Goal: Task Accomplishment & Management: Manage account settings

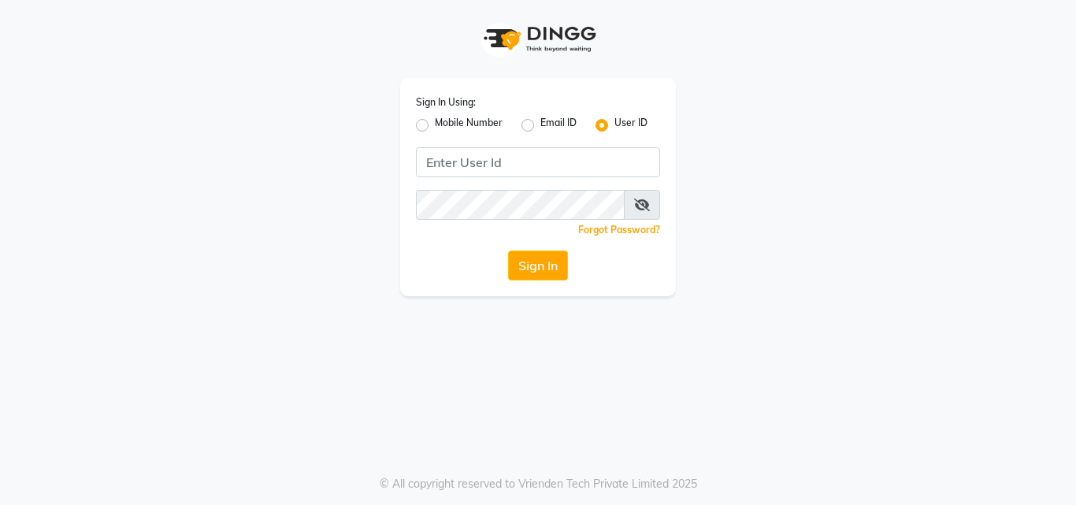
click at [435, 124] on label "Mobile Number" at bounding box center [469, 125] width 68 height 19
click at [435, 124] on input "Mobile Number" at bounding box center [440, 121] width 10 height 10
radio input "true"
radio input "false"
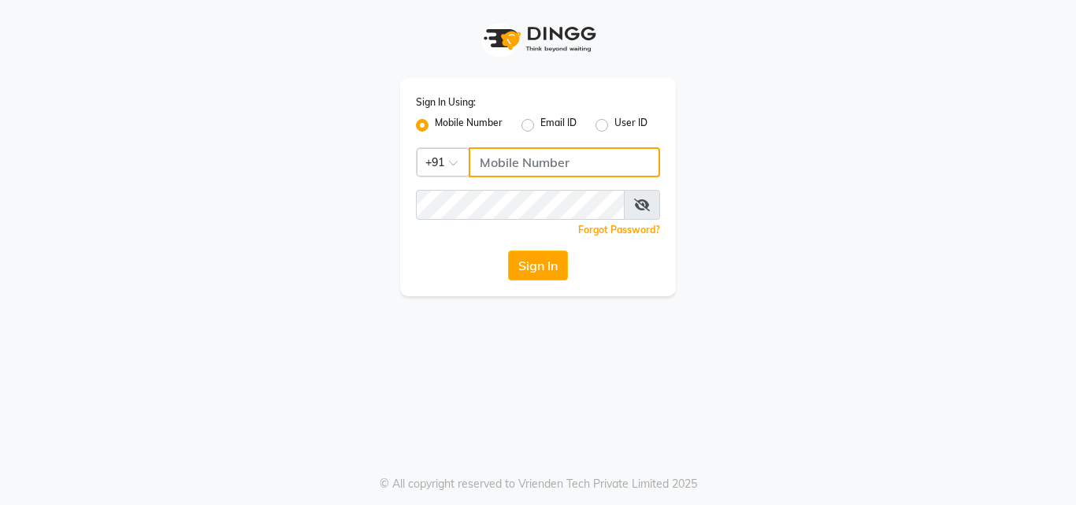
click at [506, 172] on input "Username" at bounding box center [564, 162] width 191 height 30
type input "8805000650"
click at [632, 205] on span at bounding box center [642, 205] width 36 height 30
click at [652, 208] on span at bounding box center [642, 205] width 36 height 30
click at [641, 207] on icon at bounding box center [642, 204] width 16 height 13
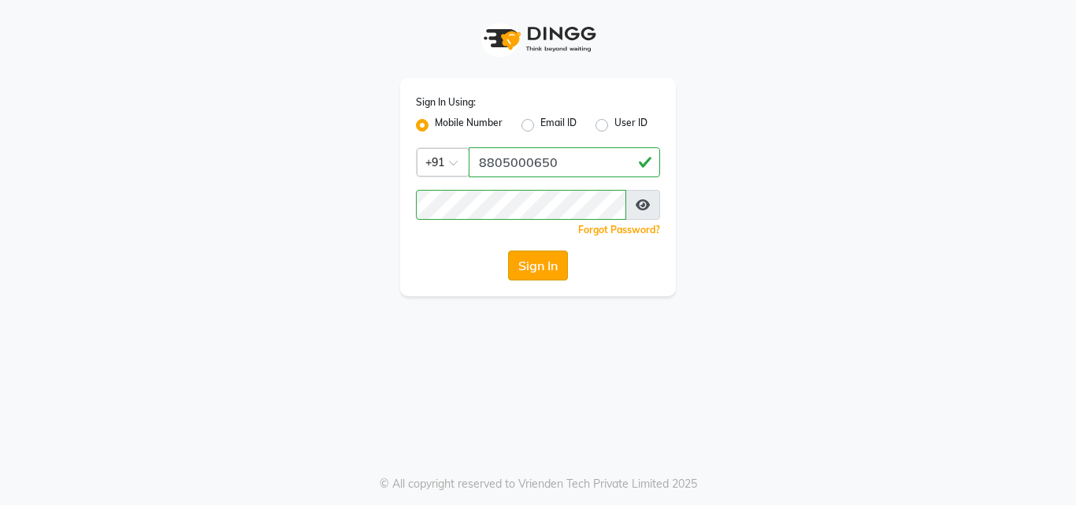
click at [524, 273] on button "Sign In" at bounding box center [538, 265] width 60 height 30
click at [552, 272] on button "Sign In" at bounding box center [538, 265] width 60 height 30
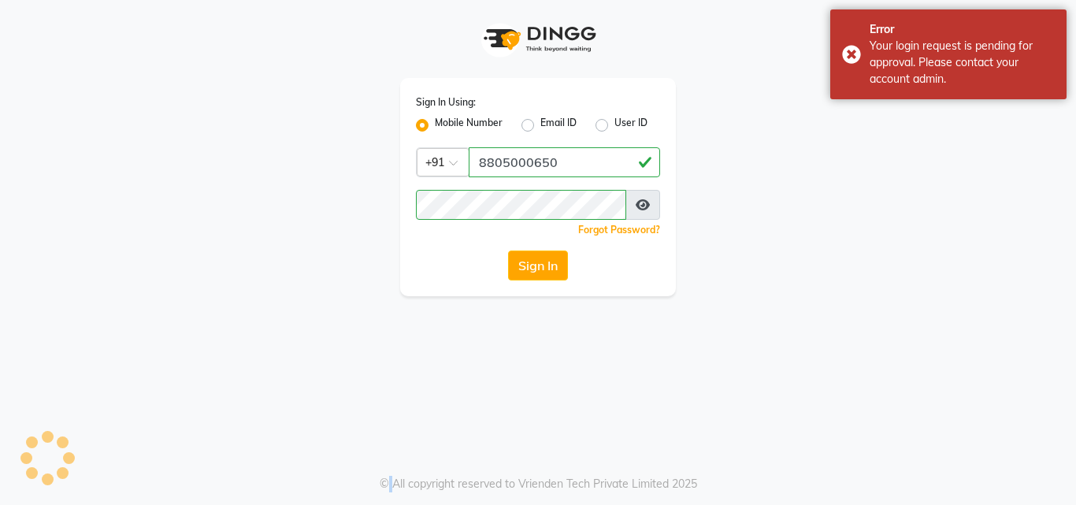
click at [552, 272] on div "Sign In" at bounding box center [538, 265] width 244 height 30
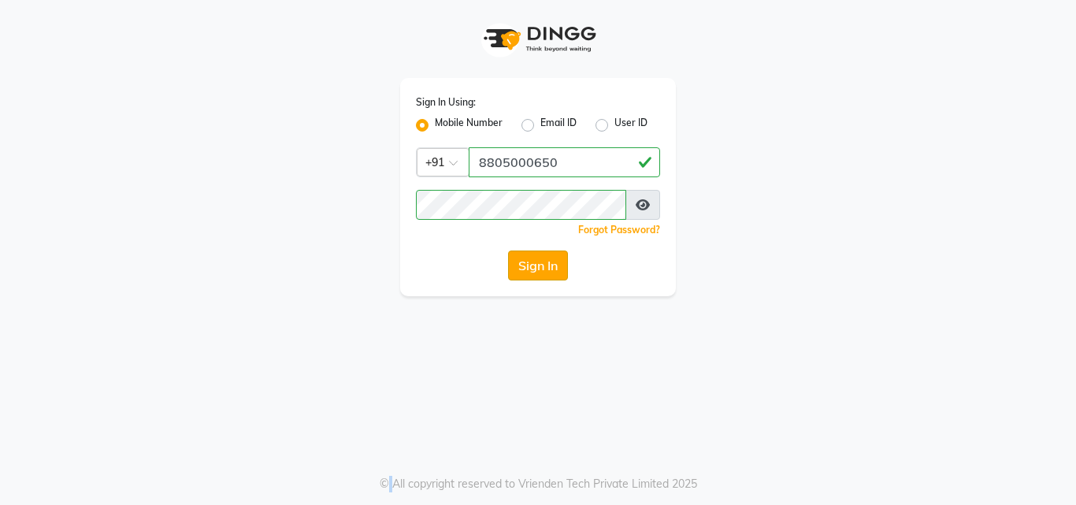
click at [520, 269] on button "Sign In" at bounding box center [538, 265] width 60 height 30
click at [520, 269] on div "Sign In" at bounding box center [538, 265] width 244 height 30
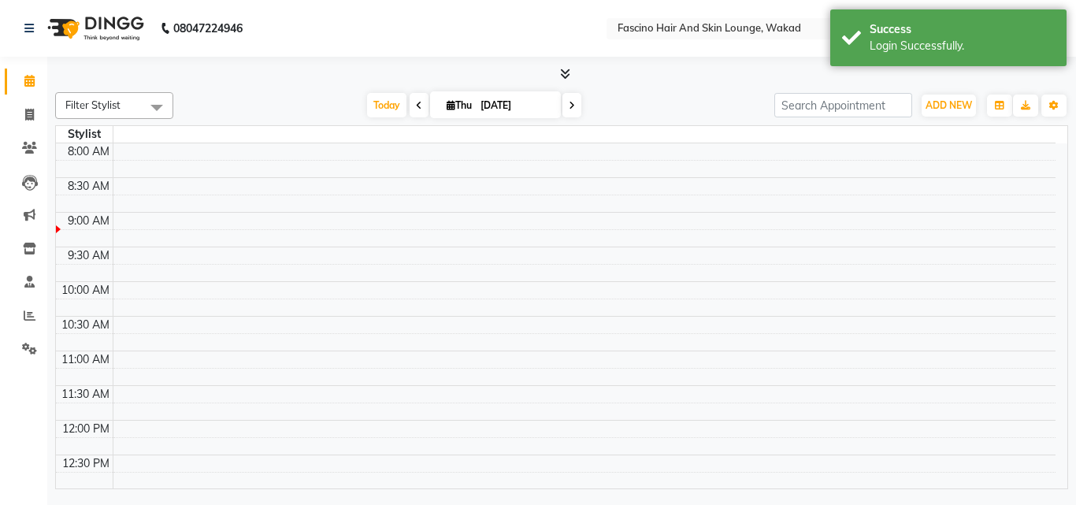
select select "en"
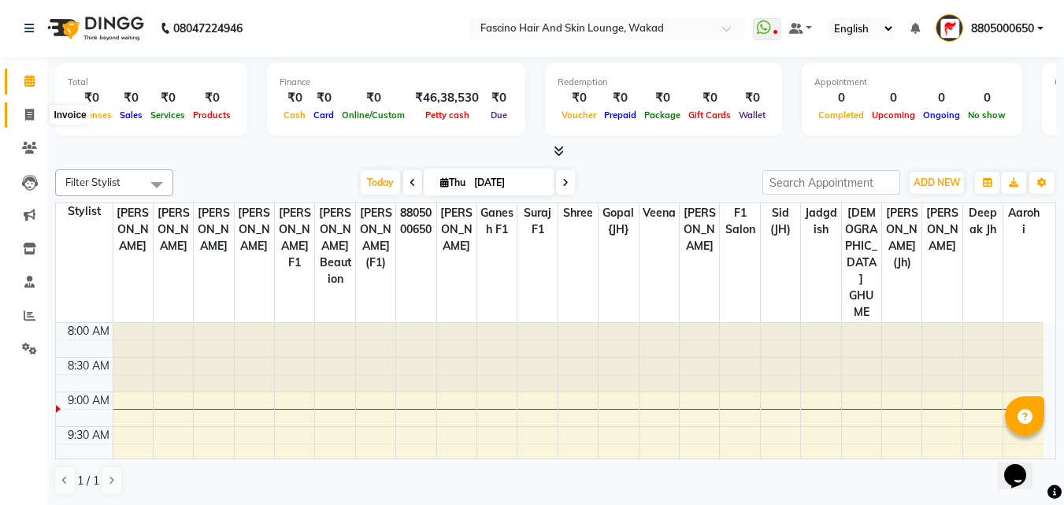
click at [27, 116] on icon at bounding box center [29, 115] width 9 height 12
select select "126"
select select "service"
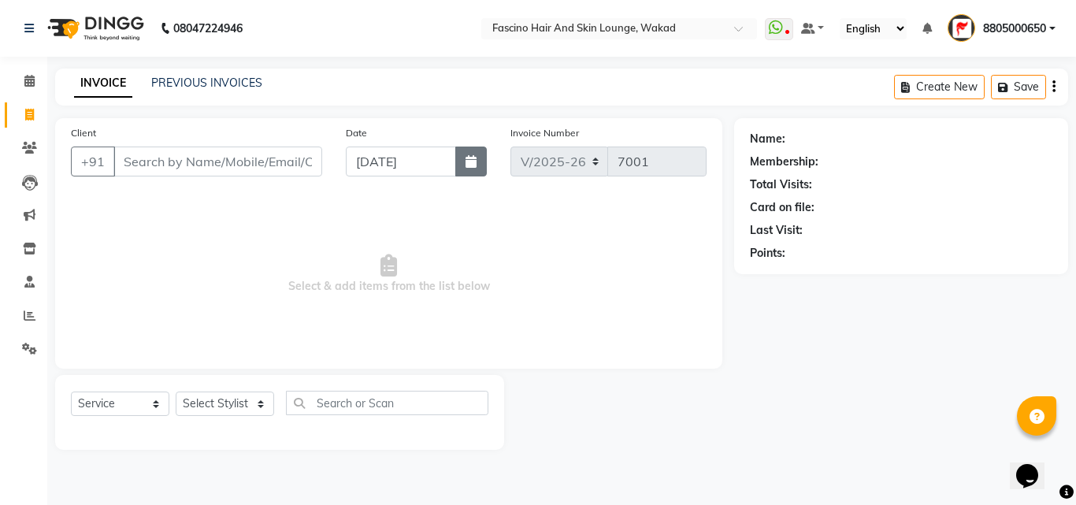
click at [477, 163] on button "button" at bounding box center [470, 161] width 31 height 30
select select "9"
select select "2025"
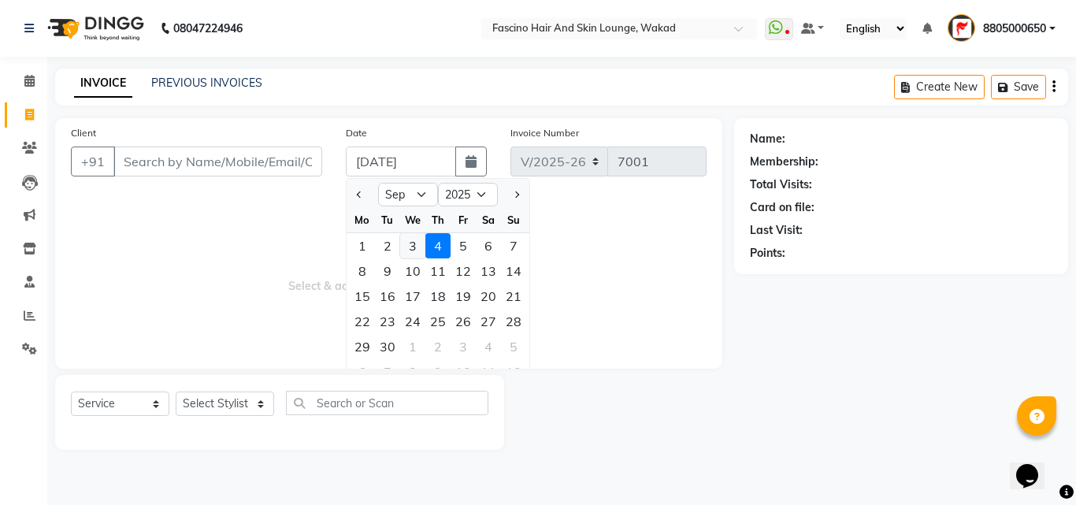
click at [409, 247] on div "3" at bounding box center [412, 245] width 25 height 25
type input "[DATE]"
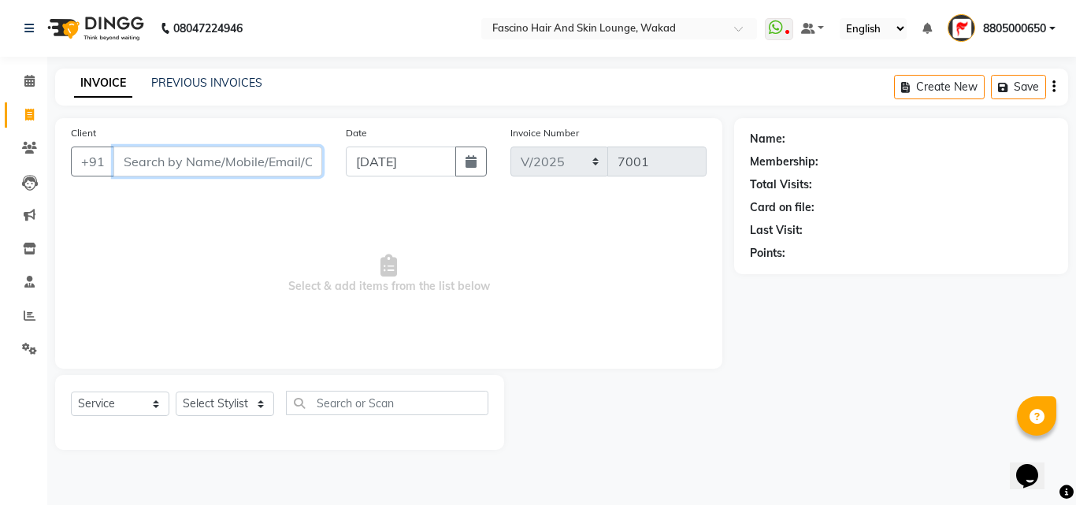
click at [180, 161] on input "Client" at bounding box center [217, 161] width 209 height 30
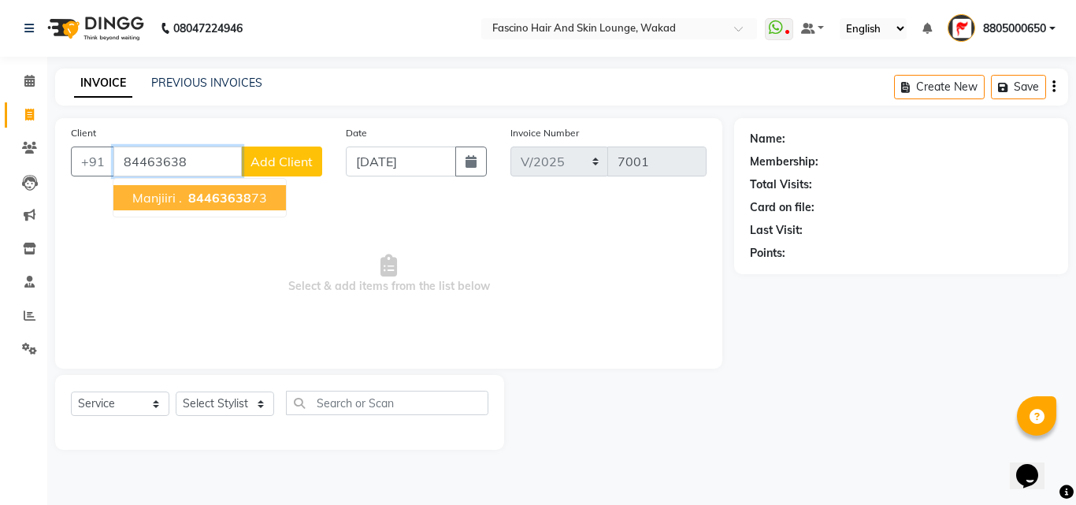
click at [175, 193] on span "Manjiiri ." at bounding box center [157, 198] width 50 height 16
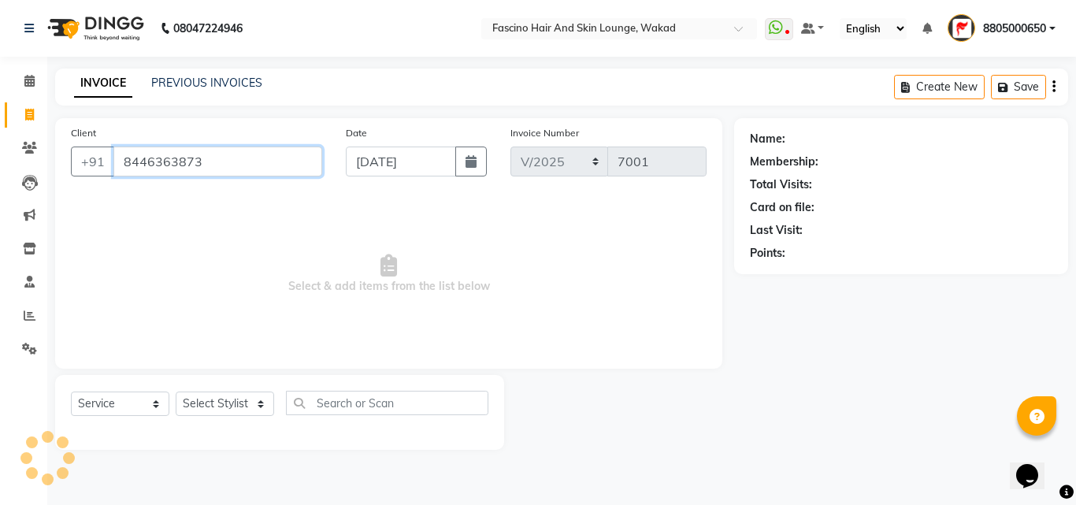
type input "8446363873"
select select "1: Object"
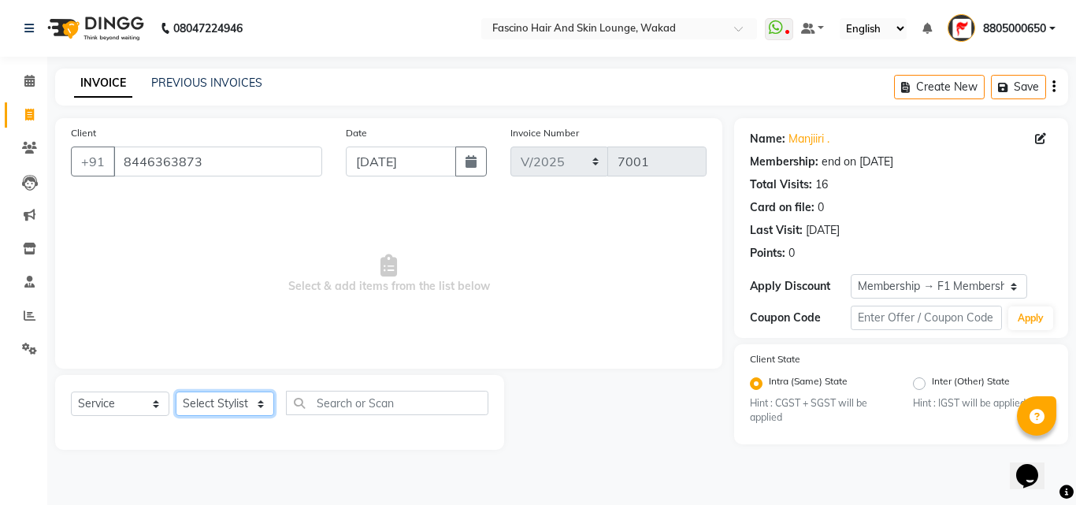
click at [231, 406] on select "Select Stylist 8805000650 Aarohi Chimu [PERSON_NAME] jh F1 Salon Ganesh F1 Gopa…" at bounding box center [225, 403] width 98 height 24
select select "57172"
click at [176, 391] on select "Select Stylist 8805000650 Aarohi Chimu [PERSON_NAME] jh F1 Salon Ganesh F1 Gopa…" at bounding box center [225, 403] width 98 height 24
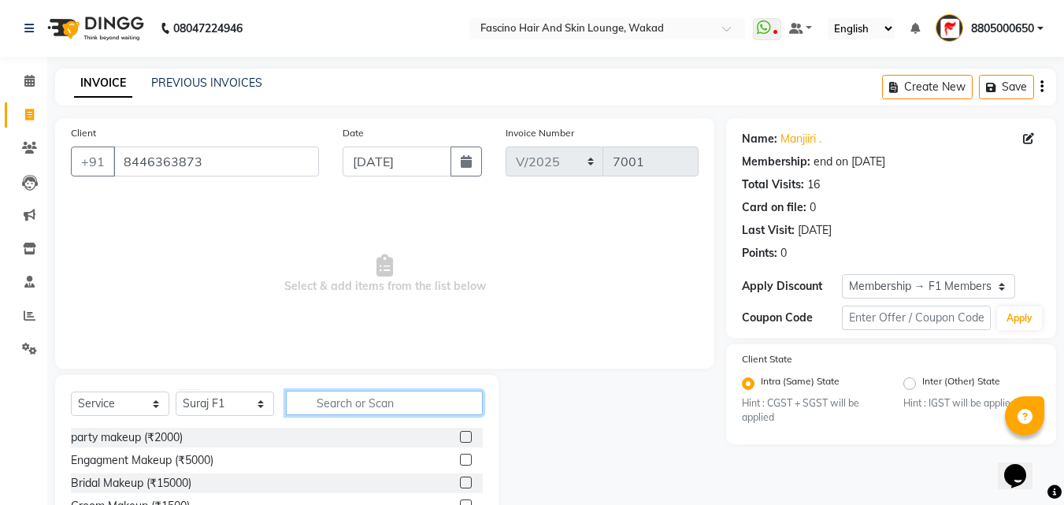
click at [355, 400] on input "text" at bounding box center [384, 403] width 197 height 24
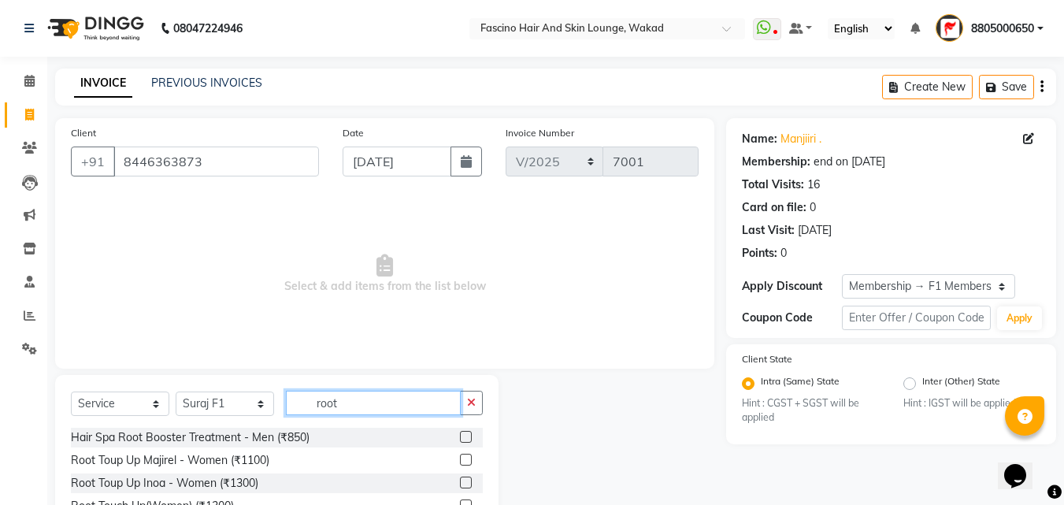
type input "root"
click at [460, 484] on label at bounding box center [466, 482] width 12 height 12
click at [460, 484] on input "checkbox" at bounding box center [465, 483] width 10 height 10
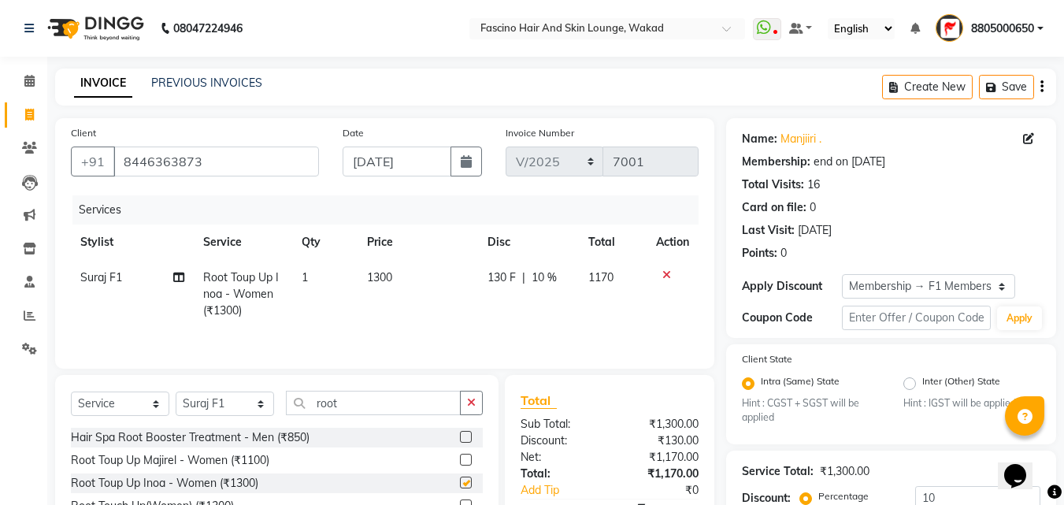
checkbox input "false"
click at [947, 501] on input "10" at bounding box center [977, 498] width 125 height 24
type input "1"
click at [424, 281] on td "1300" at bounding box center [421, 294] width 122 height 69
select select "57172"
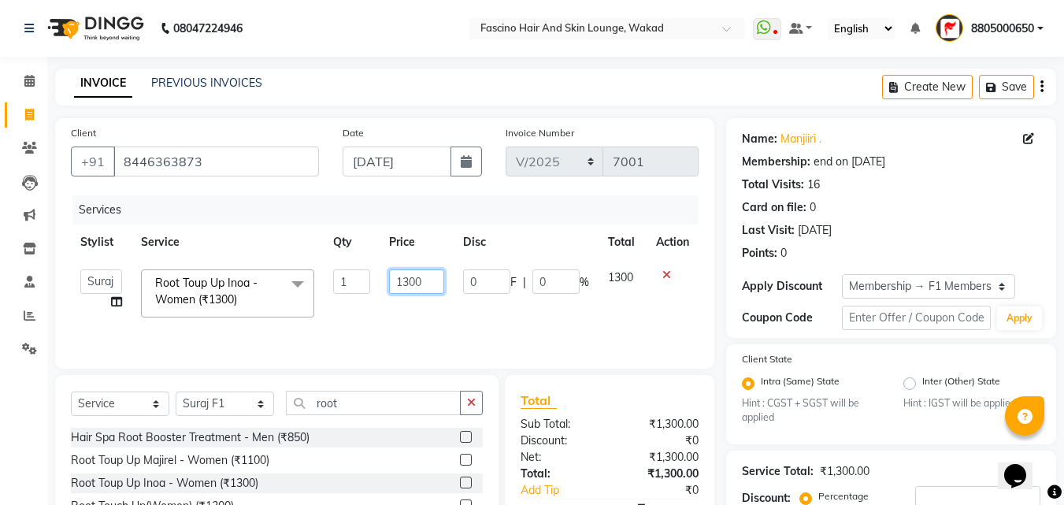
click at [424, 281] on input "1300" at bounding box center [416, 281] width 54 height 24
type input "1350"
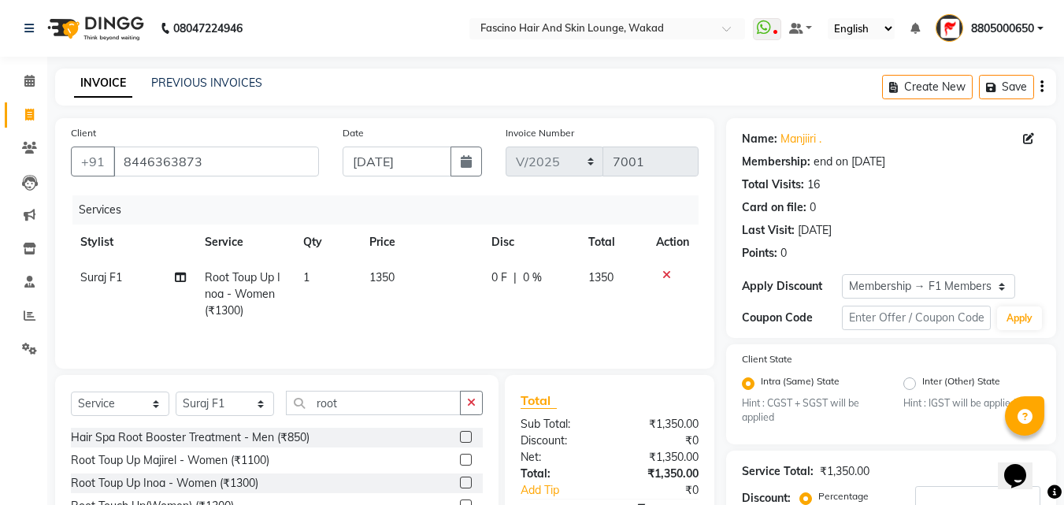
click at [420, 322] on td "1350" at bounding box center [421, 294] width 122 height 69
select select "57172"
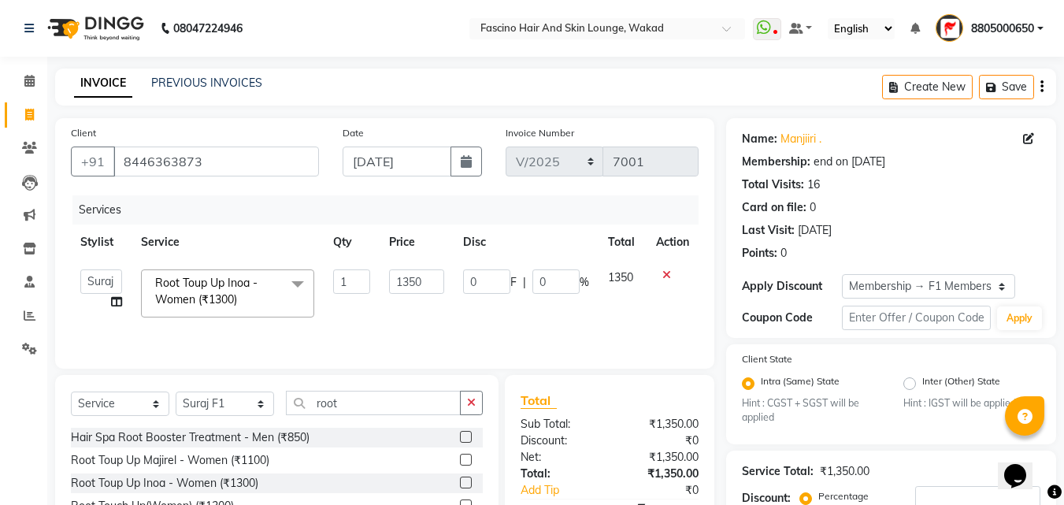
scroll to position [164, 0]
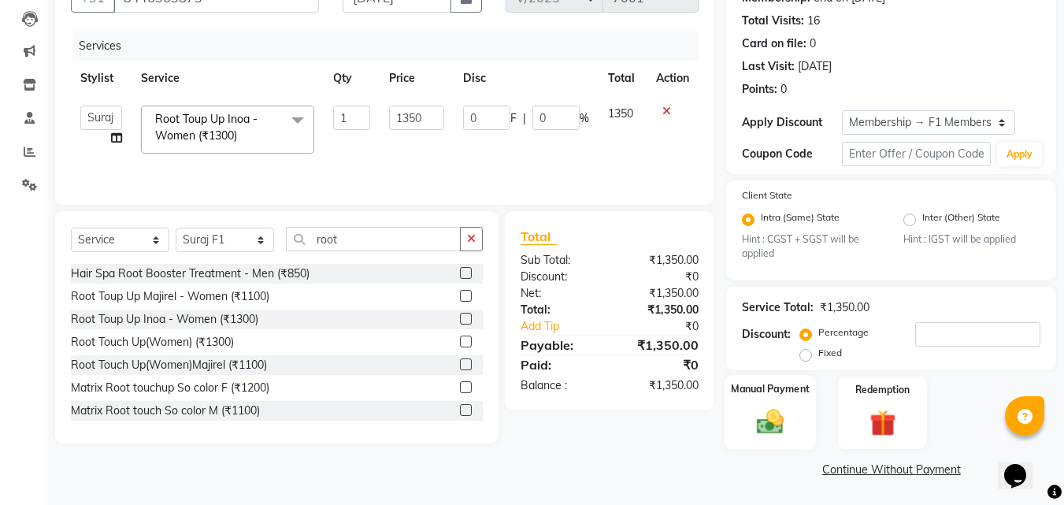
click at [773, 432] on img at bounding box center [770, 421] width 44 height 31
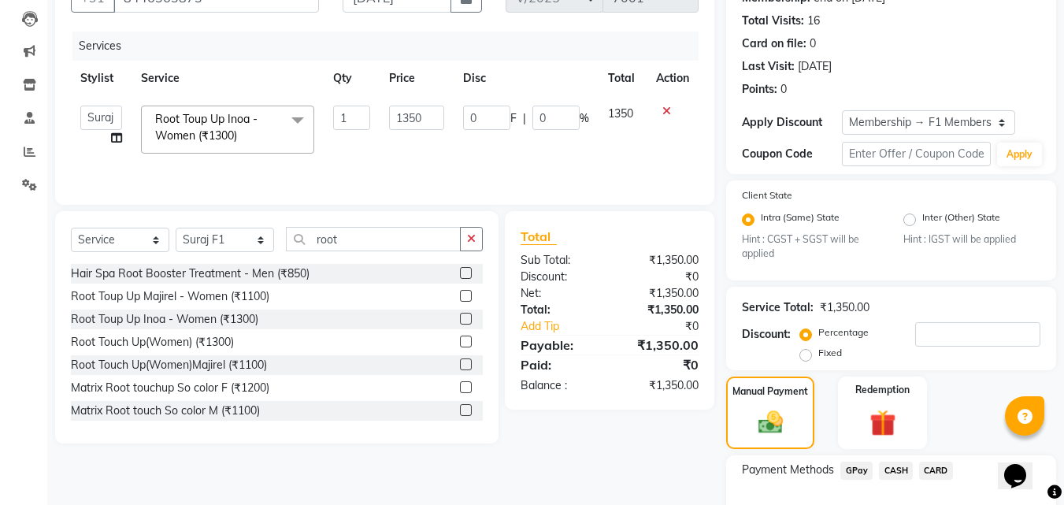
click at [854, 474] on span "GPay" at bounding box center [856, 470] width 32 height 18
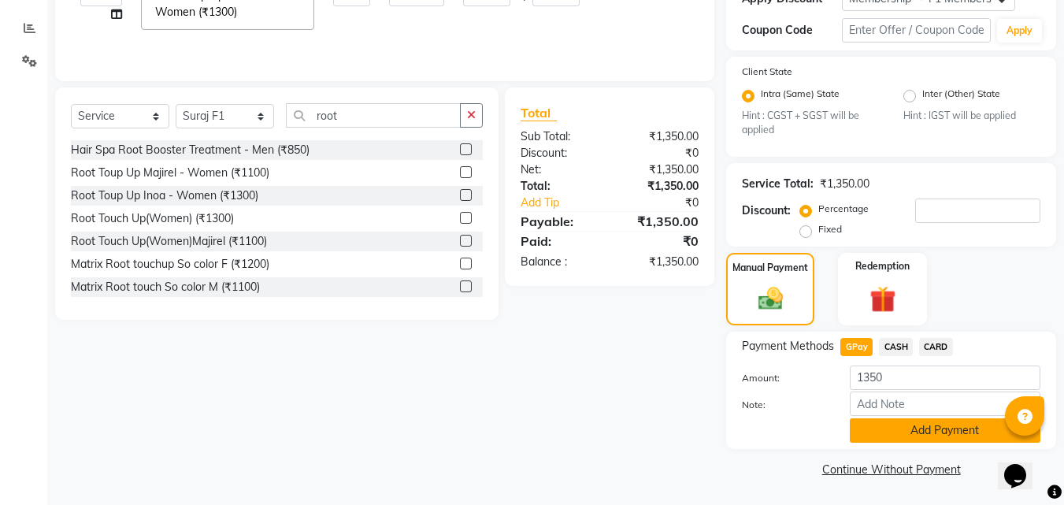
click at [943, 433] on button "Add Payment" at bounding box center [945, 430] width 191 height 24
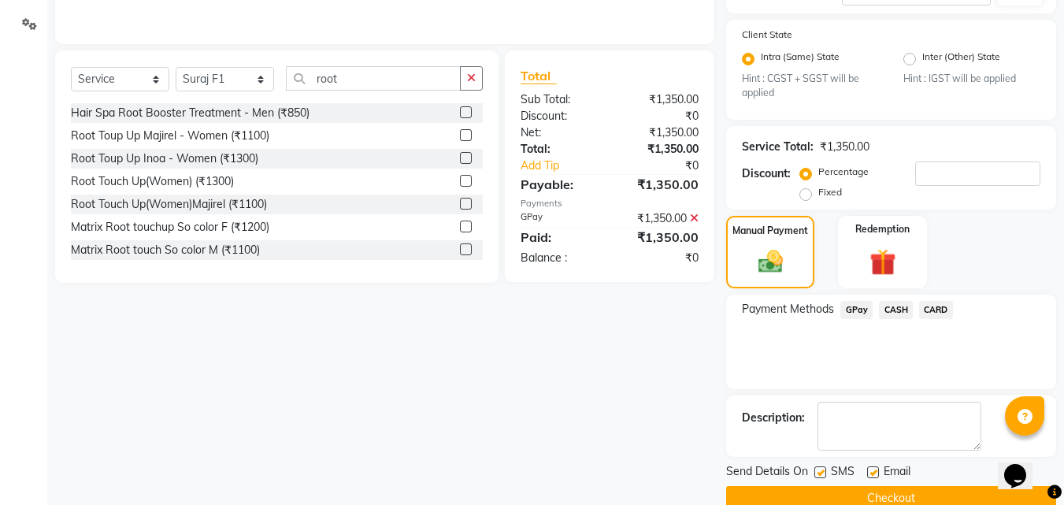
scroll to position [354, 0]
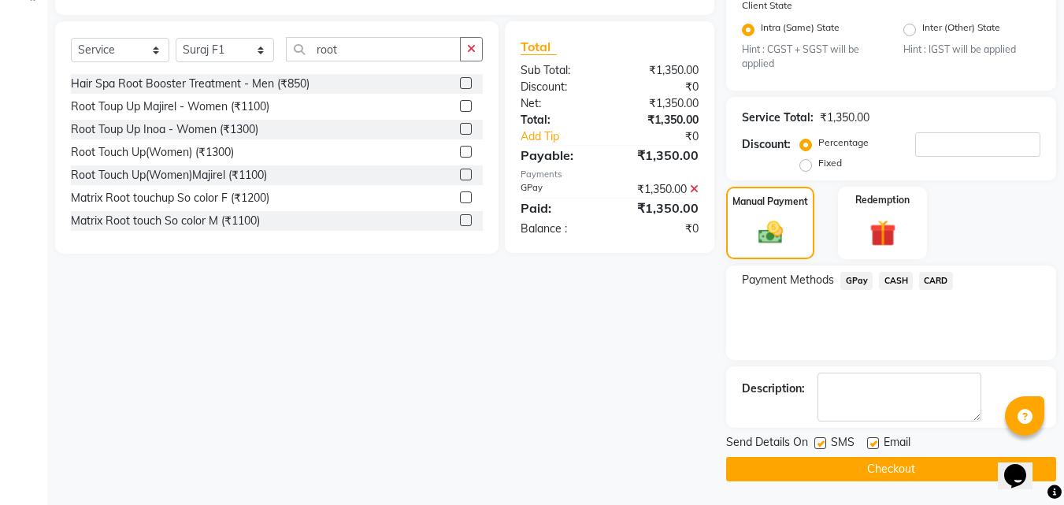
click at [820, 443] on label at bounding box center [820, 443] width 12 height 12
click at [820, 443] on input "checkbox" at bounding box center [819, 444] width 10 height 10
checkbox input "false"
click at [872, 443] on label at bounding box center [873, 443] width 12 height 12
click at [872, 443] on input "checkbox" at bounding box center [872, 444] width 10 height 10
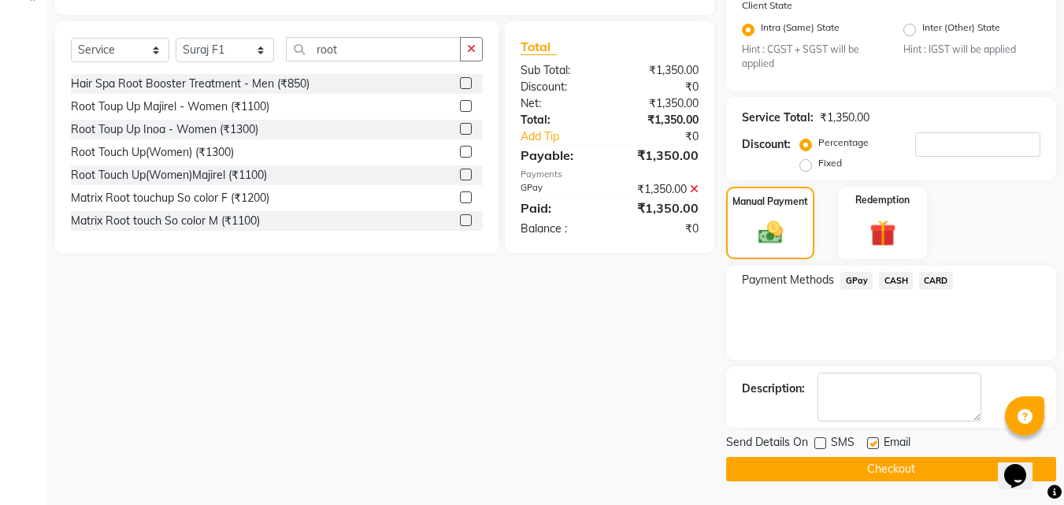
checkbox input "false"
click at [830, 470] on button "Checkout" at bounding box center [891, 469] width 330 height 24
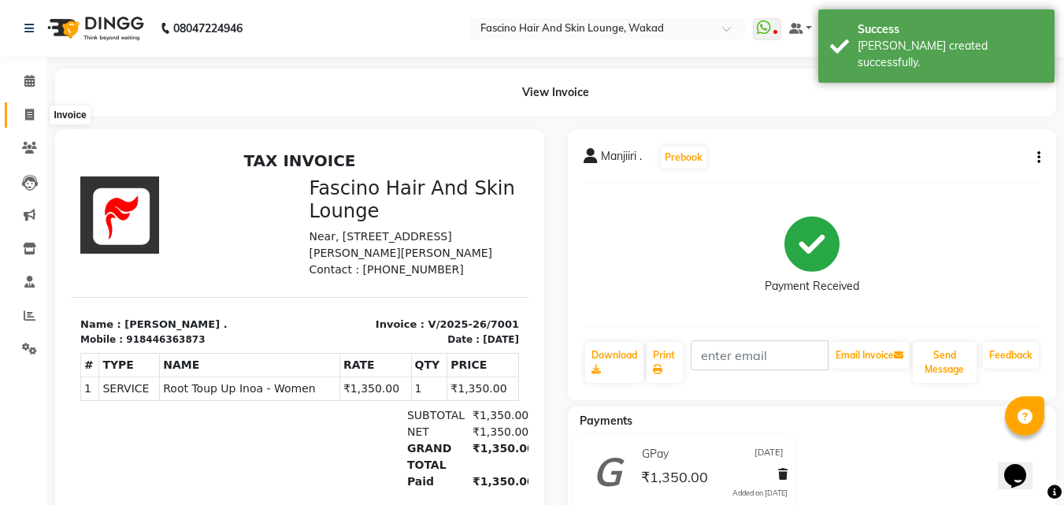
click at [25, 107] on span at bounding box center [30, 115] width 28 height 18
select select "126"
select select "service"
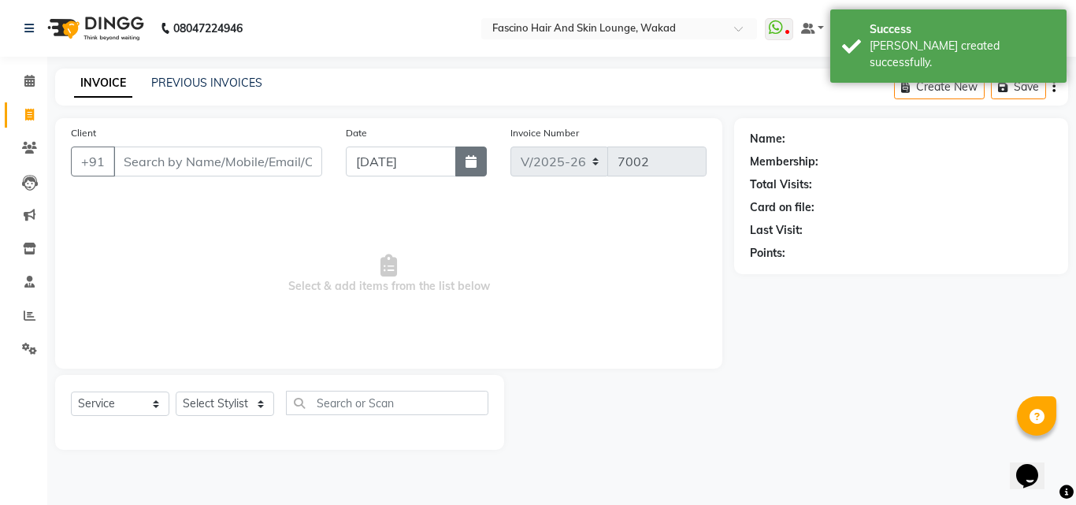
click at [465, 164] on button "button" at bounding box center [470, 161] width 31 height 30
select select "9"
select select "2025"
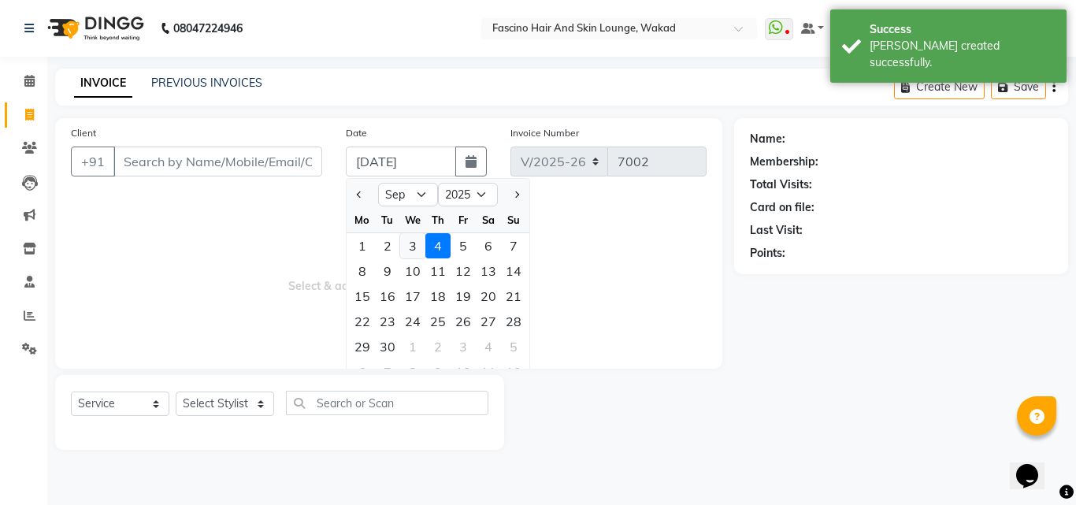
click at [406, 246] on div "3" at bounding box center [412, 245] width 25 height 25
type input "[DATE]"
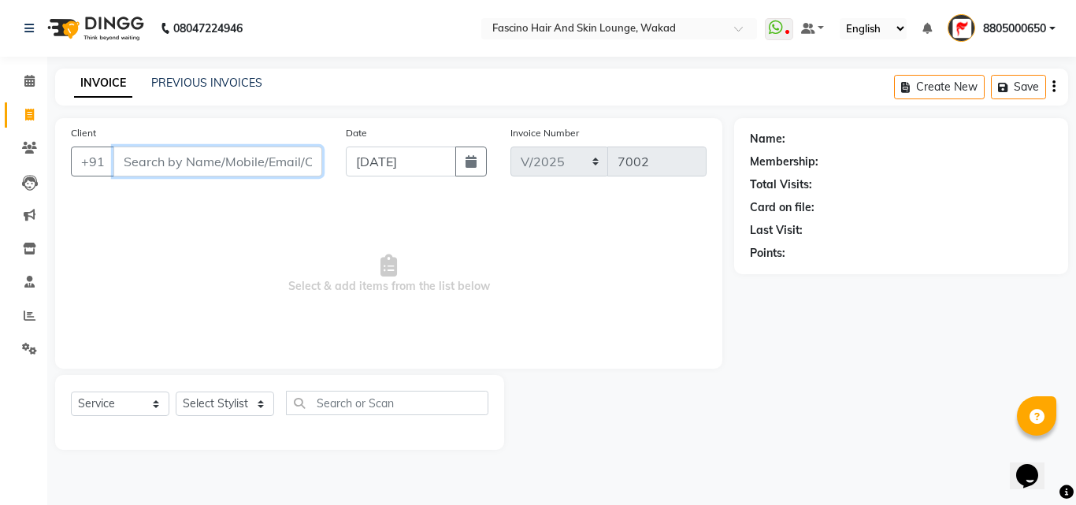
click at [266, 160] on input "Client" at bounding box center [217, 161] width 209 height 30
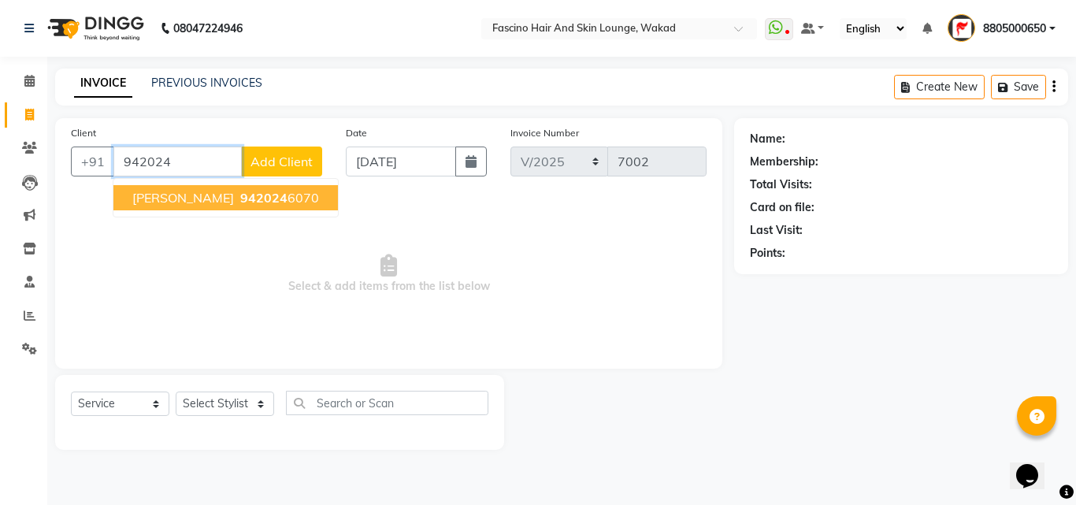
click at [211, 206] on button "Varsha 942024 6070" at bounding box center [225, 197] width 224 height 25
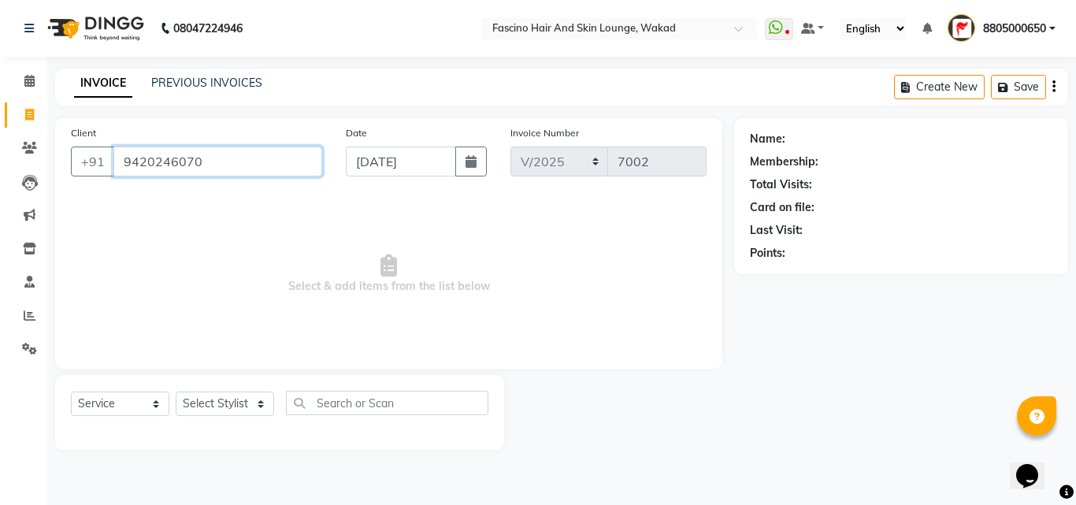
type input "9420246070"
select select "1: Object"
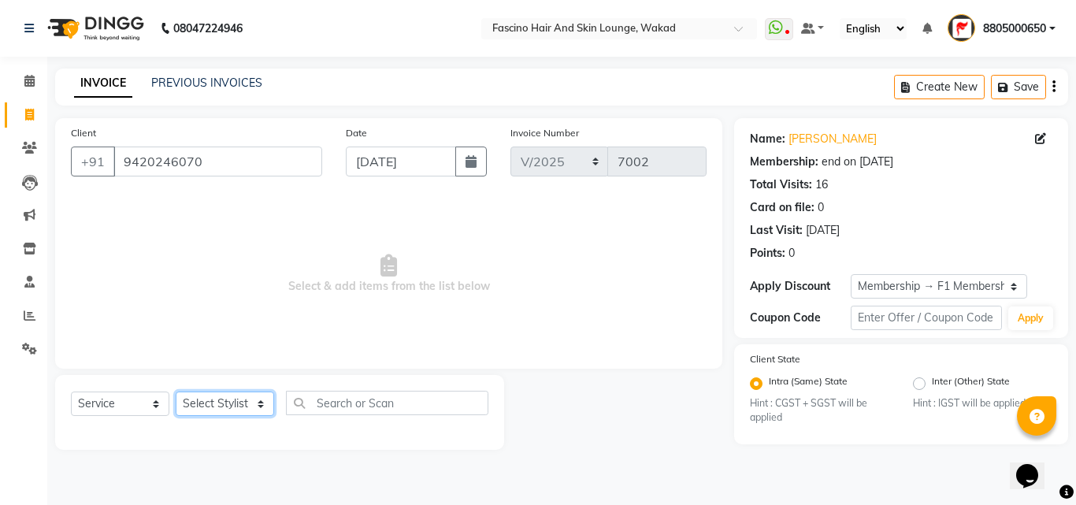
click at [243, 409] on select "Select Stylist 8805000650 Aarohi Chimu [PERSON_NAME] jh F1 Salon Ganesh F1 Gopa…" at bounding box center [225, 403] width 98 height 24
select select "30598"
click at [176, 391] on select "Select Stylist 8805000650 Aarohi Chimu [PERSON_NAME] jh F1 Salon Ganesh F1 Gopa…" at bounding box center [225, 403] width 98 height 24
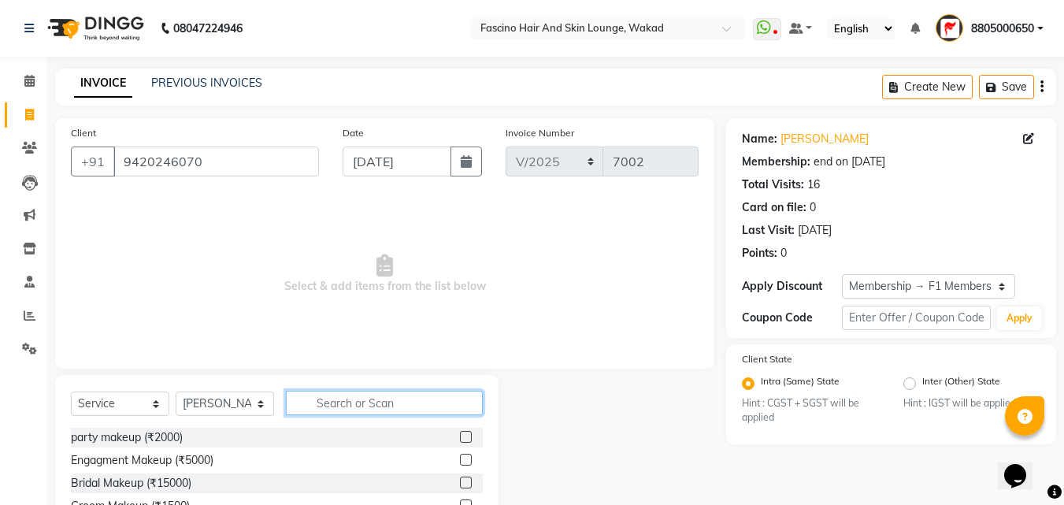
click at [351, 407] on input "text" at bounding box center [384, 403] width 197 height 24
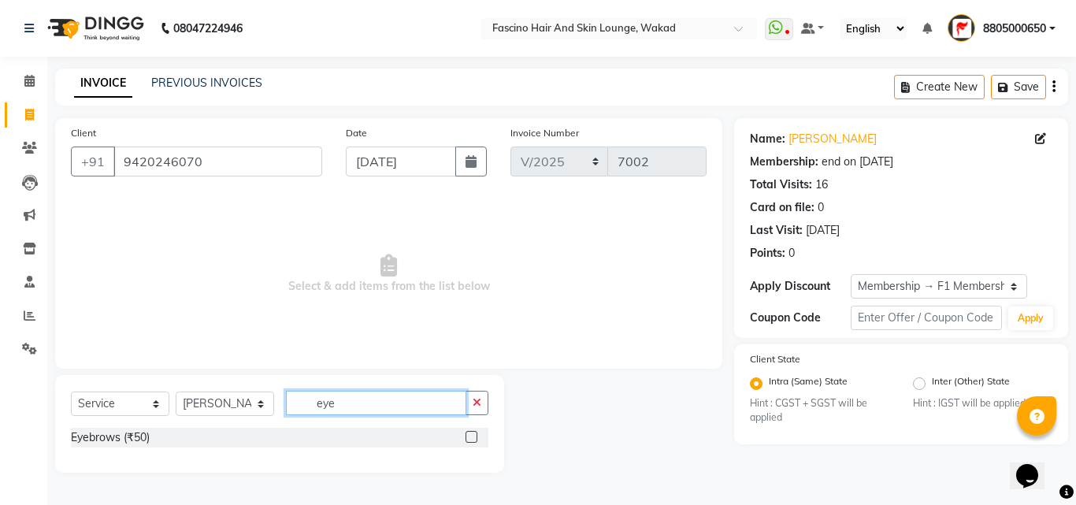
type input "eye"
click at [470, 440] on label at bounding box center [471, 437] width 12 height 12
click at [470, 440] on input "checkbox" at bounding box center [470, 437] width 10 height 10
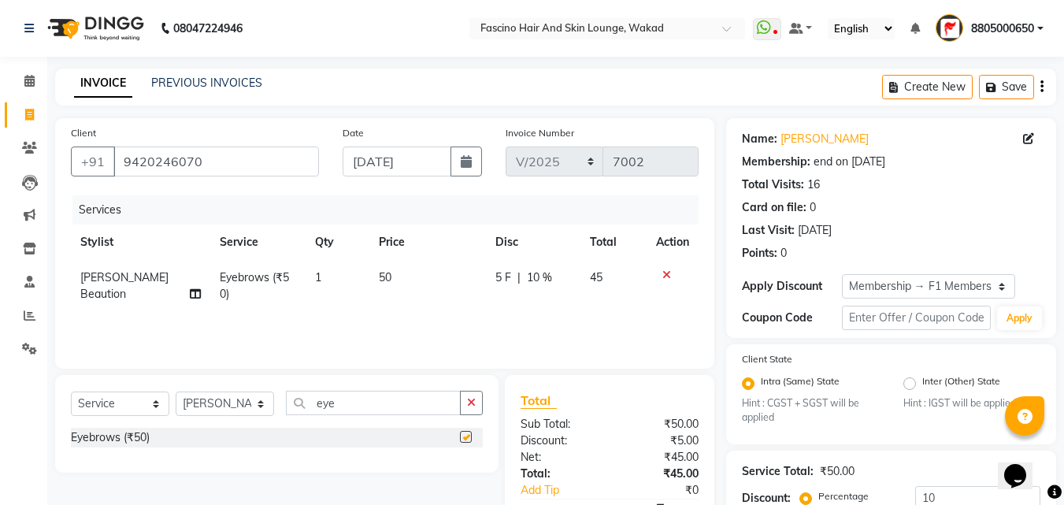
checkbox input "false"
click at [950, 495] on input "10" at bounding box center [977, 498] width 125 height 24
type input "1"
click at [435, 295] on td "50" at bounding box center [428, 286] width 117 height 52
select select "30598"
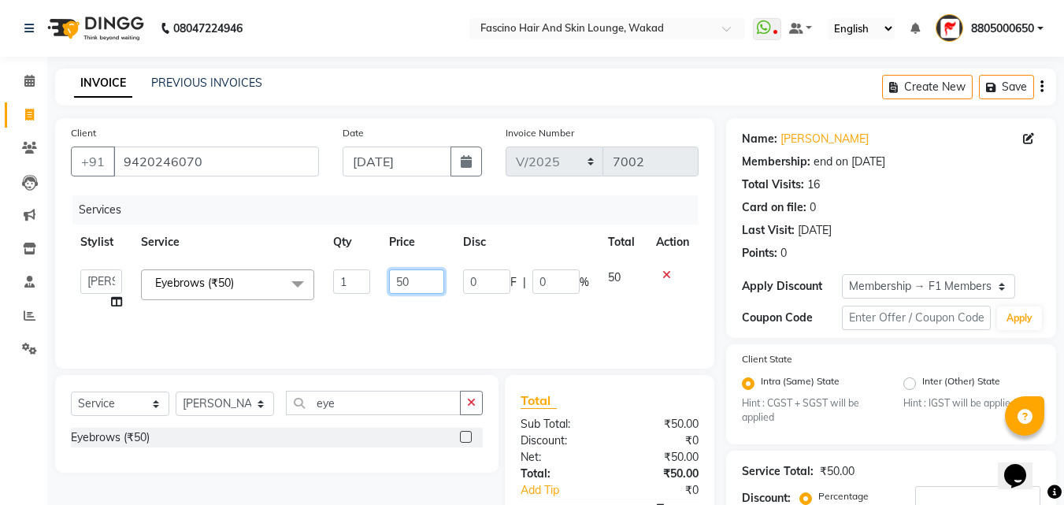
click at [426, 287] on input "50" at bounding box center [416, 281] width 54 height 24
type input "5"
type input "2"
type input "130"
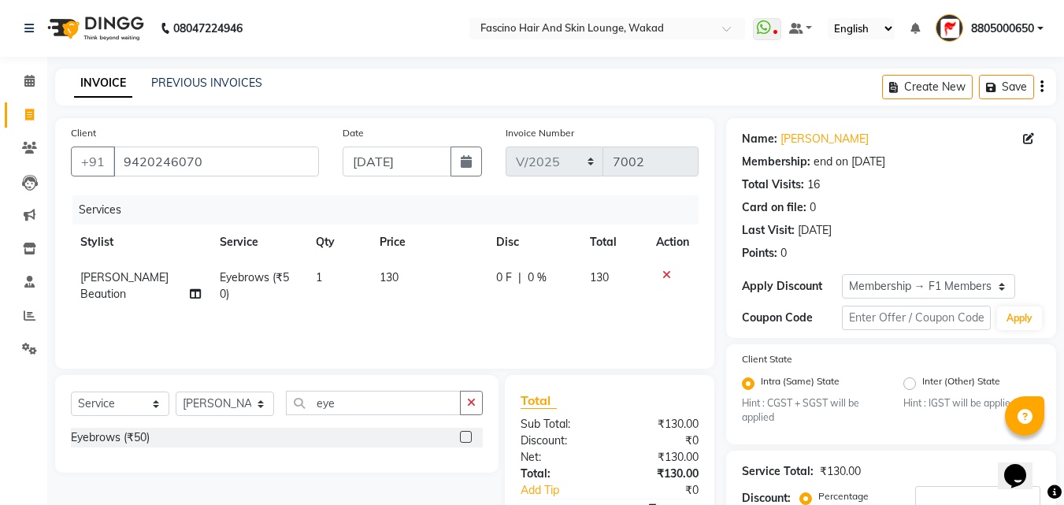
click at [426, 311] on td "130" at bounding box center [428, 286] width 117 height 52
select select "30598"
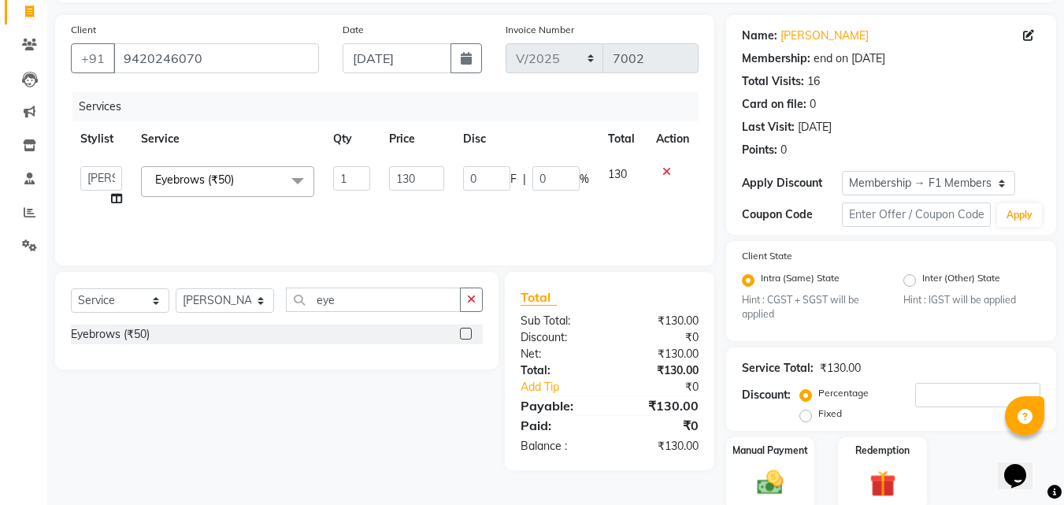
scroll to position [164, 0]
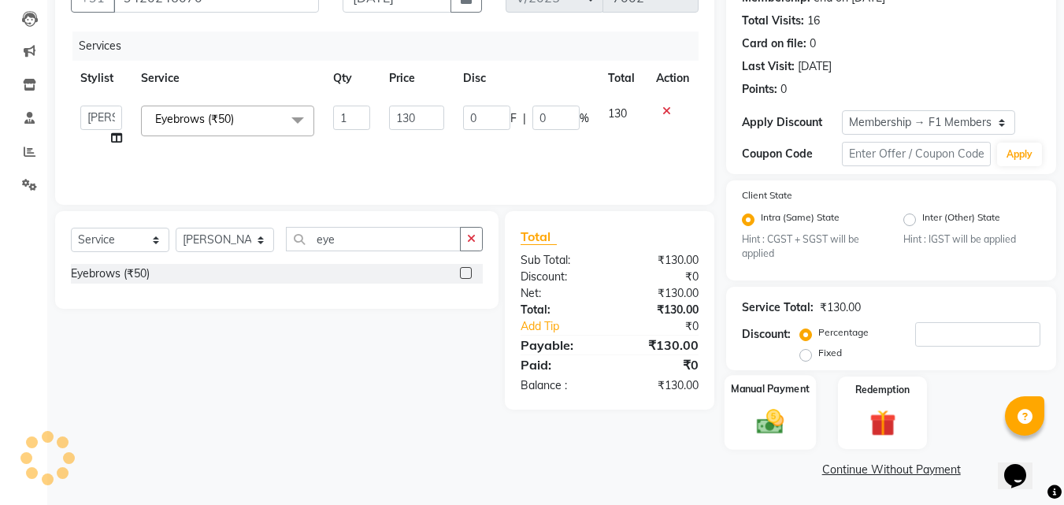
click at [767, 424] on img at bounding box center [770, 421] width 44 height 31
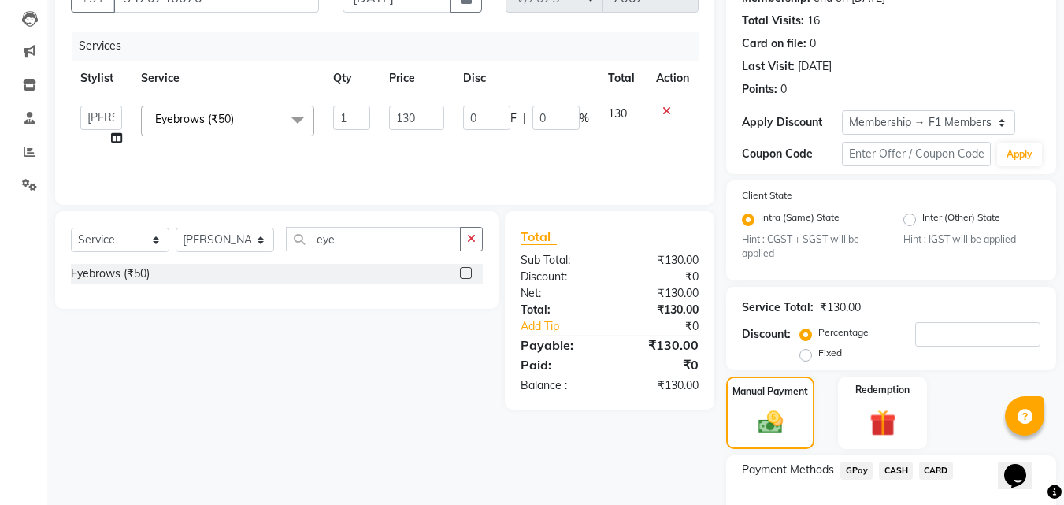
click at [859, 469] on span "GPay" at bounding box center [856, 470] width 32 height 18
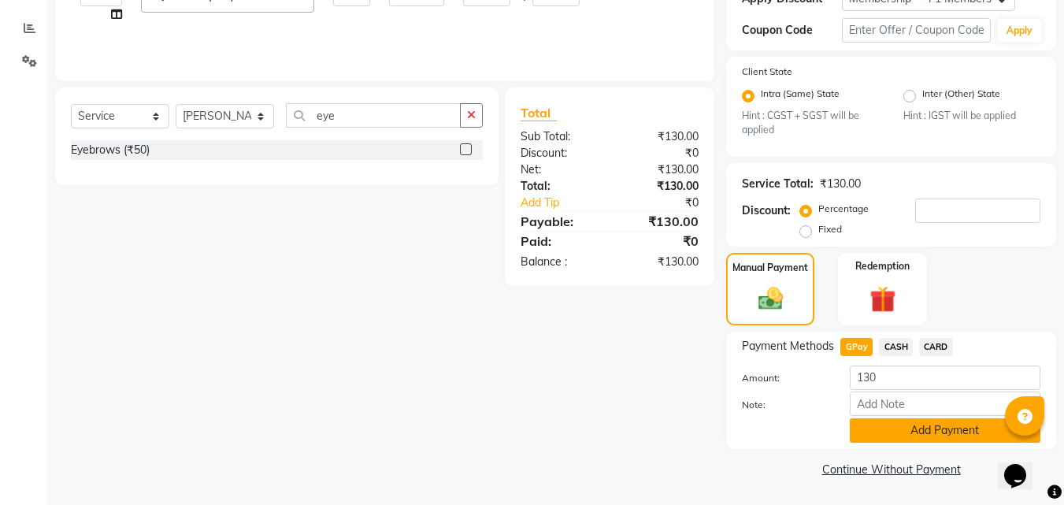
click at [898, 432] on button "Add Payment" at bounding box center [945, 430] width 191 height 24
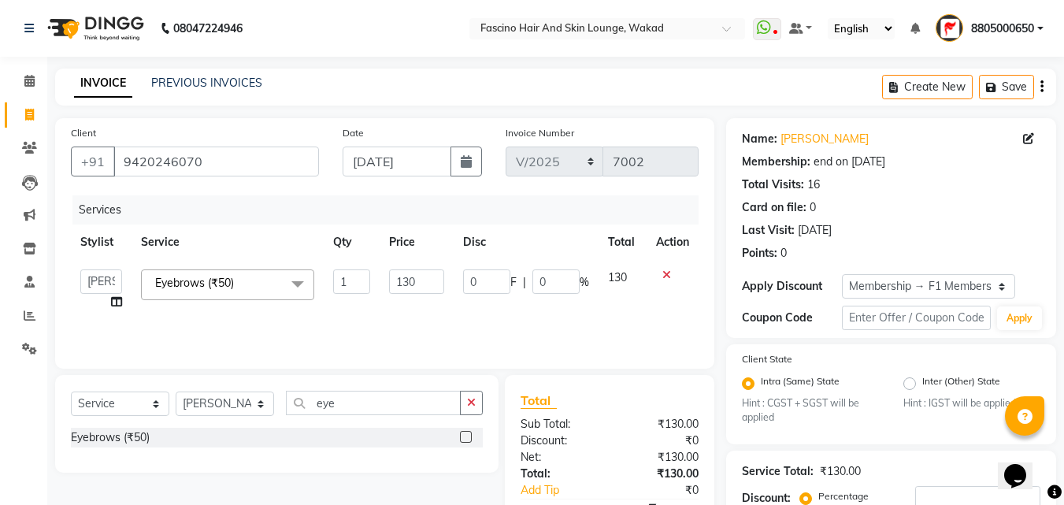
scroll to position [354, 0]
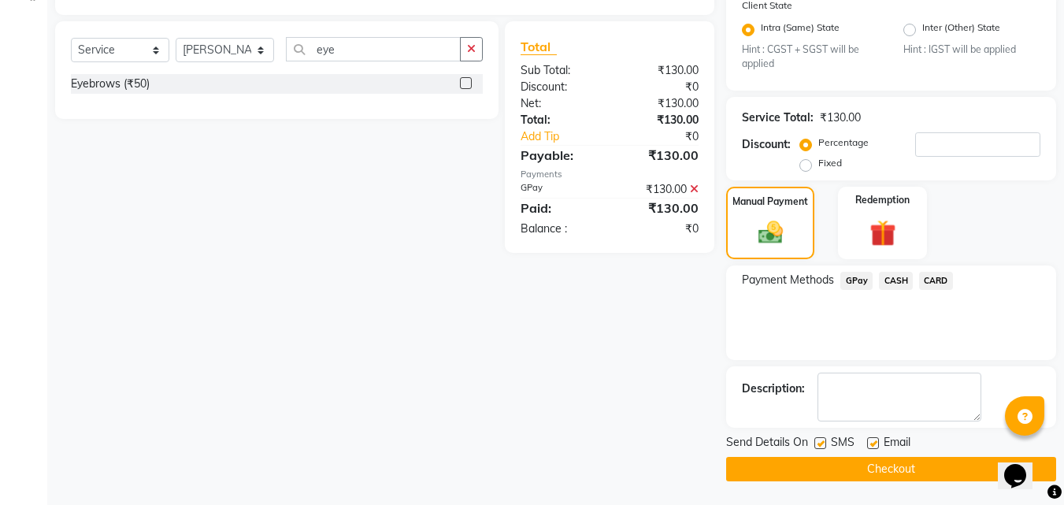
click at [815, 445] on label at bounding box center [820, 443] width 12 height 12
click at [815, 445] on input "checkbox" at bounding box center [819, 444] width 10 height 10
checkbox input "false"
click at [797, 468] on button "Checkout" at bounding box center [891, 469] width 330 height 24
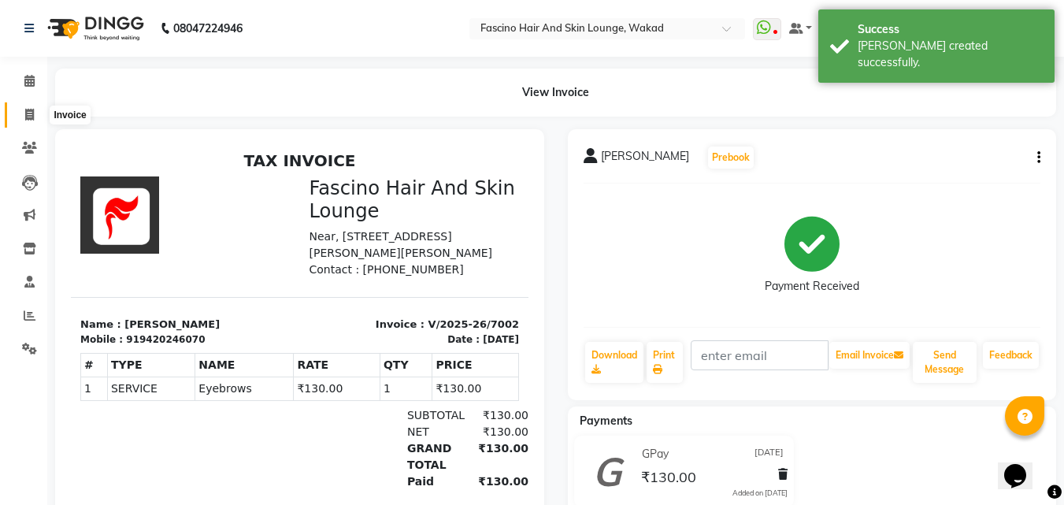
click at [25, 113] on icon at bounding box center [29, 115] width 9 height 12
select select "126"
select select "service"
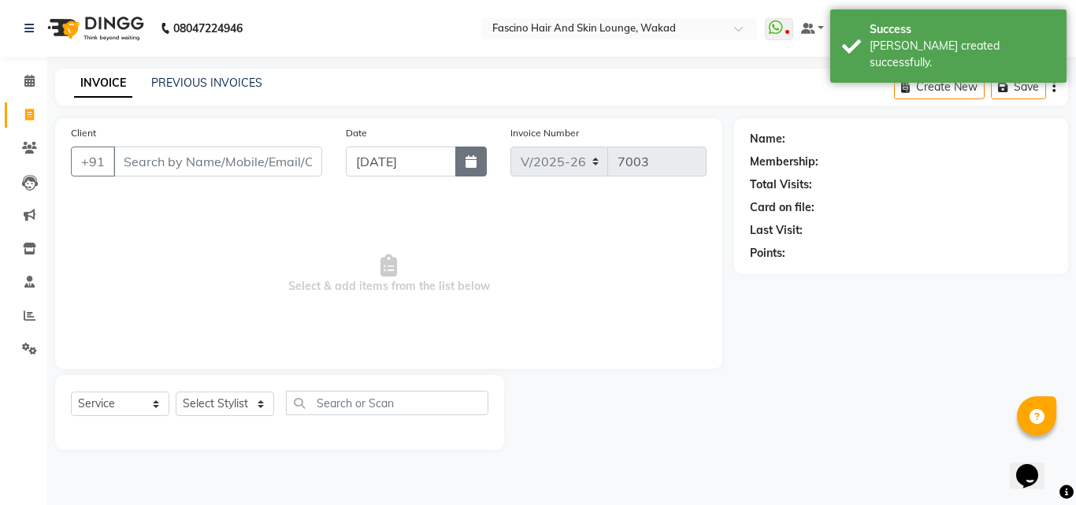
click at [460, 165] on button "button" at bounding box center [470, 161] width 31 height 30
select select "9"
select select "2025"
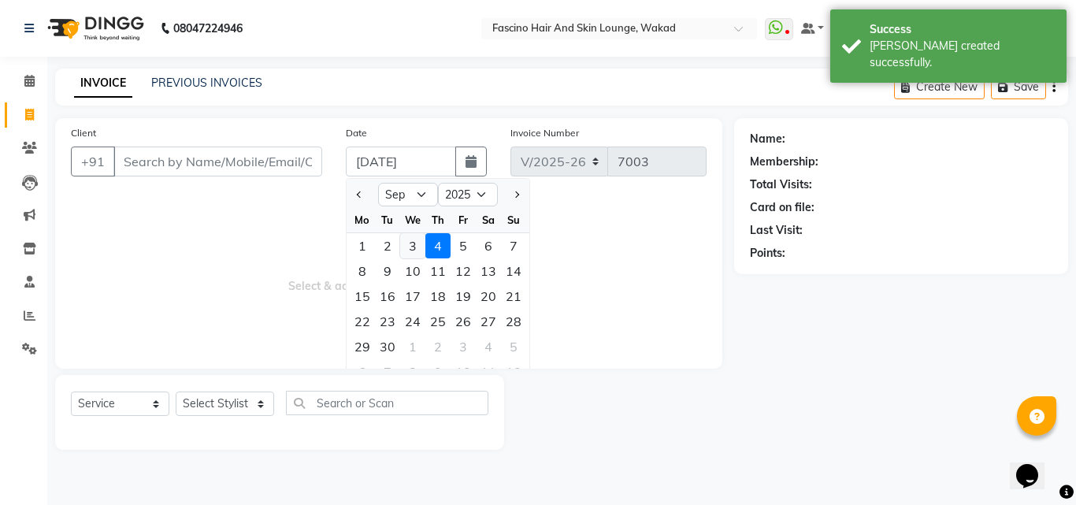
click at [407, 250] on div "3" at bounding box center [412, 245] width 25 height 25
type input "[DATE]"
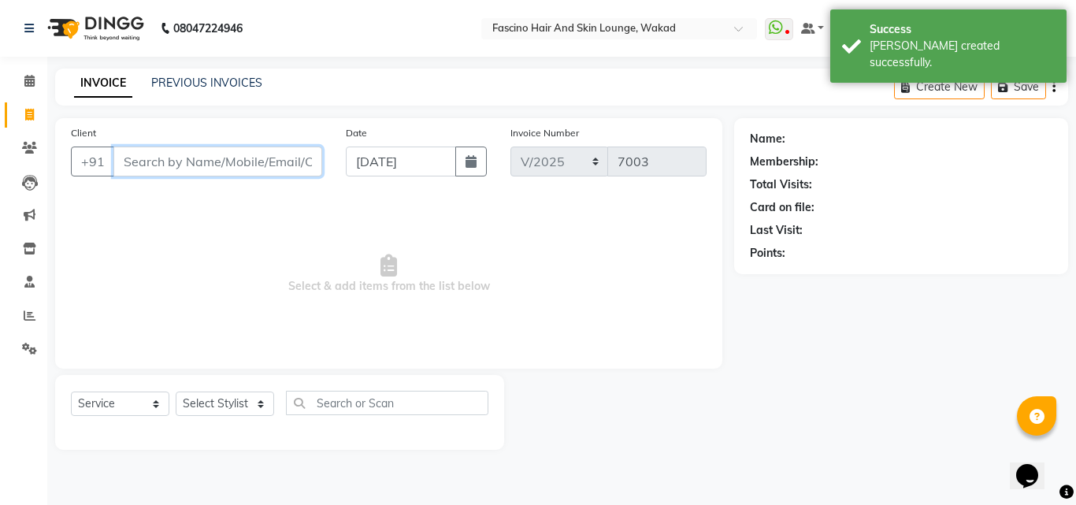
click at [209, 155] on input "Client" at bounding box center [217, 161] width 209 height 30
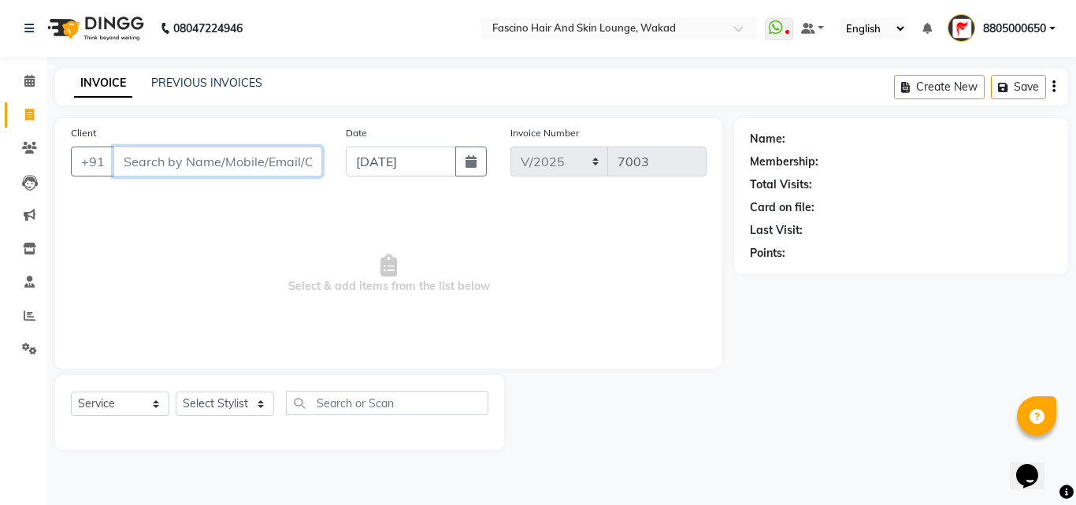
click at [209, 155] on input "Client" at bounding box center [217, 161] width 209 height 30
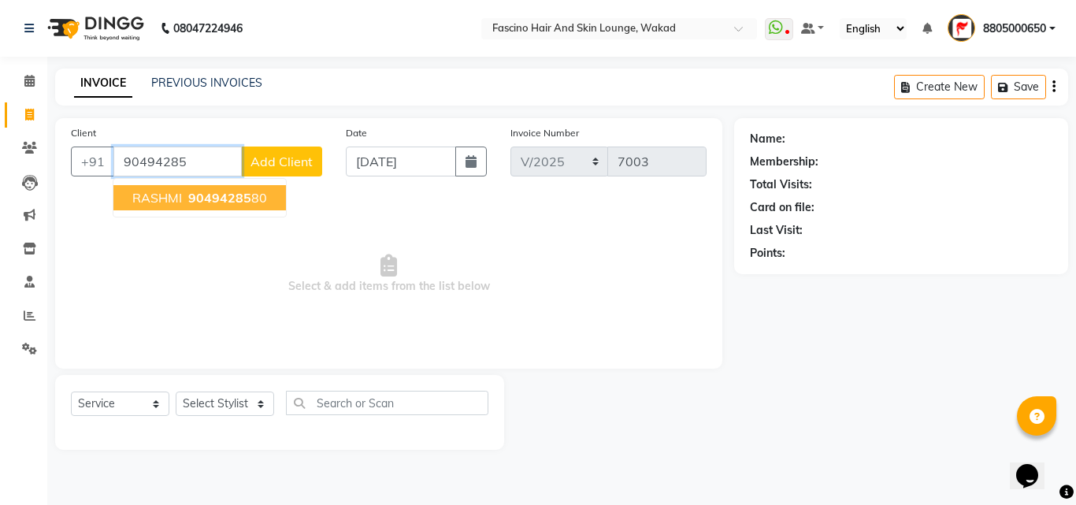
click at [206, 194] on span "90494285" at bounding box center [219, 198] width 63 height 16
type input "9049428580"
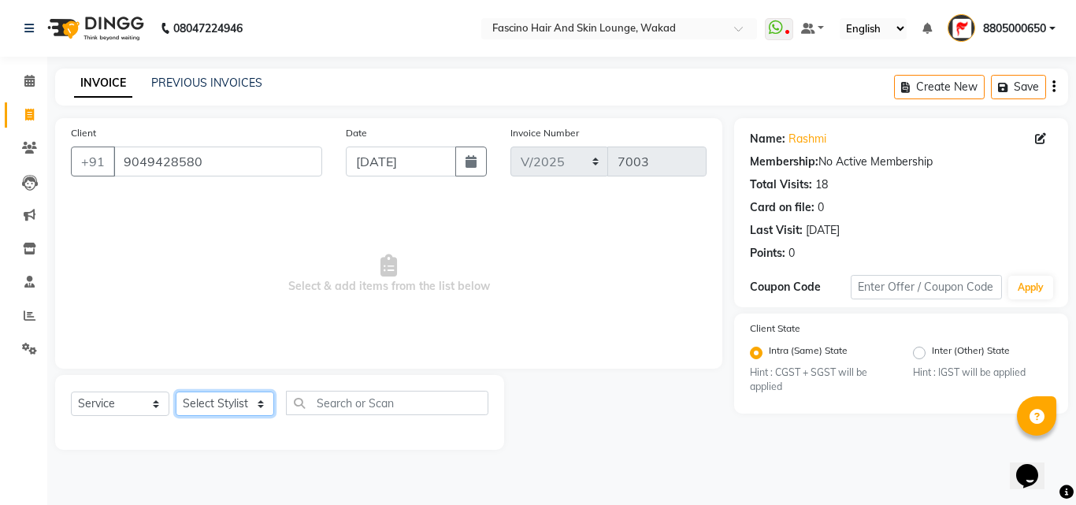
click at [232, 413] on select "Select Stylist 8805000650 Aarohi Chimu [PERSON_NAME] jh F1 Salon Ganesh F1 Gopa…" at bounding box center [225, 403] width 98 height 24
select select "4042"
click at [176, 391] on select "Select Stylist 8805000650 Aarohi Chimu [PERSON_NAME] jh F1 Salon Ganesh F1 Gopa…" at bounding box center [225, 403] width 98 height 24
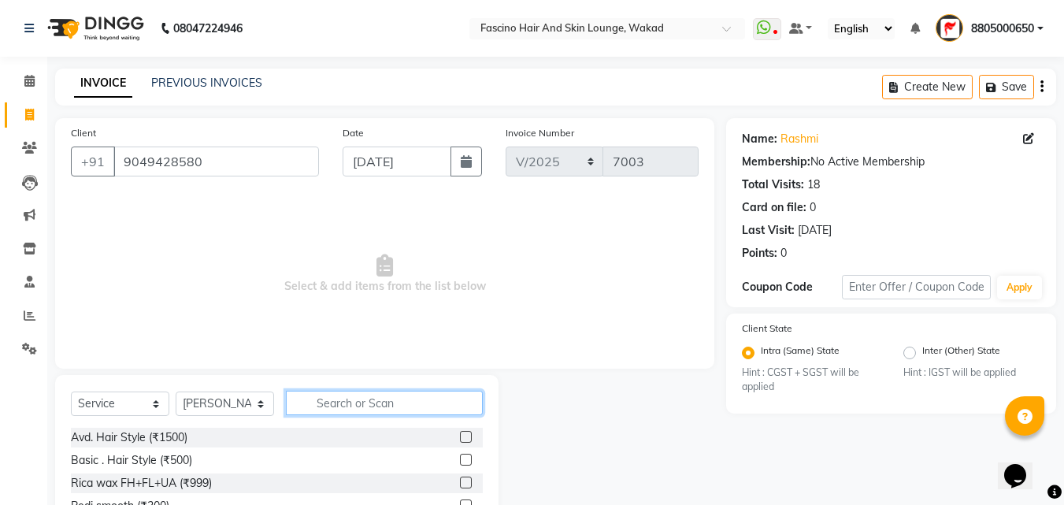
click at [351, 393] on input "text" at bounding box center [384, 403] width 197 height 24
type input "cut"
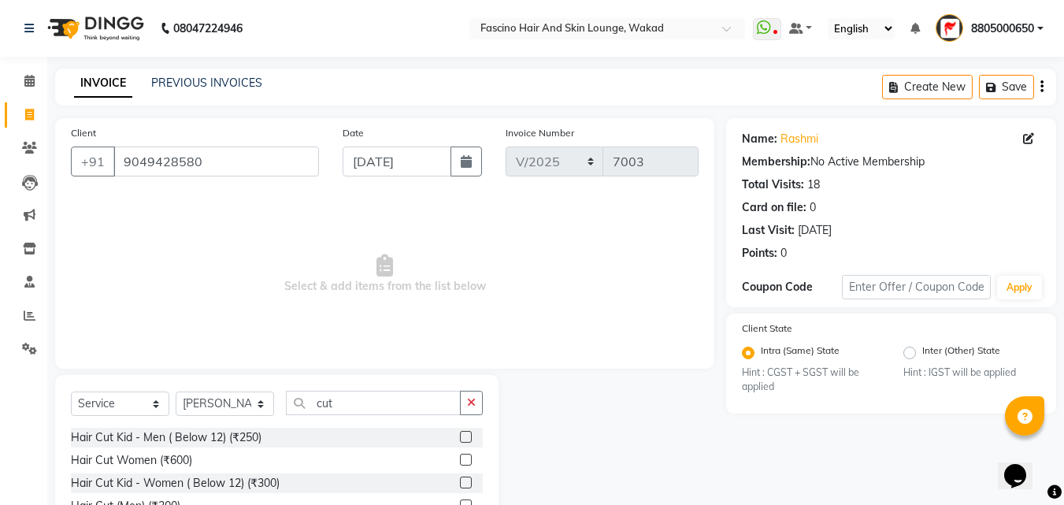
click at [460, 457] on label at bounding box center [466, 460] width 12 height 12
click at [460, 457] on input "checkbox" at bounding box center [465, 460] width 10 height 10
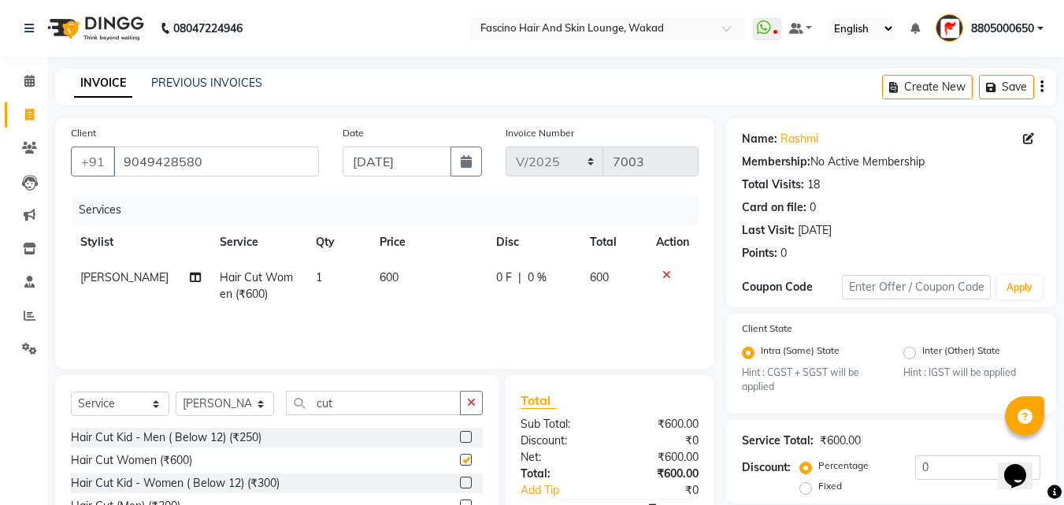
checkbox input "false"
click at [412, 305] on td "600" at bounding box center [428, 286] width 117 height 52
select select "4042"
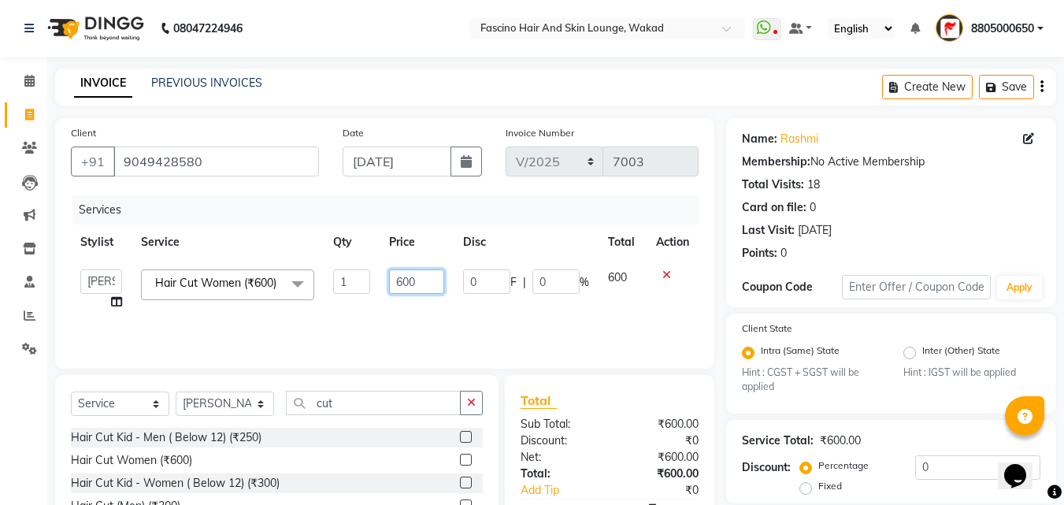
click at [432, 283] on input "600" at bounding box center [416, 281] width 54 height 24
type input "6"
type input "350"
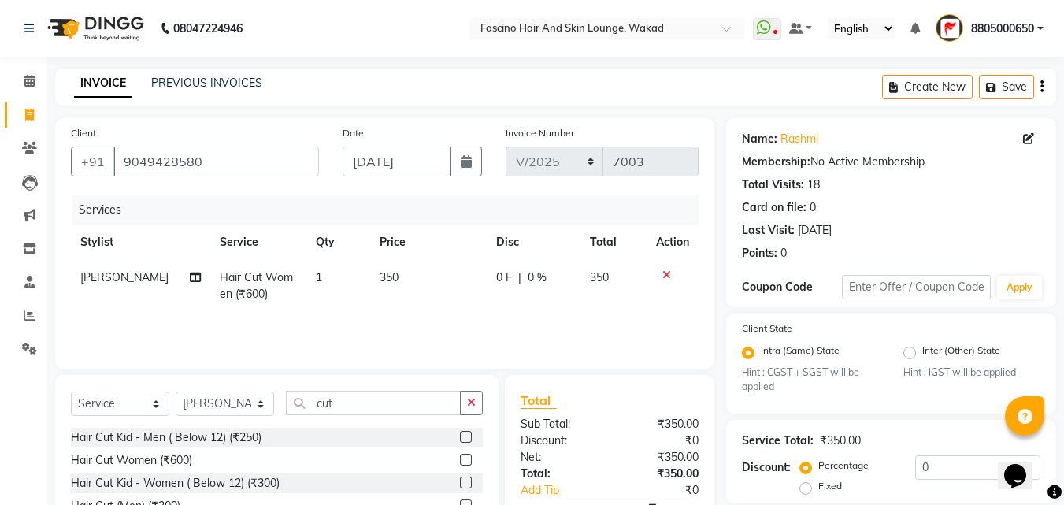
click at [406, 315] on div "Services Stylist Service Qty Price Disc Total Action Sanjay muley Hair Cut Wome…" at bounding box center [385, 273] width 628 height 157
click at [256, 406] on select "Select Stylist 8805000650 Aarohi Chimu [PERSON_NAME] jh F1 Salon Ganesh F1 Gopa…" at bounding box center [225, 403] width 98 height 24
select select "23130"
click at [176, 391] on select "Select Stylist 8805000650 Aarohi Chimu [PERSON_NAME] jh F1 Salon Ganesh F1 Gopa…" at bounding box center [225, 403] width 98 height 24
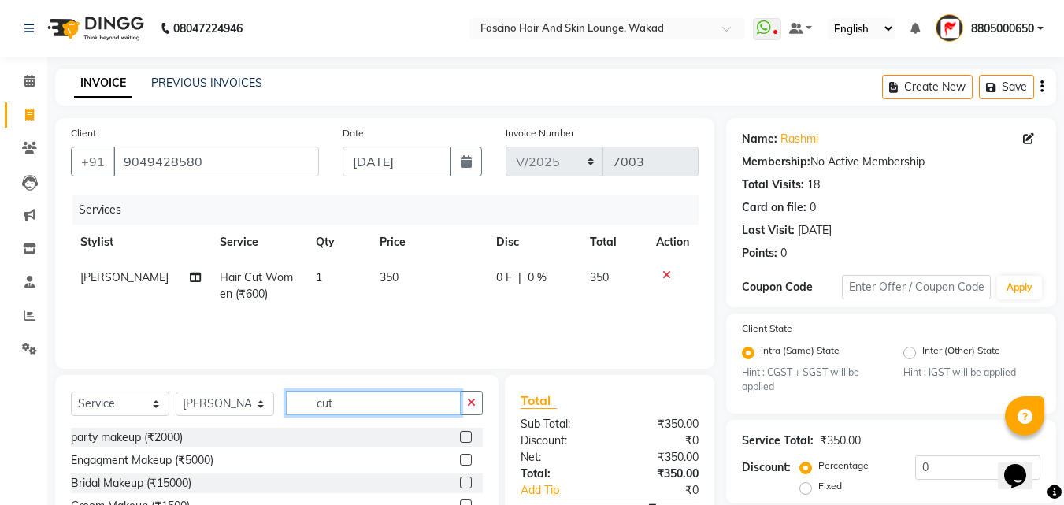
click at [412, 409] on input "cut" at bounding box center [373, 403] width 175 height 24
type input "c"
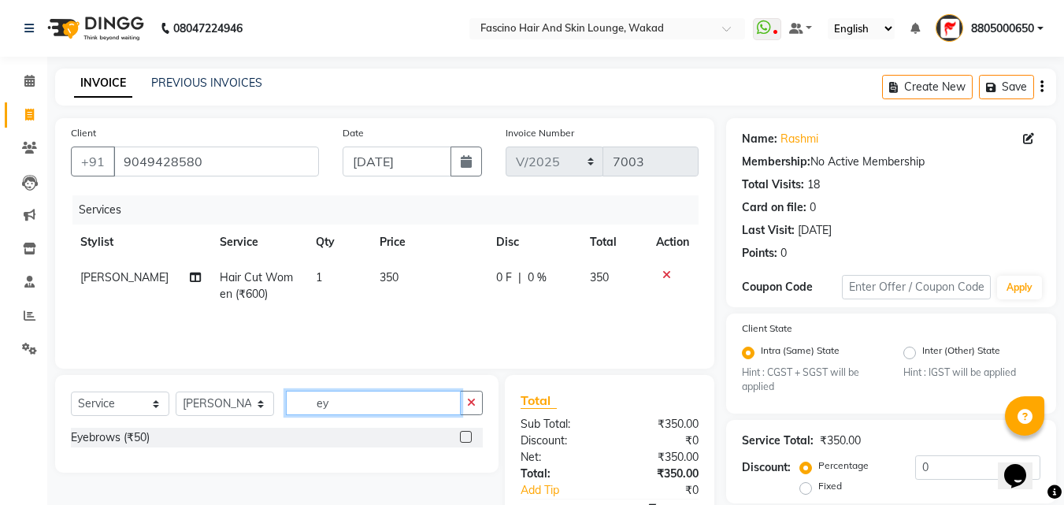
type input "e"
type input "899"
click at [462, 433] on label at bounding box center [466, 437] width 12 height 12
click at [462, 433] on input "checkbox" at bounding box center [465, 437] width 10 height 10
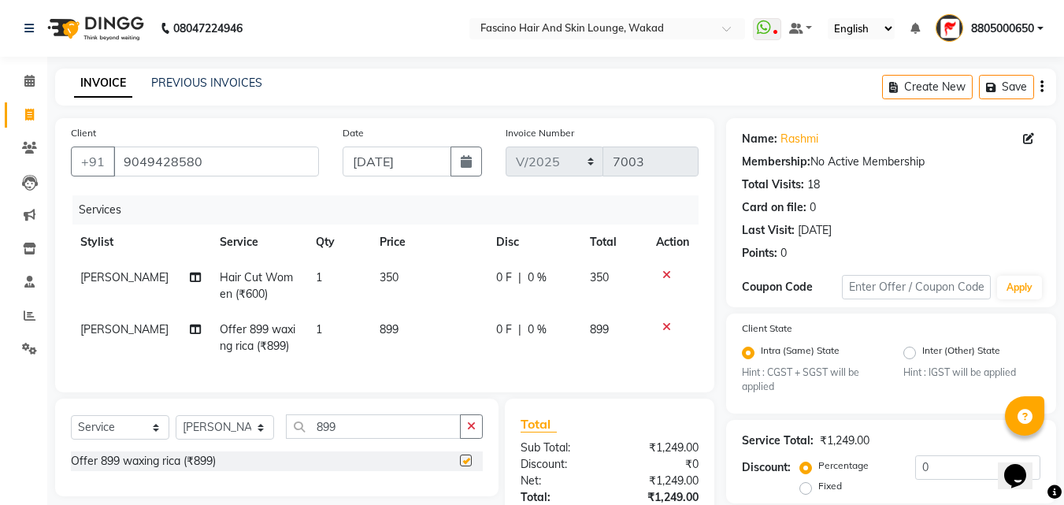
checkbox input "false"
click at [424, 335] on td "899" at bounding box center [428, 338] width 117 height 52
select select "23130"
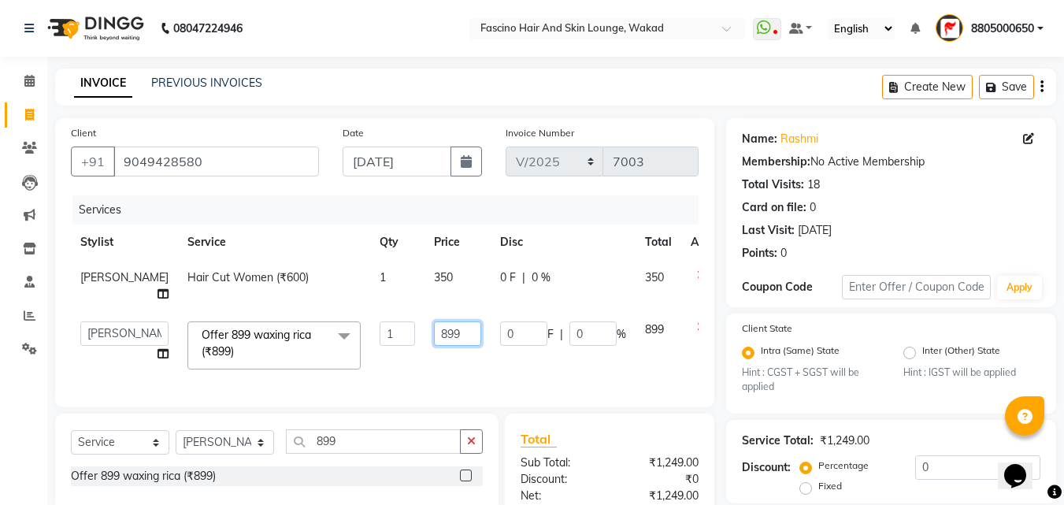
click at [434, 335] on input "899" at bounding box center [457, 333] width 47 height 24
type input "8"
type input "900"
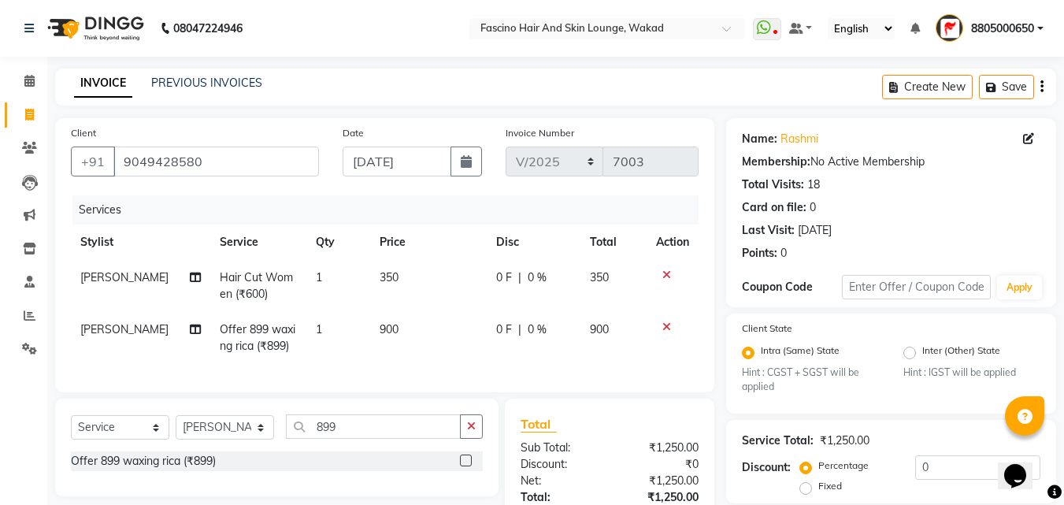
click at [409, 358] on td "900" at bounding box center [428, 338] width 117 height 52
select select "23130"
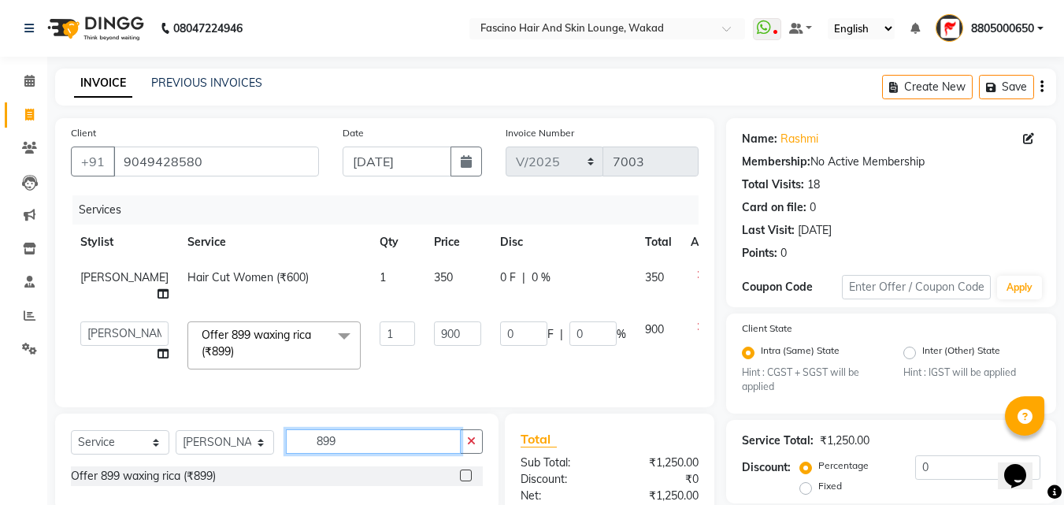
click at [354, 454] on input "899" at bounding box center [373, 441] width 175 height 24
type input "8"
type input "eye"
click at [469, 481] on label at bounding box center [466, 475] width 12 height 12
click at [469, 481] on input "checkbox" at bounding box center [465, 476] width 10 height 10
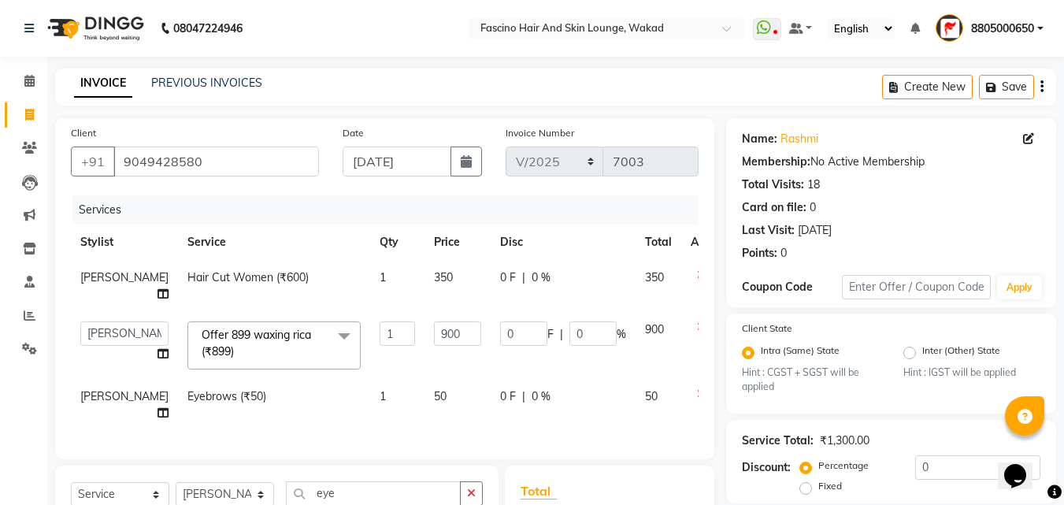
checkbox input "false"
click at [440, 387] on td "50" at bounding box center [457, 405] width 66 height 52
select select "23130"
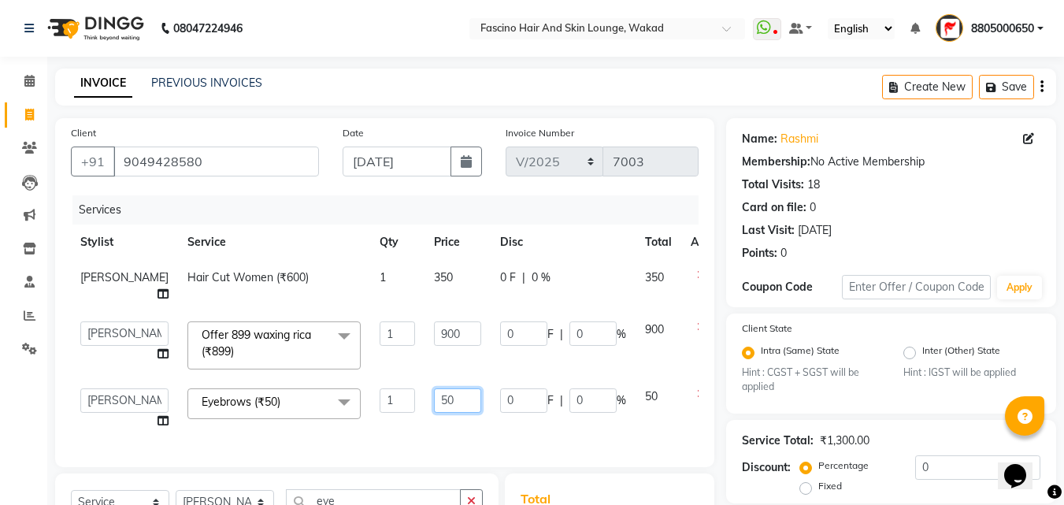
click at [434, 402] on input "50" at bounding box center [457, 400] width 47 height 24
type input "5"
type input "90"
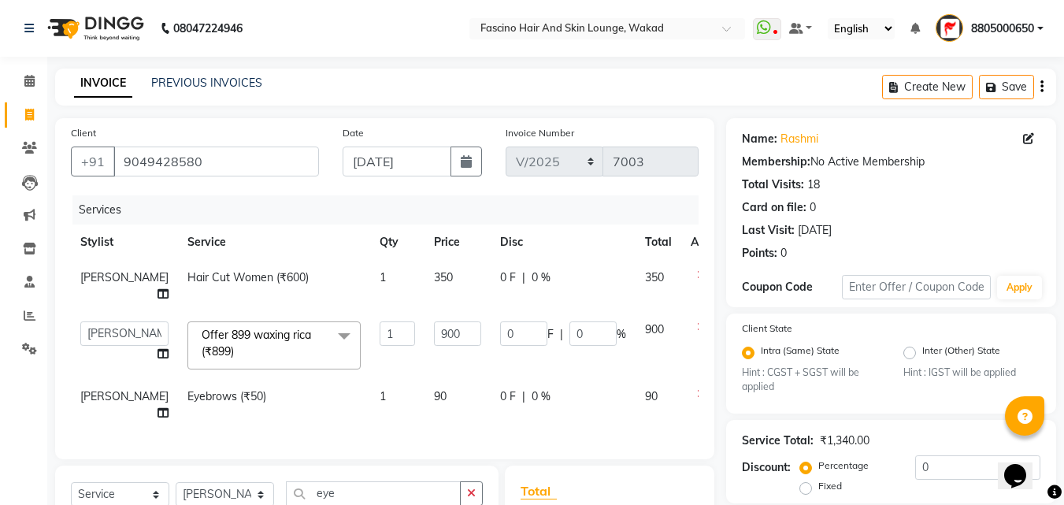
click at [424, 424] on td "90" at bounding box center [457, 405] width 66 height 52
select select "23130"
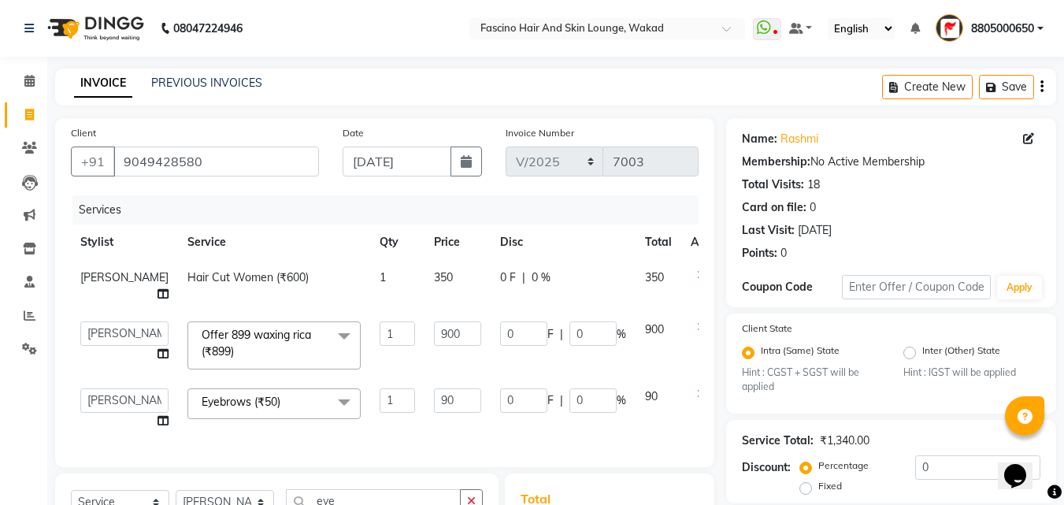
scroll to position [202, 0]
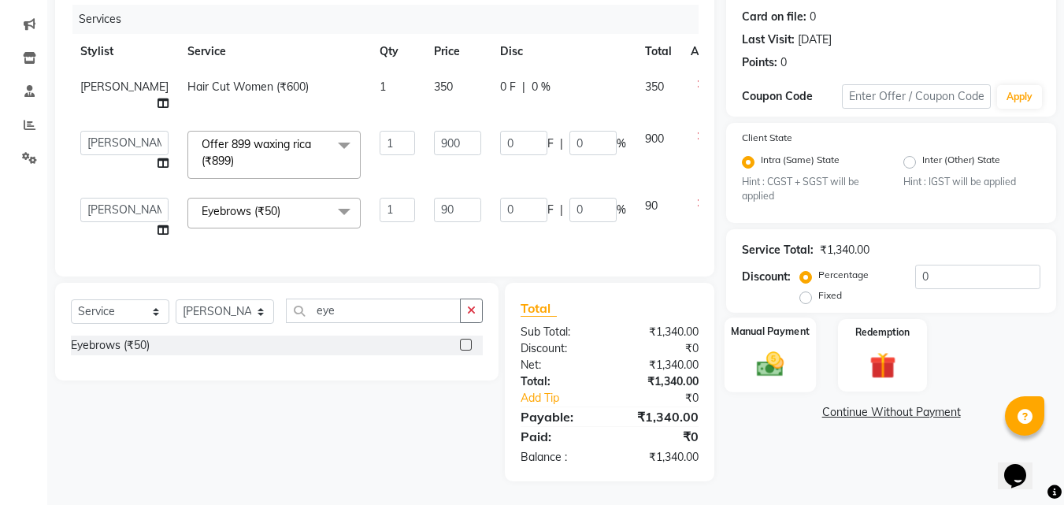
click at [773, 360] on img at bounding box center [770, 364] width 44 height 31
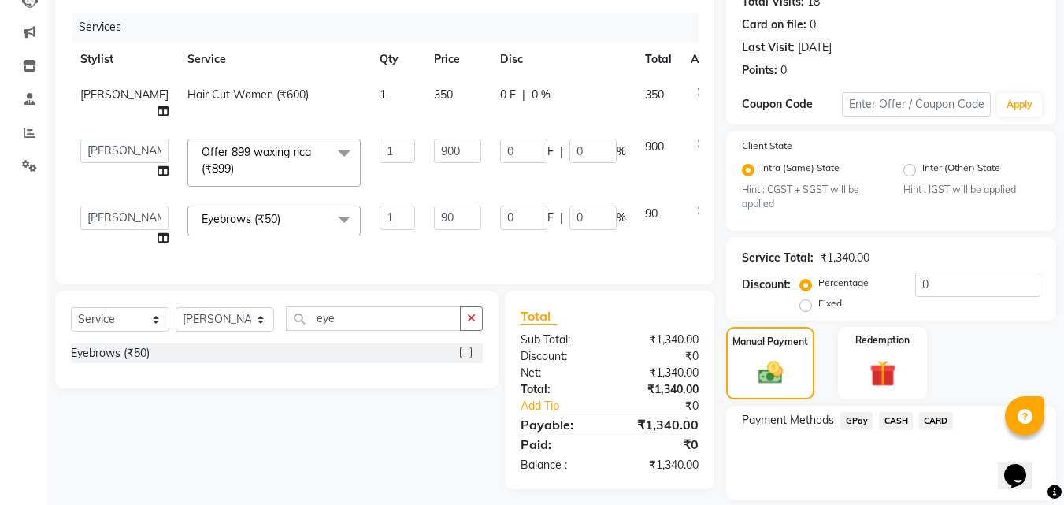
scroll to position [234, 0]
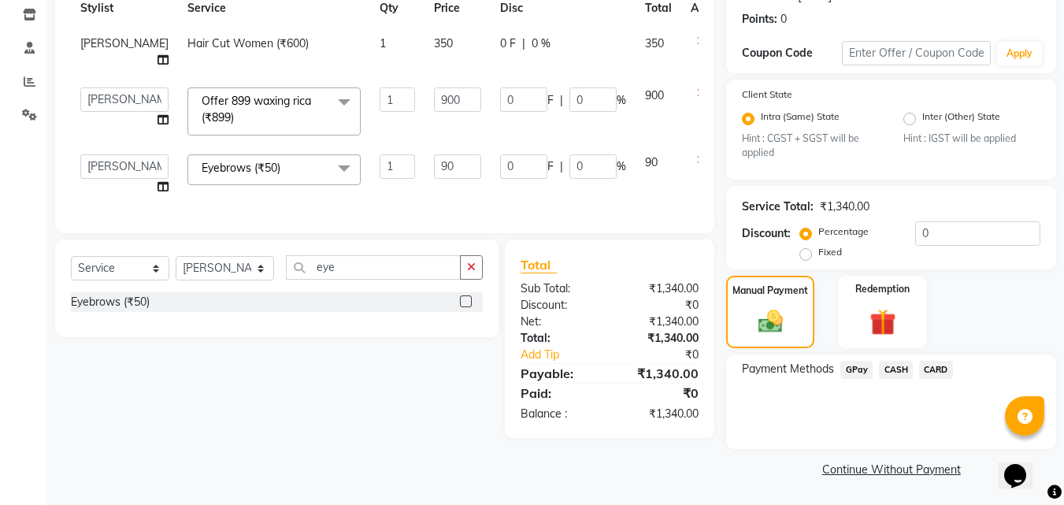
click at [857, 372] on span "GPay" at bounding box center [856, 370] width 32 height 18
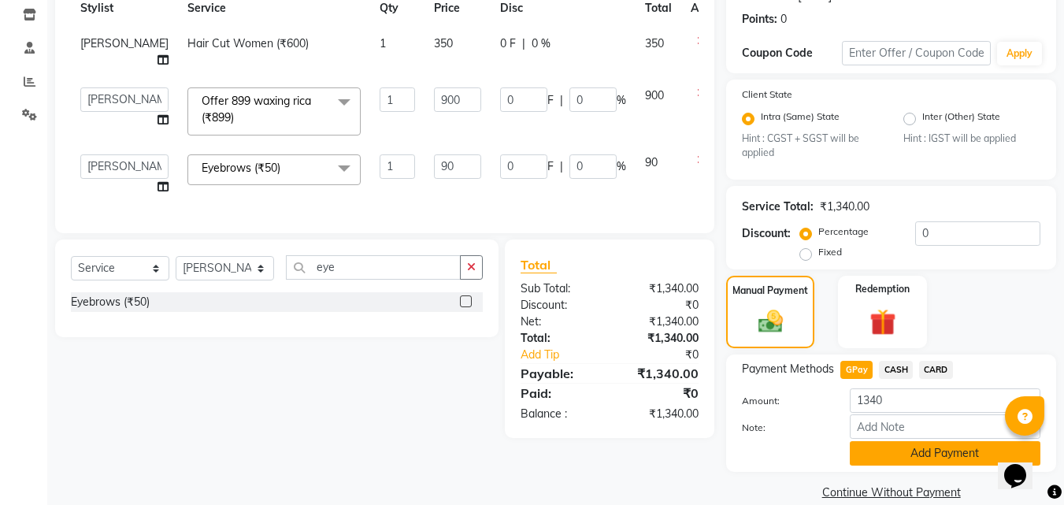
click at [910, 452] on button "Add Payment" at bounding box center [945, 453] width 191 height 24
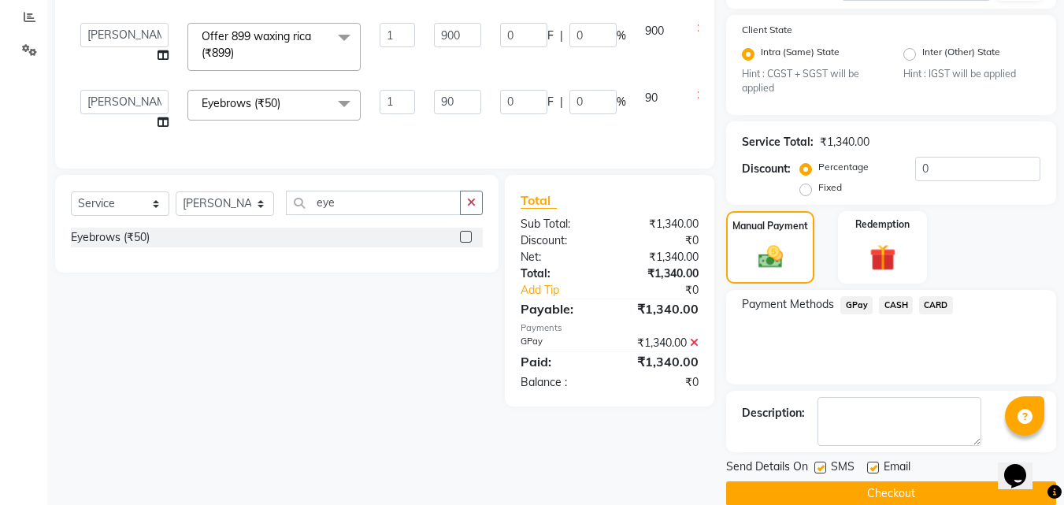
scroll to position [323, 0]
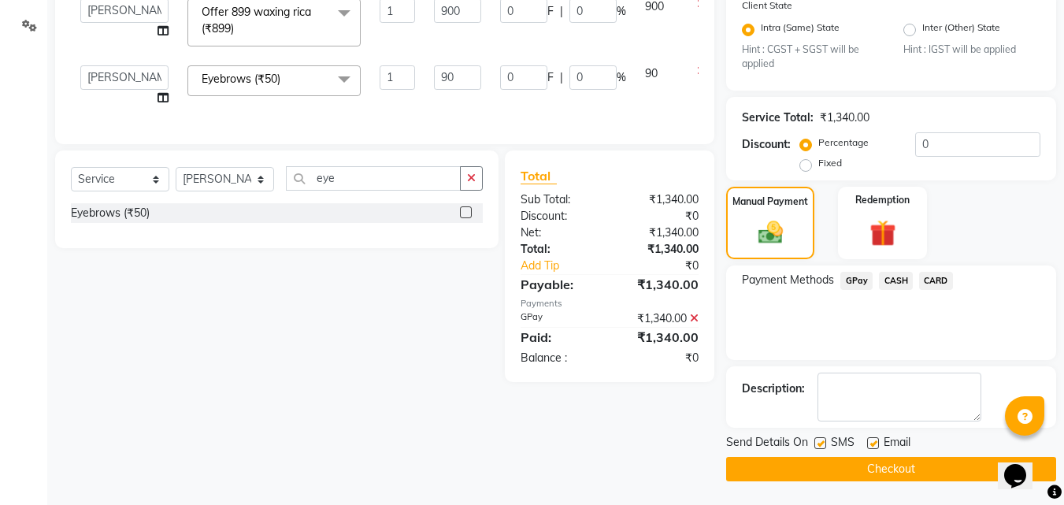
click at [822, 448] on label at bounding box center [820, 443] width 12 height 12
click at [822, 448] on input "checkbox" at bounding box center [819, 444] width 10 height 10
checkbox input "false"
click at [802, 463] on button "Checkout" at bounding box center [891, 469] width 330 height 24
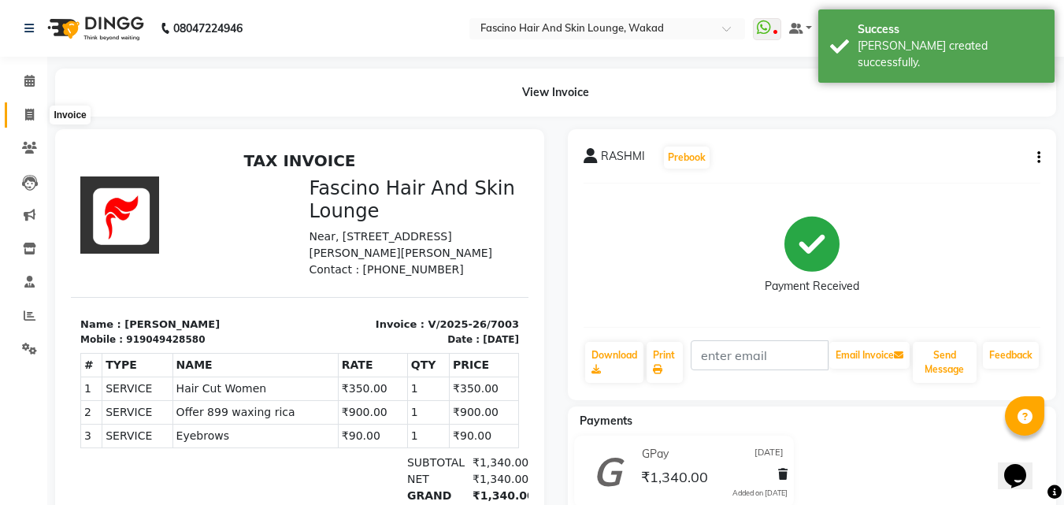
click at [30, 117] on icon at bounding box center [29, 115] width 9 height 12
select select "126"
select select "service"
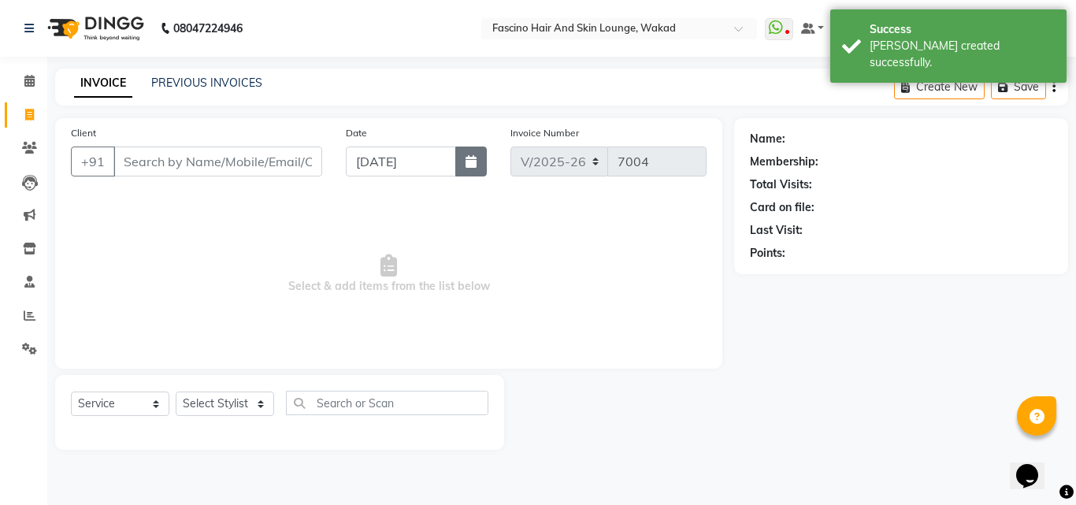
click at [466, 173] on button "button" at bounding box center [470, 161] width 31 height 30
select select "9"
select select "2025"
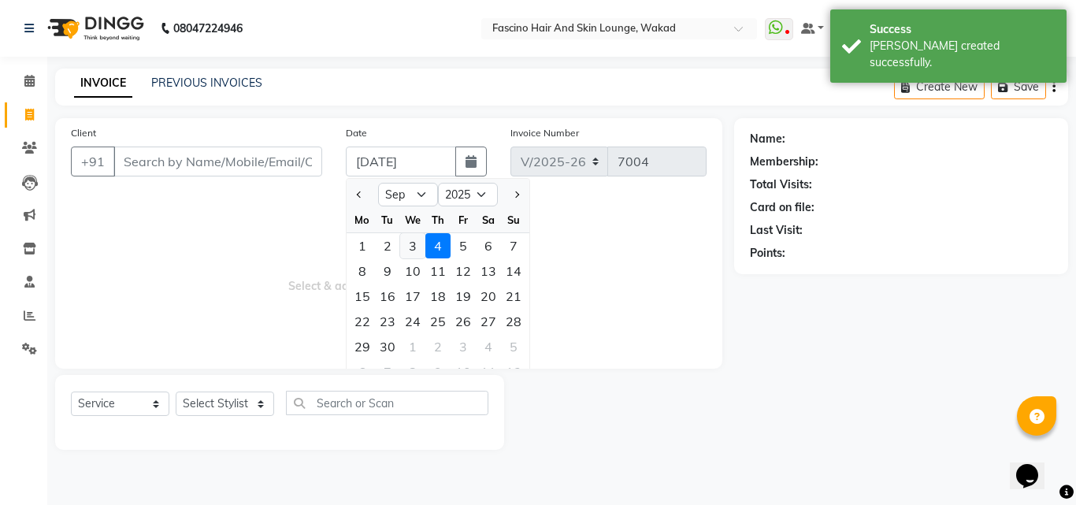
click at [412, 246] on div "3" at bounding box center [412, 245] width 25 height 25
type input "[DATE]"
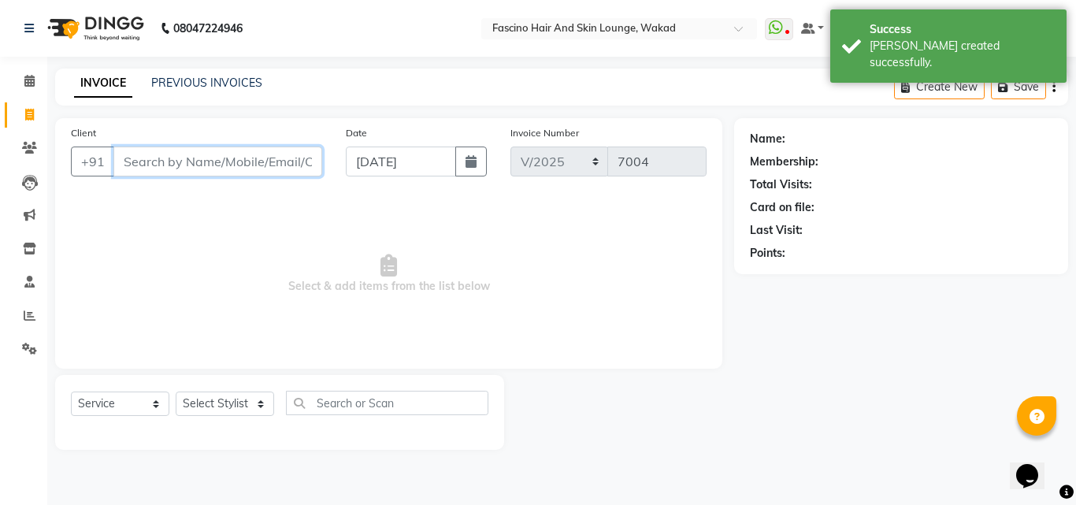
click at [271, 163] on input "Client" at bounding box center [217, 161] width 209 height 30
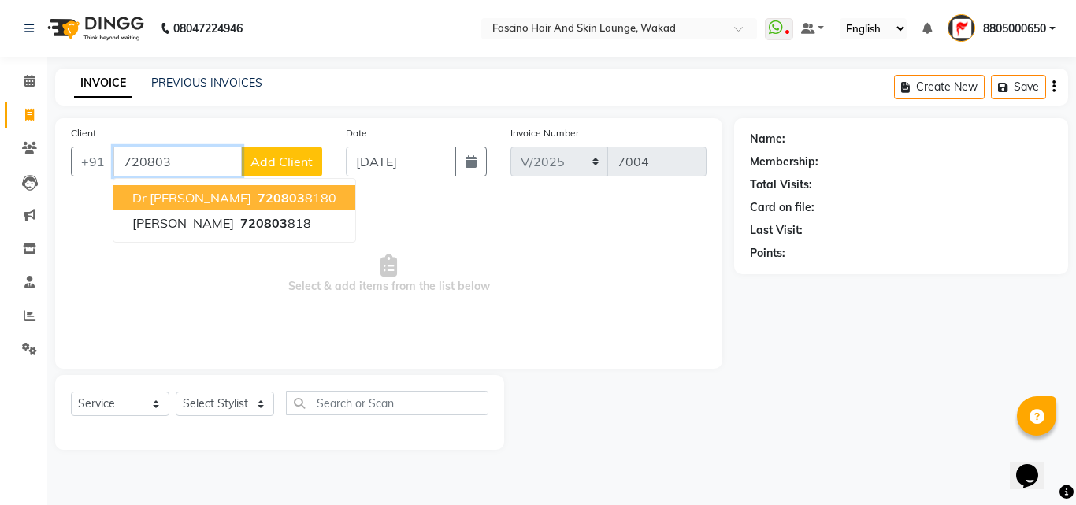
click at [257, 192] on span "720803" at bounding box center [280, 198] width 47 height 16
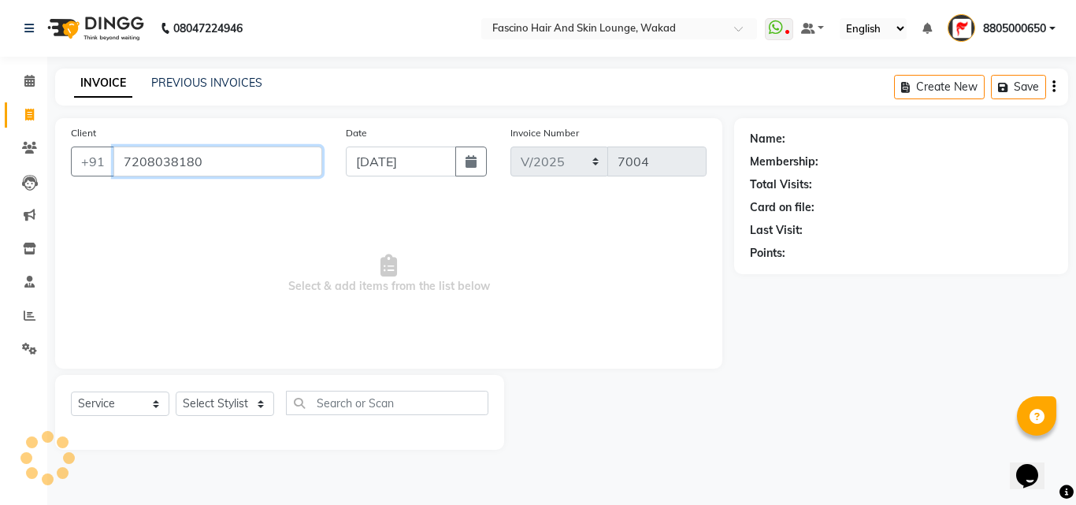
type input "7208038180"
select select "1: Object"
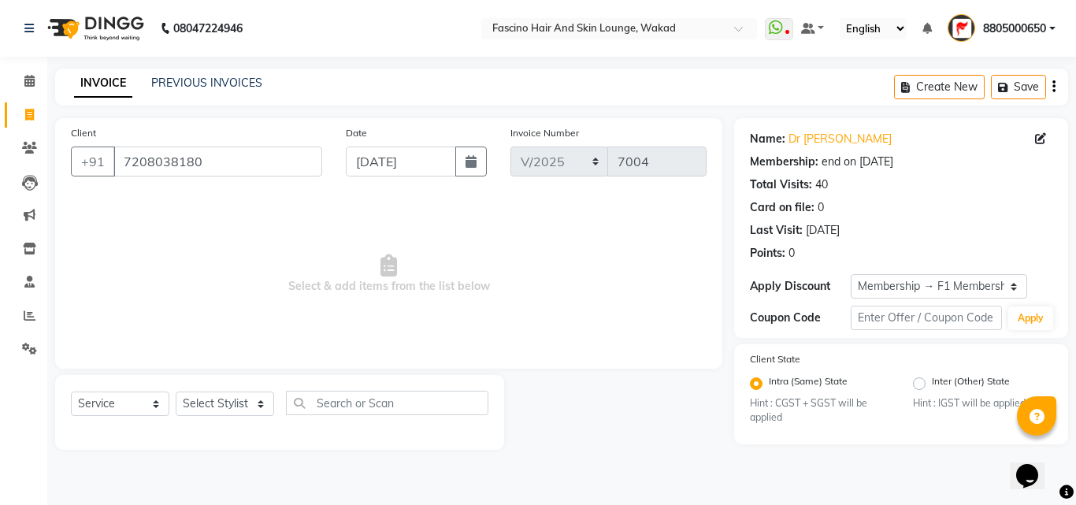
click at [238, 391] on div "Select Service Product Membership Package Voucher Prepaid Gift Card Select Styl…" at bounding box center [279, 409] width 417 height 37
click at [238, 400] on select "Select Stylist 8805000650 Aarohi Chimu [PERSON_NAME] jh F1 Salon Ganesh F1 Gopa…" at bounding box center [225, 403] width 98 height 24
select select "15980"
click at [176, 391] on select "Select Stylist 8805000650 Aarohi Chimu [PERSON_NAME] jh F1 Salon Ganesh F1 Gopa…" at bounding box center [225, 403] width 98 height 24
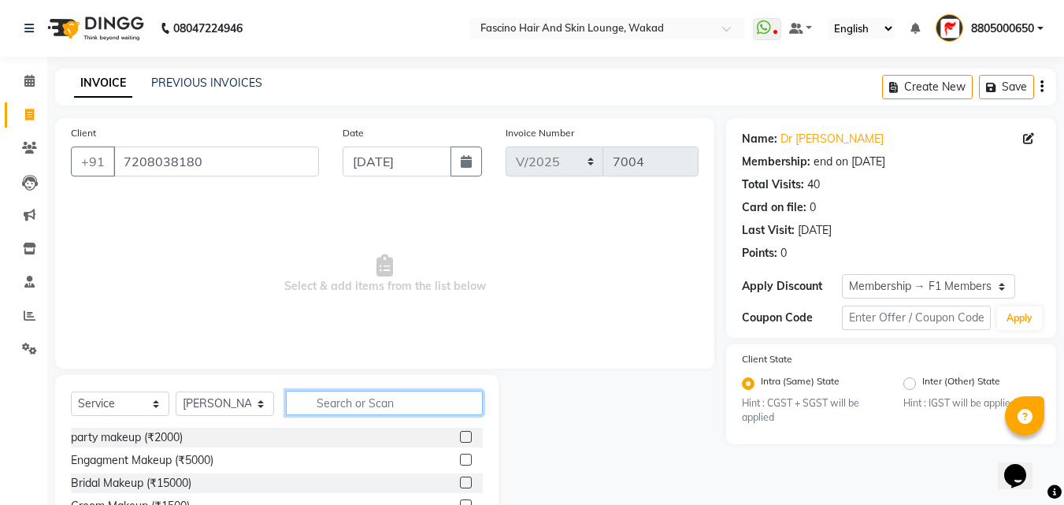
click at [360, 402] on input "text" at bounding box center [384, 403] width 197 height 24
type input "blow"
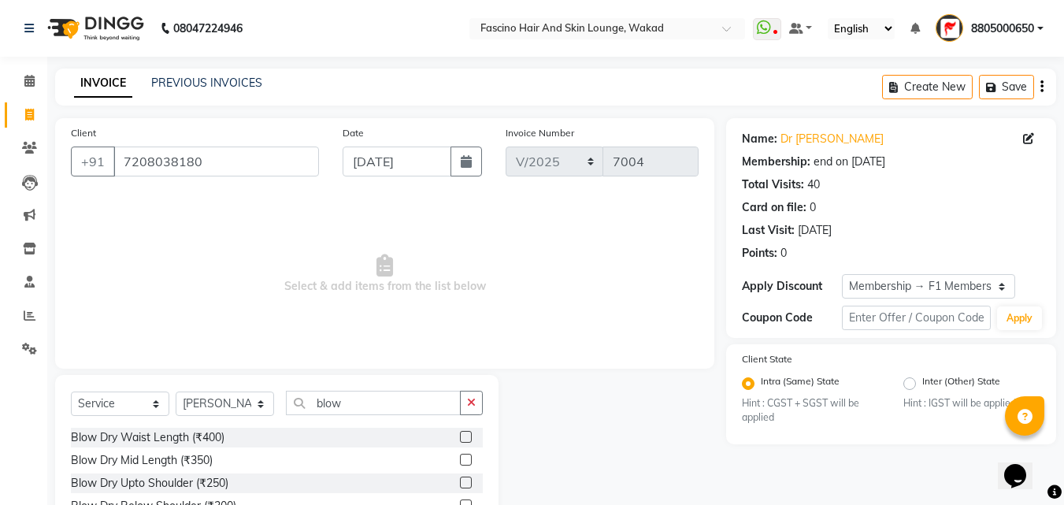
click at [466, 432] on label at bounding box center [466, 437] width 12 height 12
click at [466, 432] on input "checkbox" at bounding box center [465, 437] width 10 height 10
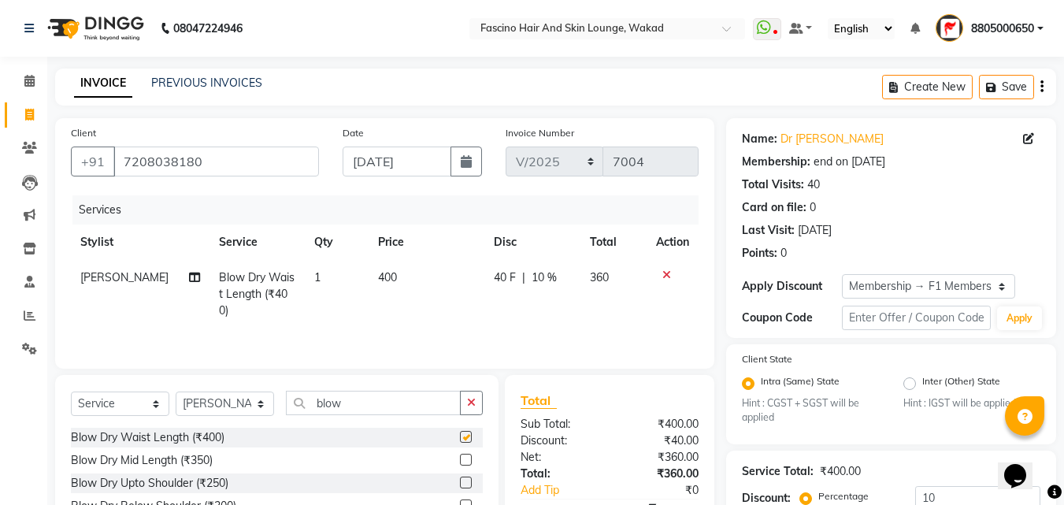
checkbox input "false"
click at [962, 487] on input "10" at bounding box center [977, 498] width 125 height 24
type input "1"
click at [447, 280] on td "400" at bounding box center [428, 294] width 117 height 69
select select "15980"
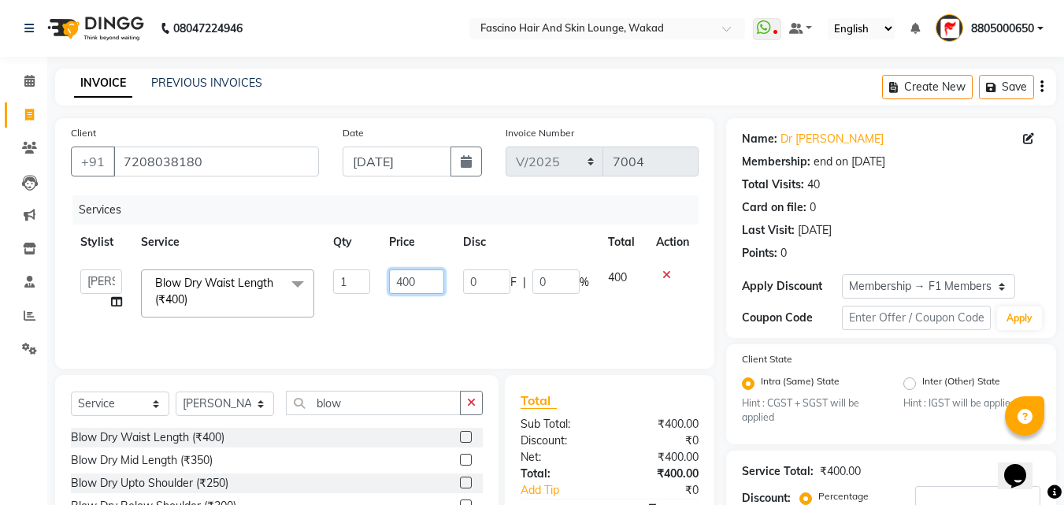
click at [431, 276] on input "400" at bounding box center [416, 281] width 54 height 24
type input "430"
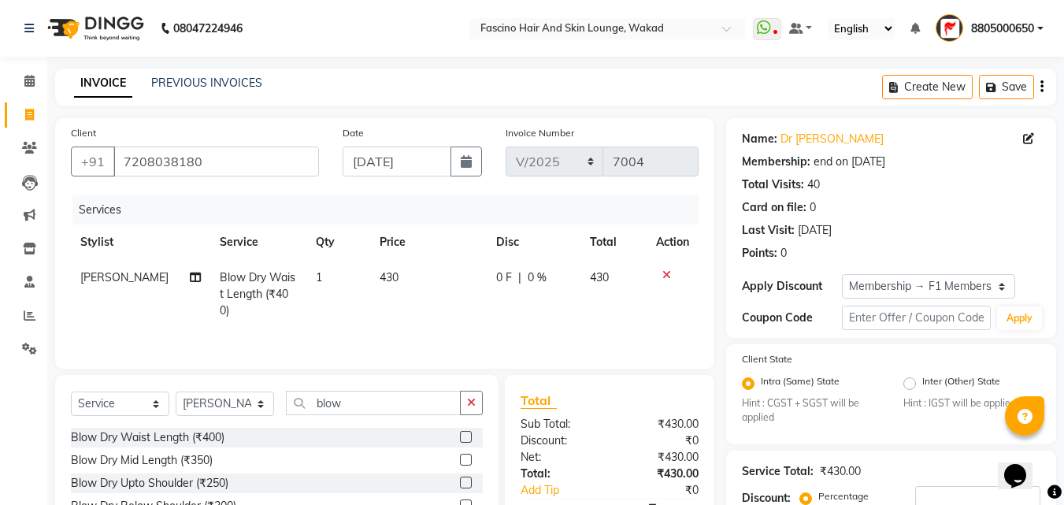
click at [425, 319] on div "Services Stylist Service Qty Price Disc Total Action Ram choudhry Blow Dry Wais…" at bounding box center [385, 273] width 628 height 157
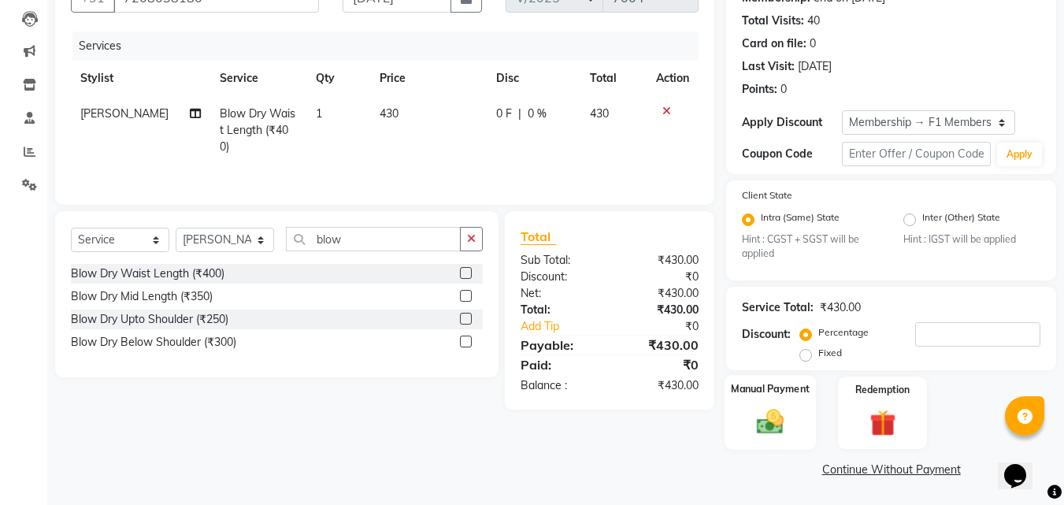
click at [780, 424] on img at bounding box center [770, 421] width 44 height 31
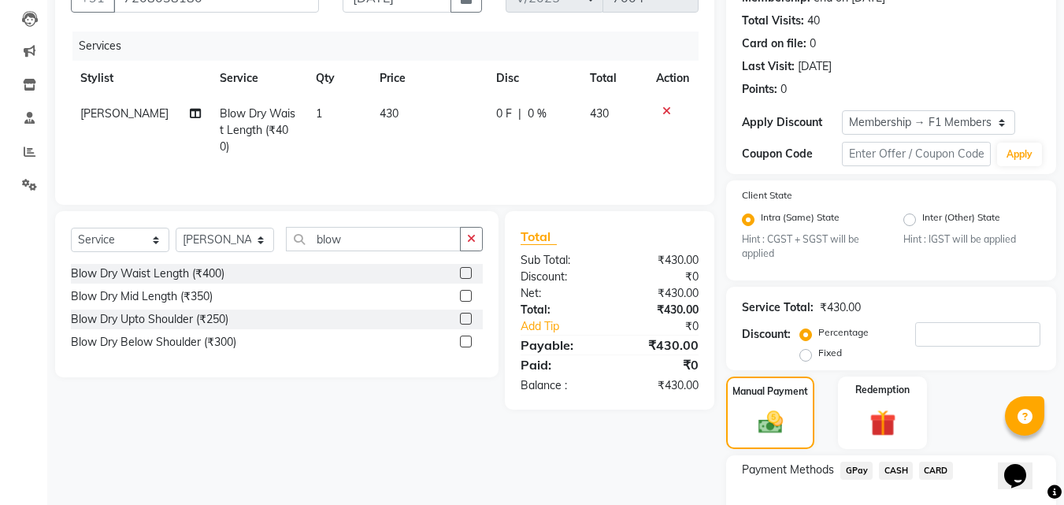
click at [858, 474] on span "GPay" at bounding box center [856, 470] width 32 height 18
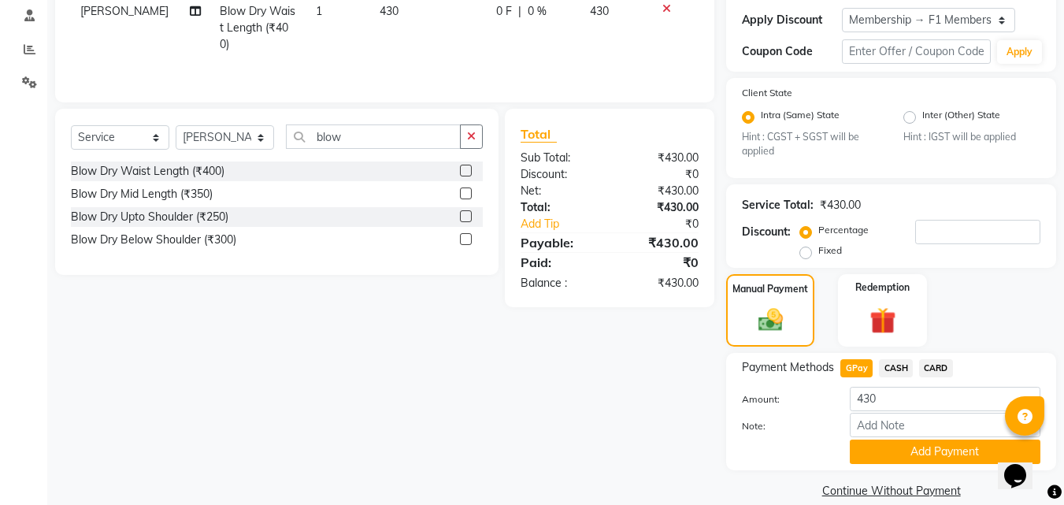
scroll to position [287, 0]
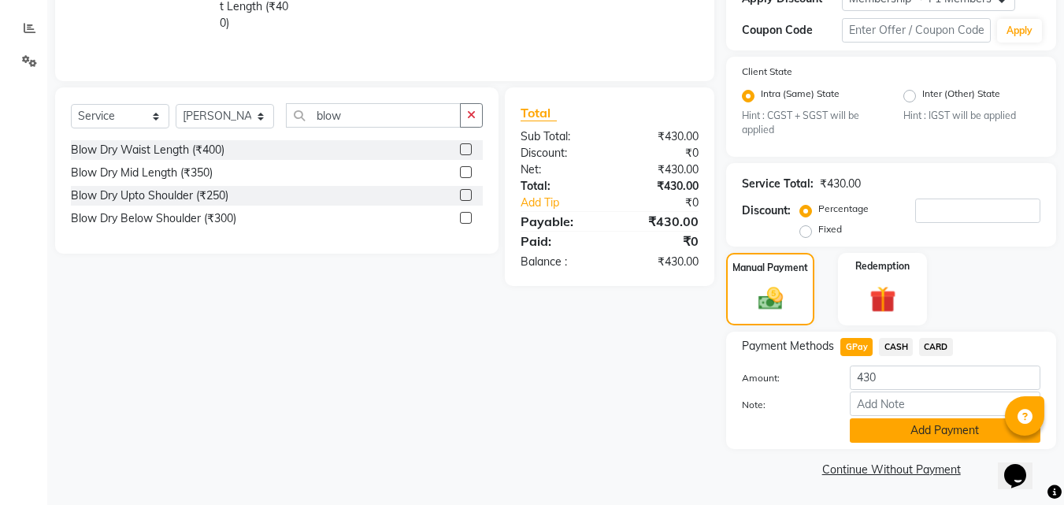
click at [958, 439] on button "Add Payment" at bounding box center [945, 430] width 191 height 24
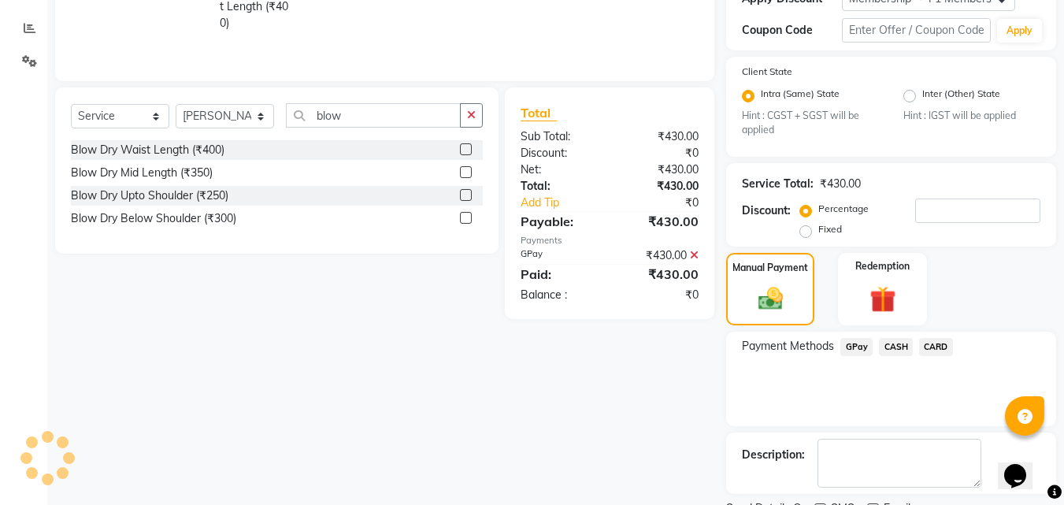
scroll to position [354, 0]
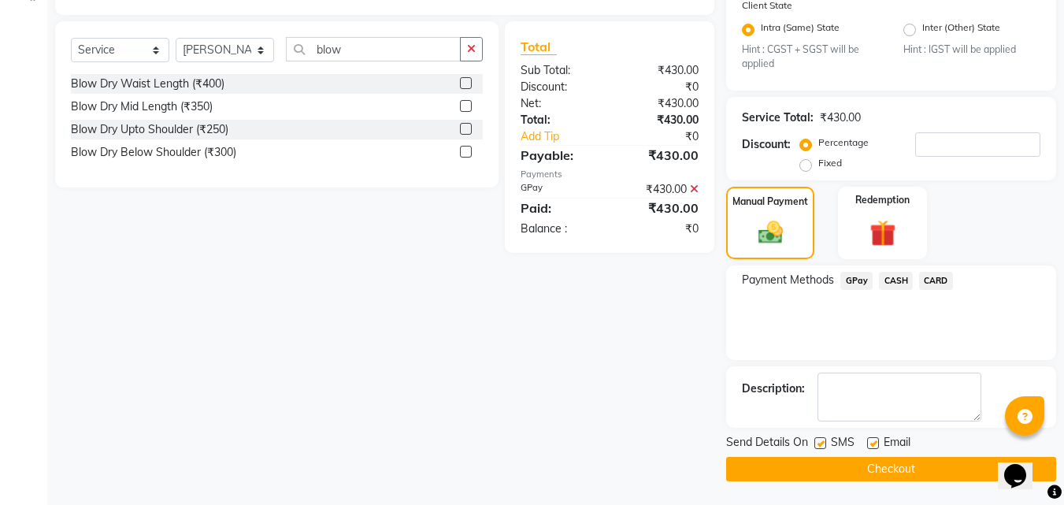
click at [817, 443] on label at bounding box center [820, 443] width 12 height 12
click at [817, 443] on input "checkbox" at bounding box center [819, 444] width 10 height 10
checkbox input "false"
click at [869, 442] on label at bounding box center [873, 443] width 12 height 12
click at [869, 442] on input "checkbox" at bounding box center [872, 444] width 10 height 10
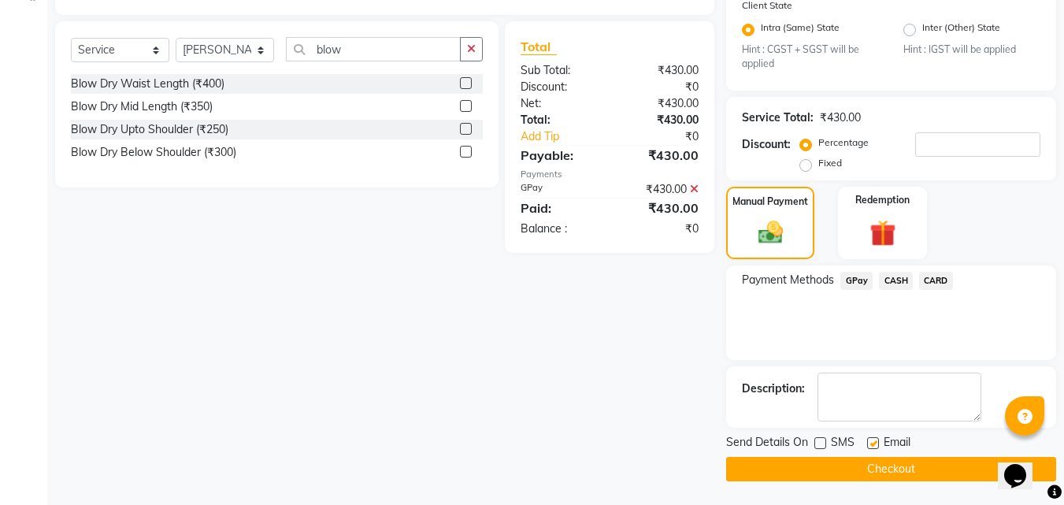
checkbox input "false"
click at [872, 465] on button "Checkout" at bounding box center [891, 469] width 330 height 24
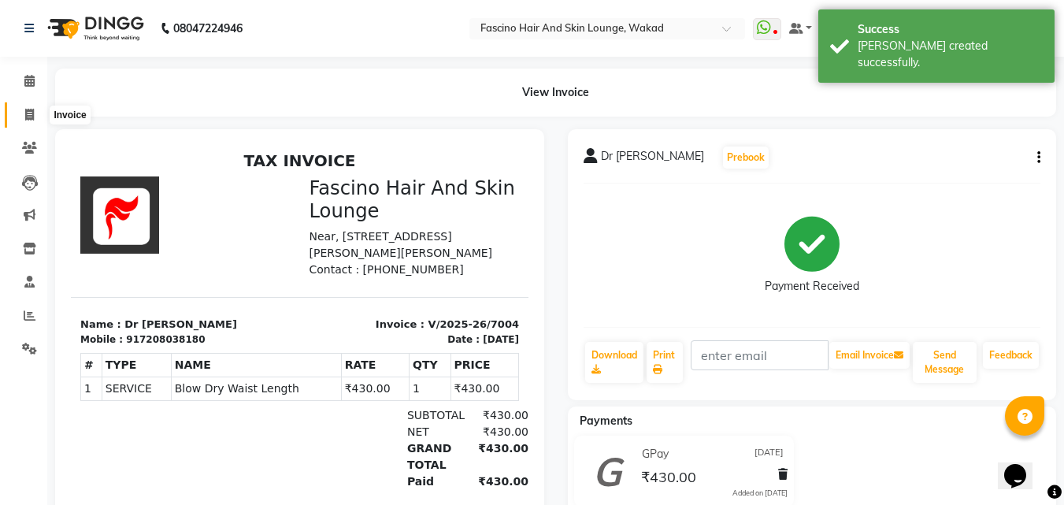
click at [31, 117] on icon at bounding box center [29, 115] width 9 height 12
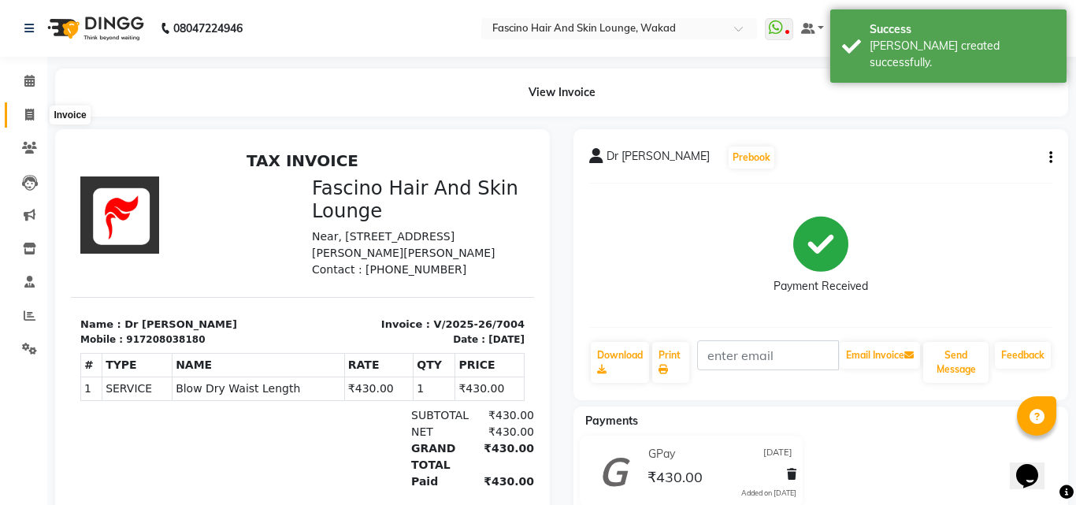
select select "service"
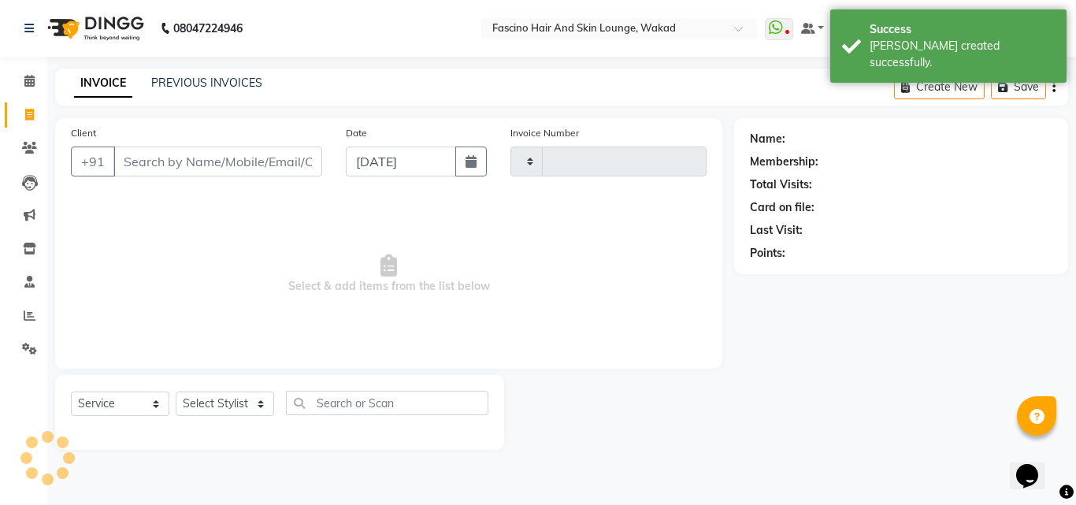
type input "7005"
select select "126"
click at [464, 164] on button "button" at bounding box center [470, 161] width 31 height 30
select select "9"
select select "2025"
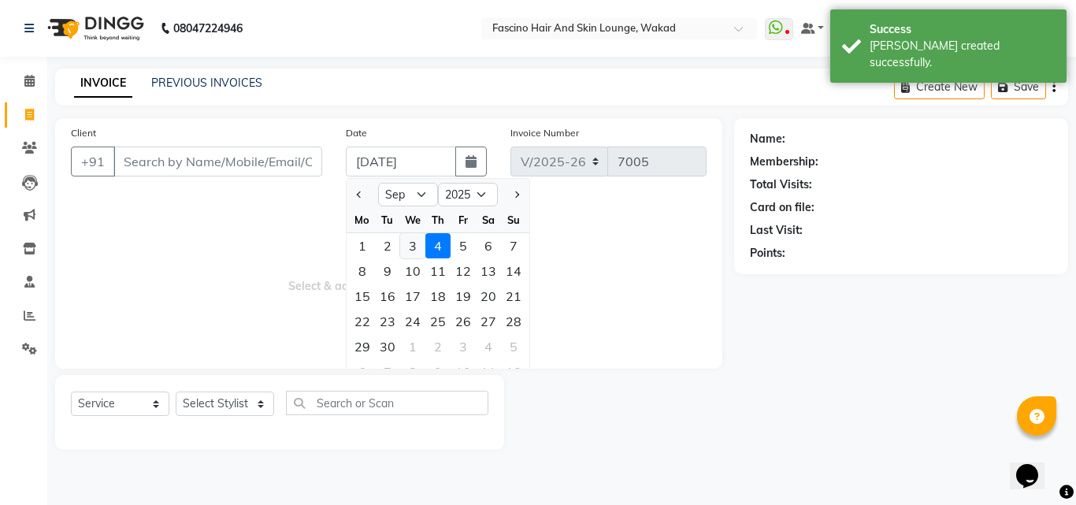
click at [407, 248] on div "3" at bounding box center [412, 245] width 25 height 25
type input "[DATE]"
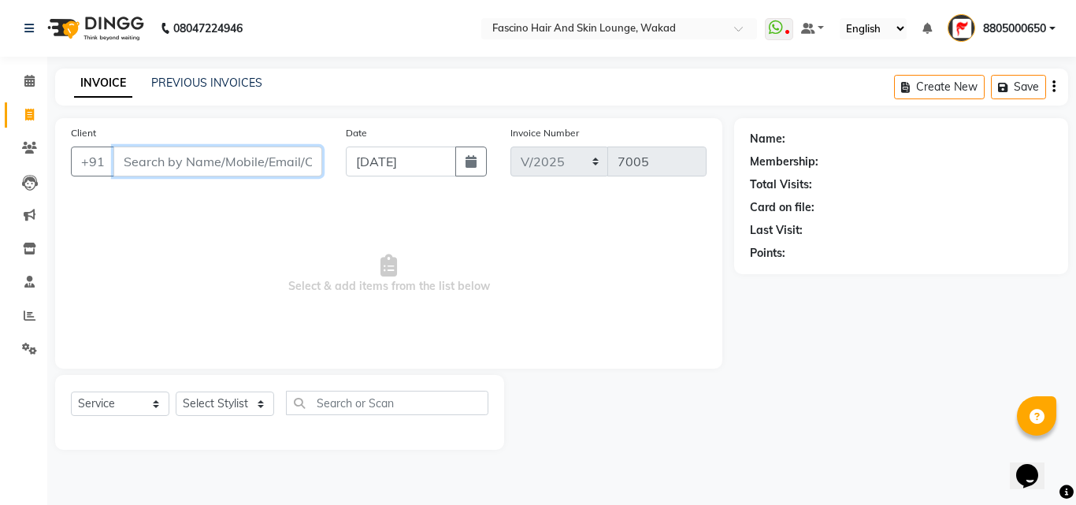
click at [179, 161] on input "Client" at bounding box center [217, 161] width 209 height 30
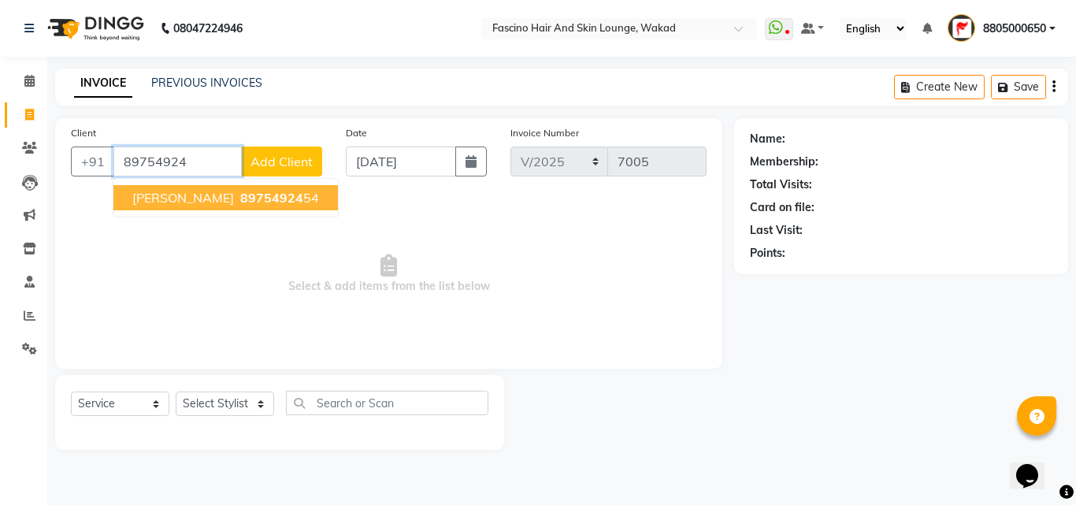
click at [171, 194] on span "[PERSON_NAME]" at bounding box center [183, 198] width 102 height 16
type input "8975492454"
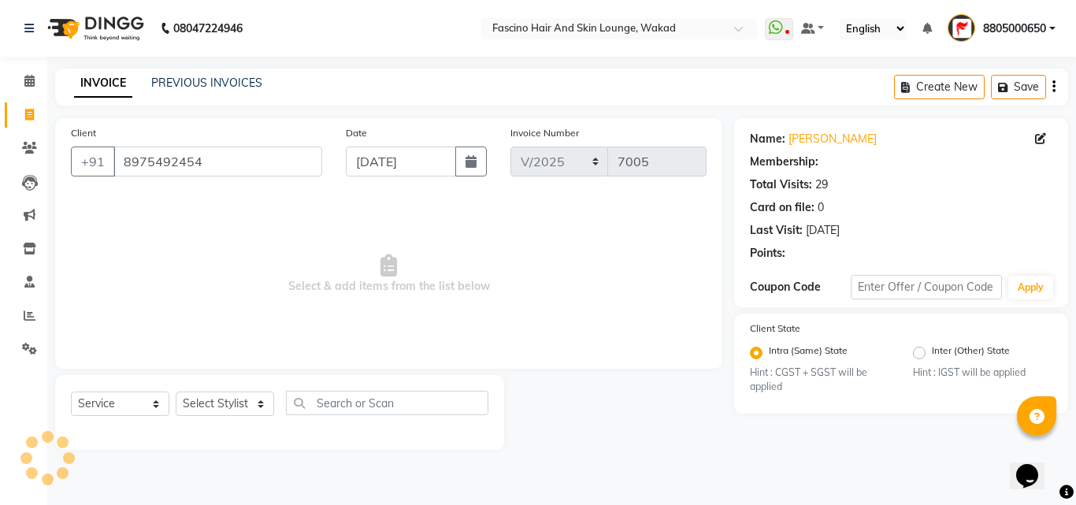
select select "1: Object"
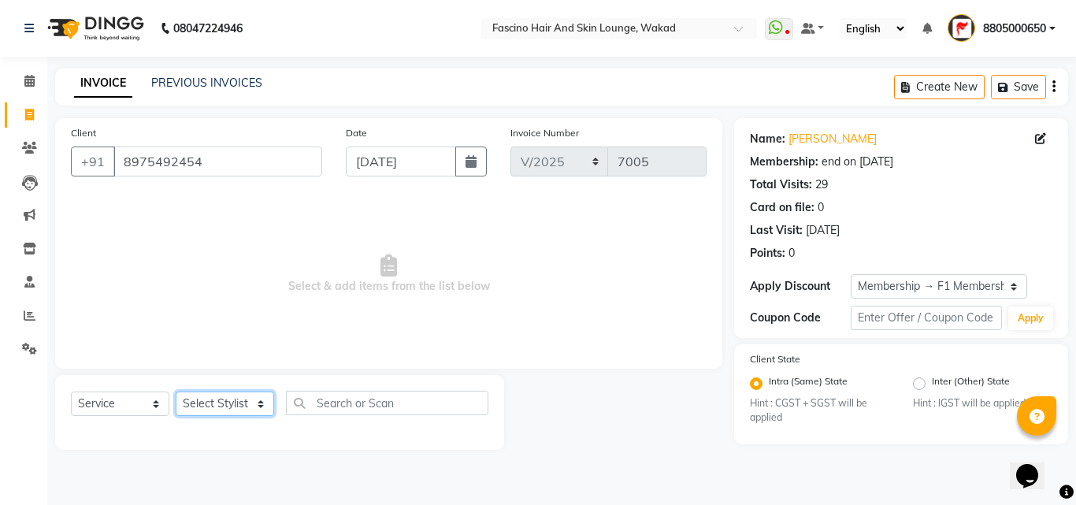
click at [240, 407] on select "Select Stylist 8805000650 Aarohi Chimu [PERSON_NAME] jh F1 Salon Ganesh F1 Gopa…" at bounding box center [225, 403] width 98 height 24
click at [176, 391] on select "Select Stylist 8805000650 Aarohi Chimu [PERSON_NAME] jh F1 Salon Ganesh F1 Gopa…" at bounding box center [225, 403] width 98 height 24
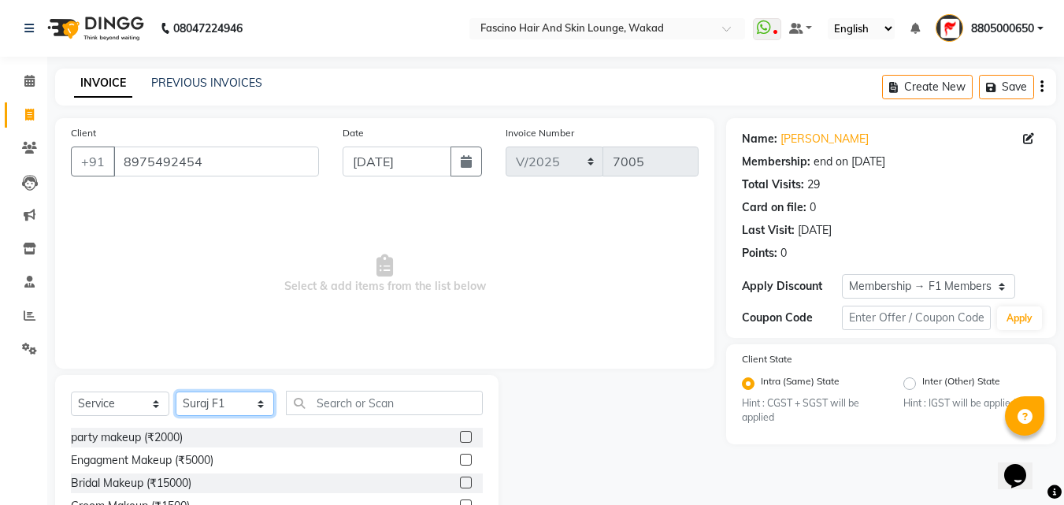
click at [239, 395] on select "Select Stylist 8805000650 Aarohi Chimu [PERSON_NAME] jh F1 Salon Ganesh F1 Gopa…" at bounding box center [225, 403] width 98 height 24
select select "87888"
click at [176, 391] on select "Select Stylist 8805000650 Aarohi Chimu [PERSON_NAME] jh F1 Salon Ganesh F1 Gopa…" at bounding box center [225, 403] width 98 height 24
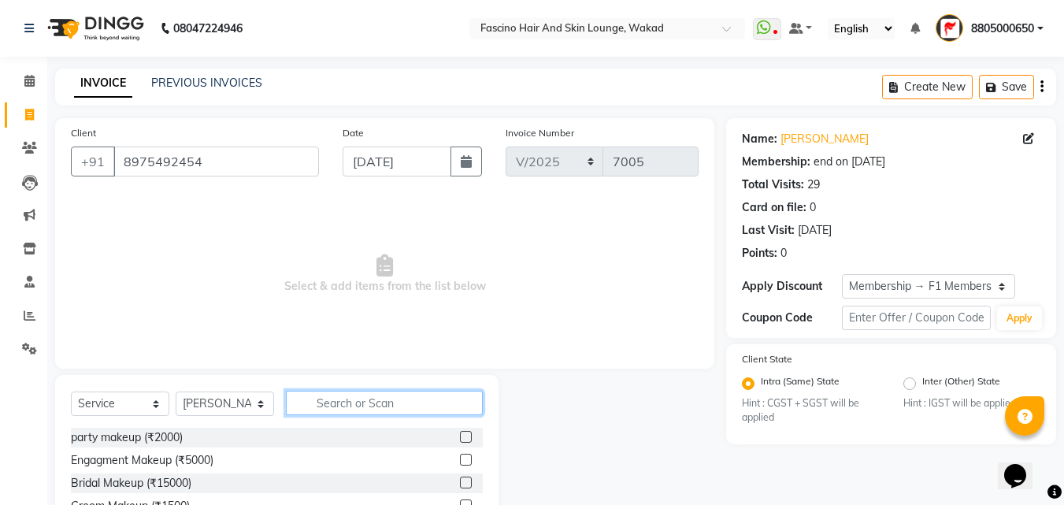
click at [354, 402] on input "text" at bounding box center [384, 403] width 197 height 24
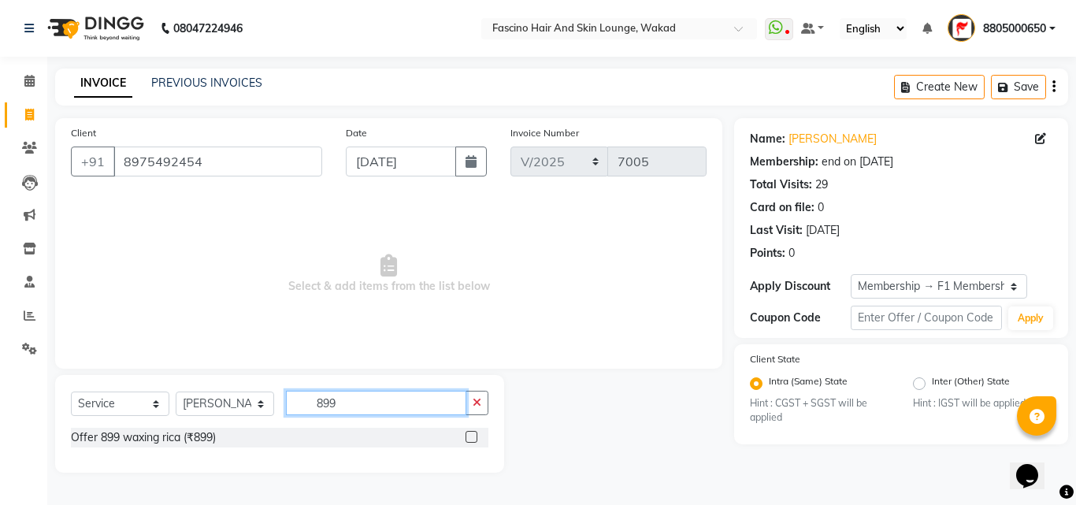
type input "899"
click at [470, 439] on label at bounding box center [471, 437] width 12 height 12
click at [470, 439] on input "checkbox" at bounding box center [470, 437] width 10 height 10
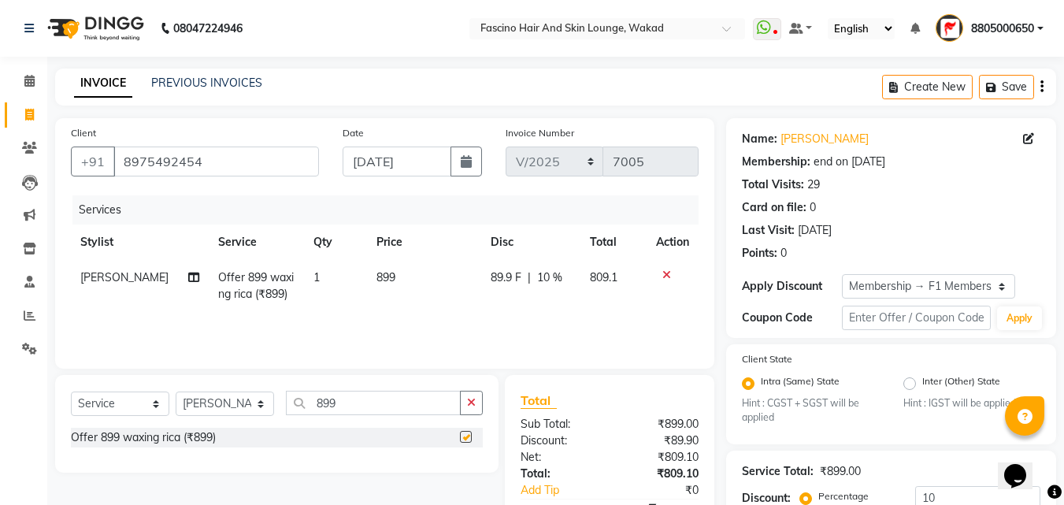
checkbox input "false"
click at [953, 494] on input "10" at bounding box center [977, 498] width 125 height 24
type input "1"
click at [409, 283] on td "899" at bounding box center [428, 286] width 117 height 52
select select "87888"
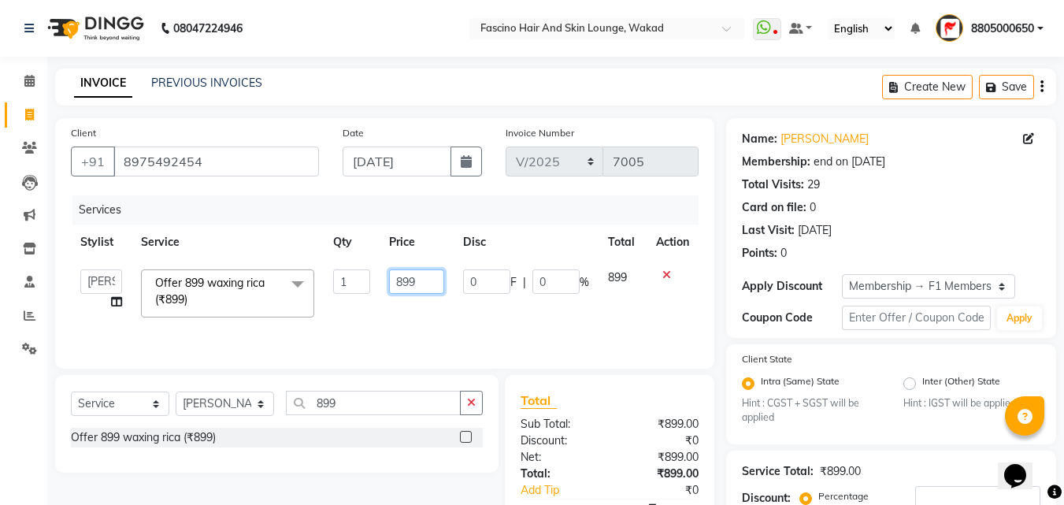
click at [422, 280] on input "899" at bounding box center [416, 281] width 54 height 24
type input "8"
type input "900"
click at [409, 318] on div "Services Stylist Service Qty Price Disc Total Action 8805000650 Aarohi Chimu In…" at bounding box center [385, 273] width 628 height 157
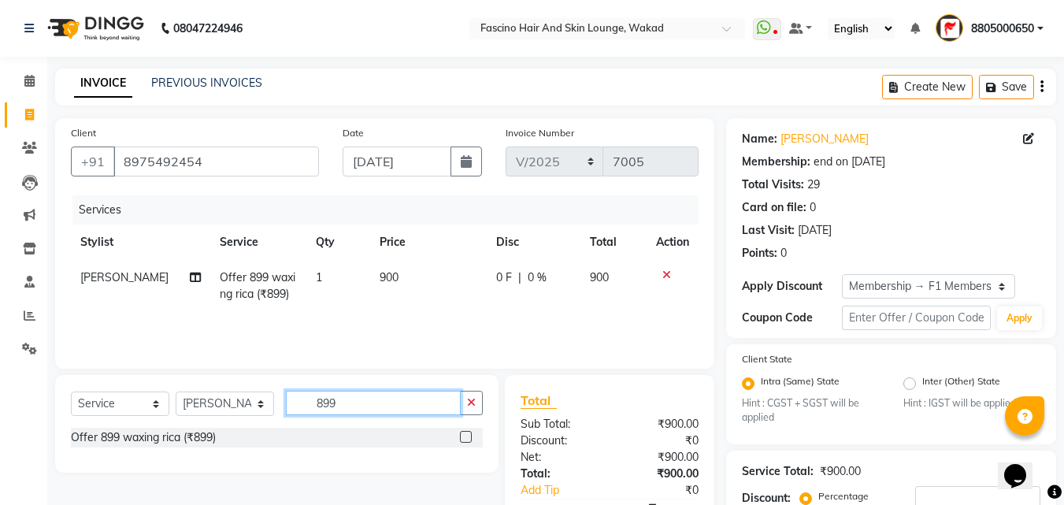
click at [365, 410] on input "899" at bounding box center [373, 403] width 175 height 24
type input "8"
type input "eye"
click at [464, 436] on label at bounding box center [466, 437] width 12 height 12
click at [464, 436] on input "checkbox" at bounding box center [465, 437] width 10 height 10
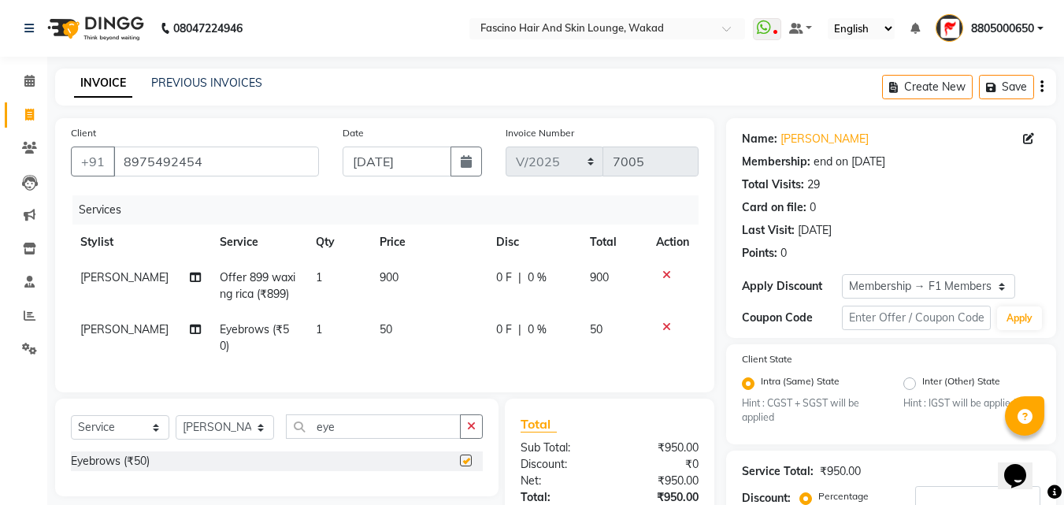
checkbox input "false"
click at [434, 340] on td "50" at bounding box center [428, 338] width 117 height 52
select select "87888"
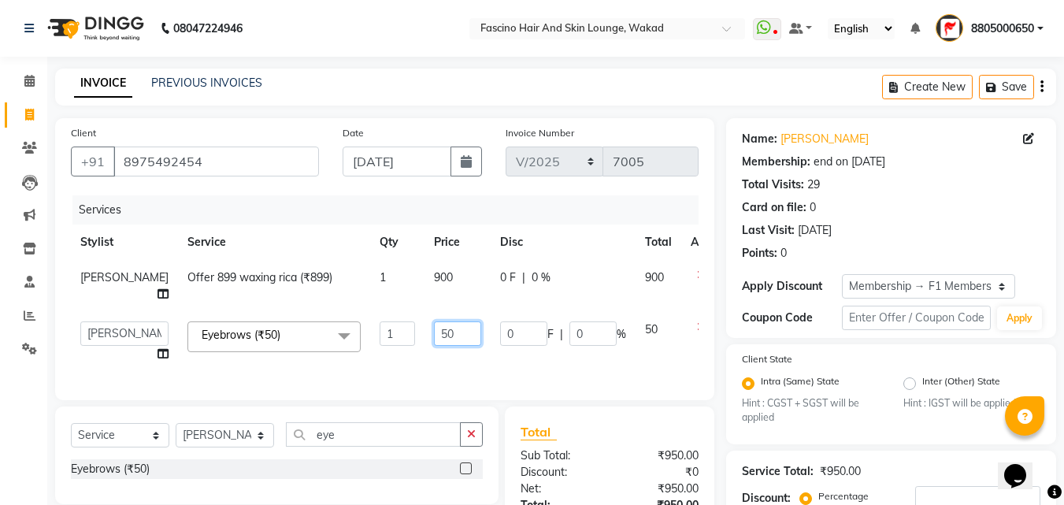
click at [434, 339] on input "50" at bounding box center [457, 333] width 47 height 24
type input "5"
type input "100"
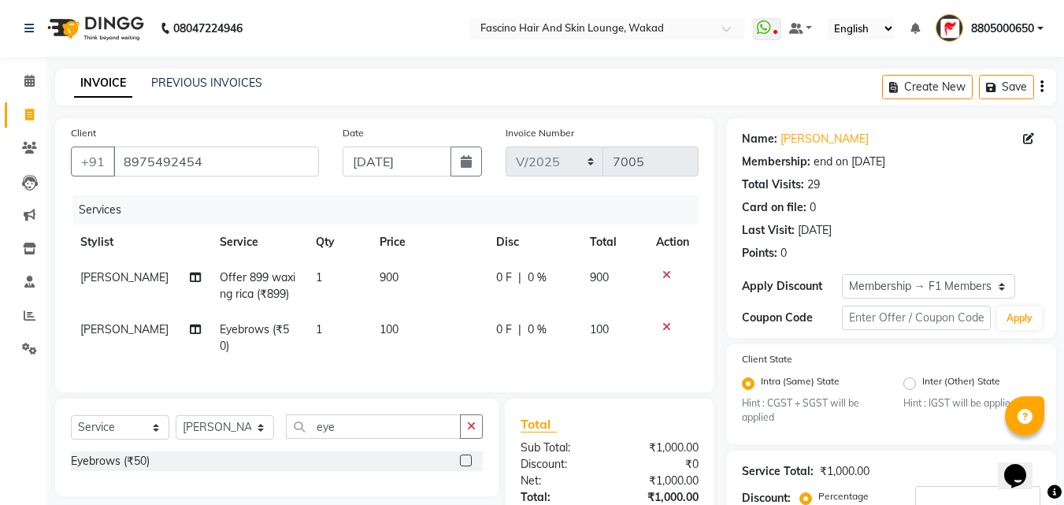
click at [431, 354] on td "100" at bounding box center [428, 338] width 117 height 52
select select "87888"
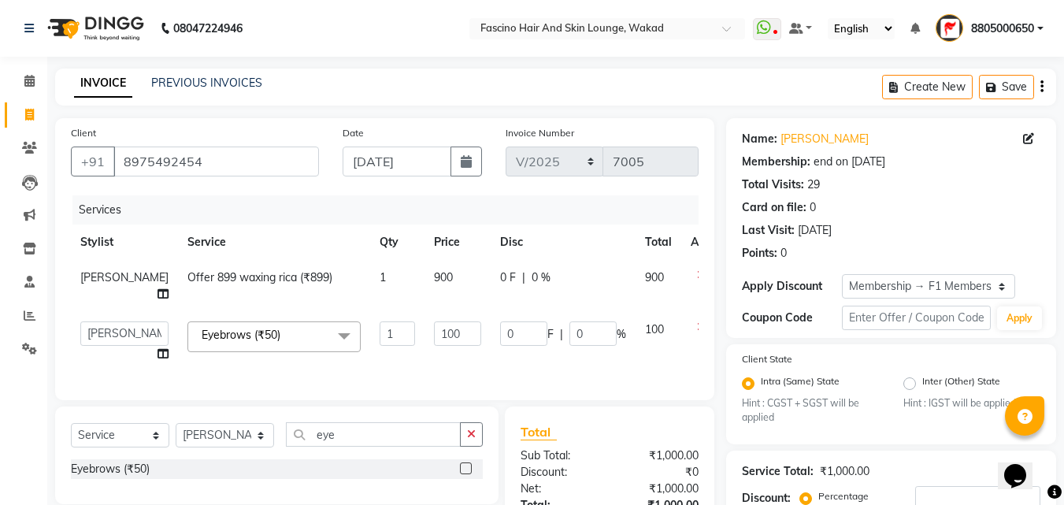
click at [429, 277] on td "900" at bounding box center [457, 286] width 66 height 52
select select "87888"
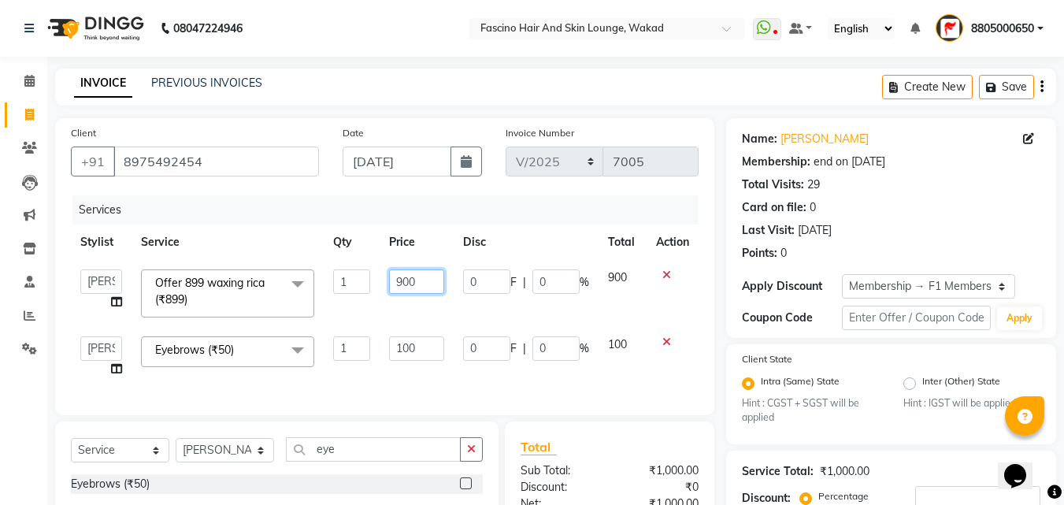
click at [429, 277] on input "900" at bounding box center [416, 281] width 54 height 24
type input "9"
type input "1000"
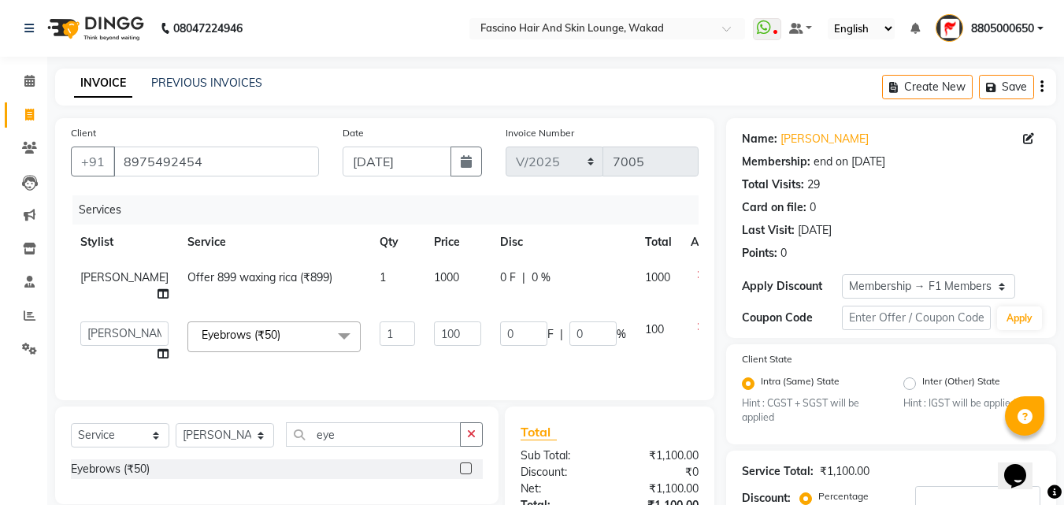
click at [424, 305] on td "1000" at bounding box center [457, 286] width 66 height 52
select select "87888"
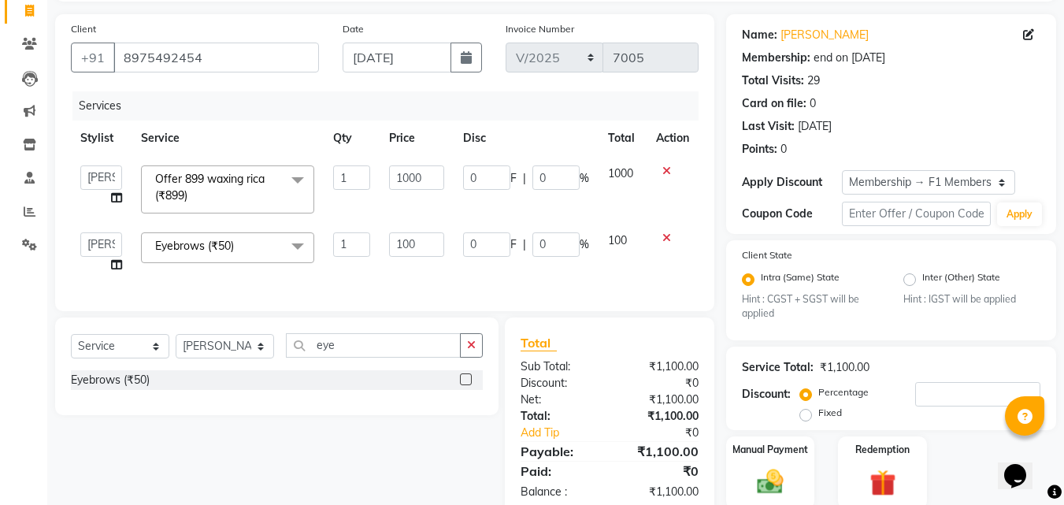
scroll to position [164, 0]
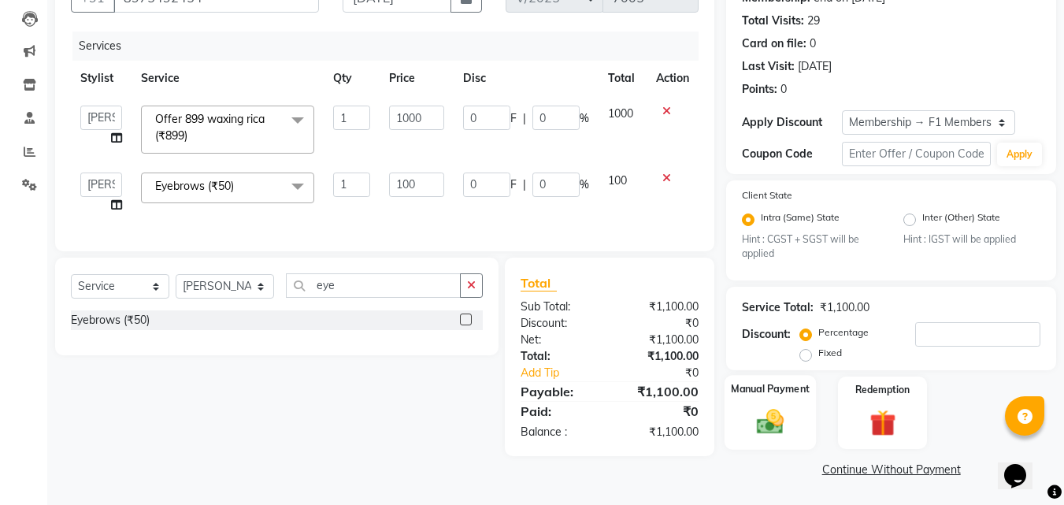
click at [765, 443] on div "Manual Payment" at bounding box center [770, 412] width 92 height 75
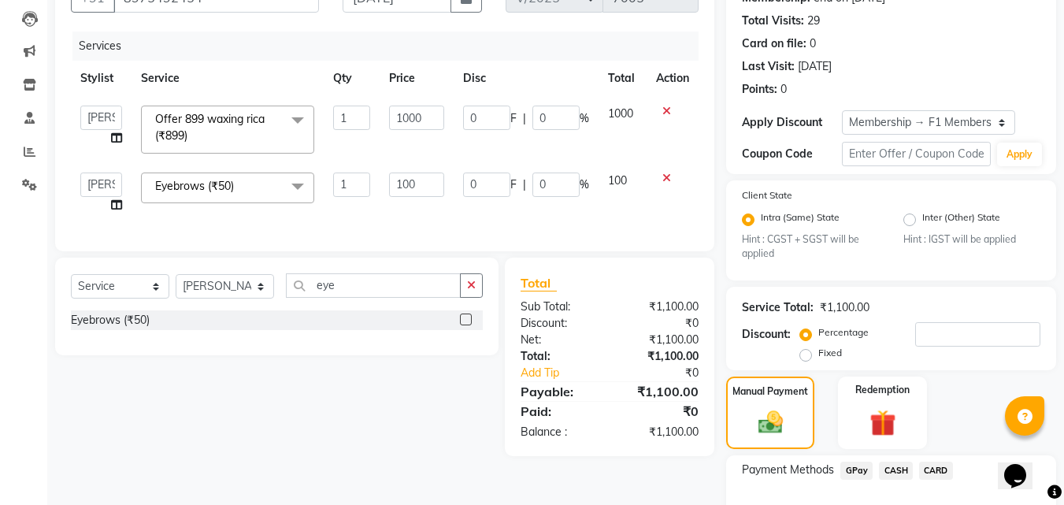
click at [888, 465] on span "CASH" at bounding box center [896, 470] width 34 height 18
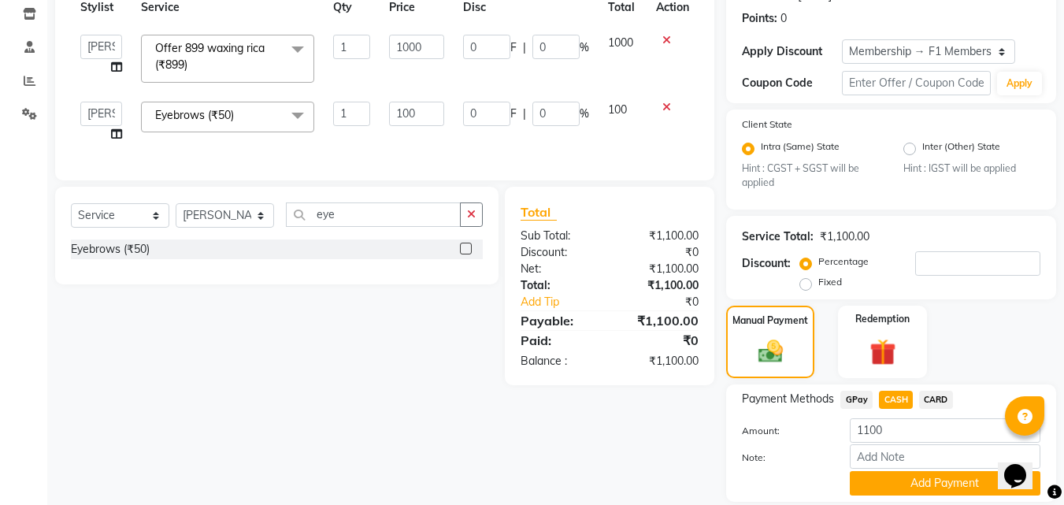
scroll to position [287, 0]
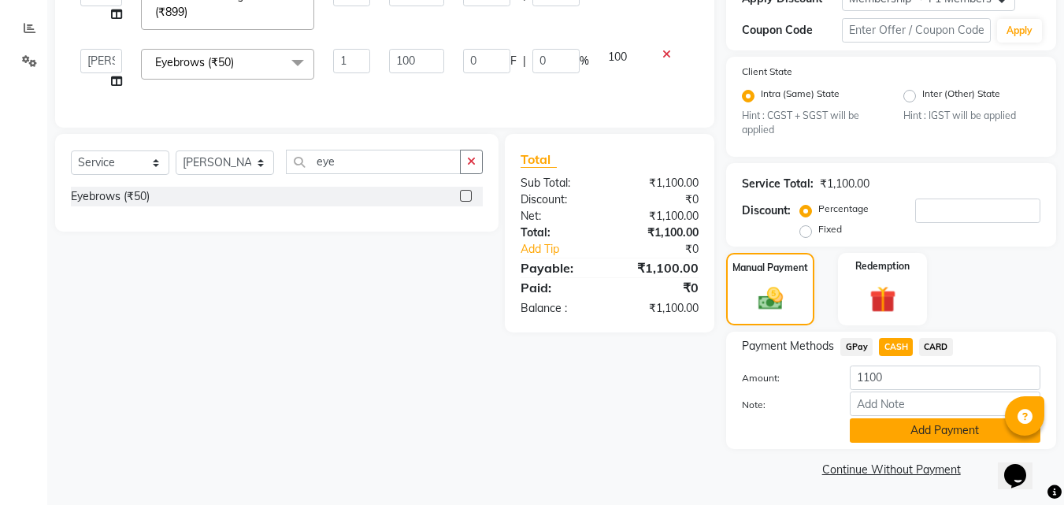
click at [906, 427] on button "Add Payment" at bounding box center [945, 430] width 191 height 24
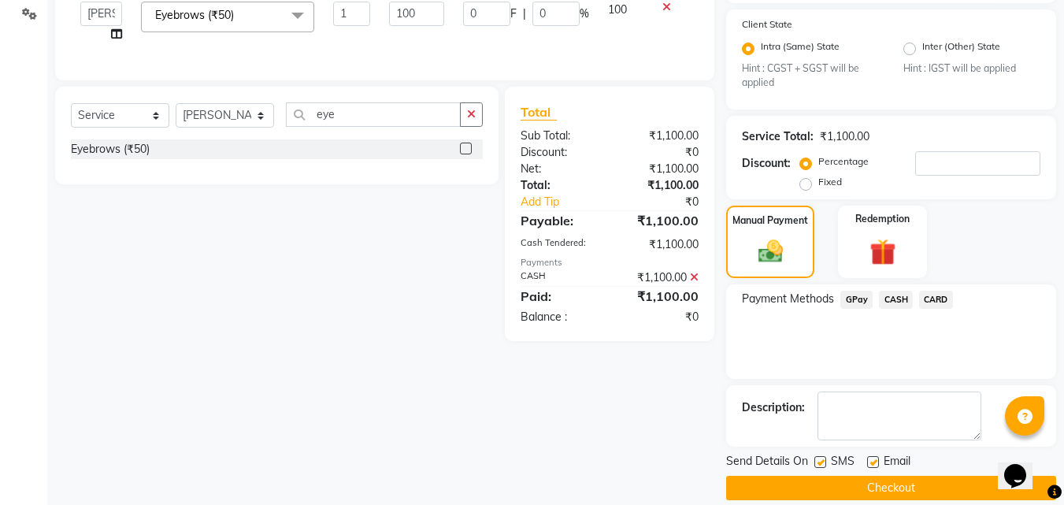
scroll to position [354, 0]
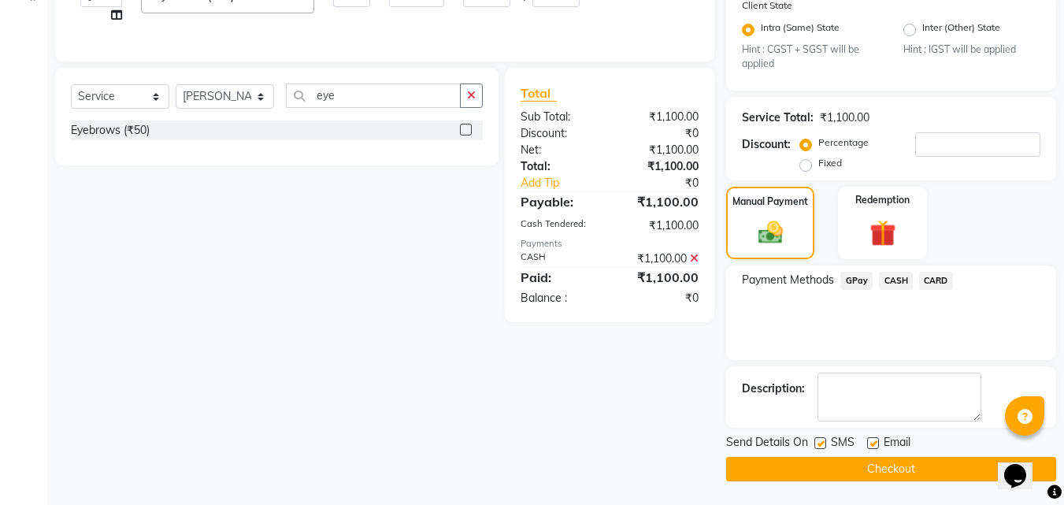
click at [822, 440] on label at bounding box center [820, 443] width 12 height 12
click at [822, 440] on input "checkbox" at bounding box center [819, 444] width 10 height 10
checkbox input "false"
click at [876, 443] on label at bounding box center [873, 443] width 12 height 12
click at [876, 443] on input "checkbox" at bounding box center [872, 444] width 10 height 10
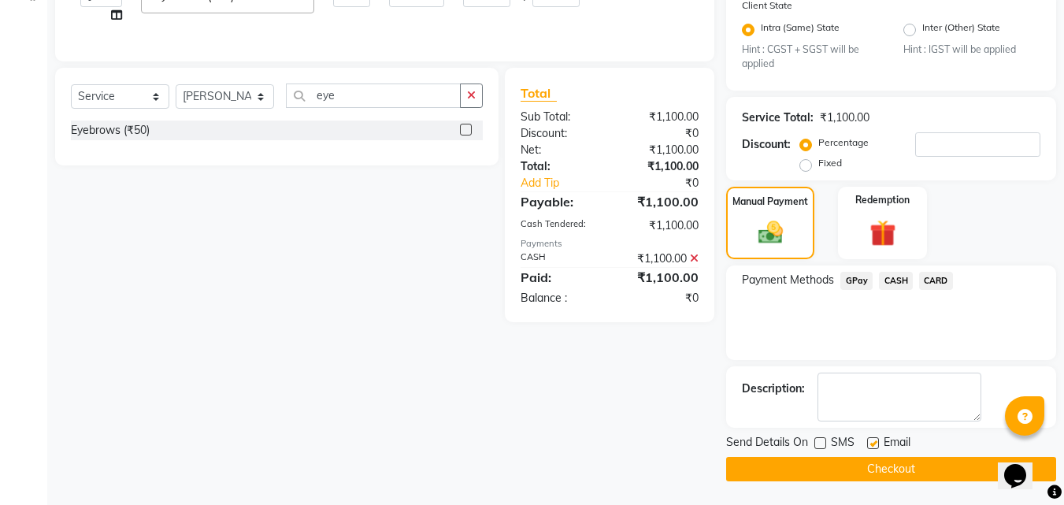
checkbox input "false"
click at [823, 462] on button "Checkout" at bounding box center [891, 469] width 330 height 24
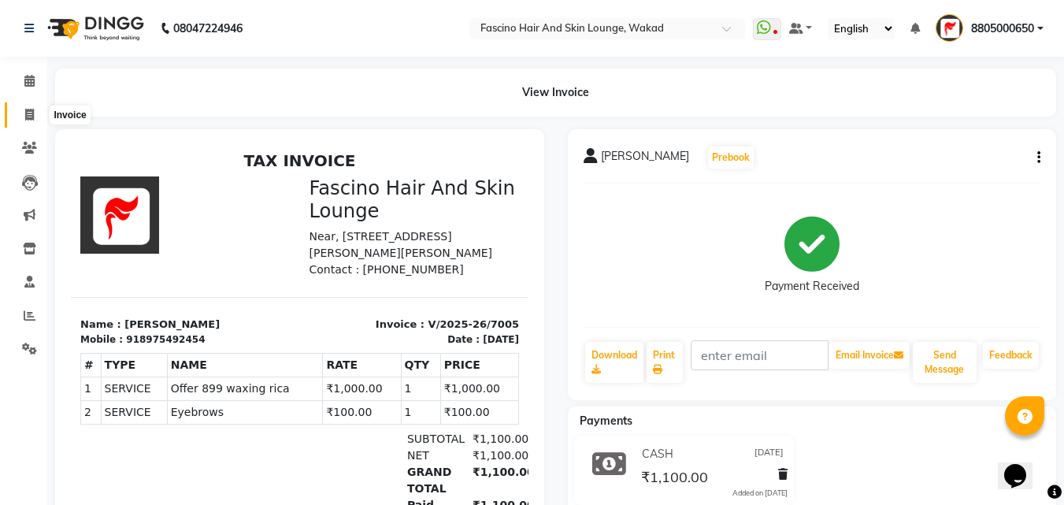
click at [38, 106] on span at bounding box center [30, 115] width 28 height 18
select select "126"
select select "service"
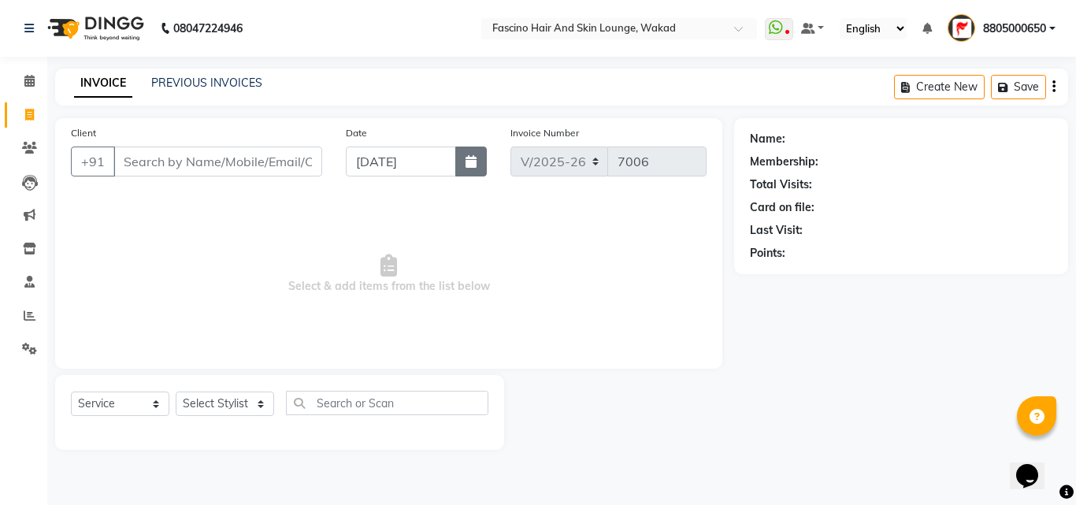
click at [465, 154] on button "button" at bounding box center [470, 161] width 31 height 30
select select "9"
select select "2025"
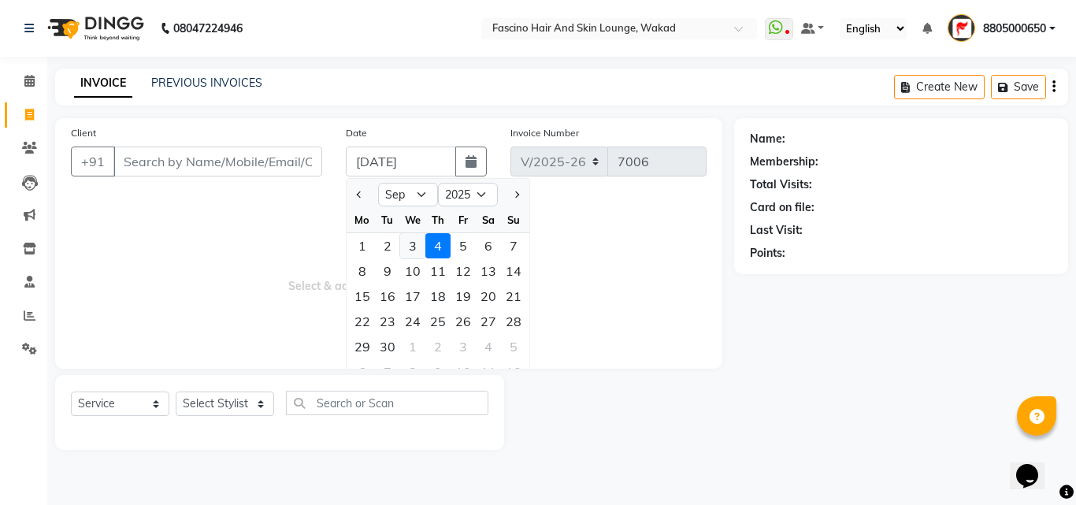
click at [414, 248] on div "3" at bounding box center [412, 245] width 25 height 25
type input "[DATE]"
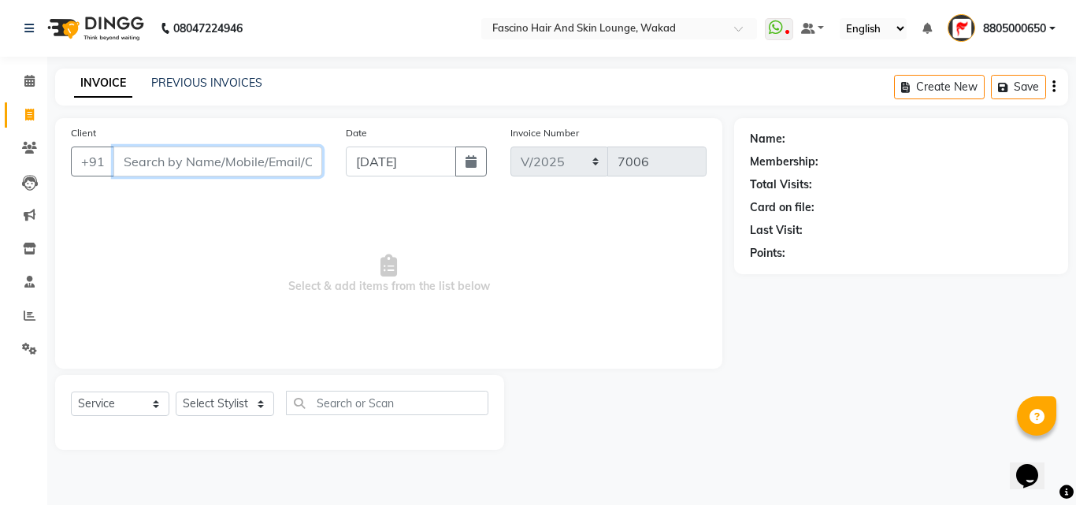
click at [233, 155] on input "Client" at bounding box center [217, 161] width 209 height 30
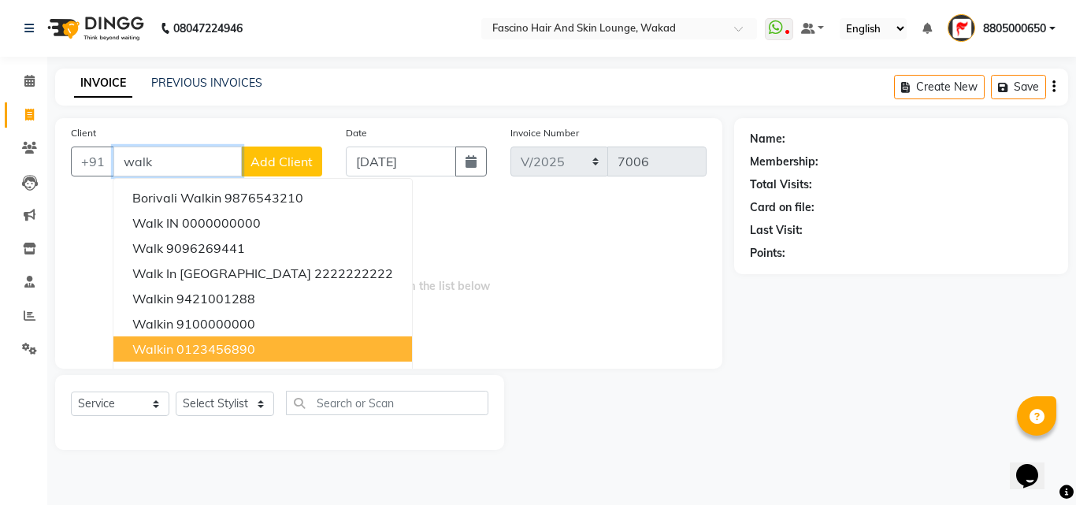
click at [177, 338] on button "walkin 0123456890" at bounding box center [262, 348] width 298 height 25
type input "0123456890"
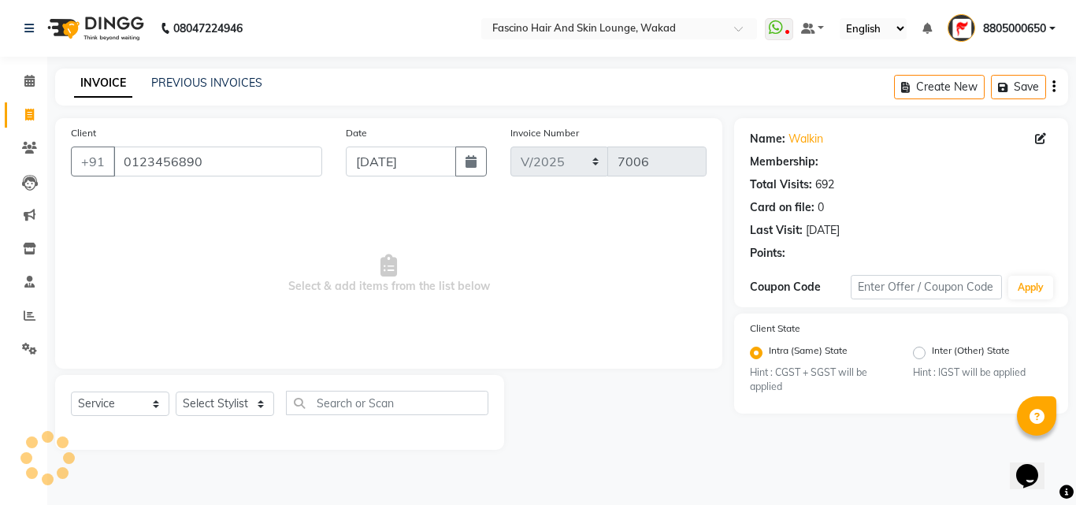
select select "1: Object"
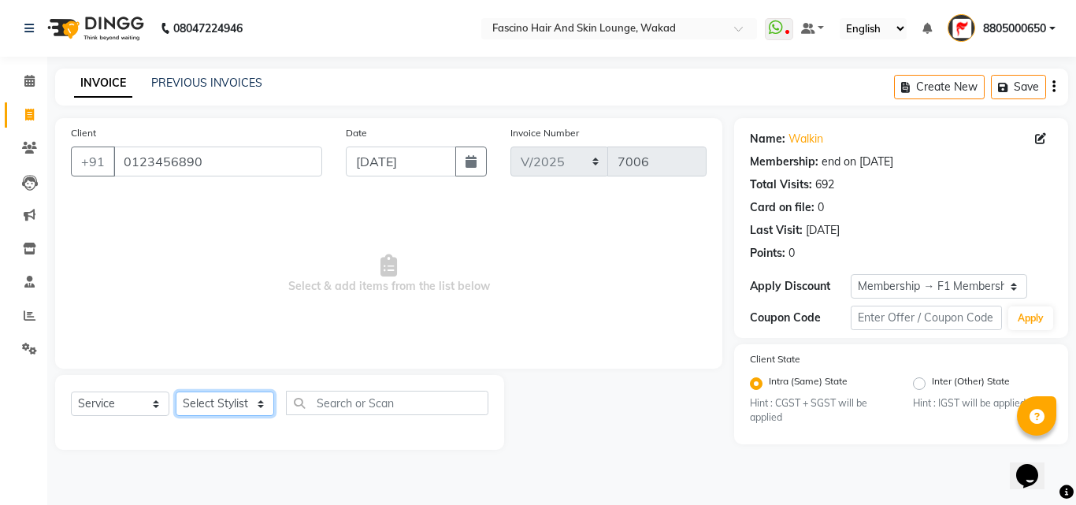
click at [254, 405] on select "Select Stylist 8805000650 Aarohi Chimu [PERSON_NAME] jh F1 Salon Ganesh F1 Gopa…" at bounding box center [225, 403] width 98 height 24
select select "4042"
click at [176, 391] on select "Select Stylist 8805000650 Aarohi Chimu [PERSON_NAME] jh F1 Salon Ganesh F1 Gopa…" at bounding box center [225, 403] width 98 height 24
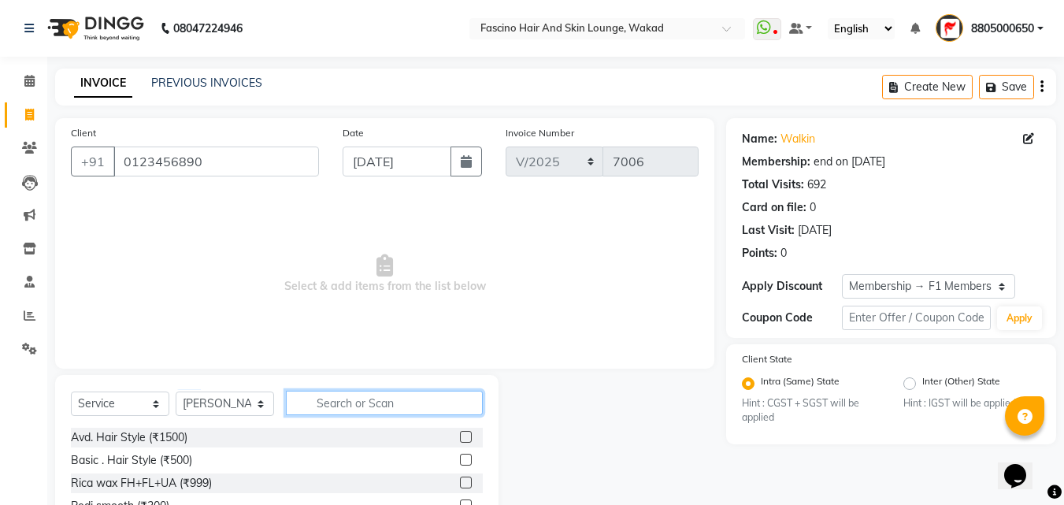
click at [348, 402] on input "text" at bounding box center [384, 403] width 197 height 24
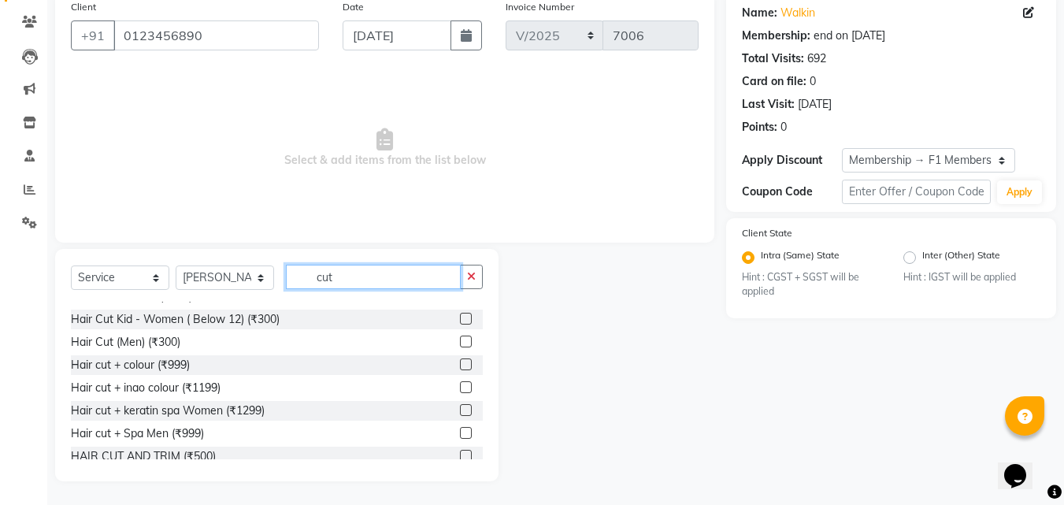
scroll to position [71, 0]
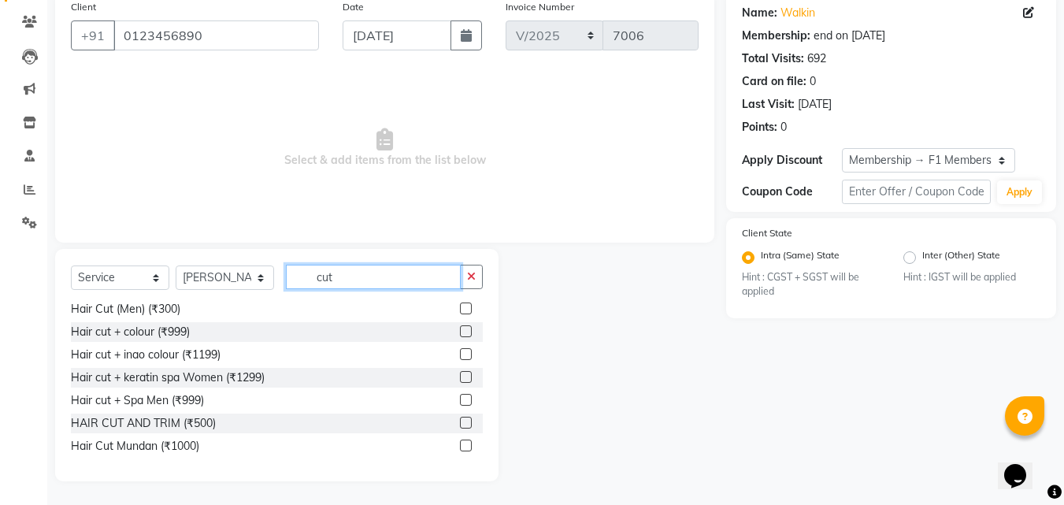
type input "cut"
click at [460, 423] on label at bounding box center [466, 423] width 12 height 12
click at [460, 423] on input "checkbox" at bounding box center [465, 423] width 10 height 10
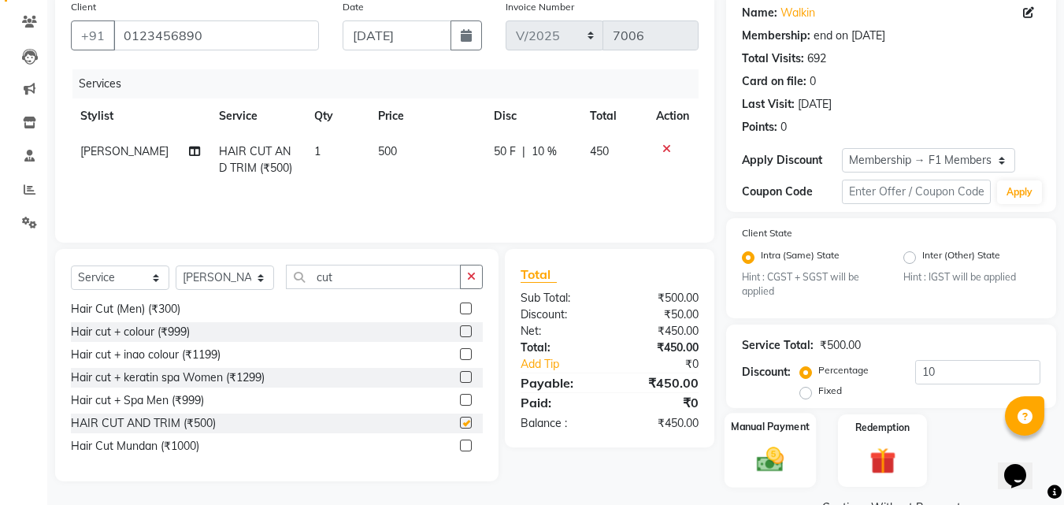
checkbox input "false"
click at [950, 364] on input "10" at bounding box center [977, 372] width 125 height 24
type input "1"
click at [423, 169] on td "500" at bounding box center [428, 160] width 117 height 52
select select "4042"
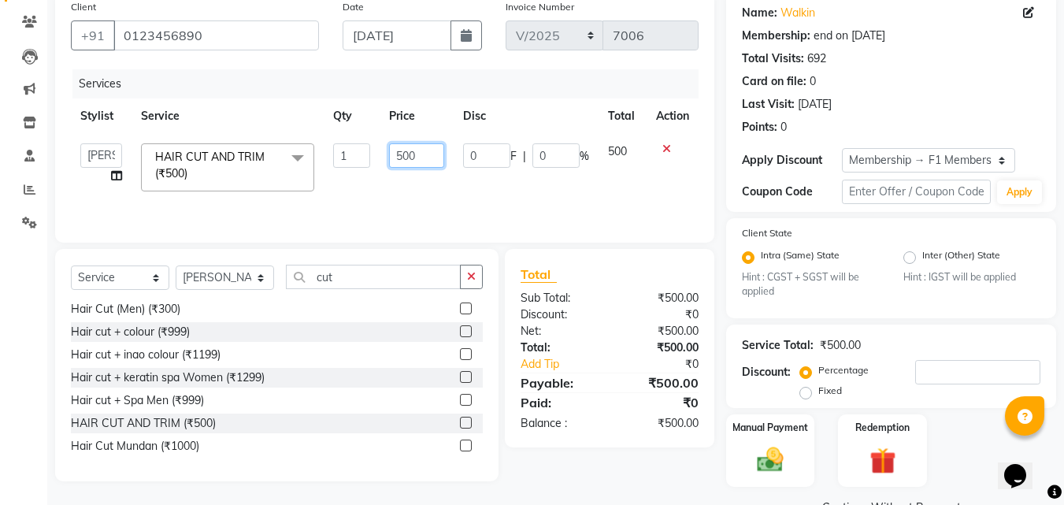
click at [426, 157] on input "500" at bounding box center [416, 155] width 54 height 24
type input "5"
type input "400"
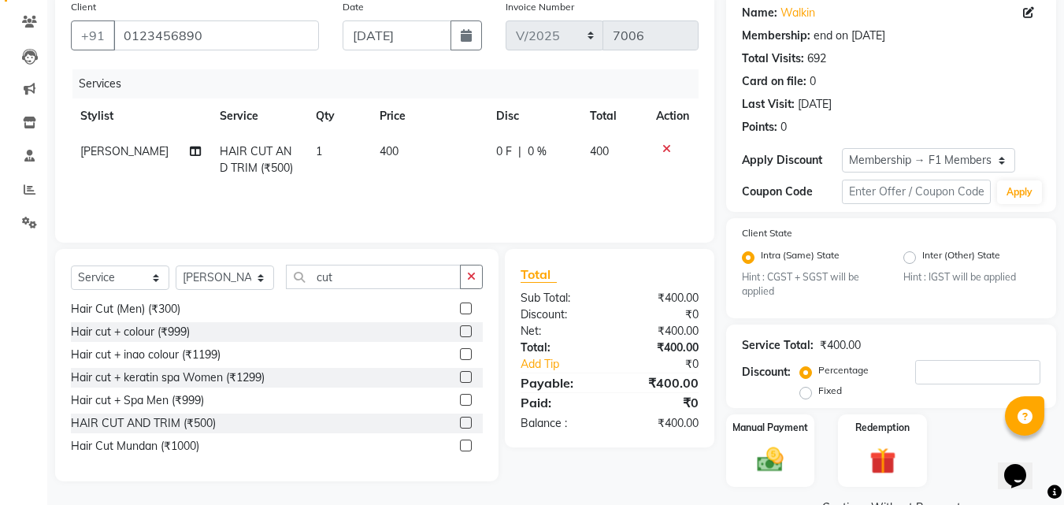
click at [443, 205] on div "Services Stylist Service Qty Price Disc Total Action Sanjay muley HAIR CUT AND …" at bounding box center [385, 147] width 628 height 157
click at [775, 448] on img at bounding box center [770, 459] width 44 height 31
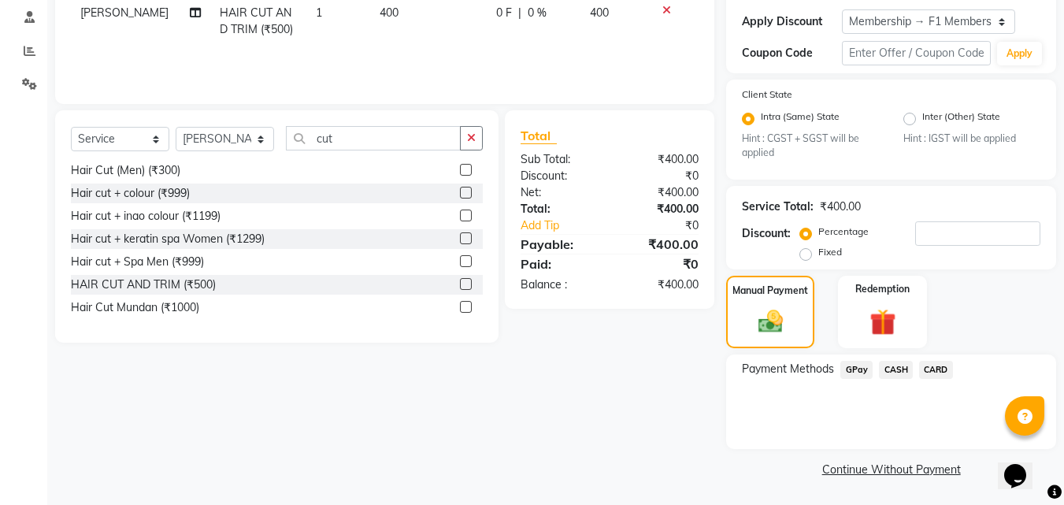
click at [864, 376] on span "GPay" at bounding box center [856, 370] width 32 height 18
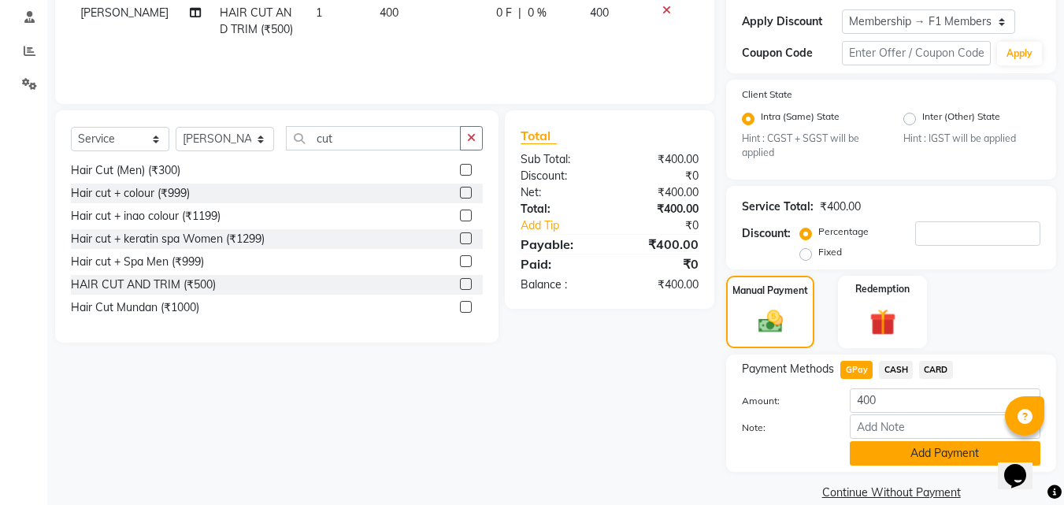
click at [879, 446] on button "Add Payment" at bounding box center [945, 453] width 191 height 24
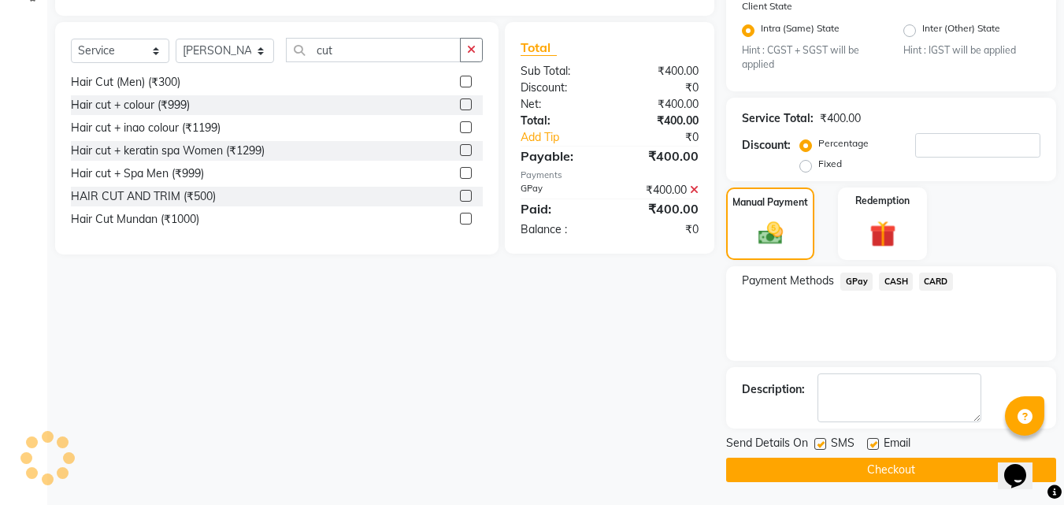
scroll to position [354, 0]
click at [822, 439] on label at bounding box center [820, 443] width 12 height 12
click at [822, 439] on input "checkbox" at bounding box center [819, 444] width 10 height 10
checkbox input "false"
click at [872, 443] on label at bounding box center [873, 443] width 12 height 12
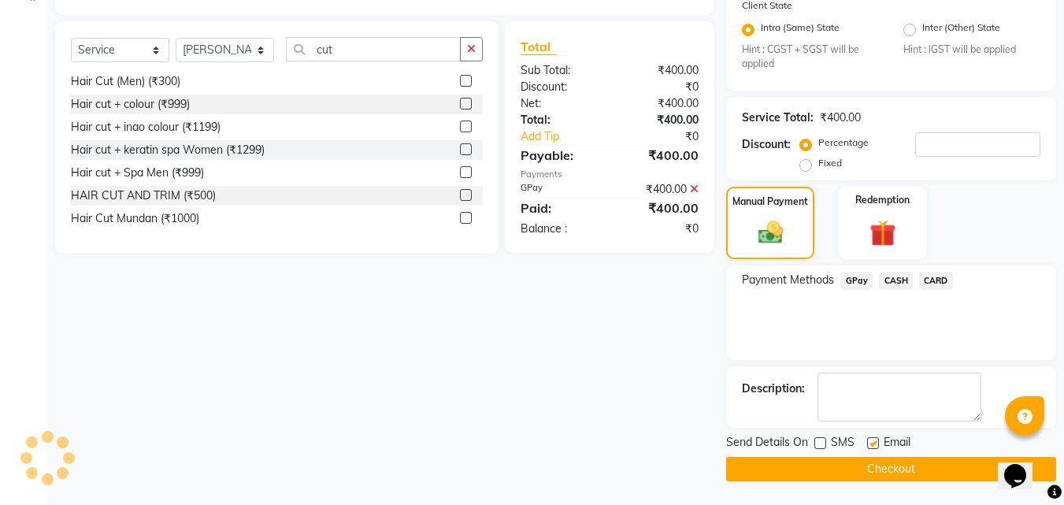
click at [872, 443] on input "checkbox" at bounding box center [872, 444] width 10 height 10
checkbox input "false"
click at [825, 460] on button "Checkout" at bounding box center [891, 469] width 330 height 24
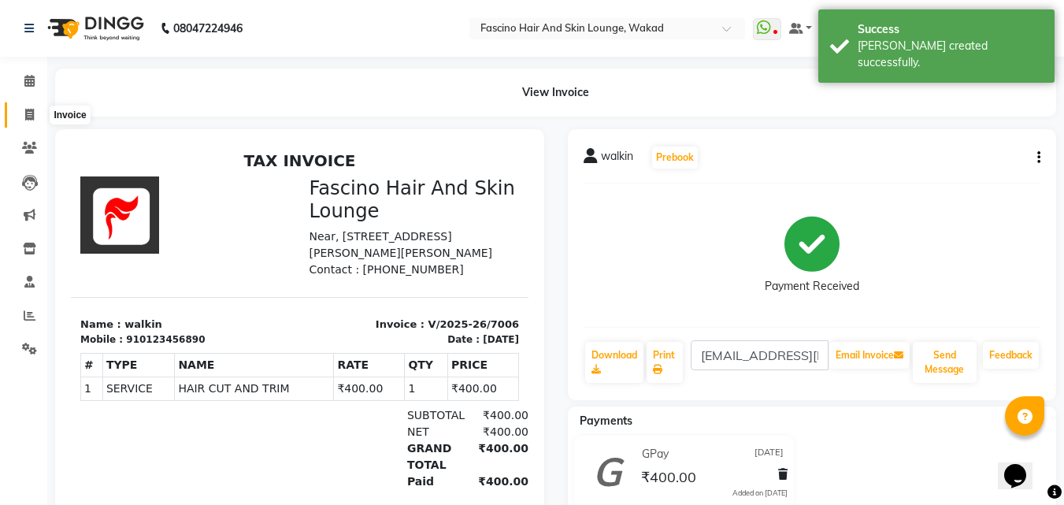
click at [17, 110] on span at bounding box center [30, 115] width 28 height 18
select select "126"
select select "service"
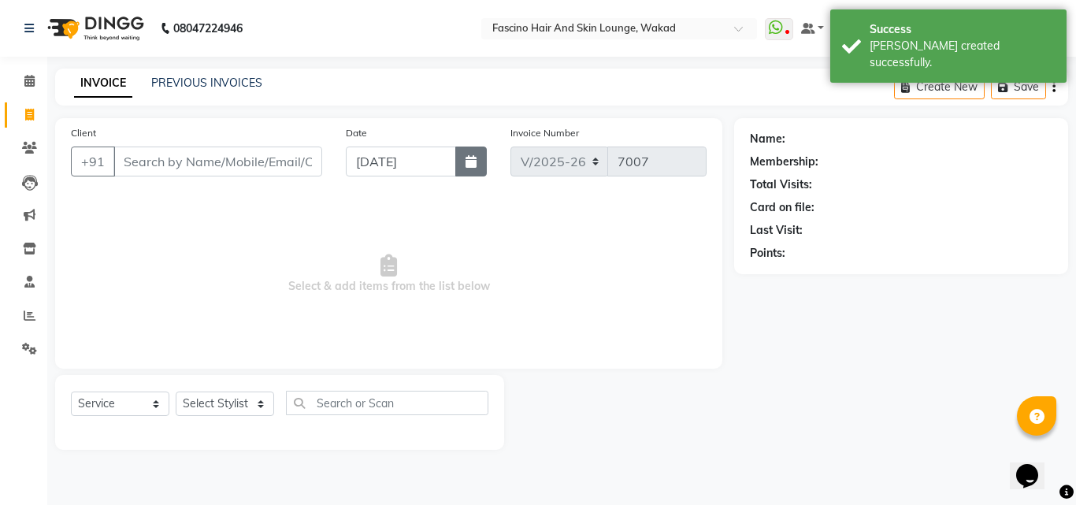
click at [457, 165] on button "button" at bounding box center [470, 161] width 31 height 30
select select "9"
select select "2025"
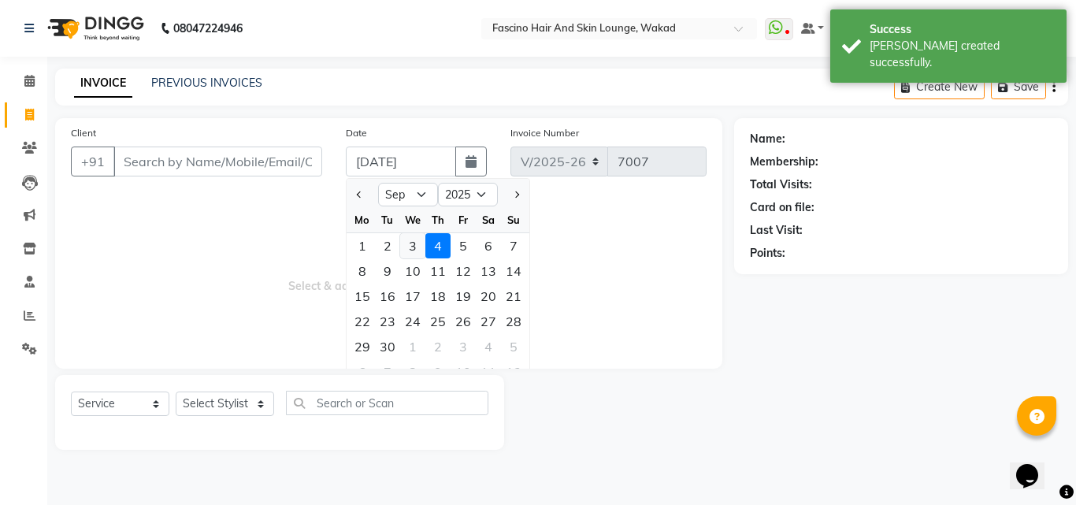
click at [411, 241] on div "3" at bounding box center [412, 245] width 25 height 25
type input "[DATE]"
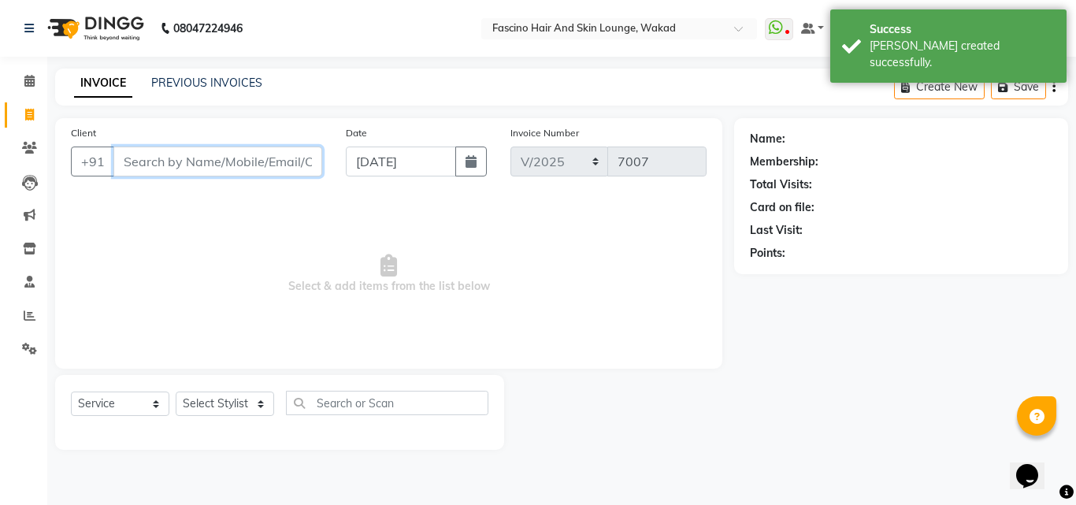
click at [261, 159] on input "Client" at bounding box center [217, 161] width 209 height 30
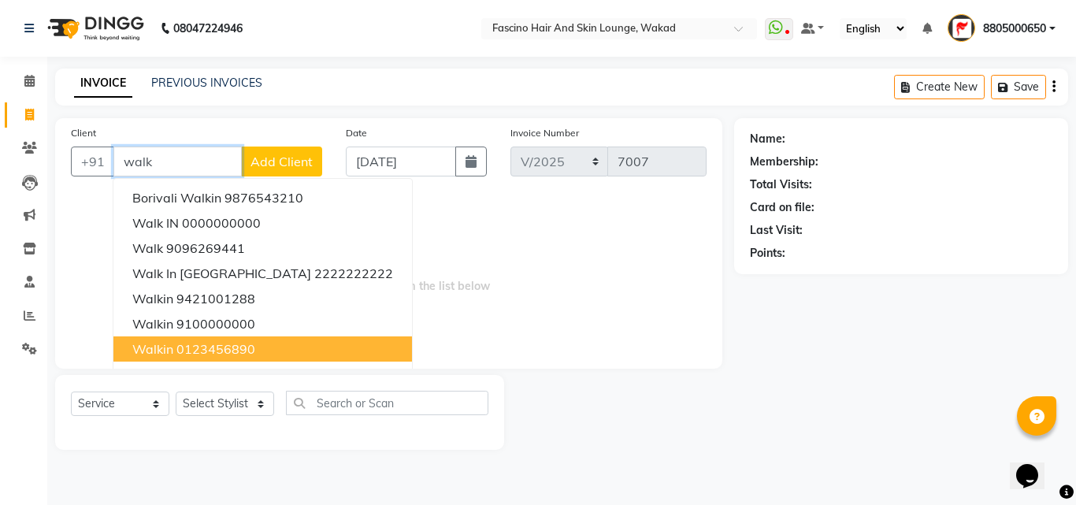
click at [212, 342] on ngb-highlight "0123456890" at bounding box center [215, 349] width 79 height 16
type input "0123456890"
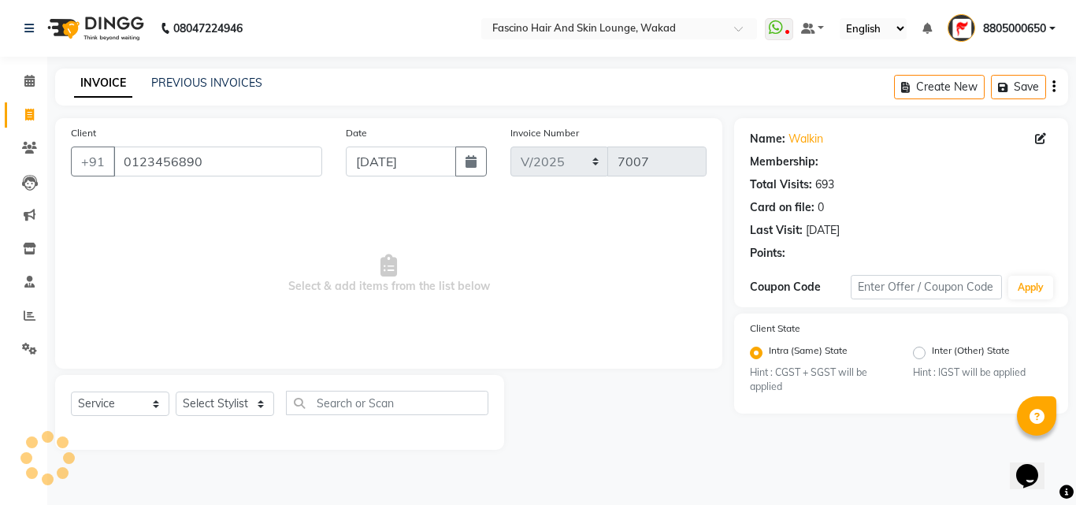
select select "1: Object"
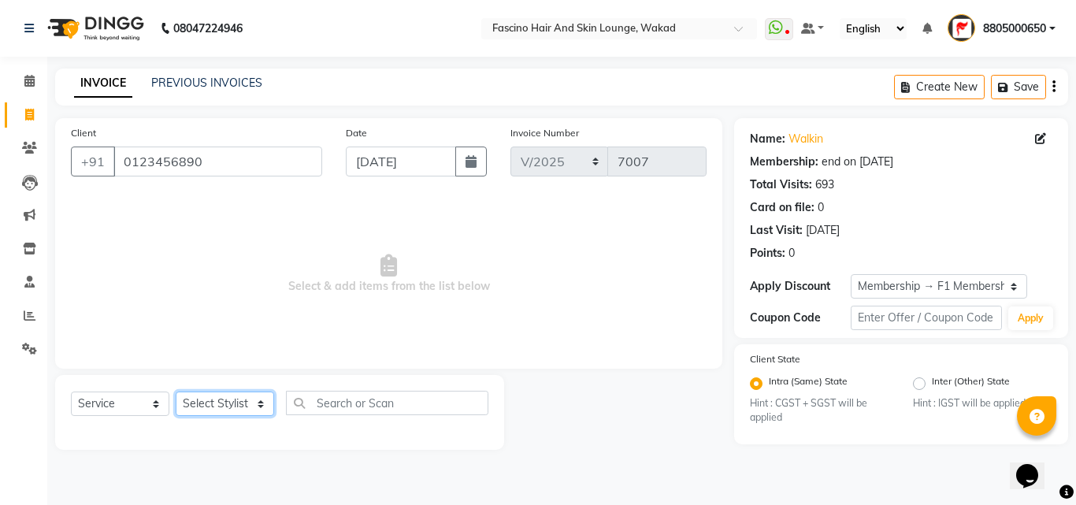
click at [221, 396] on select "Select Stylist 8805000650 Aarohi Chimu [PERSON_NAME] jh F1 Salon Ganesh F1 Gopa…" at bounding box center [225, 403] width 98 height 24
select select "4042"
click at [176, 391] on select "Select Stylist 8805000650 Aarohi Chimu [PERSON_NAME] jh F1 Salon Ganesh F1 Gopa…" at bounding box center [225, 403] width 98 height 24
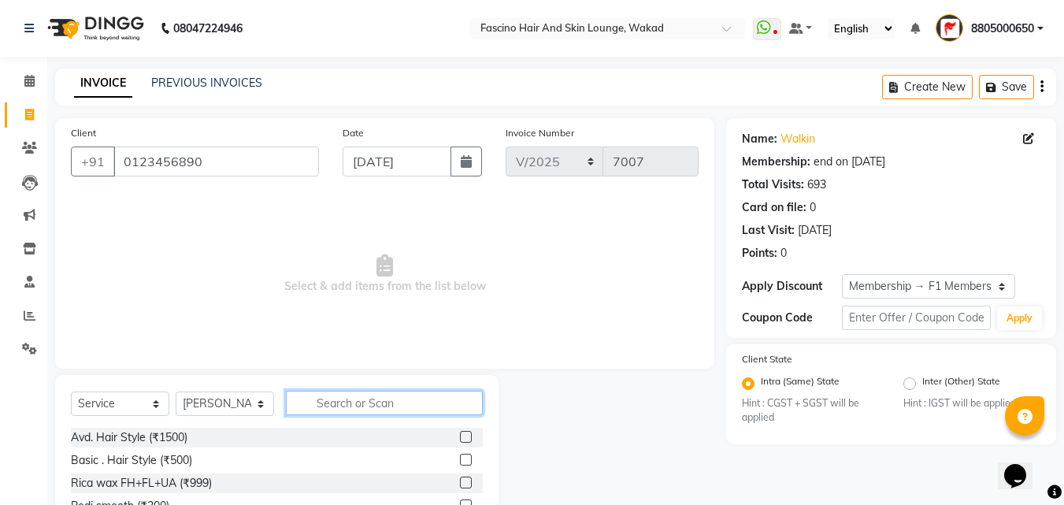
click at [343, 403] on input "text" at bounding box center [384, 403] width 197 height 24
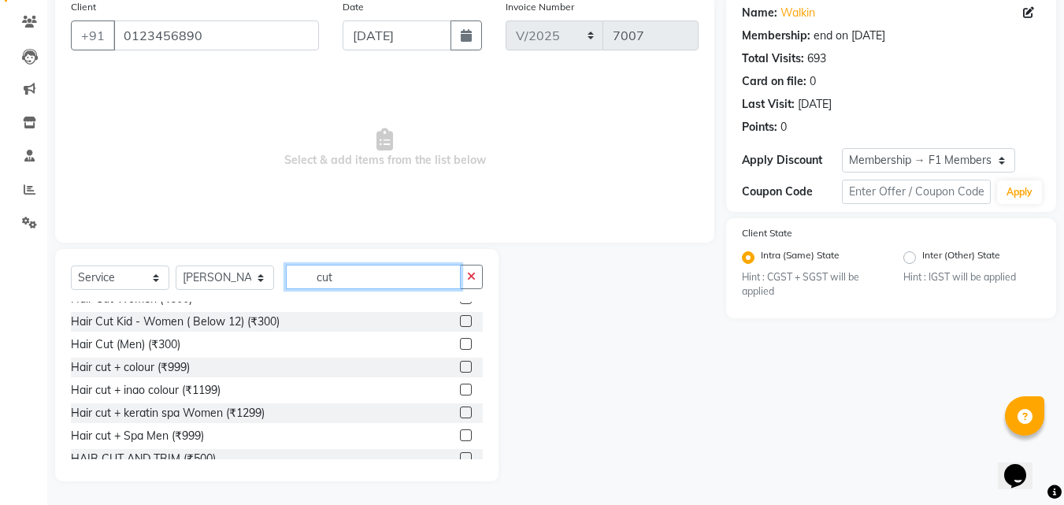
scroll to position [71, 0]
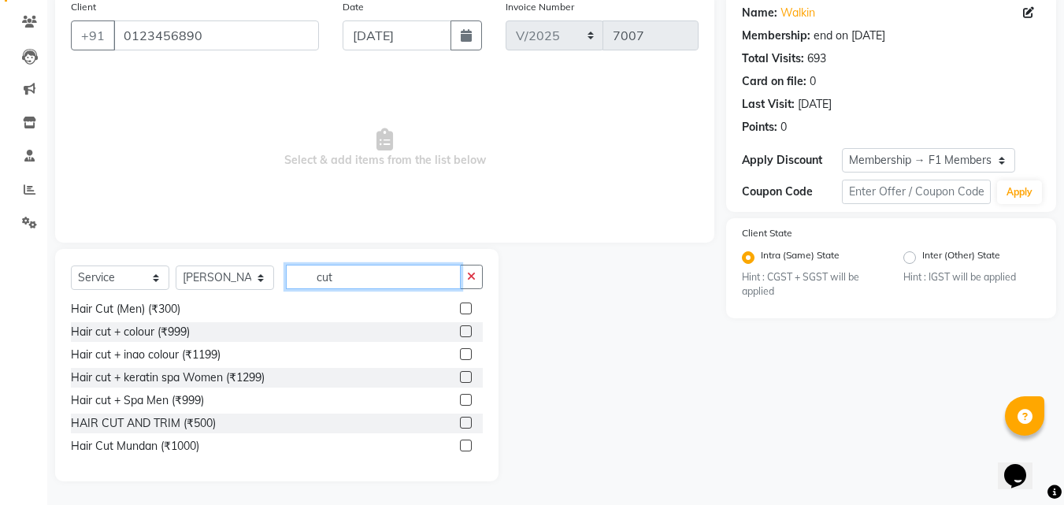
type input "cut"
click at [460, 419] on label at bounding box center [466, 423] width 12 height 12
click at [460, 419] on input "checkbox" at bounding box center [465, 423] width 10 height 10
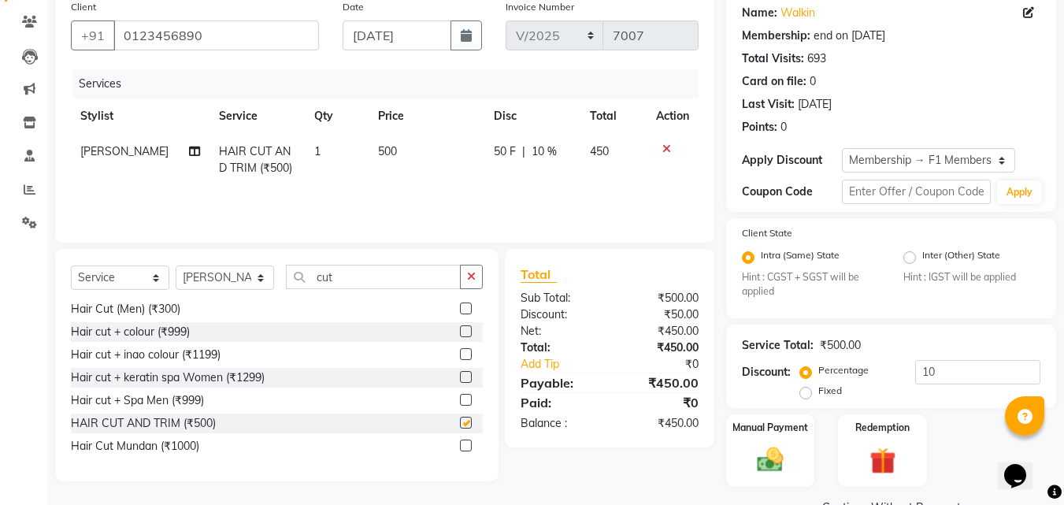
checkbox input "false"
click at [938, 369] on input "10" at bounding box center [977, 372] width 125 height 24
type input "1"
click at [432, 166] on td "500" at bounding box center [428, 160] width 117 height 52
select select "4042"
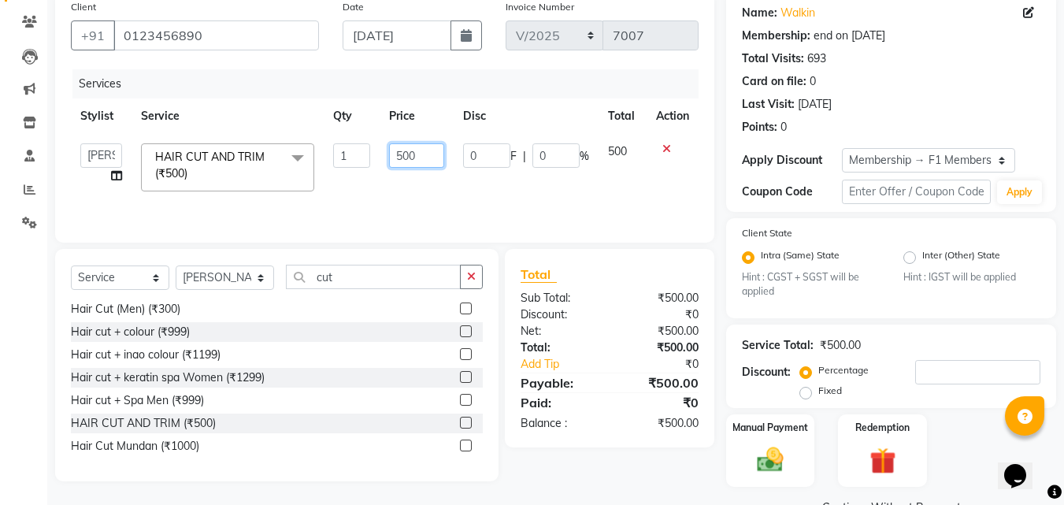
click at [432, 166] on input "500" at bounding box center [416, 155] width 54 height 24
type input "5"
type input "400"
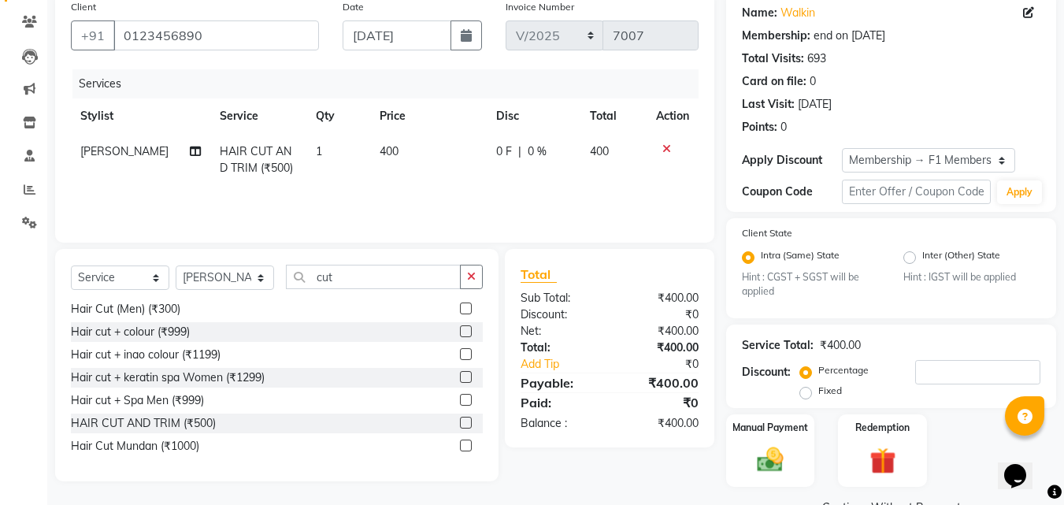
click at [439, 186] on div "Services Stylist Service Qty Price Disc Total Action Sanjay muley HAIR CUT AND …" at bounding box center [385, 147] width 628 height 157
click at [765, 462] on img at bounding box center [770, 459] width 44 height 31
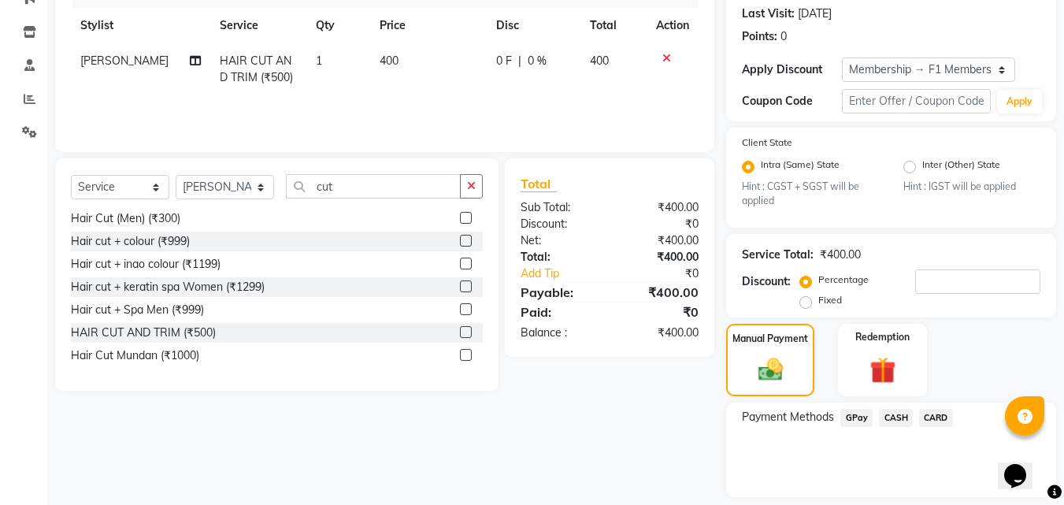
scroll to position [265, 0]
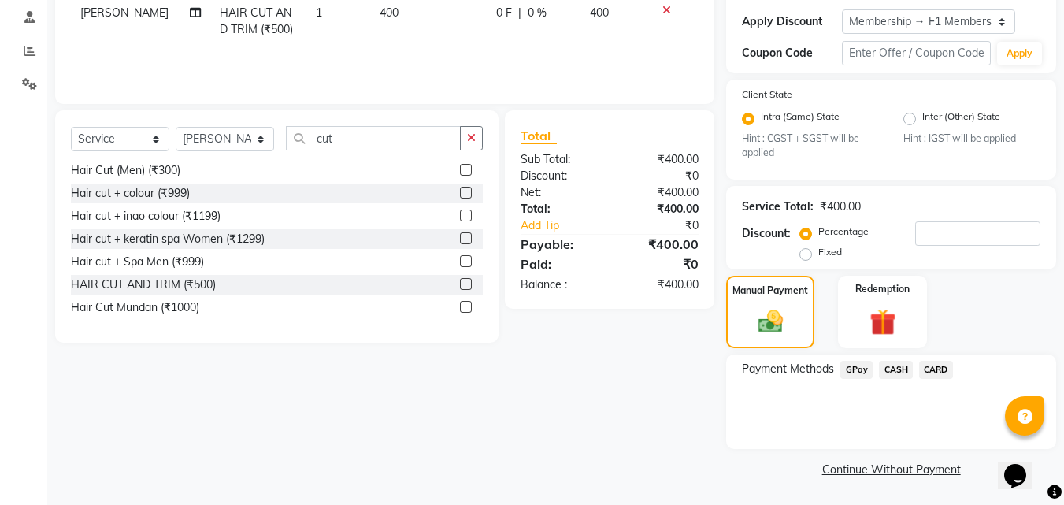
click at [850, 369] on span "GPay" at bounding box center [856, 370] width 32 height 18
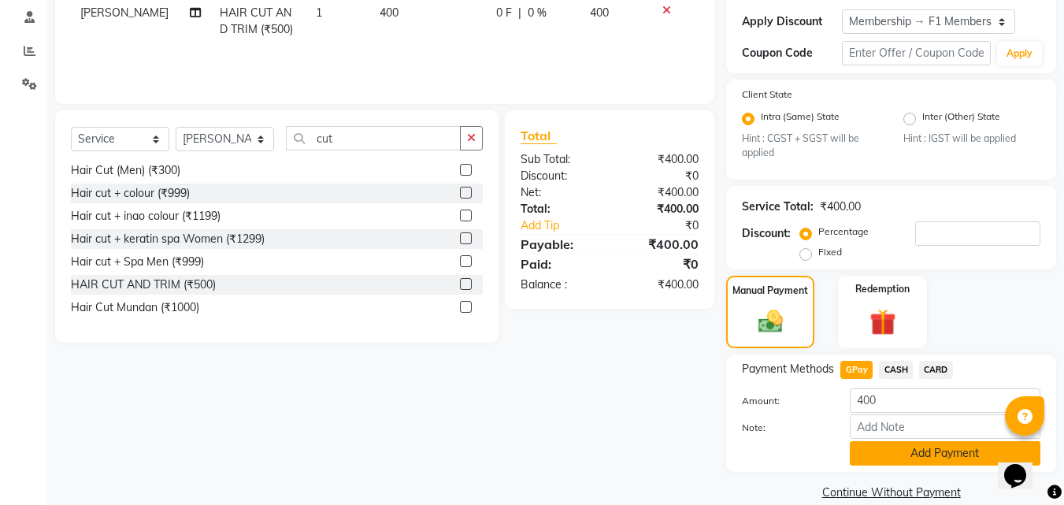
click at [939, 442] on button "Add Payment" at bounding box center [945, 453] width 191 height 24
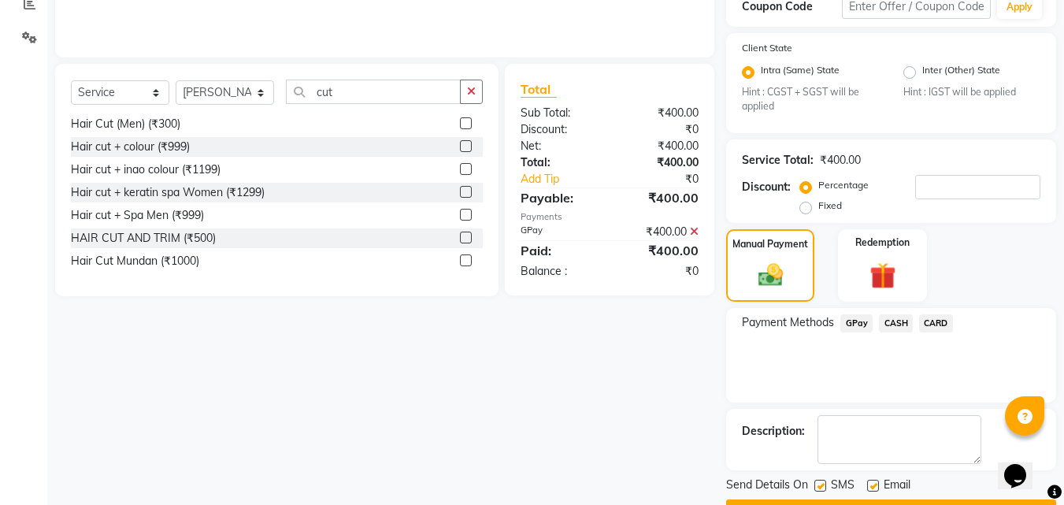
scroll to position [354, 0]
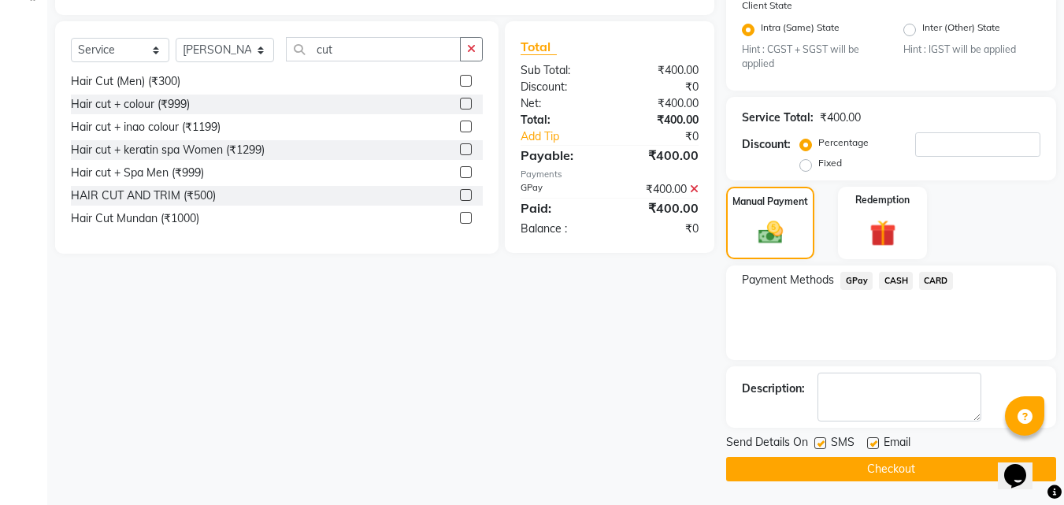
click at [819, 443] on label at bounding box center [820, 443] width 12 height 12
click at [819, 443] on input "checkbox" at bounding box center [819, 444] width 10 height 10
checkbox input "false"
click at [874, 443] on label at bounding box center [873, 443] width 12 height 12
click at [874, 443] on input "checkbox" at bounding box center [872, 444] width 10 height 10
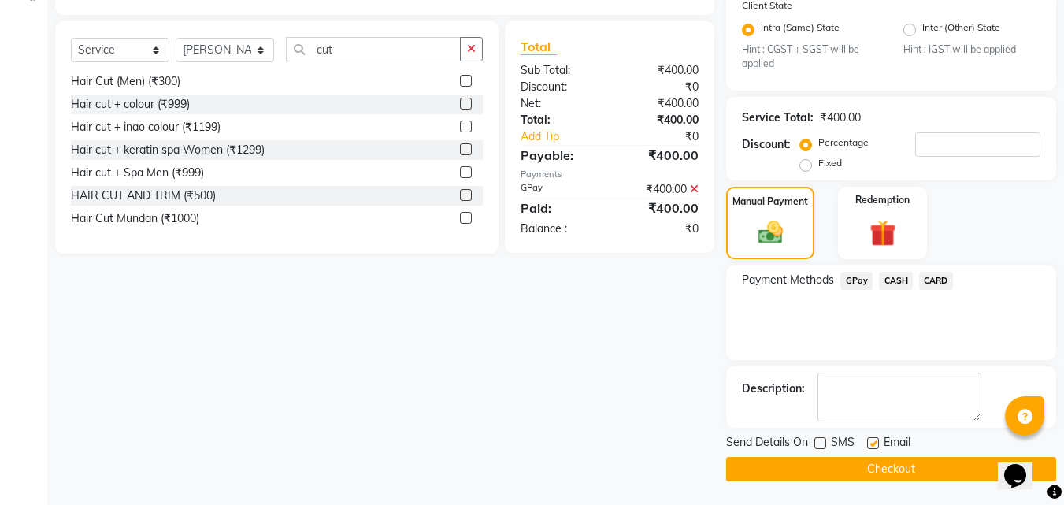
checkbox input "false"
click at [841, 465] on button "Checkout" at bounding box center [891, 469] width 330 height 24
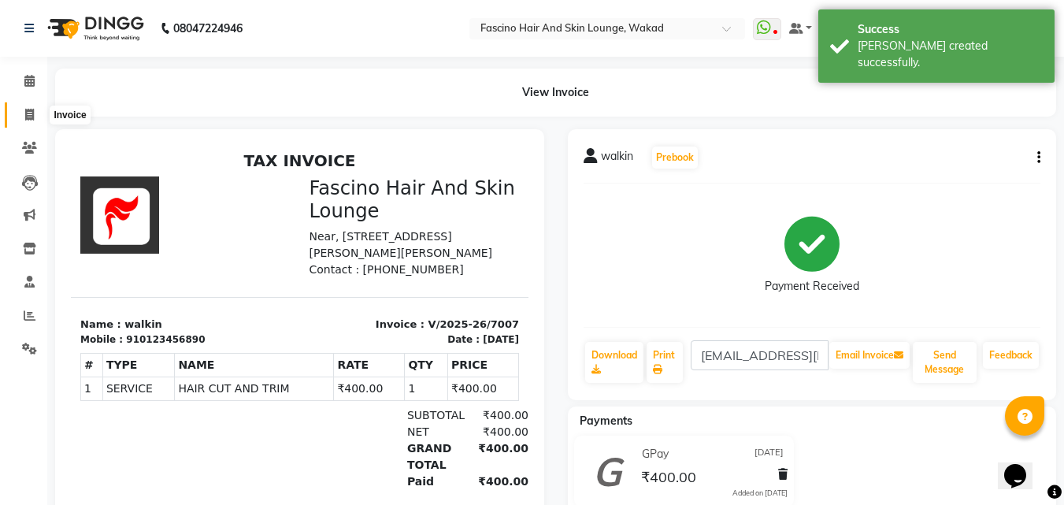
click at [31, 113] on icon at bounding box center [29, 115] width 9 height 12
select select "126"
select select "service"
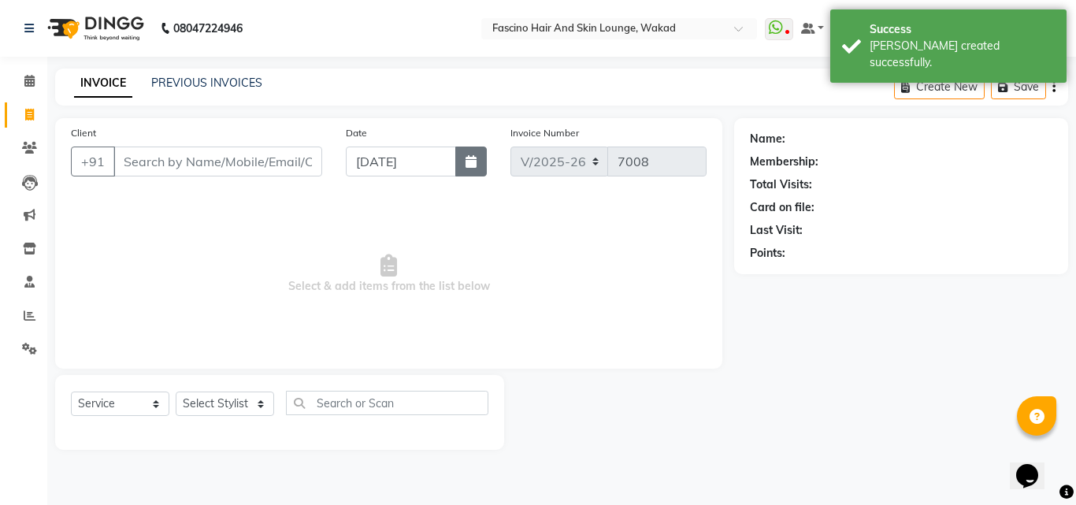
click at [466, 161] on icon "button" at bounding box center [470, 161] width 11 height 13
select select "9"
select select "2025"
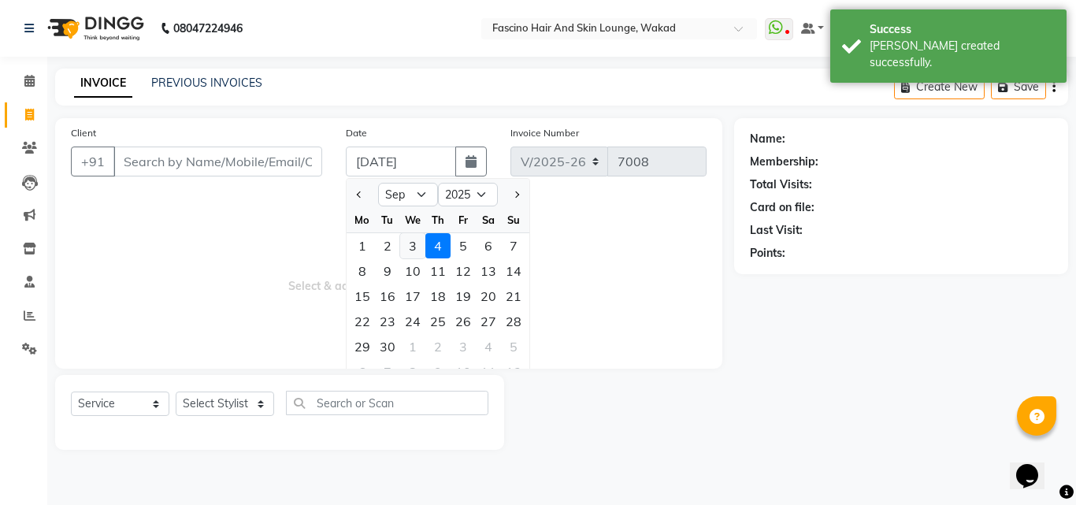
click at [415, 245] on div "3" at bounding box center [412, 245] width 25 height 25
type input "[DATE]"
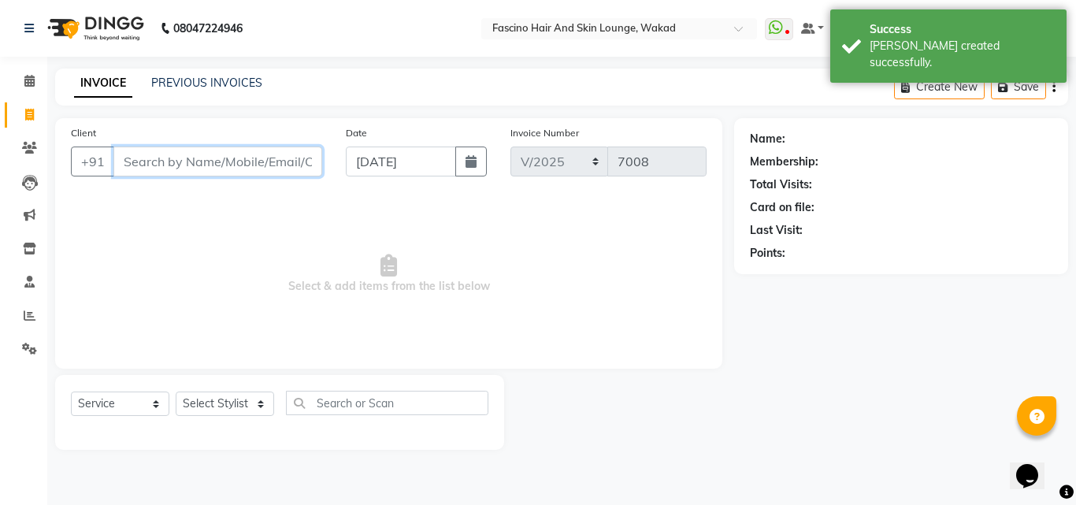
click at [249, 167] on input "Client" at bounding box center [217, 161] width 209 height 30
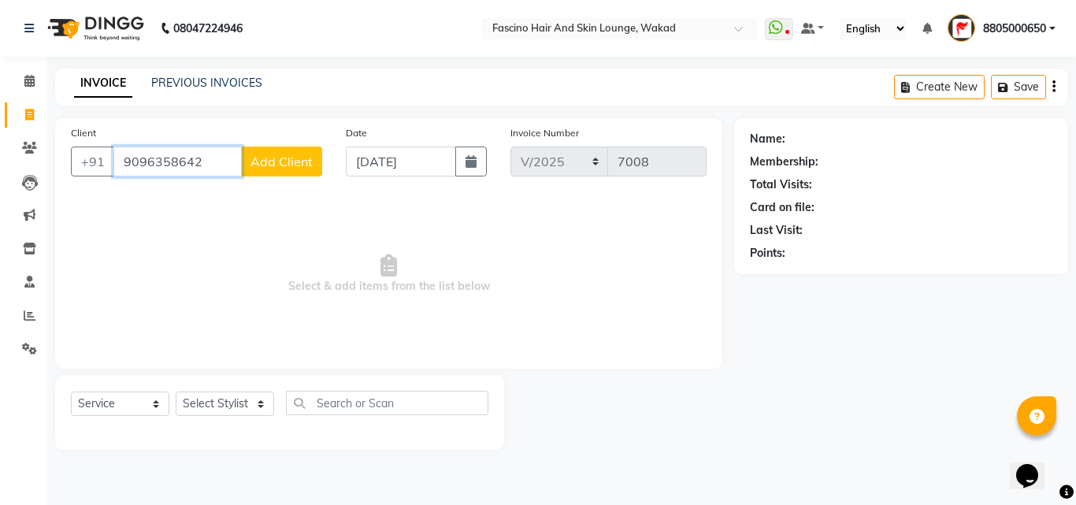
type input "9096358642"
click at [302, 154] on span "Add Client" at bounding box center [281, 162] width 62 height 16
select select "22"
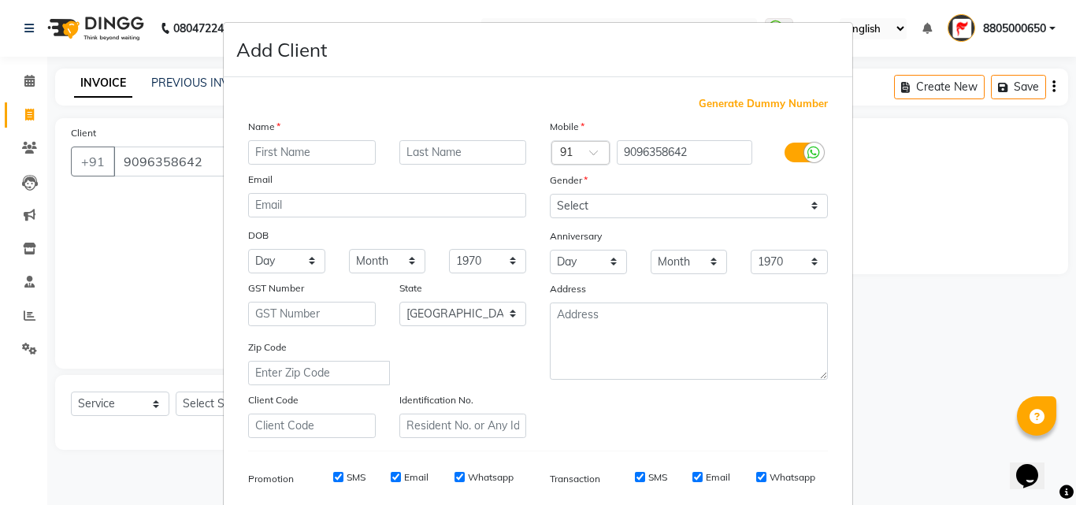
click at [312, 155] on input "text" at bounding box center [312, 152] width 128 height 24
type input "[PERSON_NAME]"
click at [579, 194] on select "Select [DEMOGRAPHIC_DATA] [DEMOGRAPHIC_DATA] Other Prefer Not To Say" at bounding box center [689, 206] width 278 height 24
select select "[DEMOGRAPHIC_DATA]"
click at [550, 194] on select "Select [DEMOGRAPHIC_DATA] [DEMOGRAPHIC_DATA] Other Prefer Not To Say" at bounding box center [689, 206] width 278 height 24
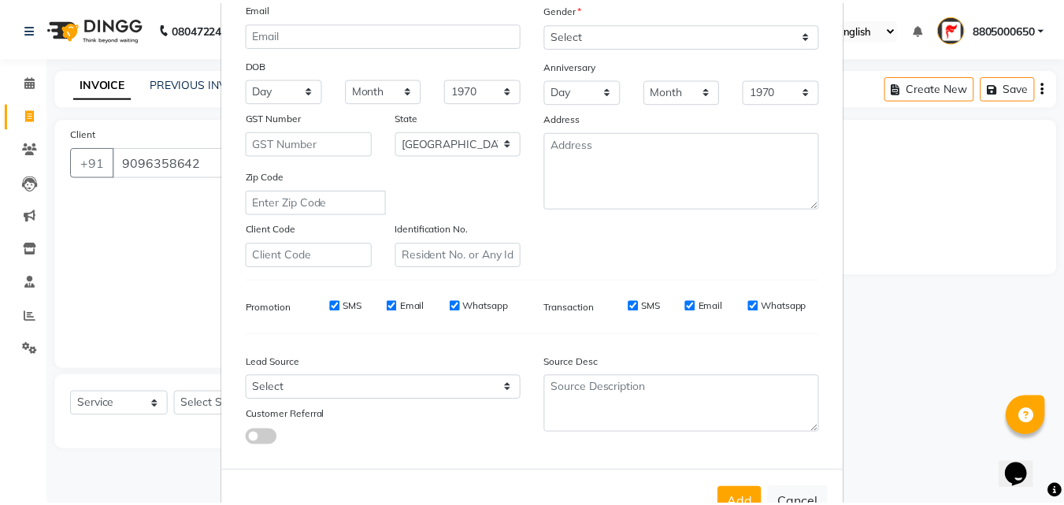
scroll to position [222, 0]
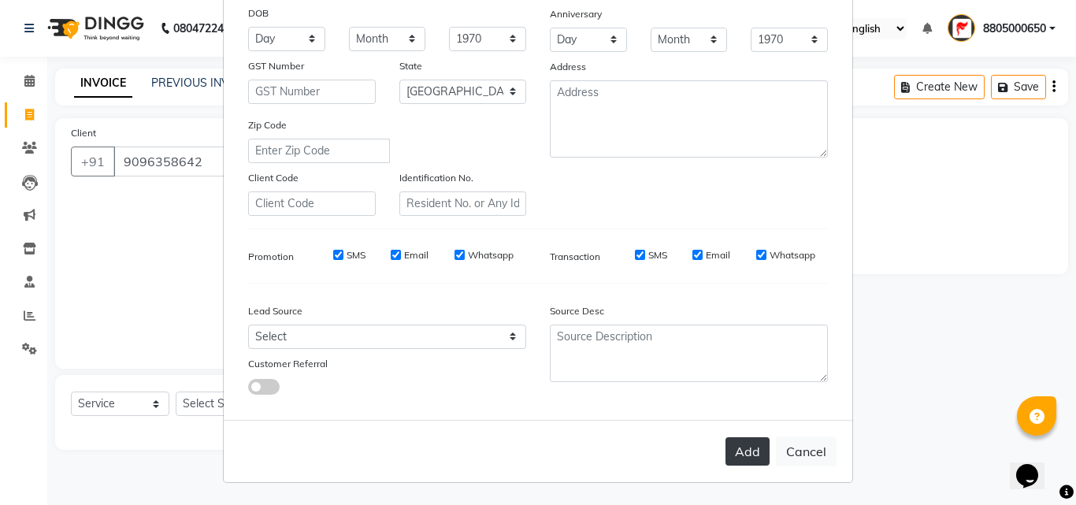
click at [737, 447] on button "Add" at bounding box center [747, 451] width 44 height 28
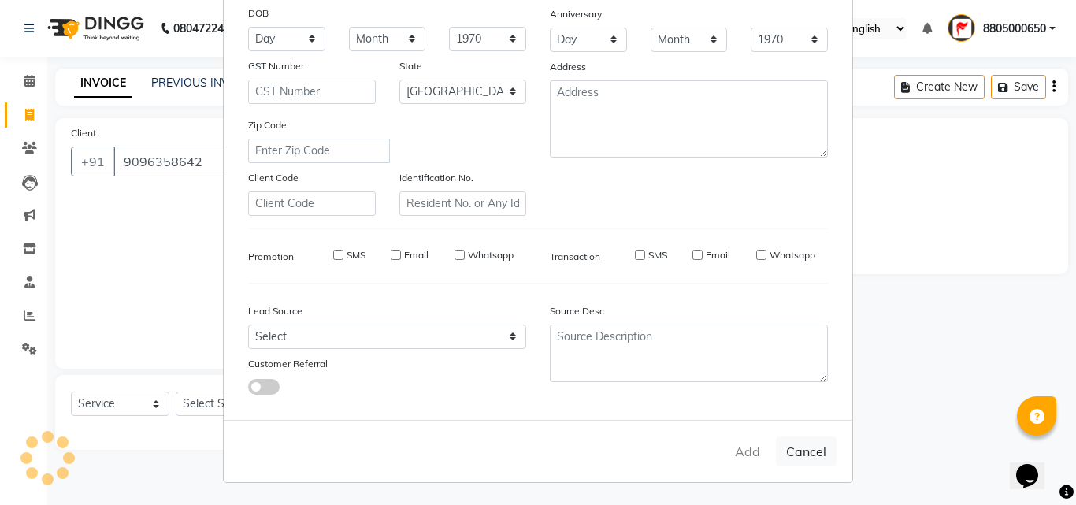
select select
select select "null"
select select
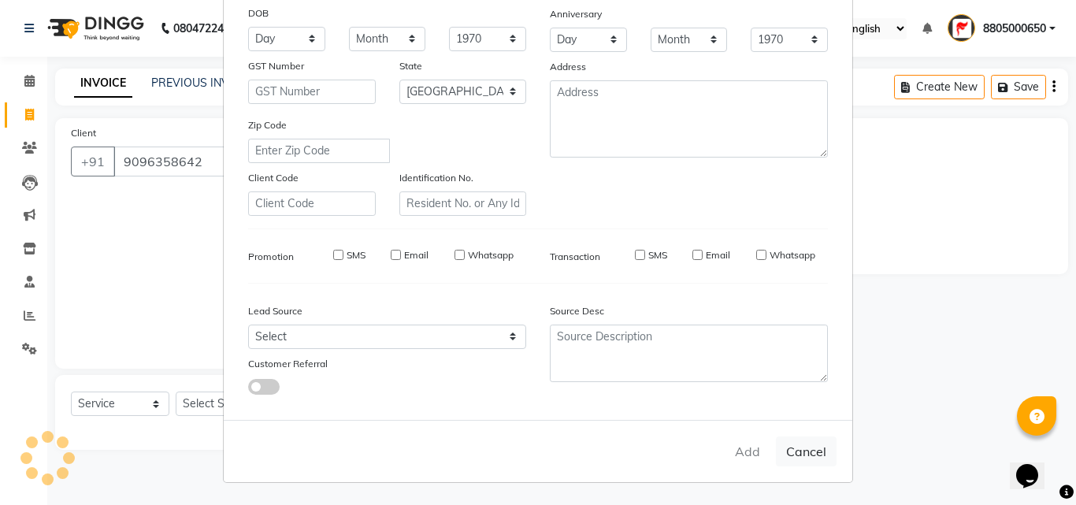
select select
checkbox input "false"
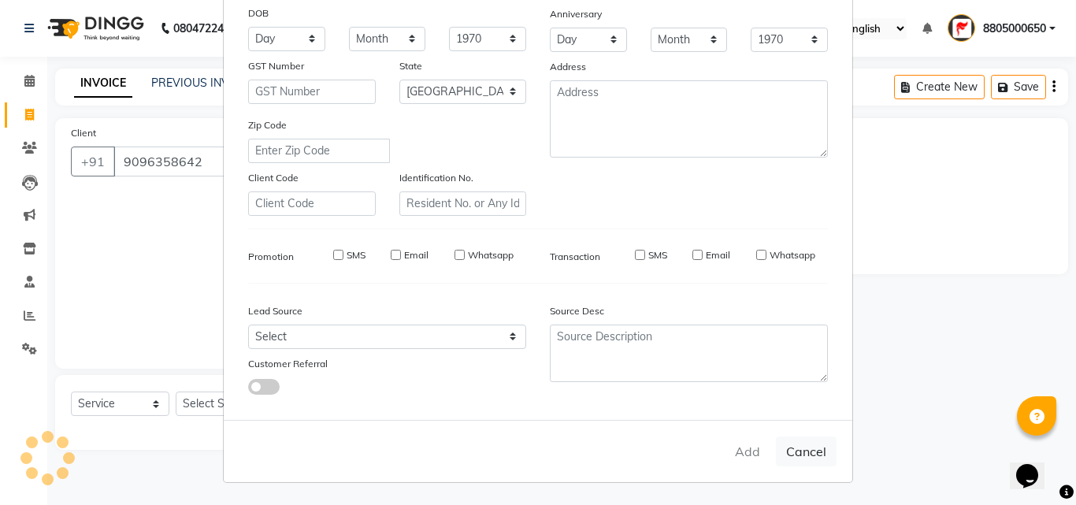
checkbox input "false"
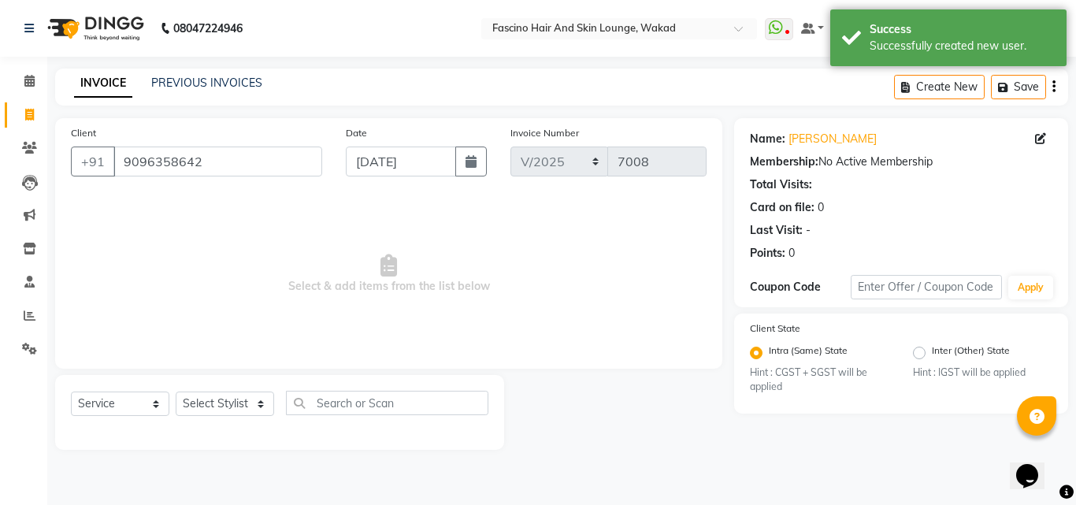
click at [237, 391] on div "Select Service Product Membership Package Voucher Prepaid Gift Card Select Styl…" at bounding box center [279, 409] width 417 height 37
click at [238, 394] on select "Select Stylist 8805000650 Aarohi Chimu [PERSON_NAME] jh F1 Salon Ganesh F1 Gopa…" at bounding box center [225, 403] width 98 height 24
select select "32272"
click at [176, 391] on select "Select Stylist 8805000650 Aarohi Chimu [PERSON_NAME] jh F1 Salon Ganesh F1 Gopa…" at bounding box center [225, 403] width 98 height 24
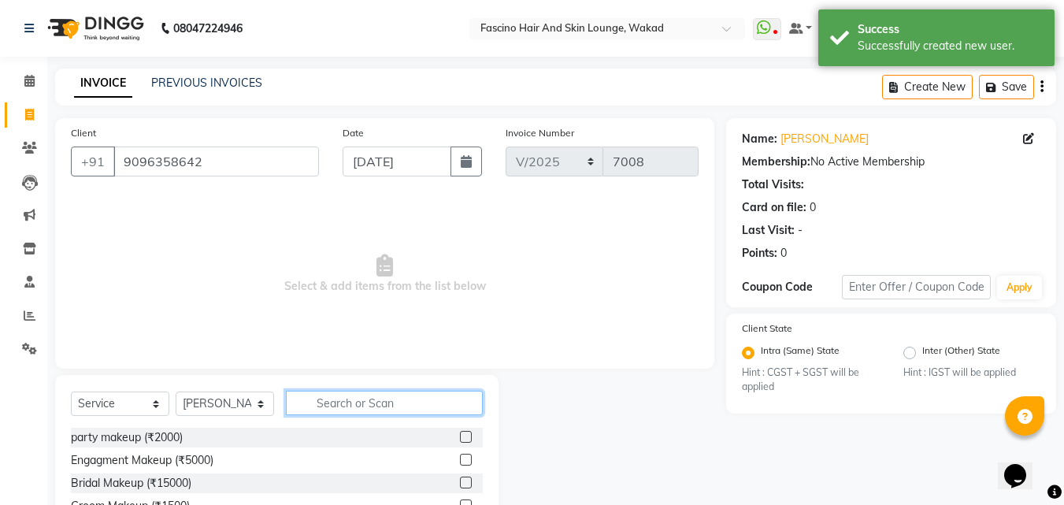
click at [338, 391] on input "text" at bounding box center [384, 403] width 197 height 24
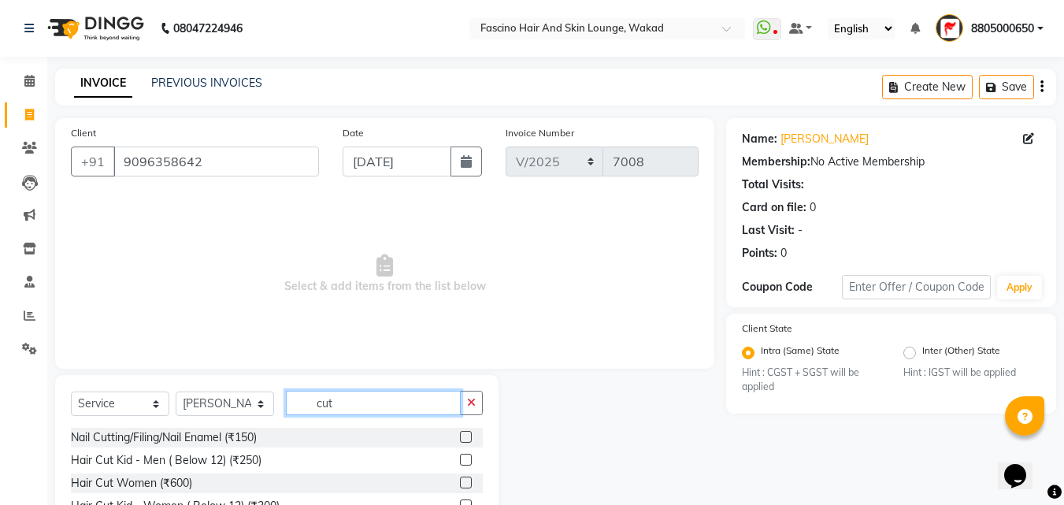
scroll to position [126, 0]
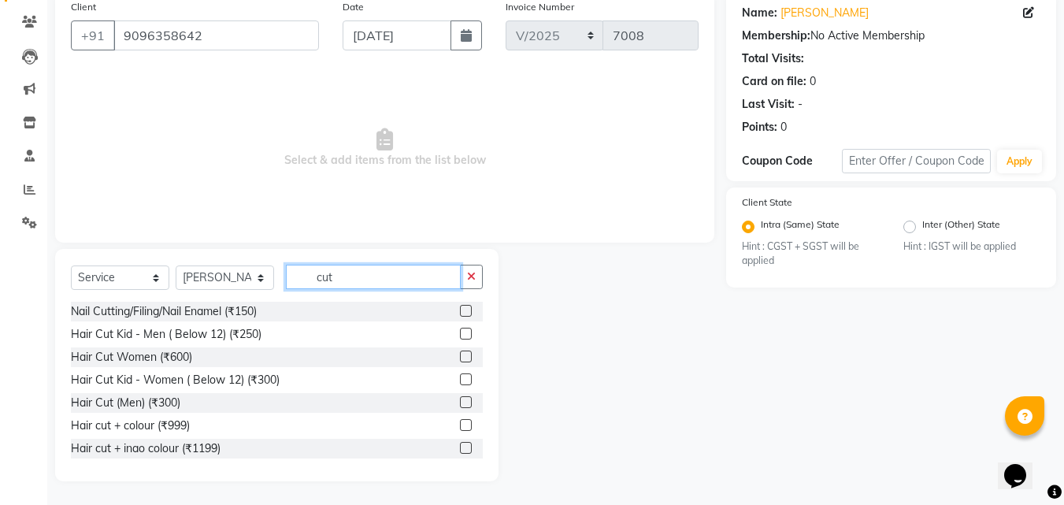
type input "cut"
click at [460, 398] on label at bounding box center [466, 402] width 12 height 12
click at [460, 398] on input "checkbox" at bounding box center [465, 403] width 10 height 10
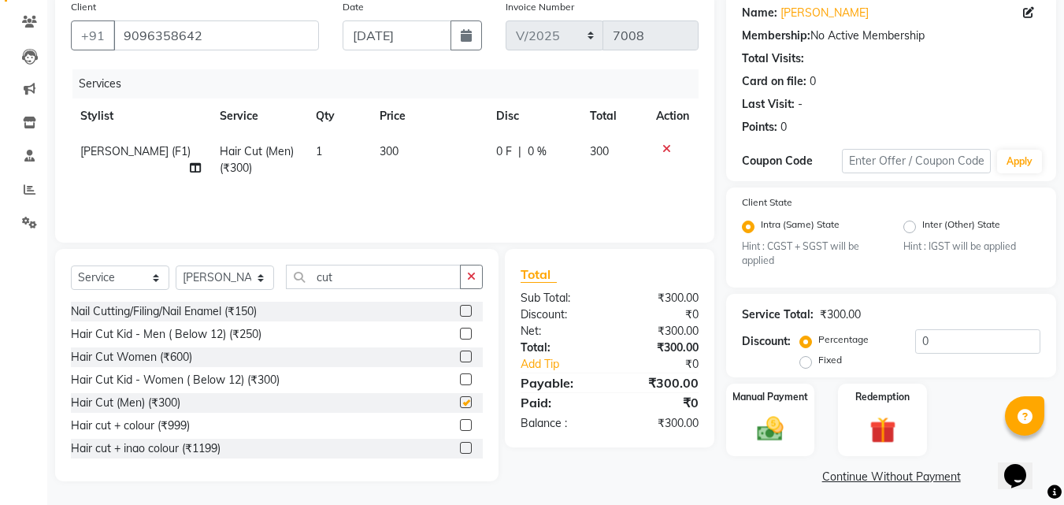
checkbox input "false"
click at [778, 422] on img at bounding box center [770, 428] width 44 height 31
click at [846, 480] on span "GPay" at bounding box center [856, 478] width 32 height 18
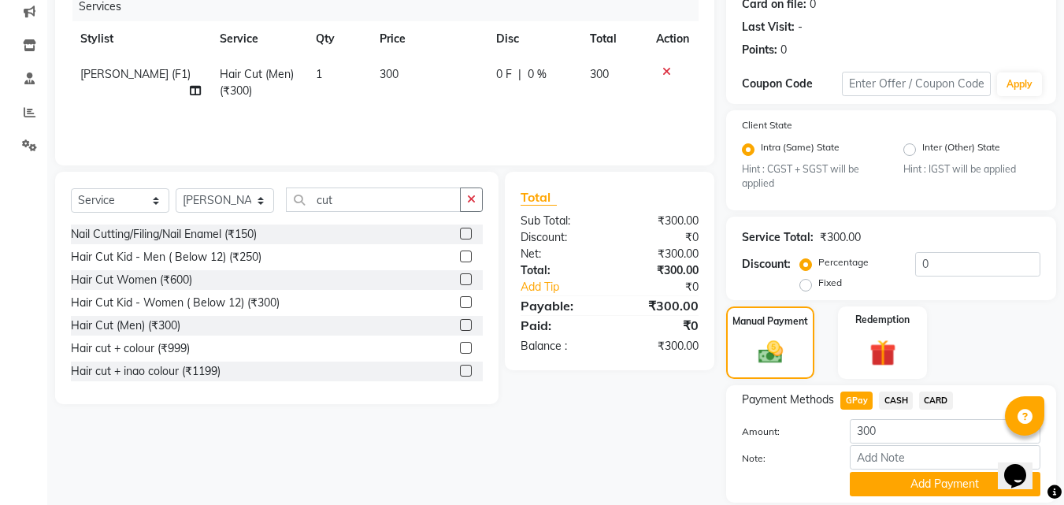
scroll to position [257, 0]
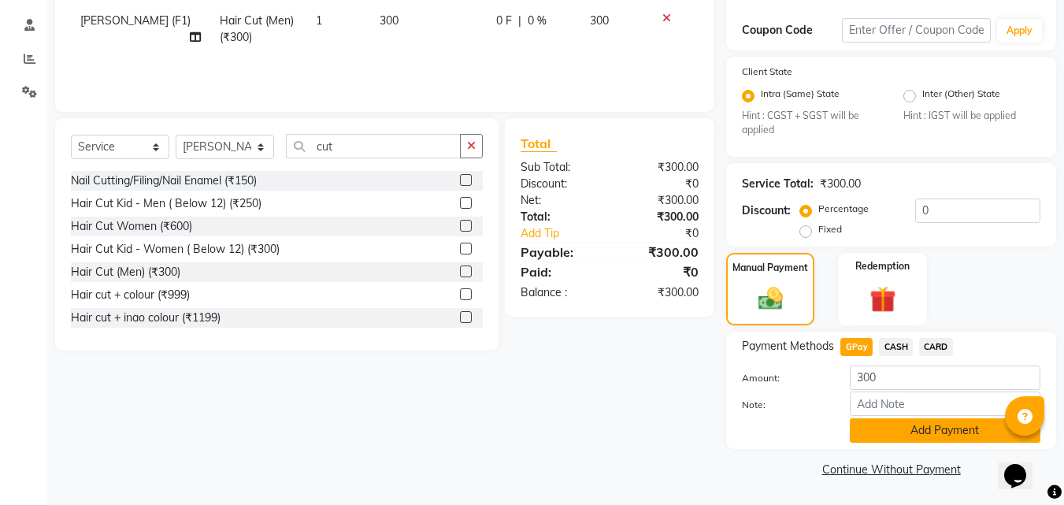
click at [917, 437] on button "Add Payment" at bounding box center [945, 430] width 191 height 24
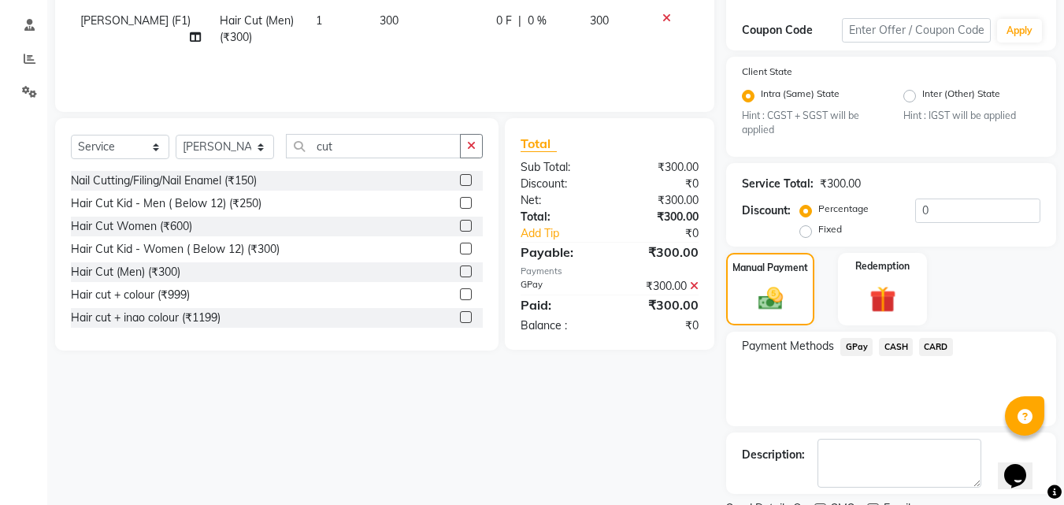
scroll to position [323, 0]
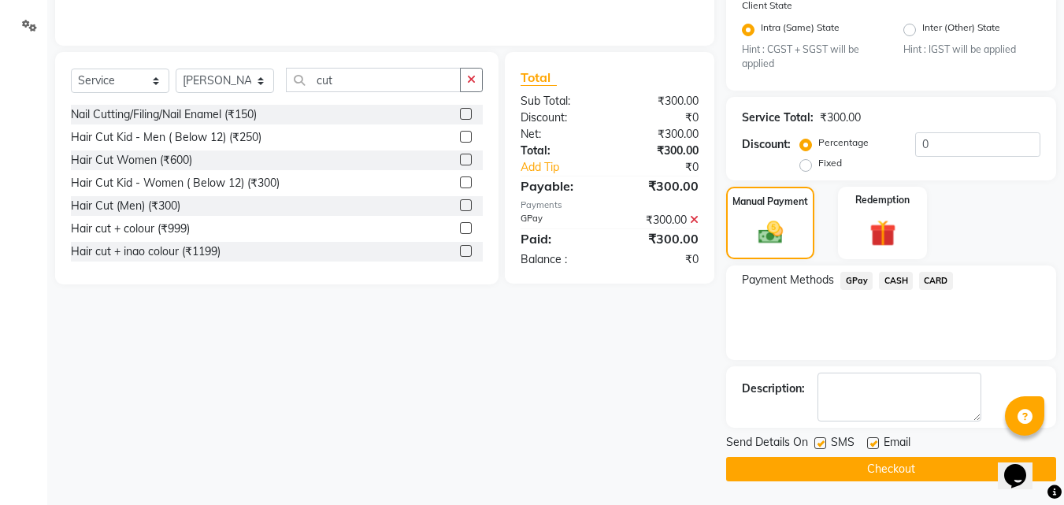
click at [816, 443] on label at bounding box center [820, 443] width 12 height 12
click at [816, 443] on input "checkbox" at bounding box center [819, 444] width 10 height 10
checkbox input "false"
click at [775, 469] on button "Checkout" at bounding box center [891, 469] width 330 height 24
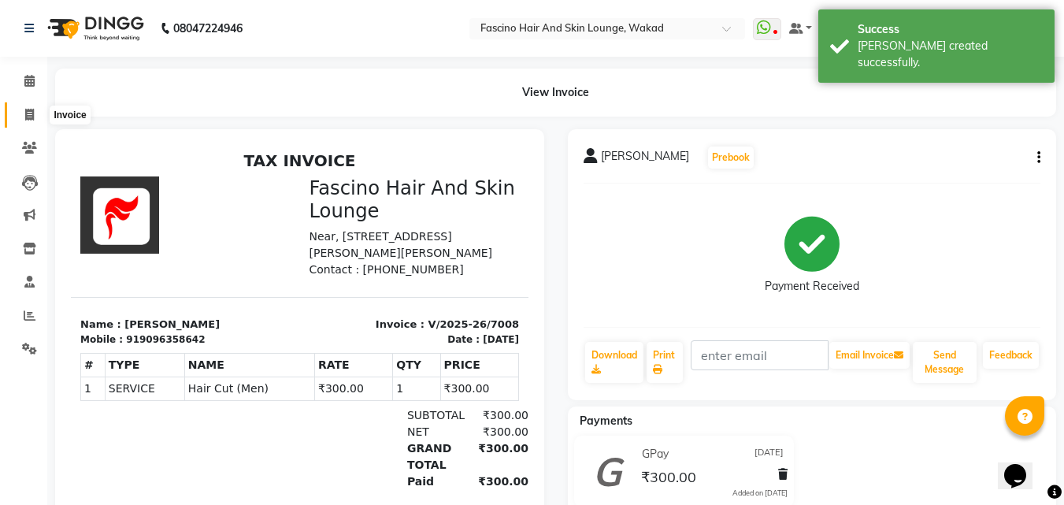
click at [35, 115] on span at bounding box center [30, 115] width 28 height 18
select select "126"
select select "service"
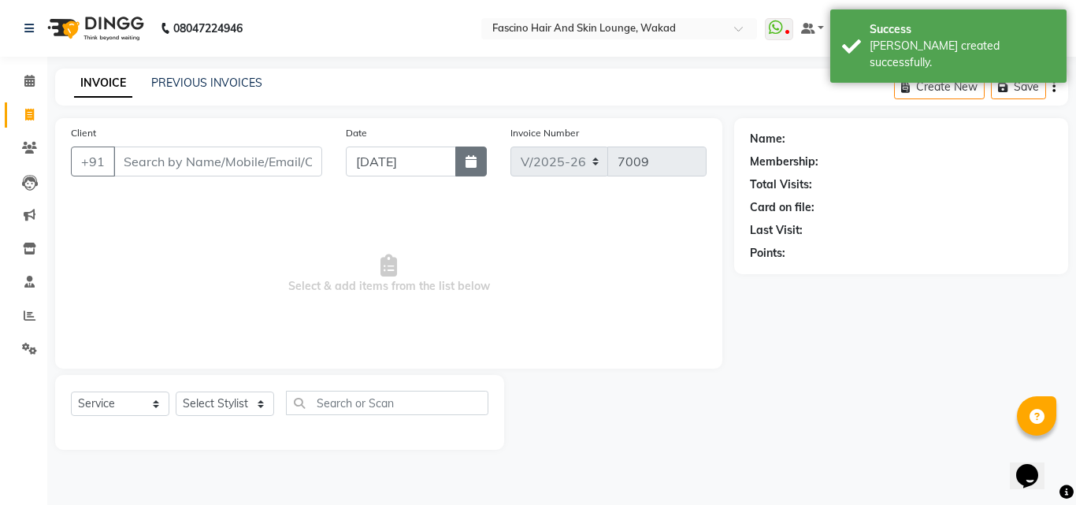
click at [466, 169] on button "button" at bounding box center [470, 161] width 31 height 30
select select "9"
select select "2025"
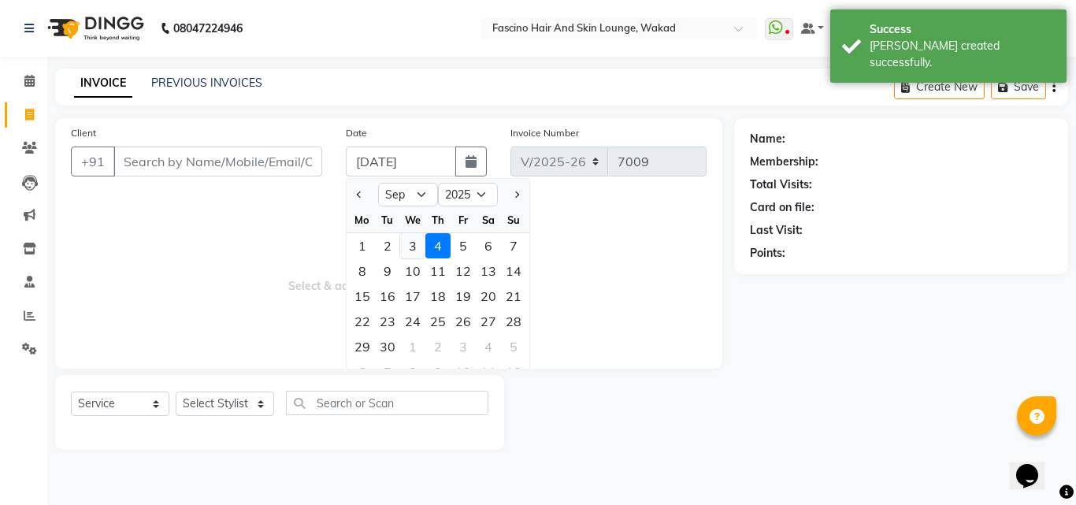
click at [414, 249] on div "3" at bounding box center [412, 245] width 25 height 25
type input "[DATE]"
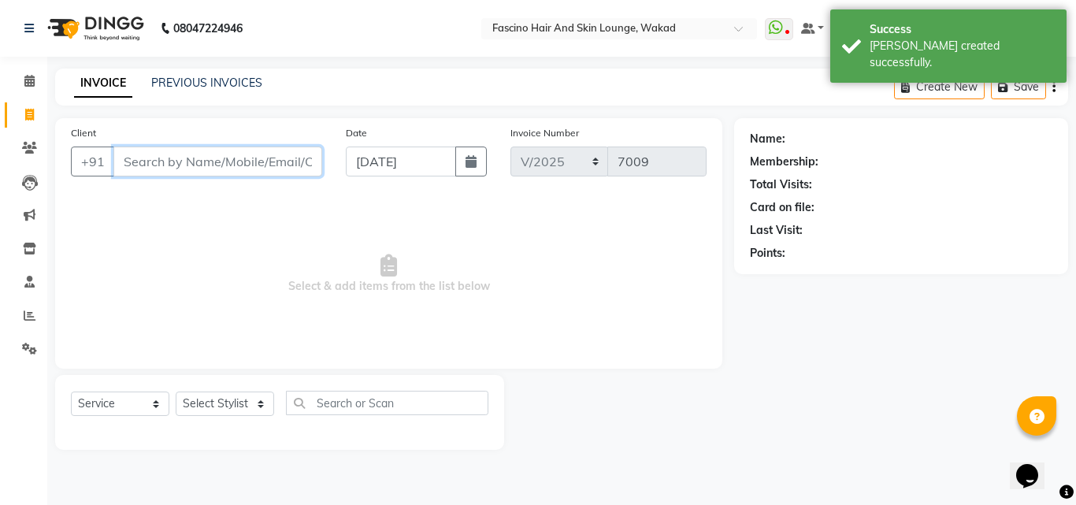
click at [268, 169] on input "Client" at bounding box center [217, 161] width 209 height 30
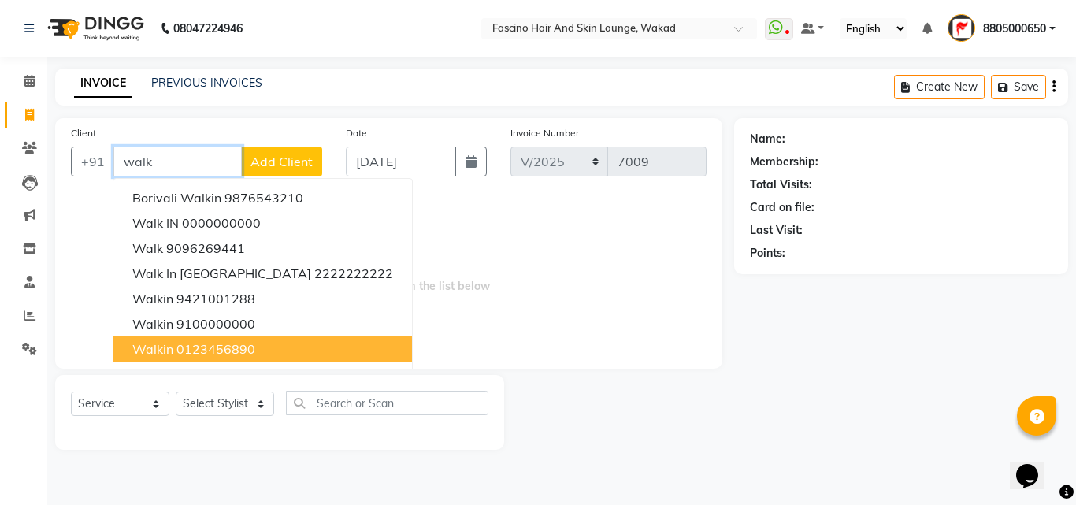
click at [187, 341] on ngb-highlight "0123456890" at bounding box center [215, 349] width 79 height 16
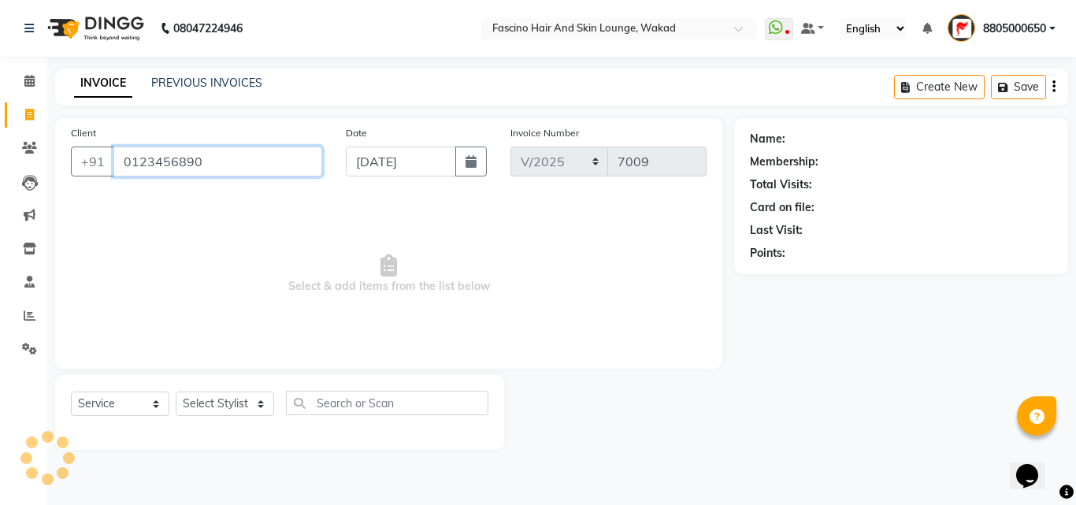
type input "0123456890"
select select "1: Object"
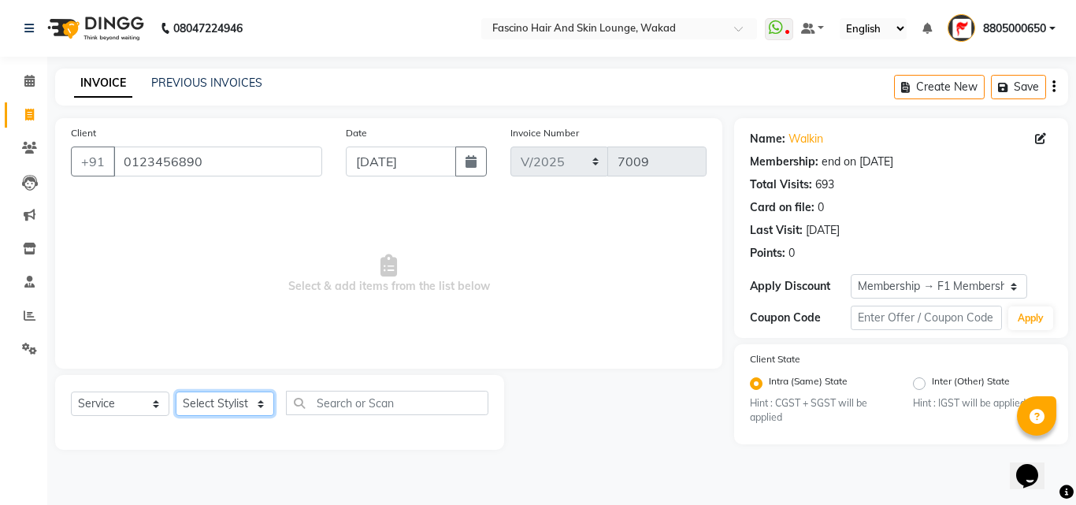
click at [217, 397] on select "Select Stylist 8805000650 Aarohi Chimu [PERSON_NAME] jh F1 Salon Ganesh F1 Gopa…" at bounding box center [225, 403] width 98 height 24
select select "4042"
click at [176, 391] on select "Select Stylist 8805000650 Aarohi Chimu [PERSON_NAME] jh F1 Salon Ganesh F1 Gopa…" at bounding box center [225, 403] width 98 height 24
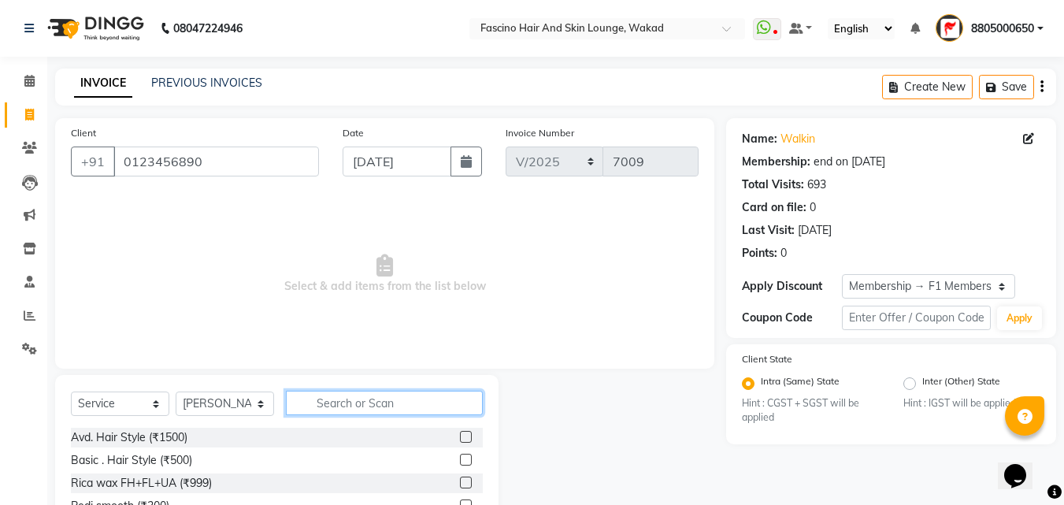
click at [343, 403] on input "text" at bounding box center [384, 403] width 197 height 24
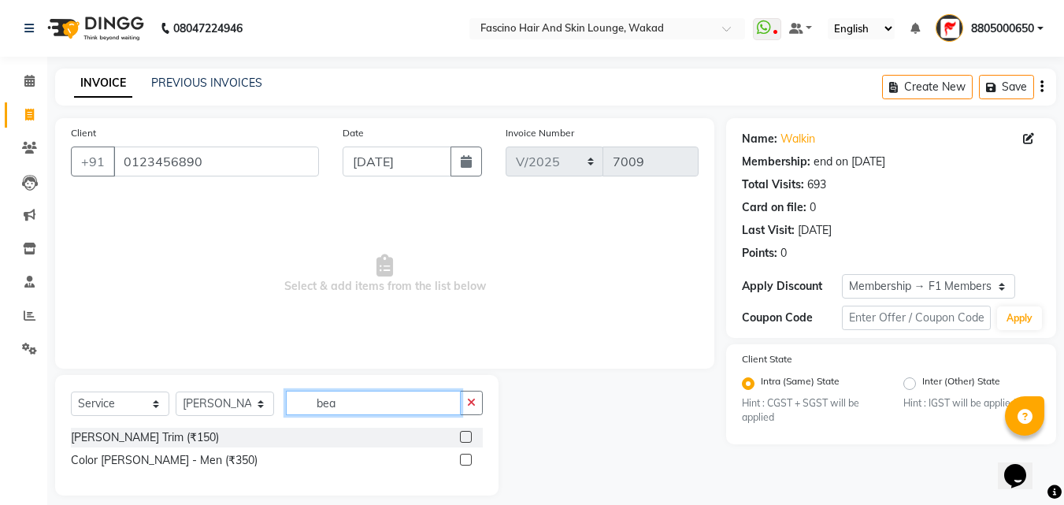
type input "bea"
click at [469, 437] on label at bounding box center [466, 437] width 12 height 12
click at [469, 437] on input "checkbox" at bounding box center [465, 437] width 10 height 10
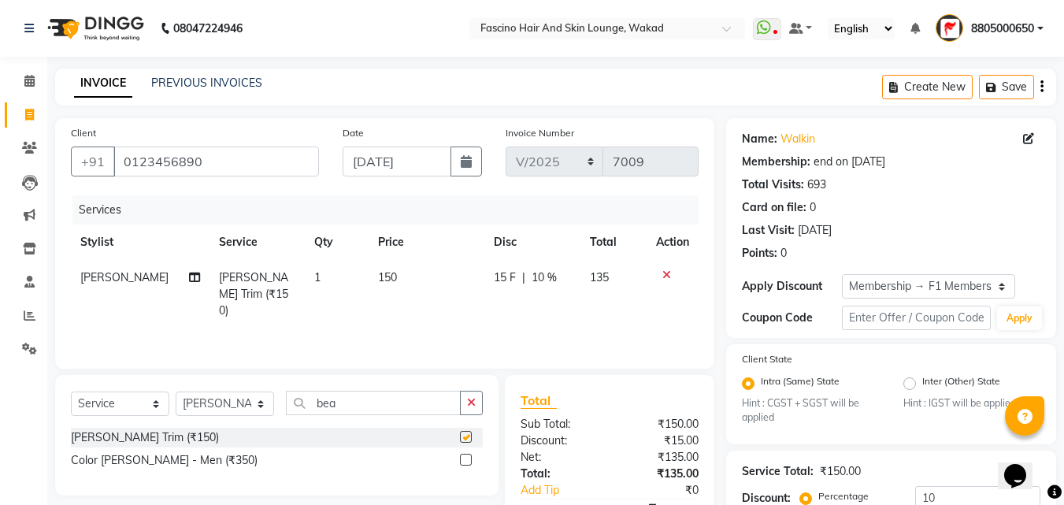
checkbox input "false"
click at [957, 495] on input "10" at bounding box center [977, 498] width 125 height 24
type input "1"
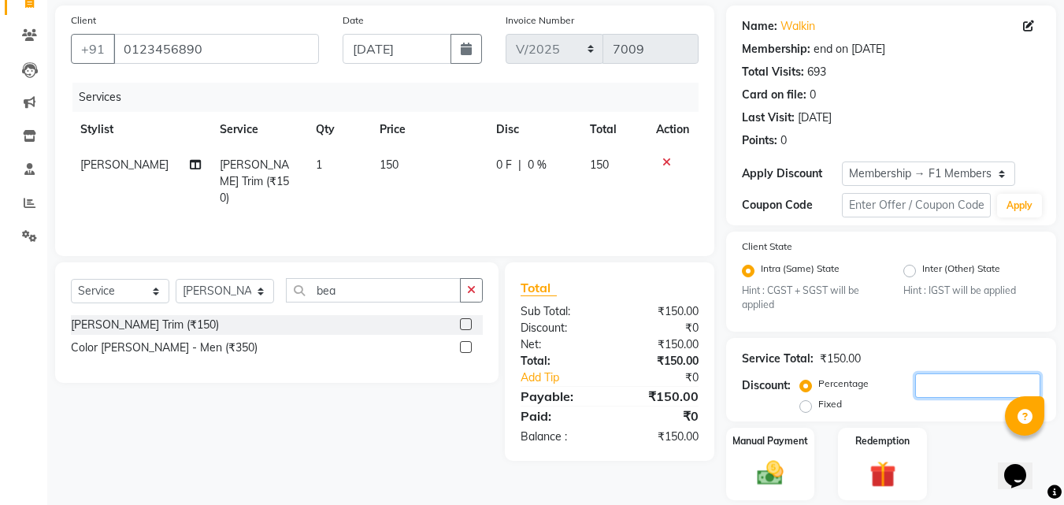
scroll to position [164, 0]
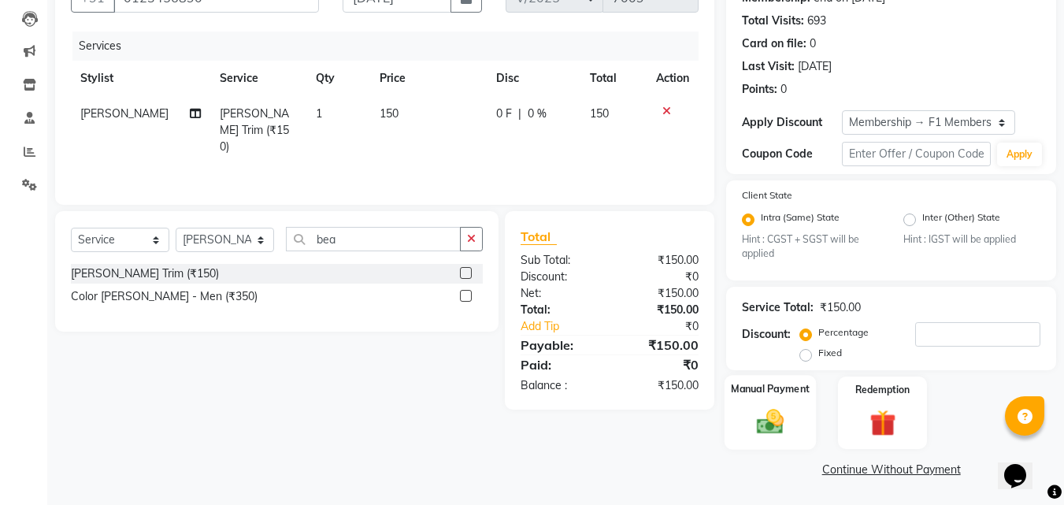
click at [766, 431] on img at bounding box center [770, 421] width 44 height 31
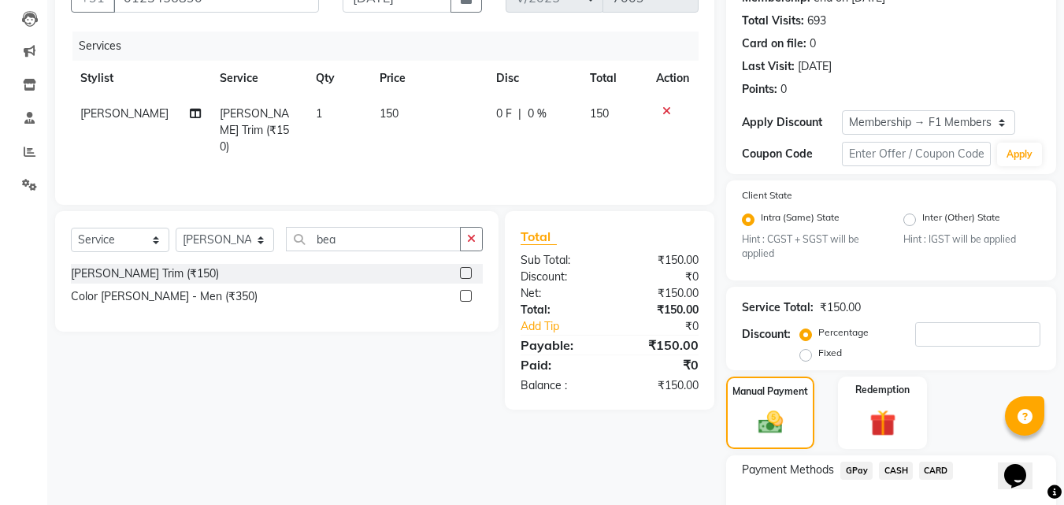
click at [854, 464] on span "GPay" at bounding box center [856, 470] width 32 height 18
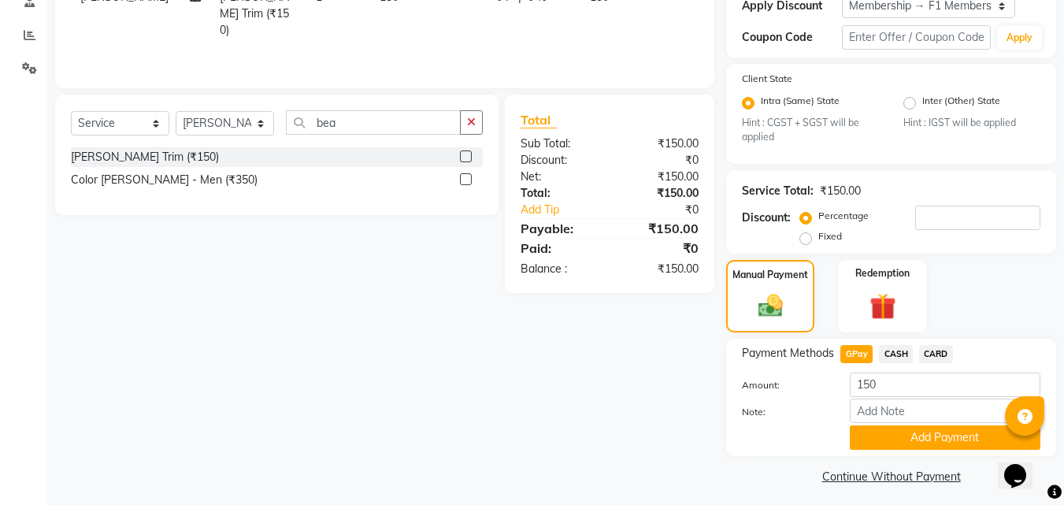
scroll to position [287, 0]
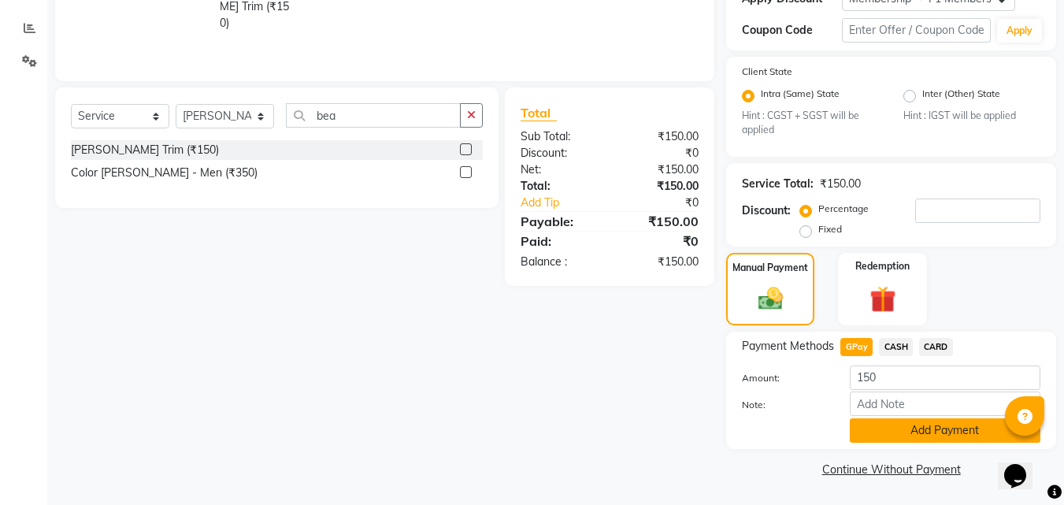
click at [948, 433] on button "Add Payment" at bounding box center [945, 430] width 191 height 24
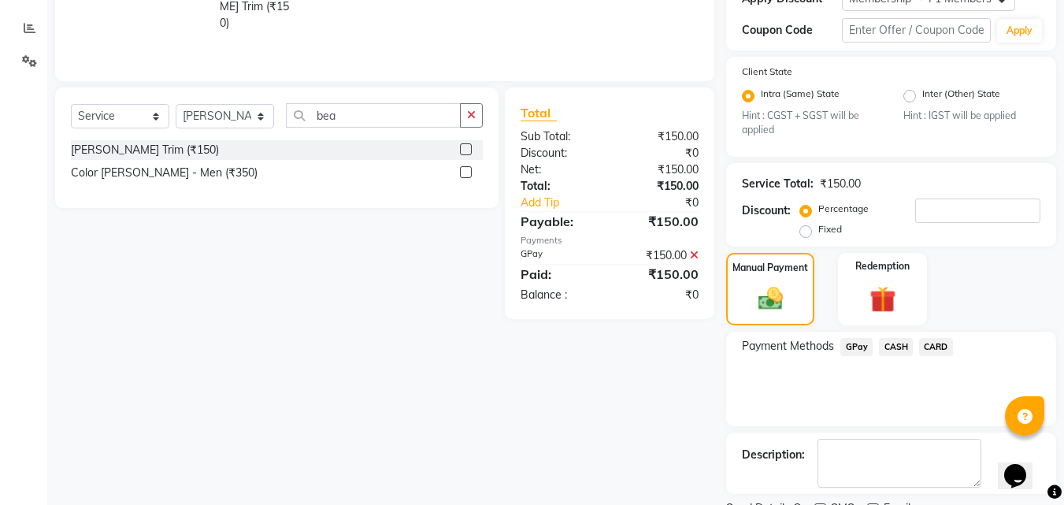
scroll to position [354, 0]
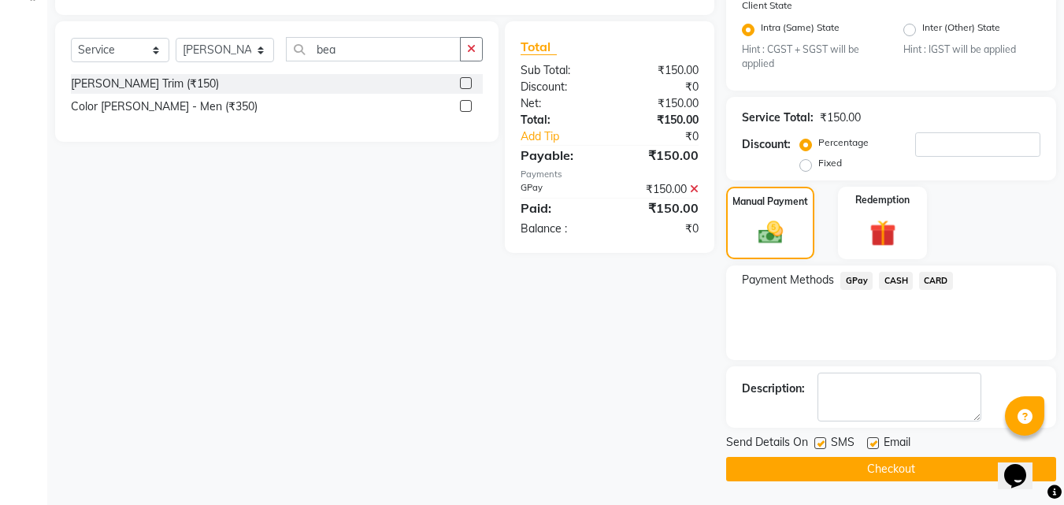
click at [824, 443] on label at bounding box center [820, 443] width 12 height 12
click at [824, 443] on input "checkbox" at bounding box center [819, 444] width 10 height 10
checkbox input "false"
click at [873, 443] on label at bounding box center [873, 443] width 12 height 12
click at [873, 443] on input "checkbox" at bounding box center [872, 444] width 10 height 10
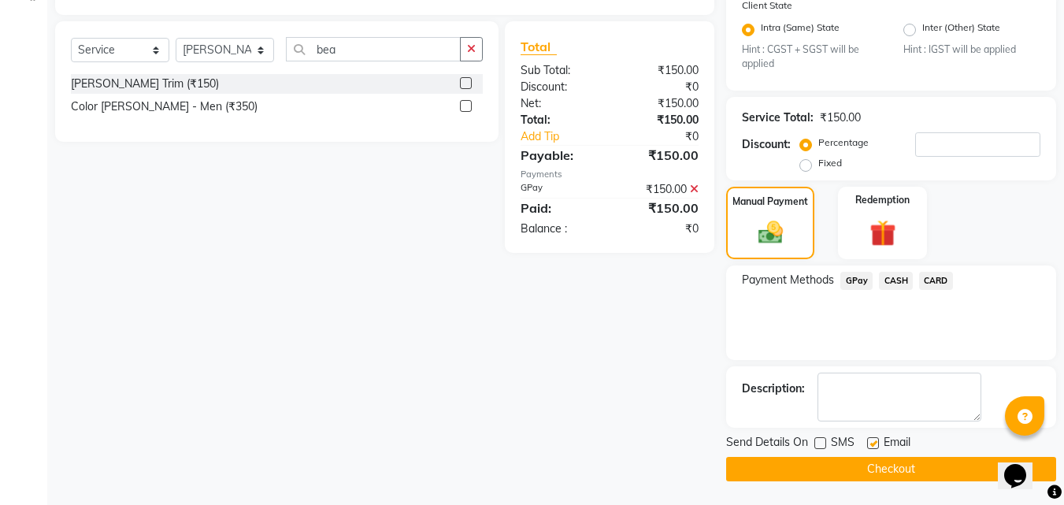
checkbox input "false"
click at [817, 465] on button "Checkout" at bounding box center [891, 469] width 330 height 24
click at [827, 461] on button "Checkout" at bounding box center [891, 469] width 330 height 24
click at [556, 286] on div "Client +91 0123456890 Date 03-09-2025 Invoice Number V/2025 V/2025-26 7009 Serv…" at bounding box center [384, 123] width 683 height 717
click at [803, 465] on button "Checkout" at bounding box center [891, 469] width 330 height 24
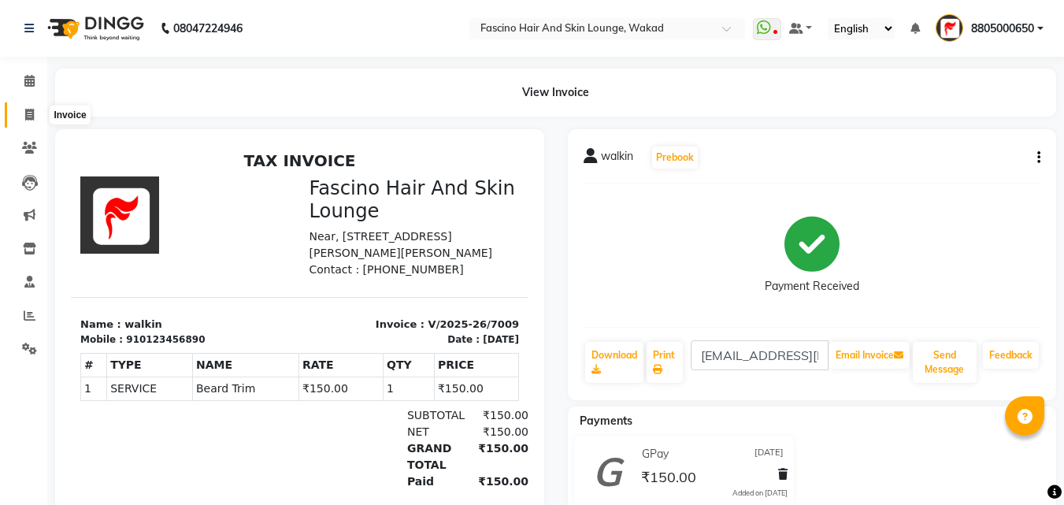
click at [28, 117] on icon at bounding box center [29, 115] width 9 height 12
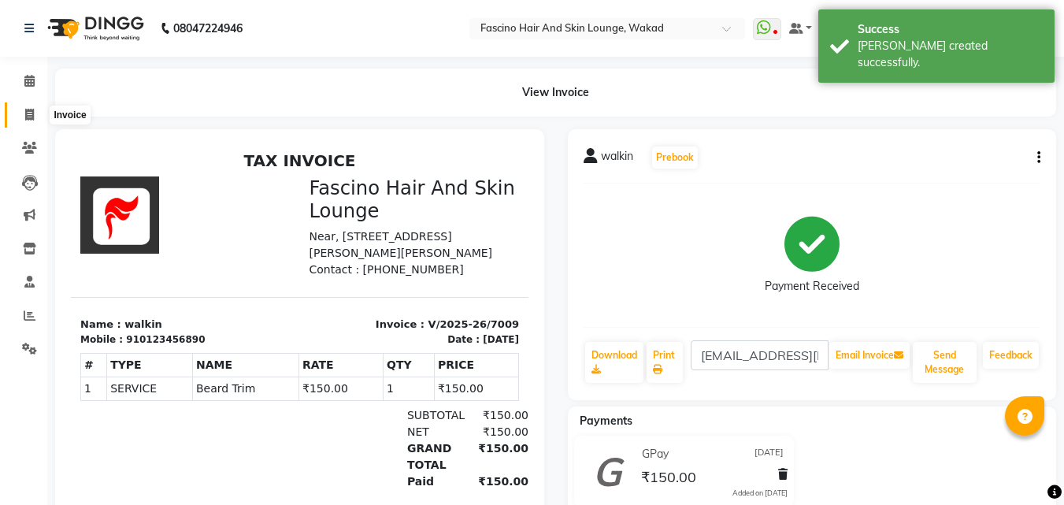
select select "service"
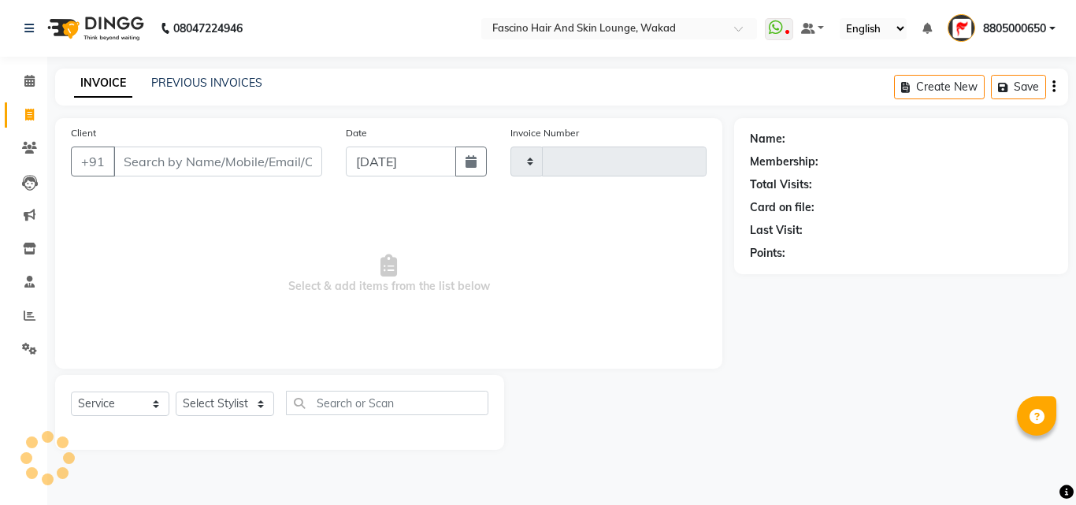
type input "7010"
select select "126"
click at [465, 157] on button "button" at bounding box center [470, 161] width 31 height 30
select select "9"
select select "2025"
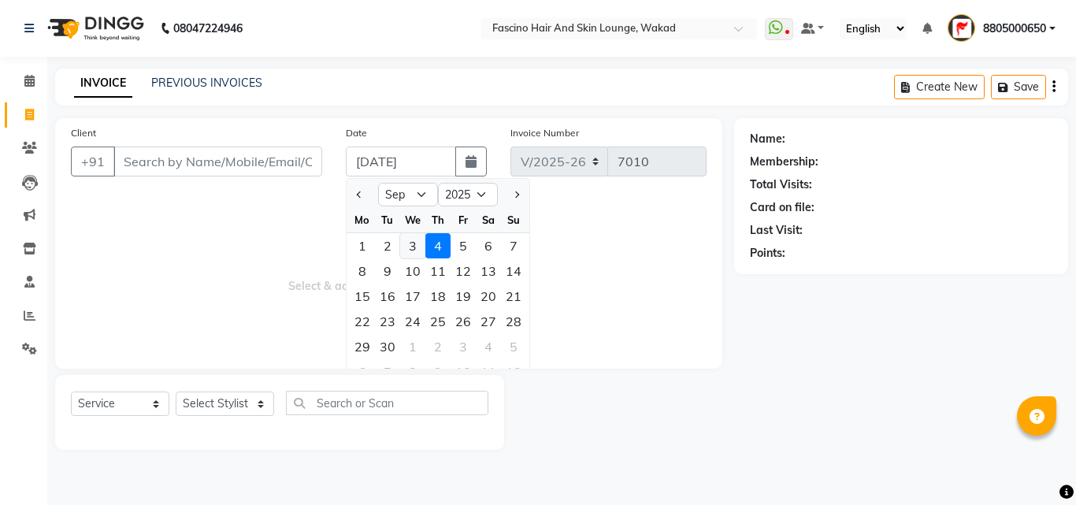
click at [410, 242] on div "3" at bounding box center [412, 245] width 25 height 25
type input "[DATE]"
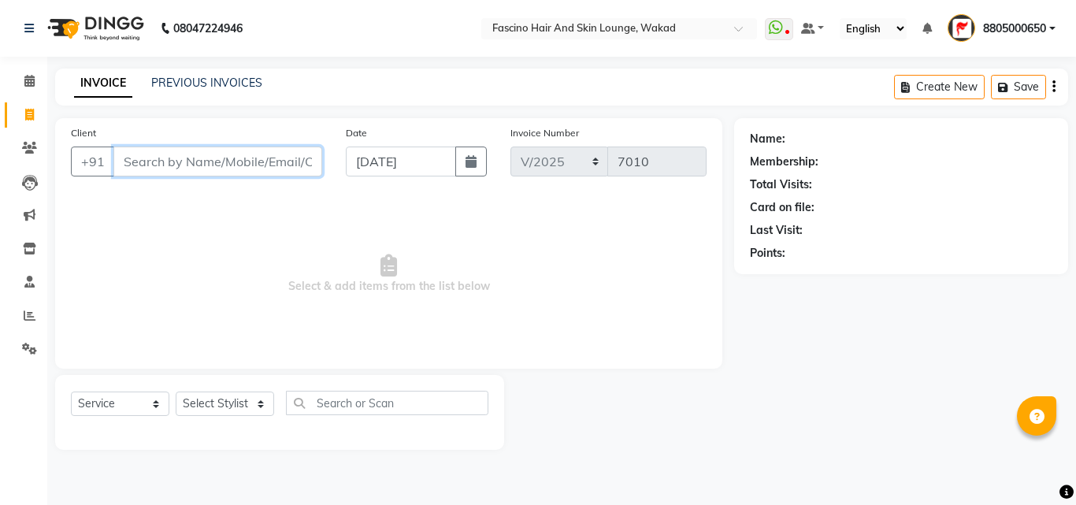
click at [239, 164] on input "Client" at bounding box center [217, 161] width 209 height 30
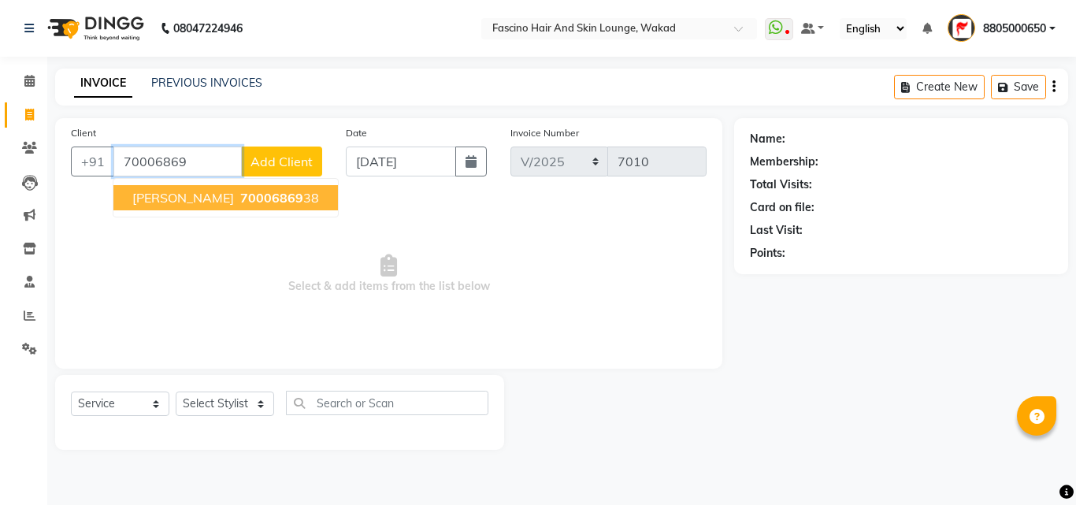
click at [240, 191] on span "70006869" at bounding box center [271, 198] width 63 height 16
type input "7000686938"
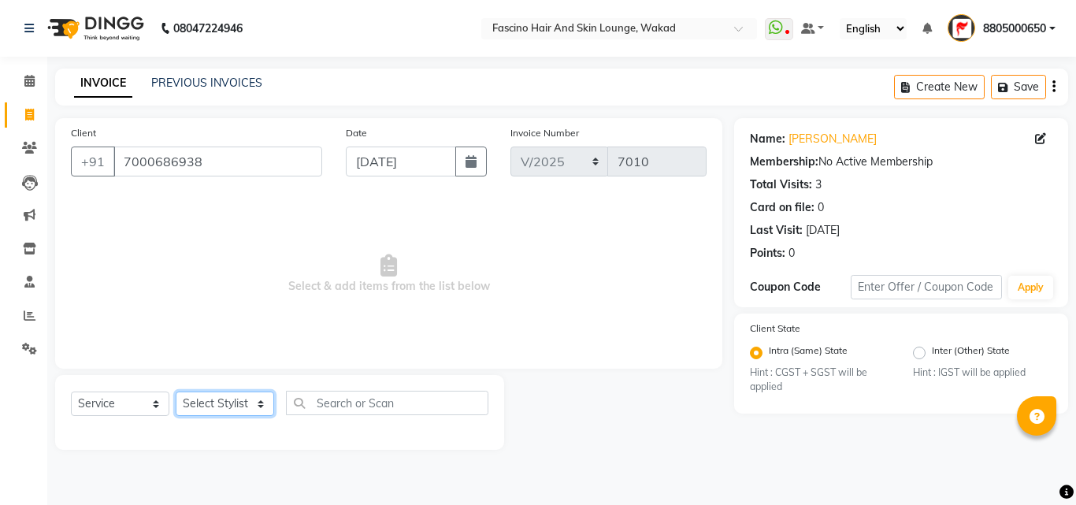
click at [242, 396] on select "Select Stylist 8805000650 Aarohi Chimu [PERSON_NAME] jh F1 Salon Ganesh F1 Gopa…" at bounding box center [225, 403] width 98 height 24
select select "83546"
click at [176, 391] on select "Select Stylist 8805000650 Aarohi Chimu [PERSON_NAME] jh F1 Salon Ganesh F1 Gopa…" at bounding box center [225, 403] width 98 height 24
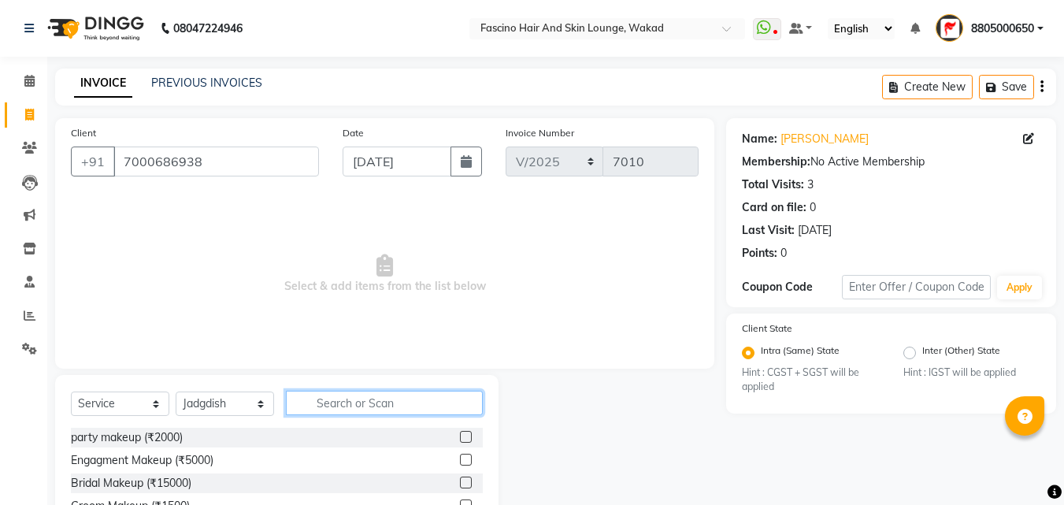
click at [382, 400] on input "text" at bounding box center [384, 403] width 197 height 24
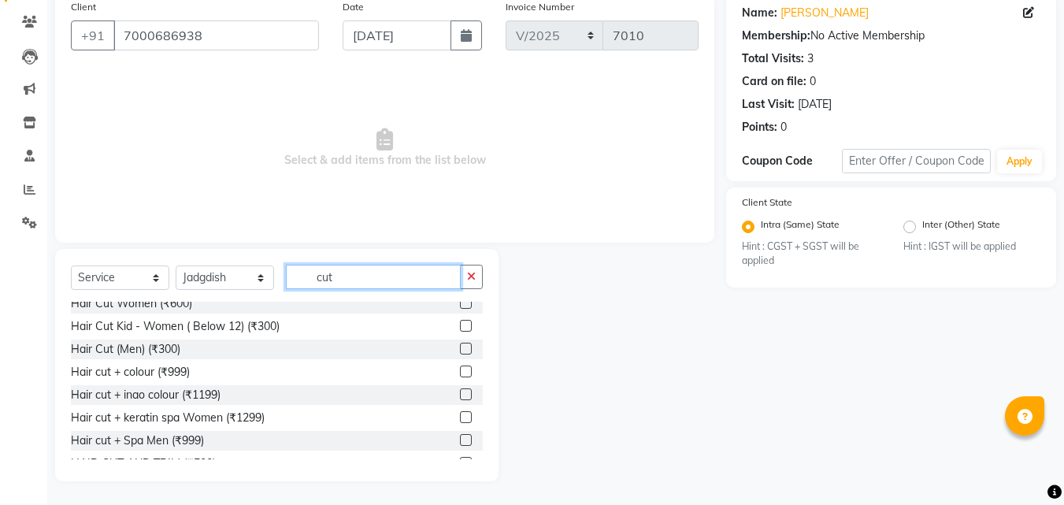
scroll to position [94, 0]
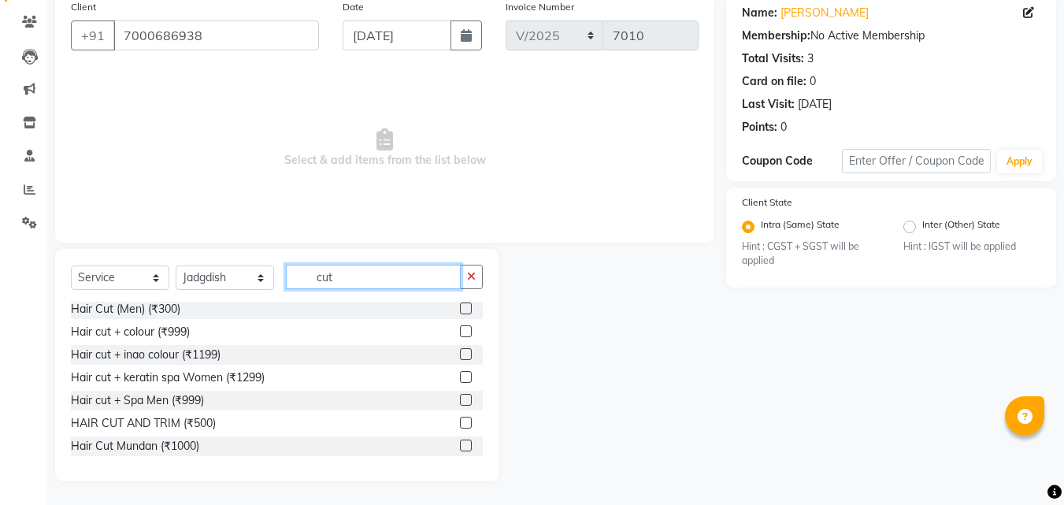
type input "cut"
click at [460, 421] on label at bounding box center [466, 423] width 12 height 12
click at [460, 421] on input "checkbox" at bounding box center [465, 423] width 10 height 10
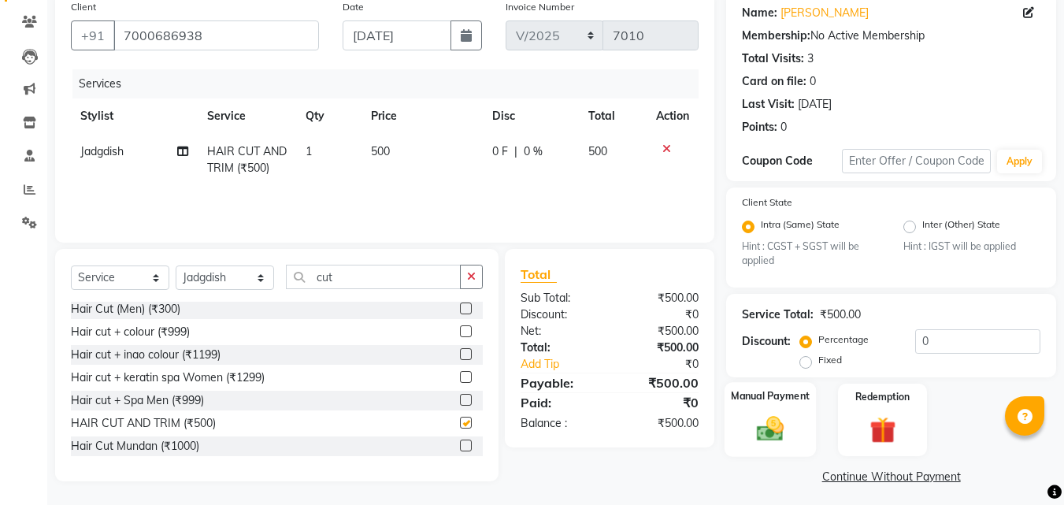
checkbox input "false"
click at [770, 424] on img at bounding box center [770, 428] width 44 height 31
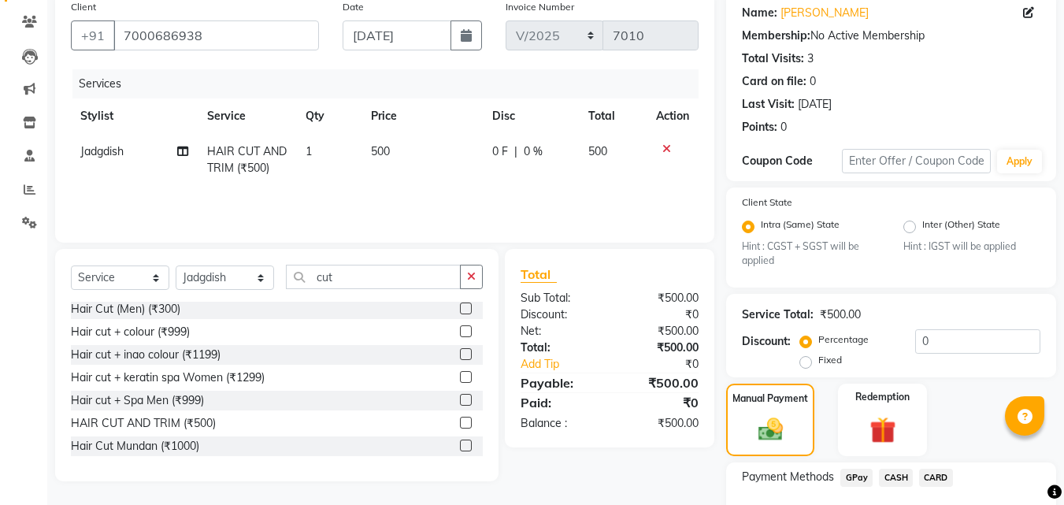
click at [857, 475] on span "GPay" at bounding box center [856, 478] width 32 height 18
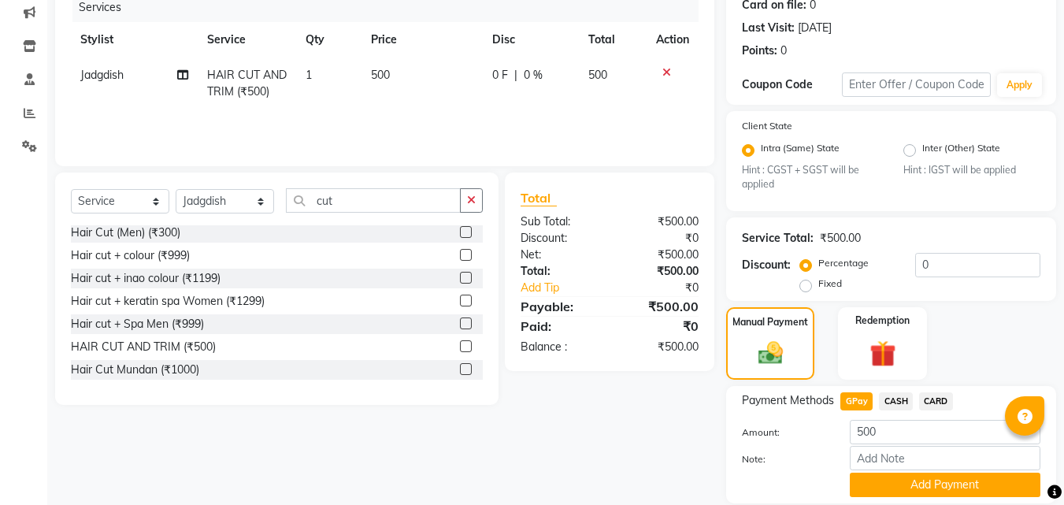
scroll to position [257, 0]
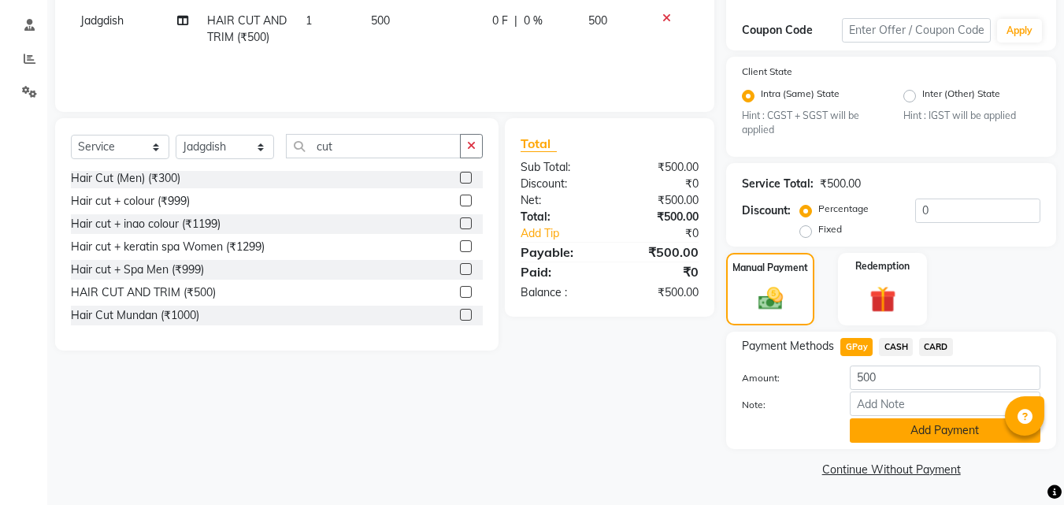
click at [970, 432] on button "Add Payment" at bounding box center [945, 430] width 191 height 24
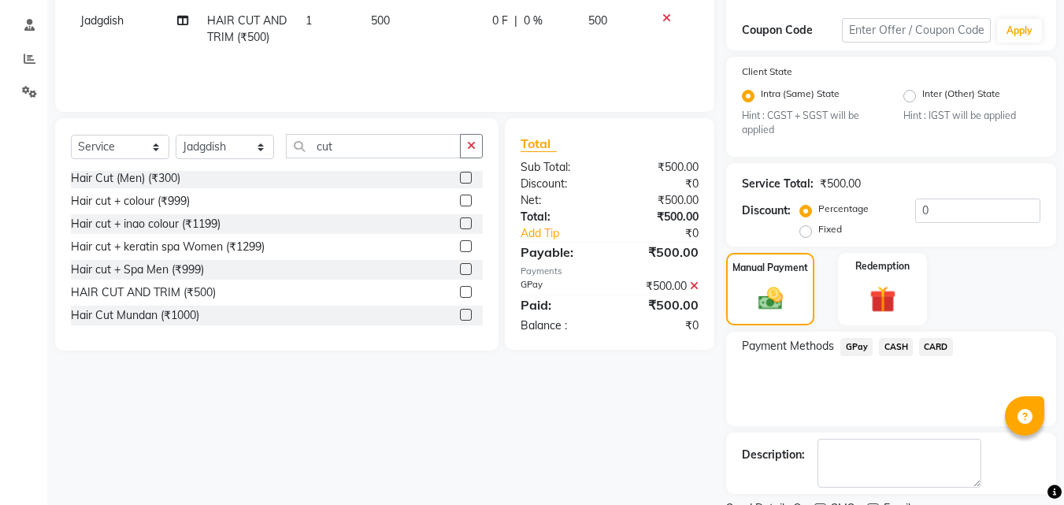
scroll to position [323, 0]
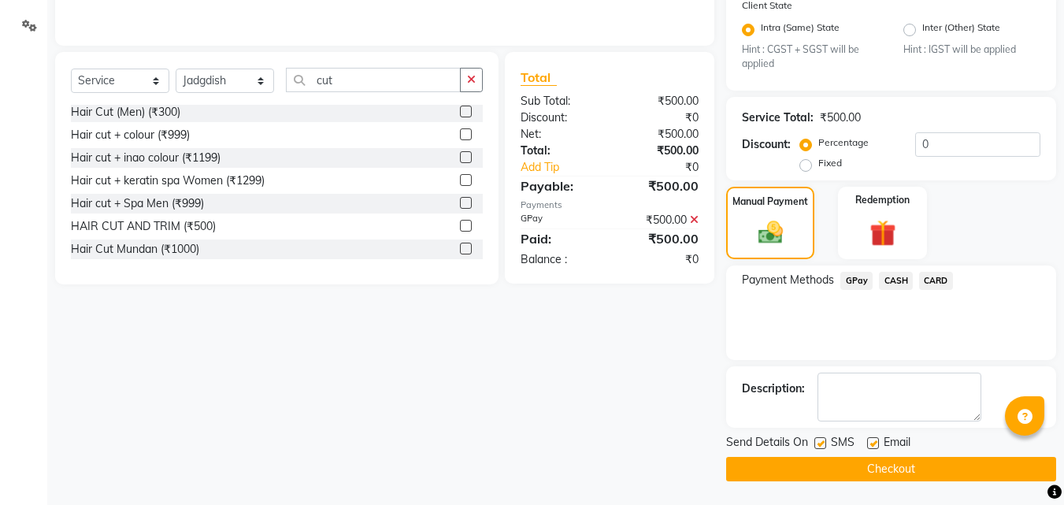
click at [825, 441] on label at bounding box center [820, 443] width 12 height 12
click at [824, 441] on input "checkbox" at bounding box center [819, 444] width 10 height 10
checkbox input "false"
click at [876, 444] on label at bounding box center [873, 443] width 12 height 12
click at [876, 444] on input "checkbox" at bounding box center [872, 444] width 10 height 10
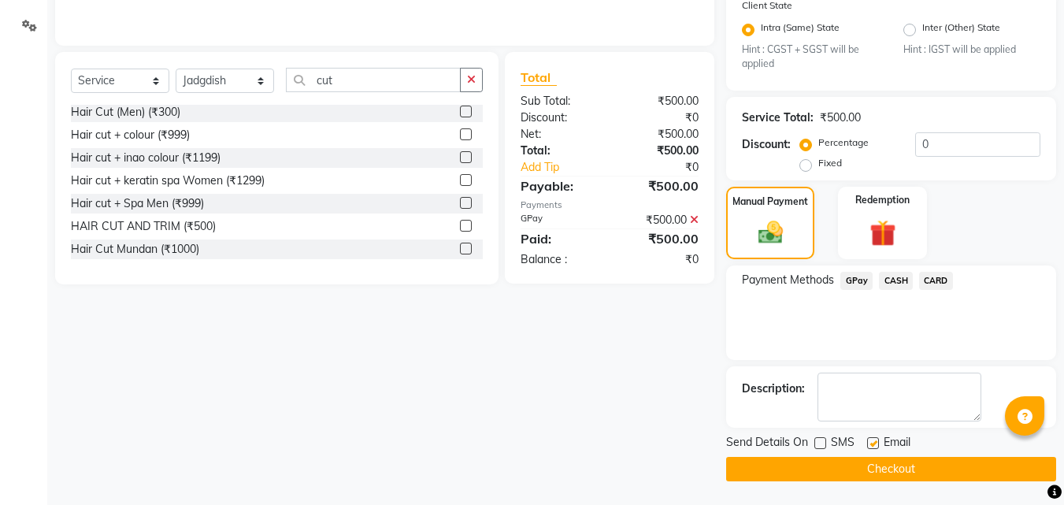
checkbox input "false"
click at [891, 469] on button "Checkout" at bounding box center [891, 469] width 330 height 24
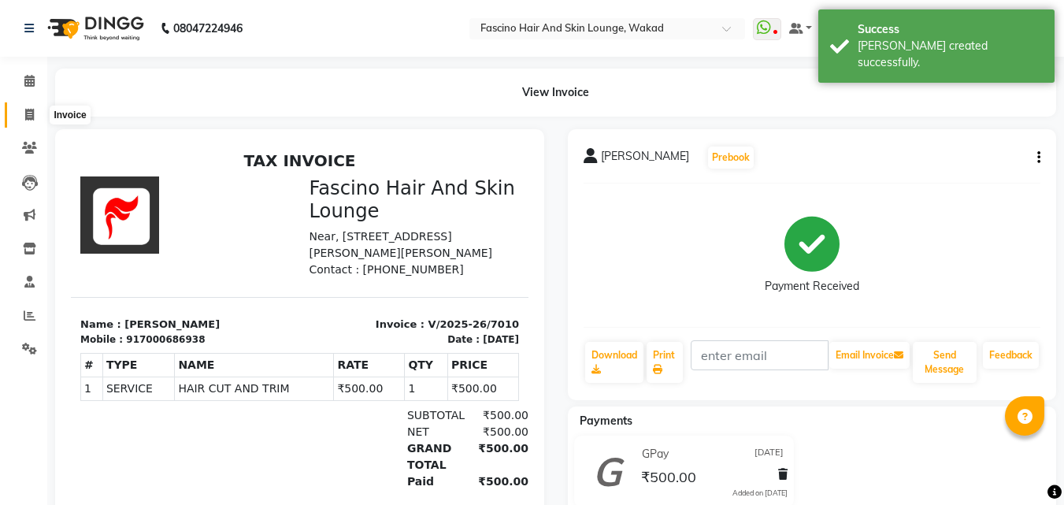
click at [25, 119] on icon at bounding box center [29, 115] width 9 height 12
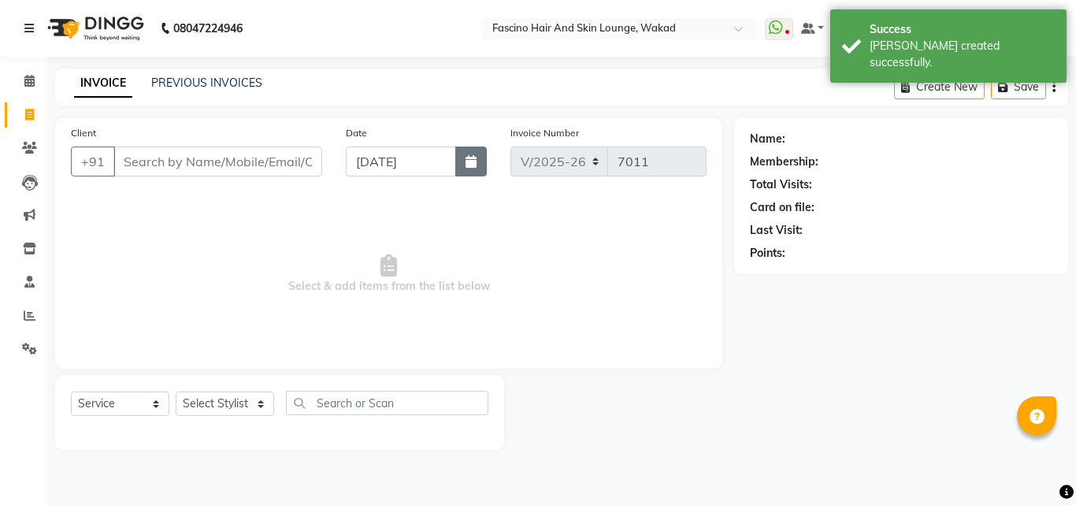
click at [467, 168] on button "button" at bounding box center [470, 161] width 31 height 30
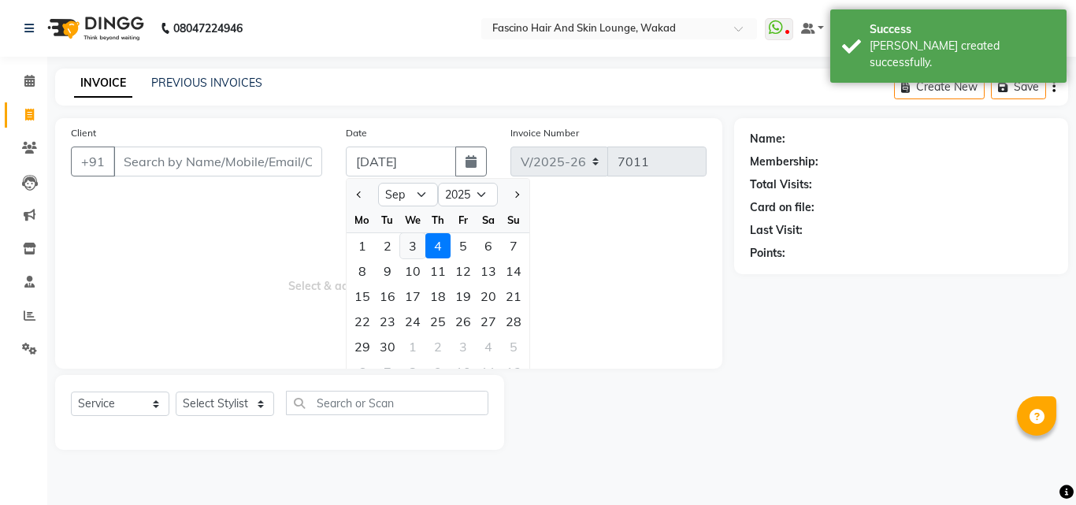
click at [402, 247] on div "3" at bounding box center [412, 245] width 25 height 25
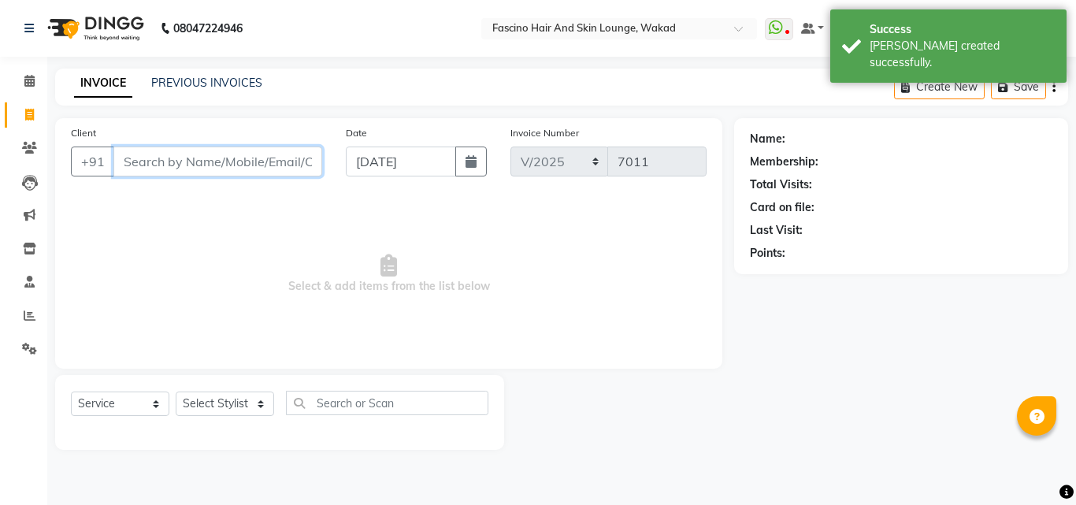
click at [226, 154] on input "Client" at bounding box center [217, 161] width 209 height 30
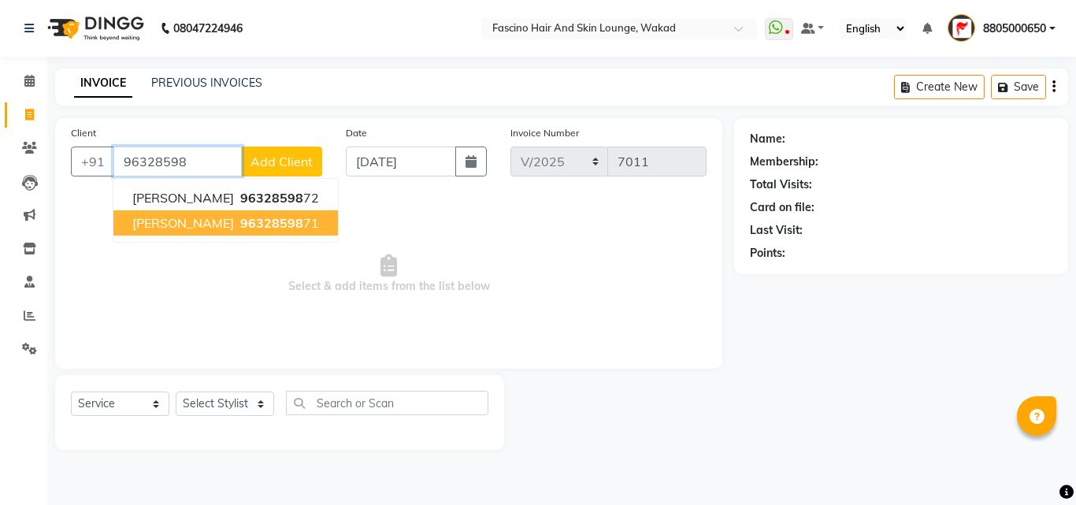
click at [240, 230] on span "96328598" at bounding box center [271, 223] width 63 height 16
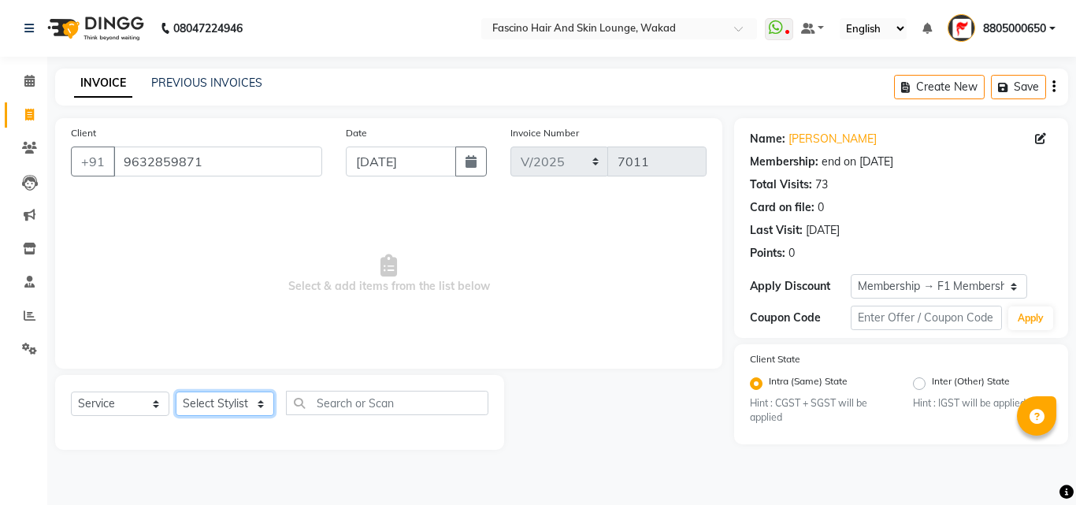
click at [245, 397] on select "Select Stylist 8805000650 Aarohi Chimu [PERSON_NAME] jh F1 Salon Ganesh F1 Gopa…" at bounding box center [225, 403] width 98 height 24
click at [176, 391] on select "Select Stylist 8805000650 Aarohi Chimu [PERSON_NAME] jh F1 Salon Ganesh F1 Gopa…" at bounding box center [225, 403] width 98 height 24
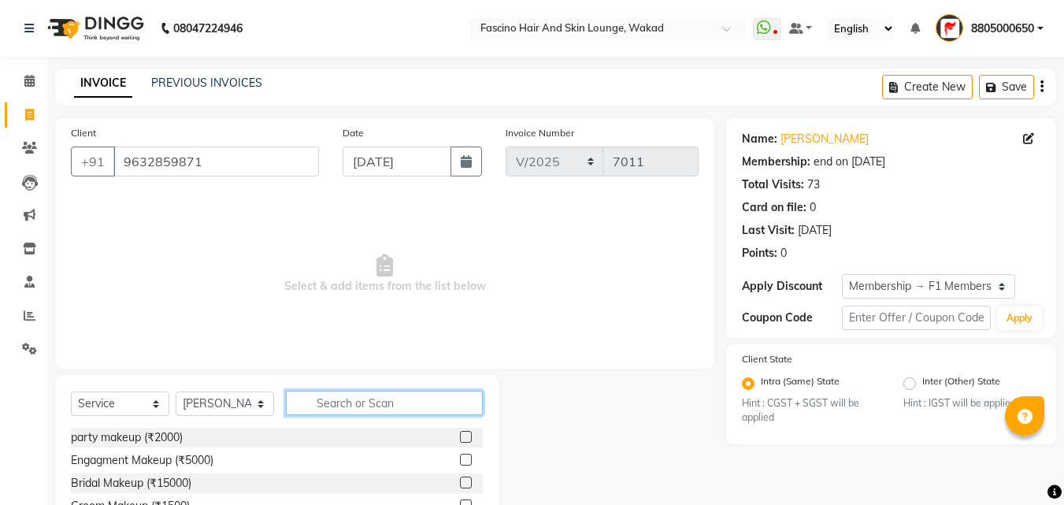
click at [343, 398] on input "text" at bounding box center [384, 403] width 197 height 24
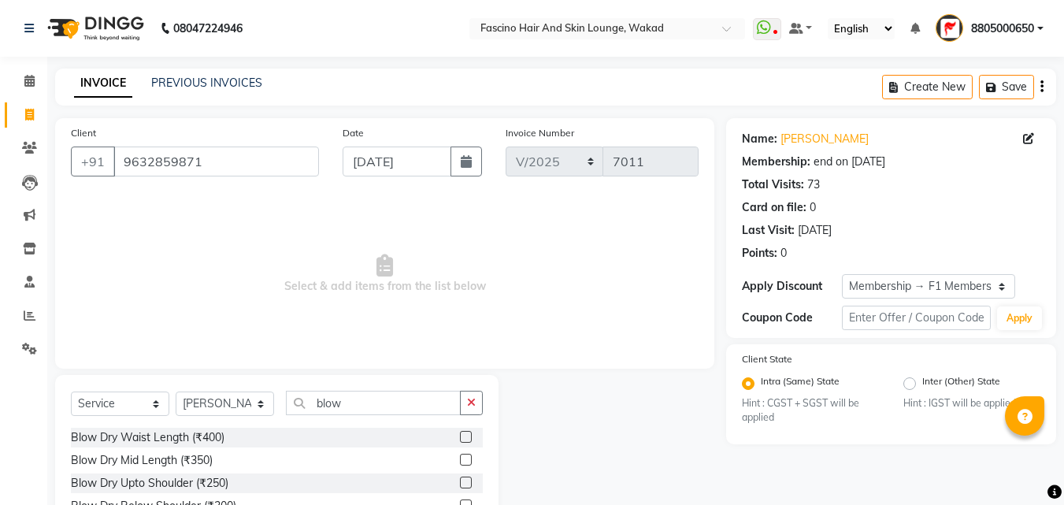
click at [464, 463] on label at bounding box center [466, 460] width 12 height 12
click at [464, 463] on input "checkbox" at bounding box center [465, 460] width 10 height 10
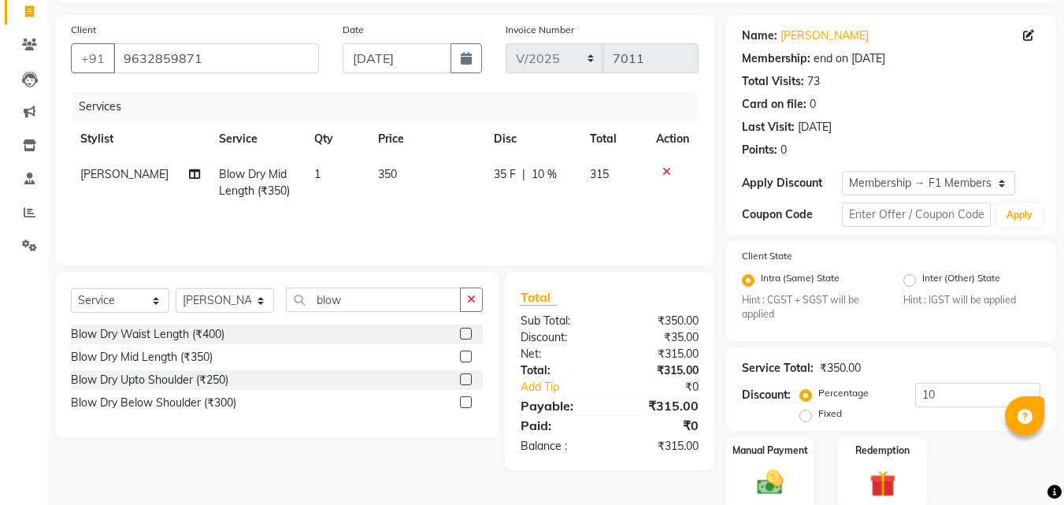
scroll to position [164, 0]
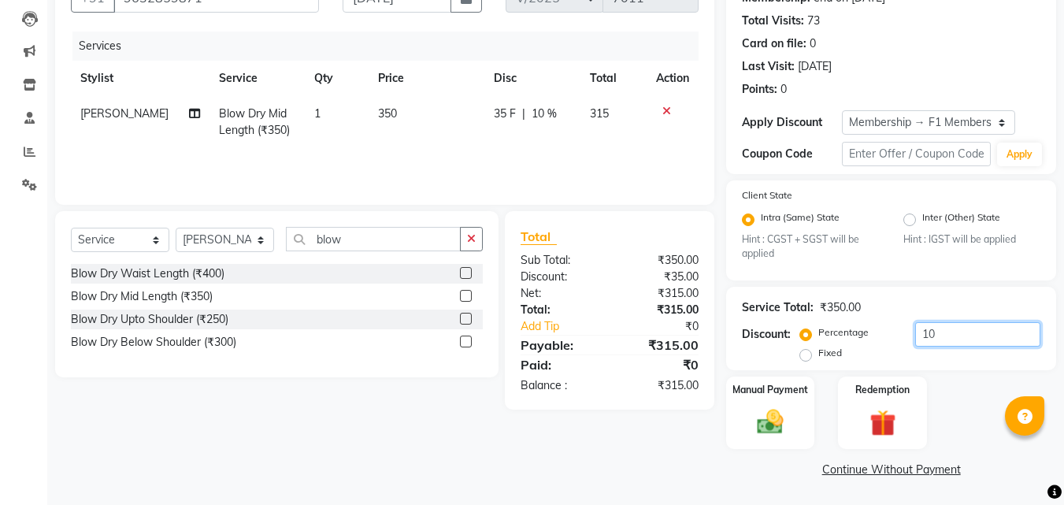
click at [946, 324] on input "10" at bounding box center [977, 334] width 125 height 24
click at [769, 432] on img at bounding box center [770, 421] width 44 height 31
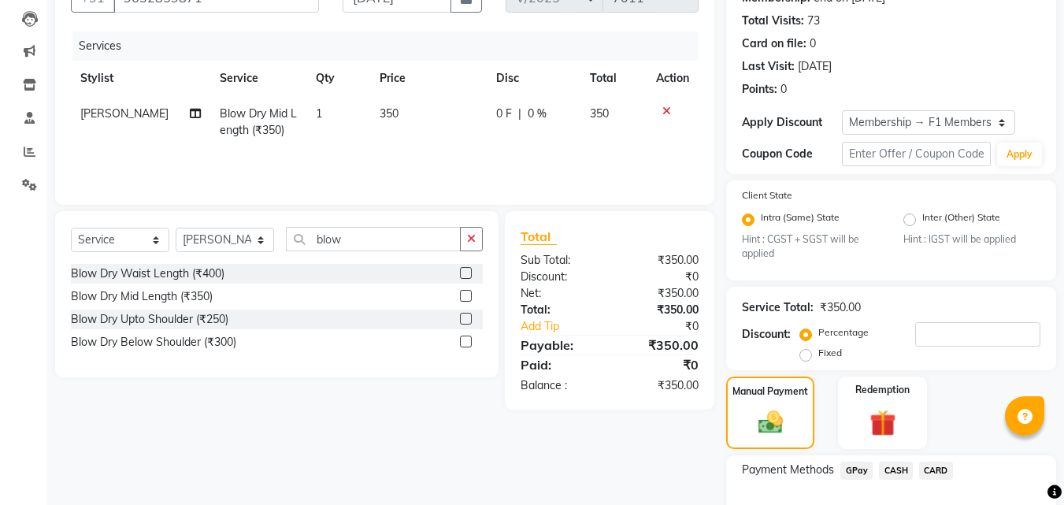
click at [869, 474] on span "GPay" at bounding box center [856, 470] width 32 height 18
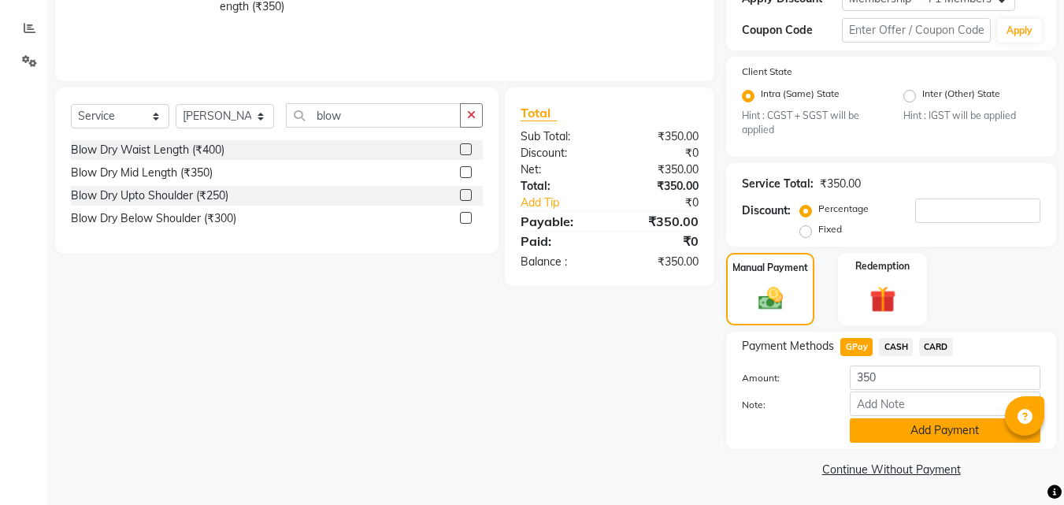
click at [934, 438] on button "Add Payment" at bounding box center [945, 430] width 191 height 24
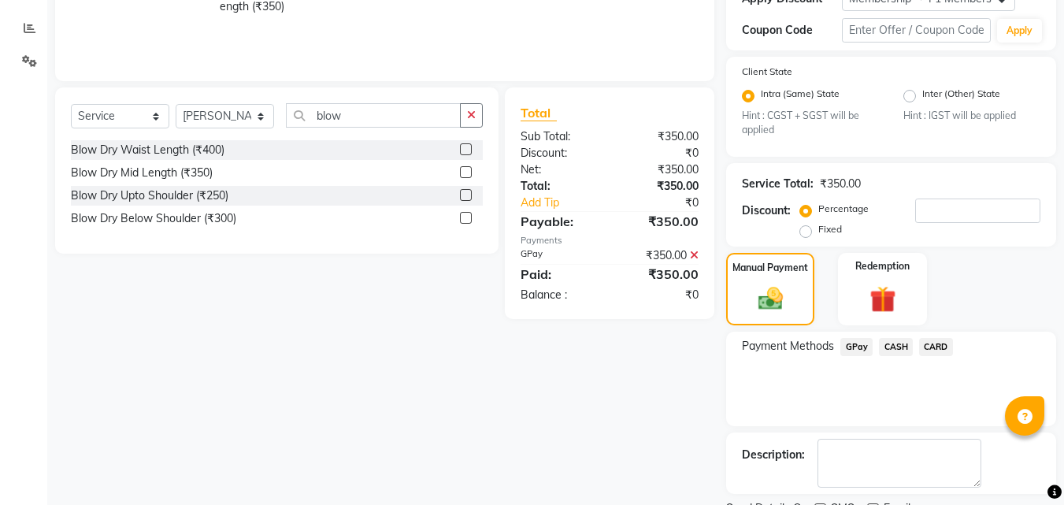
scroll to position [354, 0]
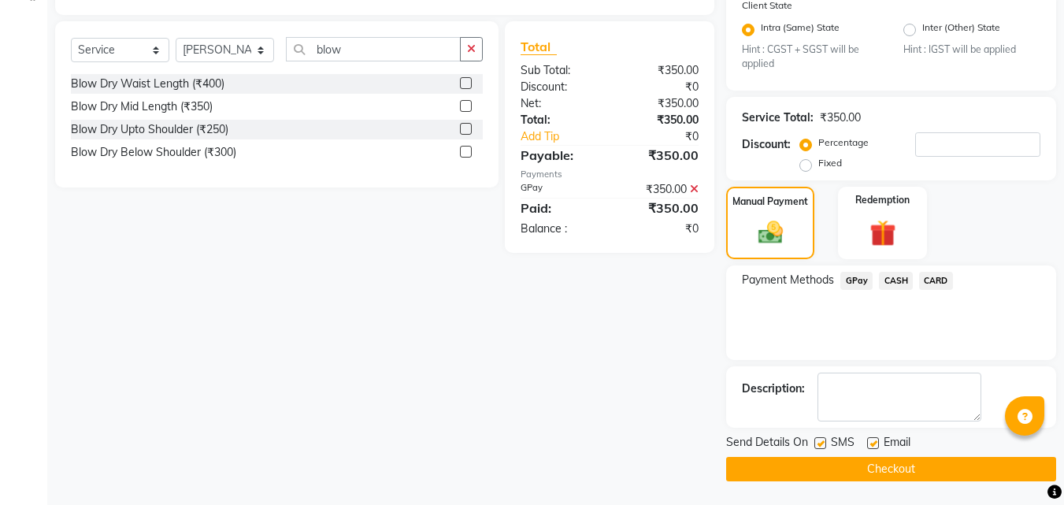
click at [820, 443] on label at bounding box center [820, 443] width 12 height 12
click at [820, 443] on input "checkbox" at bounding box center [819, 444] width 10 height 10
click at [776, 468] on button "Checkout" at bounding box center [891, 469] width 330 height 24
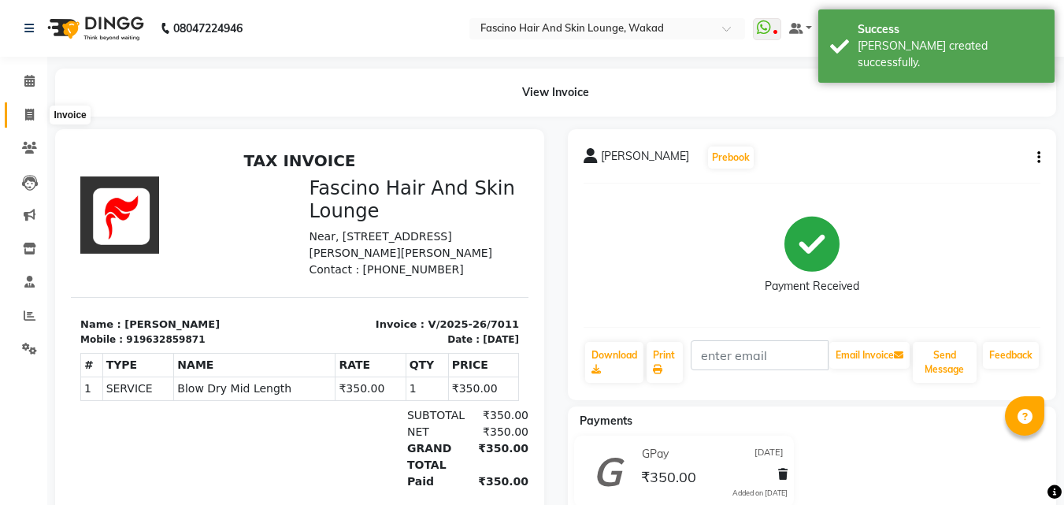
click at [19, 108] on span at bounding box center [30, 115] width 28 height 18
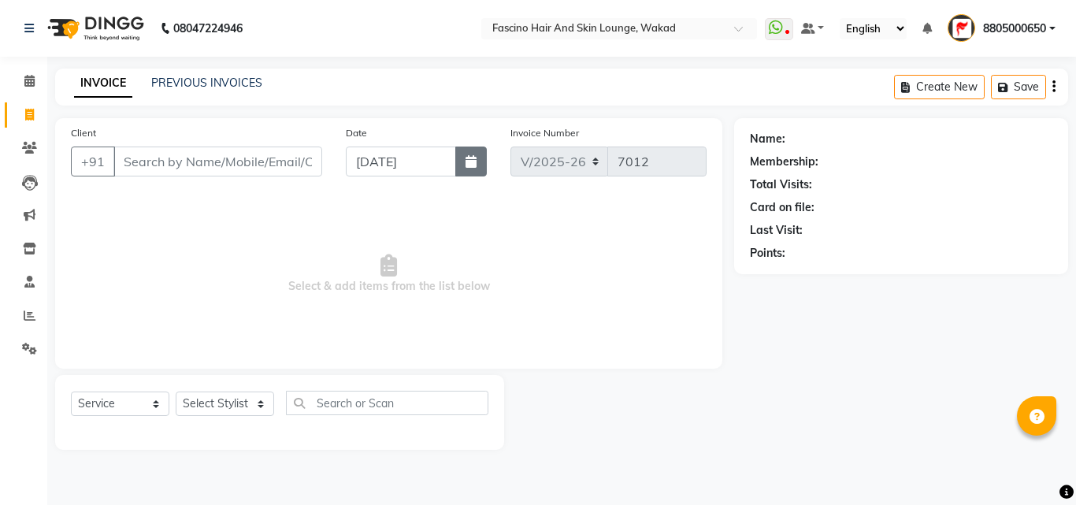
click at [465, 169] on button "button" at bounding box center [470, 161] width 31 height 30
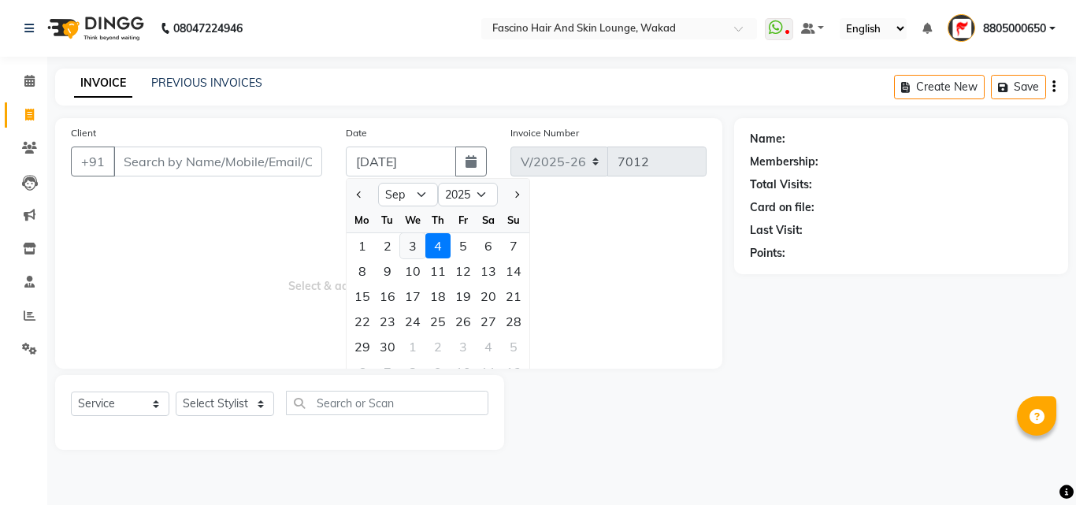
click at [410, 241] on div "3" at bounding box center [412, 245] width 25 height 25
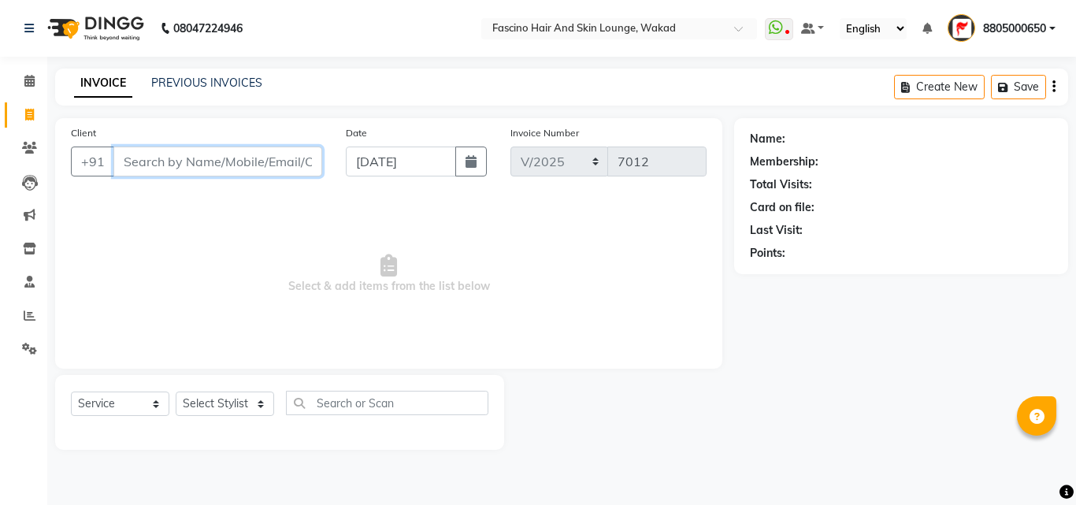
click at [262, 166] on input "Client" at bounding box center [217, 161] width 209 height 30
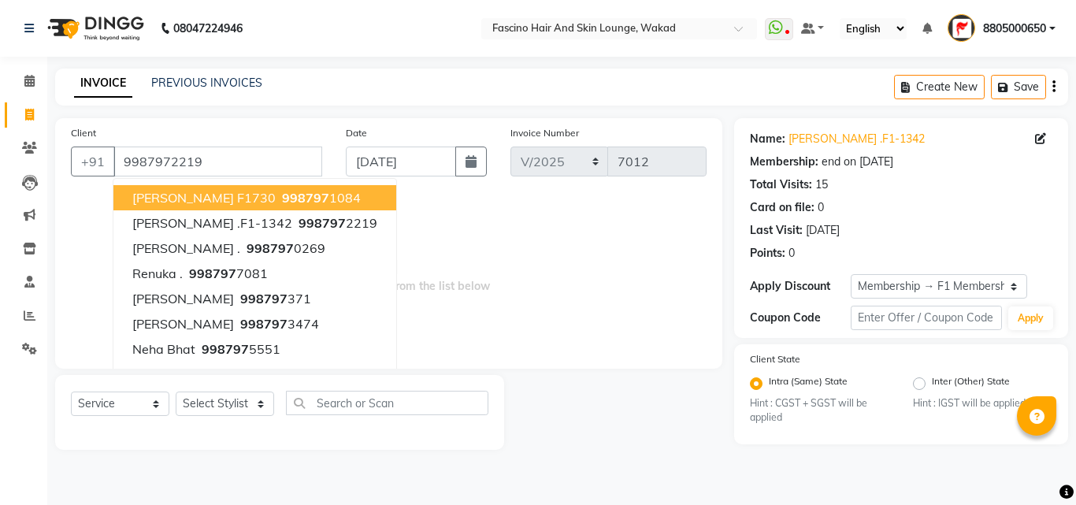
click at [457, 251] on span "Select & add items from the list below" at bounding box center [388, 273] width 635 height 157
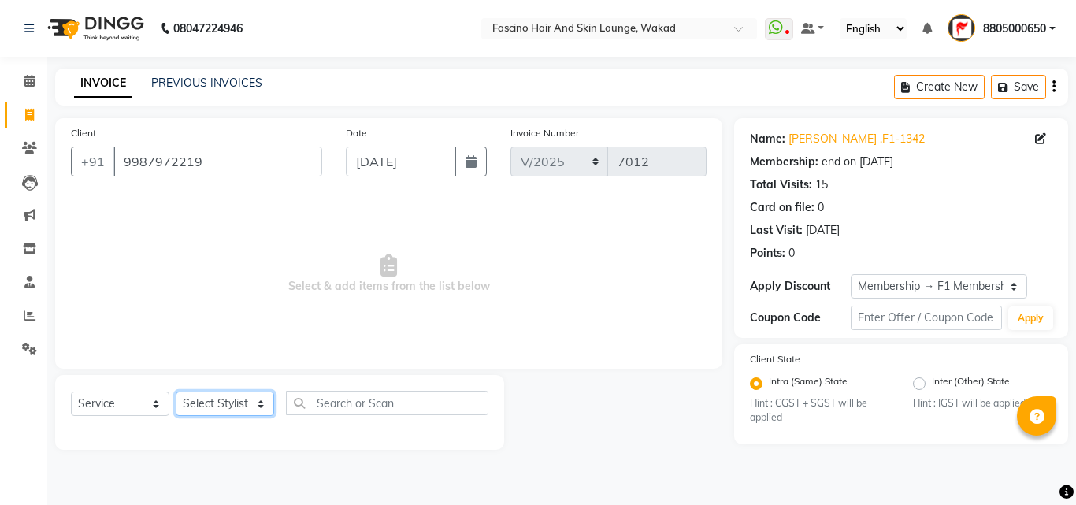
click at [238, 400] on select "Select Stylist 8805000650 Aarohi Chimu [PERSON_NAME] jh F1 Salon Ganesh F1 Gopa…" at bounding box center [225, 403] width 98 height 24
click at [176, 391] on select "Select Stylist 8805000650 Aarohi Chimu [PERSON_NAME] jh F1 Salon Ganesh F1 Gopa…" at bounding box center [225, 403] width 98 height 24
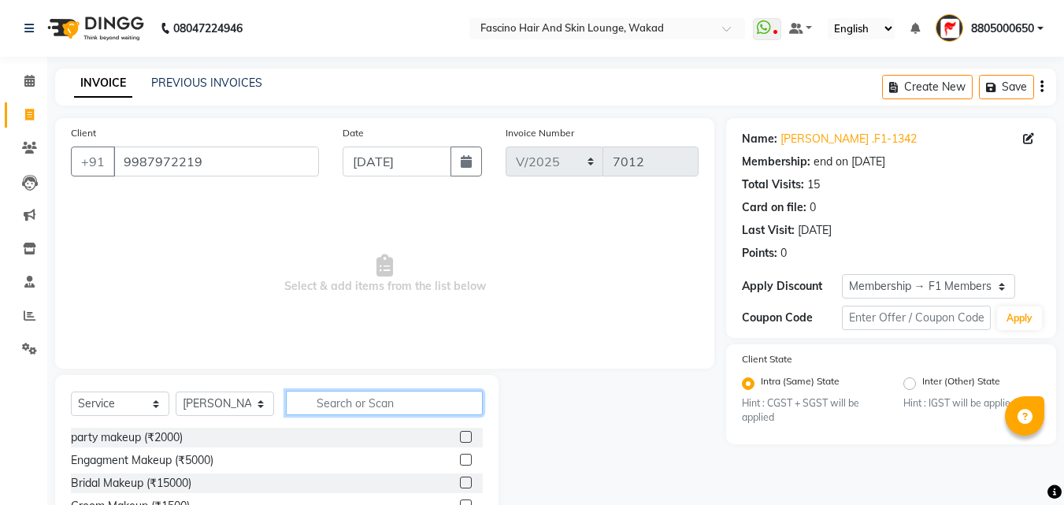
click at [329, 405] on input "text" at bounding box center [384, 403] width 197 height 24
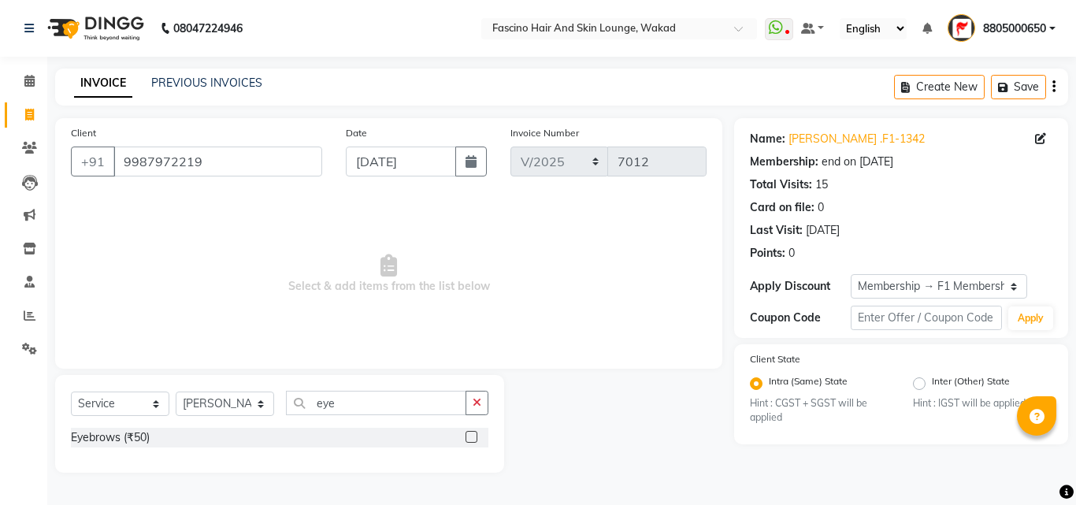
click at [472, 438] on label at bounding box center [471, 437] width 12 height 12
click at [472, 438] on input "checkbox" at bounding box center [470, 437] width 10 height 10
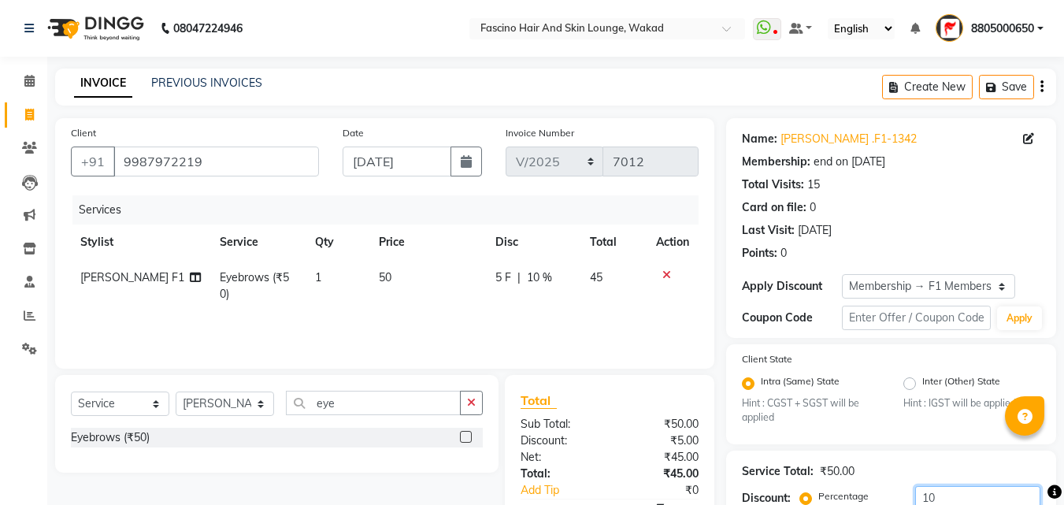
click at [963, 492] on input "10" at bounding box center [977, 498] width 125 height 24
click at [435, 280] on td "50" at bounding box center [428, 286] width 117 height 52
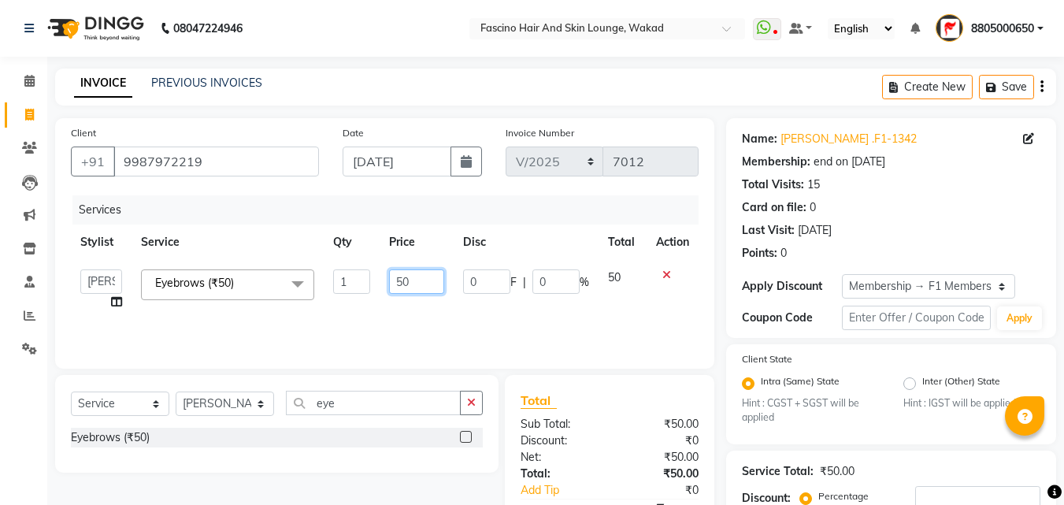
click at [435, 280] on input "50" at bounding box center [416, 281] width 54 height 24
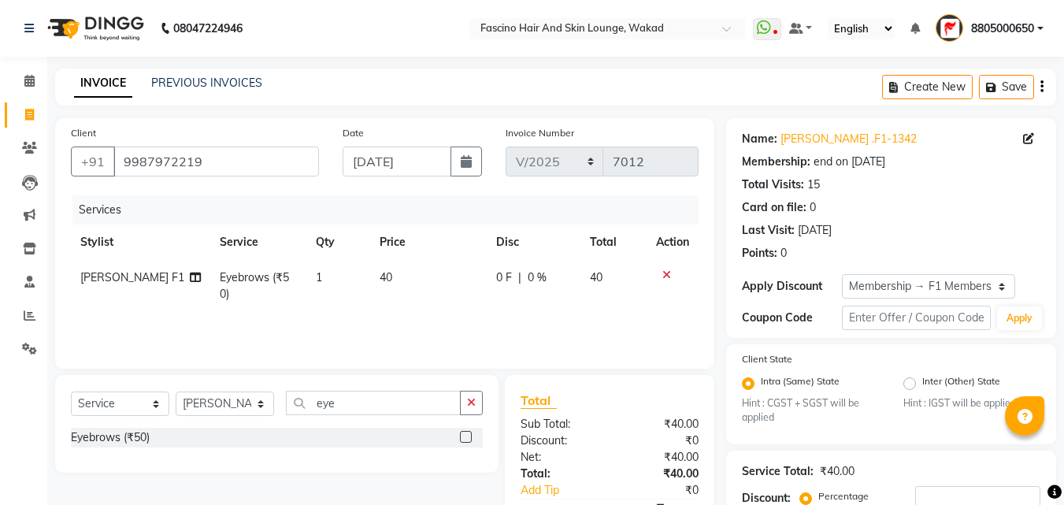
click at [435, 298] on div "Services Stylist Service Qty Price Disc Total Action Varsha F1 Eyebrows (₹50) 1…" at bounding box center [385, 273] width 628 height 157
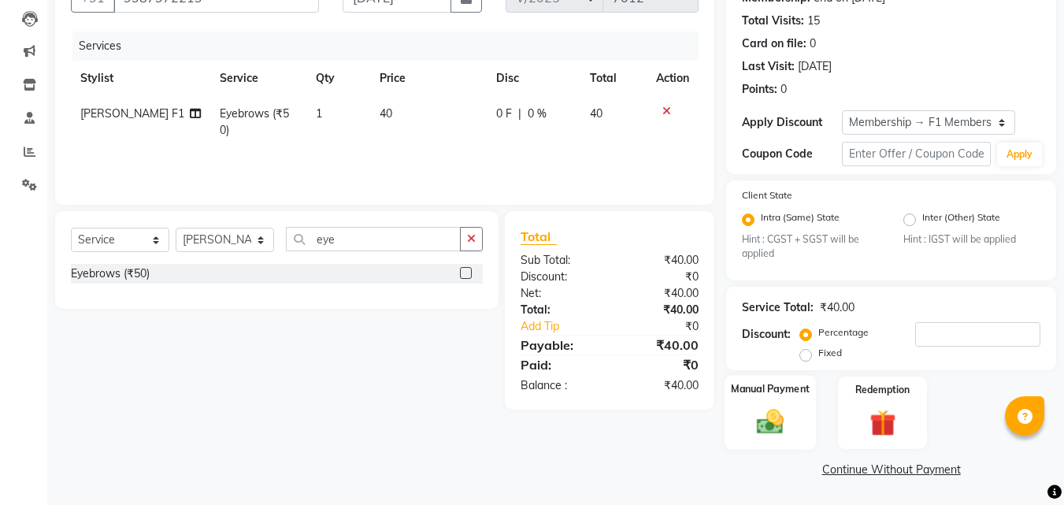
click at [792, 421] on img at bounding box center [770, 421] width 44 height 31
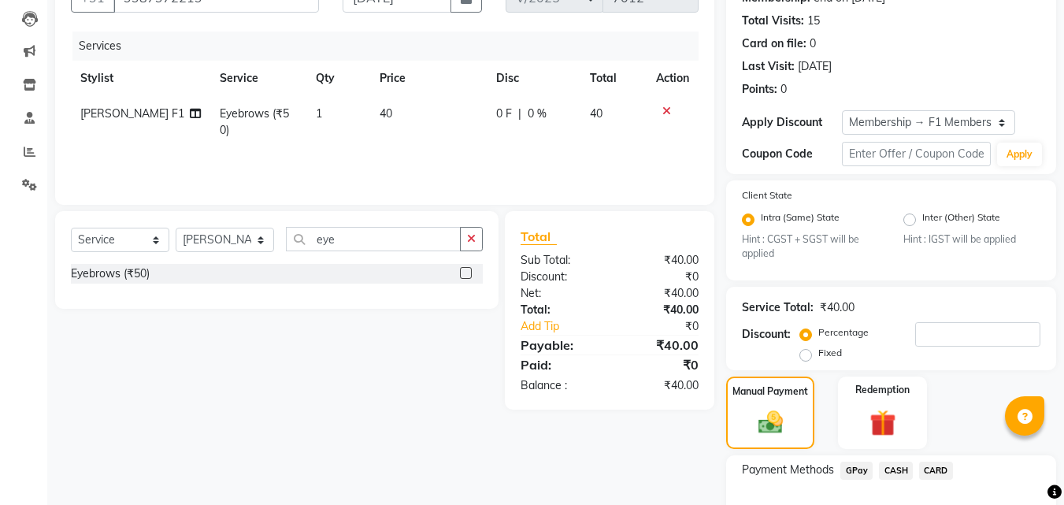
click at [861, 470] on span "GPay" at bounding box center [856, 470] width 32 height 18
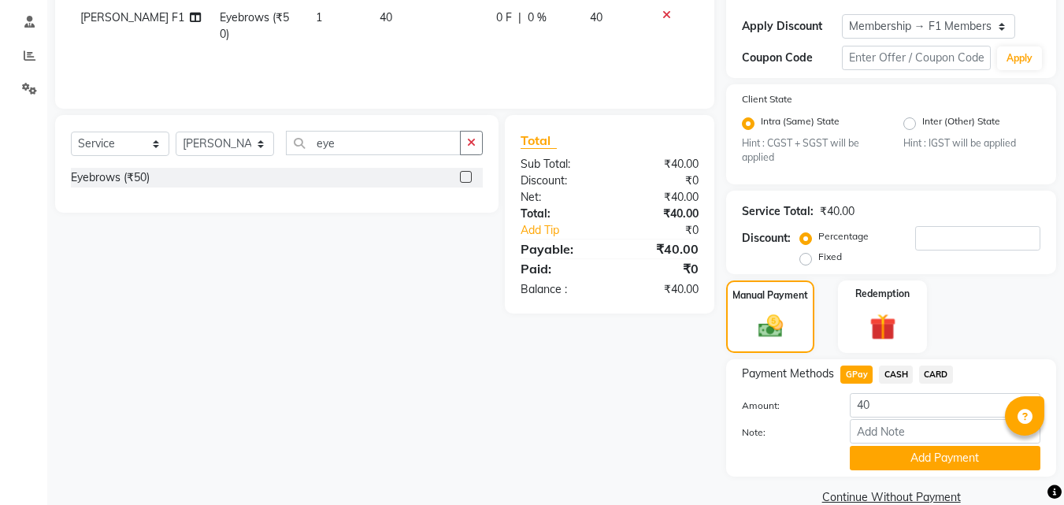
scroll to position [287, 0]
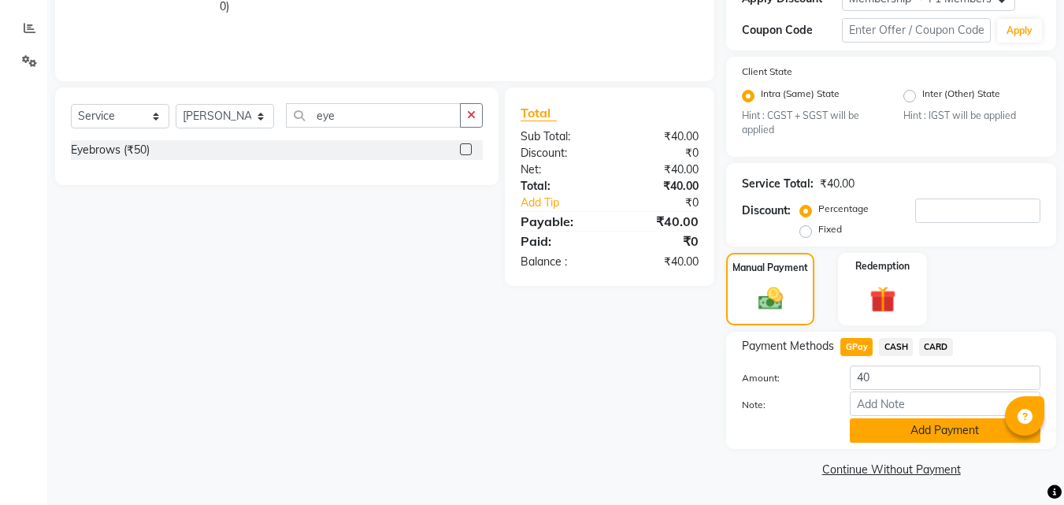
click at [959, 432] on button "Add Payment" at bounding box center [945, 430] width 191 height 24
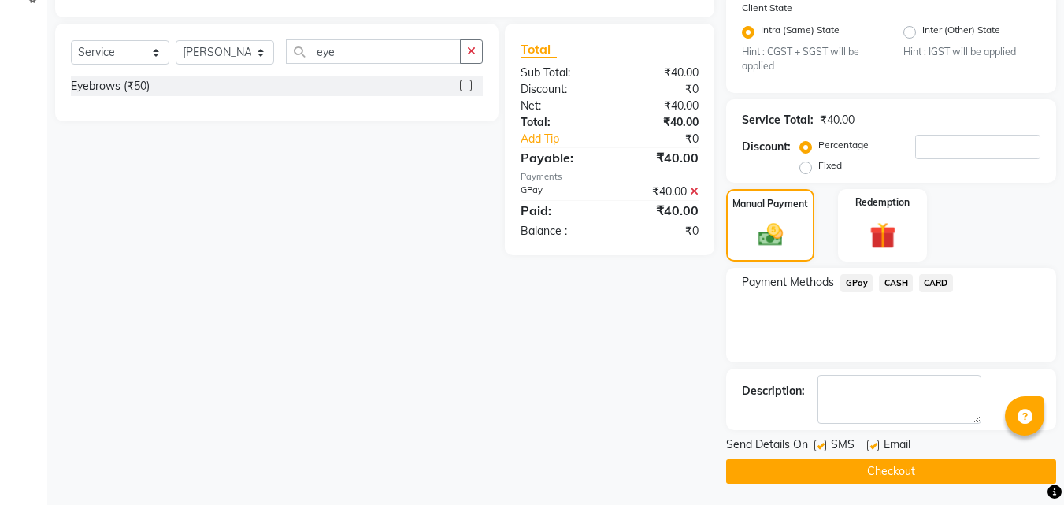
scroll to position [354, 0]
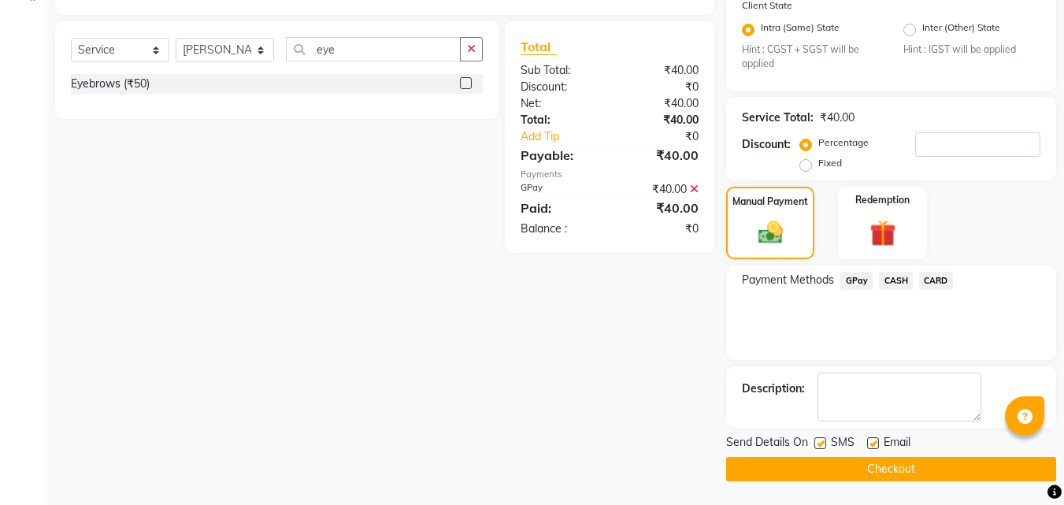
click at [823, 444] on label at bounding box center [820, 443] width 12 height 12
click at [823, 444] on input "checkbox" at bounding box center [819, 444] width 10 height 10
click at [798, 469] on button "Checkout" at bounding box center [891, 469] width 330 height 24
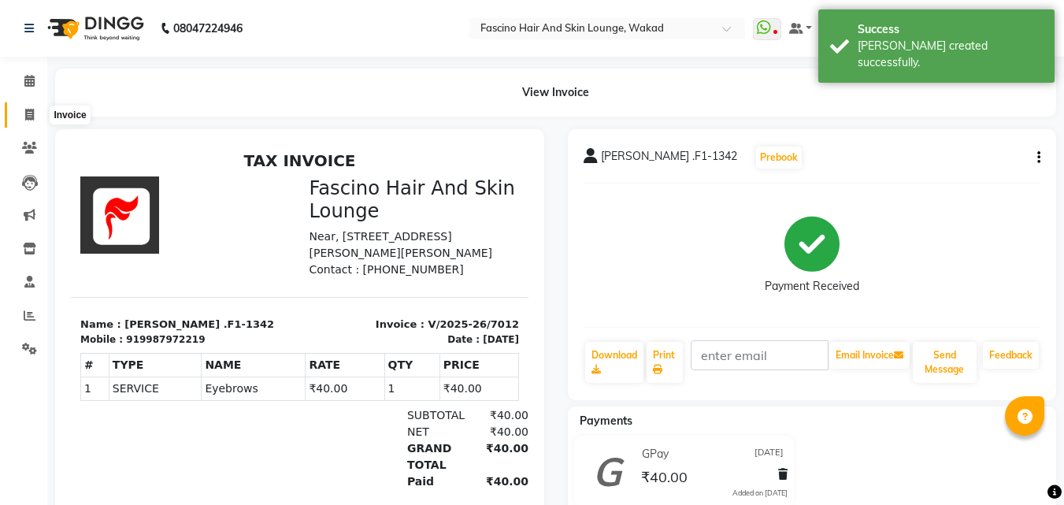
click at [25, 115] on icon at bounding box center [29, 115] width 9 height 12
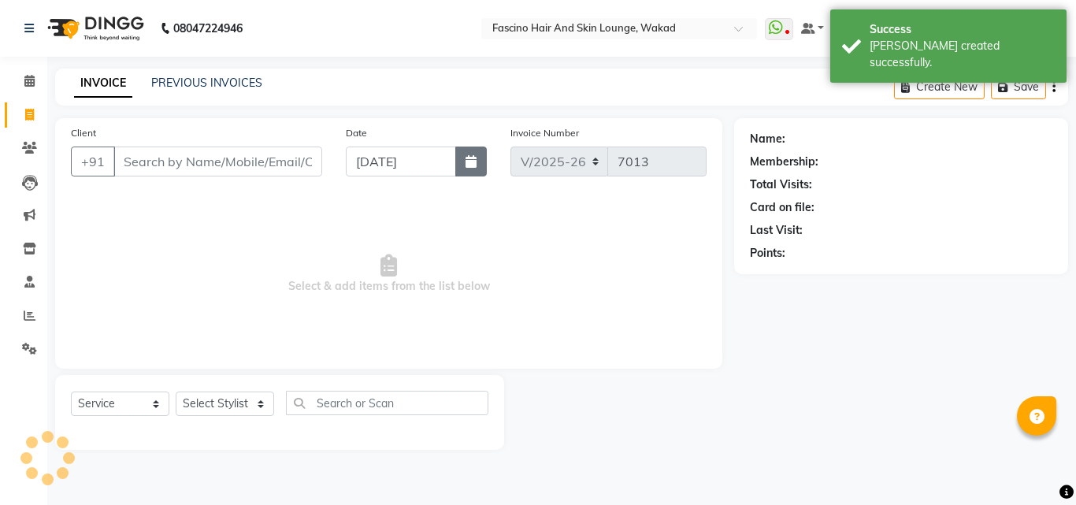
click at [478, 158] on button "button" at bounding box center [470, 161] width 31 height 30
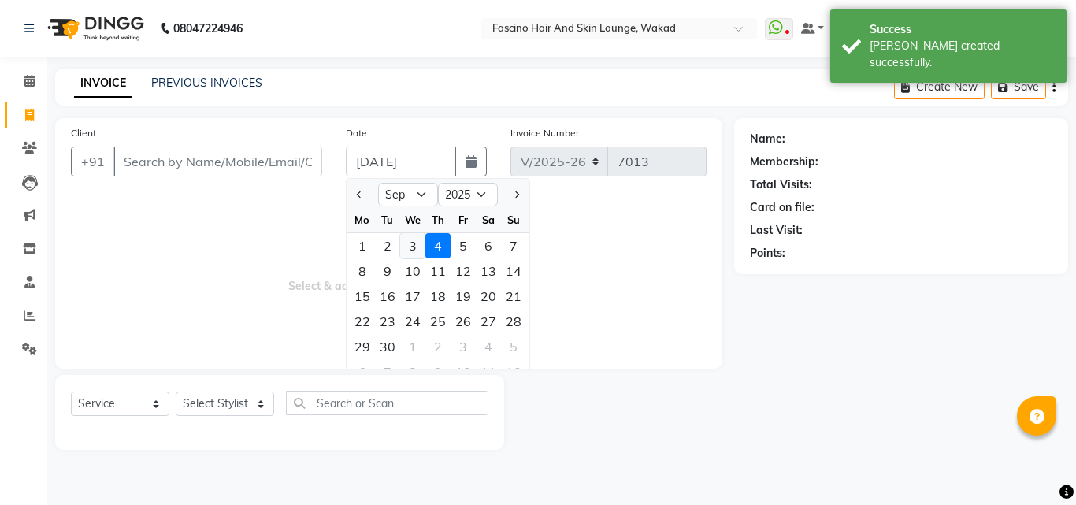
click at [417, 250] on div "3" at bounding box center [412, 245] width 25 height 25
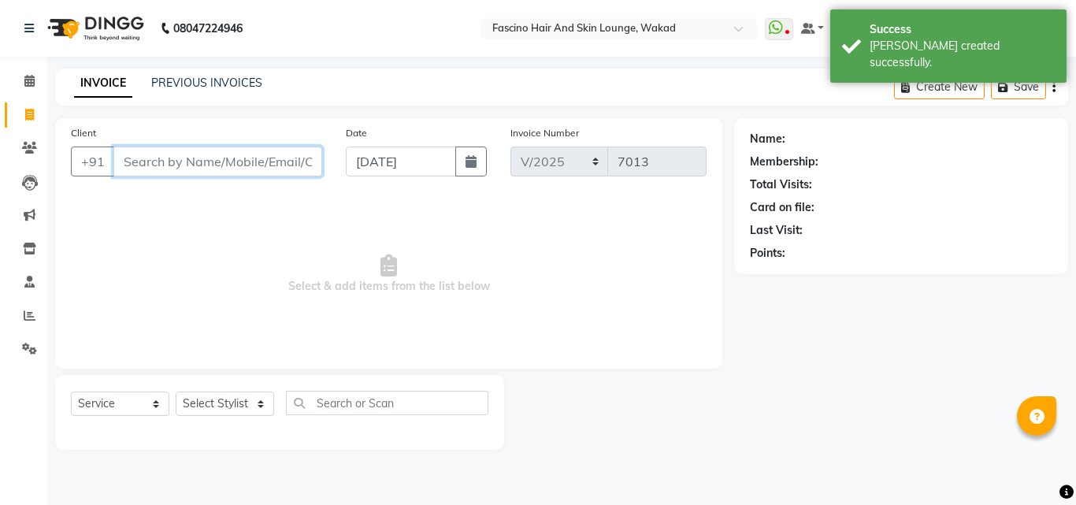
click at [245, 163] on input "Client" at bounding box center [217, 161] width 209 height 30
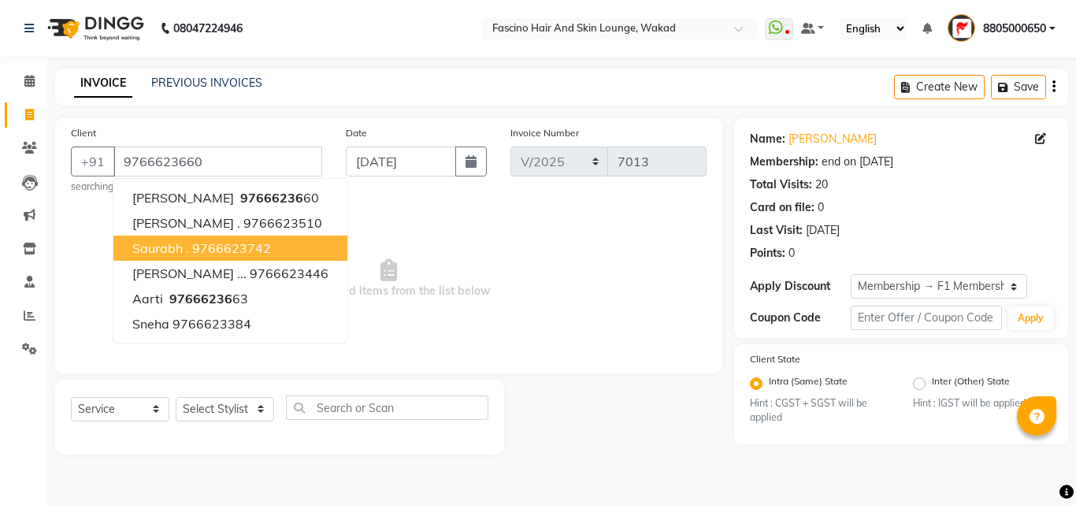
click at [431, 255] on span "Select & add items from the list below" at bounding box center [388, 278] width 635 height 157
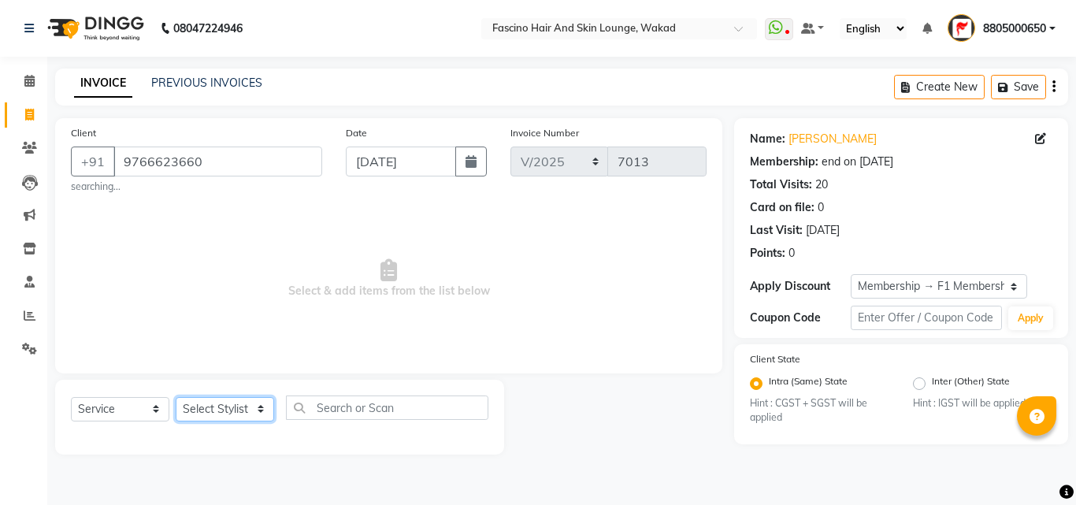
click at [243, 406] on select "Select Stylist 8805000650 Aarohi Chimu [PERSON_NAME] jh F1 Salon Ganesh F1 Gopa…" at bounding box center [225, 409] width 98 height 24
click at [176, 397] on select "Select Stylist 8805000650 Aarohi Chimu [PERSON_NAME] jh F1 Salon Ganesh F1 Gopa…" at bounding box center [225, 409] width 98 height 24
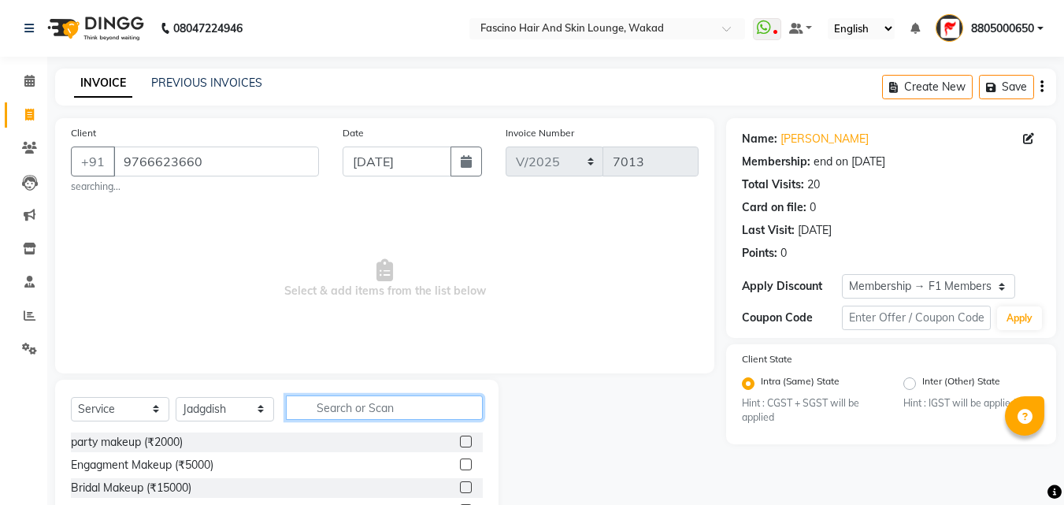
click at [346, 407] on input "text" at bounding box center [384, 407] width 197 height 24
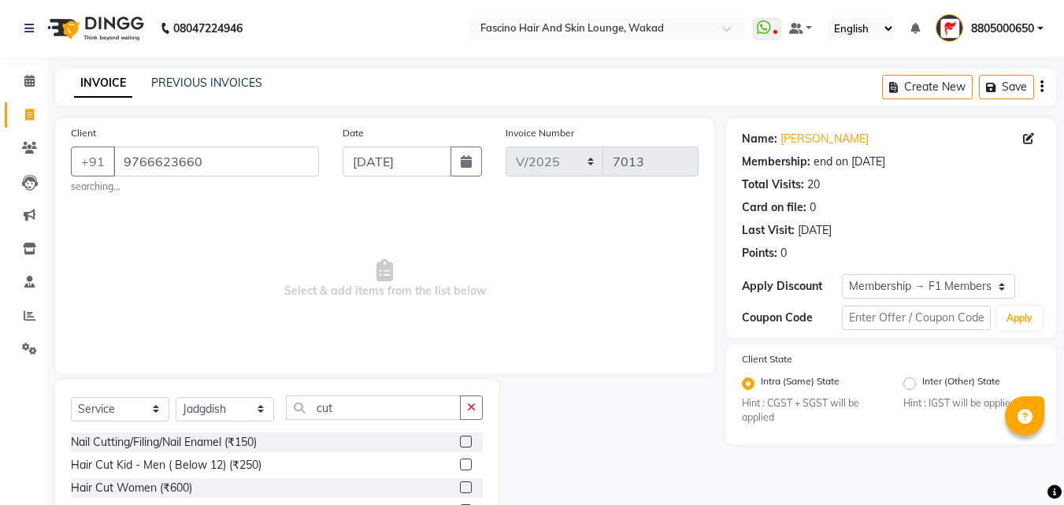
click at [460, 487] on label at bounding box center [466, 487] width 12 height 12
click at [460, 487] on input "checkbox" at bounding box center [465, 488] width 10 height 10
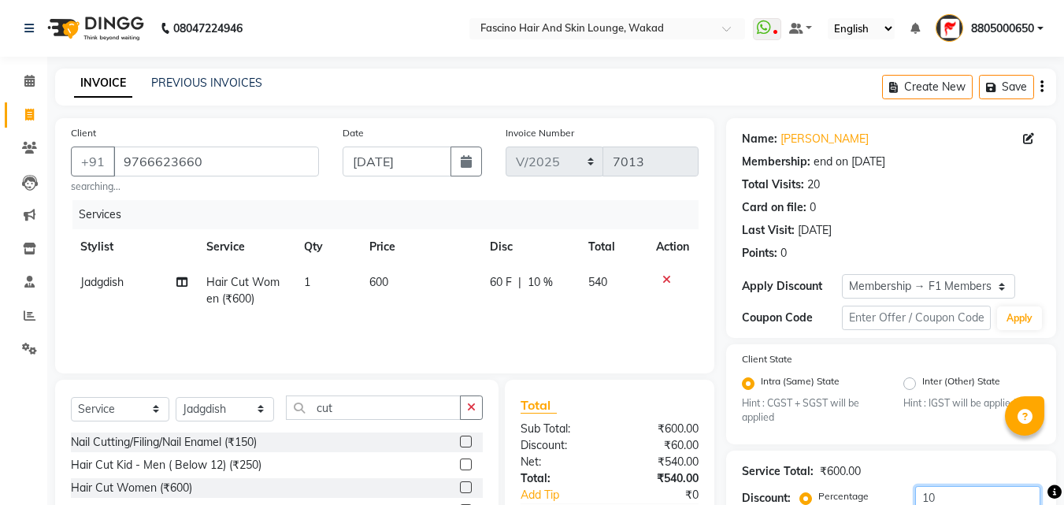
click at [968, 486] on input "10" at bounding box center [977, 498] width 125 height 24
click at [417, 282] on td "600" at bounding box center [421, 291] width 121 height 52
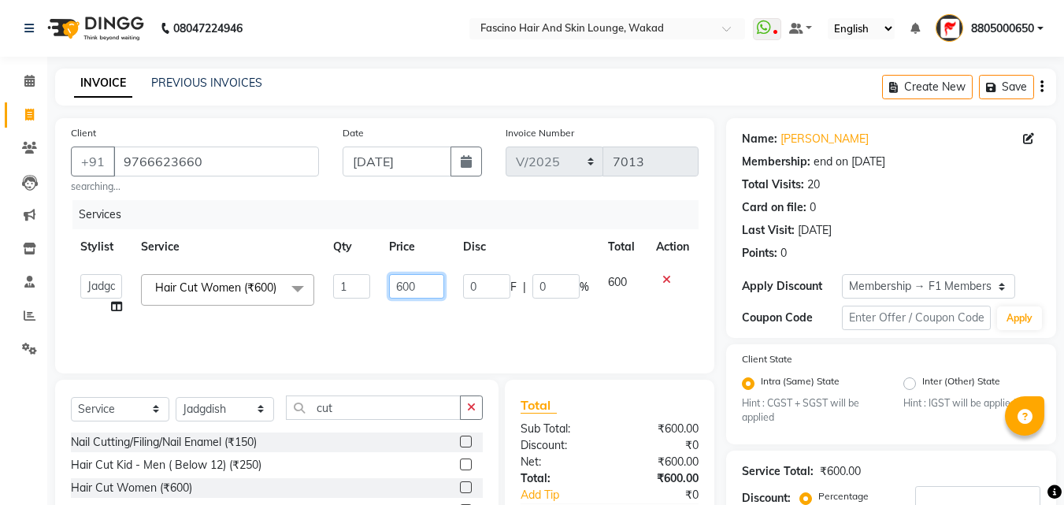
click at [417, 282] on input "600" at bounding box center [416, 286] width 54 height 24
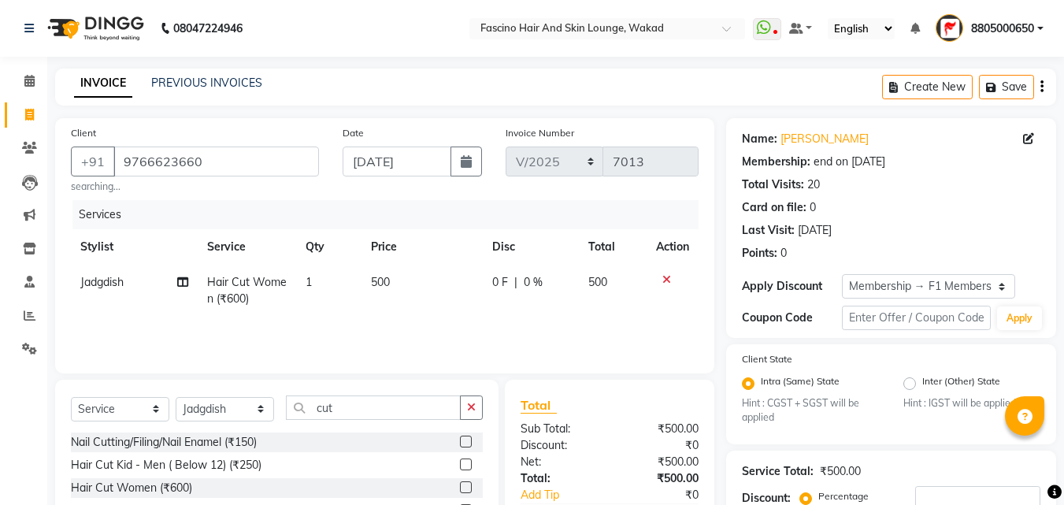
click at [415, 321] on div "Services Stylist Service Qty Price Disc Total Action Jadgdish Hair Cut Women (₹…" at bounding box center [385, 278] width 628 height 157
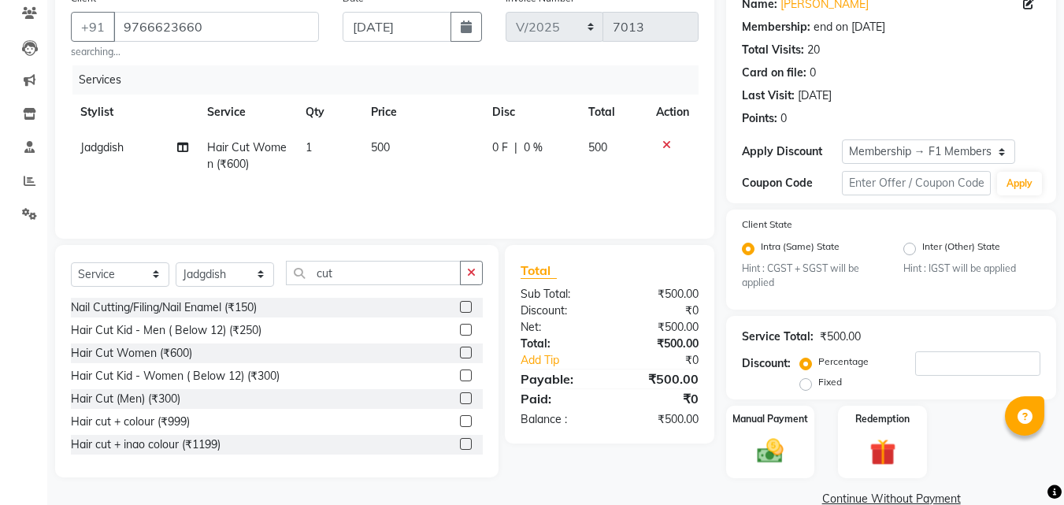
scroll to position [164, 0]
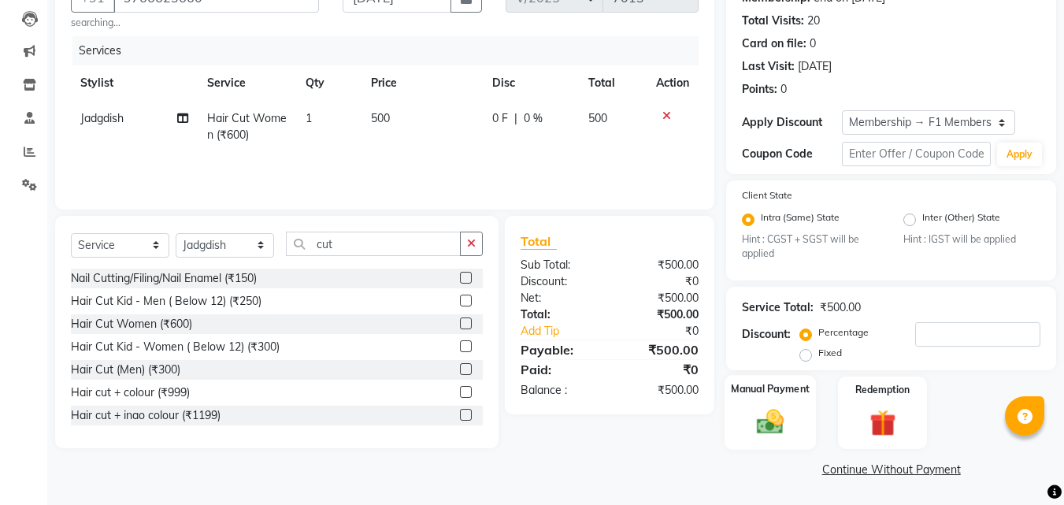
click at [788, 434] on img at bounding box center [770, 421] width 44 height 31
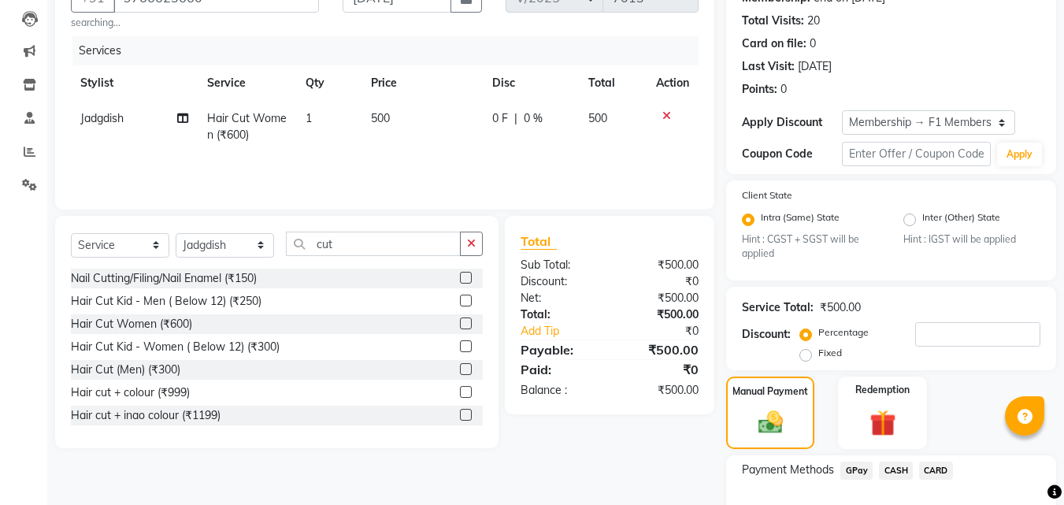
click at [857, 470] on span "GPay" at bounding box center [856, 470] width 32 height 18
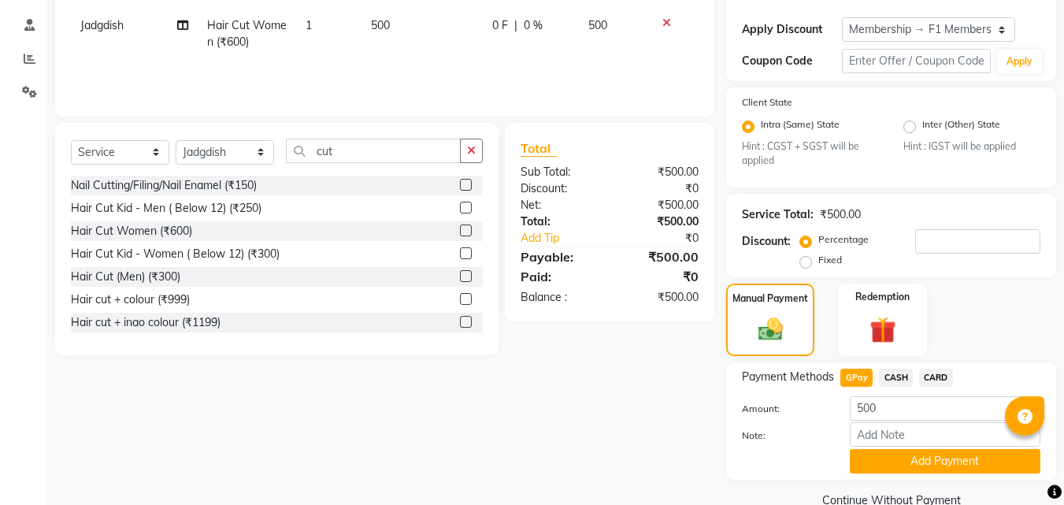
scroll to position [287, 0]
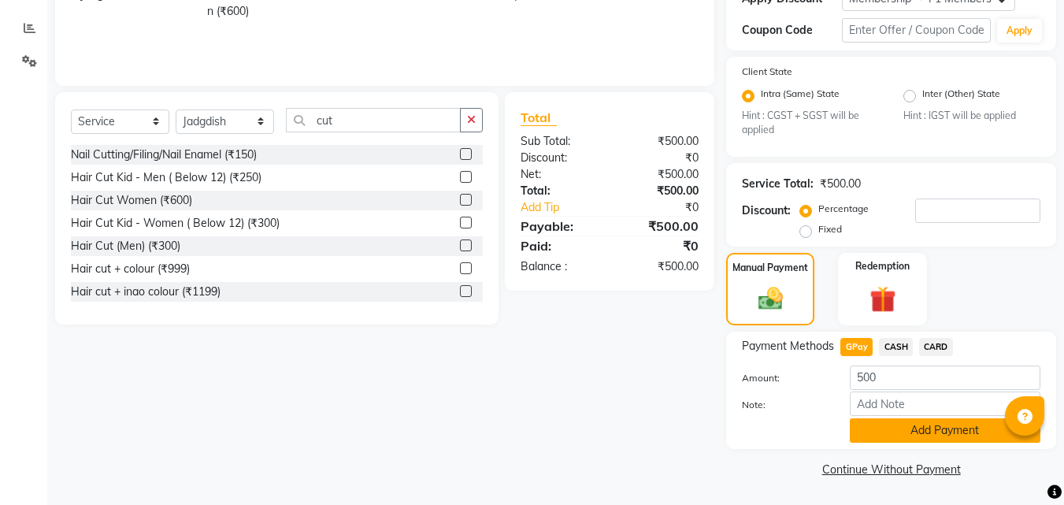
click at [954, 439] on button "Add Payment" at bounding box center [945, 430] width 191 height 24
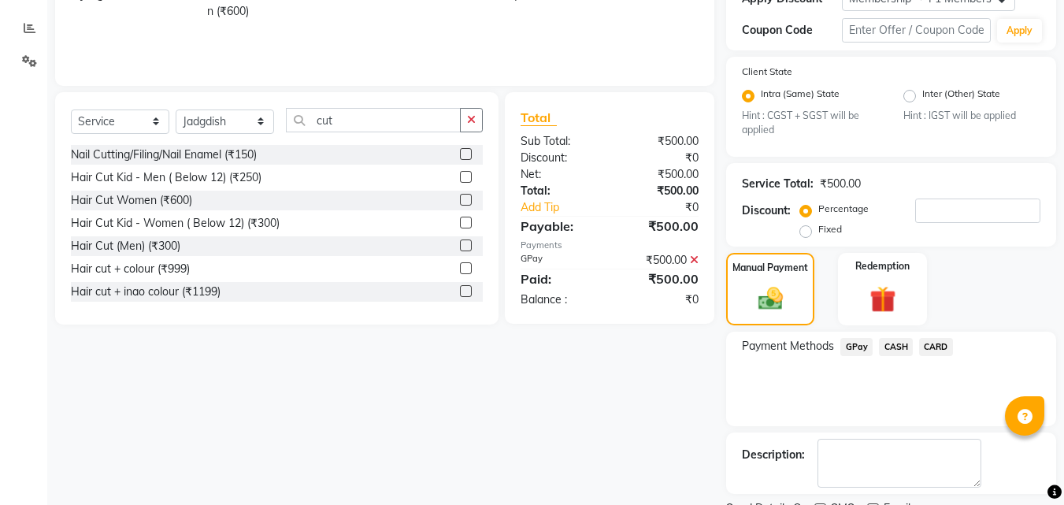
scroll to position [354, 0]
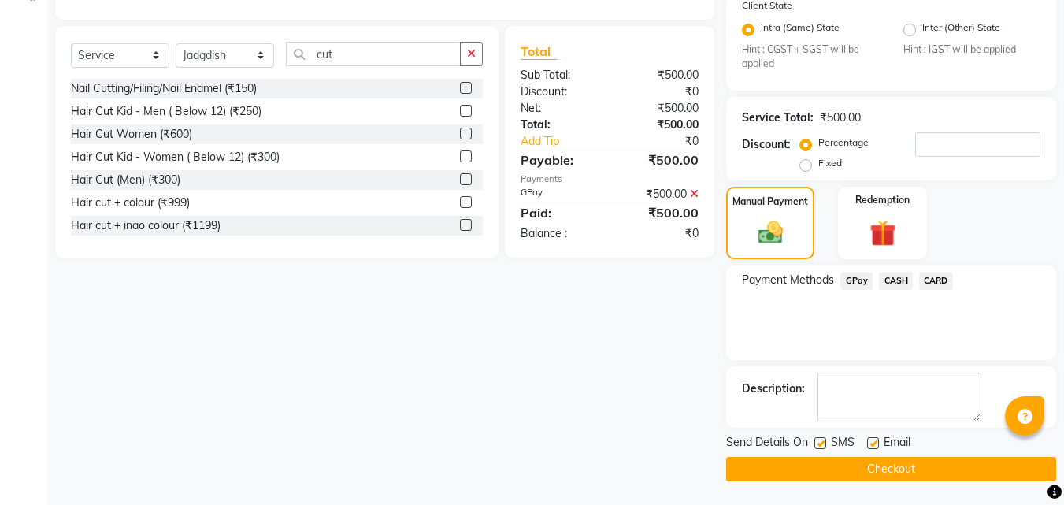
click at [818, 446] on label at bounding box center [820, 443] width 12 height 12
click at [818, 446] on input "checkbox" at bounding box center [819, 444] width 10 height 10
click at [877, 443] on label at bounding box center [873, 443] width 12 height 12
click at [877, 443] on input "checkbox" at bounding box center [872, 444] width 10 height 10
click at [835, 459] on button "Checkout" at bounding box center [891, 469] width 330 height 24
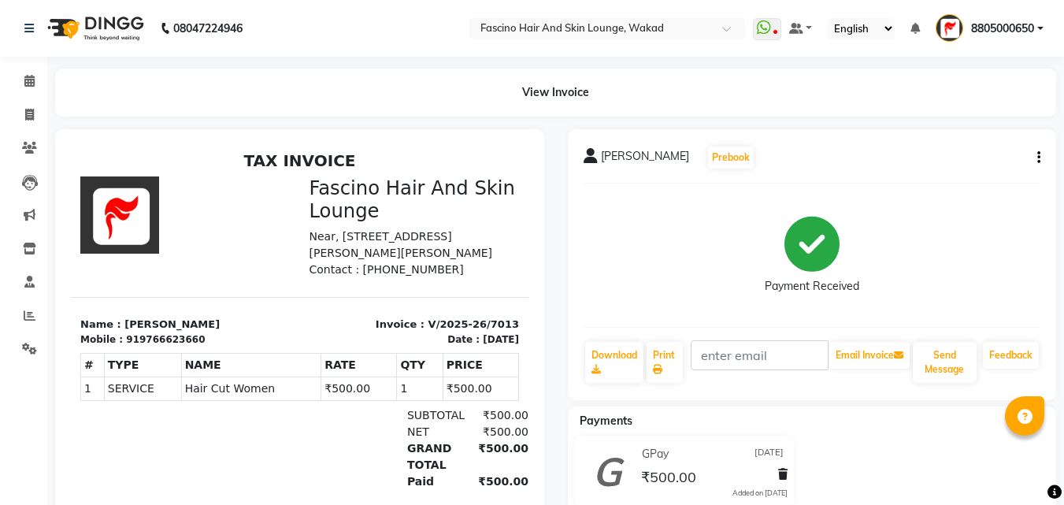
click at [1039, 157] on icon "button" at bounding box center [1038, 157] width 3 height 1
click at [991, 165] on div "Edit Invoice" at bounding box center [974, 167] width 79 height 20
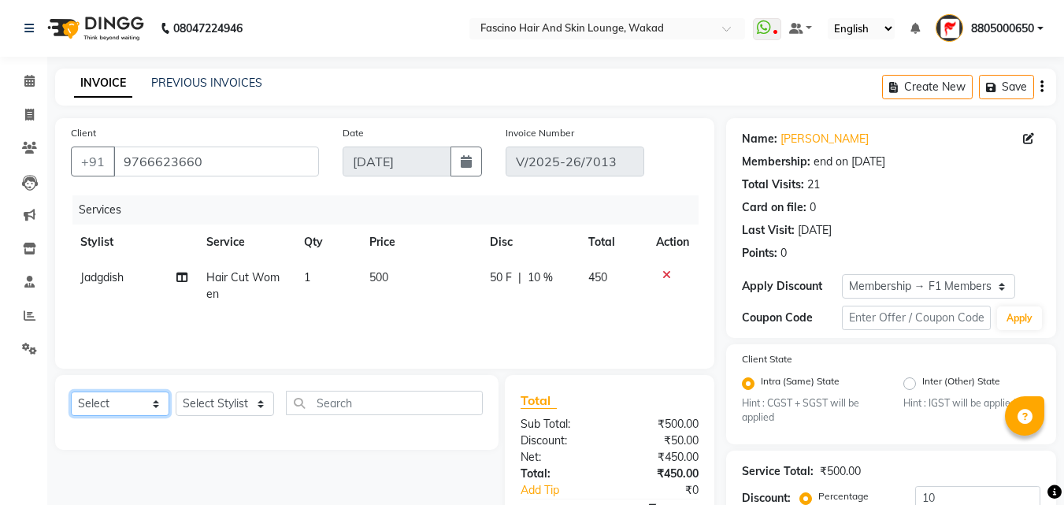
click at [146, 406] on select "Select Service Product Membership Package Voucher Prepaid Gift Card" at bounding box center [120, 403] width 98 height 24
click at [71, 391] on select "Select Service Product Membership Package Voucher Prepaid Gift Card" at bounding box center [120, 403] width 98 height 24
click at [228, 405] on select "Select Stylist 8805000650 Aarohi Chimu [PERSON_NAME] jh F1 Salon Ganesh F1 Gopa…" at bounding box center [225, 403] width 98 height 24
click at [176, 391] on select "Select Stylist 8805000650 Aarohi Chimu [PERSON_NAME] jh F1 Salon Ganesh F1 Gopa…" at bounding box center [225, 403] width 98 height 24
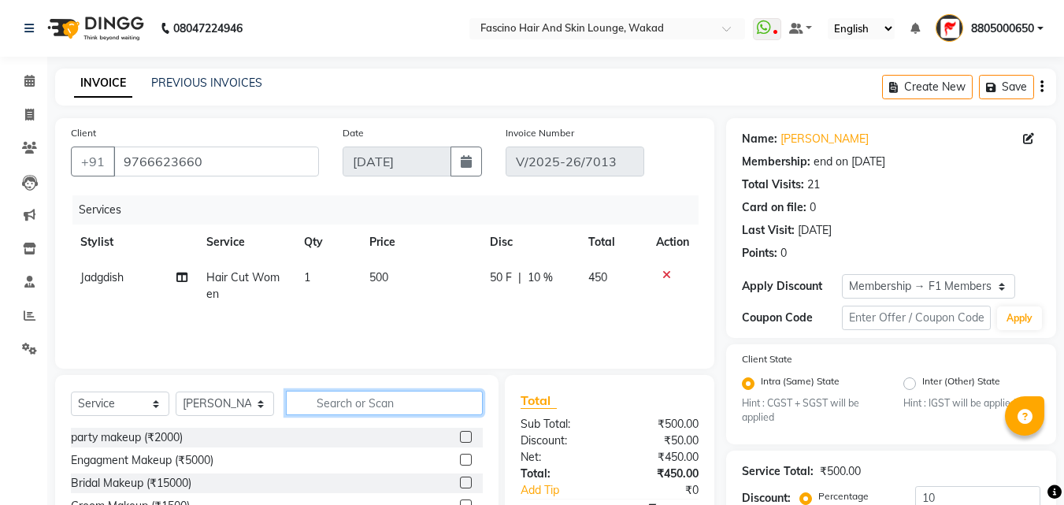
click at [332, 413] on input "text" at bounding box center [384, 403] width 197 height 24
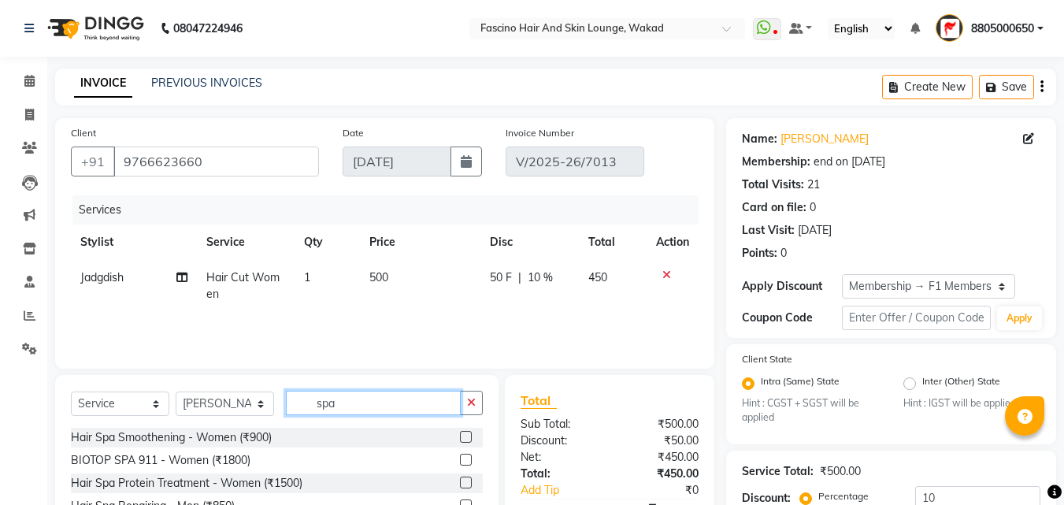
scroll to position [230, 0]
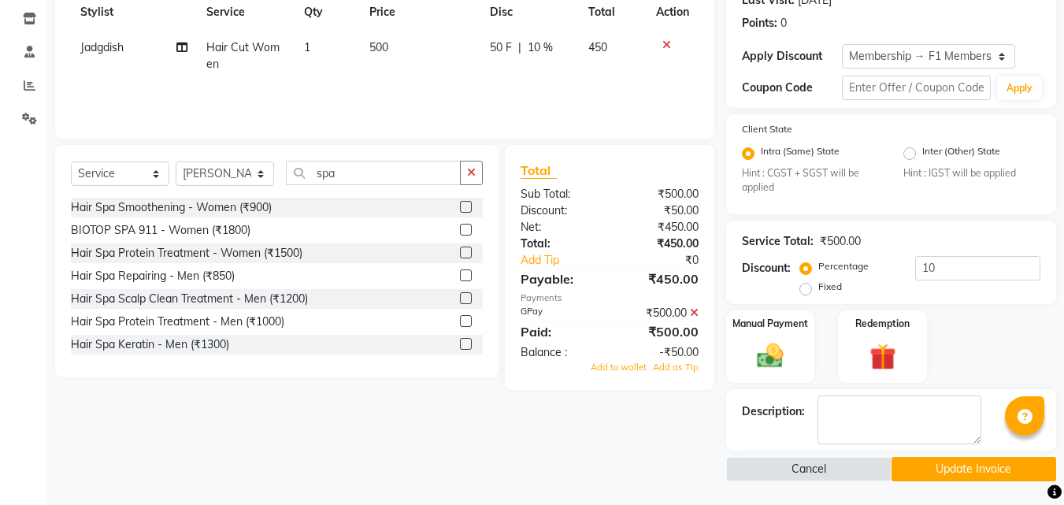
click at [460, 346] on label at bounding box center [466, 344] width 12 height 12
click at [460, 346] on input "checkbox" at bounding box center [465, 344] width 10 height 10
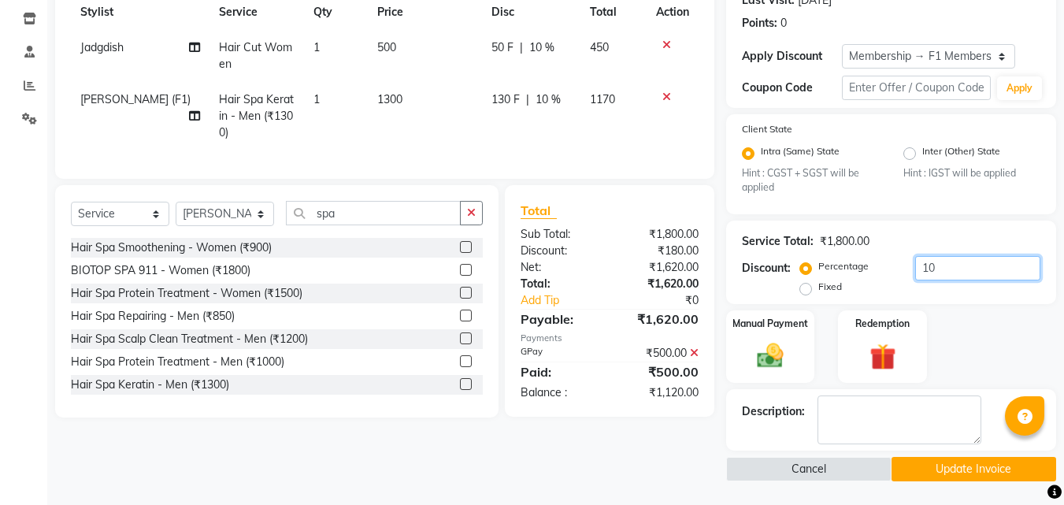
click at [945, 266] on input "10" at bounding box center [977, 268] width 125 height 24
click at [435, 113] on td "1300" at bounding box center [428, 116] width 117 height 69
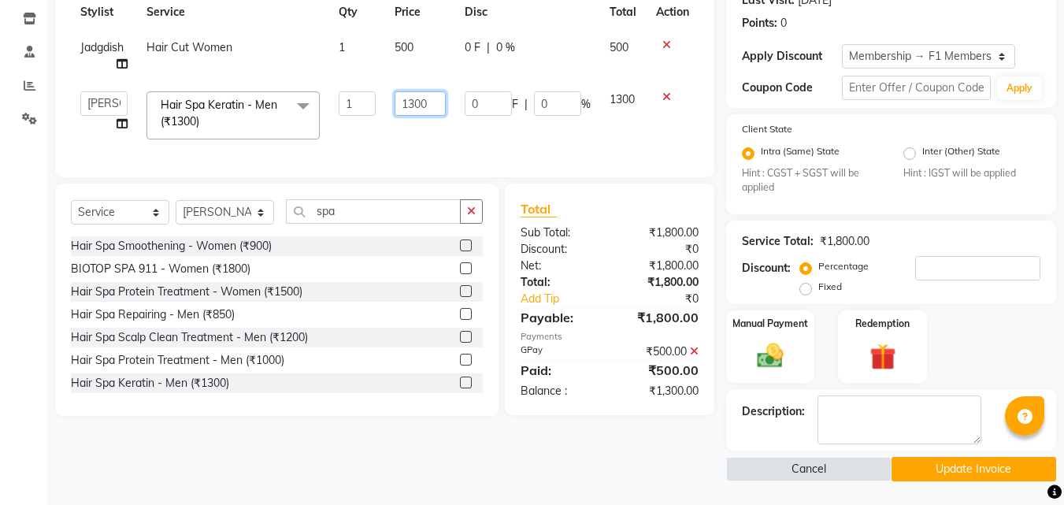
click at [432, 108] on input "1300" at bounding box center [419, 103] width 51 height 24
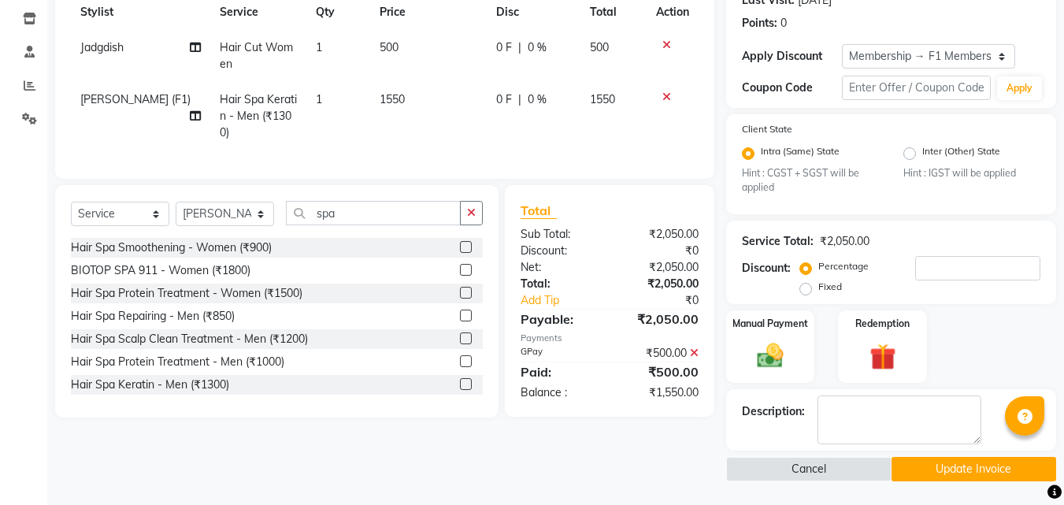
click at [429, 137] on td "1550" at bounding box center [428, 116] width 117 height 69
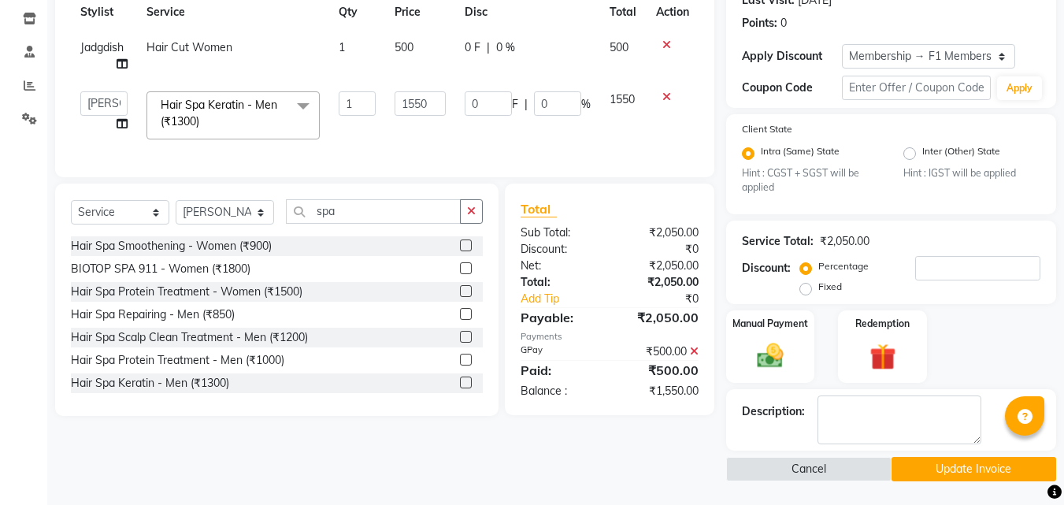
click at [691, 357] on icon at bounding box center [694, 351] width 9 height 11
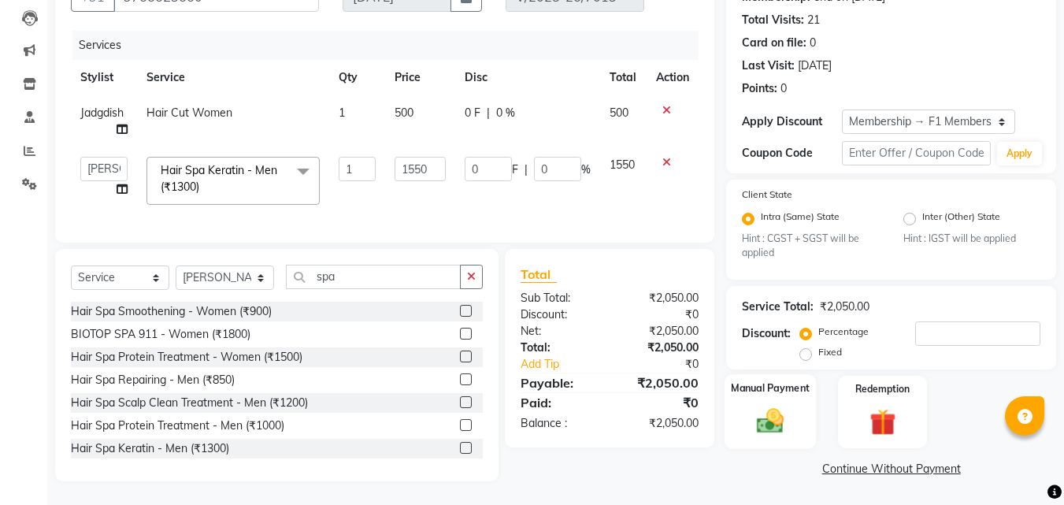
click at [775, 406] on img at bounding box center [770, 421] width 44 height 31
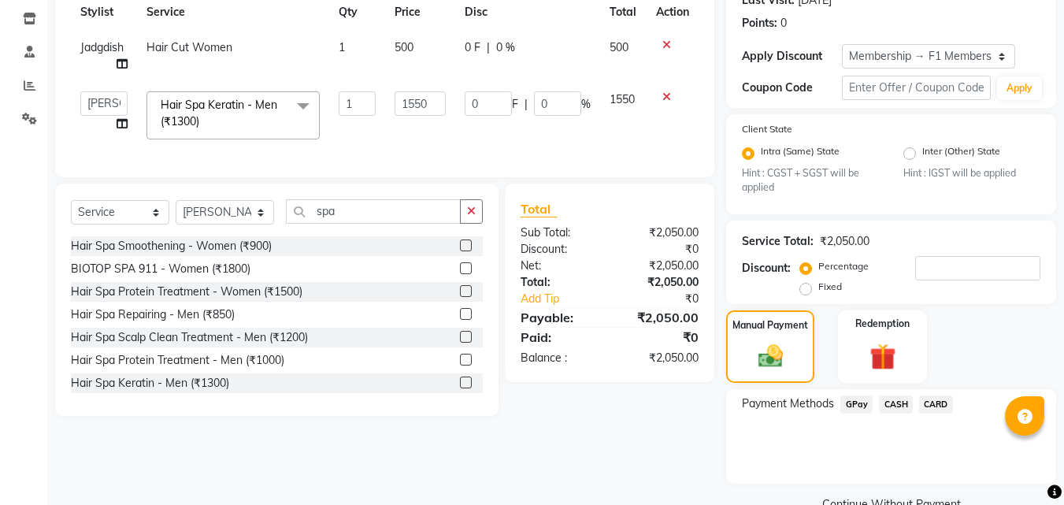
click at [857, 402] on span "GPay" at bounding box center [856, 404] width 32 height 18
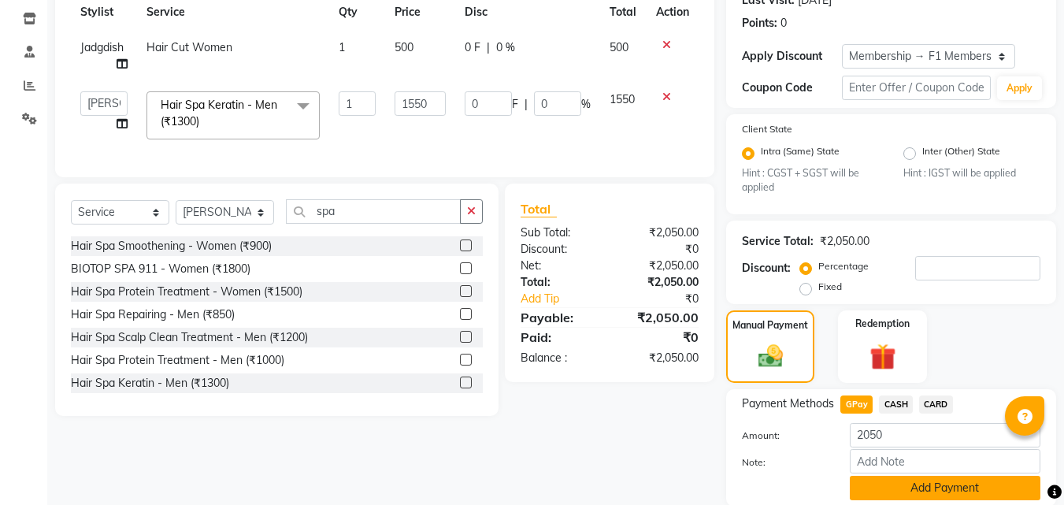
click at [926, 486] on button "Add Payment" at bounding box center [945, 488] width 191 height 24
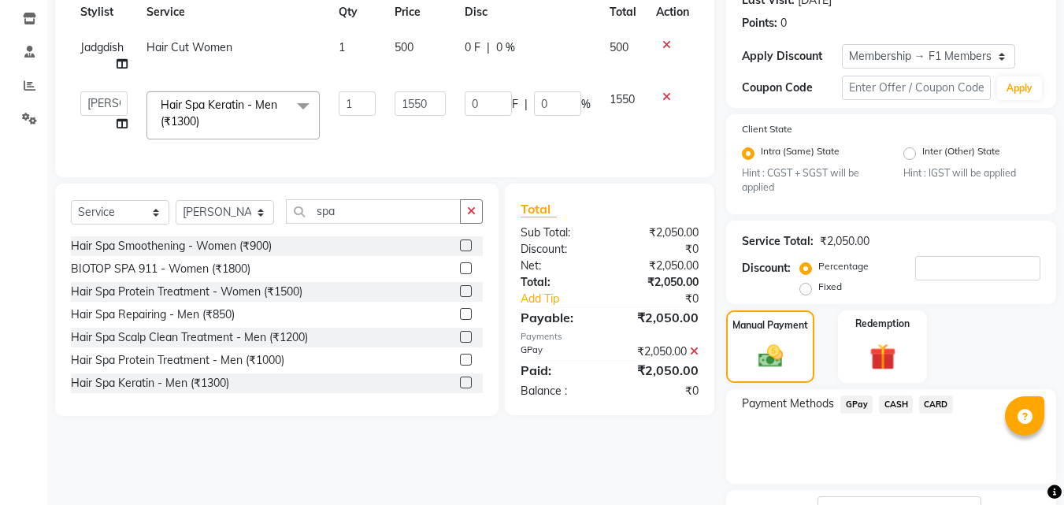
scroll to position [331, 0]
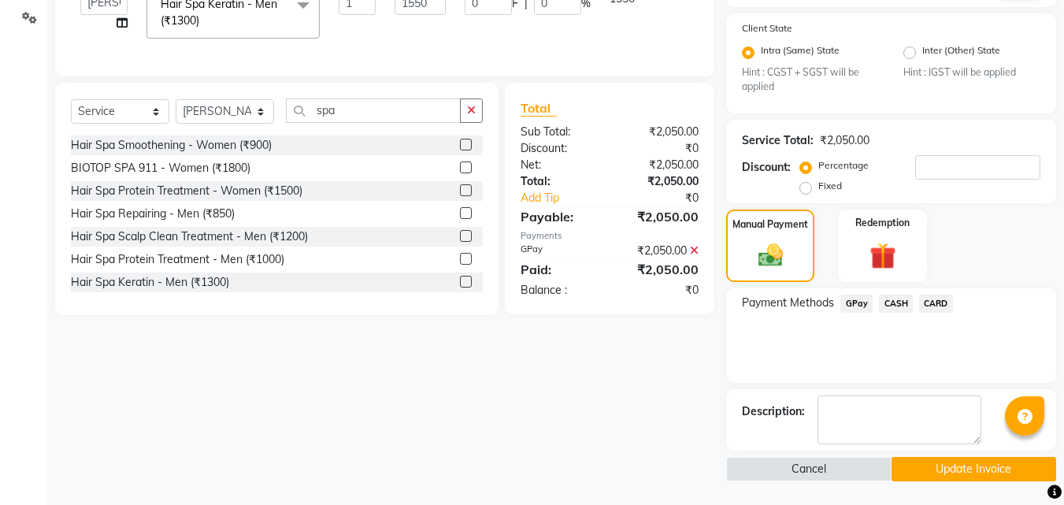
click at [962, 465] on button "Update Invoice" at bounding box center [973, 469] width 165 height 24
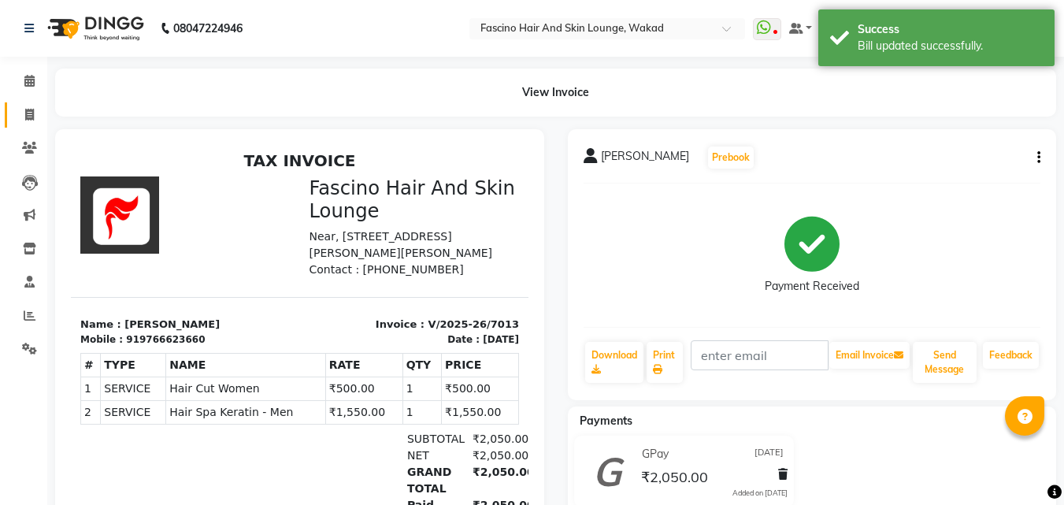
click at [32, 103] on link "Invoice" at bounding box center [24, 115] width 38 height 26
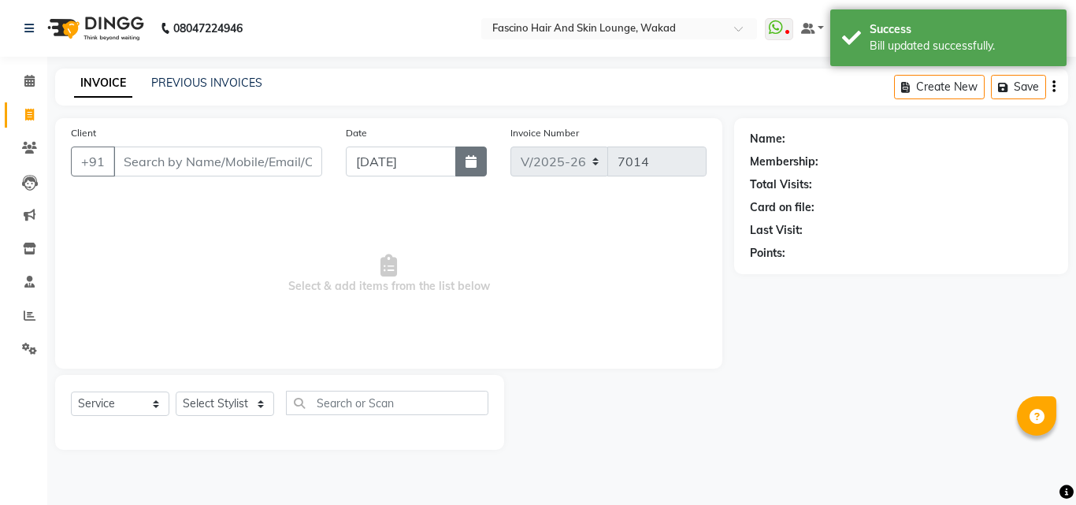
click at [472, 165] on icon "button" at bounding box center [470, 161] width 11 height 13
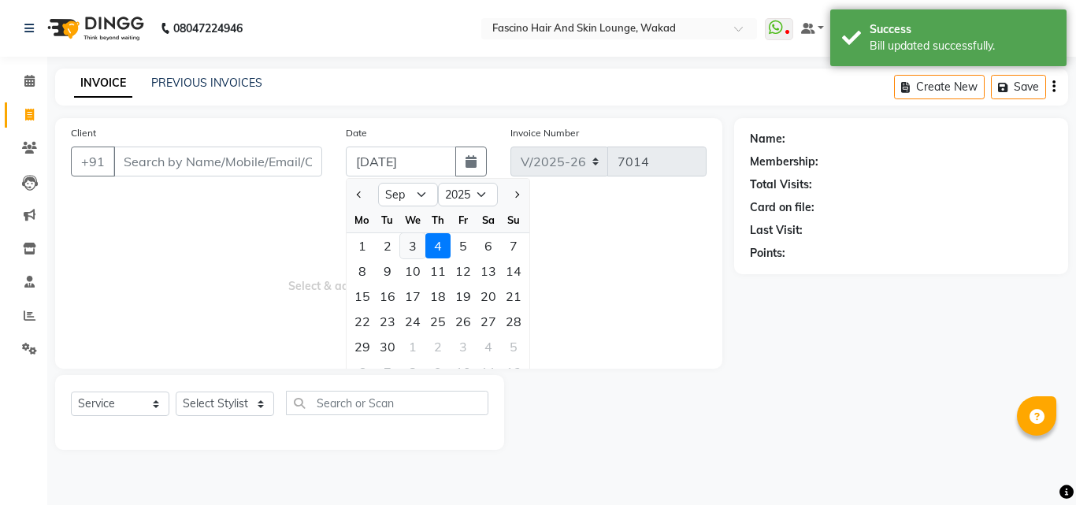
click at [413, 246] on div "3" at bounding box center [412, 245] width 25 height 25
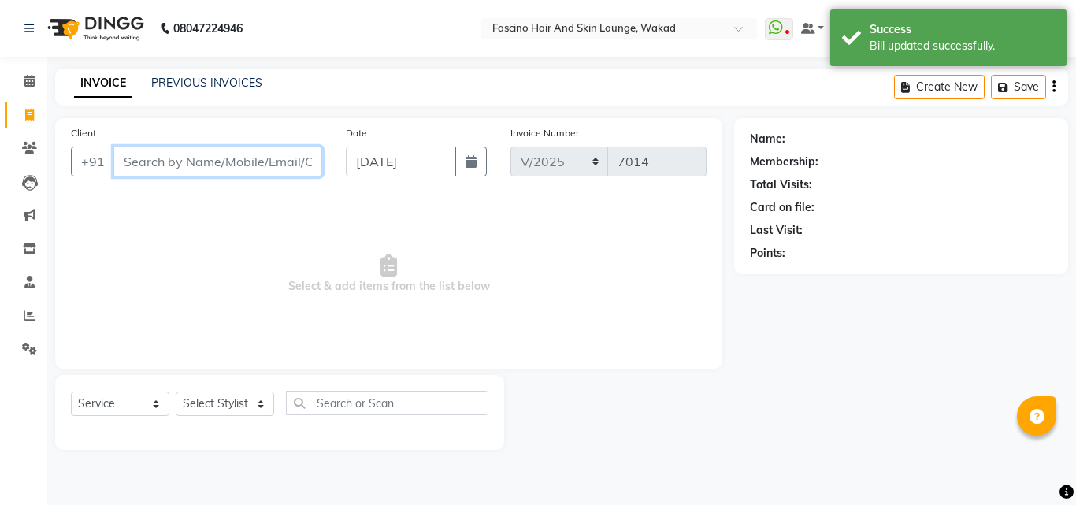
click at [257, 162] on input "Client" at bounding box center [217, 161] width 209 height 30
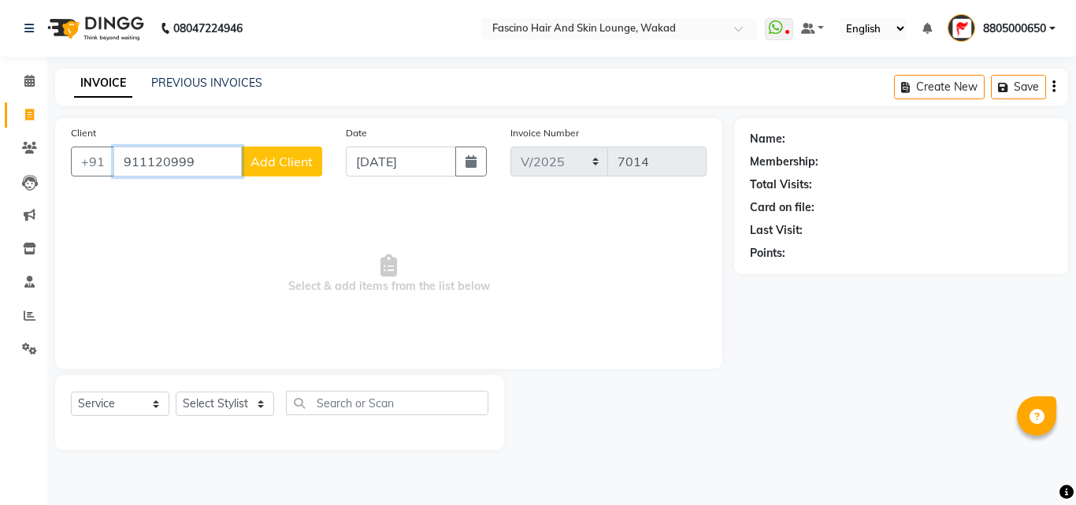
click at [130, 161] on input "911120999" at bounding box center [177, 161] width 128 height 30
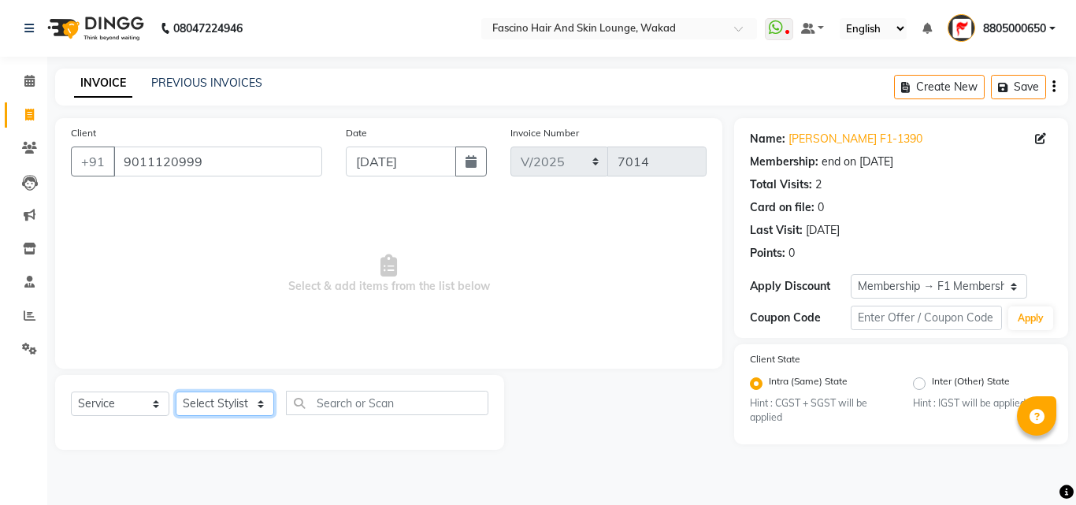
click at [225, 394] on select "Select Stylist 8805000650 Aarohi Chimu [PERSON_NAME] jh F1 Salon Ganesh F1 Gopa…" at bounding box center [225, 403] width 98 height 24
click at [176, 391] on select "Select Stylist 8805000650 Aarohi Chimu [PERSON_NAME] jh F1 Salon Ganesh F1 Gopa…" at bounding box center [225, 403] width 98 height 24
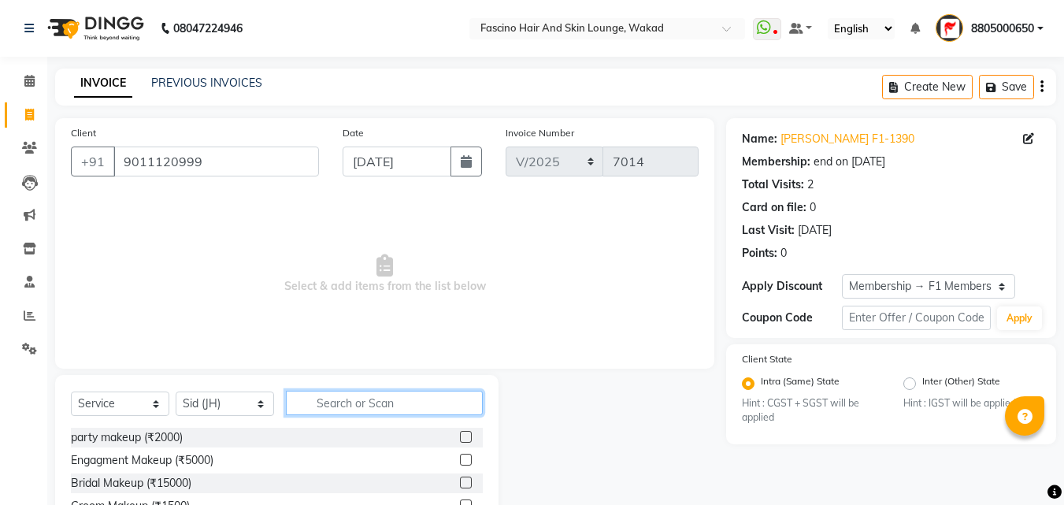
click at [363, 391] on input "text" at bounding box center [384, 403] width 197 height 24
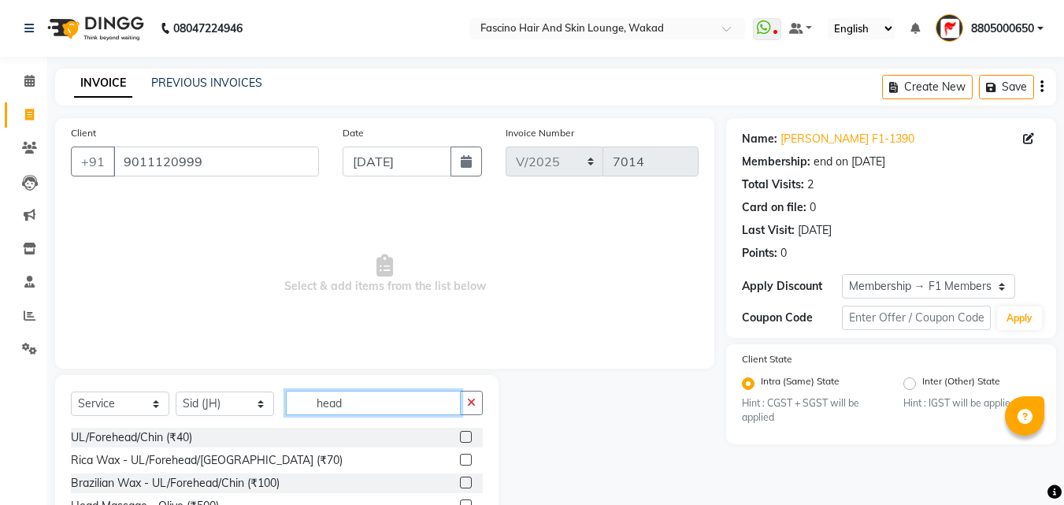
scroll to position [106, 0]
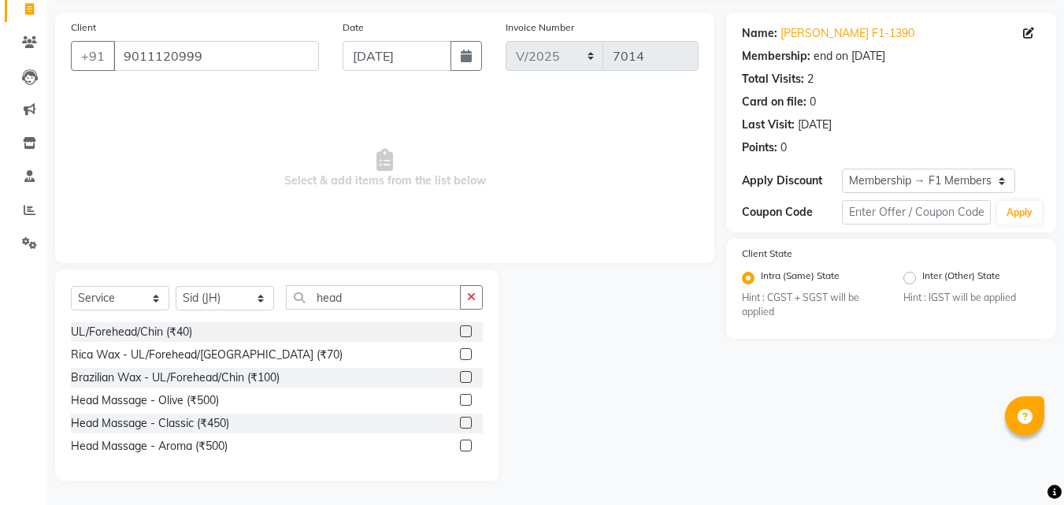
click at [465, 443] on label at bounding box center [466, 445] width 12 height 12
click at [465, 443] on input "checkbox" at bounding box center [465, 446] width 10 height 10
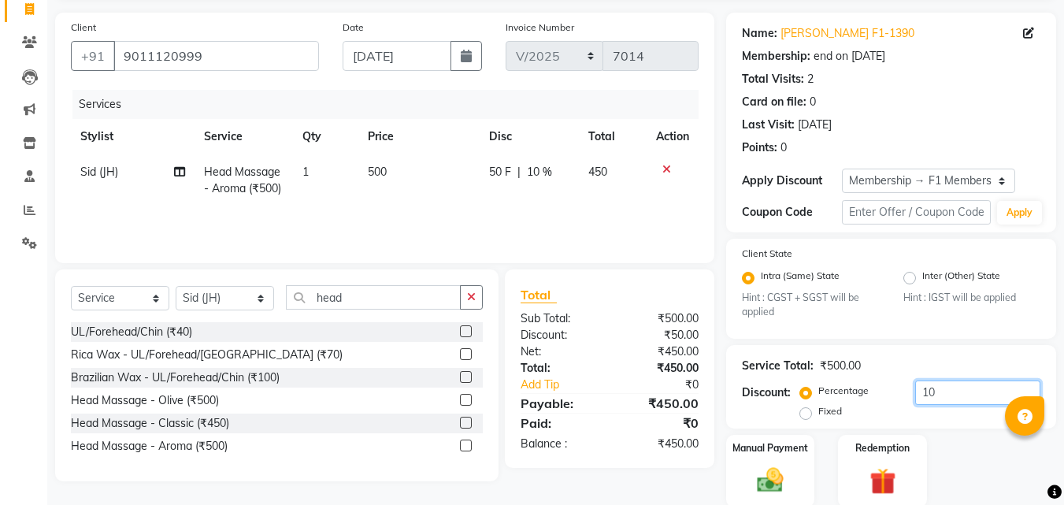
click at [944, 391] on input "10" at bounding box center [977, 392] width 125 height 24
click at [433, 165] on td "500" at bounding box center [421, 180] width 122 height 52
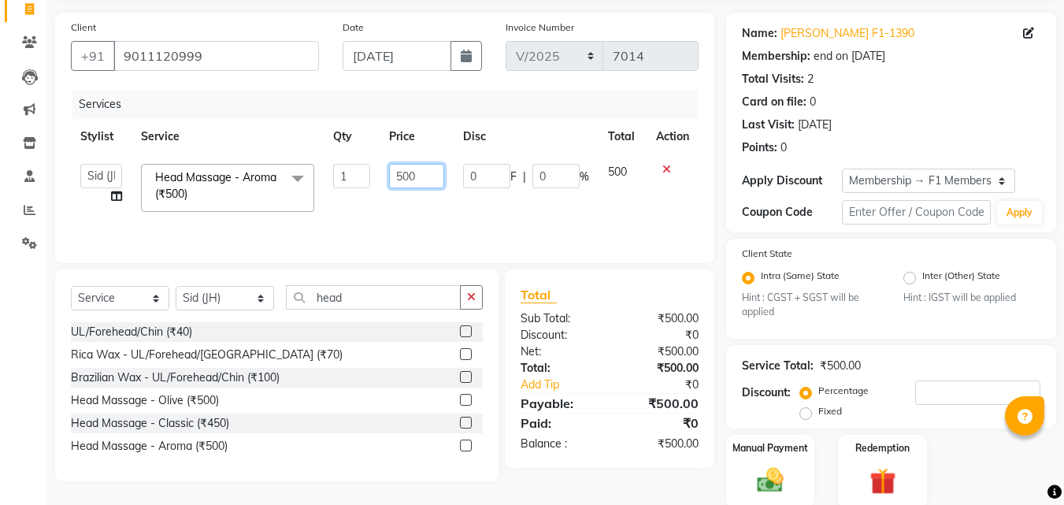
click at [433, 165] on input "500" at bounding box center [416, 176] width 54 height 24
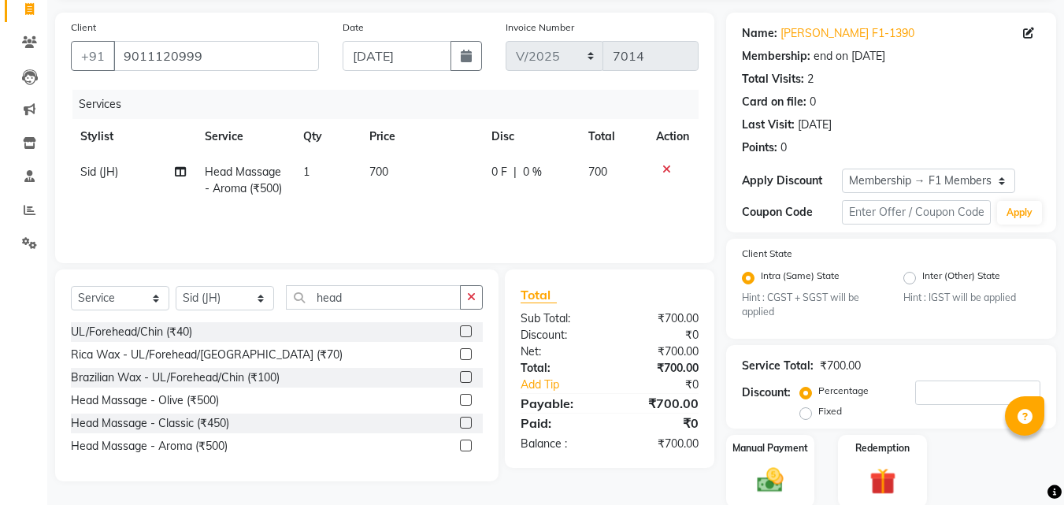
click at [412, 217] on div "Services Stylist Service Qty Price Disc Total Action Sid (JH) Head Massage - Ar…" at bounding box center [385, 168] width 628 height 157
click at [228, 303] on select "Select Stylist 8805000650 Aarohi Chimu [PERSON_NAME] jh F1 Salon Ganesh F1 Gopa…" at bounding box center [225, 298] width 98 height 24
click at [176, 286] on select "Select Stylist 8805000650 Aarohi Chimu [PERSON_NAME] jh F1 Salon Ganesh F1 Gopa…" at bounding box center [225, 298] width 98 height 24
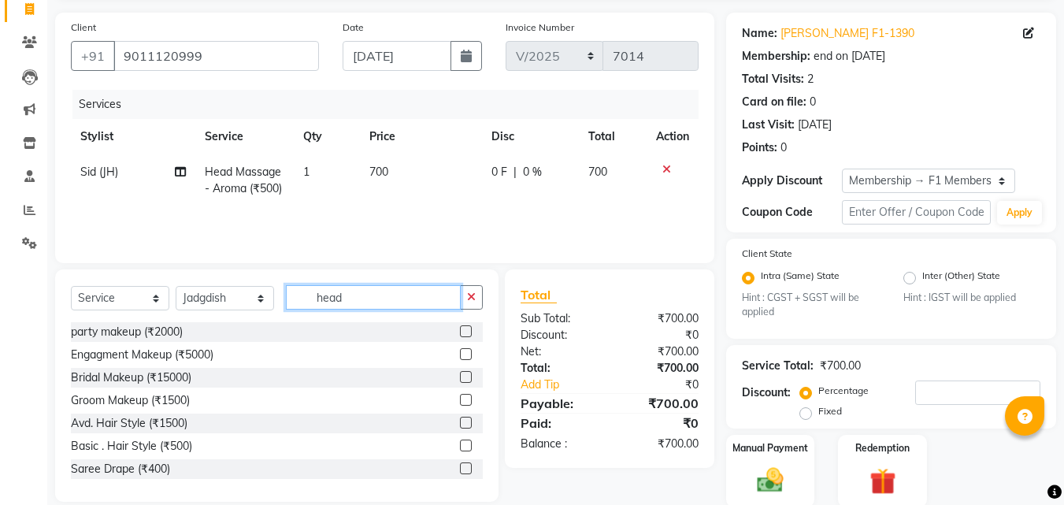
click at [398, 298] on input "head" at bounding box center [373, 297] width 175 height 24
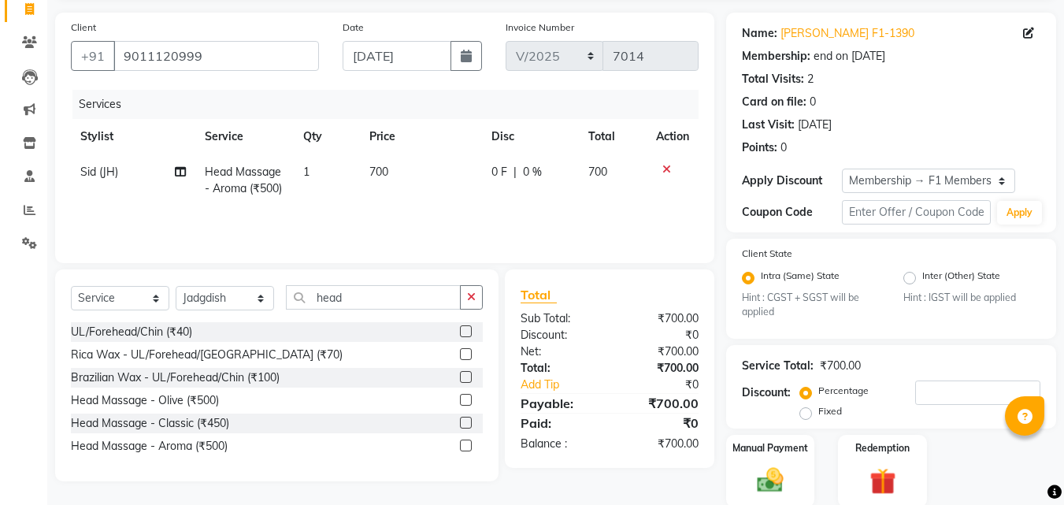
click at [465, 450] on label at bounding box center [466, 445] width 12 height 12
click at [465, 450] on input "checkbox" at bounding box center [465, 446] width 10 height 10
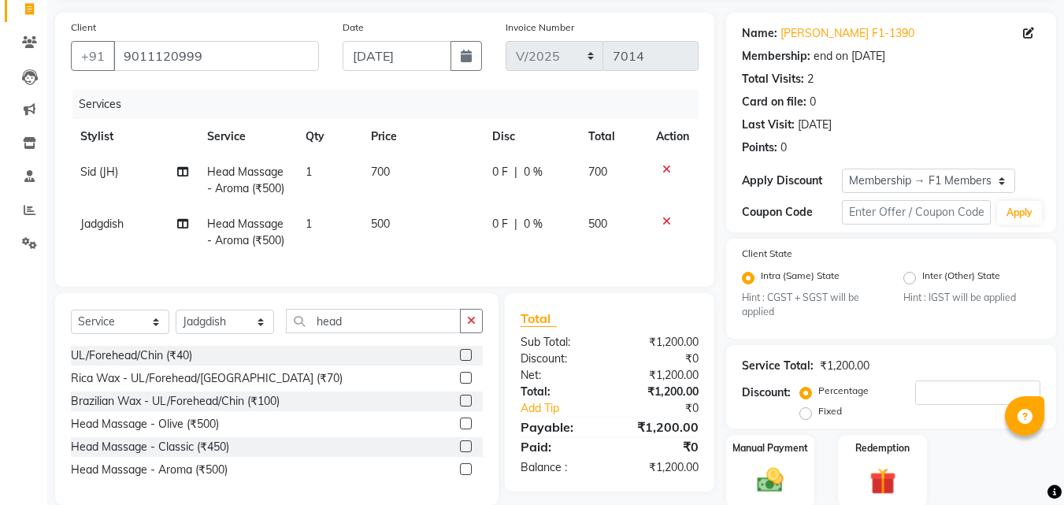
click at [420, 243] on td "500" at bounding box center [421, 232] width 121 height 52
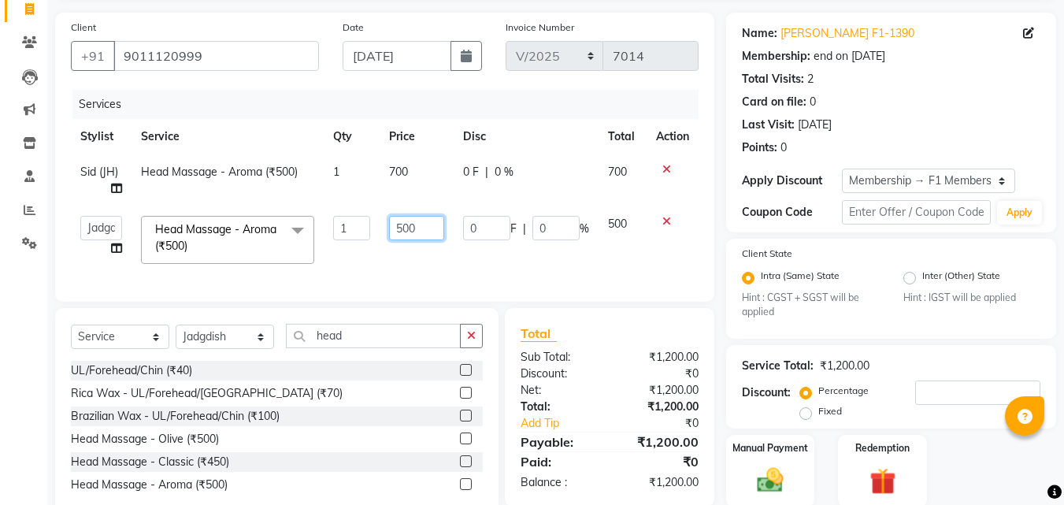
click at [424, 228] on input "500" at bounding box center [416, 228] width 54 height 24
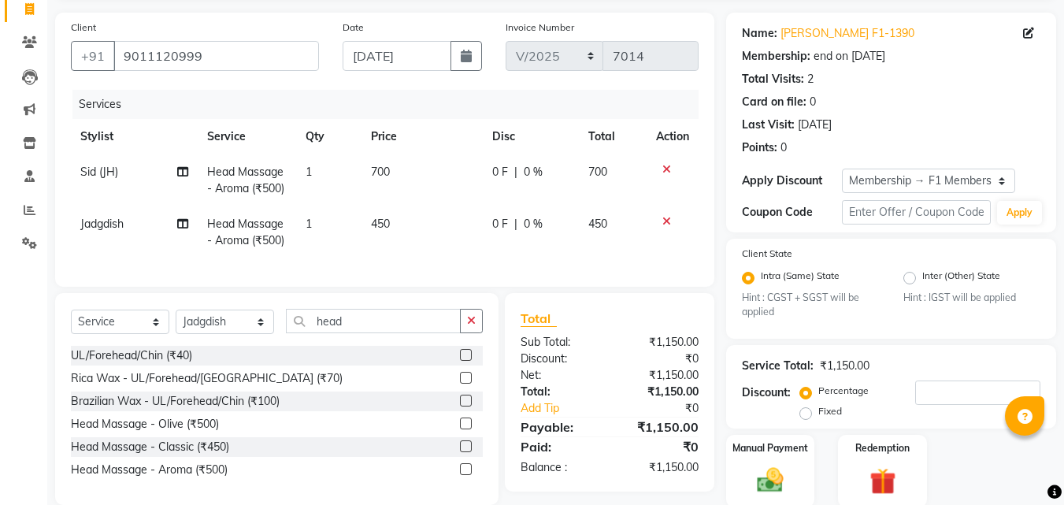
click at [424, 258] on div "Services Stylist Service Qty Price Disc Total Action Sid (JH) Head Massage - Ar…" at bounding box center [385, 180] width 628 height 181
click at [765, 472] on img at bounding box center [770, 480] width 44 height 31
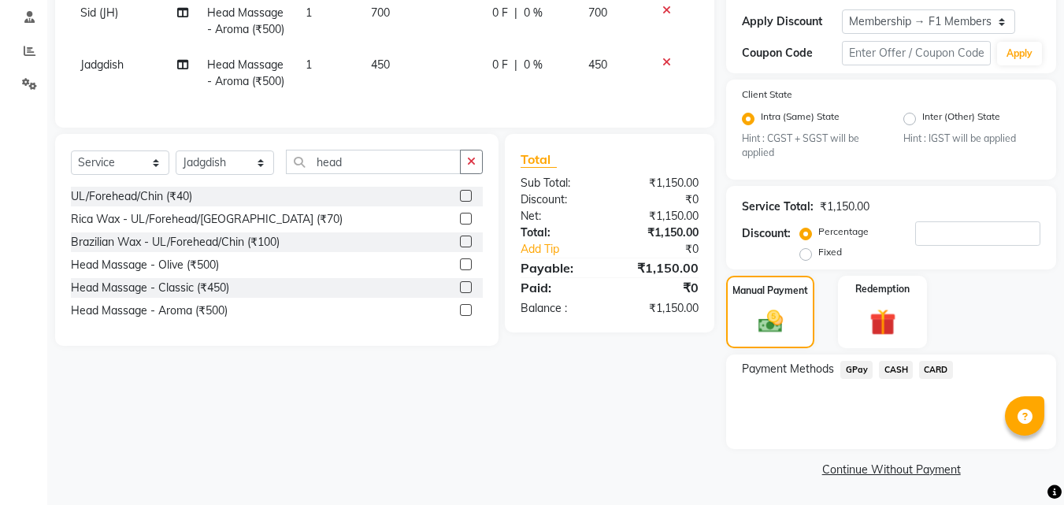
click at [851, 368] on span "GPay" at bounding box center [856, 370] width 32 height 18
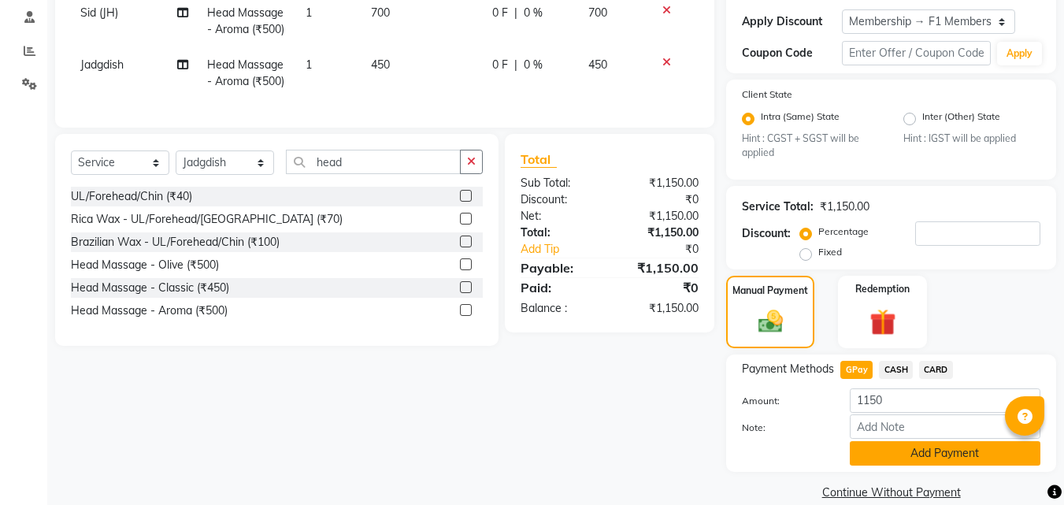
click at [906, 455] on button "Add Payment" at bounding box center [945, 453] width 191 height 24
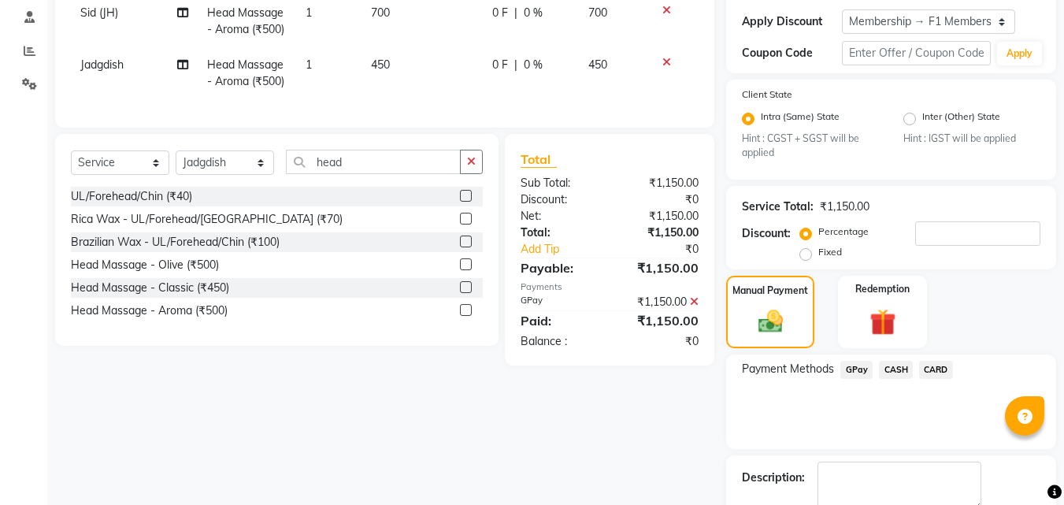
scroll to position [354, 0]
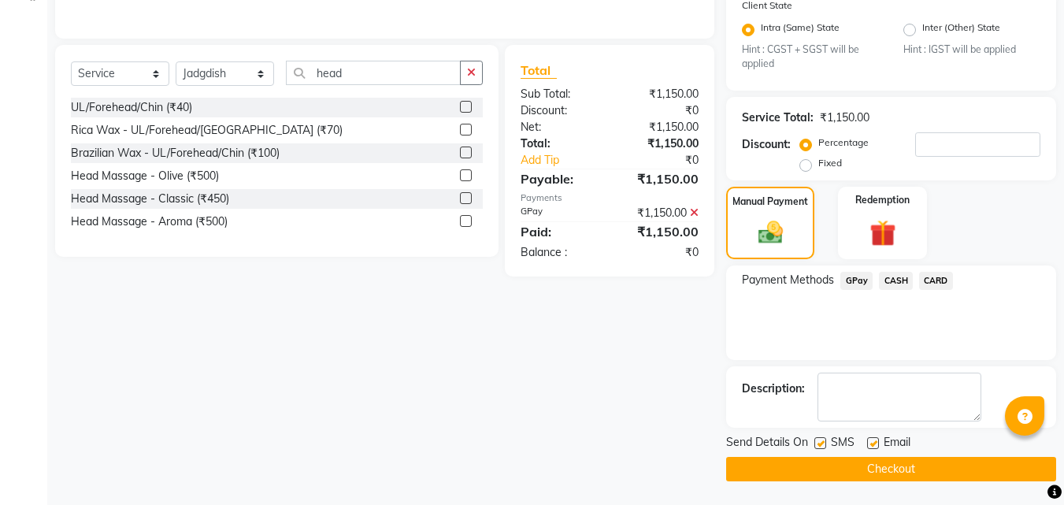
click at [819, 441] on label at bounding box center [820, 443] width 12 height 12
click at [819, 441] on input "checkbox" at bounding box center [819, 444] width 10 height 10
click at [875, 444] on label at bounding box center [873, 443] width 12 height 12
click at [875, 444] on input "checkbox" at bounding box center [872, 444] width 10 height 10
click at [840, 461] on button "Checkout" at bounding box center [891, 469] width 330 height 24
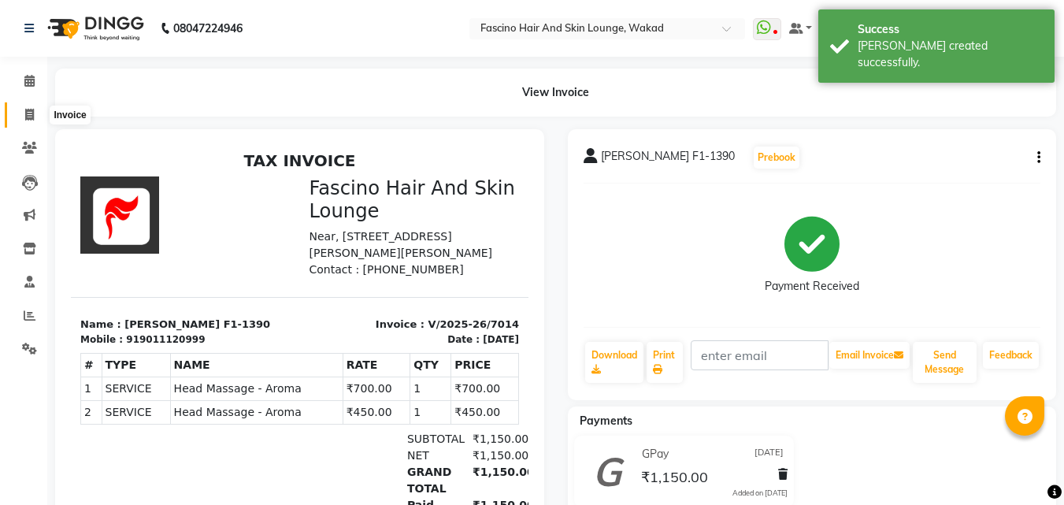
click at [31, 113] on icon at bounding box center [29, 115] width 9 height 12
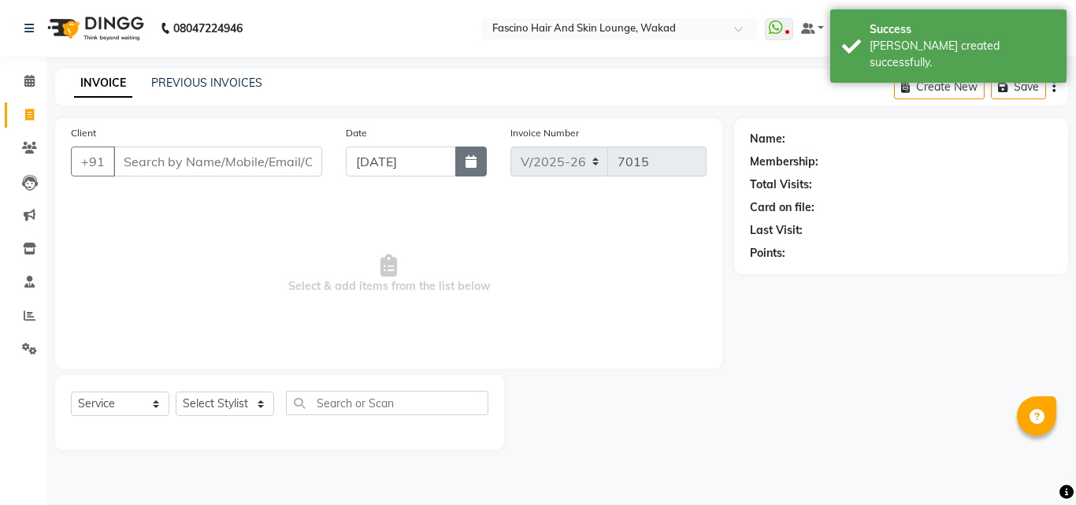
click at [459, 165] on button "button" at bounding box center [470, 161] width 31 height 30
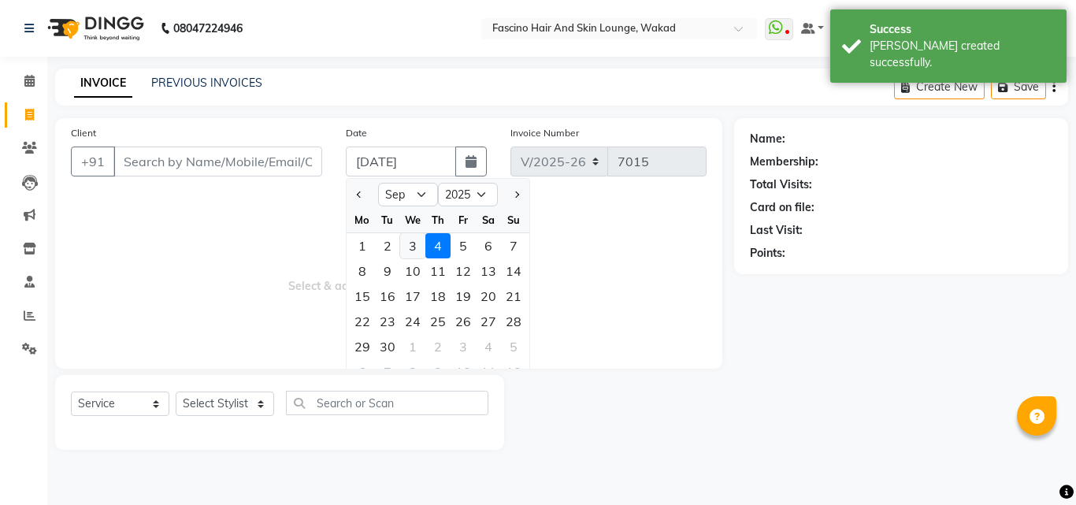
click at [410, 244] on div "3" at bounding box center [412, 245] width 25 height 25
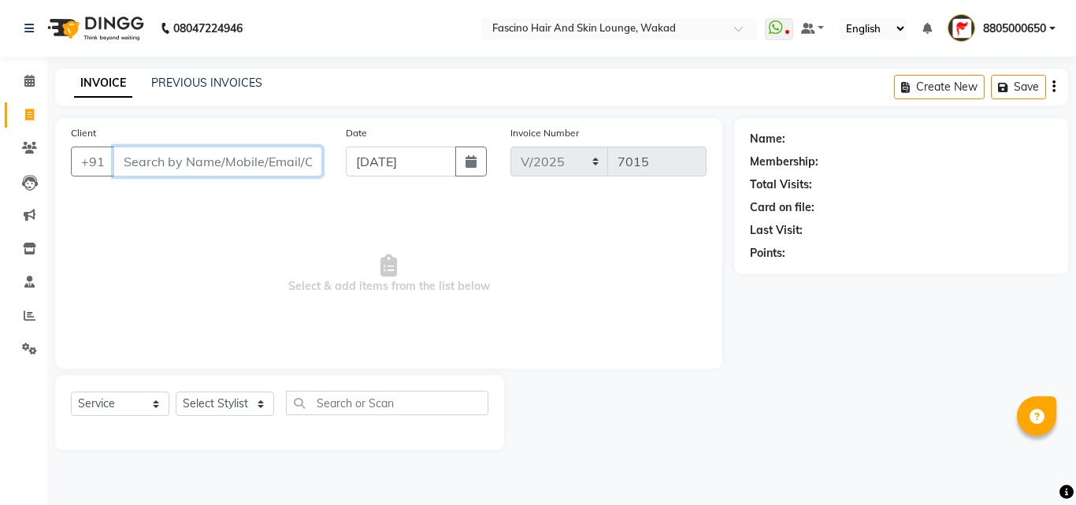
click at [190, 156] on input "Client" at bounding box center [217, 161] width 209 height 30
click at [217, 159] on input "992152554" at bounding box center [177, 161] width 128 height 30
click at [207, 217] on span "Select & add items from the list below" at bounding box center [388, 273] width 635 height 157
click at [282, 149] on button "Add Client" at bounding box center [281, 161] width 81 height 30
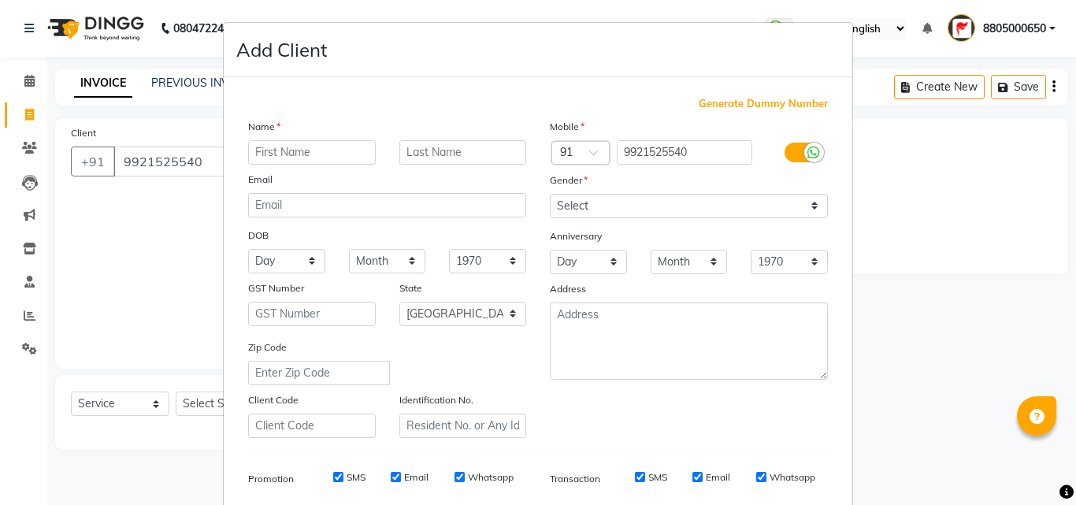
click at [287, 136] on div "Name" at bounding box center [387, 129] width 302 height 22
click at [281, 150] on input "text" at bounding box center [312, 152] width 128 height 24
click at [582, 200] on select "Select [DEMOGRAPHIC_DATA] [DEMOGRAPHIC_DATA] Other Prefer Not To Say" at bounding box center [689, 206] width 278 height 24
click at [550, 194] on select "Select [DEMOGRAPHIC_DATA] [DEMOGRAPHIC_DATA] Other Prefer Not To Say" at bounding box center [689, 206] width 278 height 24
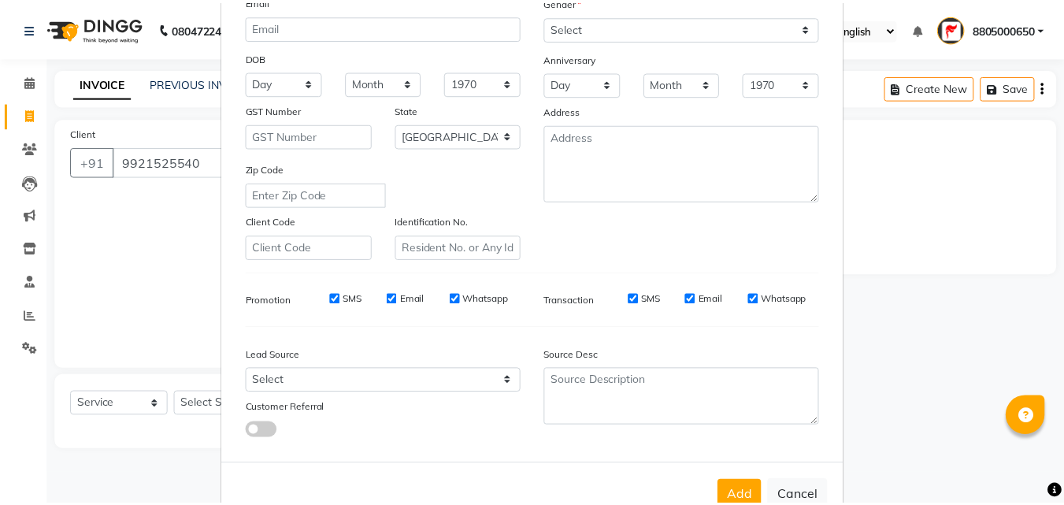
scroll to position [222, 0]
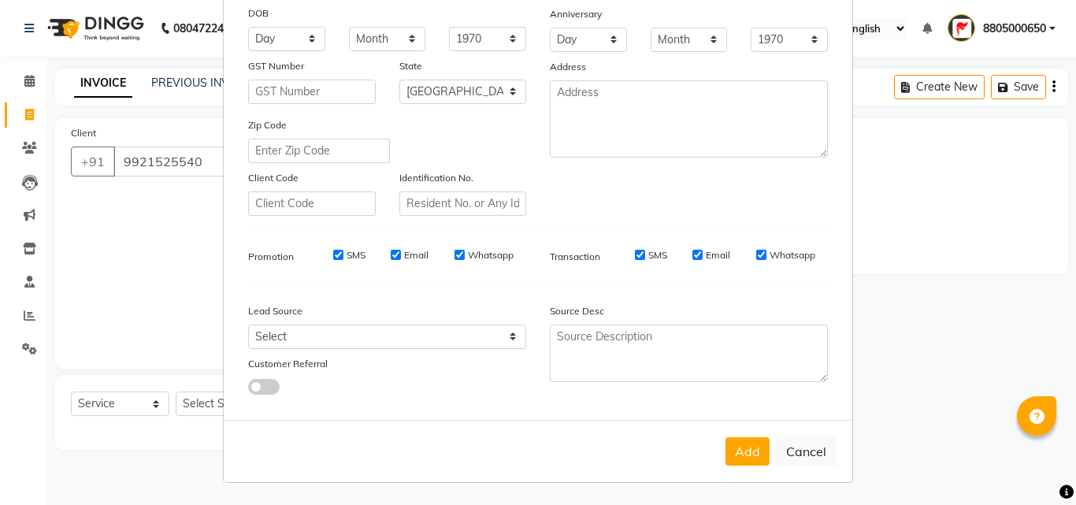
click at [717, 441] on div "Add Cancel" at bounding box center [538, 451] width 628 height 62
click at [737, 452] on button "Add" at bounding box center [747, 451] width 44 height 28
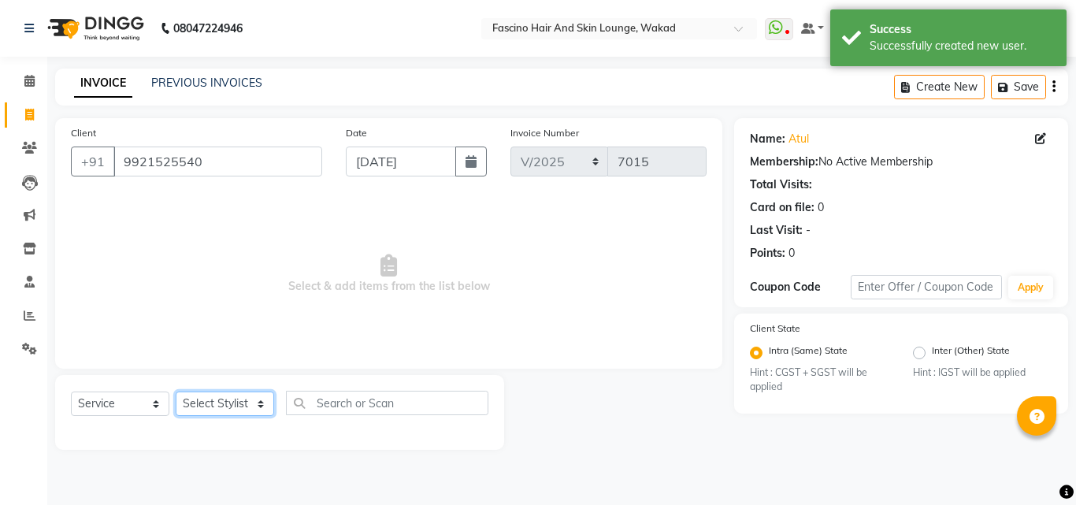
click at [235, 398] on select "Select Stylist 8805000650 Aarohi Chimu [PERSON_NAME] jh F1 Salon Ganesh F1 Gopa…" at bounding box center [225, 403] width 98 height 24
click at [176, 391] on select "Select Stylist 8805000650 Aarohi Chimu [PERSON_NAME] jh F1 Salon Ganesh F1 Gopa…" at bounding box center [225, 403] width 98 height 24
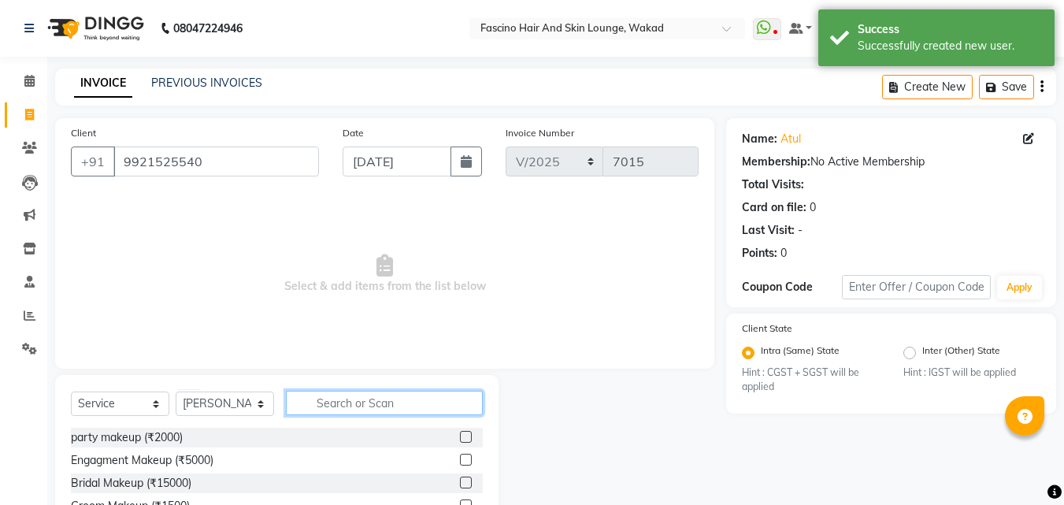
click at [371, 397] on input "text" at bounding box center [384, 403] width 197 height 24
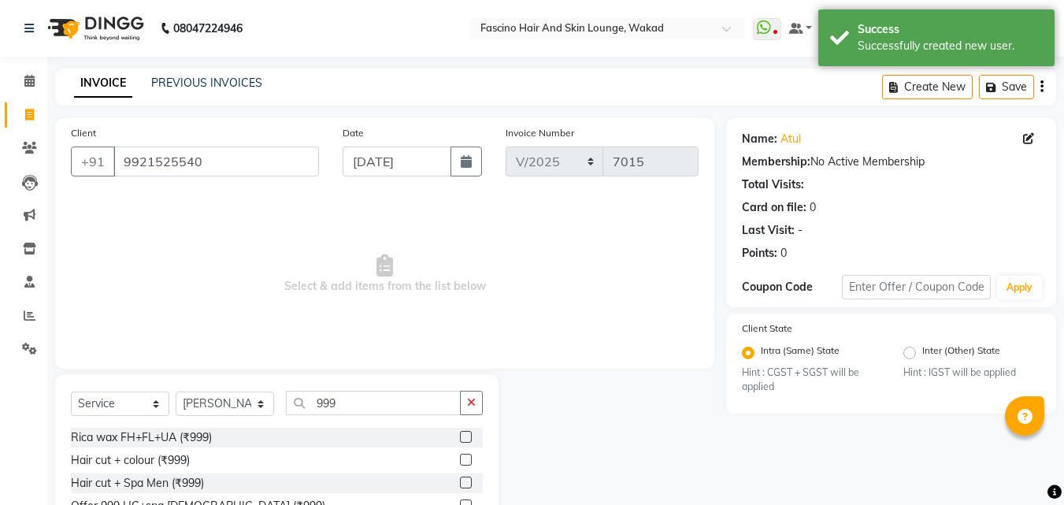
click at [246, 459] on div "Hair cut + colour (₹999)" at bounding box center [277, 460] width 412 height 20
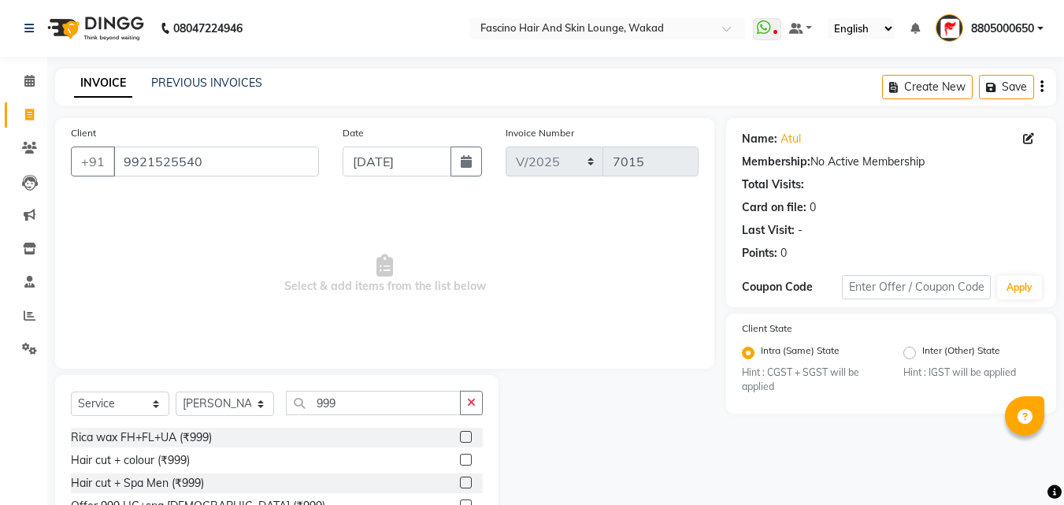
click at [461, 455] on label at bounding box center [466, 460] width 12 height 12
click at [461, 455] on input "checkbox" at bounding box center [465, 460] width 10 height 10
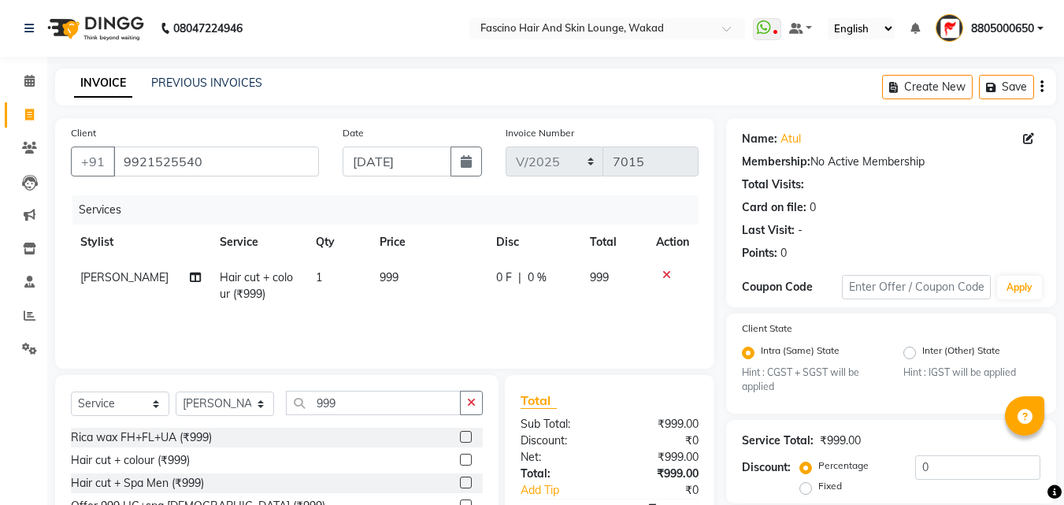
click at [407, 281] on td "999" at bounding box center [428, 286] width 117 height 52
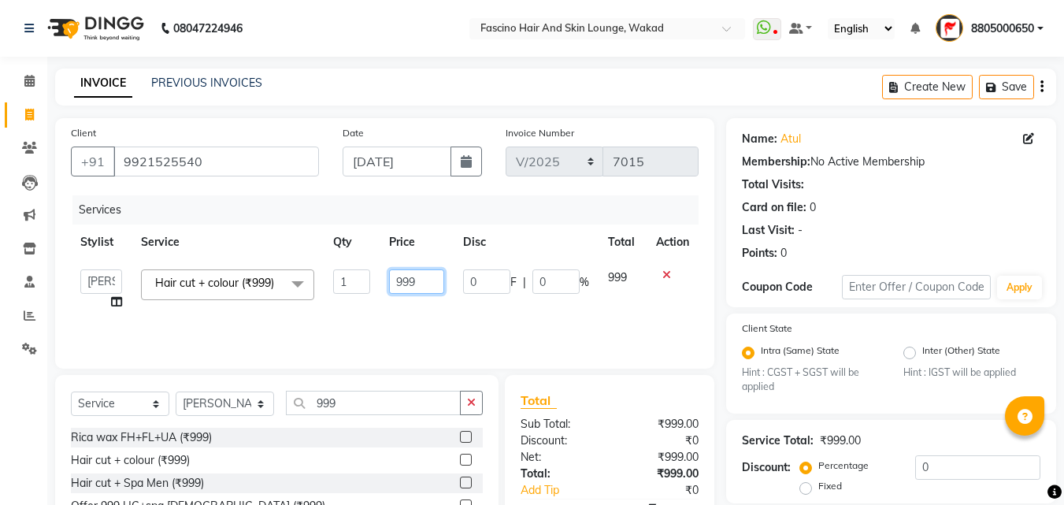
click at [420, 287] on input "999" at bounding box center [416, 281] width 54 height 24
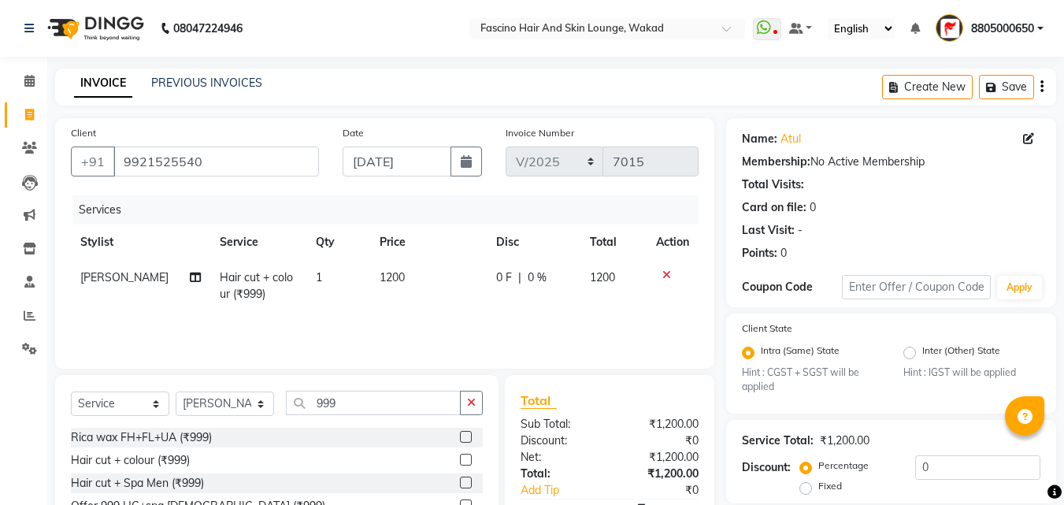
click at [410, 336] on div "Services Stylist Service Qty Price Disc Total Action Ram choudhry Hair cut + co…" at bounding box center [385, 273] width 628 height 157
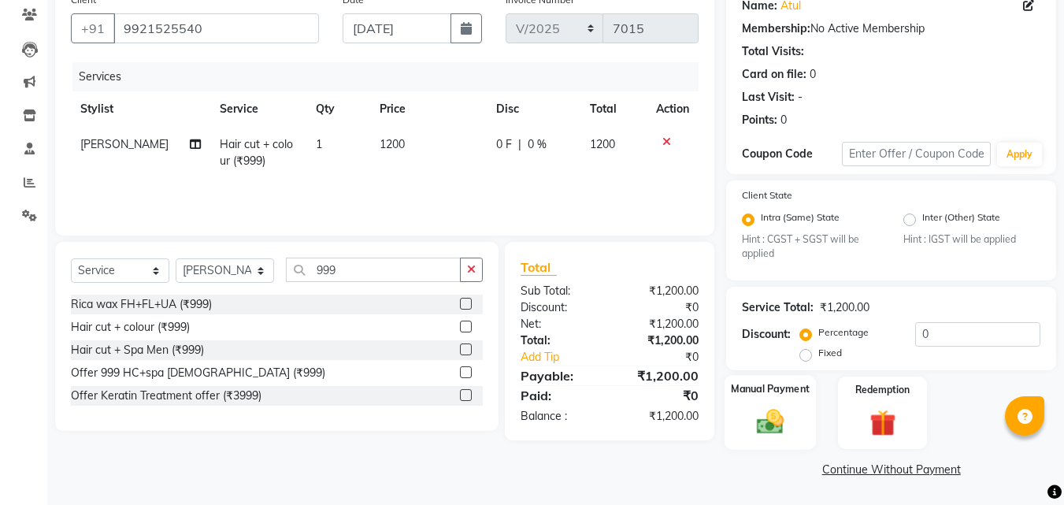
click at [770, 420] on img at bounding box center [770, 421] width 44 height 31
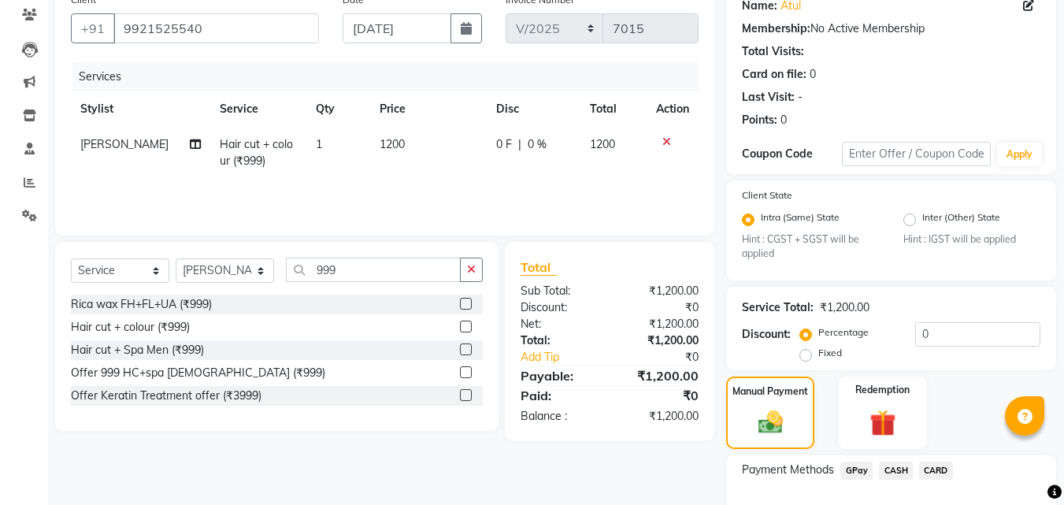
click at [861, 472] on span "GPay" at bounding box center [856, 470] width 32 height 18
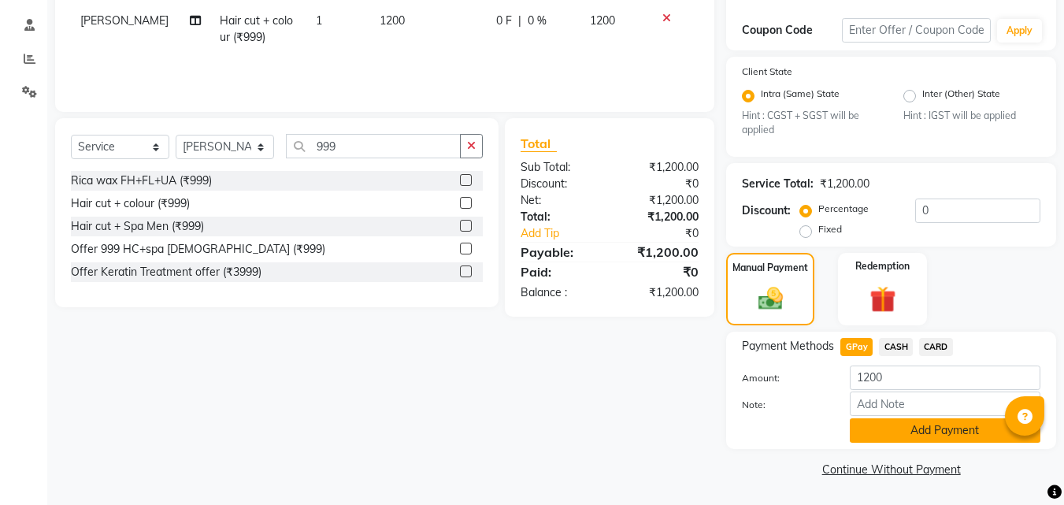
click at [929, 434] on button "Add Payment" at bounding box center [945, 430] width 191 height 24
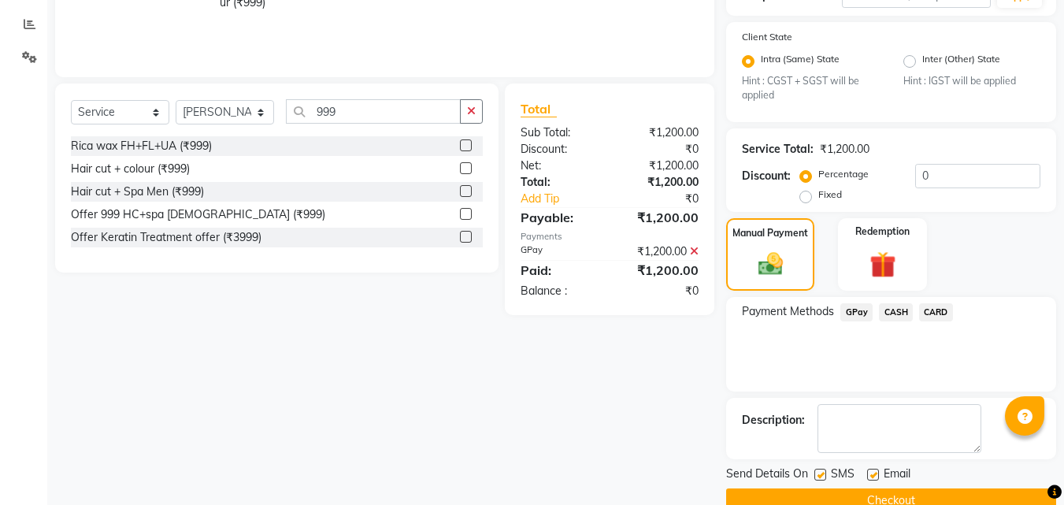
scroll to position [323, 0]
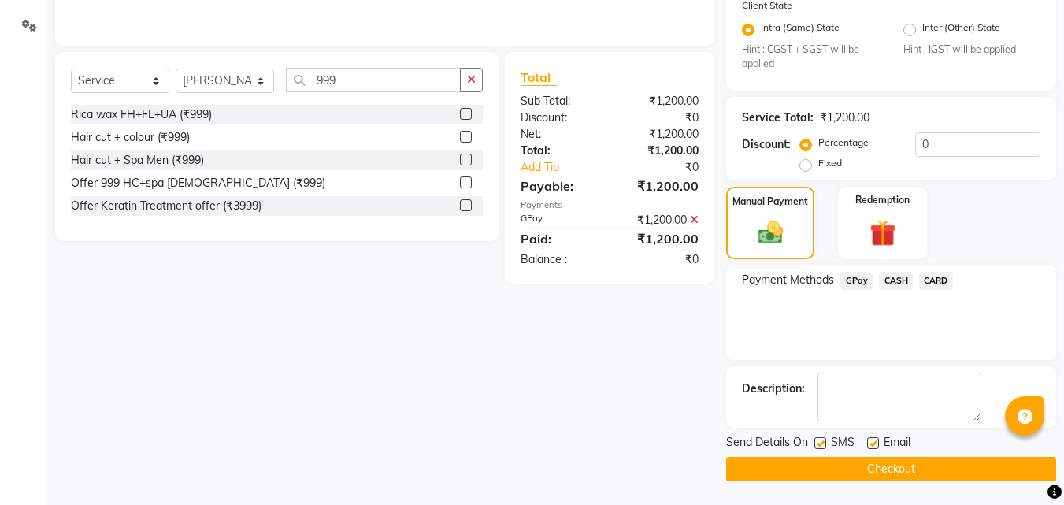
click at [824, 440] on label at bounding box center [820, 443] width 12 height 12
click at [824, 440] on input "checkbox" at bounding box center [819, 444] width 10 height 10
click at [791, 465] on button "Checkout" at bounding box center [891, 469] width 330 height 24
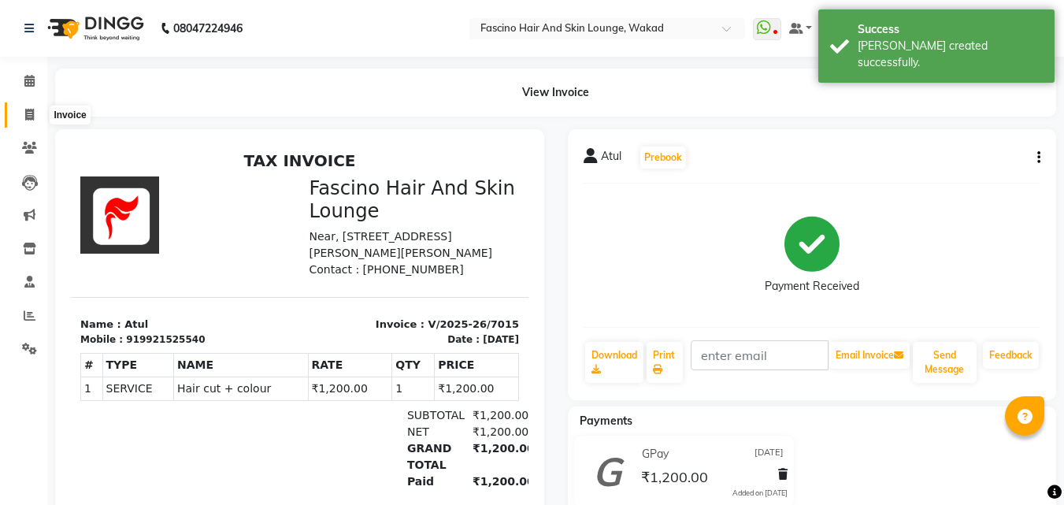
click at [26, 117] on icon at bounding box center [29, 115] width 9 height 12
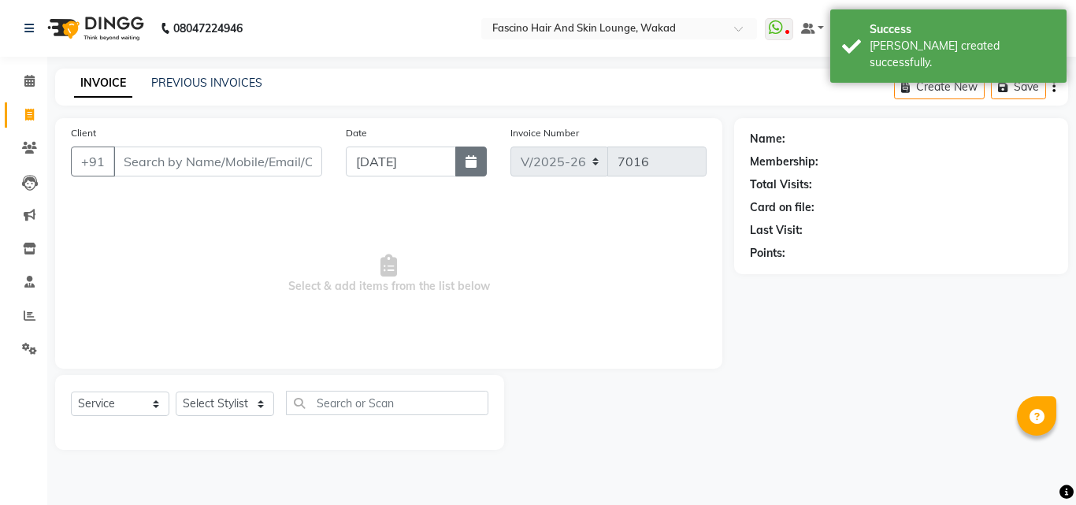
click at [473, 165] on icon "button" at bounding box center [470, 161] width 11 height 13
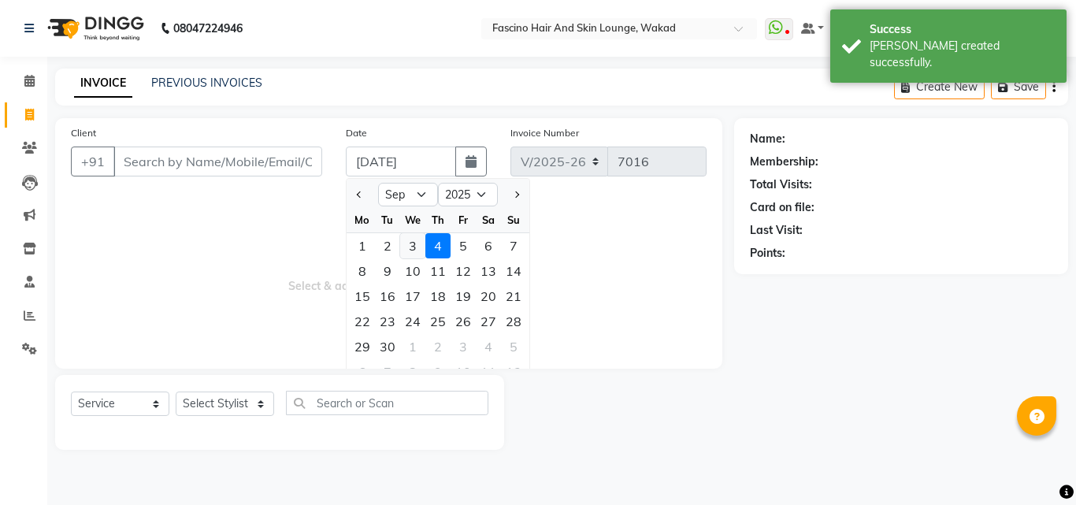
click at [406, 255] on div "3" at bounding box center [412, 245] width 25 height 25
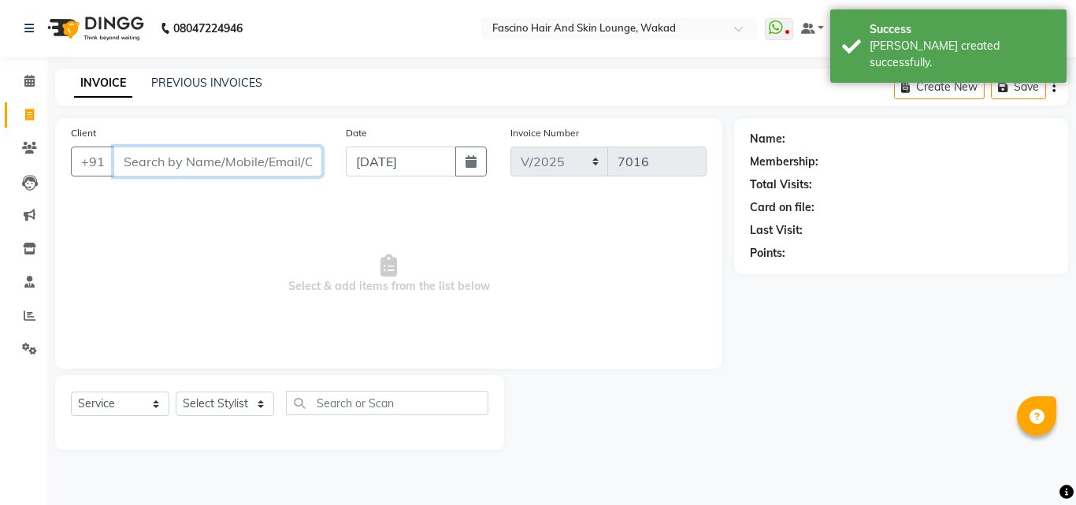
click at [226, 170] on input "Client" at bounding box center [217, 161] width 209 height 30
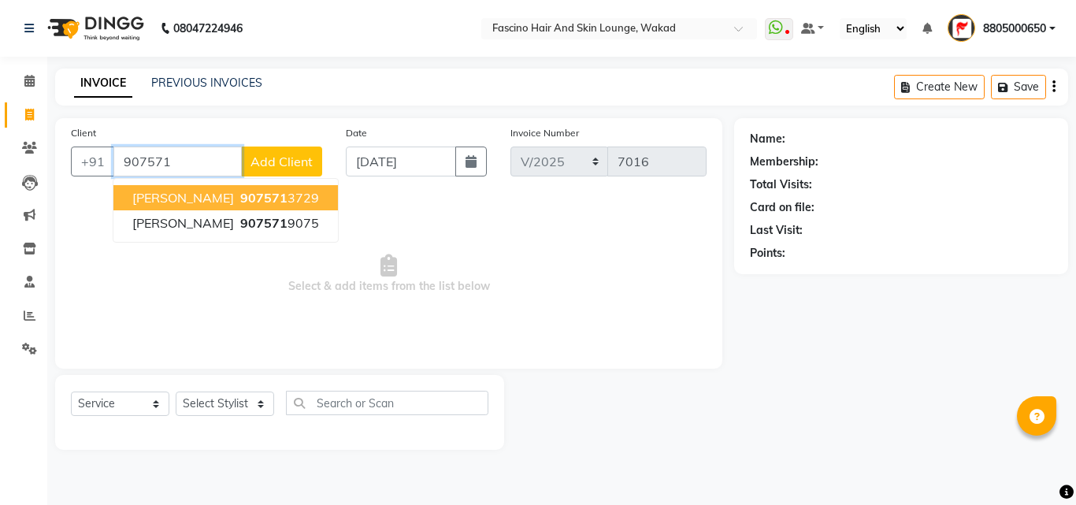
click at [219, 196] on button "chanchal Patil 907571 3729" at bounding box center [225, 197] width 224 height 25
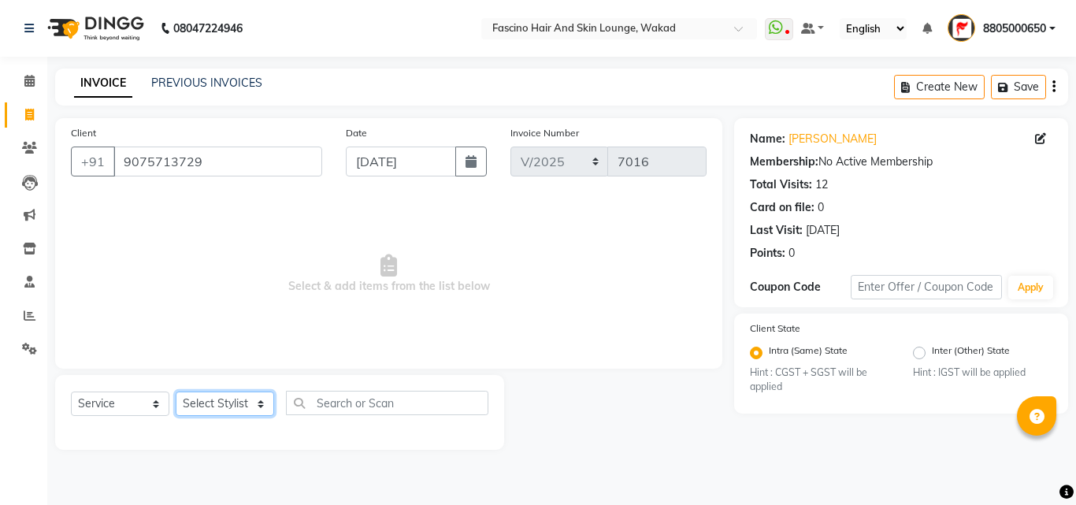
click at [222, 402] on select "Select Stylist 8805000650 Aarohi Chimu [PERSON_NAME] jh F1 Salon Ganesh F1 Gopa…" at bounding box center [225, 403] width 98 height 24
click at [176, 391] on select "Select Stylist 8805000650 Aarohi Chimu [PERSON_NAME] jh F1 Salon Ganesh F1 Gopa…" at bounding box center [225, 403] width 98 height 24
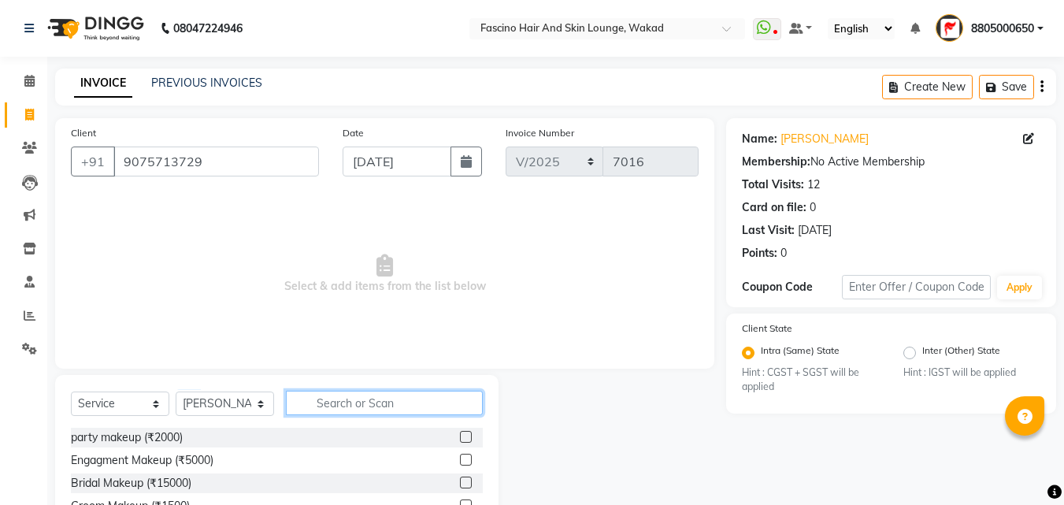
click at [334, 403] on input "text" at bounding box center [384, 403] width 197 height 24
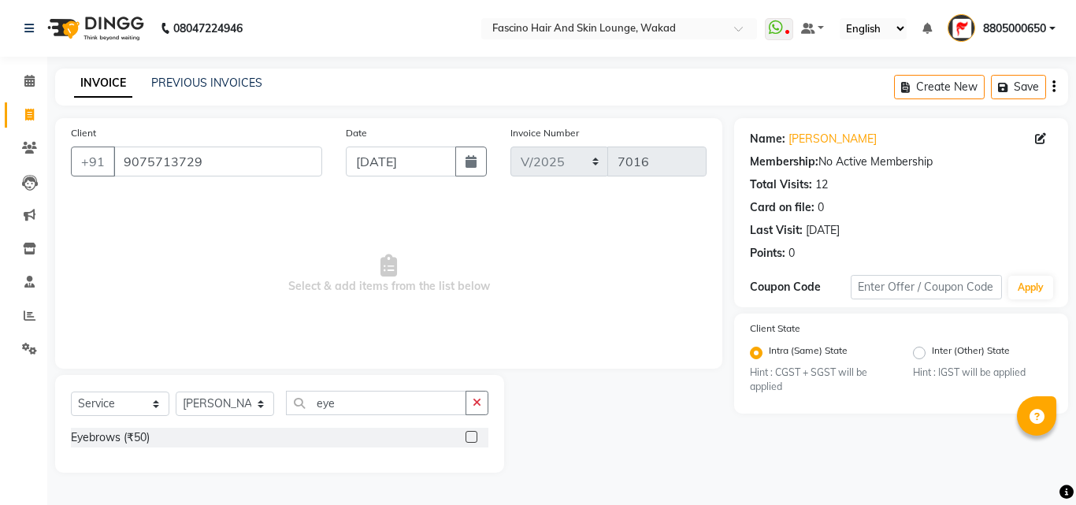
click at [470, 438] on label at bounding box center [471, 437] width 12 height 12
click at [470, 438] on input "checkbox" at bounding box center [470, 437] width 10 height 10
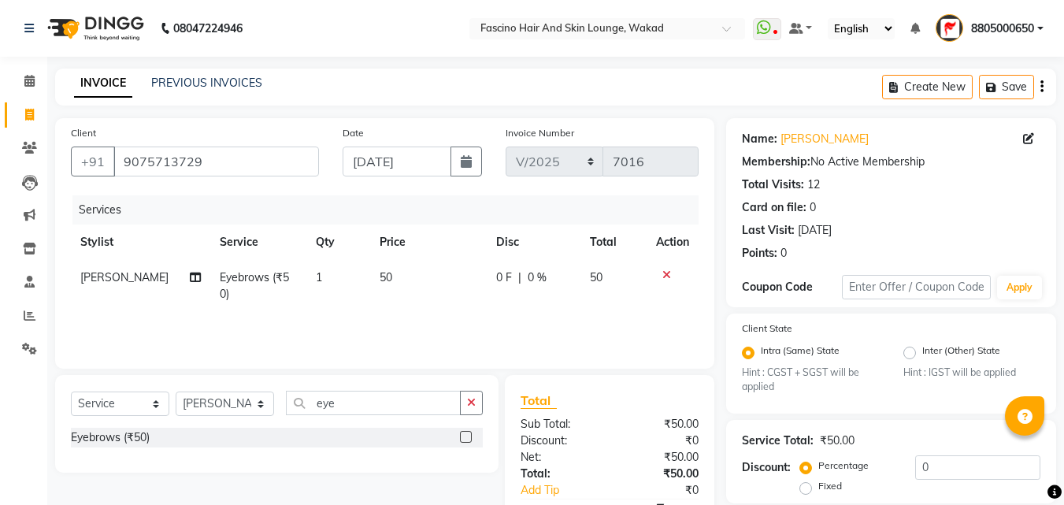
click at [420, 281] on td "50" at bounding box center [428, 286] width 117 height 52
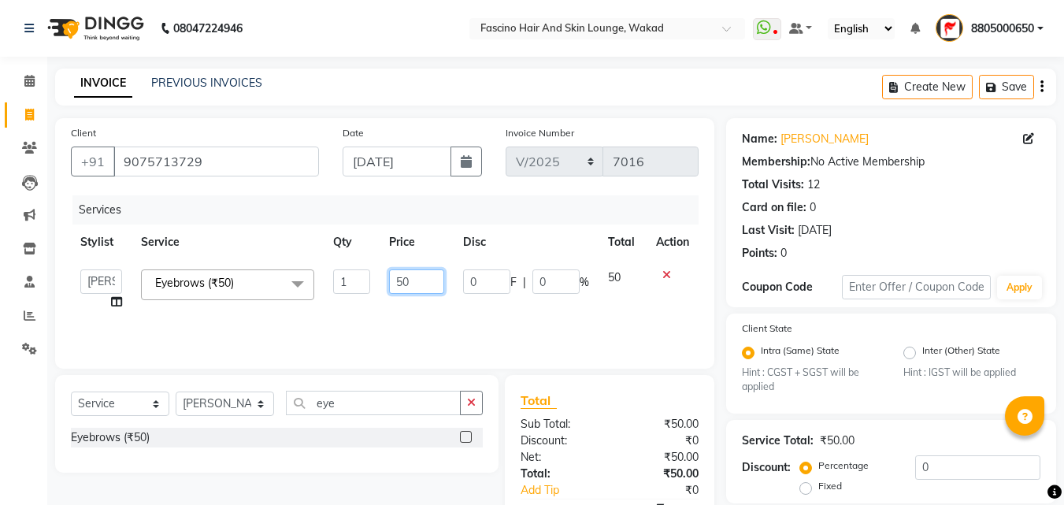
click at [420, 281] on input "50" at bounding box center [416, 281] width 54 height 24
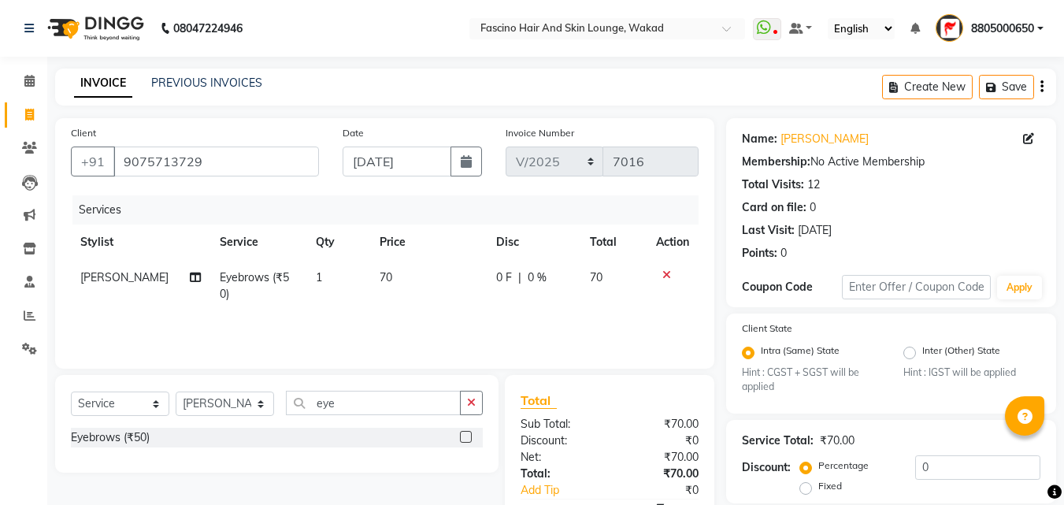
click at [414, 330] on div "Services Stylist Service Qty Price Disc Total Action Surekha Eyebrows (₹50) 1 7…" at bounding box center [385, 273] width 628 height 157
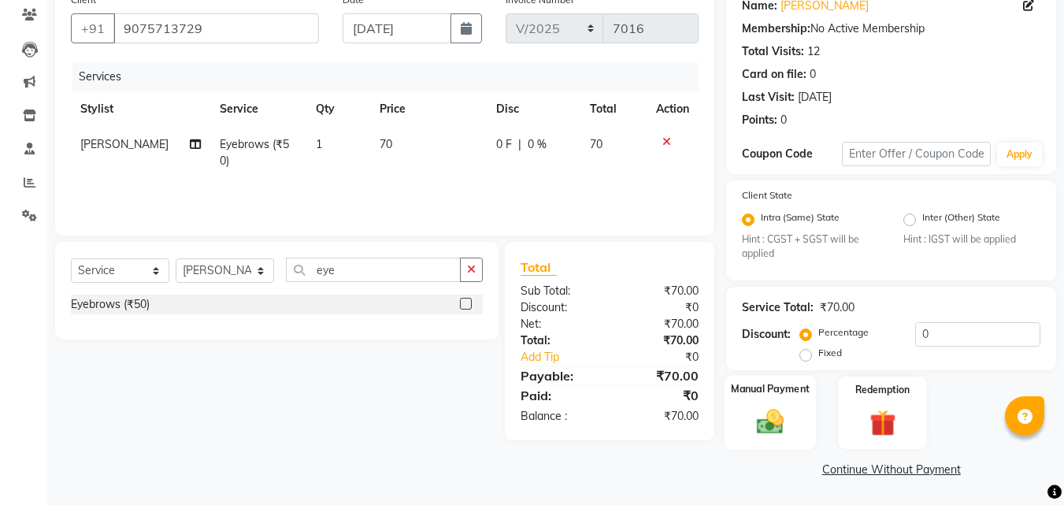
click at [754, 415] on img at bounding box center [770, 421] width 44 height 31
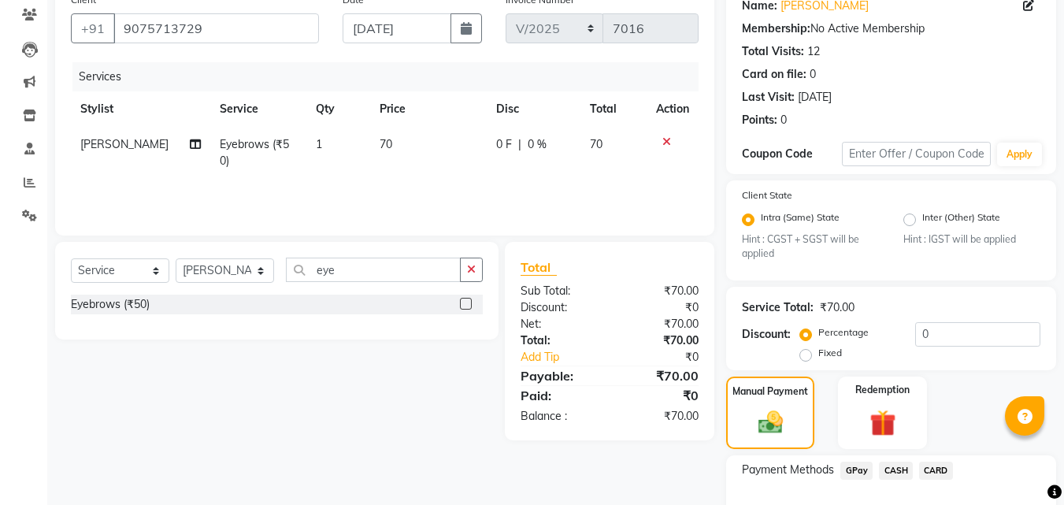
click at [855, 474] on span "GPay" at bounding box center [856, 470] width 32 height 18
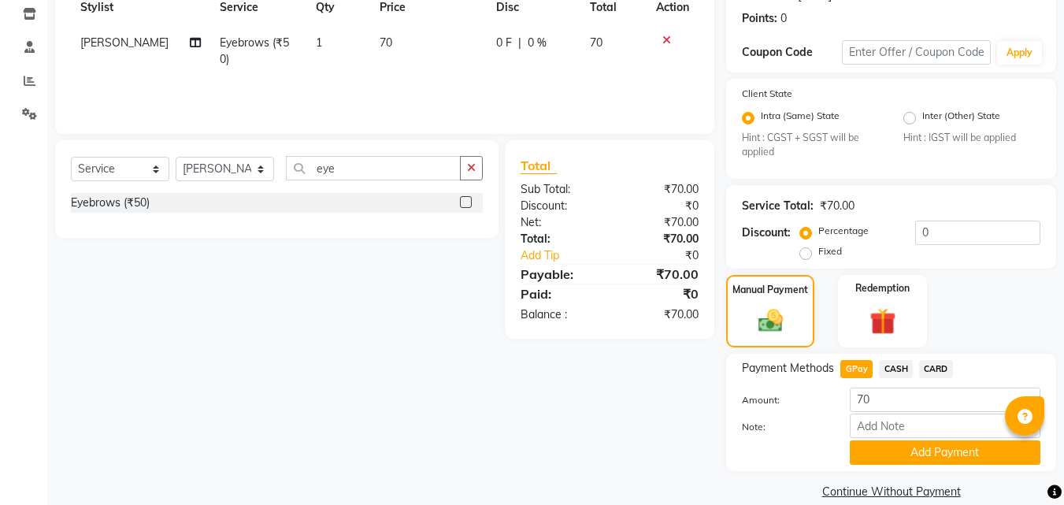
scroll to position [257, 0]
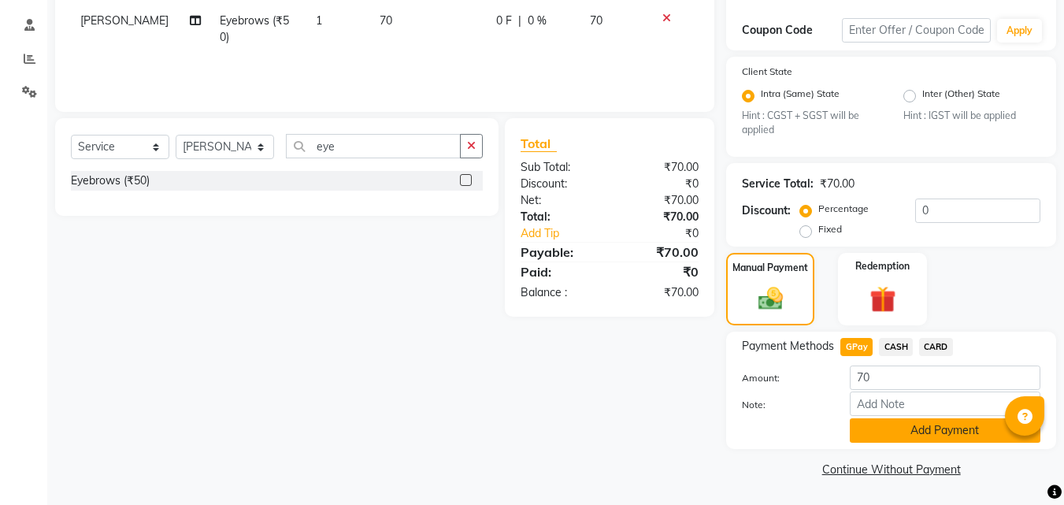
click at [940, 421] on button "Add Payment" at bounding box center [945, 430] width 191 height 24
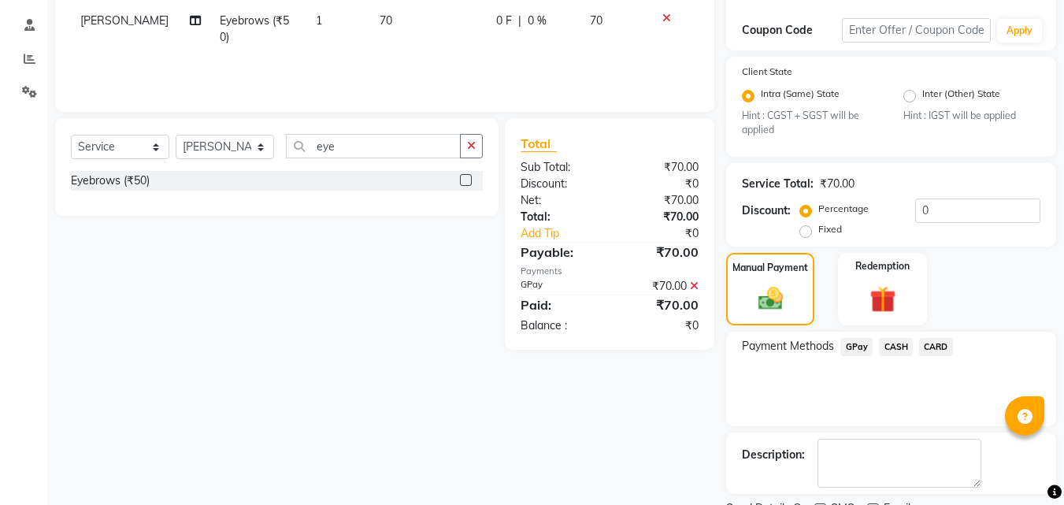
scroll to position [323, 0]
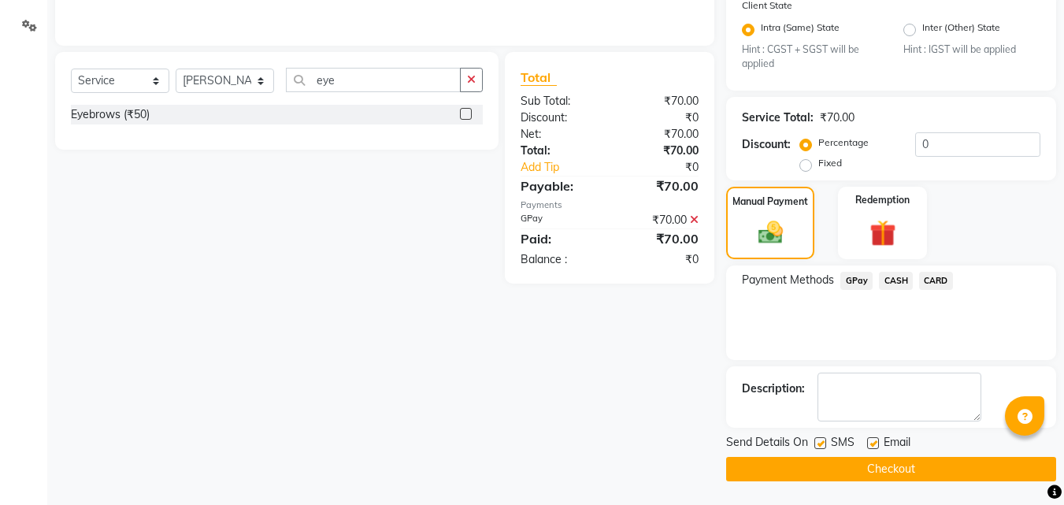
click at [820, 443] on label at bounding box center [820, 443] width 12 height 12
click at [820, 443] on input "checkbox" at bounding box center [819, 444] width 10 height 10
click at [806, 467] on button "Checkout" at bounding box center [891, 469] width 330 height 24
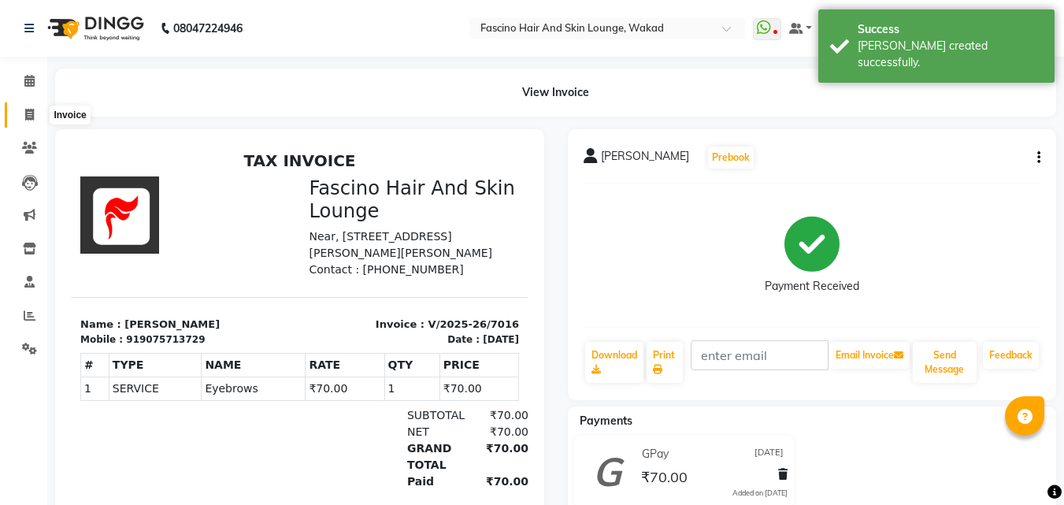
click at [30, 106] on span at bounding box center [30, 115] width 28 height 18
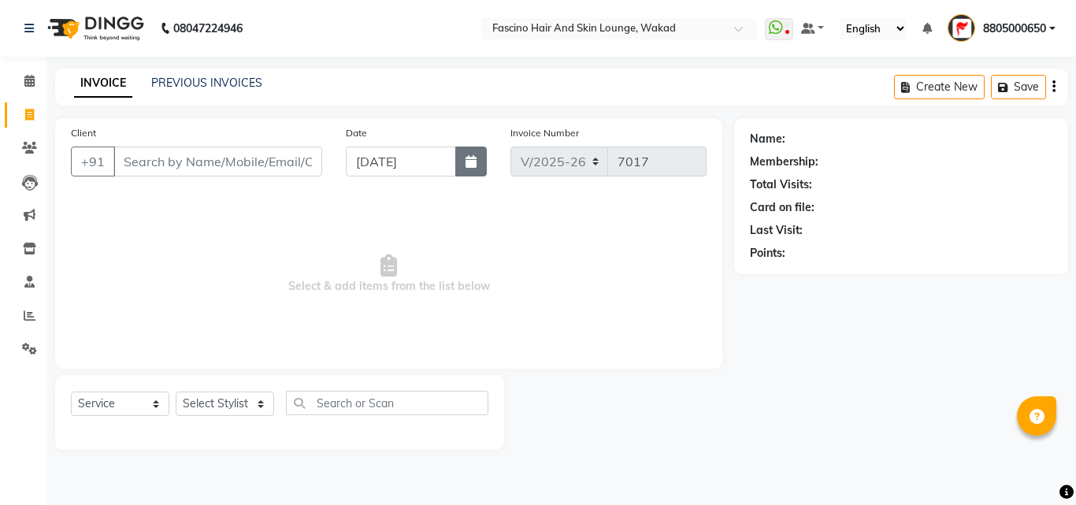
click at [465, 160] on icon "button" at bounding box center [470, 161] width 11 height 13
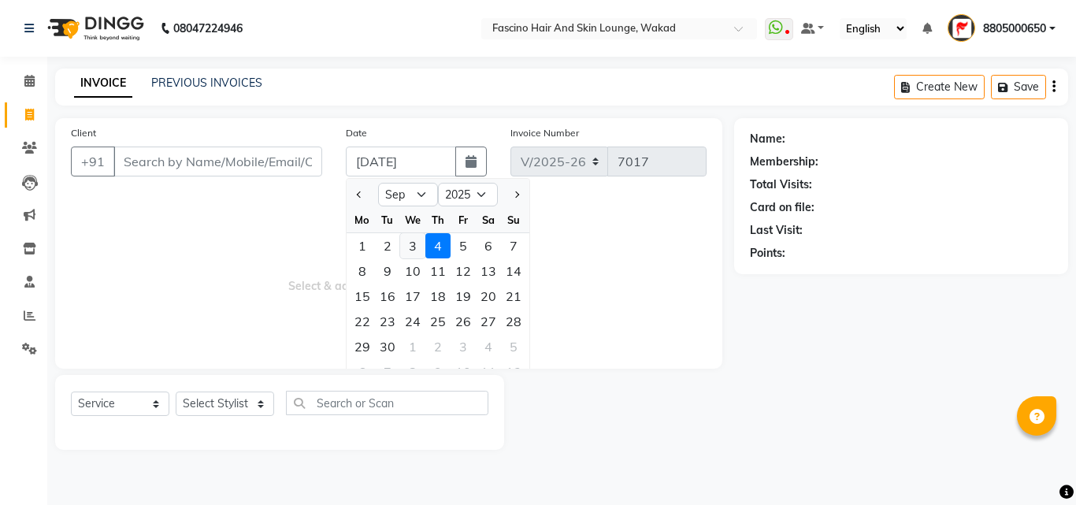
click at [416, 250] on div "3" at bounding box center [412, 245] width 25 height 25
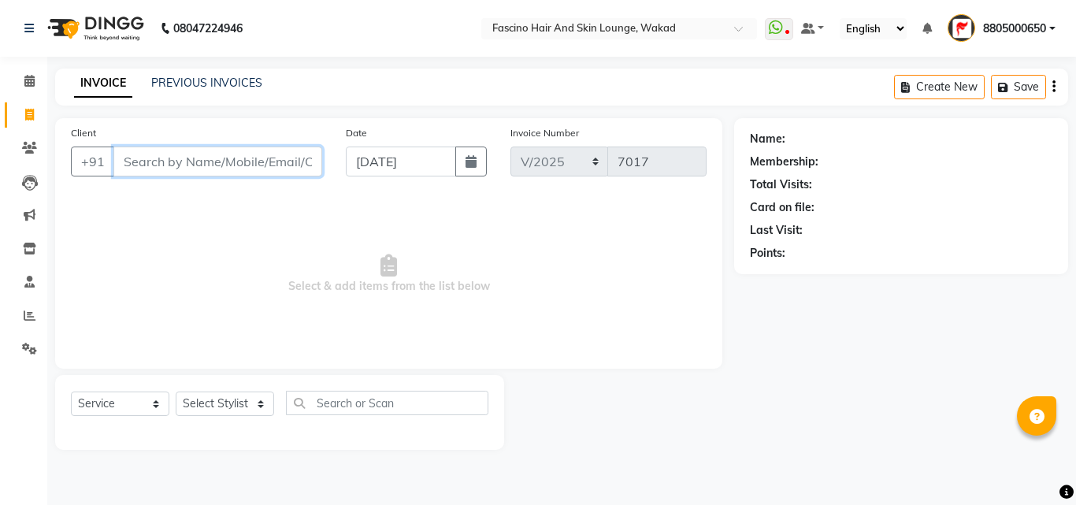
click at [217, 160] on input "Client" at bounding box center [217, 161] width 209 height 30
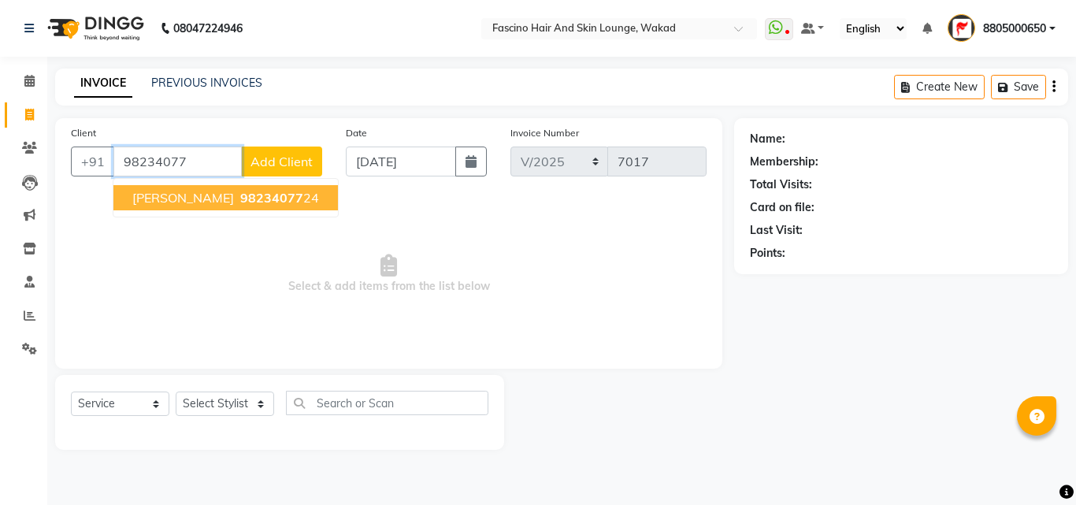
click at [178, 203] on span "Bhavna Varma" at bounding box center [183, 198] width 102 height 16
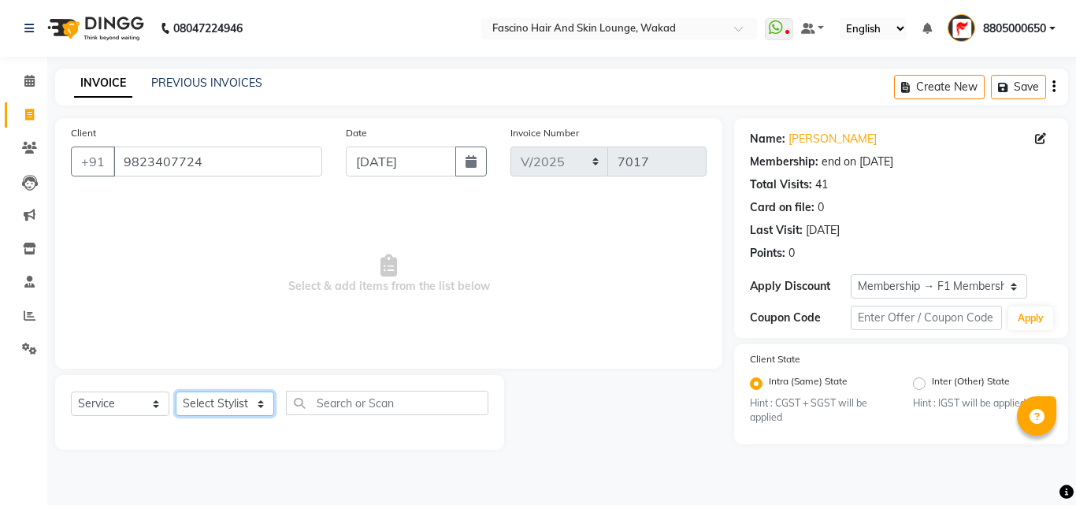
click at [230, 398] on select "Select Stylist 8805000650 Aarohi Chimu [PERSON_NAME] jh F1 Salon Ganesh F1 Gopa…" at bounding box center [225, 403] width 98 height 24
click at [176, 391] on select "Select Stylist 8805000650 Aarohi Chimu [PERSON_NAME] jh F1 Salon Ganesh F1 Gopa…" at bounding box center [225, 403] width 98 height 24
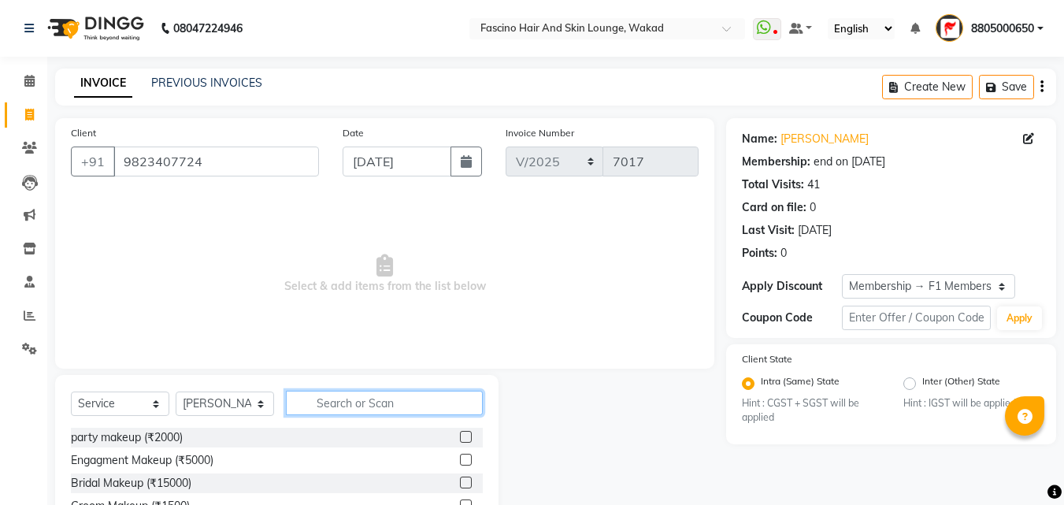
click at [335, 398] on input "text" at bounding box center [384, 403] width 197 height 24
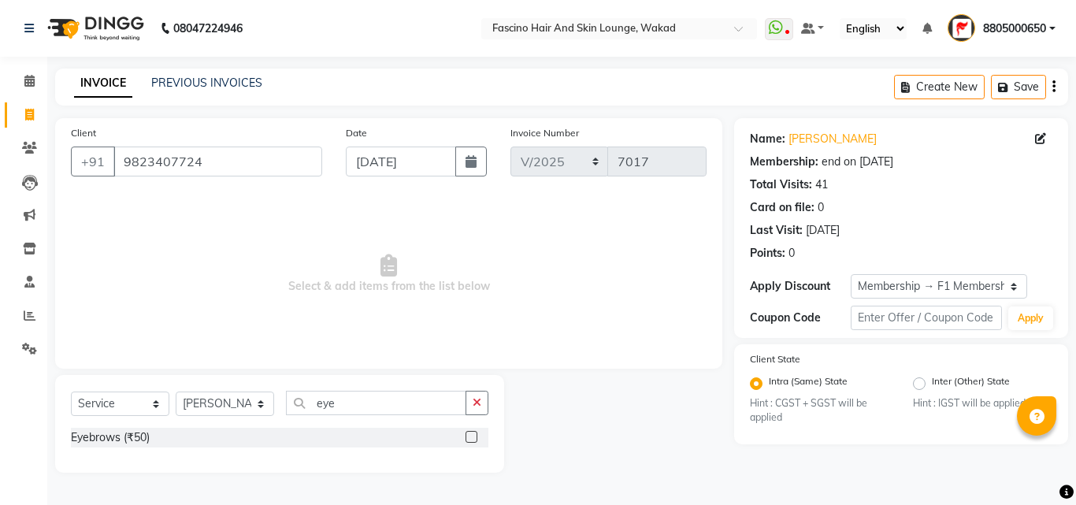
click at [474, 438] on label at bounding box center [471, 437] width 12 height 12
click at [474, 438] on input "checkbox" at bounding box center [470, 437] width 10 height 10
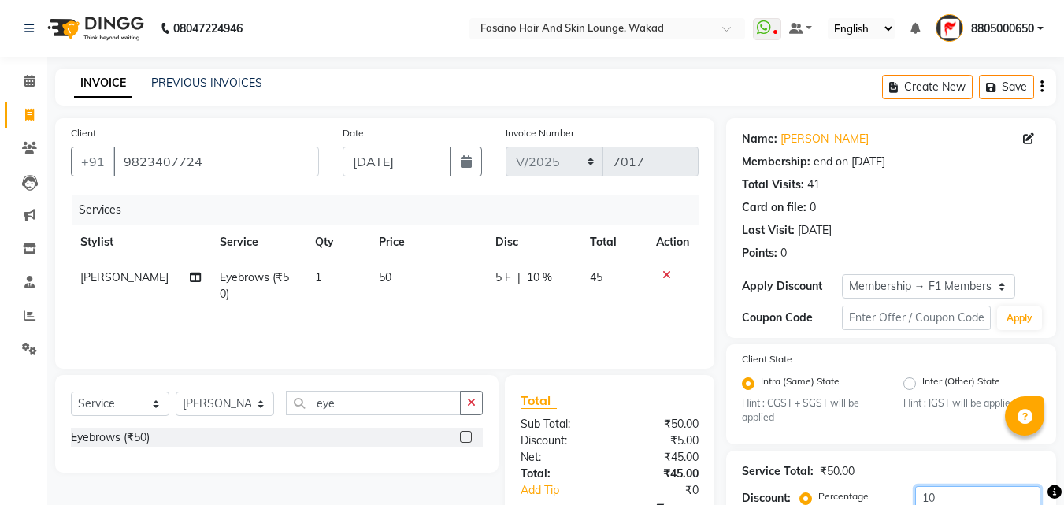
click at [943, 496] on input "10" at bounding box center [977, 498] width 125 height 24
click at [432, 283] on td "50" at bounding box center [428, 286] width 117 height 52
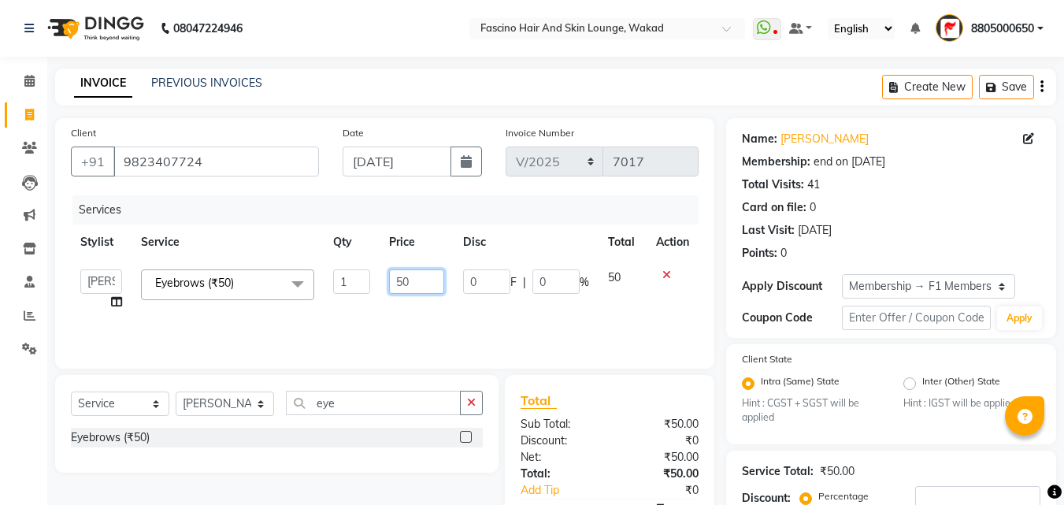
click at [432, 283] on input "50" at bounding box center [416, 281] width 54 height 24
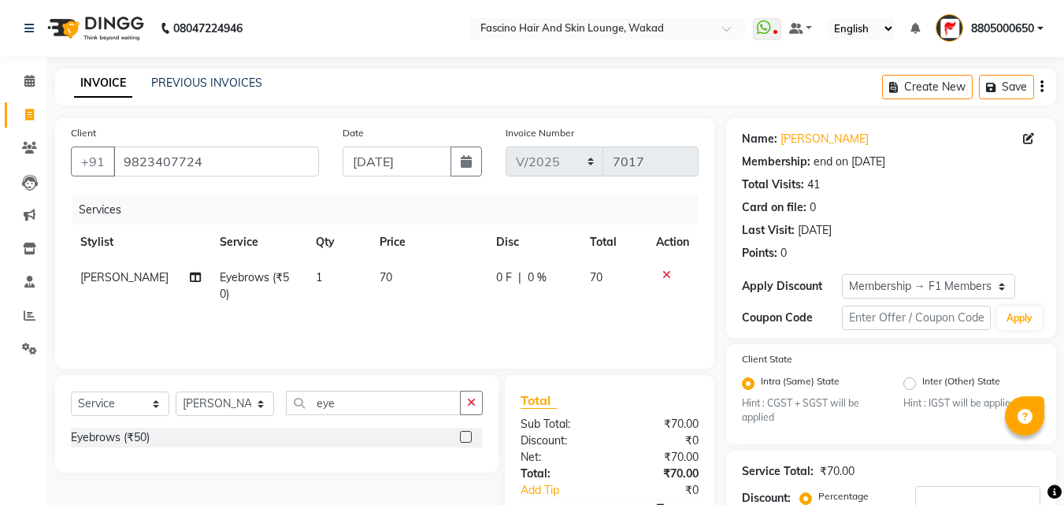
click at [415, 310] on td "70" at bounding box center [428, 286] width 117 height 52
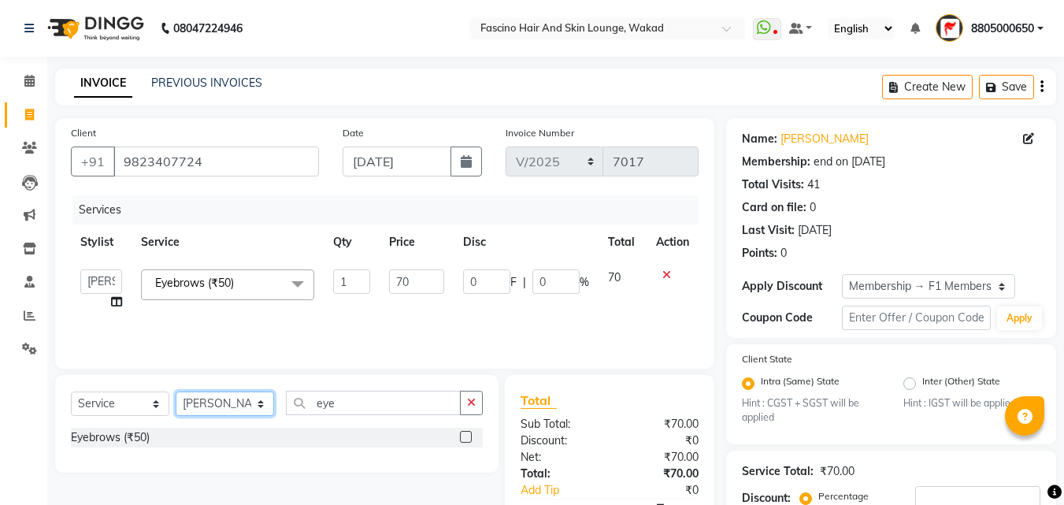
click at [253, 405] on select "Select Stylist 8805000650 Aarohi Chimu [PERSON_NAME] jh F1 Salon Ganesh F1 Gopa…" at bounding box center [225, 403] width 98 height 24
click at [176, 391] on select "Select Stylist 8805000650 Aarohi Chimu [PERSON_NAME] jh F1 Salon Ganesh F1 Gopa…" at bounding box center [225, 403] width 98 height 24
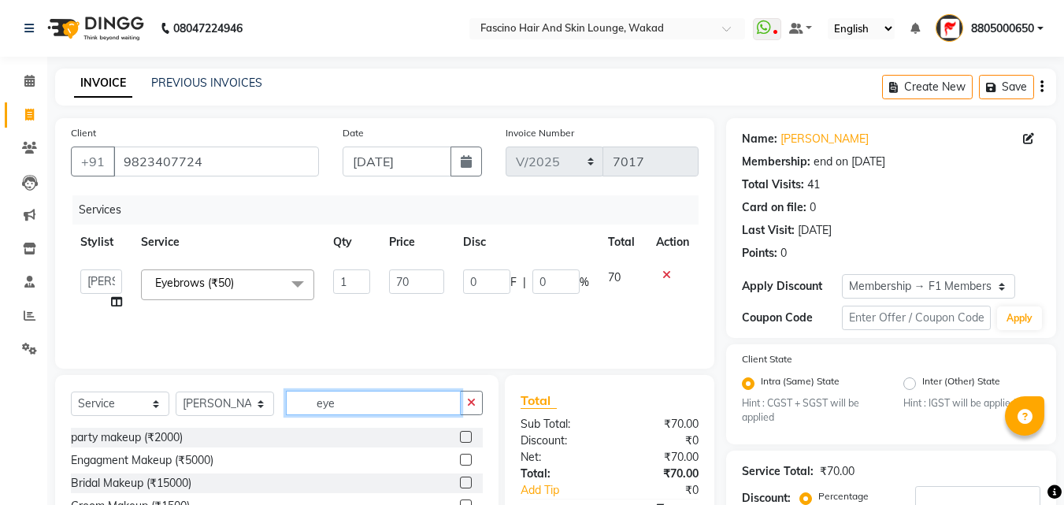
click at [348, 402] on input "eye" at bounding box center [373, 403] width 175 height 24
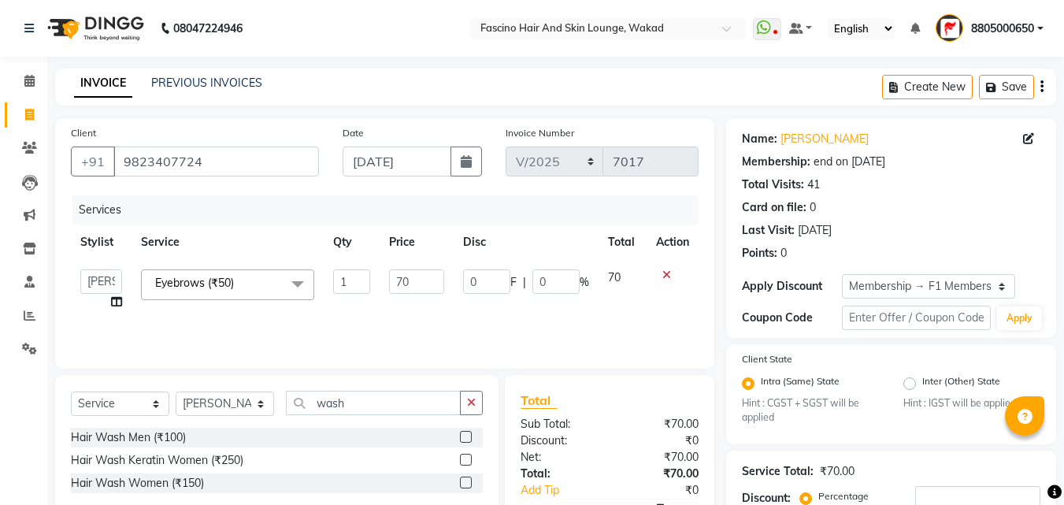
click at [462, 456] on label at bounding box center [466, 460] width 12 height 12
click at [462, 456] on input "checkbox" at bounding box center [465, 460] width 10 height 10
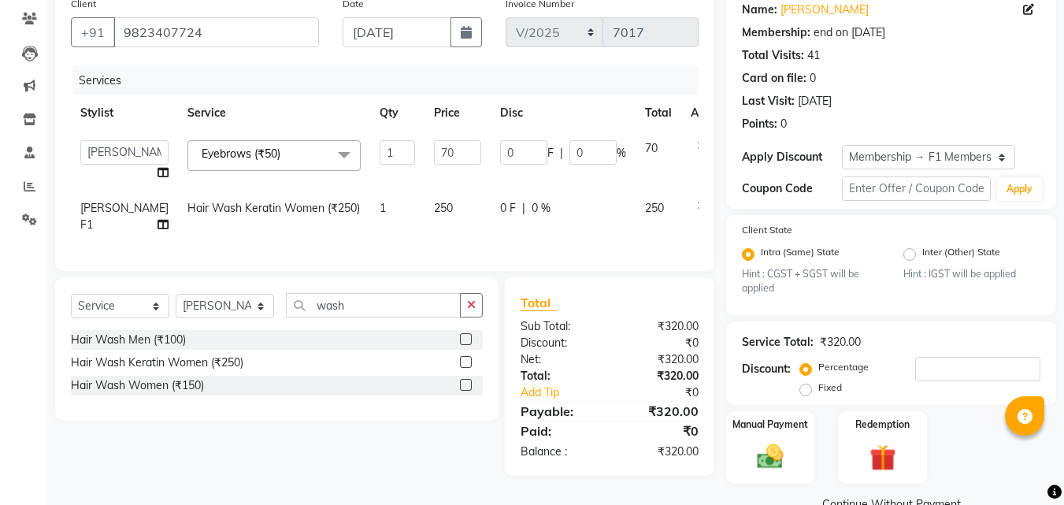
scroll to position [164, 0]
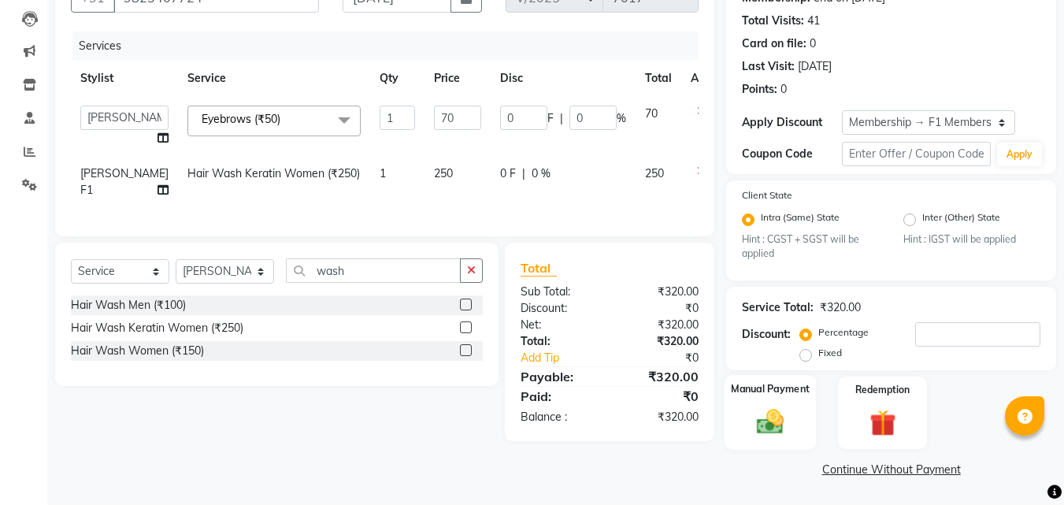
click at [769, 428] on img at bounding box center [770, 421] width 44 height 31
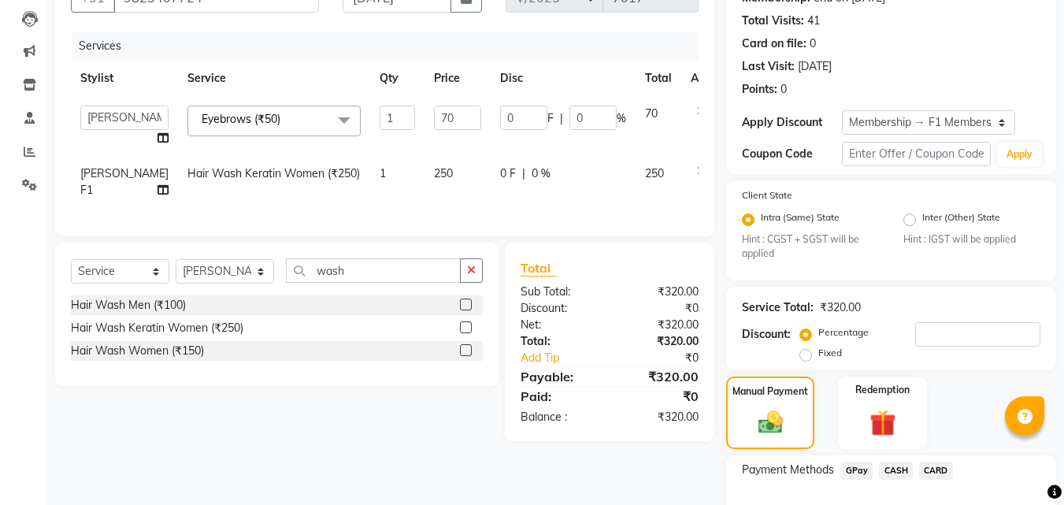
click at [846, 474] on span "GPay" at bounding box center [856, 470] width 32 height 18
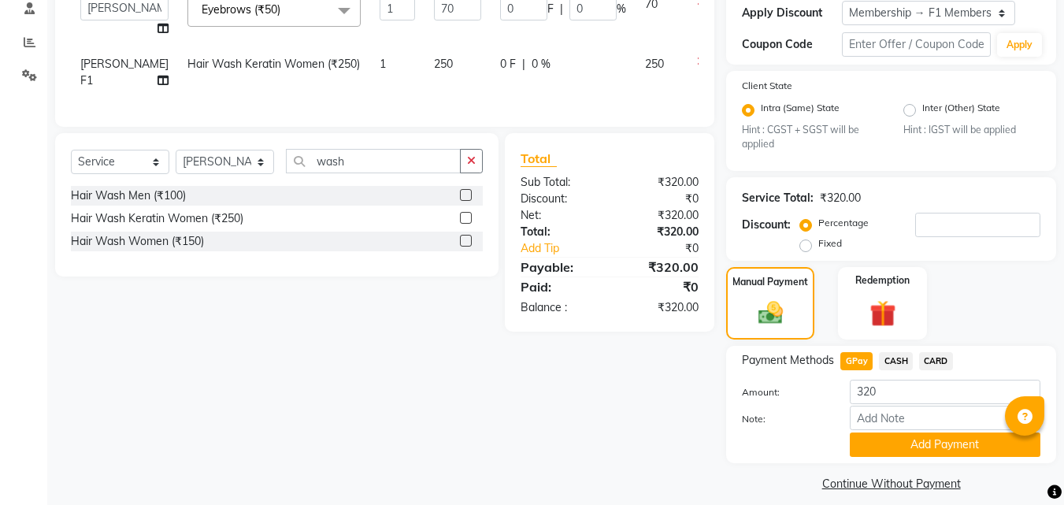
scroll to position [287, 0]
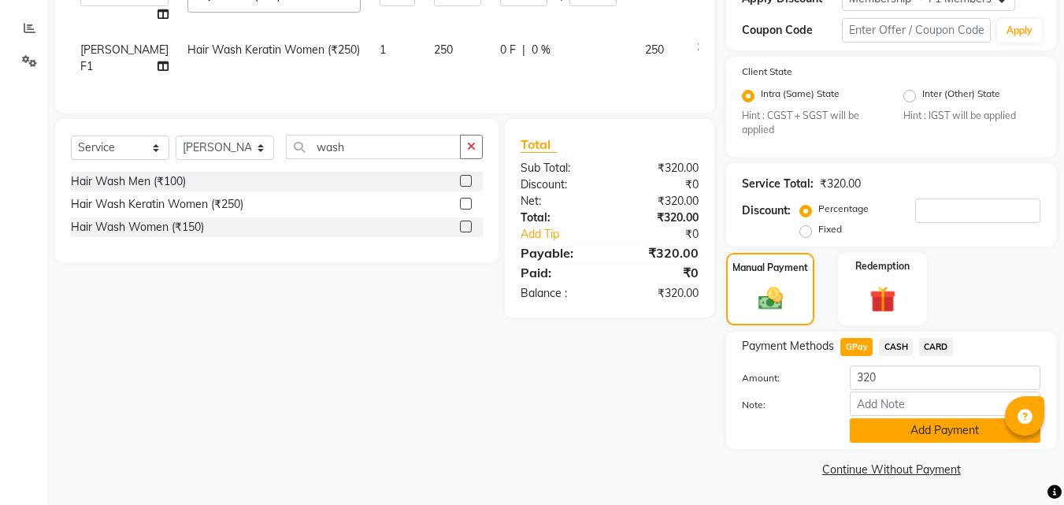
click at [940, 436] on button "Add Payment" at bounding box center [945, 430] width 191 height 24
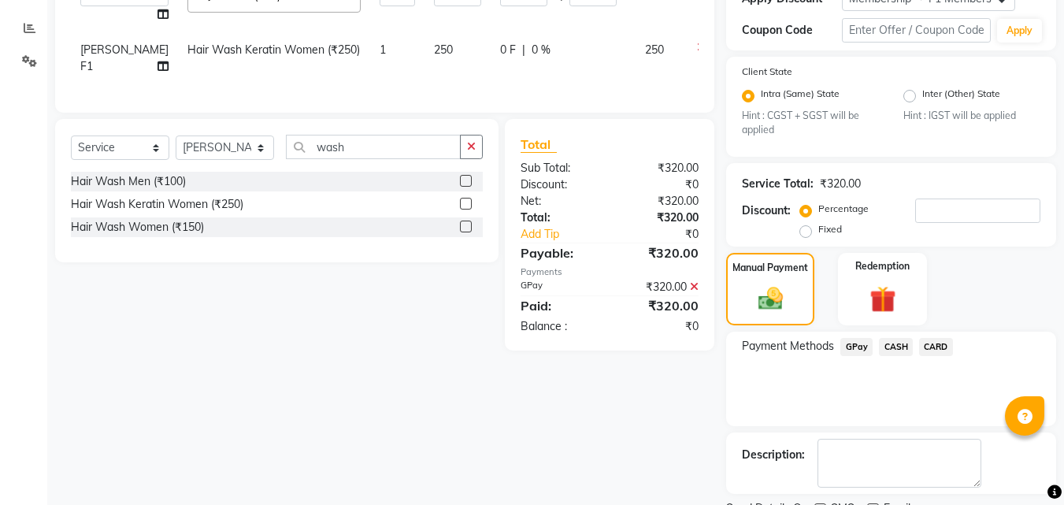
scroll to position [354, 0]
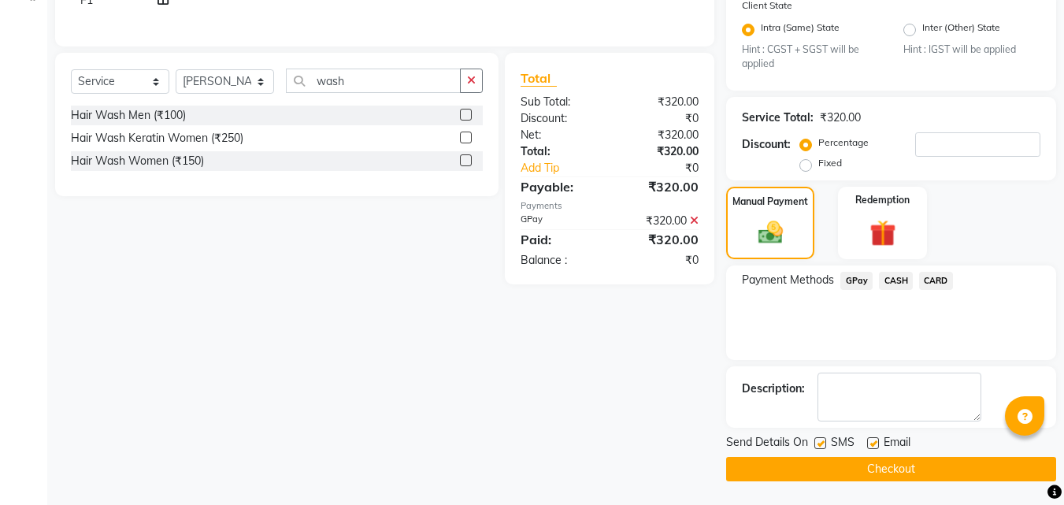
click at [823, 445] on label at bounding box center [820, 443] width 12 height 12
click at [823, 445] on input "checkbox" at bounding box center [819, 444] width 10 height 10
click at [875, 442] on label at bounding box center [873, 443] width 12 height 12
click at [875, 442] on input "checkbox" at bounding box center [872, 444] width 10 height 10
click at [841, 461] on button "Checkout" at bounding box center [891, 469] width 330 height 24
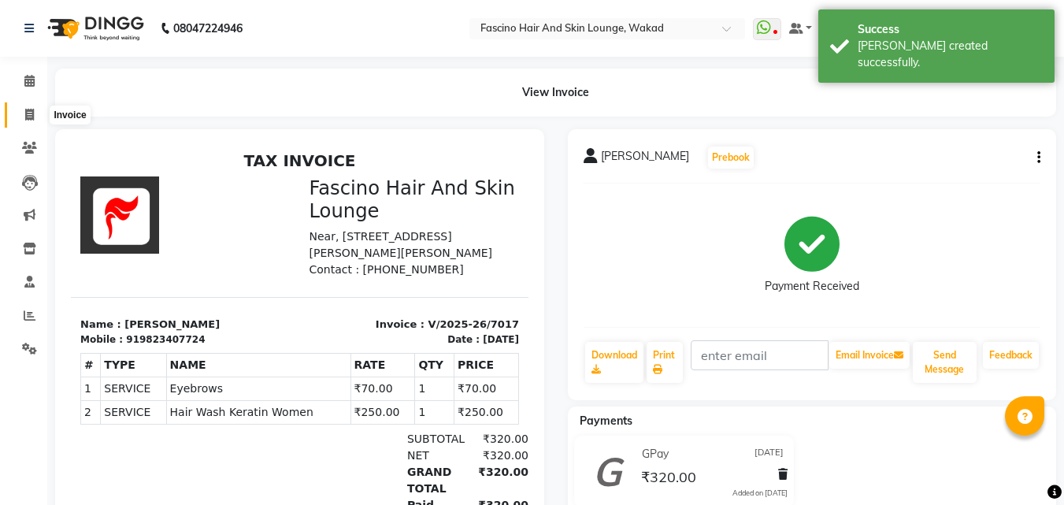
click at [32, 113] on icon at bounding box center [29, 115] width 9 height 12
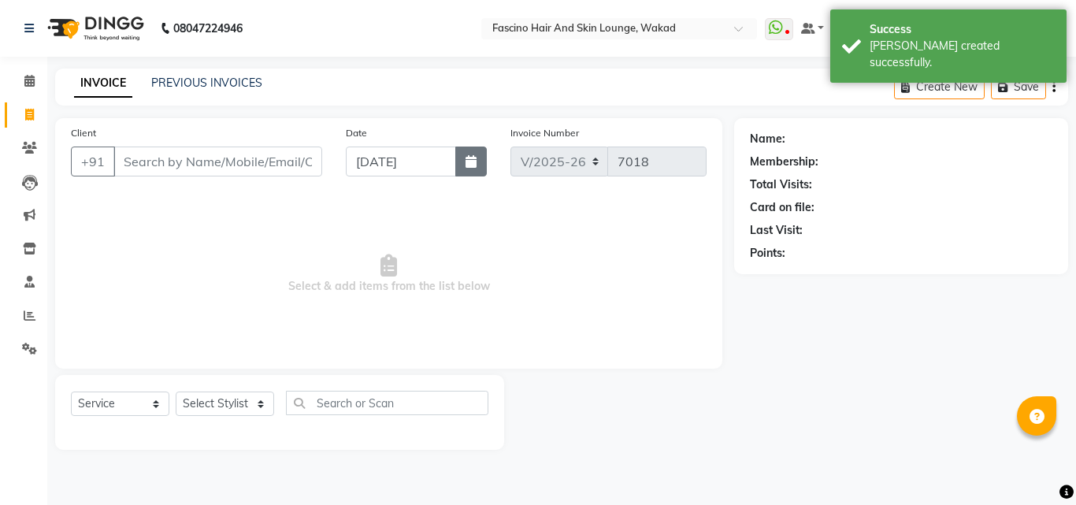
click at [465, 163] on button "button" at bounding box center [470, 161] width 31 height 30
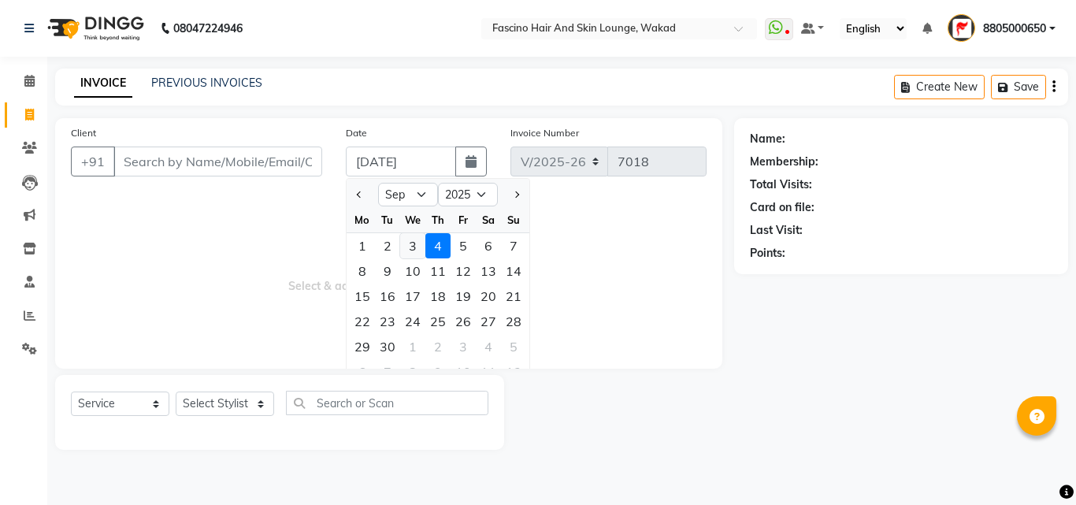
click at [406, 255] on div "3" at bounding box center [412, 245] width 25 height 25
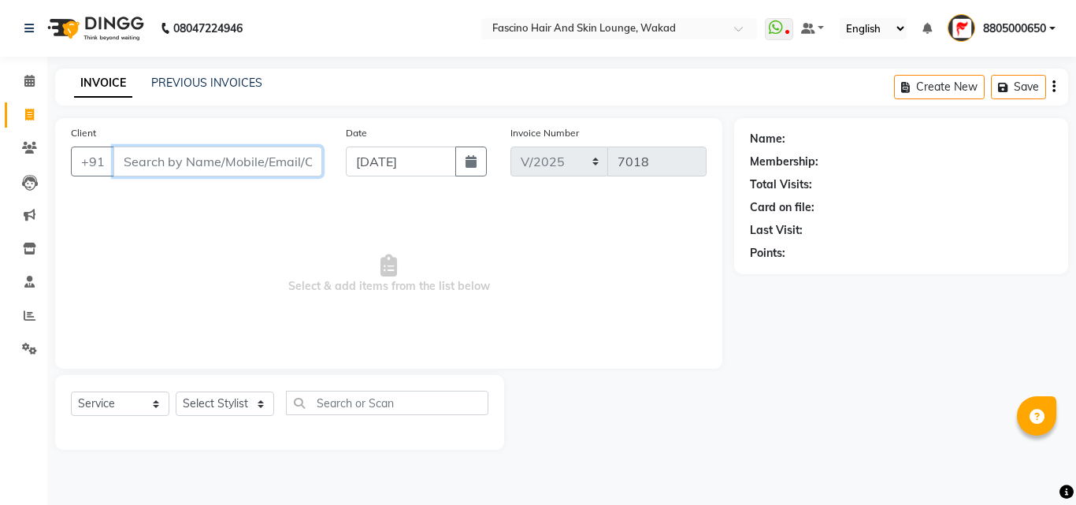
click at [252, 160] on input "Client" at bounding box center [217, 161] width 209 height 30
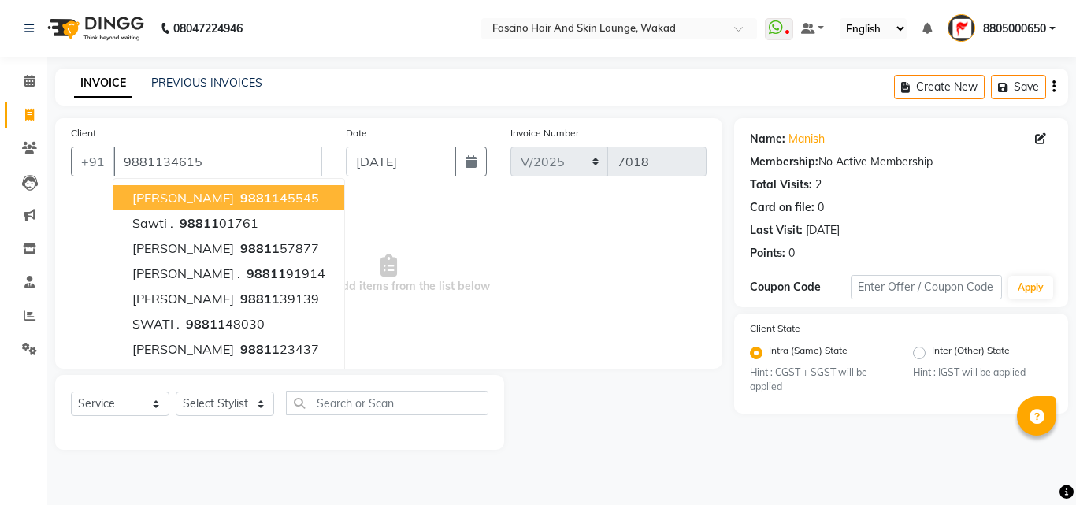
click at [491, 252] on span "Select & add items from the list below" at bounding box center [388, 273] width 635 height 157
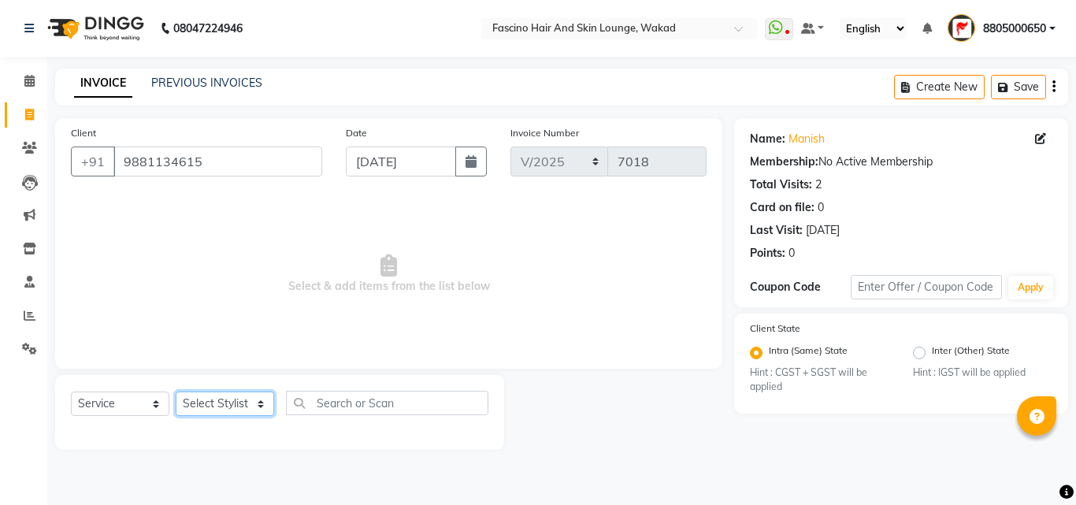
click at [239, 406] on select "Select Stylist 8805000650 Aarohi Chimu [PERSON_NAME] jh F1 Salon Ganesh F1 Gopa…" at bounding box center [225, 403] width 98 height 24
click at [176, 391] on select "Select Stylist 8805000650 Aarohi Chimu [PERSON_NAME] jh F1 Salon Ganesh F1 Gopa…" at bounding box center [225, 403] width 98 height 24
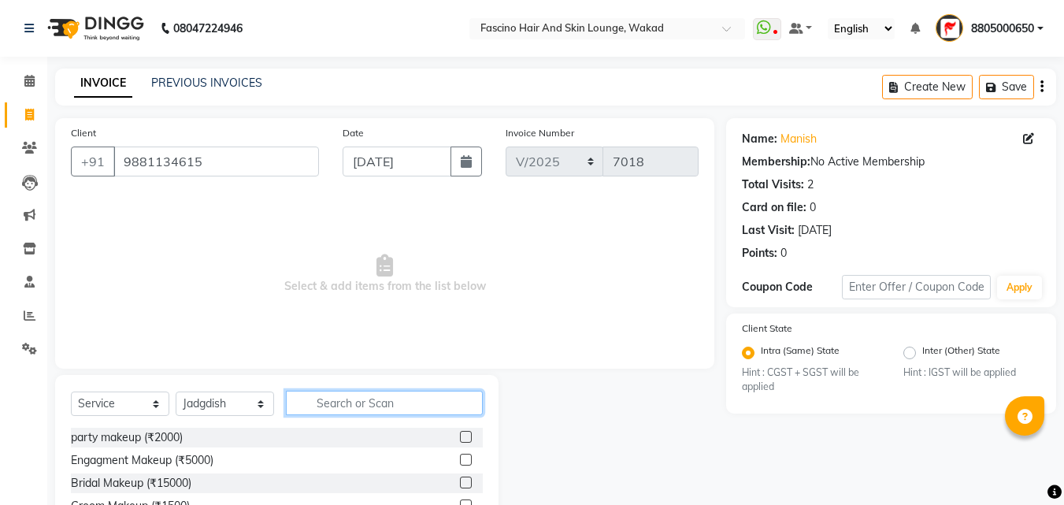
click at [354, 400] on input "text" at bounding box center [384, 403] width 197 height 24
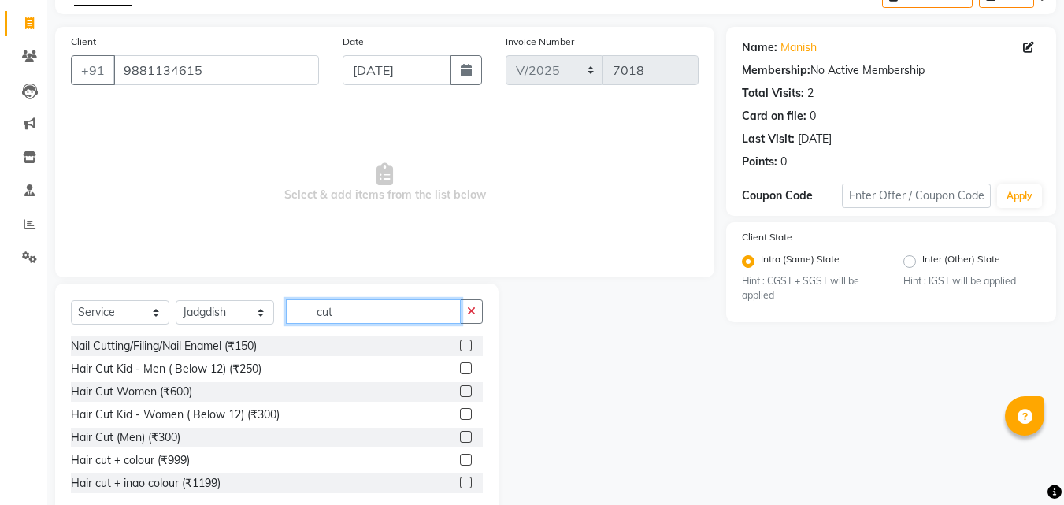
scroll to position [126, 0]
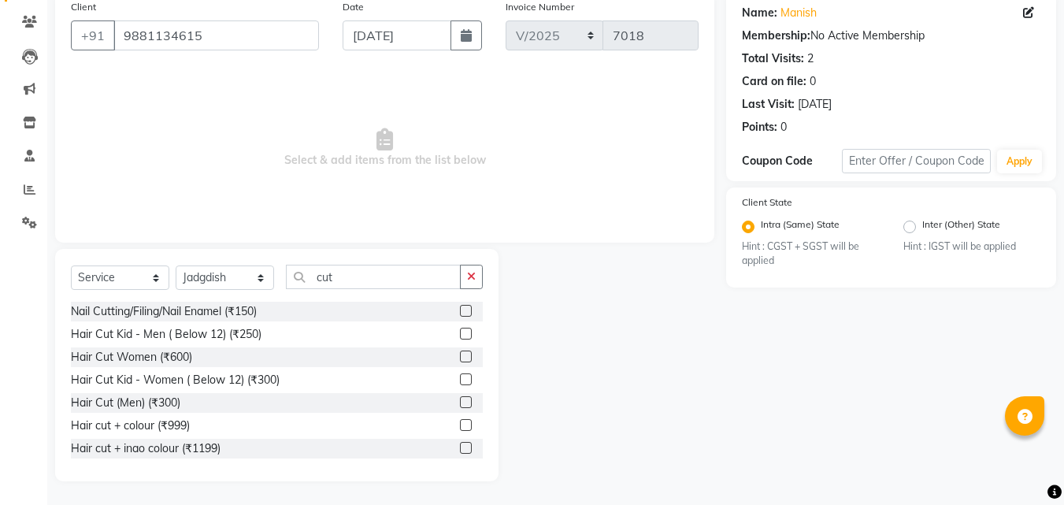
click at [460, 398] on label at bounding box center [466, 402] width 12 height 12
click at [460, 398] on input "checkbox" at bounding box center [465, 403] width 10 height 10
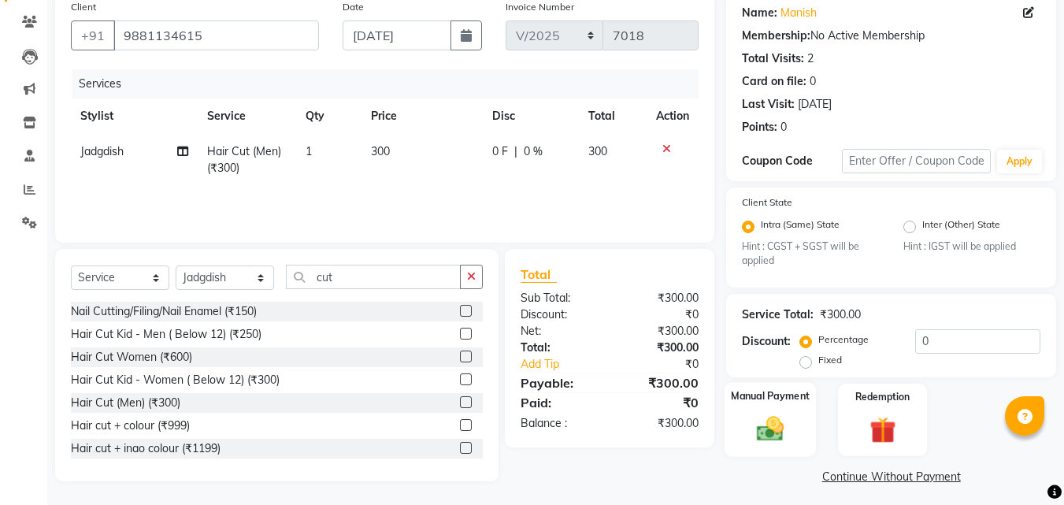
click at [779, 435] on img at bounding box center [770, 428] width 44 height 31
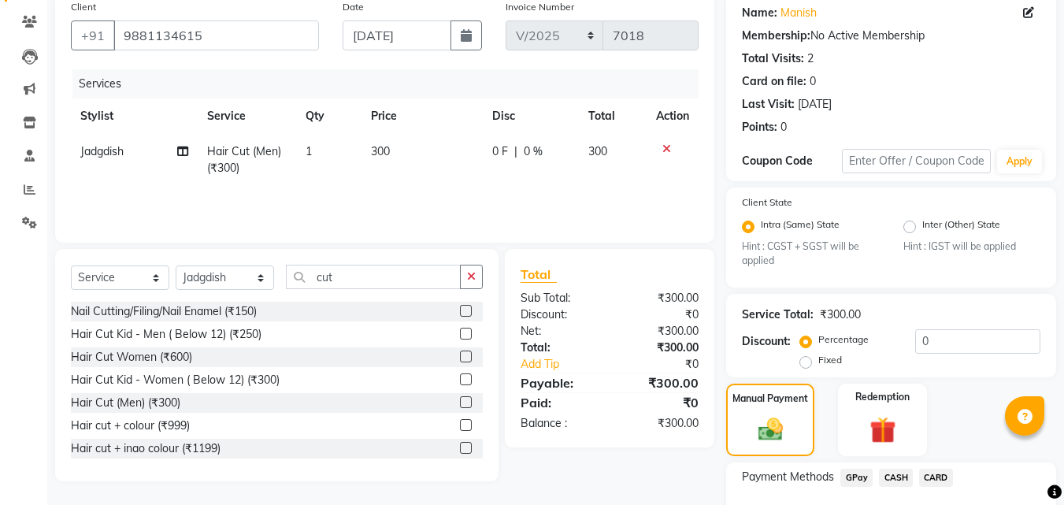
click at [854, 479] on span "GPay" at bounding box center [856, 478] width 32 height 18
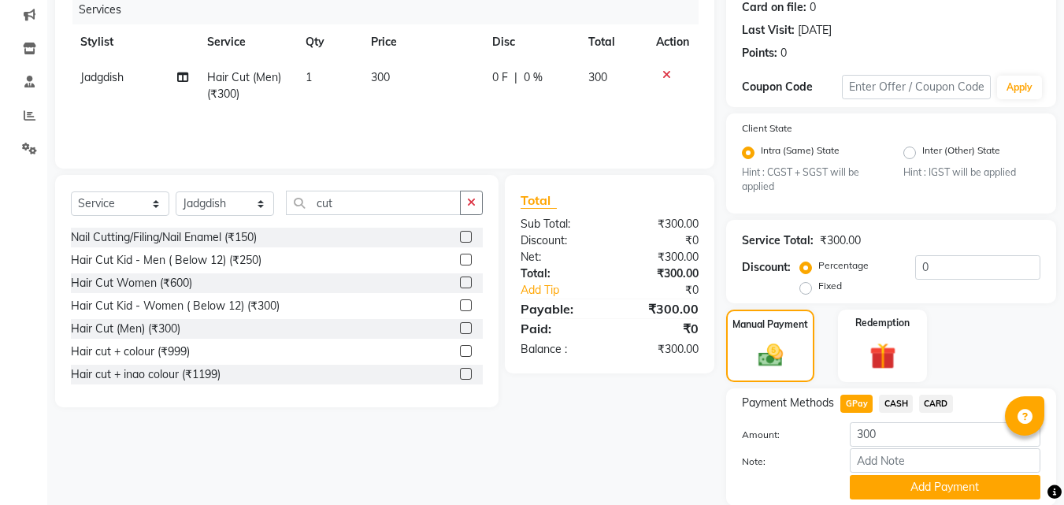
scroll to position [257, 0]
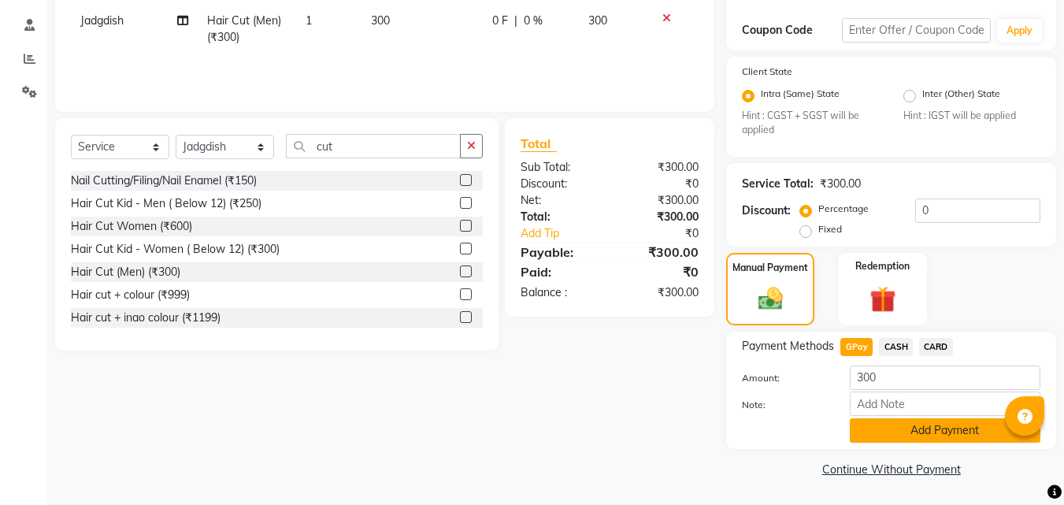
click at [931, 437] on button "Add Payment" at bounding box center [945, 430] width 191 height 24
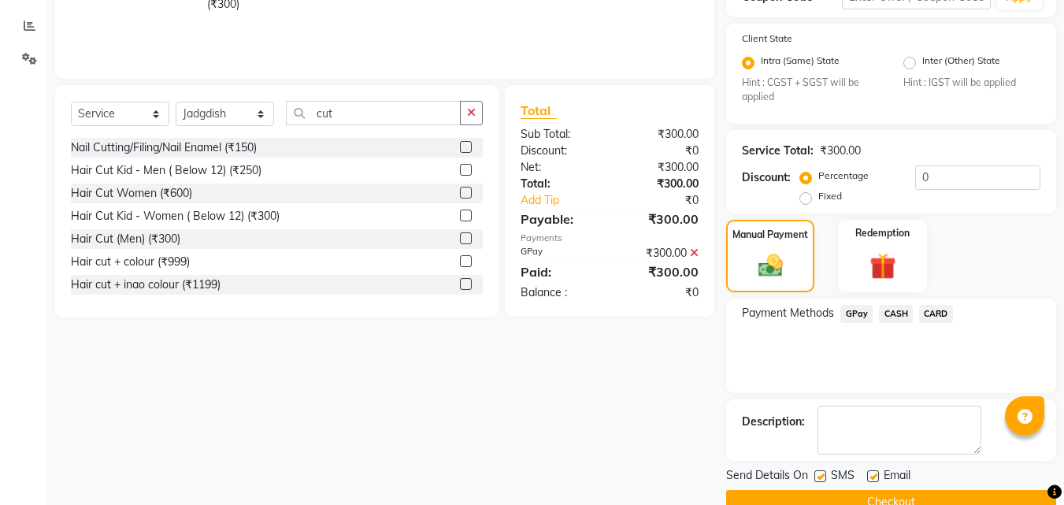
scroll to position [323, 0]
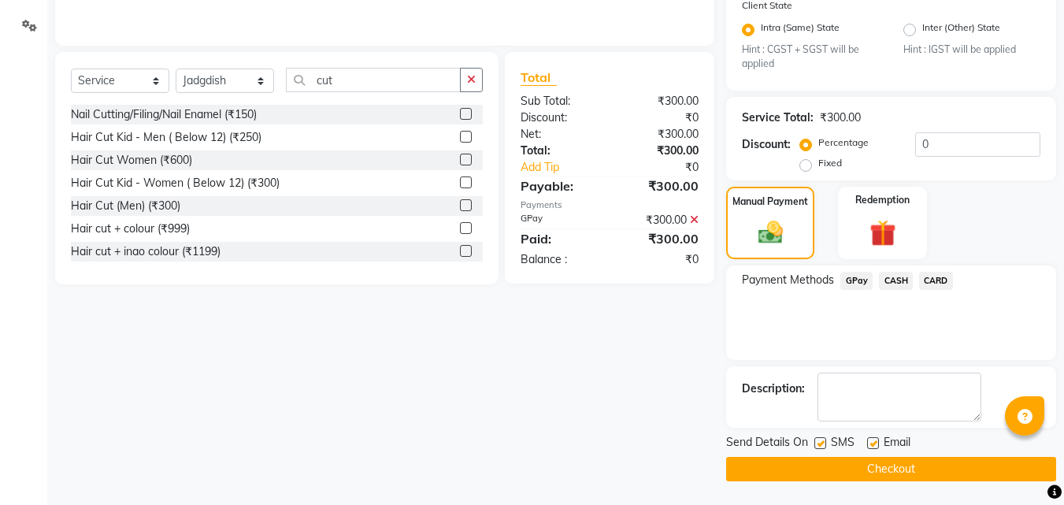
click at [822, 443] on label at bounding box center [820, 443] width 12 height 12
click at [822, 443] on input "checkbox" at bounding box center [819, 444] width 10 height 10
click at [877, 442] on label at bounding box center [873, 443] width 12 height 12
click at [877, 442] on input "checkbox" at bounding box center [872, 444] width 10 height 10
click at [826, 462] on button "Checkout" at bounding box center [891, 469] width 330 height 24
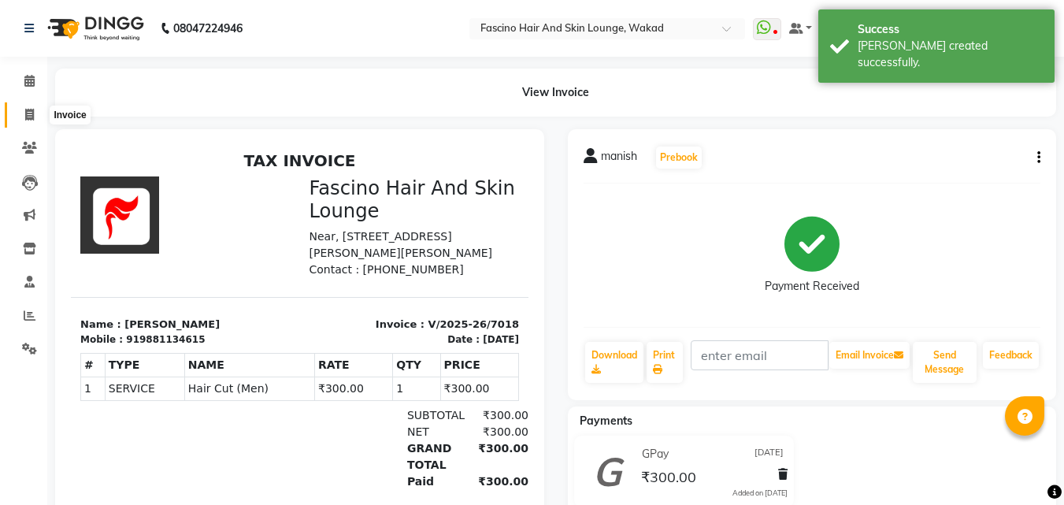
click at [30, 115] on icon at bounding box center [29, 115] width 9 height 12
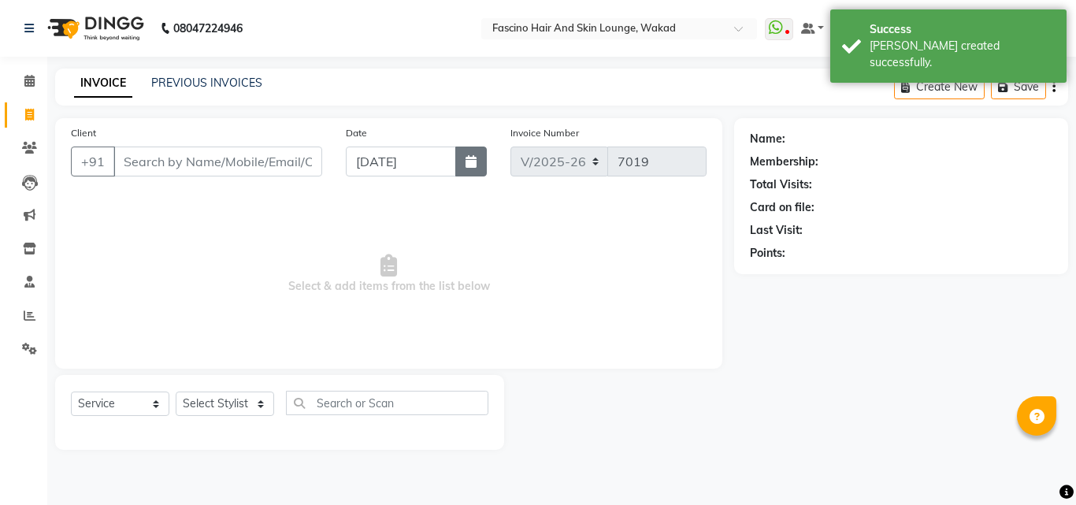
click at [466, 161] on icon "button" at bounding box center [470, 161] width 11 height 13
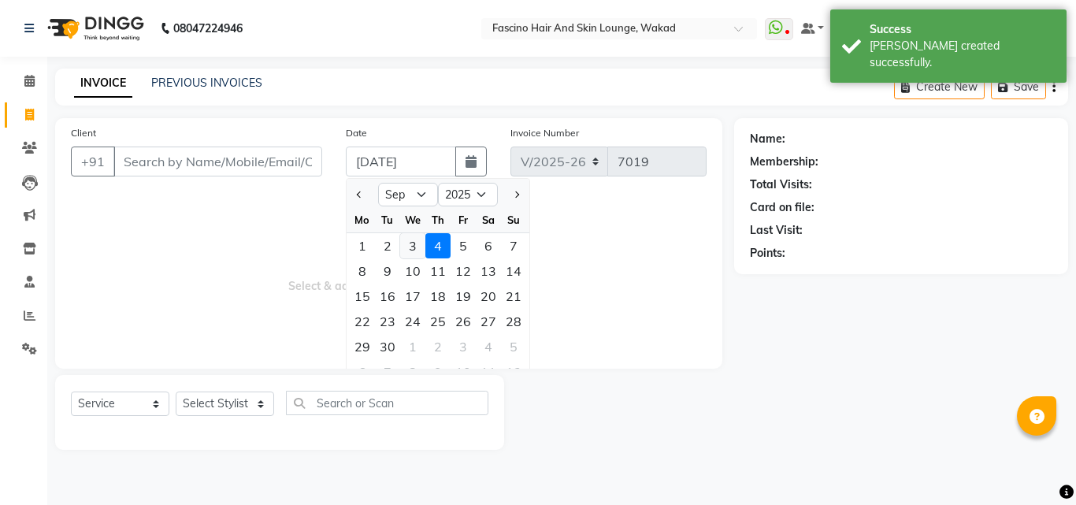
click at [406, 251] on div "3" at bounding box center [412, 245] width 25 height 25
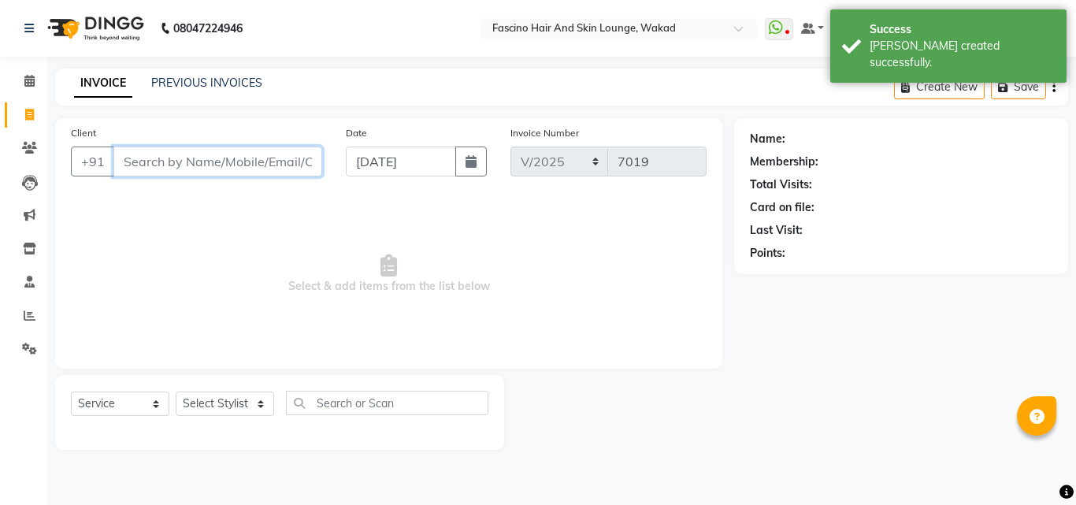
click at [225, 165] on input "Client" at bounding box center [217, 161] width 209 height 30
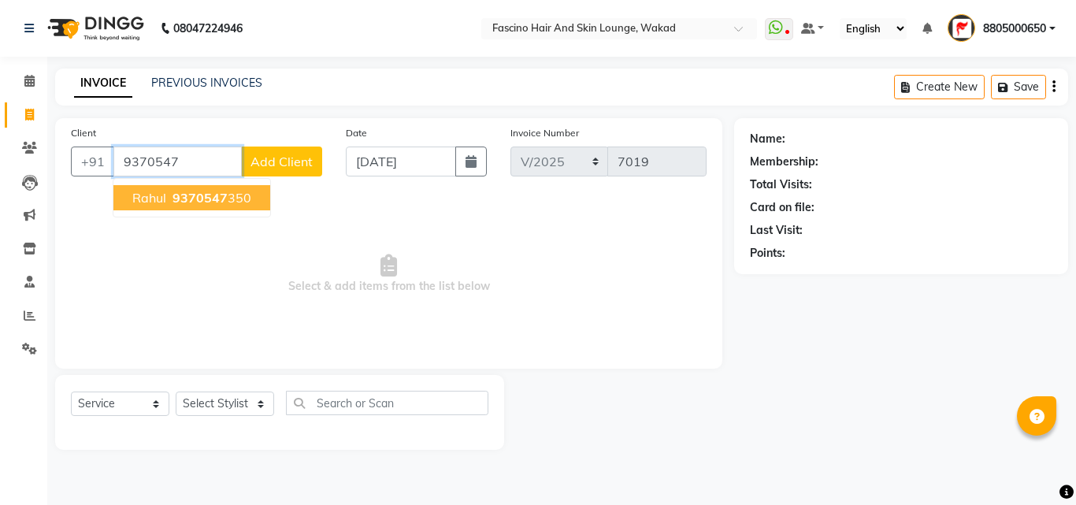
click at [181, 202] on span "9370547" at bounding box center [199, 198] width 55 height 16
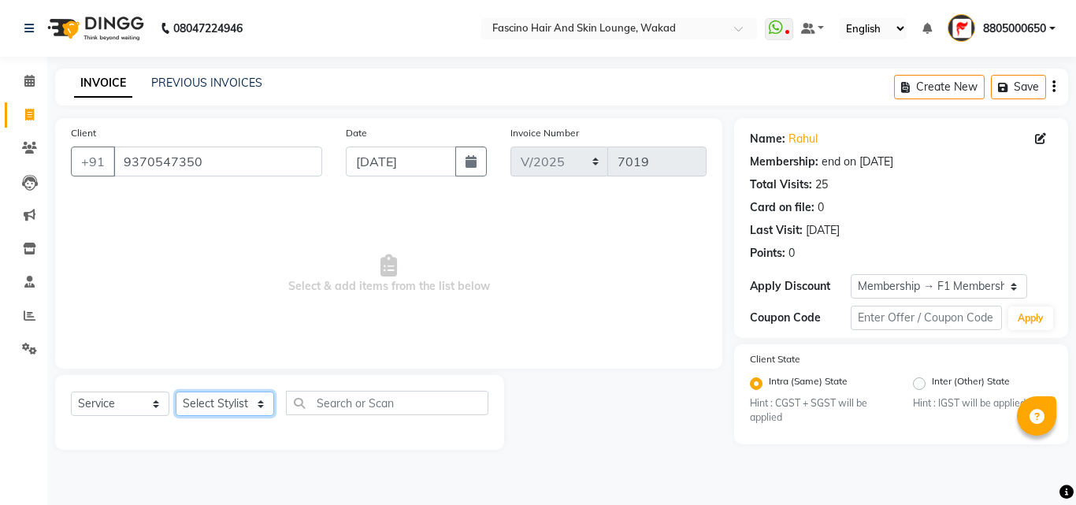
click at [232, 396] on select "Select Stylist 8805000650 Aarohi Chimu [PERSON_NAME] jh F1 Salon Ganesh F1 Gopa…" at bounding box center [225, 403] width 98 height 24
click at [176, 391] on select "Select Stylist 8805000650 Aarohi Chimu [PERSON_NAME] jh F1 Salon Ganesh F1 Gopa…" at bounding box center [225, 403] width 98 height 24
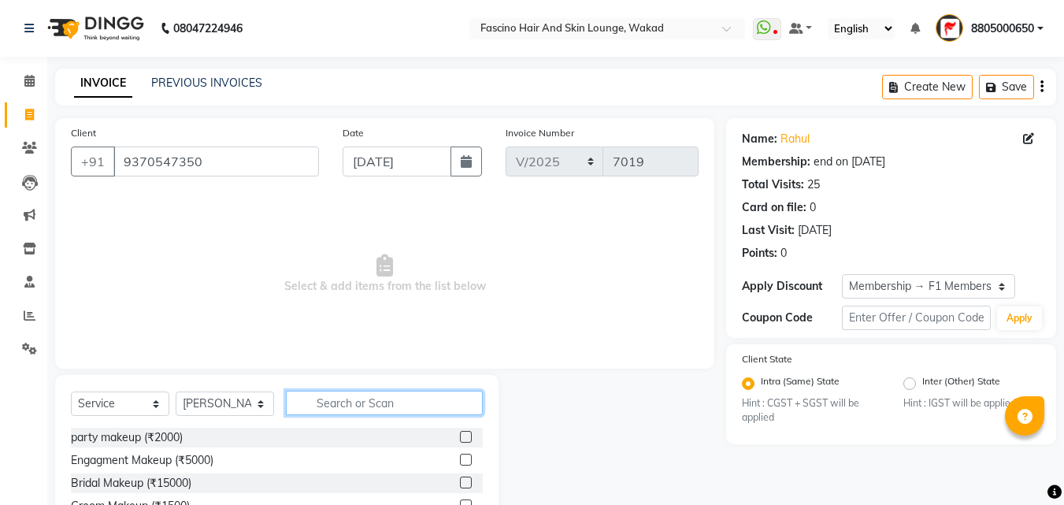
click at [339, 399] on input "text" at bounding box center [384, 403] width 197 height 24
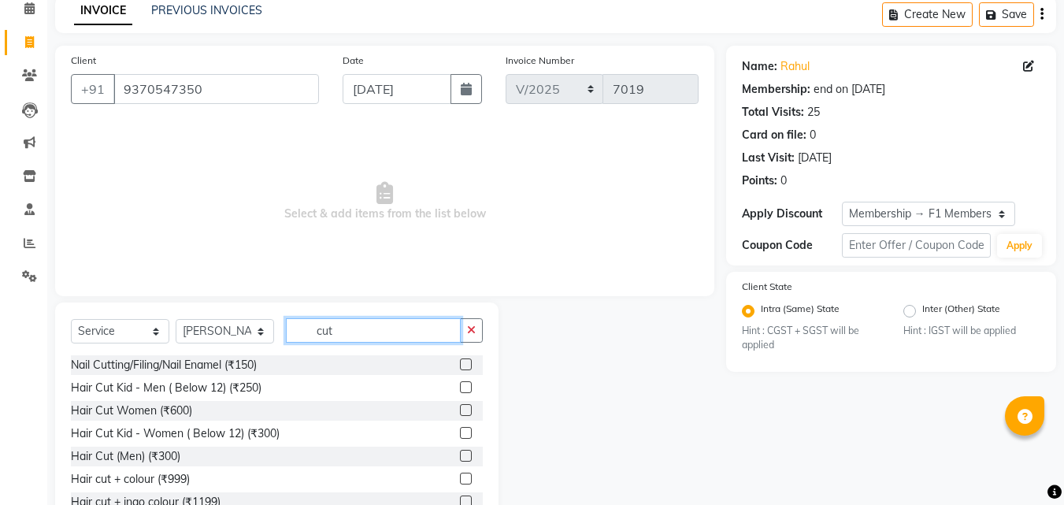
scroll to position [126, 0]
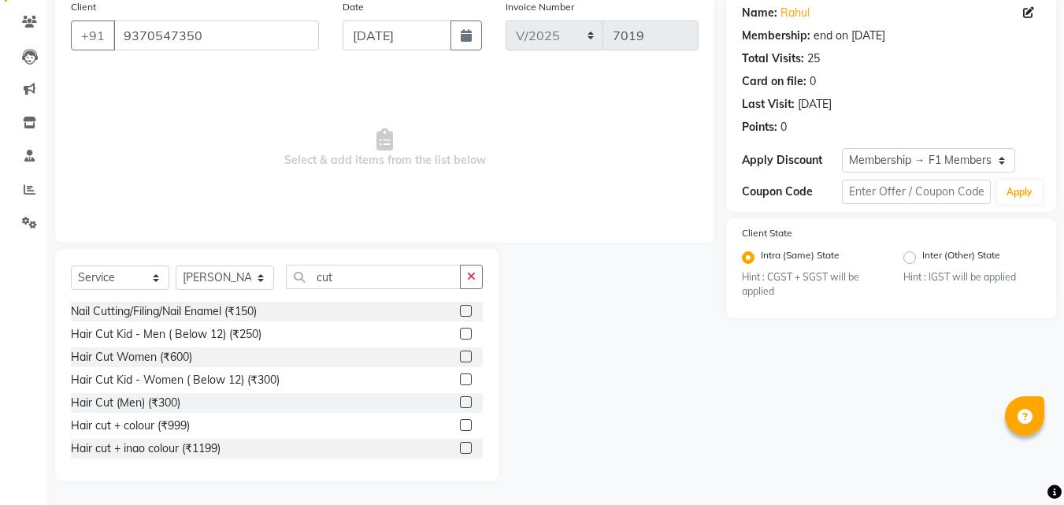
click at [460, 402] on label at bounding box center [466, 402] width 12 height 12
click at [460, 402] on input "checkbox" at bounding box center [465, 403] width 10 height 10
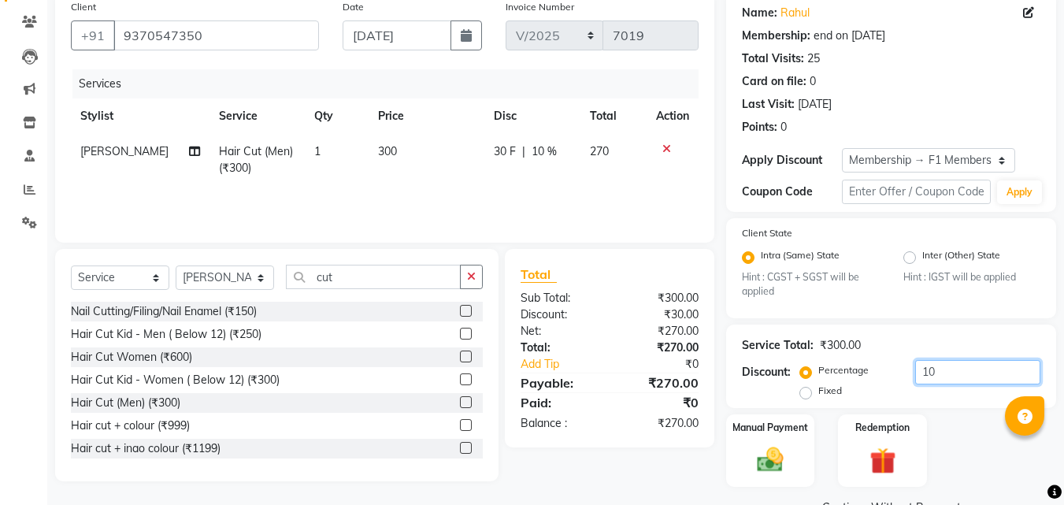
click at [945, 372] on input "10" at bounding box center [977, 372] width 125 height 24
click at [428, 158] on td "300" at bounding box center [428, 160] width 117 height 52
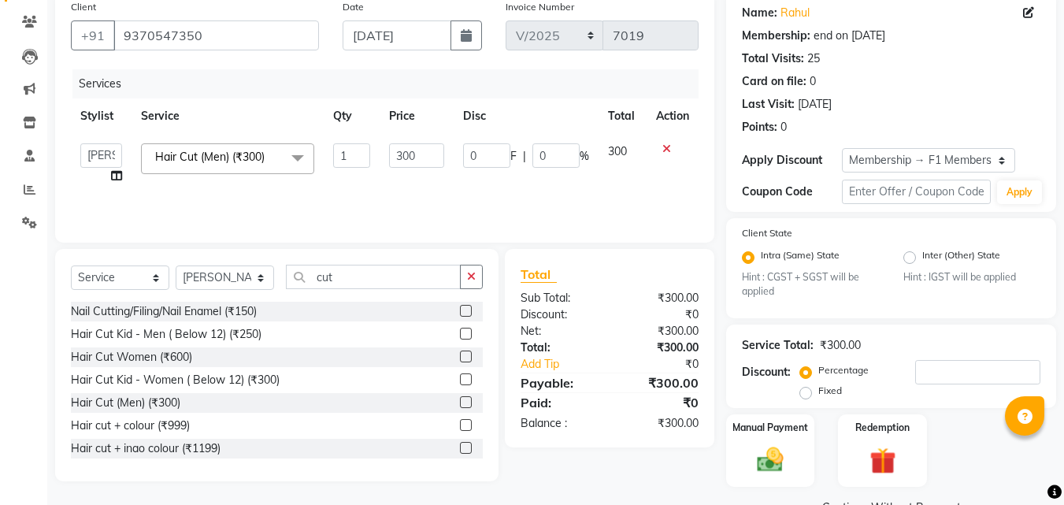
click at [428, 158] on input "300" at bounding box center [416, 155] width 54 height 24
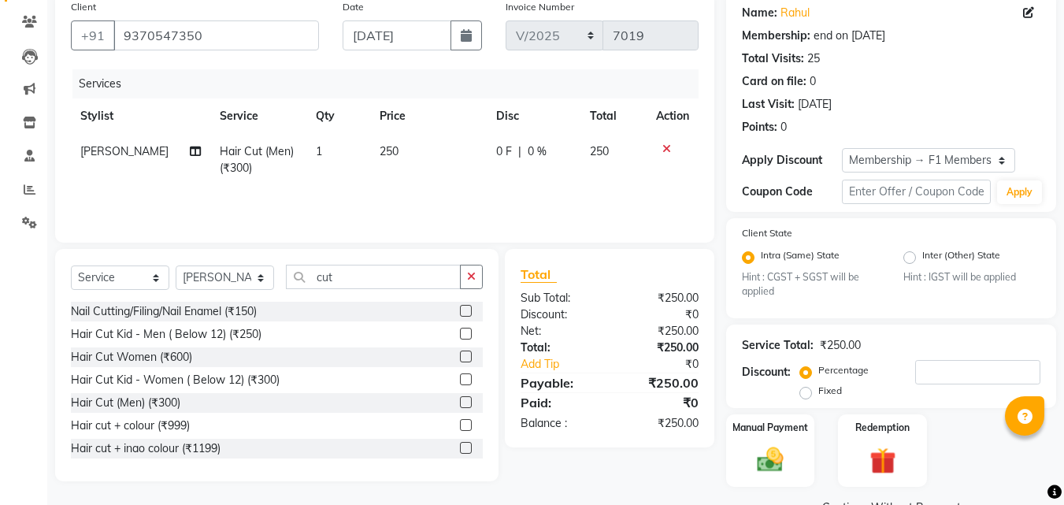
click at [435, 178] on td "250" at bounding box center [428, 160] width 117 height 52
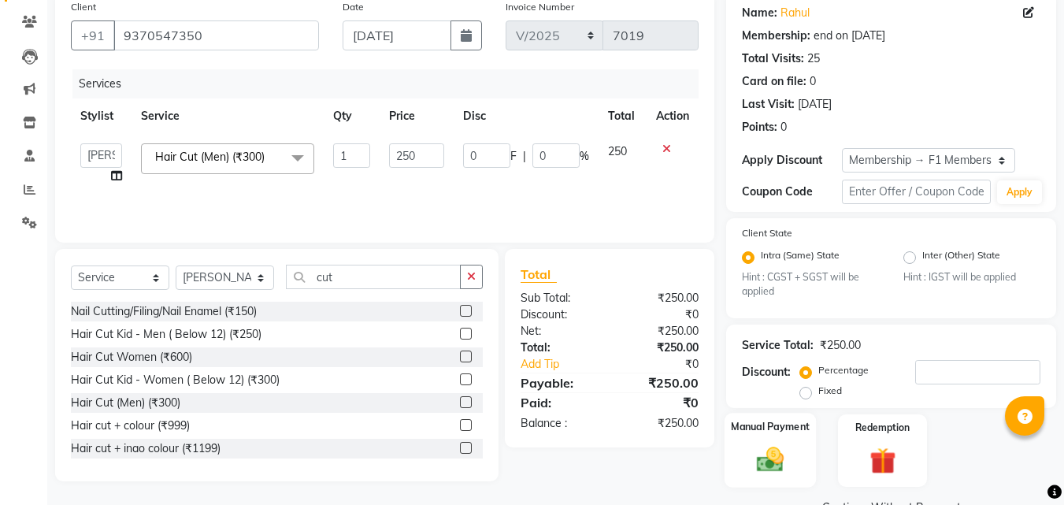
click at [761, 451] on img at bounding box center [770, 459] width 44 height 31
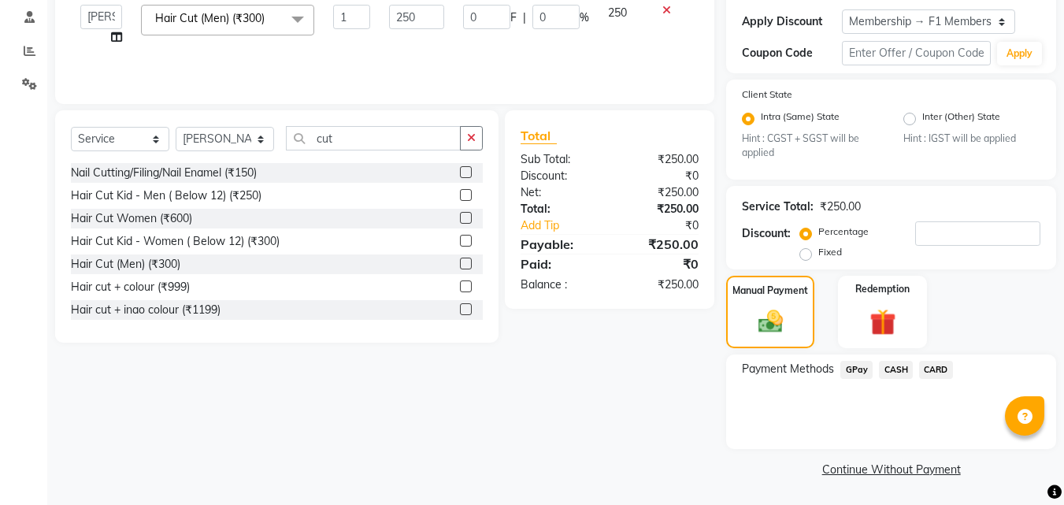
click at [851, 368] on span "GPay" at bounding box center [856, 370] width 32 height 18
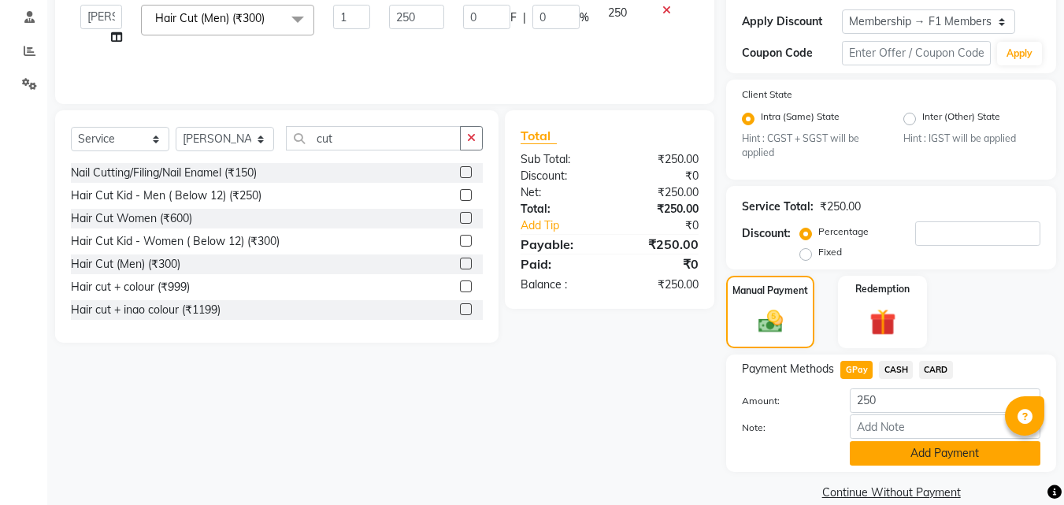
click at [936, 451] on button "Add Payment" at bounding box center [945, 453] width 191 height 24
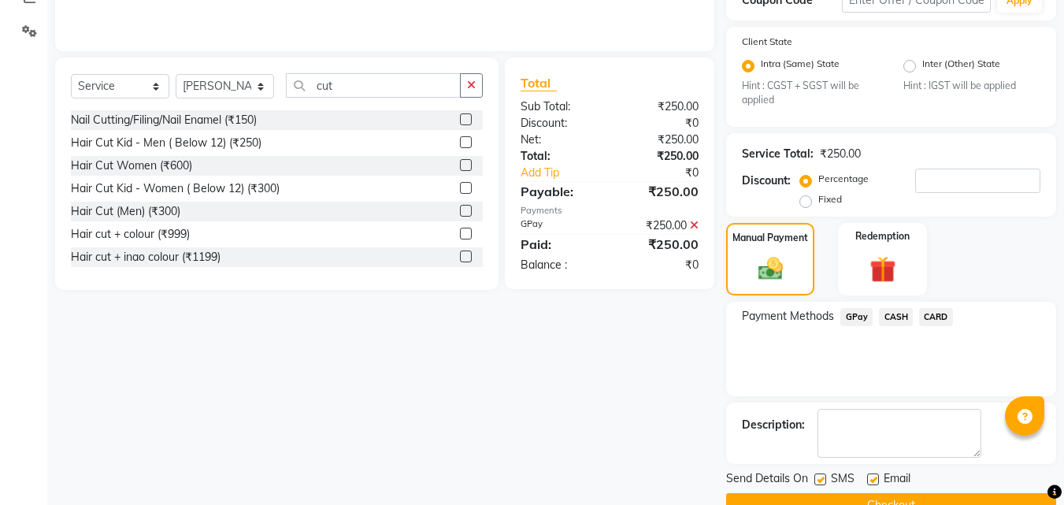
scroll to position [354, 0]
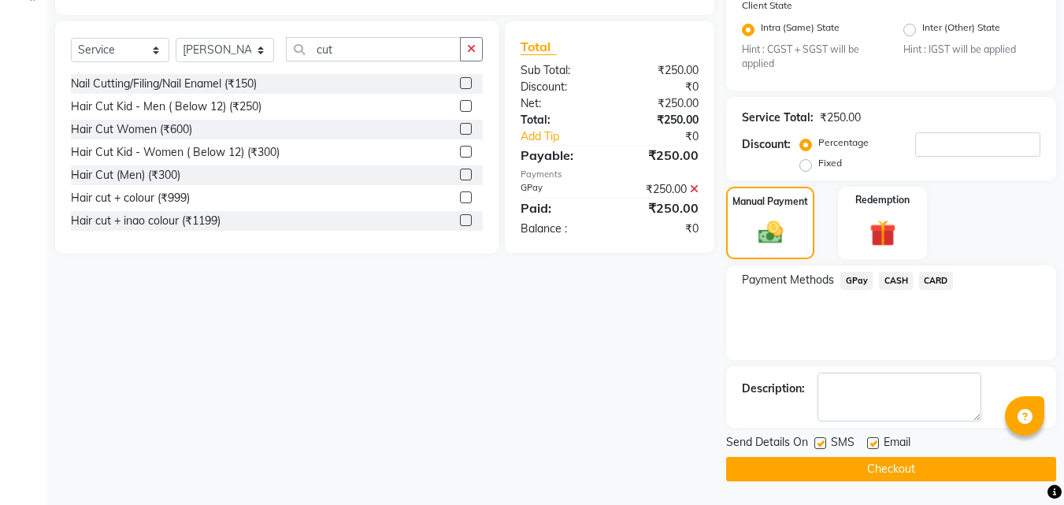
click at [822, 442] on label at bounding box center [820, 443] width 12 height 12
click at [822, 442] on input "checkbox" at bounding box center [819, 444] width 10 height 10
click at [791, 461] on button "Checkout" at bounding box center [891, 469] width 330 height 24
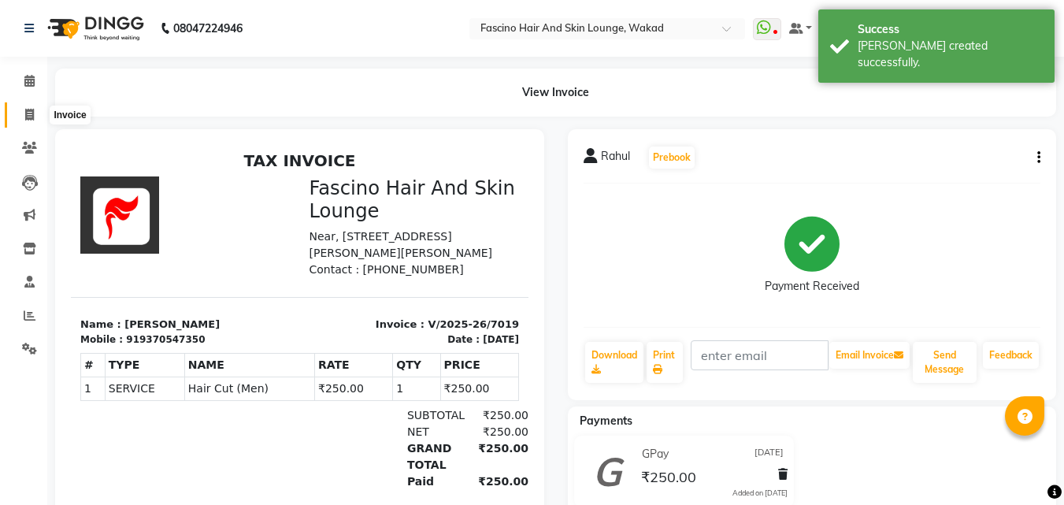
click at [30, 111] on icon at bounding box center [29, 115] width 9 height 12
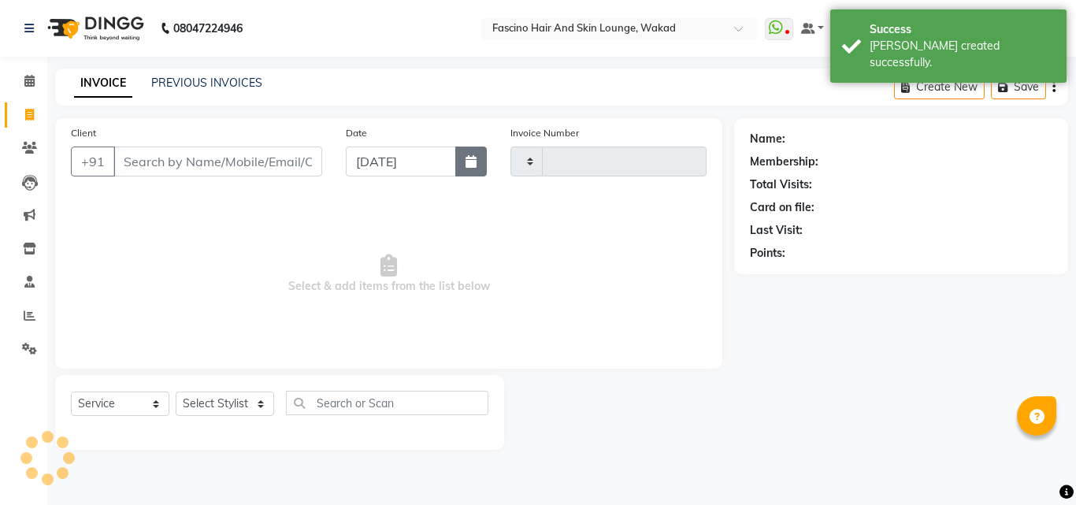
click at [469, 164] on icon "button" at bounding box center [470, 161] width 11 height 13
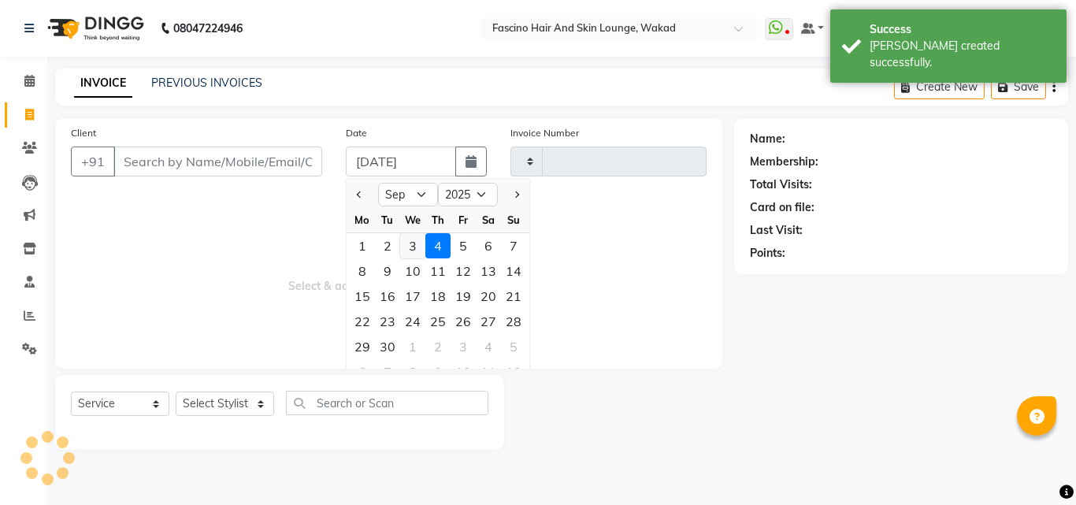
click at [412, 248] on div "3" at bounding box center [412, 245] width 25 height 25
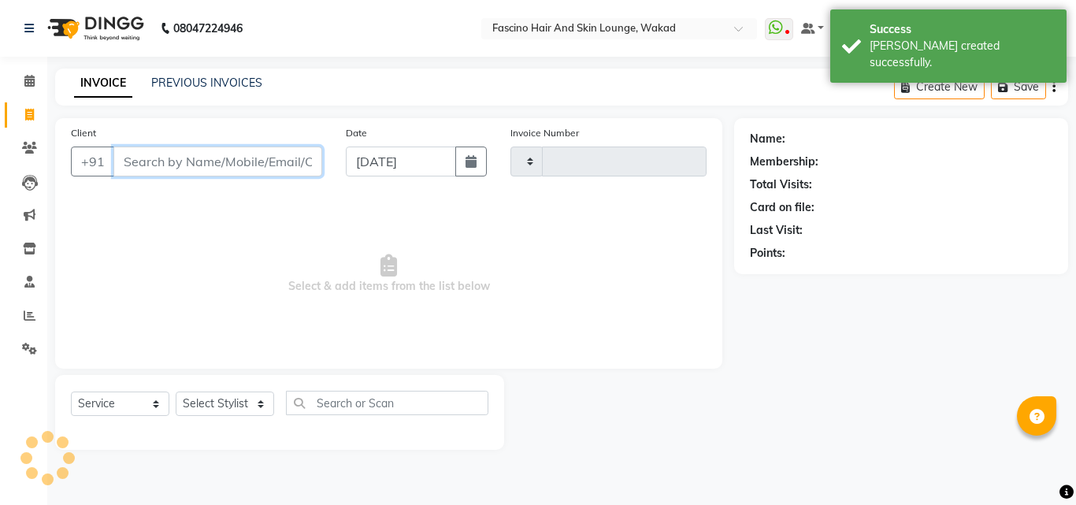
click at [265, 165] on input "Client" at bounding box center [217, 161] width 209 height 30
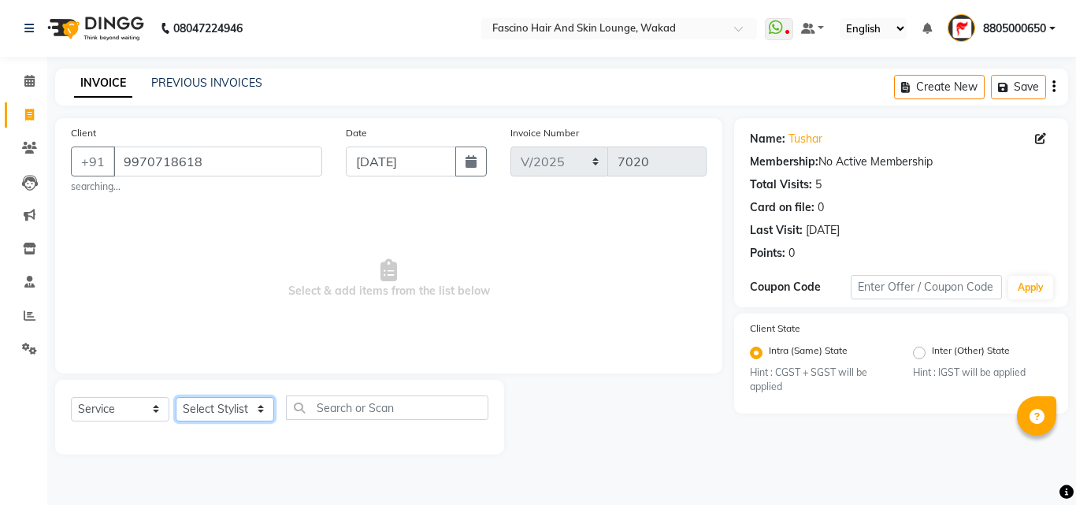
click at [221, 414] on select "Select Stylist 8805000650 Aarohi Chimu [PERSON_NAME] jh F1 Salon Ganesh F1 Gopa…" at bounding box center [225, 409] width 98 height 24
click at [176, 397] on select "Select Stylist 8805000650 Aarohi Chimu [PERSON_NAME] jh F1 Salon Ganesh F1 Gopa…" at bounding box center [225, 409] width 98 height 24
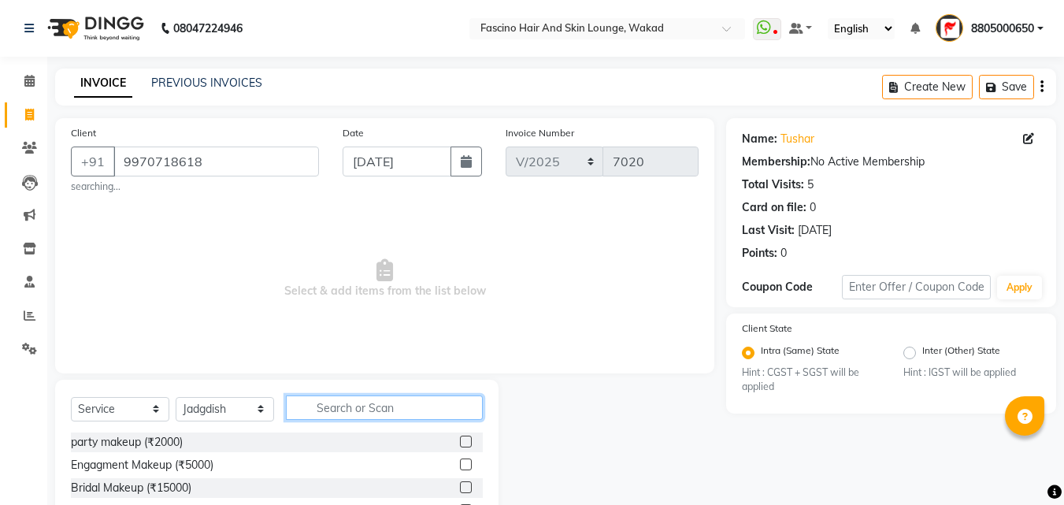
click at [347, 410] on input "text" at bounding box center [384, 407] width 197 height 24
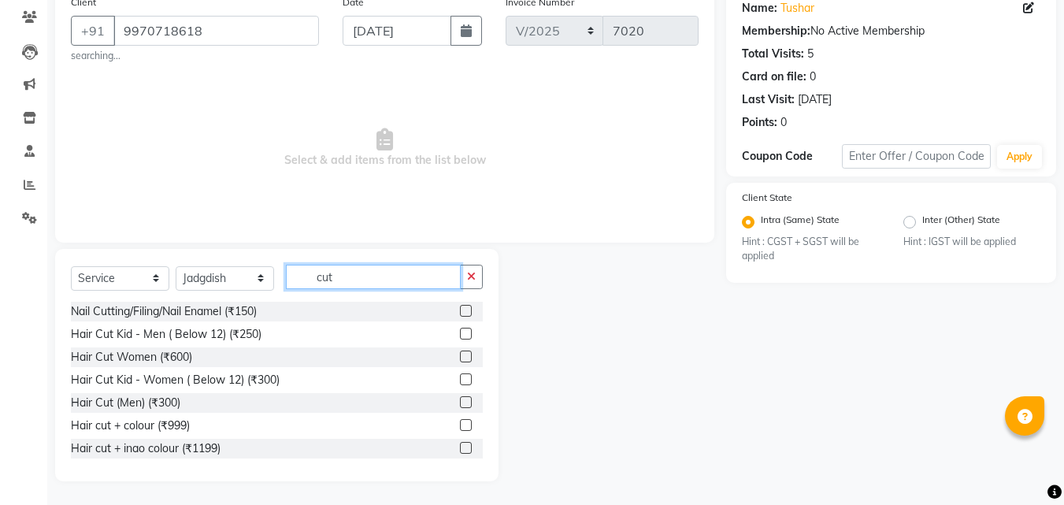
scroll to position [94, 0]
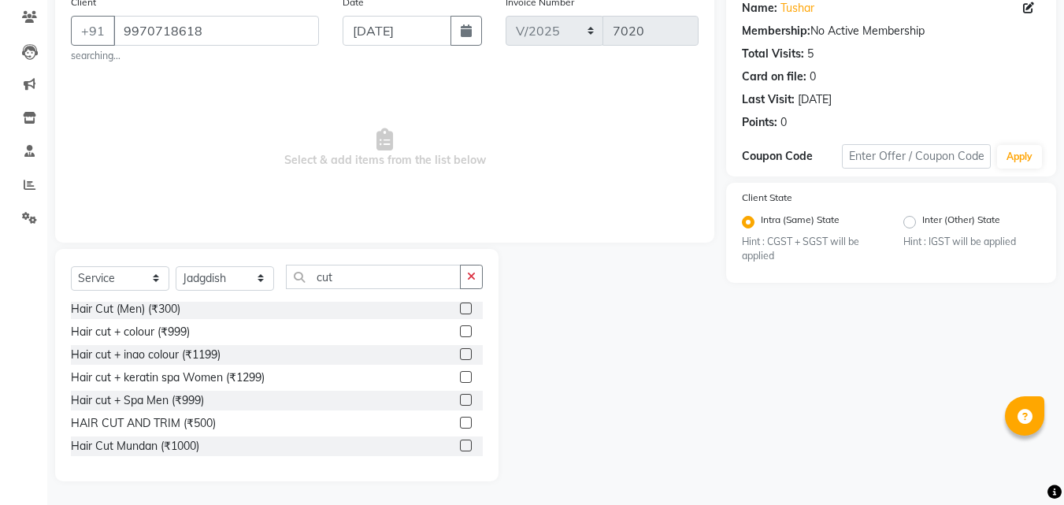
click at [460, 422] on label at bounding box center [466, 423] width 12 height 12
click at [460, 422] on input "checkbox" at bounding box center [465, 423] width 10 height 10
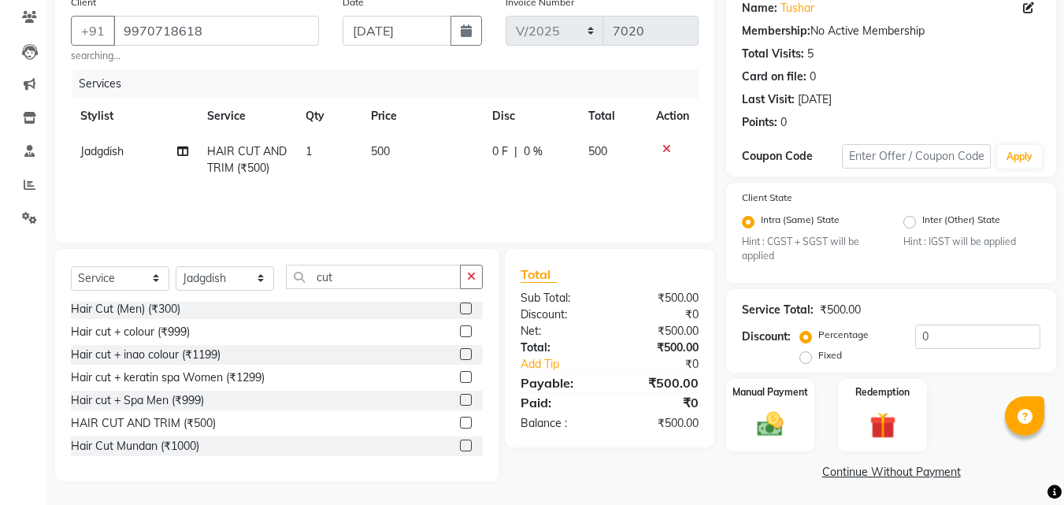
click at [462, 156] on td "500" at bounding box center [421, 160] width 121 height 52
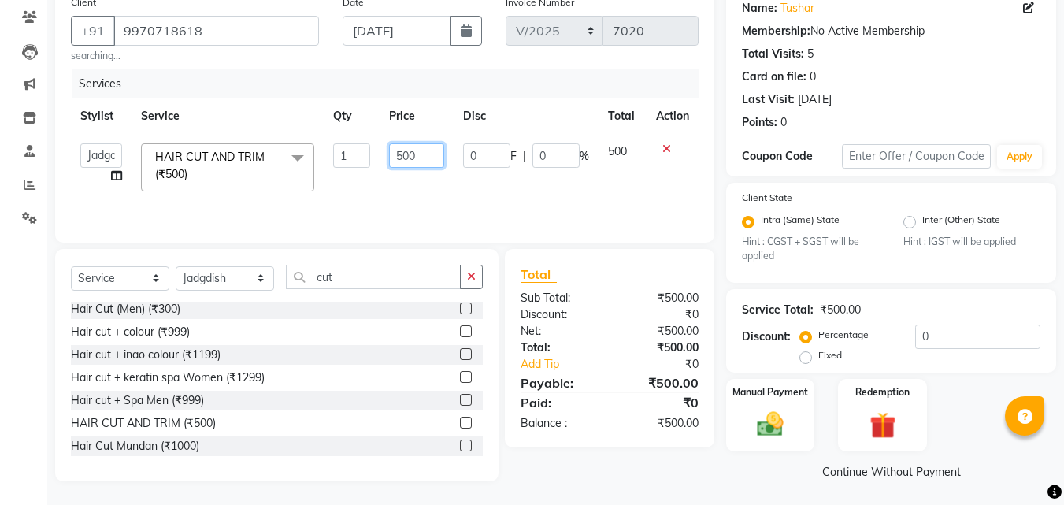
click at [433, 156] on input "500" at bounding box center [416, 155] width 54 height 24
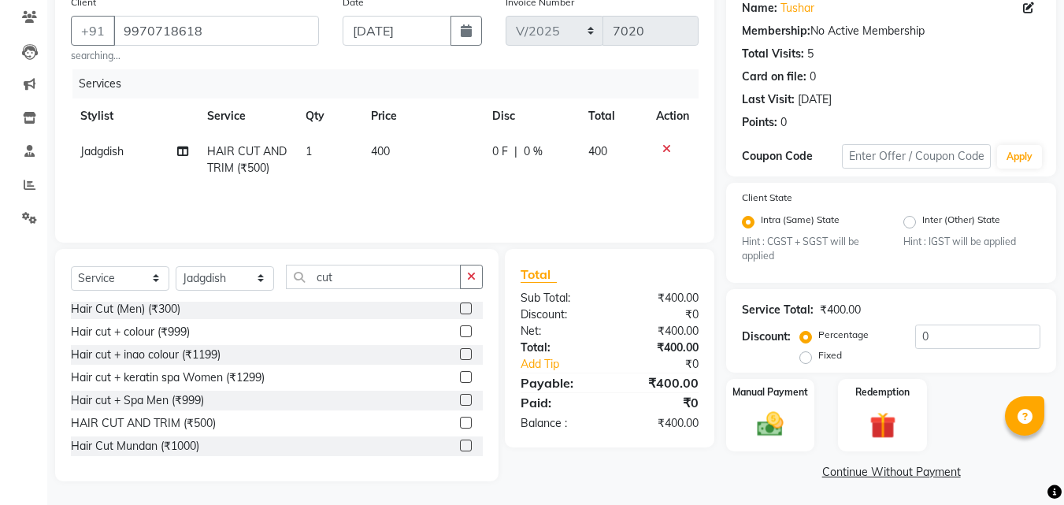
click at [403, 191] on div "Services Stylist Service Qty Price Disc Total Action Jadgdish HAIR CUT AND TRIM…" at bounding box center [385, 147] width 628 height 157
click at [153, 280] on select "Select Service Product Membership Package Voucher Prepaid Gift Card" at bounding box center [120, 278] width 98 height 24
click at [71, 266] on select "Select Service Product Membership Package Voucher Prepaid Gift Card" at bounding box center [120, 278] width 98 height 24
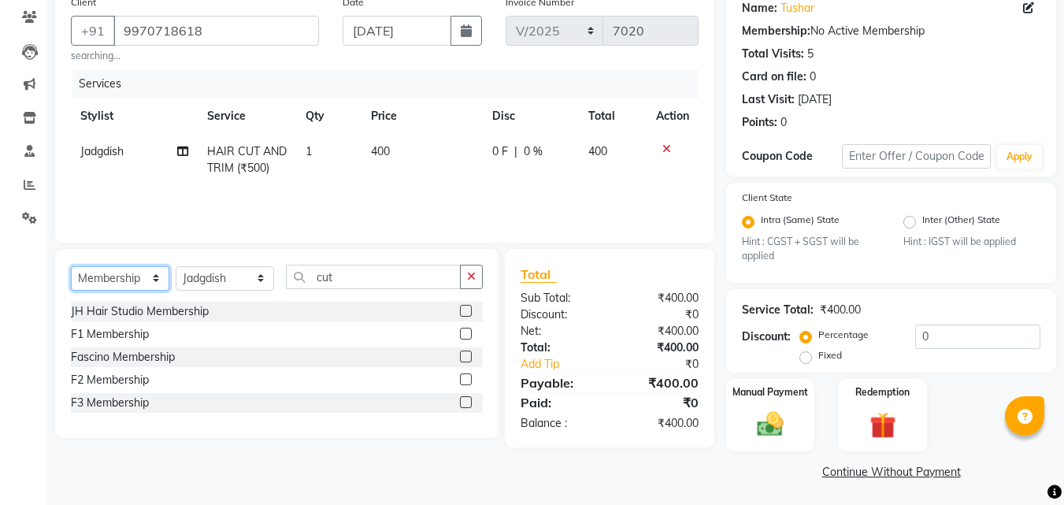
scroll to position [0, 0]
click at [467, 332] on label at bounding box center [466, 334] width 12 height 12
click at [467, 332] on input "checkbox" at bounding box center [465, 334] width 10 height 10
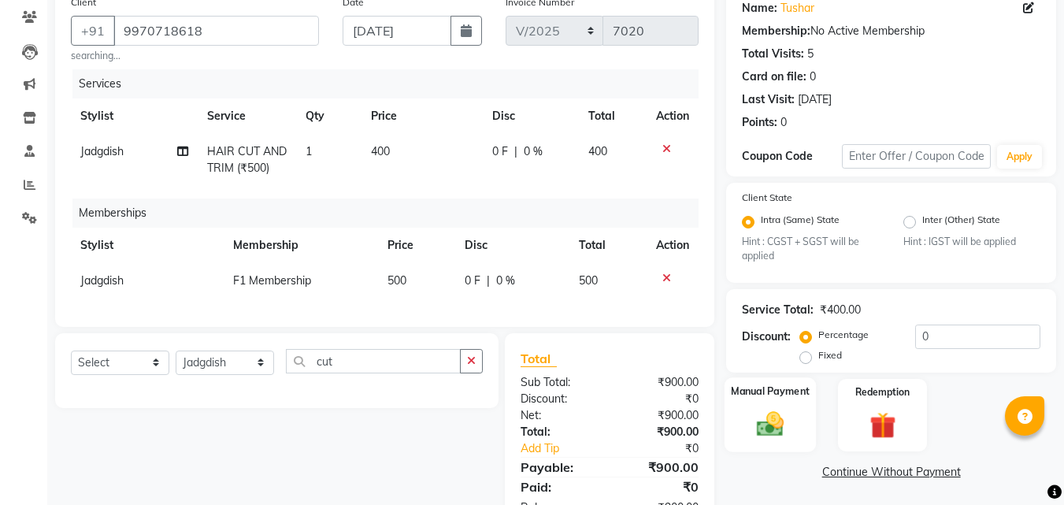
click at [769, 426] on img at bounding box center [770, 424] width 44 height 31
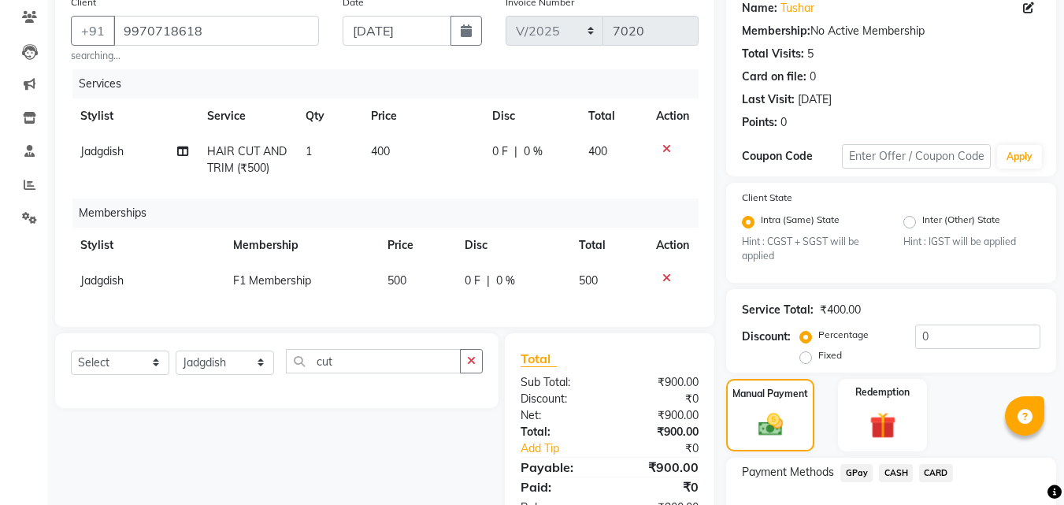
click at [852, 465] on span "GPay" at bounding box center [856, 473] width 32 height 18
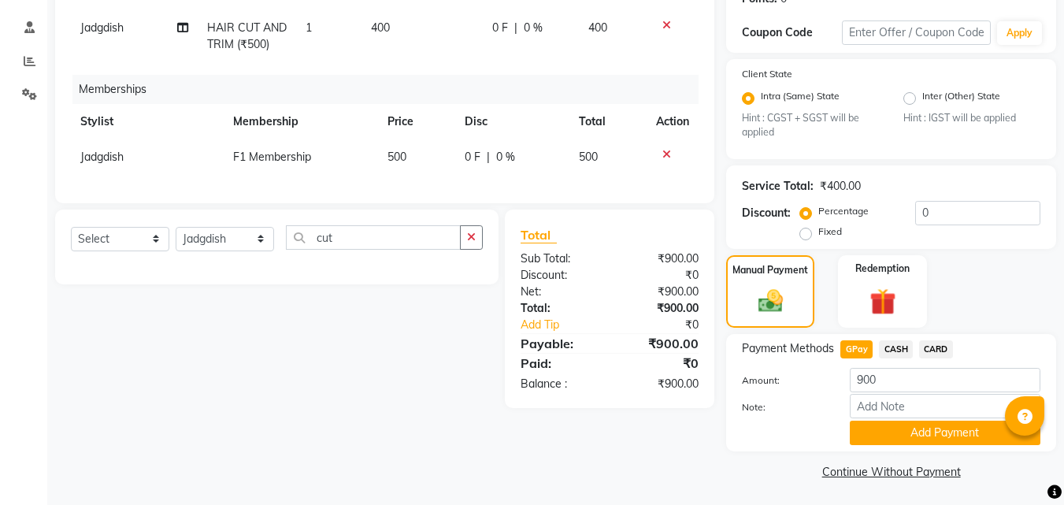
scroll to position [257, 0]
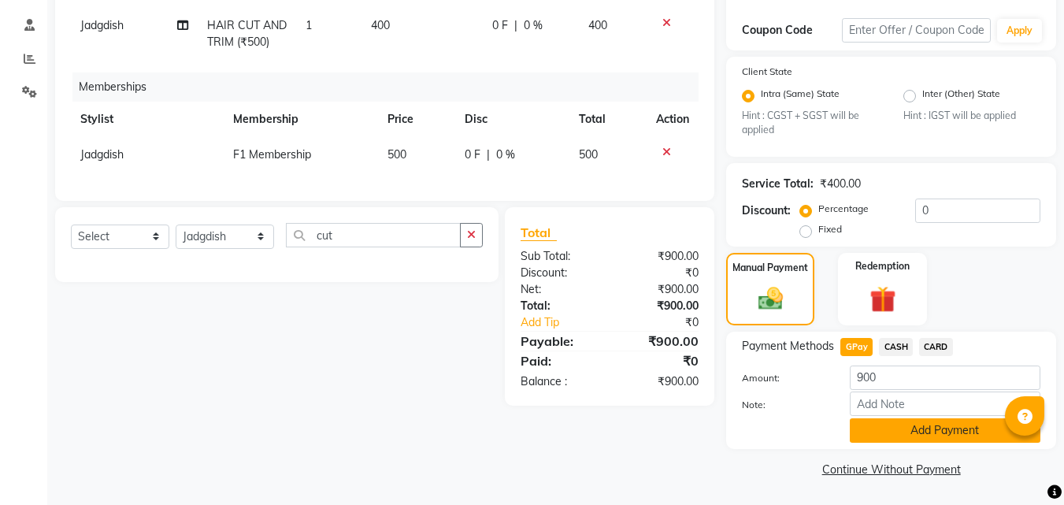
click at [921, 426] on button "Add Payment" at bounding box center [945, 430] width 191 height 24
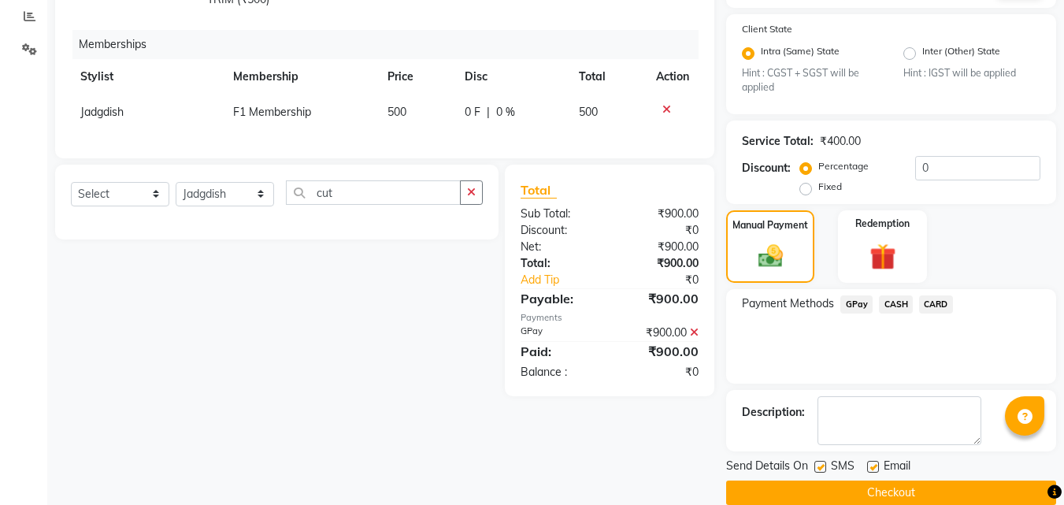
scroll to position [323, 0]
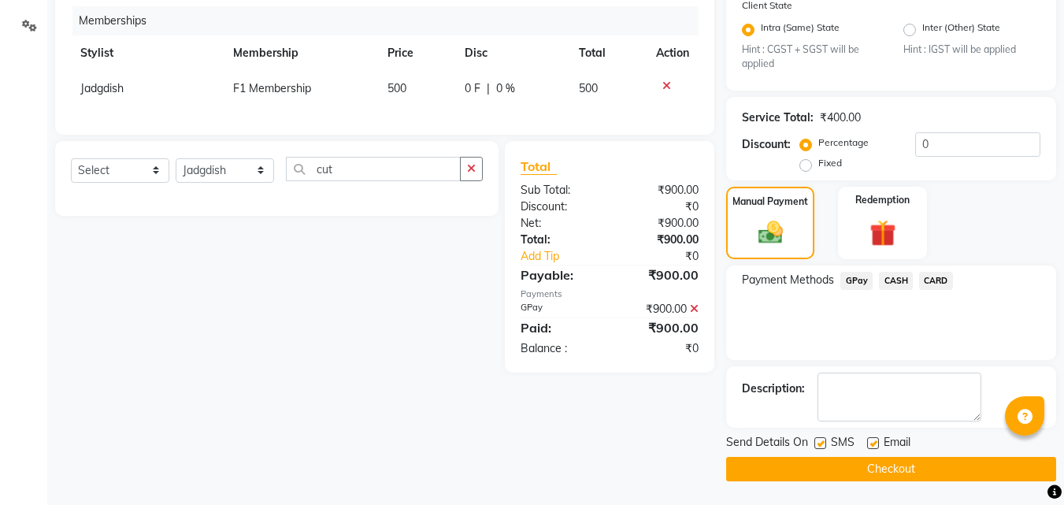
click at [884, 468] on button "Checkout" at bounding box center [891, 469] width 330 height 24
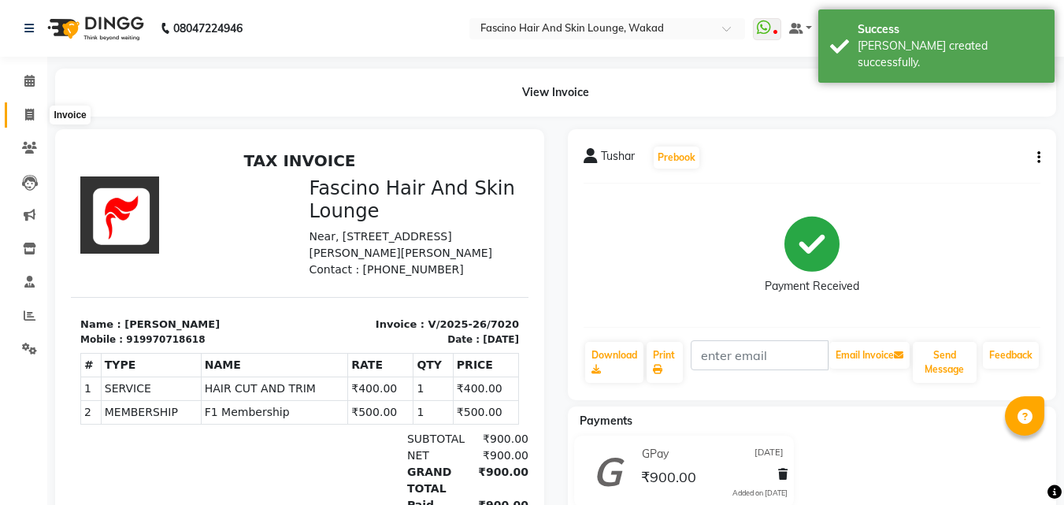
click at [32, 115] on icon at bounding box center [29, 115] width 9 height 12
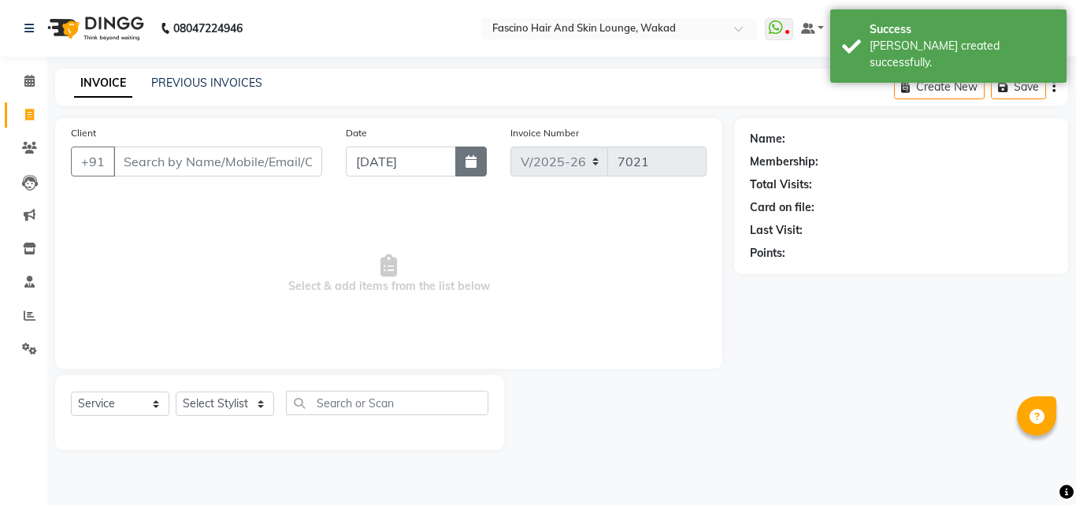
click at [462, 153] on button "button" at bounding box center [470, 161] width 31 height 30
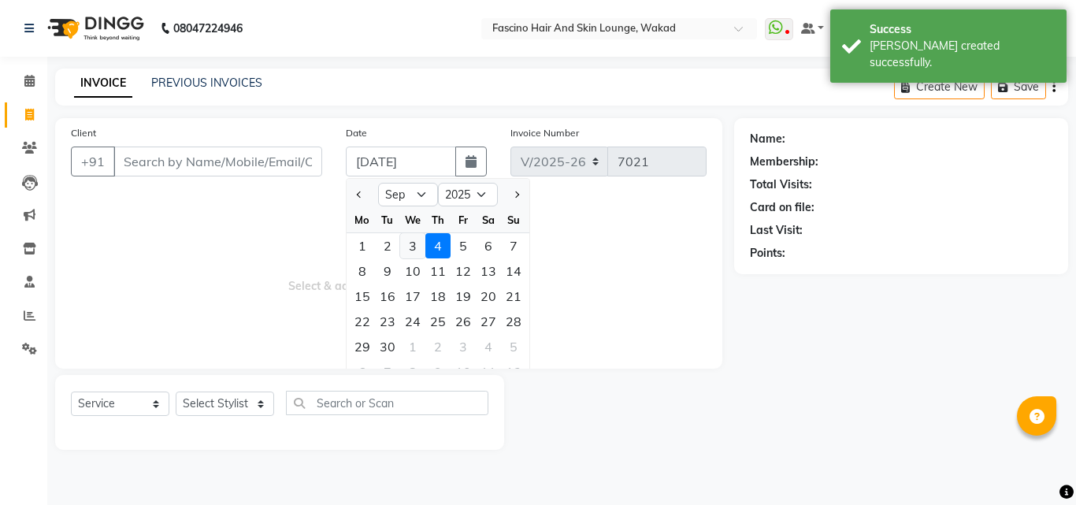
click at [409, 242] on div "3" at bounding box center [412, 245] width 25 height 25
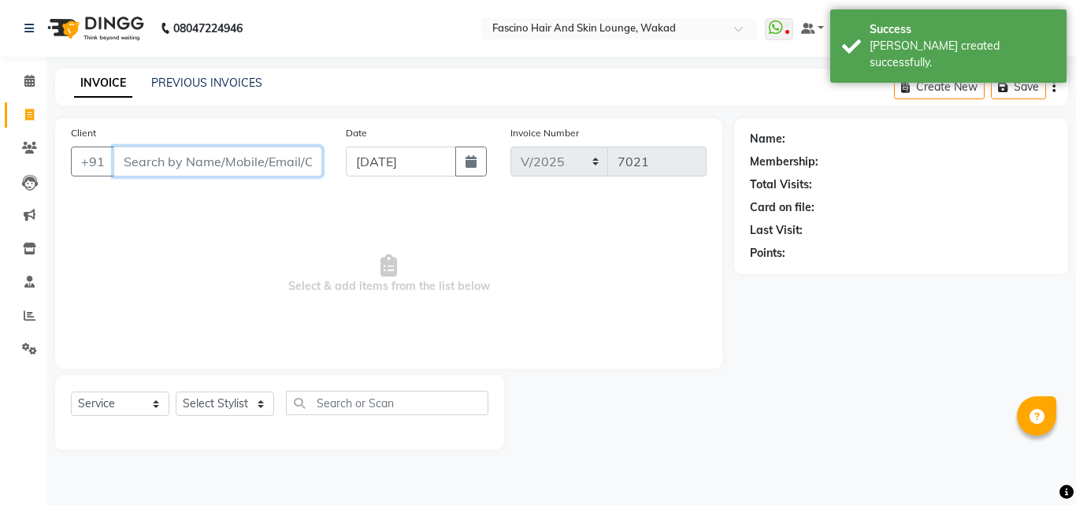
click at [269, 159] on input "Client" at bounding box center [217, 161] width 209 height 30
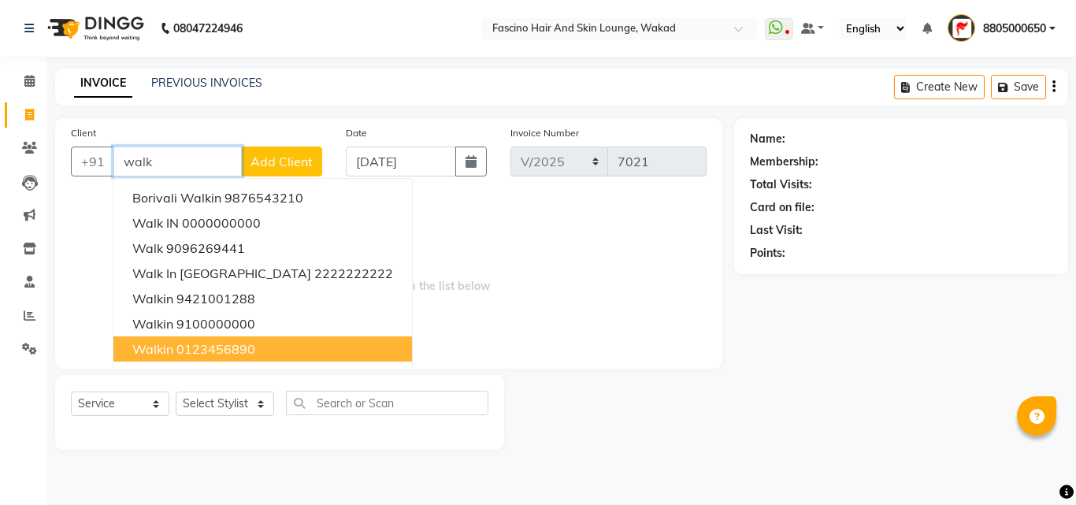
click at [184, 344] on ngb-highlight "0123456890" at bounding box center [215, 349] width 79 height 16
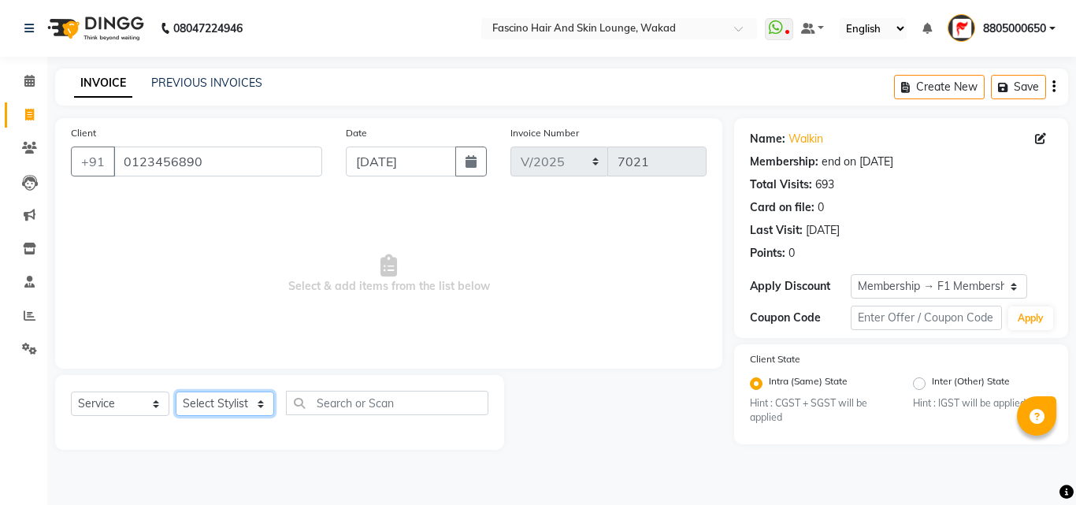
click at [219, 407] on select "Select Stylist 8805000650 Aarohi Chimu [PERSON_NAME] jh F1 Salon Ganesh F1 Gopa…" at bounding box center [225, 403] width 98 height 24
click at [176, 391] on select "Select Stylist 8805000650 Aarohi Chimu [PERSON_NAME] jh F1 Salon Ganesh F1 Gopa…" at bounding box center [225, 403] width 98 height 24
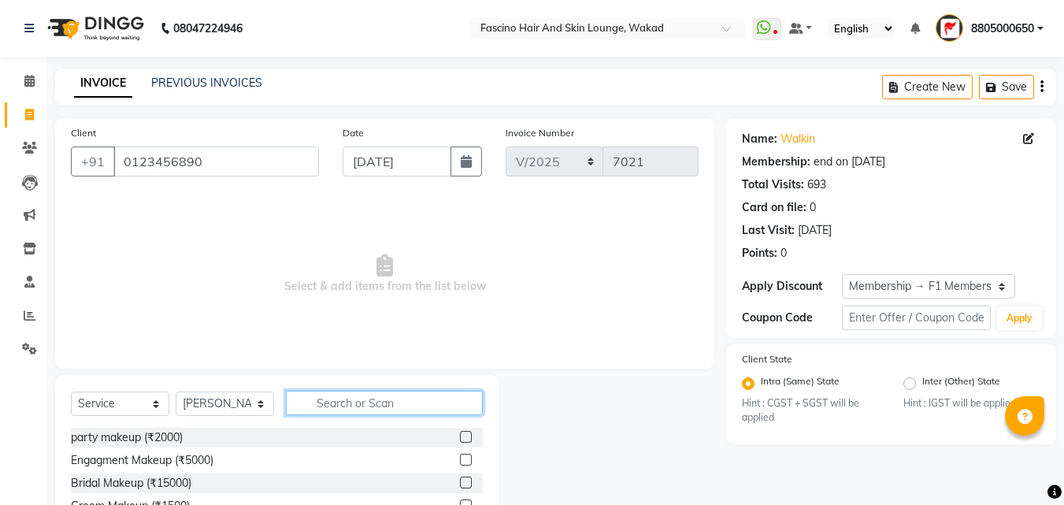
click at [372, 409] on input "text" at bounding box center [384, 403] width 197 height 24
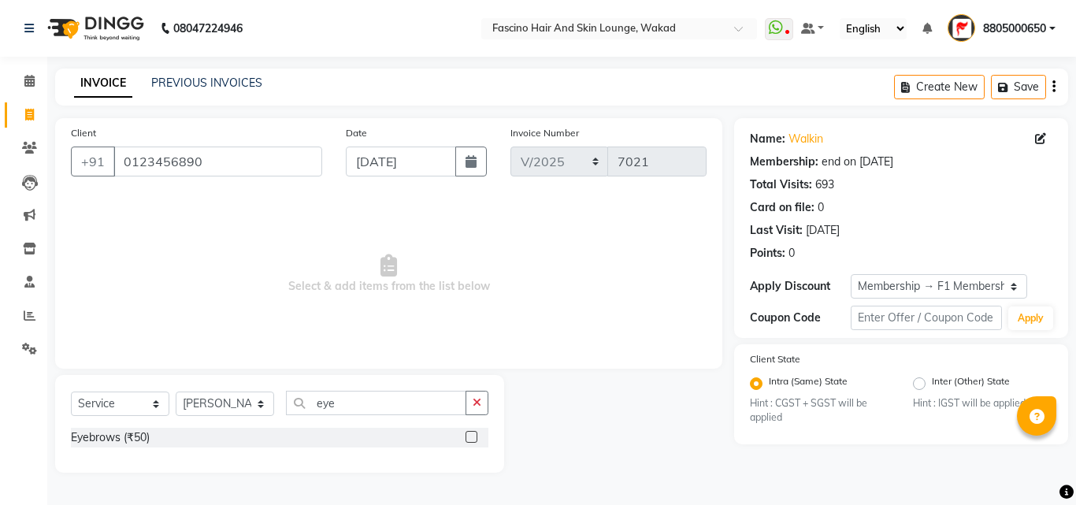
click at [468, 436] on label at bounding box center [471, 437] width 12 height 12
click at [468, 436] on input "checkbox" at bounding box center [470, 437] width 10 height 10
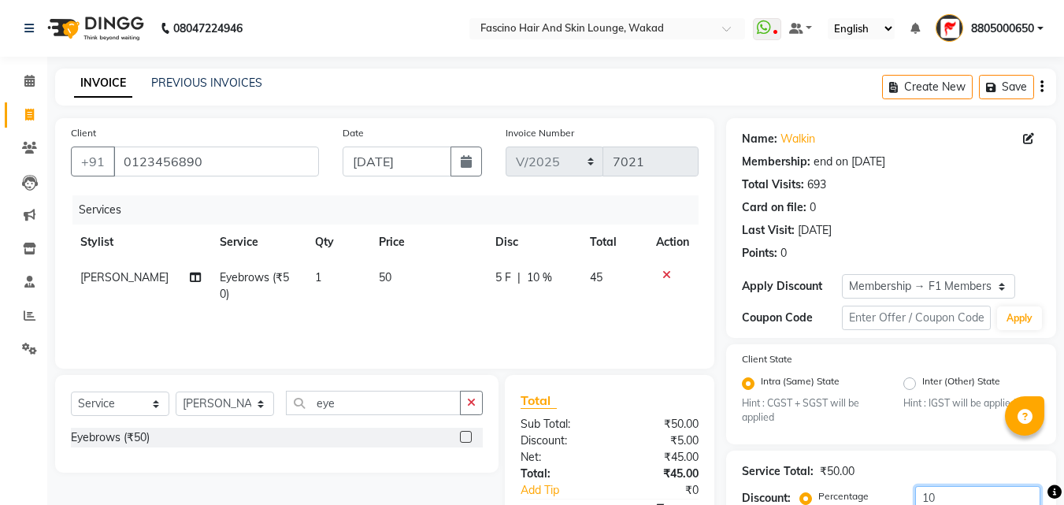
click at [938, 488] on input "10" at bounding box center [977, 498] width 125 height 24
click at [421, 279] on td "50" at bounding box center [428, 286] width 117 height 52
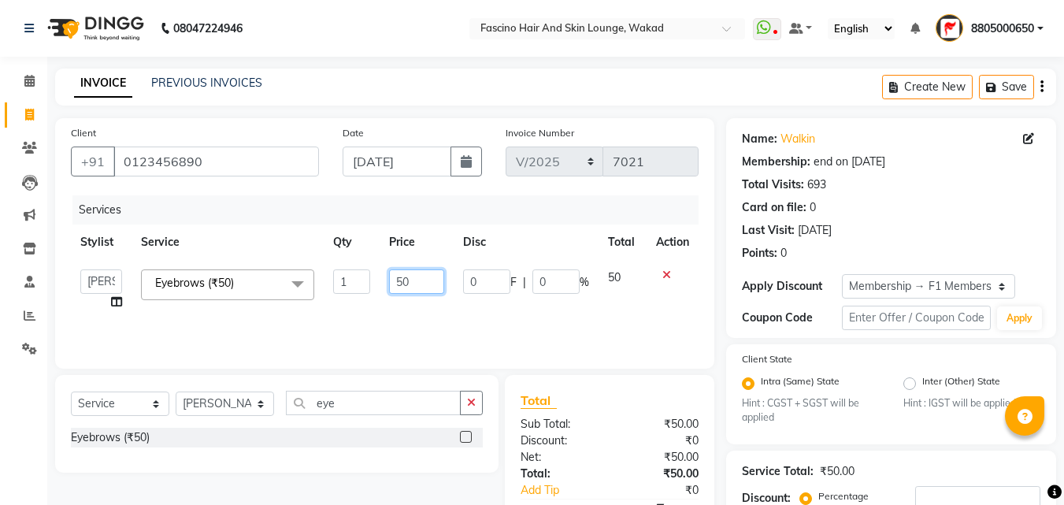
click at [421, 279] on input "50" at bounding box center [416, 281] width 54 height 24
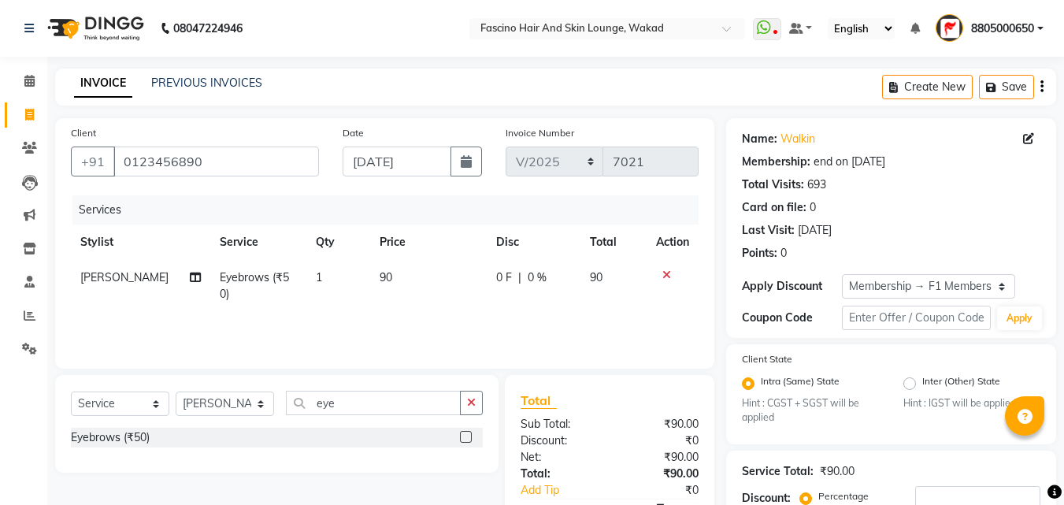
click at [421, 320] on div "Services Stylist Service Qty Price Disc Total Action Surekha Eyebrows (₹50) 1 9…" at bounding box center [385, 273] width 628 height 157
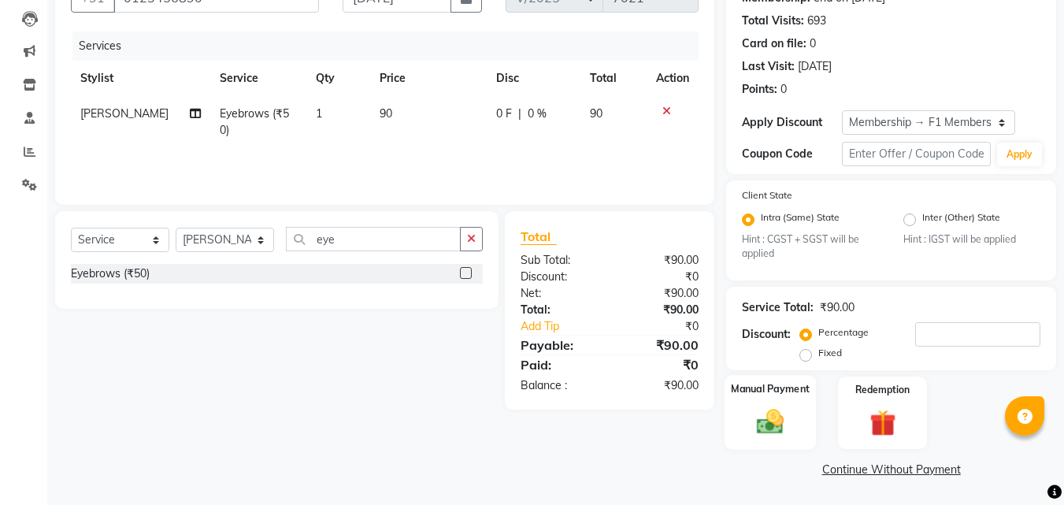
click at [761, 421] on img at bounding box center [770, 421] width 44 height 31
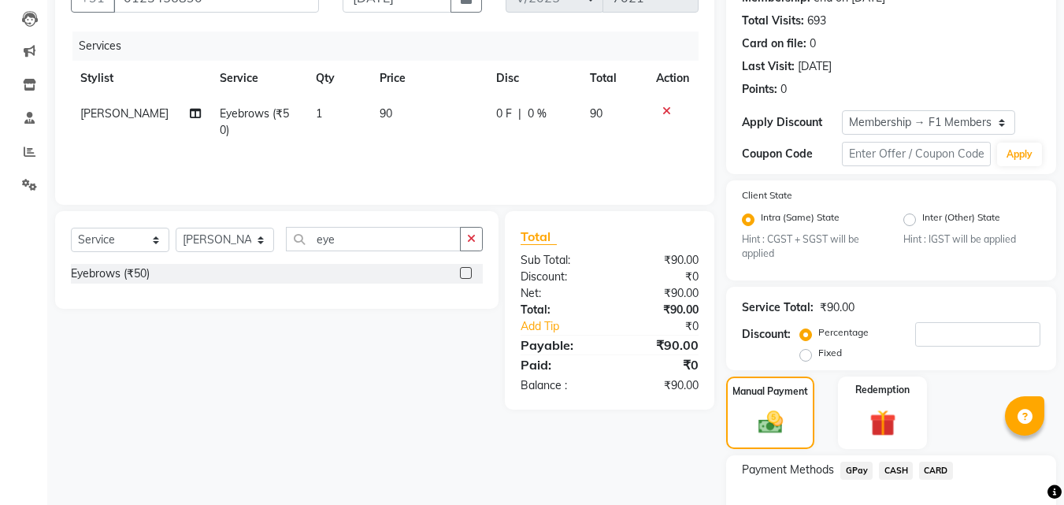
click at [856, 472] on span "GPay" at bounding box center [856, 470] width 32 height 18
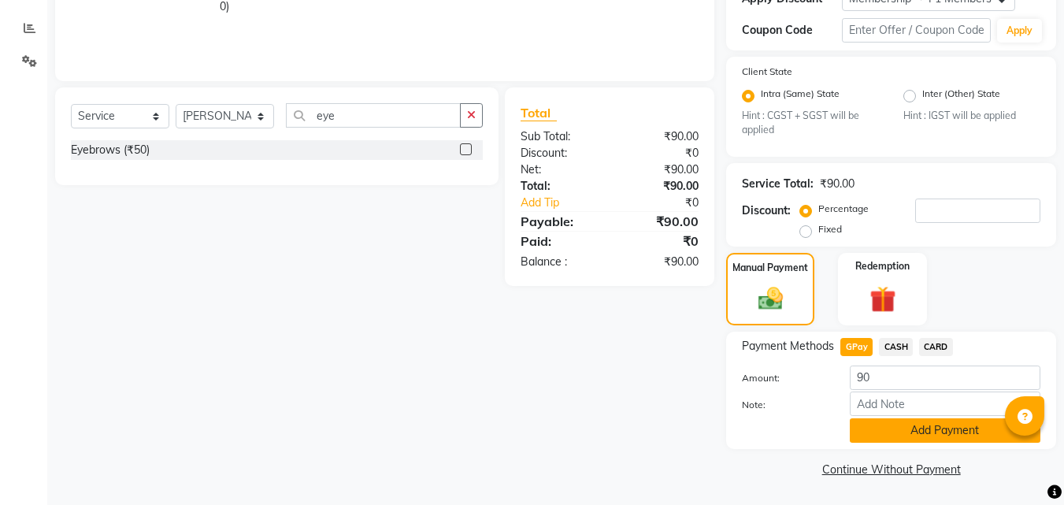
click at [932, 442] on button "Add Payment" at bounding box center [945, 430] width 191 height 24
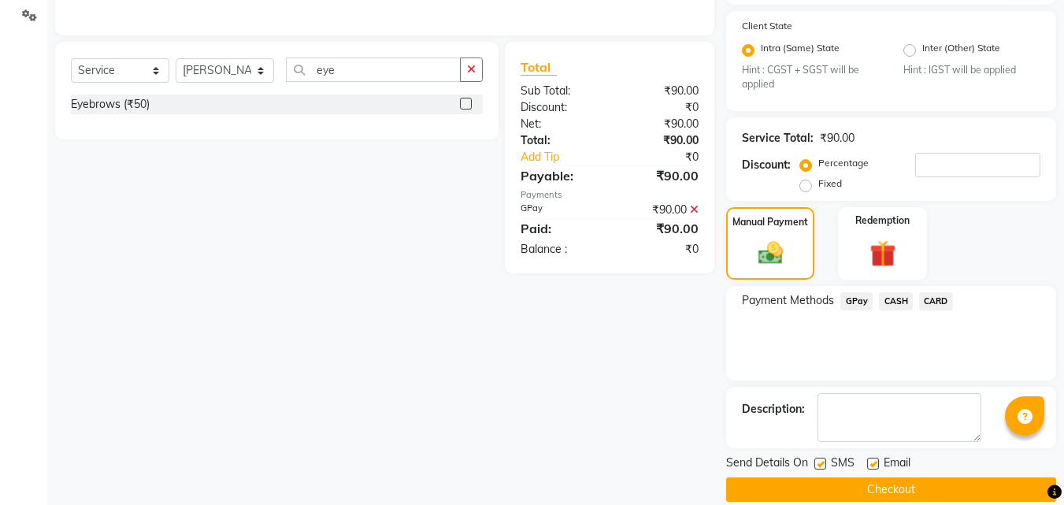
scroll to position [354, 0]
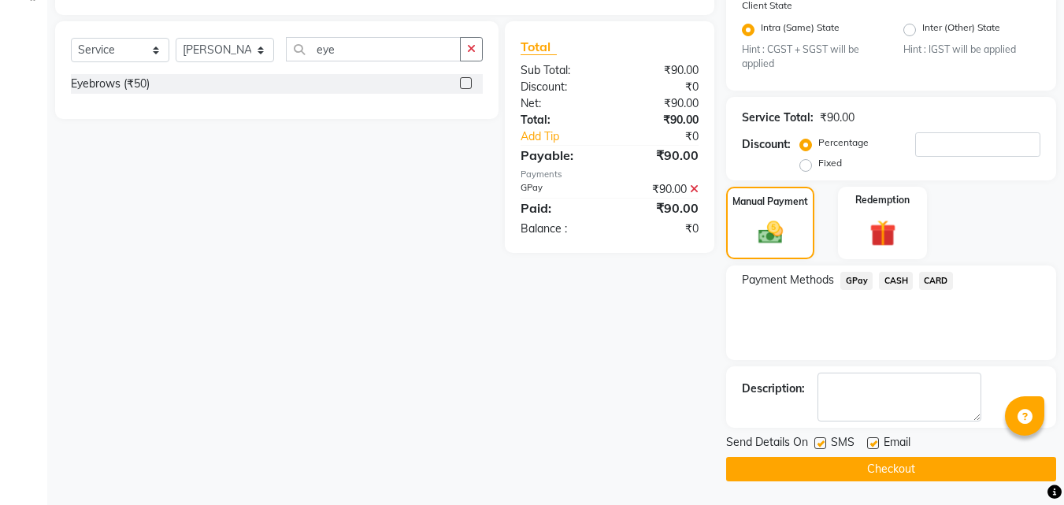
click at [818, 446] on label at bounding box center [820, 443] width 12 height 12
click at [818, 446] on input "checkbox" at bounding box center [819, 444] width 10 height 10
click at [871, 443] on label at bounding box center [873, 443] width 12 height 12
click at [871, 443] on input "checkbox" at bounding box center [872, 444] width 10 height 10
click at [831, 460] on button "Checkout" at bounding box center [891, 469] width 330 height 24
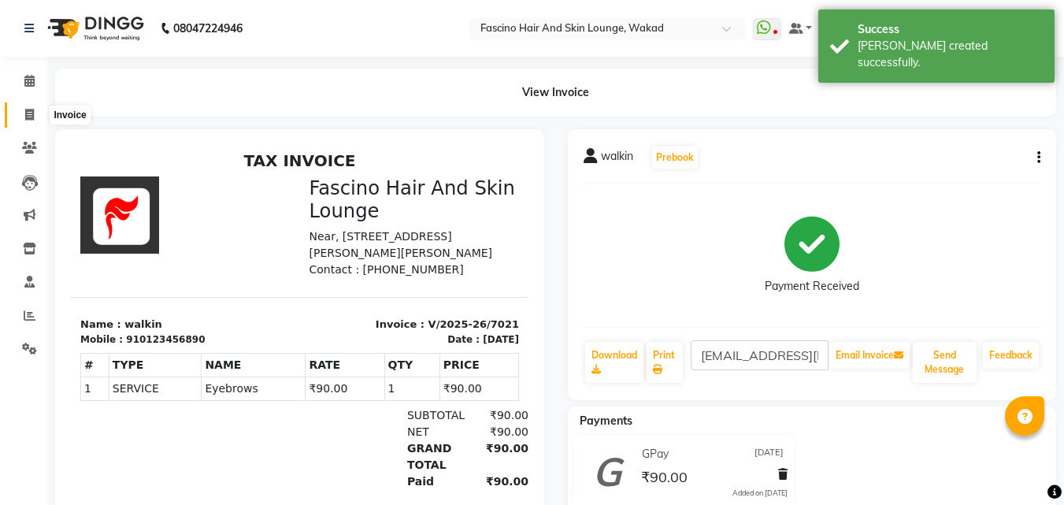
click at [26, 113] on icon at bounding box center [29, 115] width 9 height 12
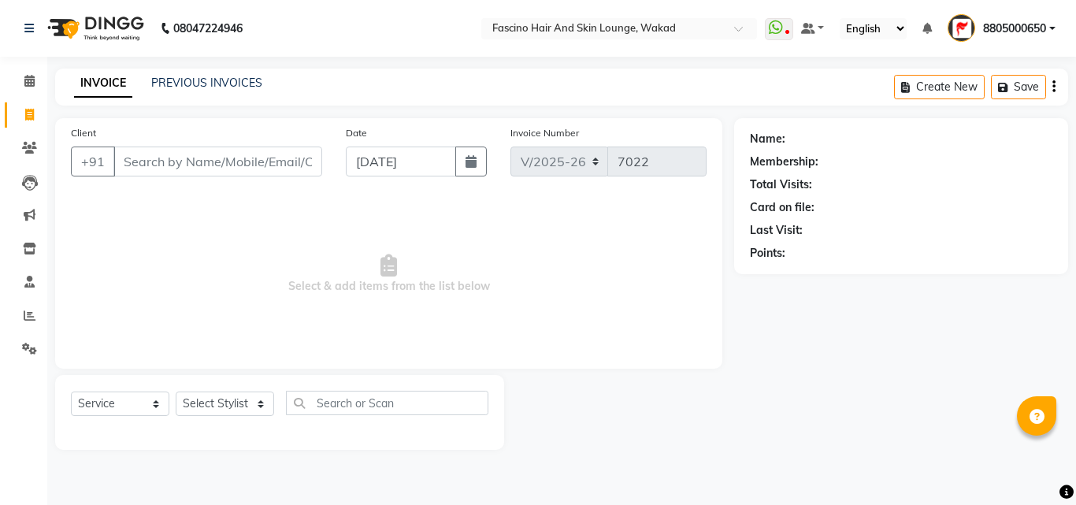
click at [635, 350] on span "Select & add items from the list below" at bounding box center [388, 273] width 635 height 157
click at [464, 153] on button "button" at bounding box center [470, 161] width 31 height 30
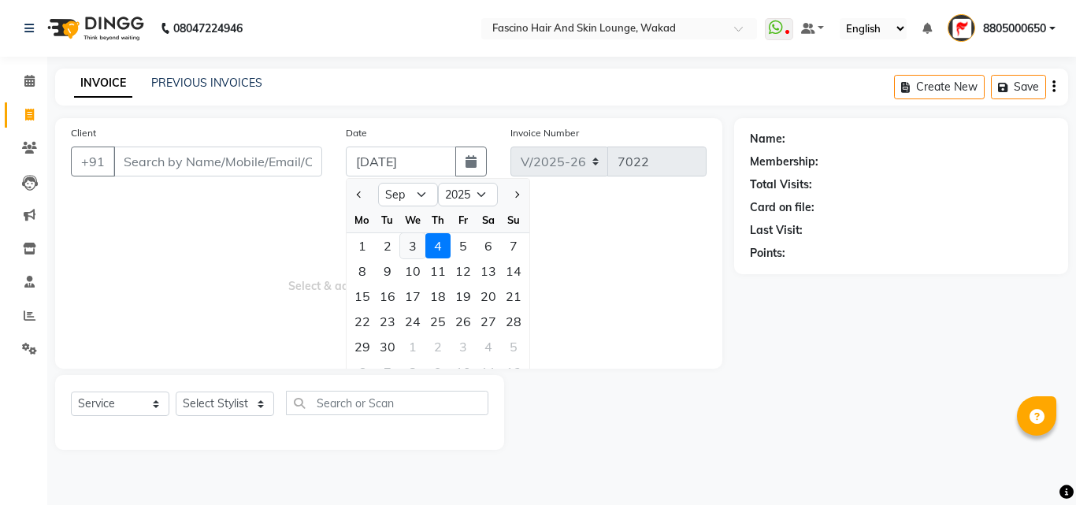
click at [412, 242] on div "3" at bounding box center [412, 245] width 25 height 25
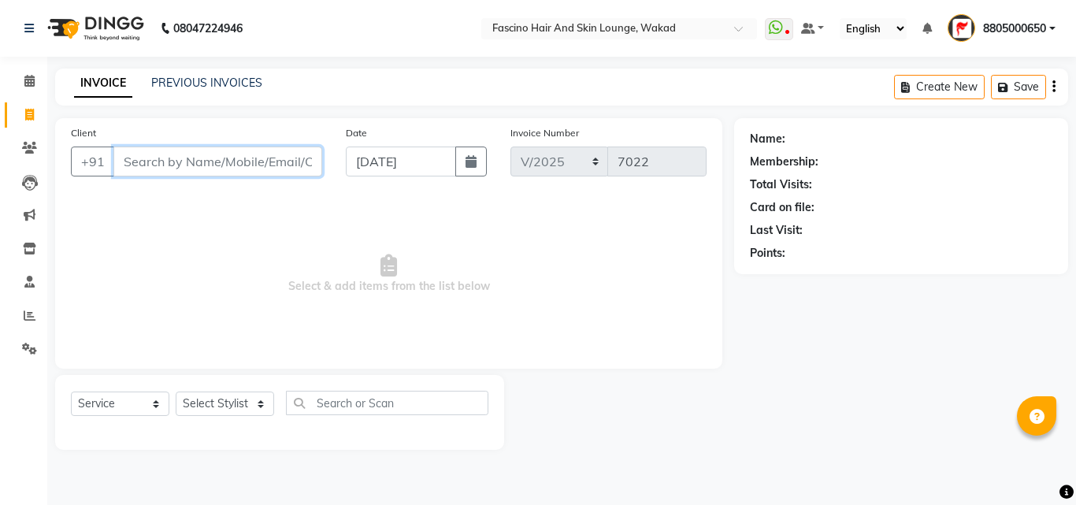
click at [202, 164] on input "Client" at bounding box center [217, 161] width 209 height 30
click at [238, 164] on input "9823077076" at bounding box center [217, 161] width 209 height 30
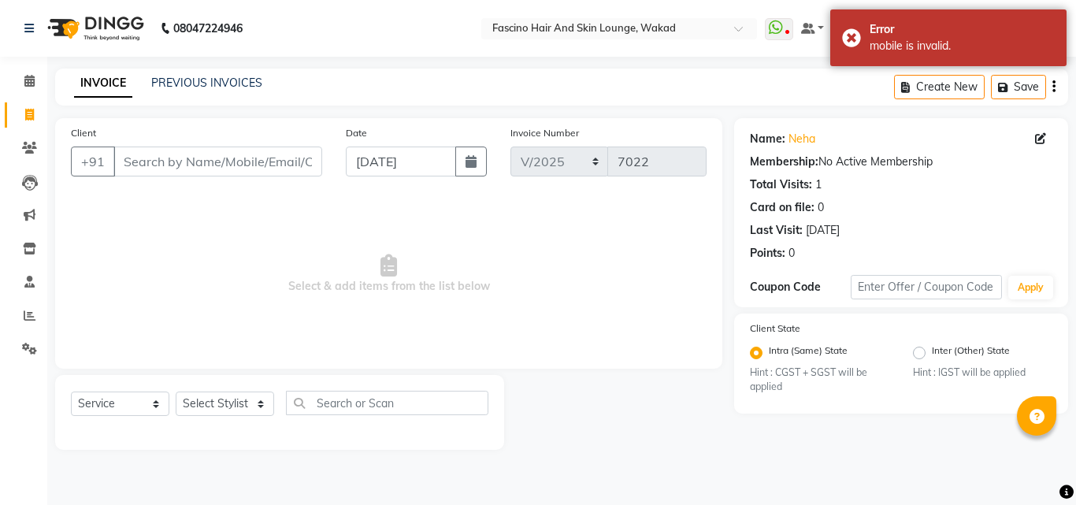
click at [158, 143] on div "Client +91" at bounding box center [196, 156] width 275 height 65
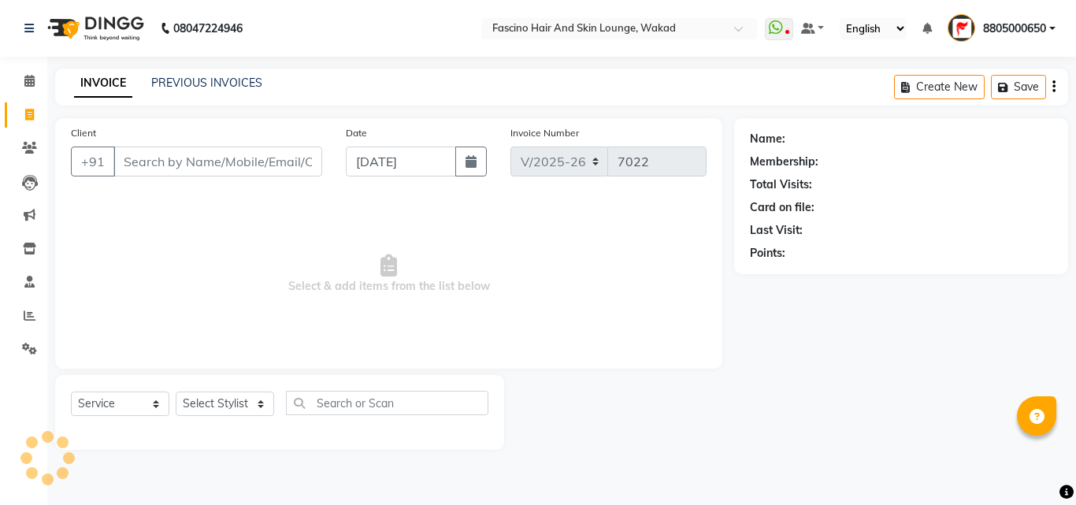
select select "126"
select select "service"
click at [239, 408] on select "Select Stylist 8805000650 Aarohi Chimu [PERSON_NAME] jh F1 Salon Ganesh F1 Gopa…" at bounding box center [225, 403] width 98 height 24
click at [368, 265] on span "Select & add items from the list below" at bounding box center [388, 273] width 635 height 157
click at [235, 150] on input "Client" at bounding box center [217, 161] width 209 height 30
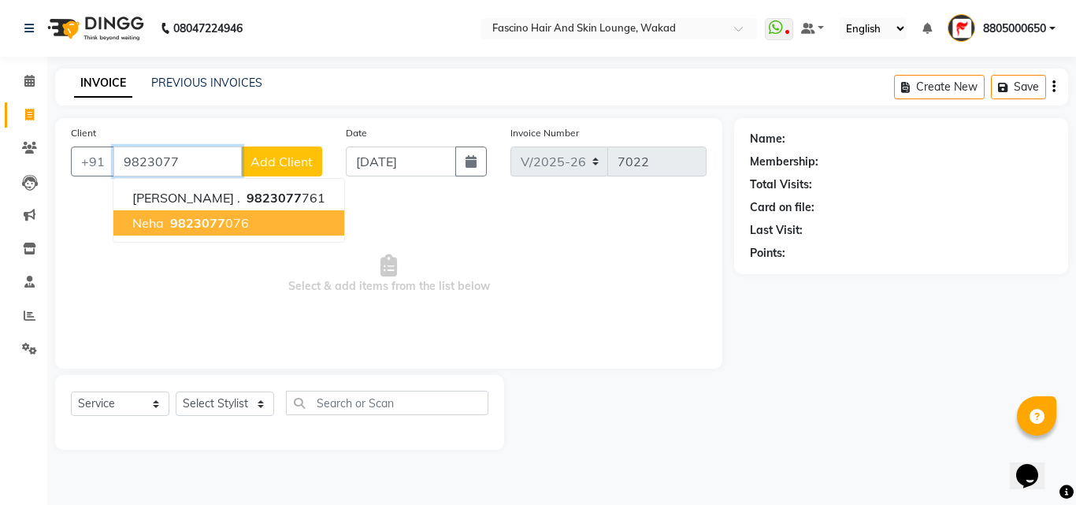
click at [189, 216] on span "9823077" at bounding box center [197, 223] width 55 height 16
type input "9823077076"
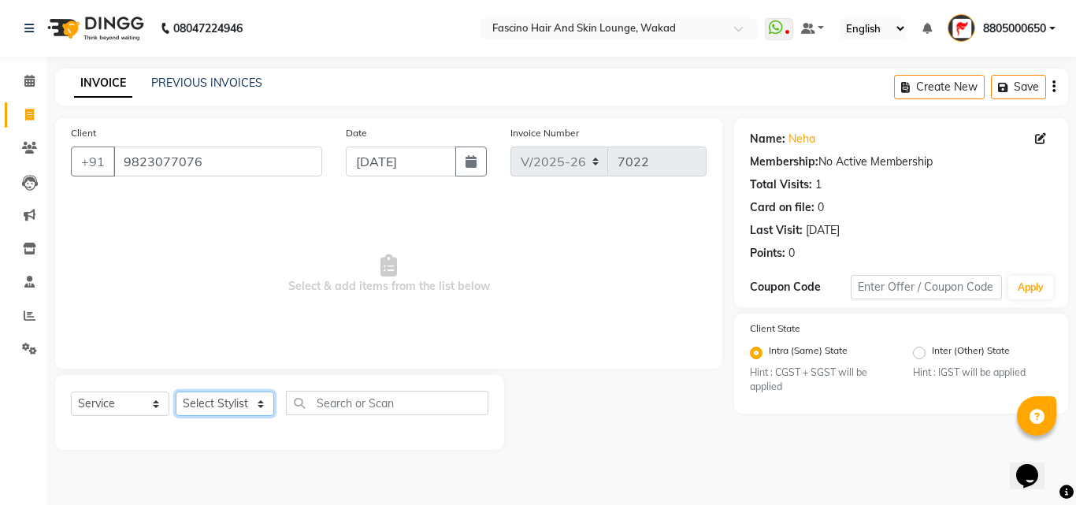
click at [216, 409] on select "Select Stylist 8805000650 Aarohi Chimu [PERSON_NAME] jh F1 Salon Ganesh F1 Gopa…" at bounding box center [225, 403] width 98 height 24
select select "15980"
click at [176, 391] on select "Select Stylist 8805000650 Aarohi Chimu [PERSON_NAME] jh F1 Salon Ganesh F1 Gopa…" at bounding box center [225, 403] width 98 height 24
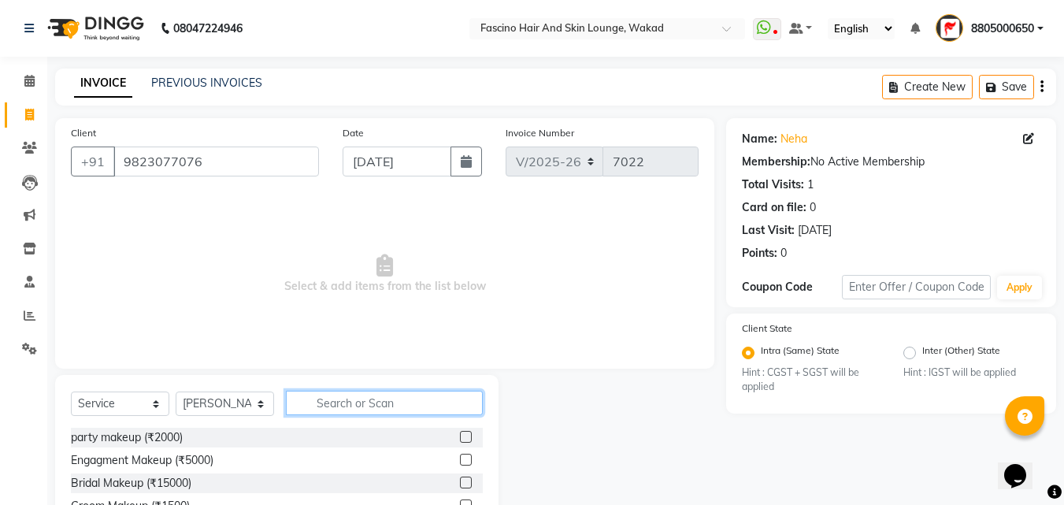
click at [343, 399] on input "text" at bounding box center [384, 403] width 197 height 24
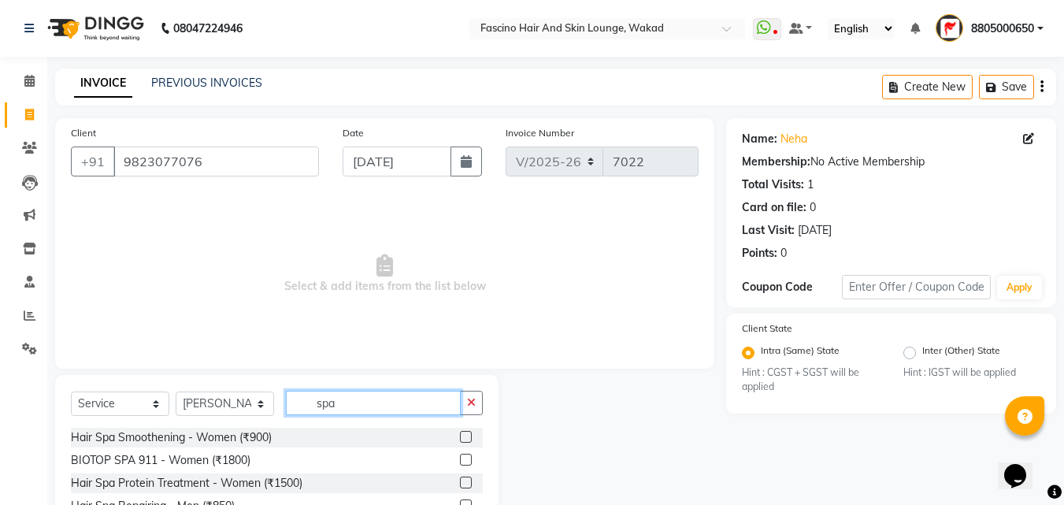
type input "spa"
click at [460, 477] on label at bounding box center [466, 482] width 12 height 12
click at [460, 478] on input "checkbox" at bounding box center [465, 483] width 10 height 10
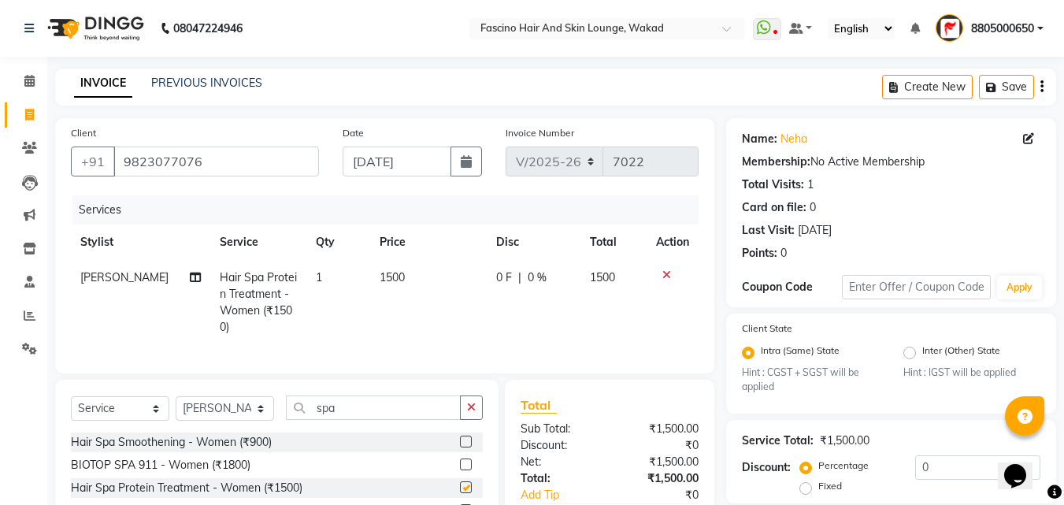
checkbox input "false"
click at [432, 280] on td "1500" at bounding box center [428, 302] width 117 height 85
select select "15980"
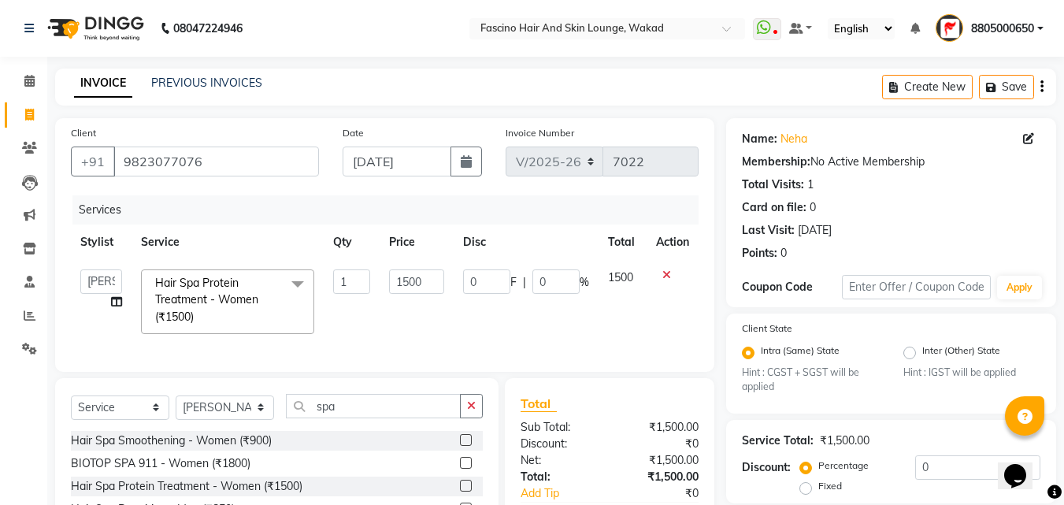
click at [432, 280] on input "1500" at bounding box center [416, 281] width 54 height 24
type input "1400"
click at [424, 309] on td "1400" at bounding box center [416, 301] width 73 height 83
select select "15980"
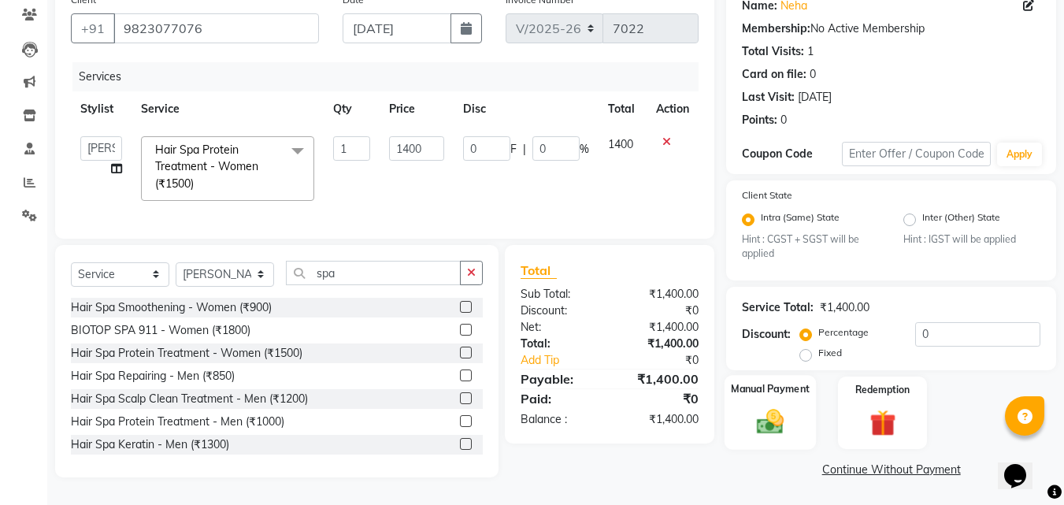
click at [778, 410] on img at bounding box center [770, 421] width 44 height 31
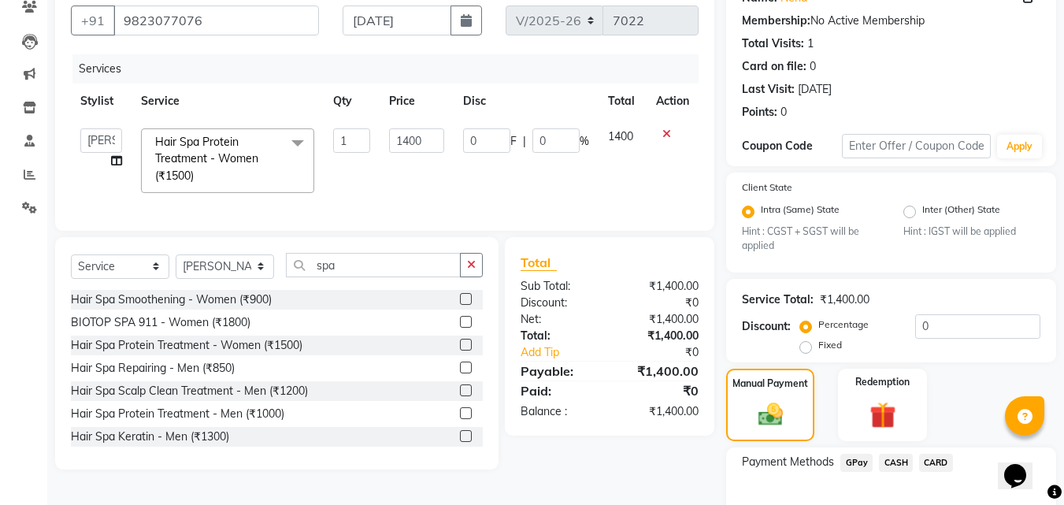
click at [856, 467] on span "GPay" at bounding box center [856, 463] width 32 height 18
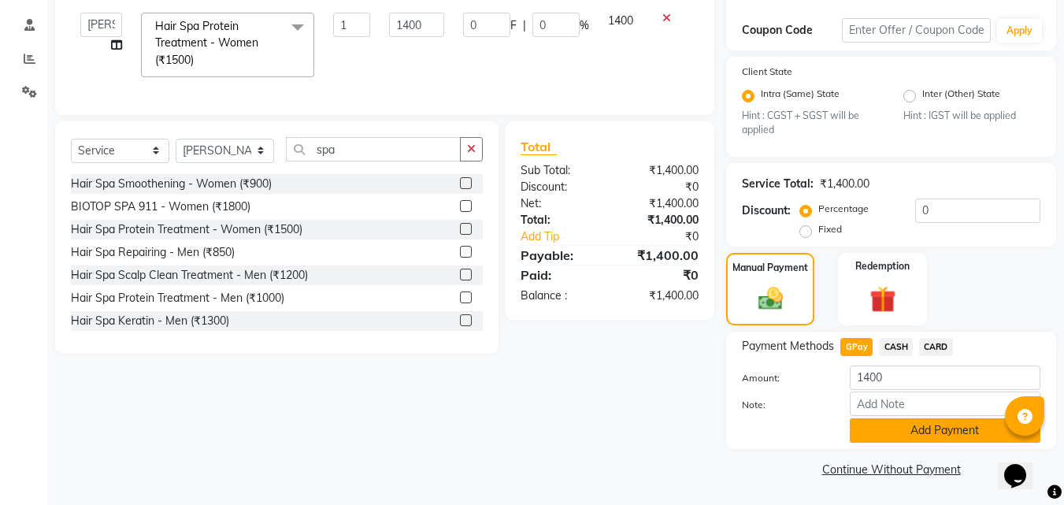
click at [932, 435] on button "Add Payment" at bounding box center [945, 430] width 191 height 24
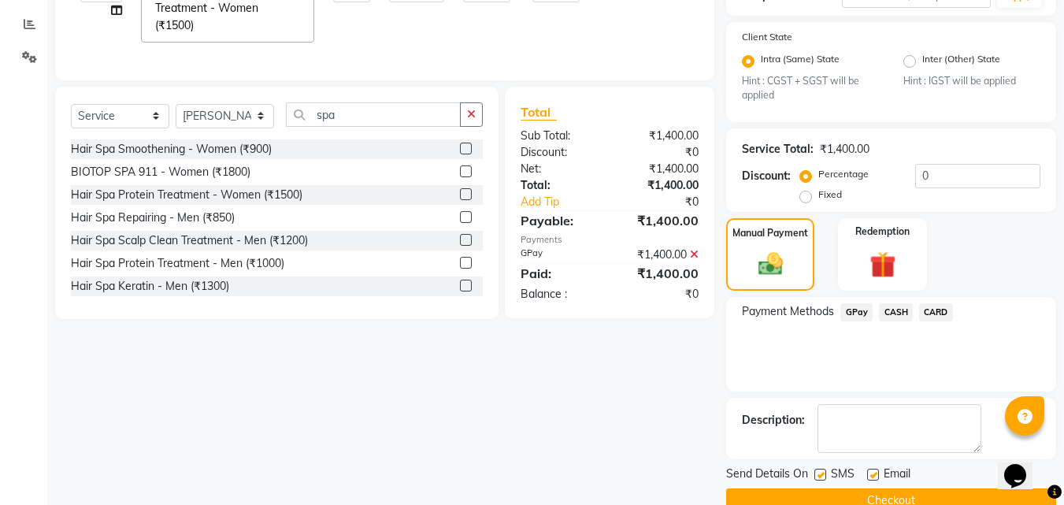
scroll to position [323, 0]
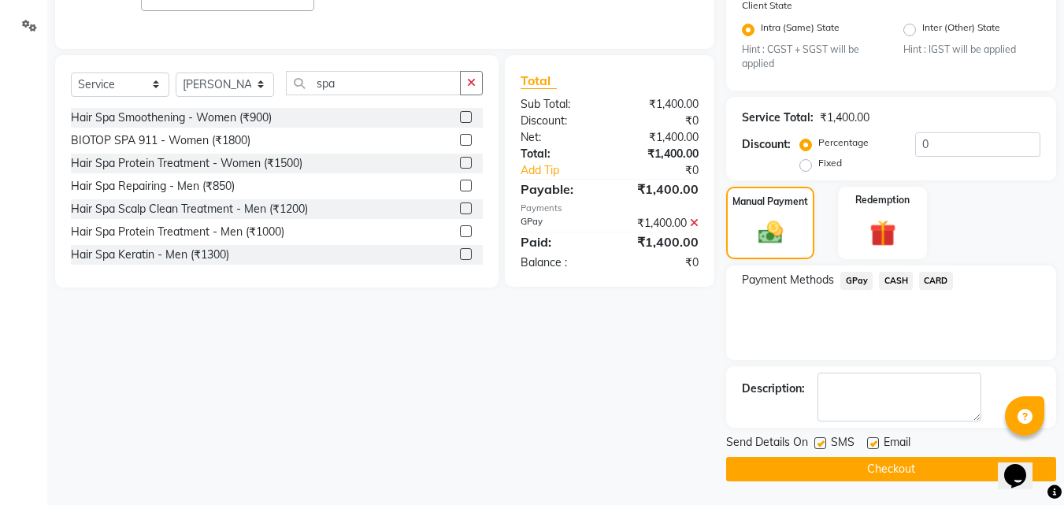
click at [815, 443] on label at bounding box center [820, 443] width 12 height 12
click at [815, 443] on input "checkbox" at bounding box center [819, 444] width 10 height 10
checkbox input "false"
click at [777, 468] on button "Checkout" at bounding box center [891, 469] width 330 height 24
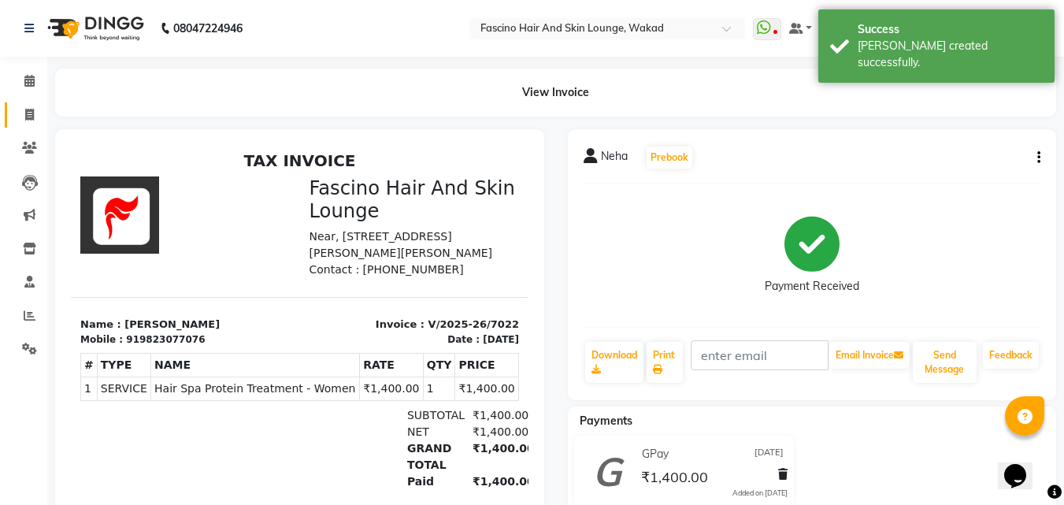
click at [28, 112] on icon at bounding box center [29, 115] width 9 height 12
select select "service"
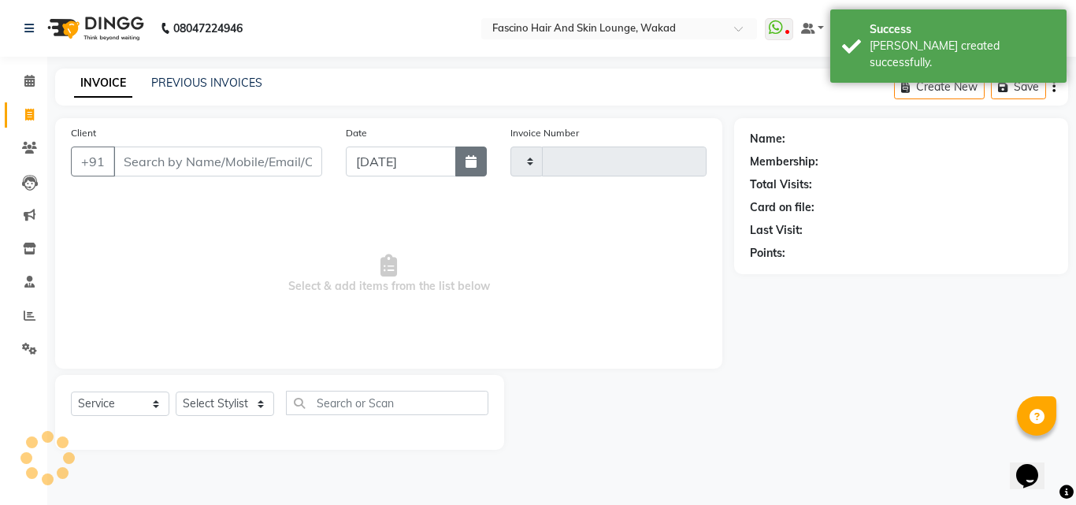
click at [465, 167] on icon "button" at bounding box center [470, 161] width 11 height 13
select select "9"
select select "2025"
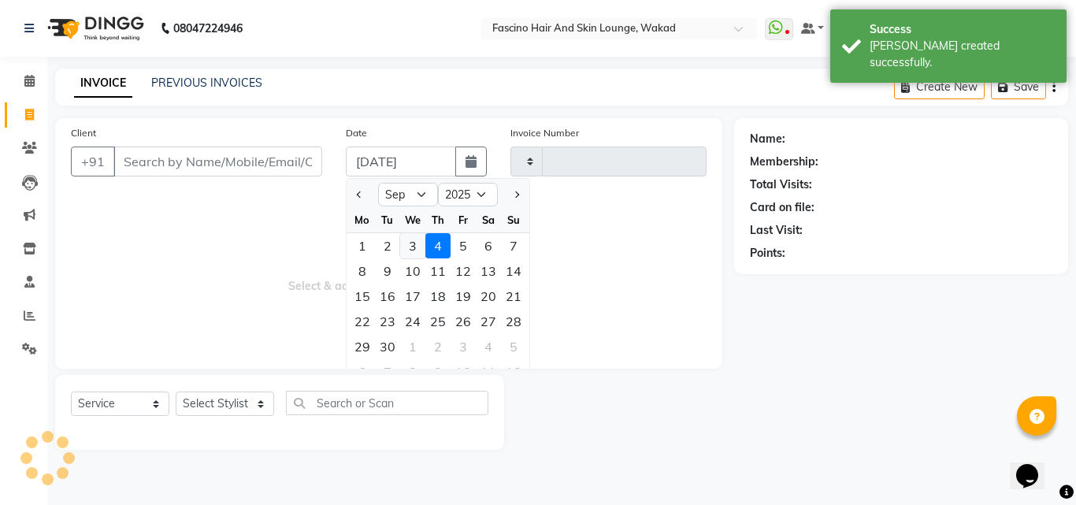
type input "7023"
select select "126"
click at [400, 246] on div "3" at bounding box center [412, 245] width 25 height 25
type input "[DATE]"
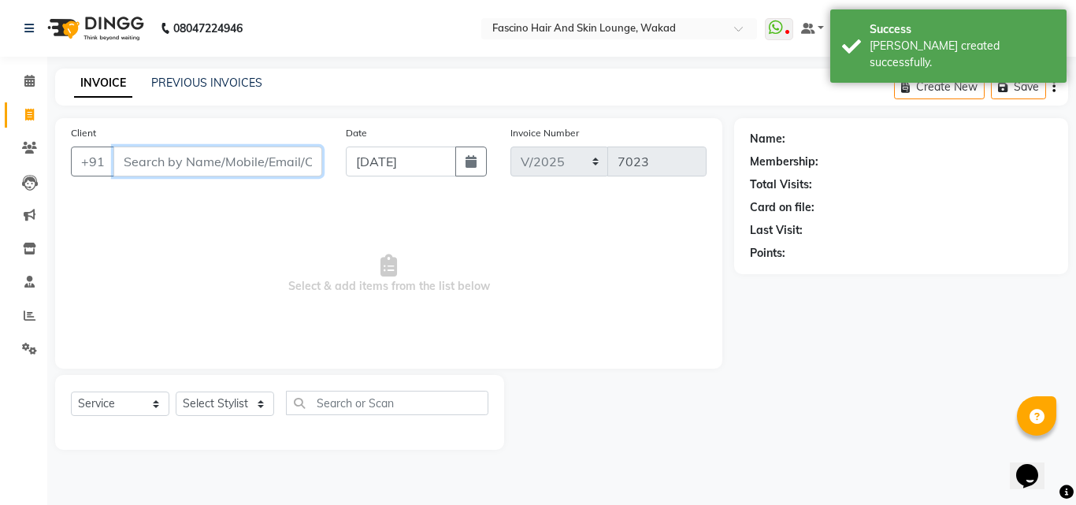
click at [217, 164] on input "Client" at bounding box center [217, 161] width 209 height 30
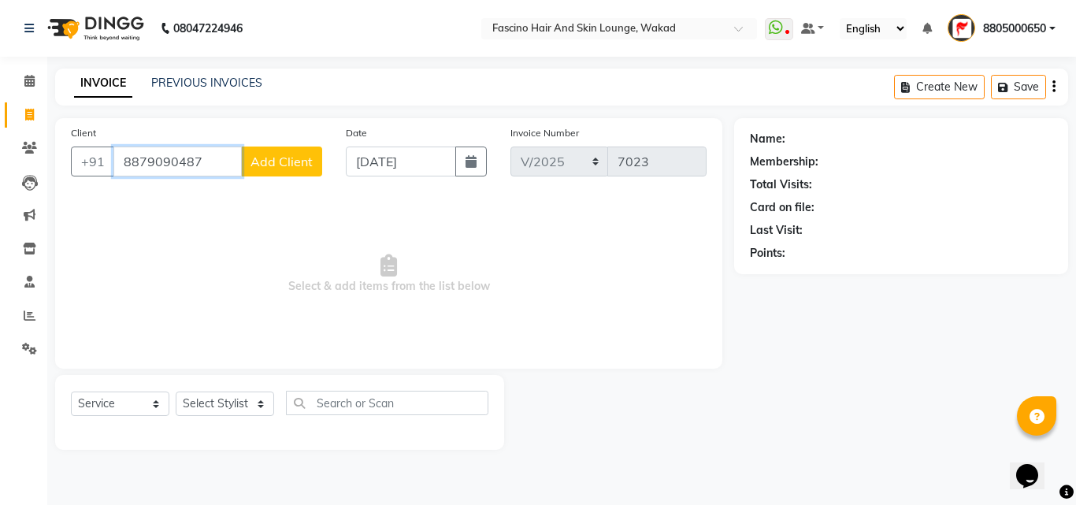
type input "8879090487"
click at [252, 166] on span "Add Client" at bounding box center [281, 162] width 62 height 16
select select "22"
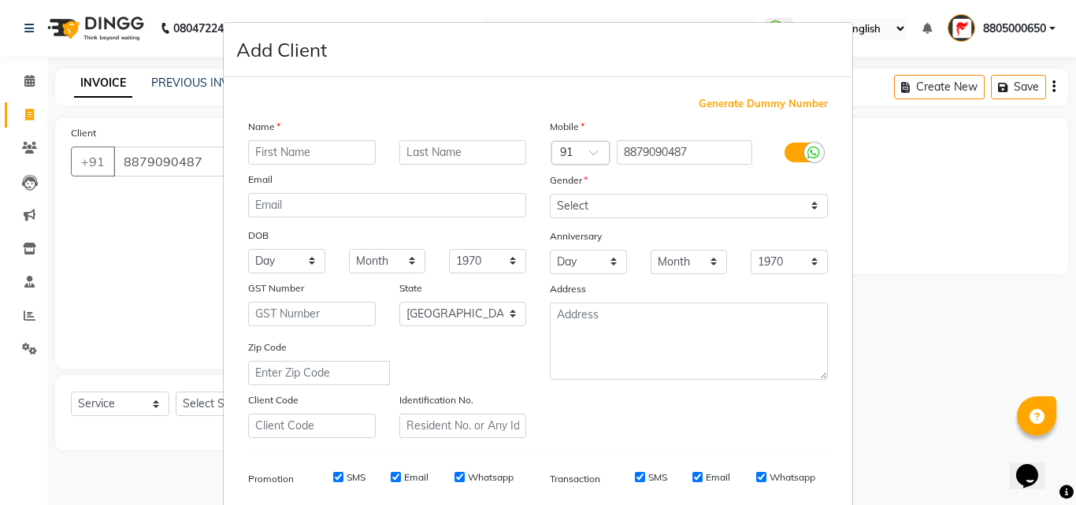
click at [277, 159] on input "text" at bounding box center [312, 152] width 128 height 24
type input "chandshekr"
click at [576, 195] on select "Select [DEMOGRAPHIC_DATA] [DEMOGRAPHIC_DATA] Other Prefer Not To Say" at bounding box center [689, 206] width 278 height 24
select select "[DEMOGRAPHIC_DATA]"
click at [550, 194] on select "Select [DEMOGRAPHIC_DATA] [DEMOGRAPHIC_DATA] Other Prefer Not To Say" at bounding box center [689, 206] width 278 height 24
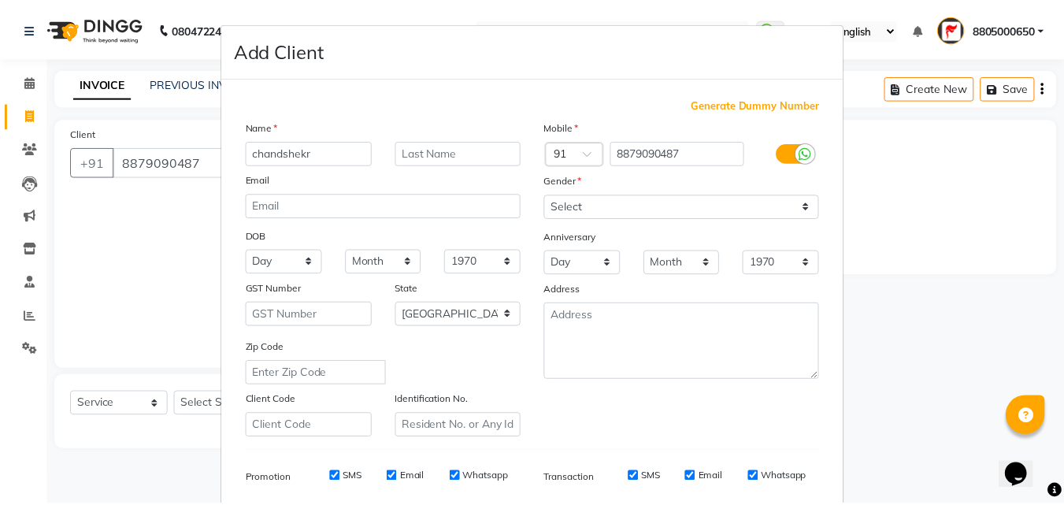
scroll to position [222, 0]
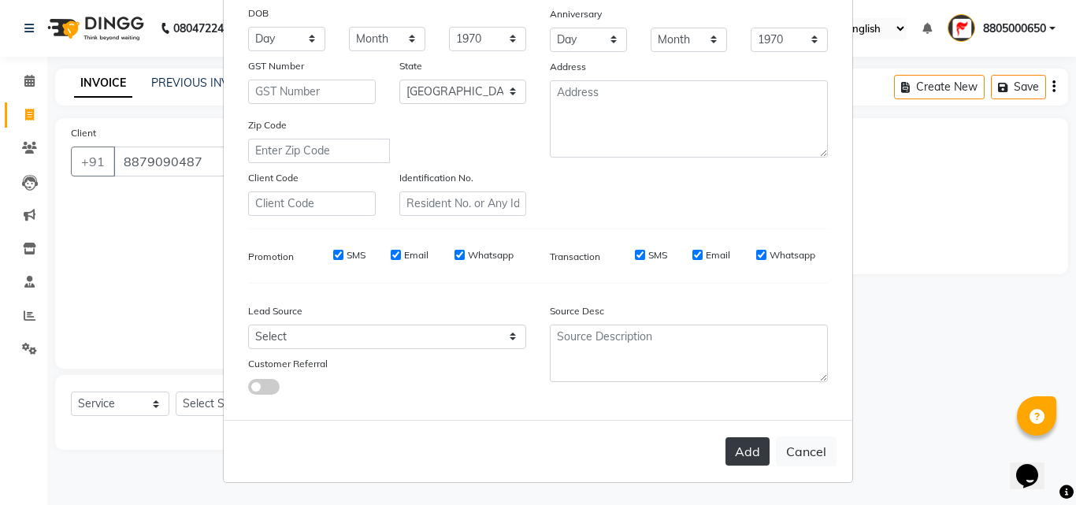
click at [747, 454] on button "Add" at bounding box center [747, 451] width 44 height 28
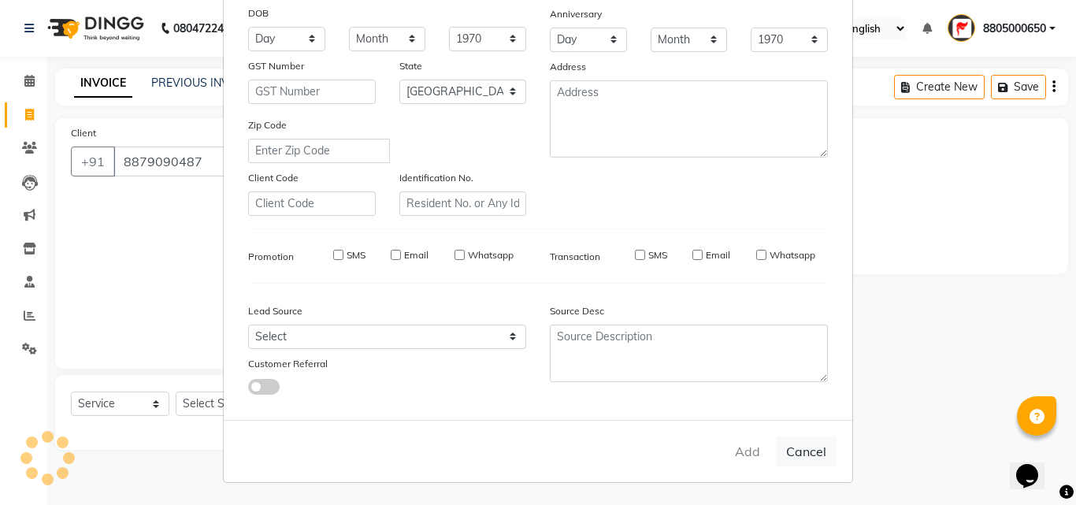
select select
select select "null"
select select
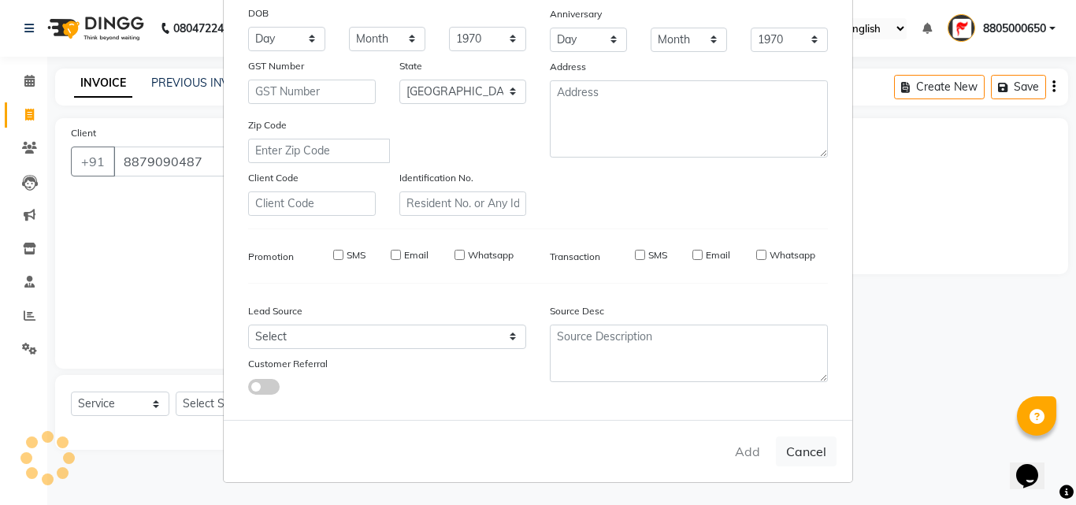
select select
checkbox input "false"
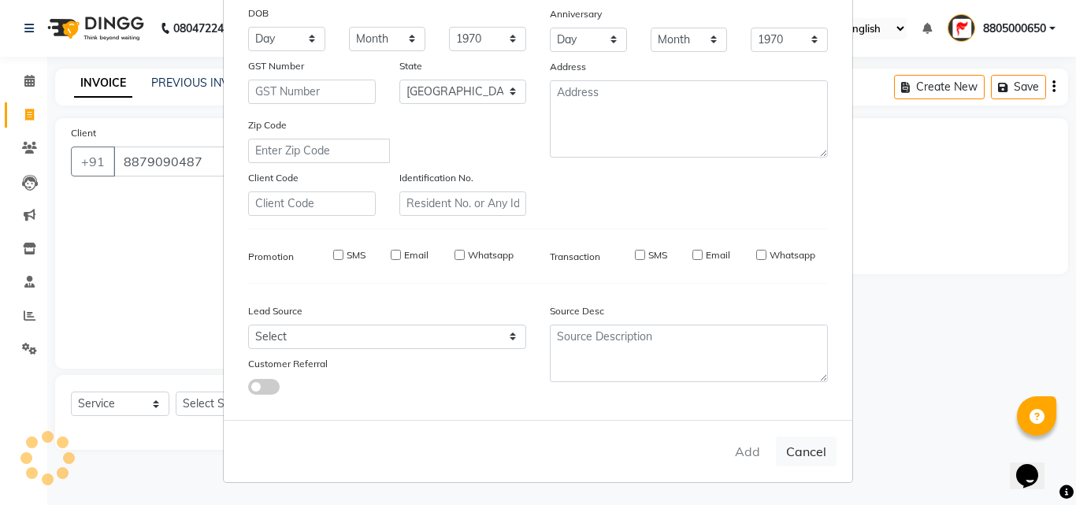
checkbox input "false"
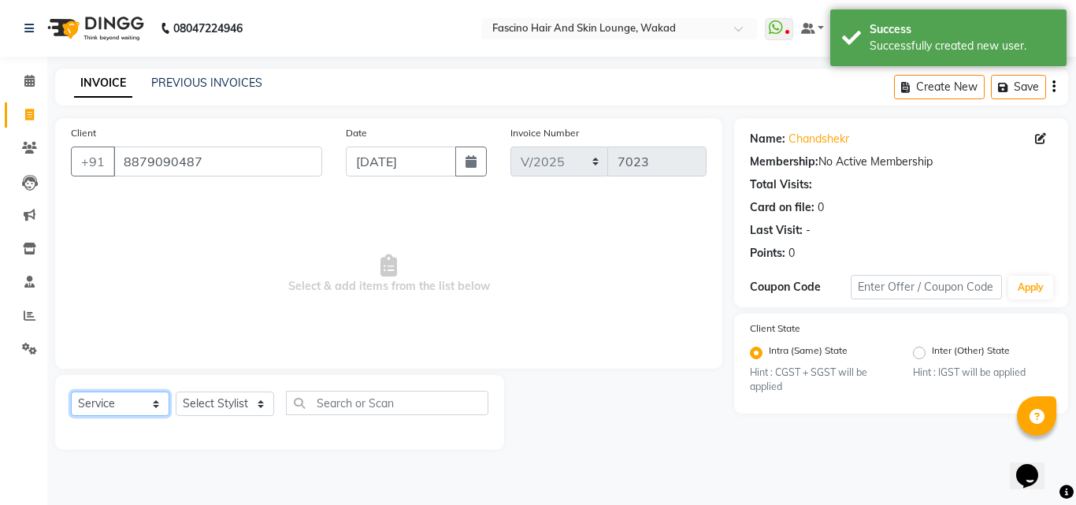
click at [130, 406] on select "Select Service Product Membership Package Voucher Prepaid Gift Card" at bounding box center [120, 403] width 98 height 24
select select "membership"
click at [71, 391] on select "Select Service Product Membership Package Voucher Prepaid Gift Card" at bounding box center [120, 403] width 98 height 24
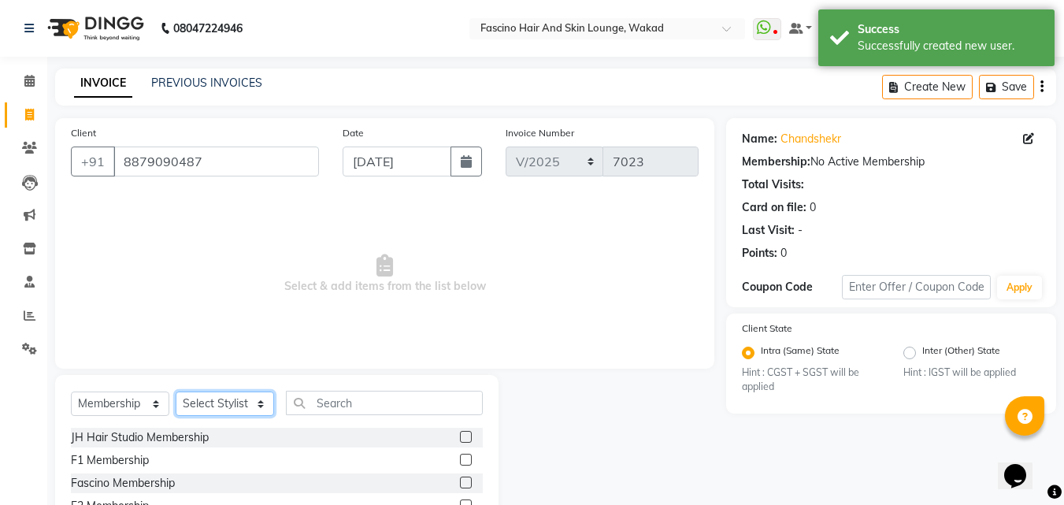
click at [230, 406] on select "Select Stylist 8805000650 Aarohi Chimu [PERSON_NAME] jh F1 Salon Ganesh F1 Gopa…" at bounding box center [225, 403] width 98 height 24
select select "83546"
click at [176, 391] on select "Select Stylist 8805000650 Aarohi Chimu [PERSON_NAME] jh F1 Salon Ganesh F1 Gopa…" at bounding box center [225, 403] width 98 height 24
click at [465, 455] on label at bounding box center [466, 460] width 12 height 12
click at [465, 455] on input "checkbox" at bounding box center [465, 460] width 10 height 10
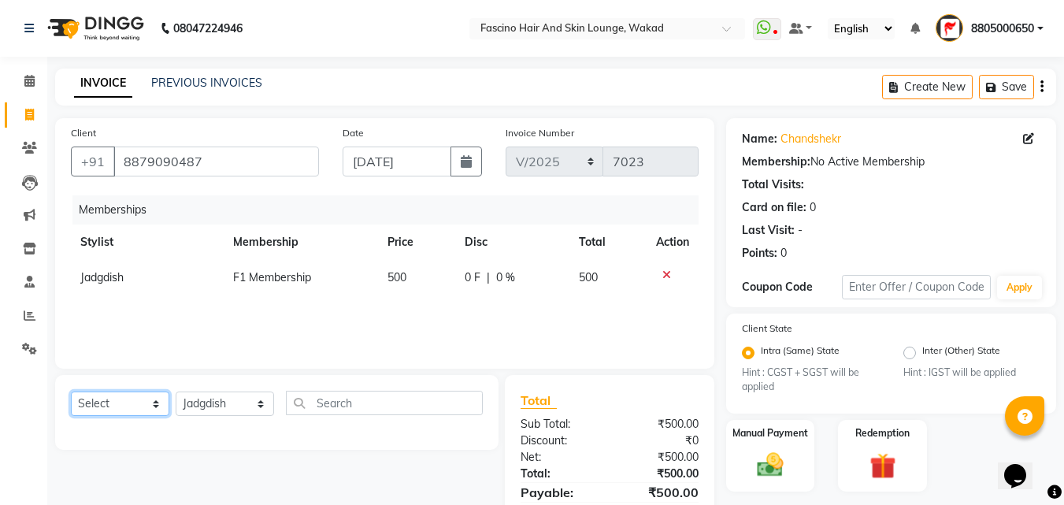
click at [149, 401] on select "Select Service Product Package Voucher Prepaid Gift Card" at bounding box center [120, 403] width 98 height 24
select select "service"
click at [71, 391] on select "Select Service Product Package Voucher Prepaid Gift Card" at bounding box center [120, 403] width 98 height 24
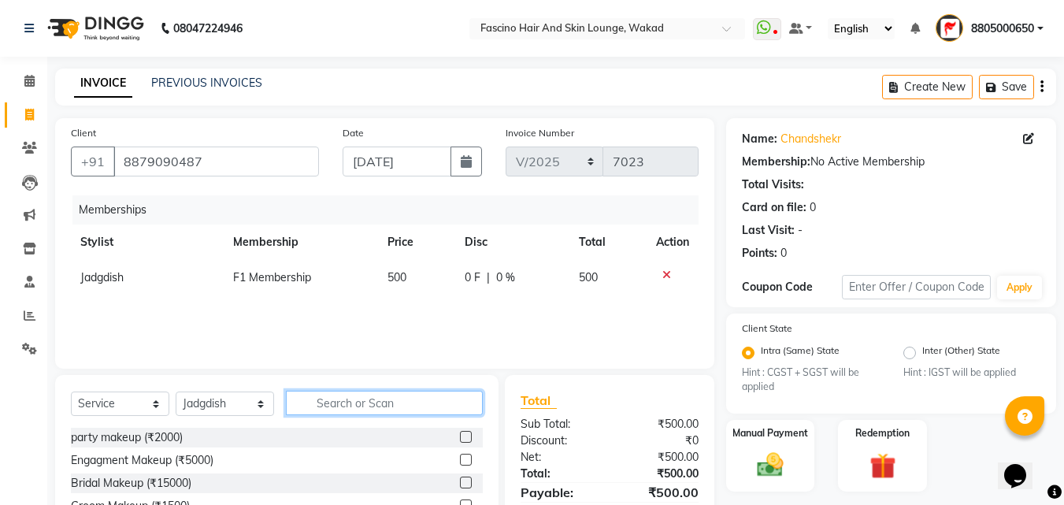
click at [335, 401] on input "text" at bounding box center [384, 403] width 197 height 24
type input "b"
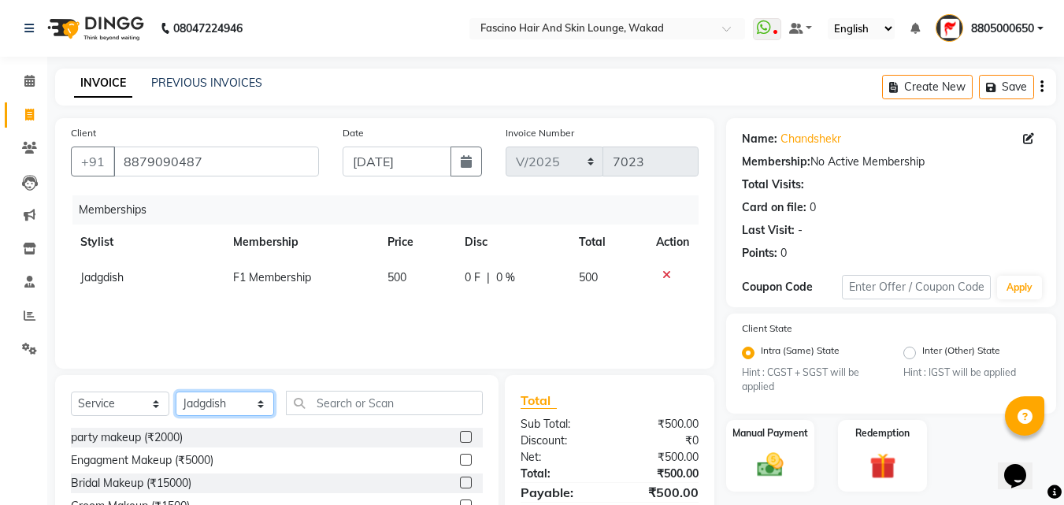
click at [264, 406] on select "Select Stylist 8805000650 Aarohi Chimu [PERSON_NAME] jh F1 Salon Ganesh F1 Gopa…" at bounding box center [225, 403] width 98 height 24
select select "23131"
click at [176, 391] on select "Select Stylist 8805000650 Aarohi Chimu [PERSON_NAME] jh F1 Salon Ganesh F1 Gopa…" at bounding box center [225, 403] width 98 height 24
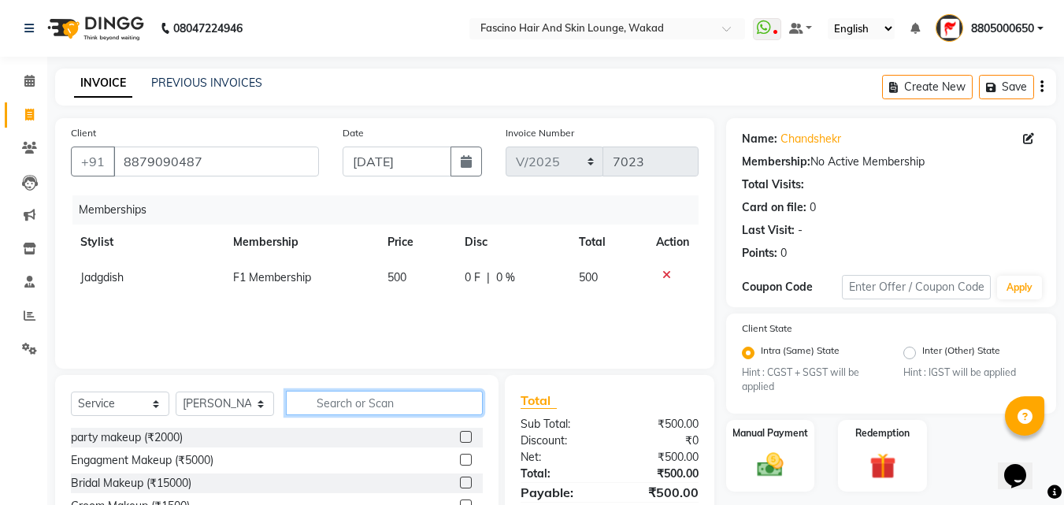
click at [333, 407] on input "text" at bounding box center [384, 403] width 197 height 24
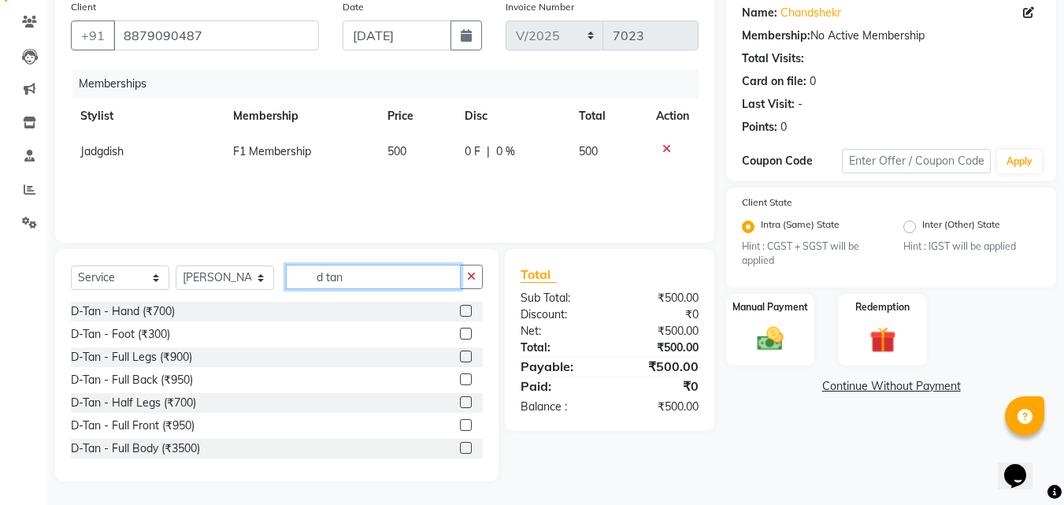
scroll to position [71, 0]
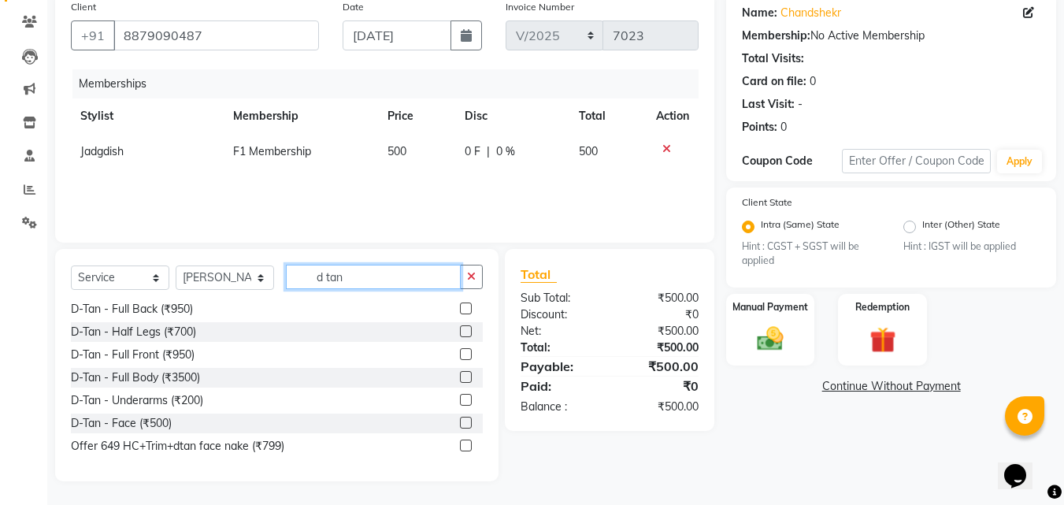
type input "d tan"
click at [460, 420] on label at bounding box center [466, 423] width 12 height 12
click at [460, 420] on input "checkbox" at bounding box center [465, 423] width 10 height 10
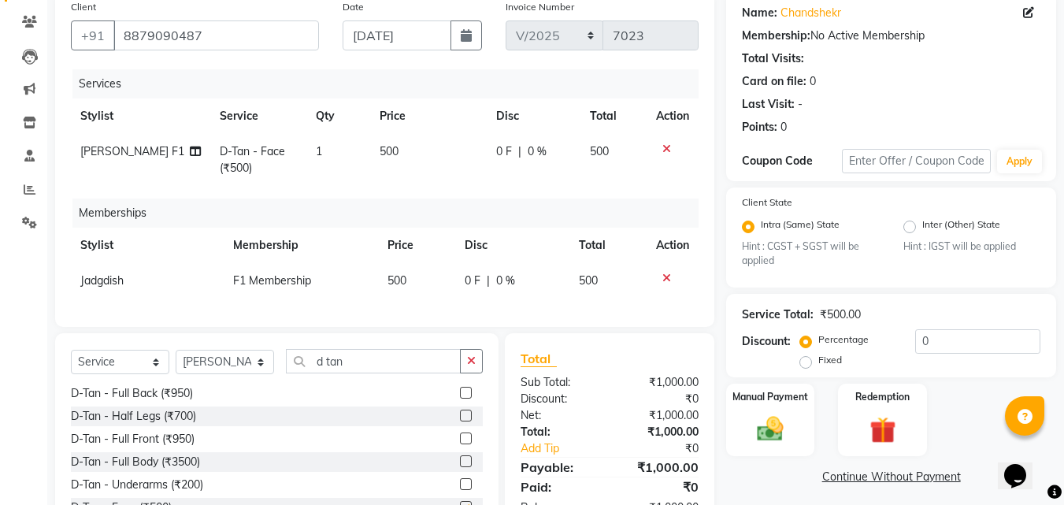
checkbox input "false"
click at [408, 154] on td "500" at bounding box center [428, 160] width 117 height 52
select select "23131"
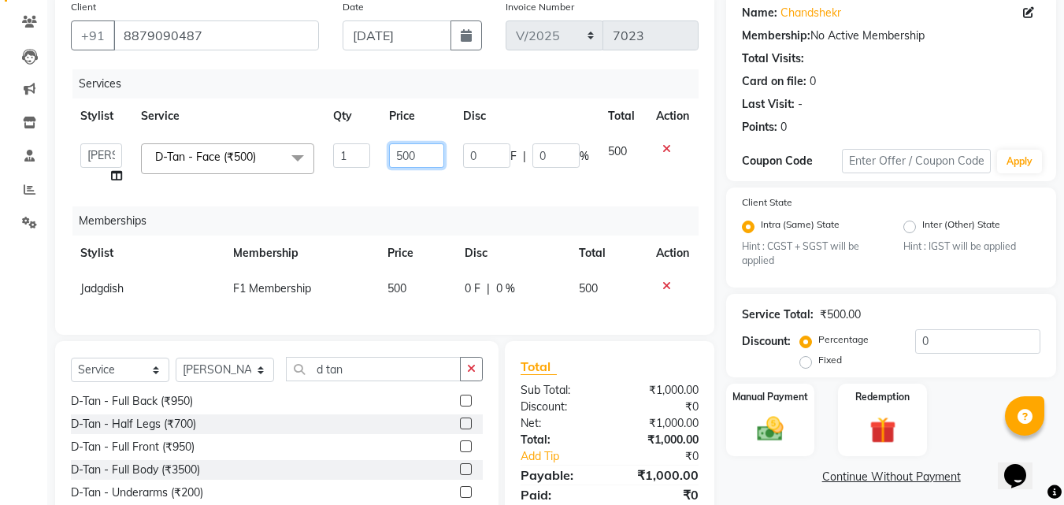
click at [408, 154] on input "500" at bounding box center [416, 155] width 54 height 24
click at [406, 154] on input "500" at bounding box center [416, 155] width 54 height 24
type input "800"
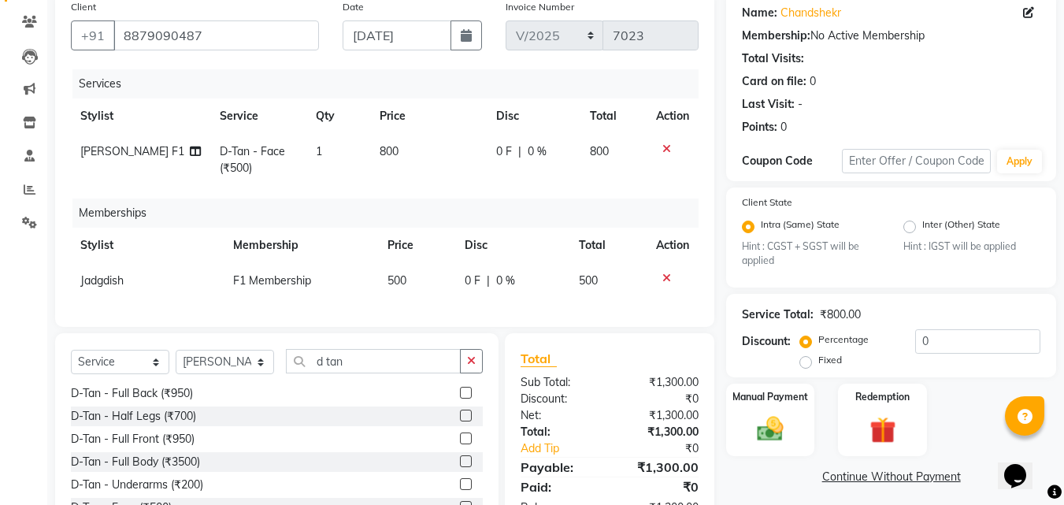
click at [403, 180] on td "800" at bounding box center [428, 160] width 117 height 52
select select "23131"
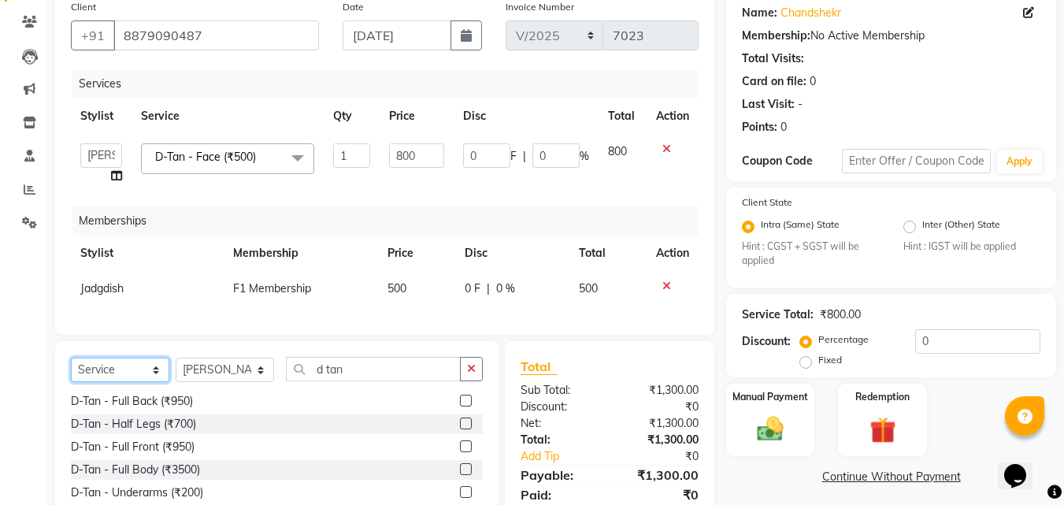
click at [118, 380] on select "Select Service Product Package Voucher Prepaid Gift Card" at bounding box center [120, 369] width 98 height 24
drag, startPoint x: 118, startPoint y: 380, endPoint x: 224, endPoint y: 376, distance: 106.4
click at [224, 376] on div "Select Service Product Package Voucher Prepaid Gift Card Select Stylist 8805000…" at bounding box center [277, 375] width 412 height 37
click at [224, 376] on select "Select Stylist 8805000650 Aarohi Chimu [PERSON_NAME] jh F1 Salon Ganesh F1 Gopa…" at bounding box center [225, 369] width 98 height 24
select select "83546"
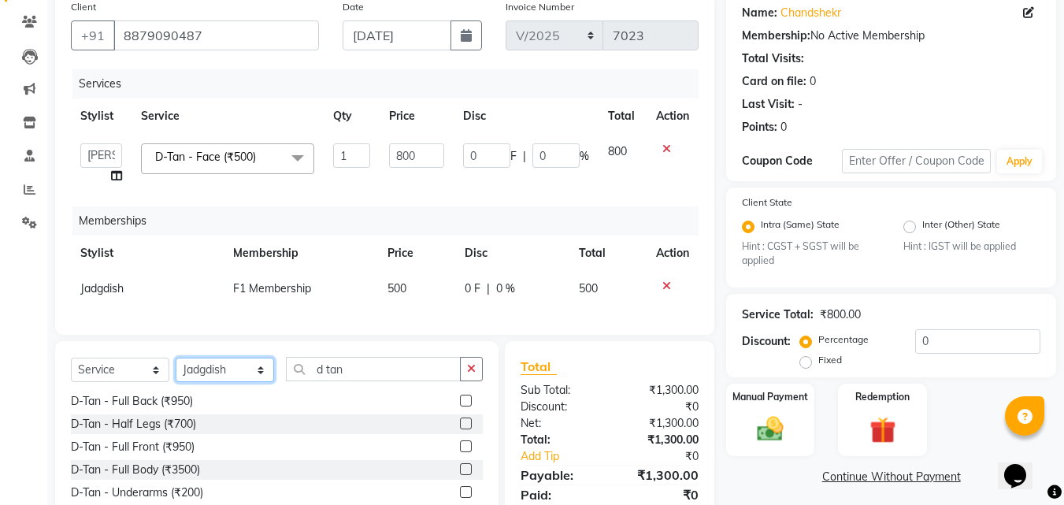
click at [176, 369] on select "Select Stylist 8805000650 Aarohi Chimu [PERSON_NAME] jh F1 Salon Ganesh F1 Gopa…" at bounding box center [225, 369] width 98 height 24
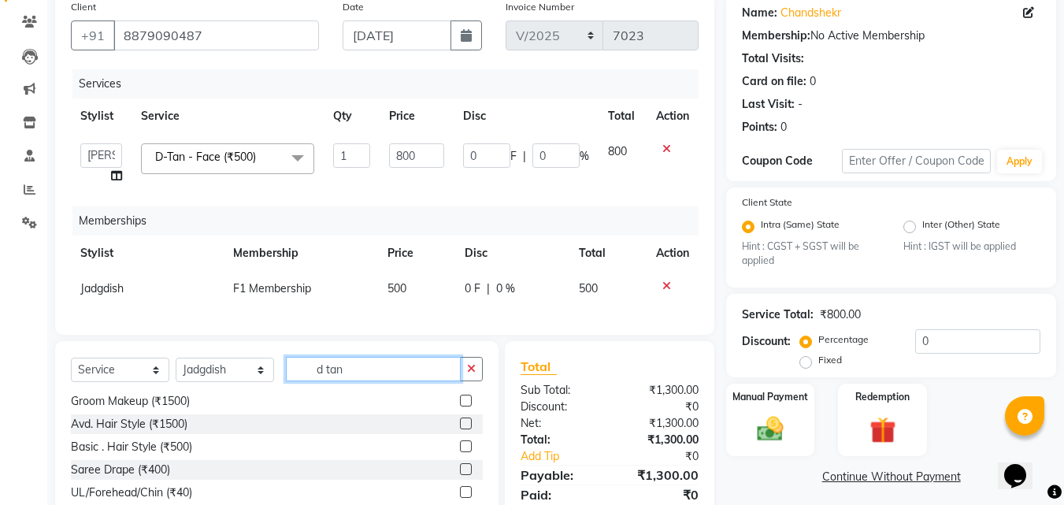
click at [383, 381] on input "d tan" at bounding box center [373, 369] width 175 height 24
type input "d"
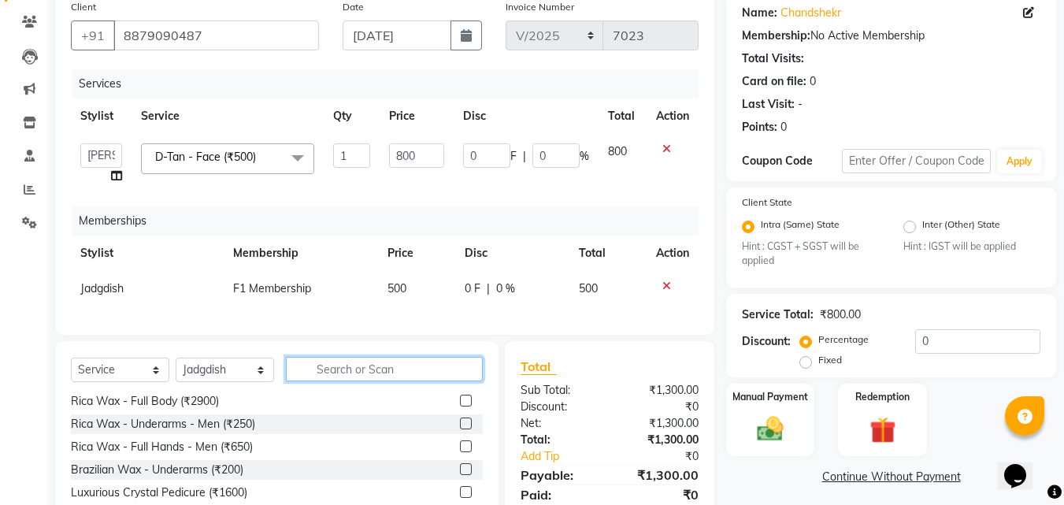
scroll to position [710, 0]
click at [328, 381] on input "text" at bounding box center [384, 369] width 197 height 24
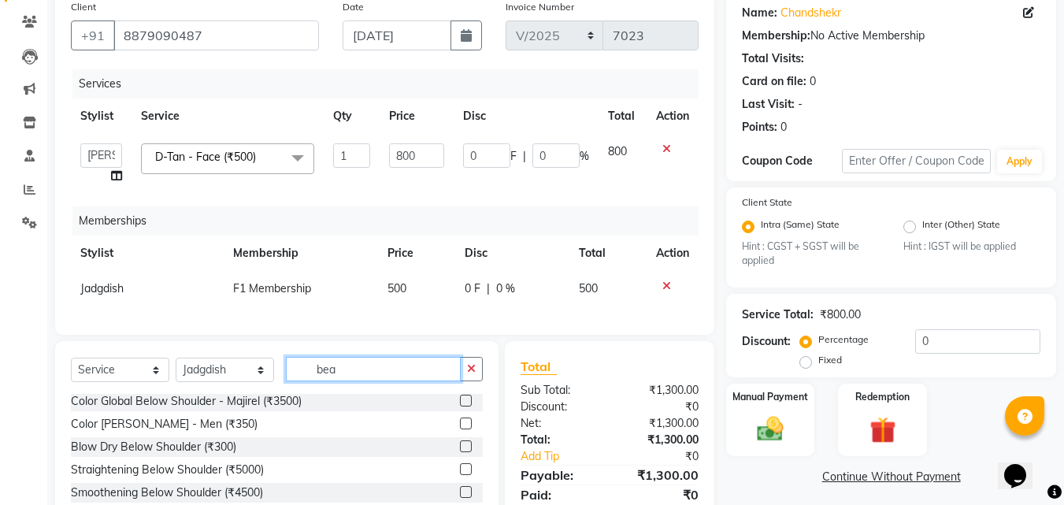
scroll to position [0, 0]
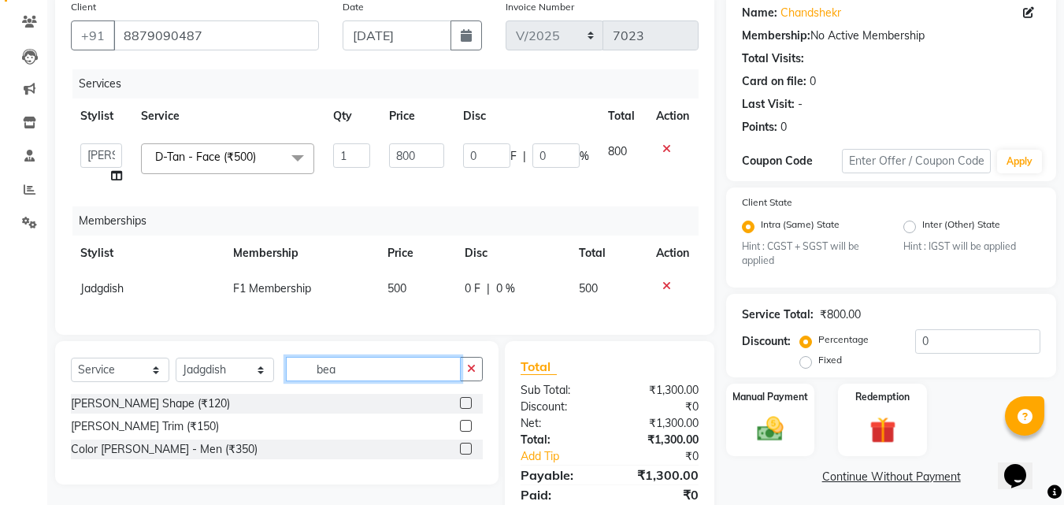
type input "bea"
click at [468, 432] on label at bounding box center [466, 426] width 12 height 12
click at [468, 432] on input "checkbox" at bounding box center [465, 426] width 10 height 10
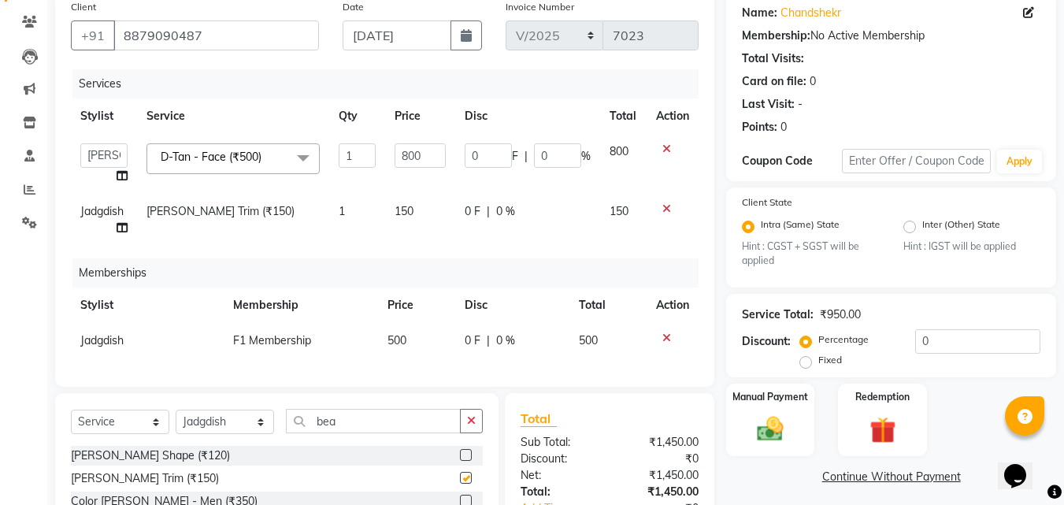
checkbox input "false"
click at [430, 213] on td "150" at bounding box center [420, 220] width 70 height 52
select select "83546"
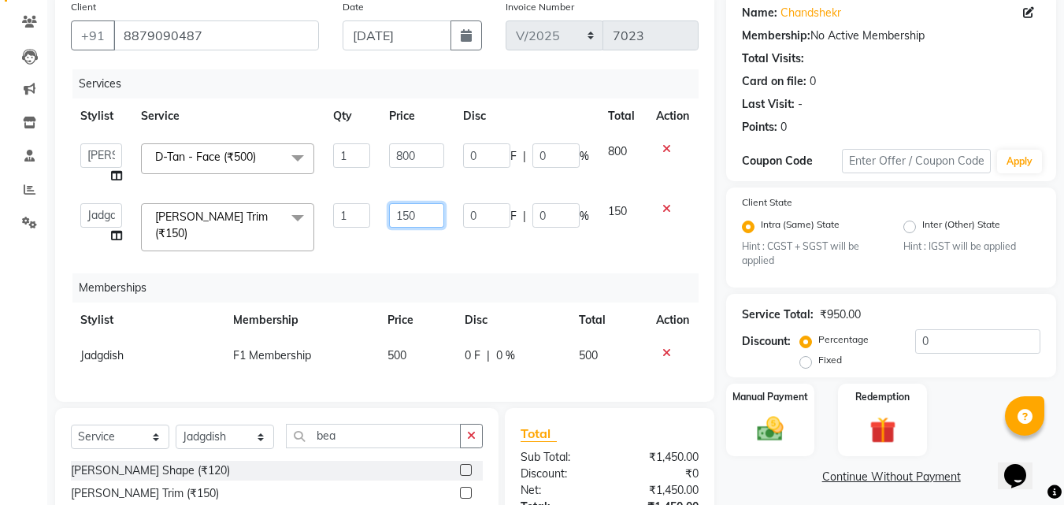
click at [430, 213] on input "150" at bounding box center [416, 215] width 54 height 24
type input "1"
type input "200"
click at [430, 239] on td "200" at bounding box center [416, 227] width 73 height 67
select select "83546"
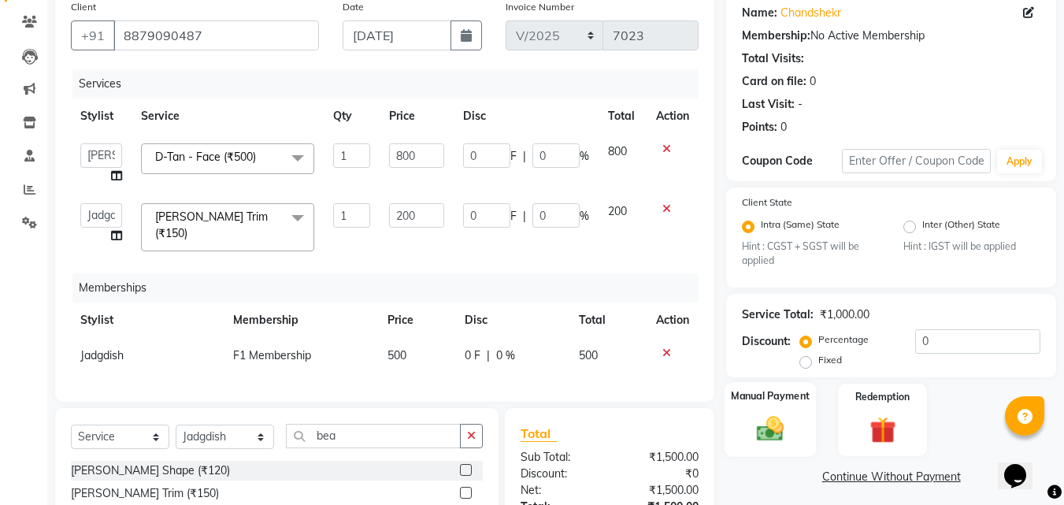
click at [774, 440] on img at bounding box center [770, 428] width 44 height 31
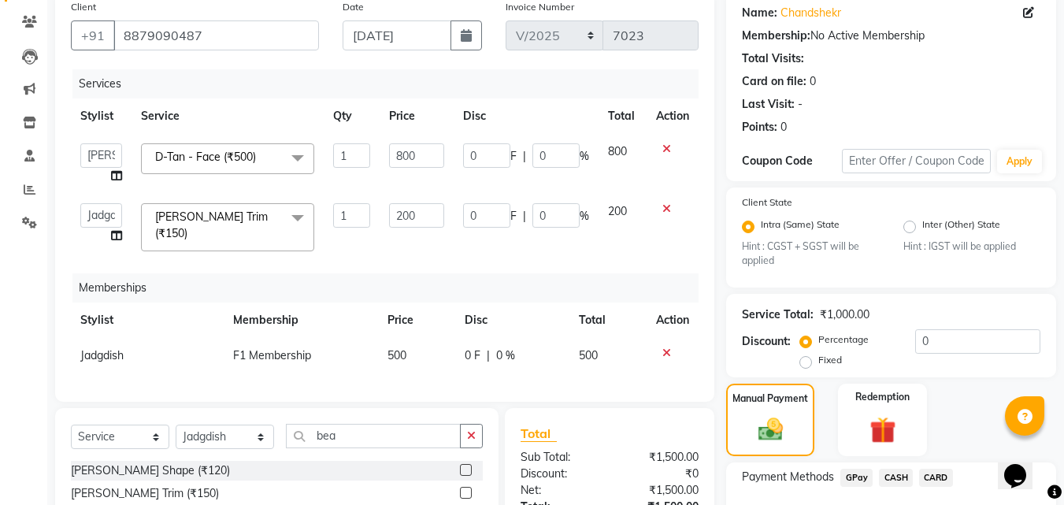
click at [854, 488] on div "GPay" at bounding box center [853, 479] width 39 height 21
click at [857, 469] on span "GPay" at bounding box center [856, 478] width 32 height 18
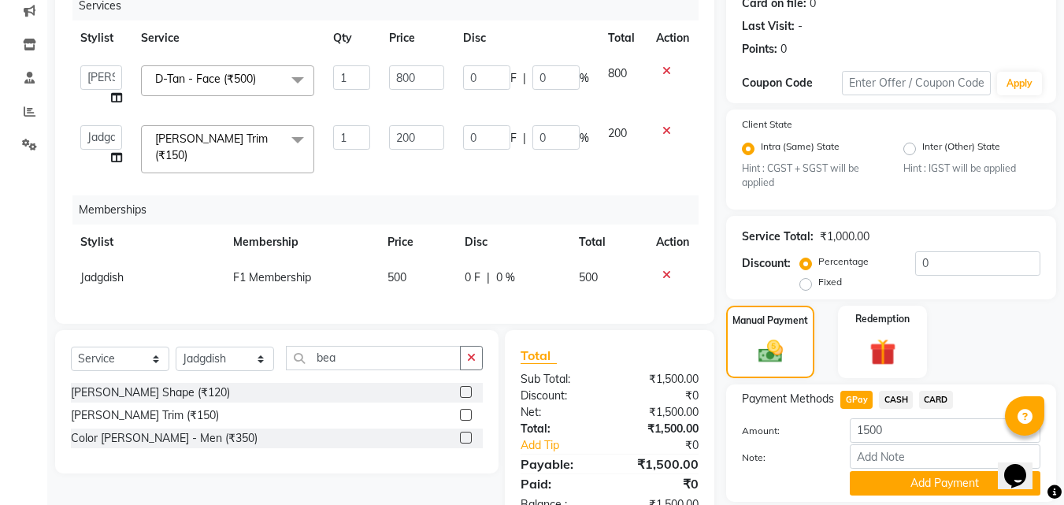
scroll to position [257, 0]
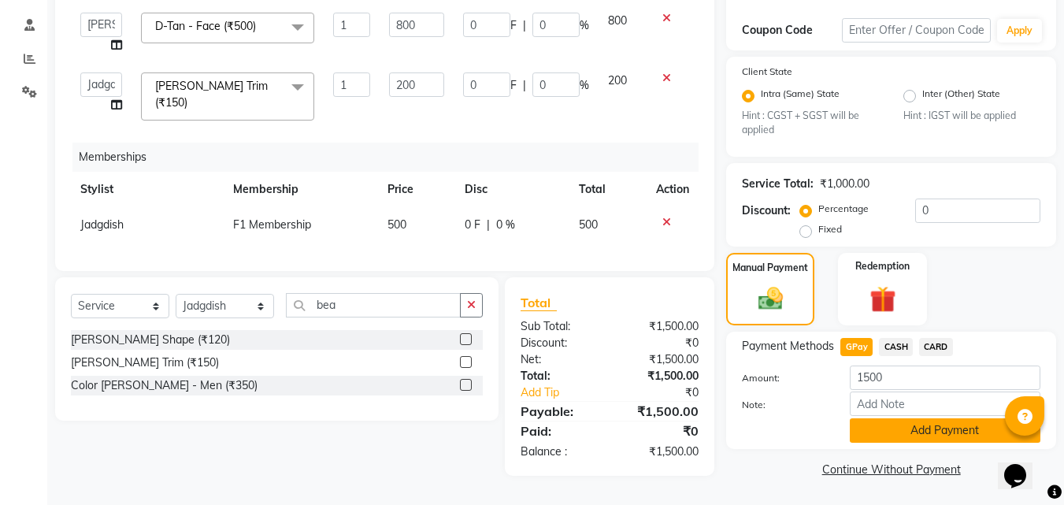
click at [930, 420] on button "Add Payment" at bounding box center [945, 430] width 191 height 24
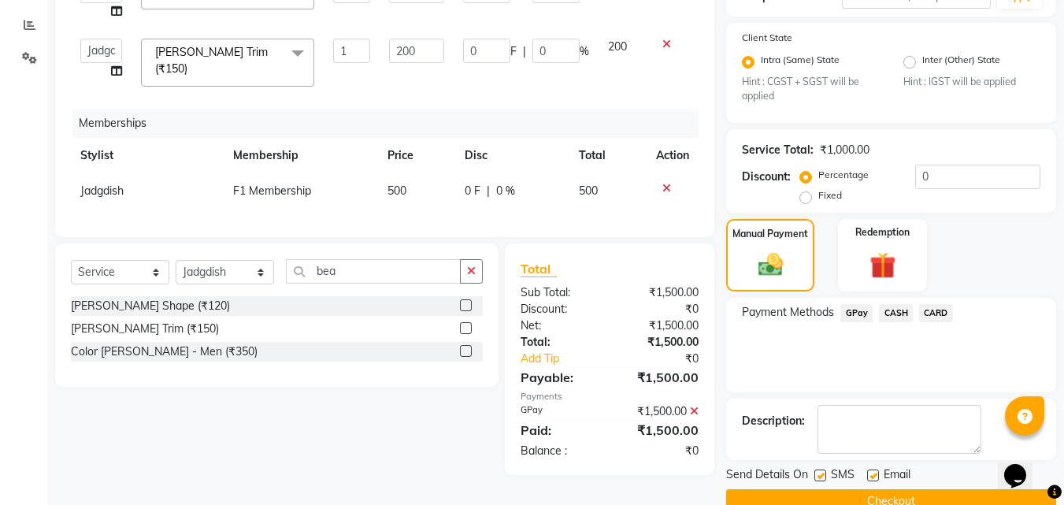
scroll to position [323, 0]
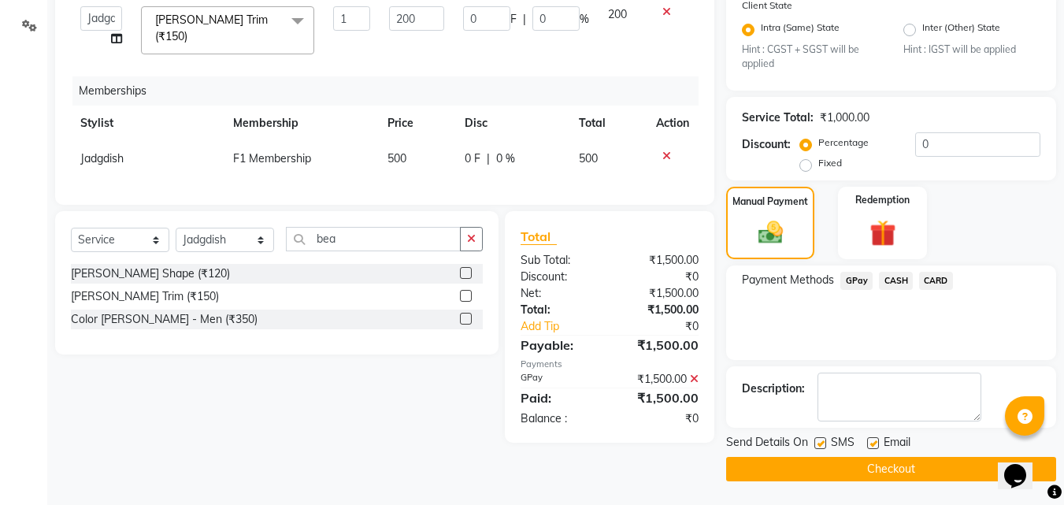
click at [794, 465] on button "Checkout" at bounding box center [891, 469] width 330 height 24
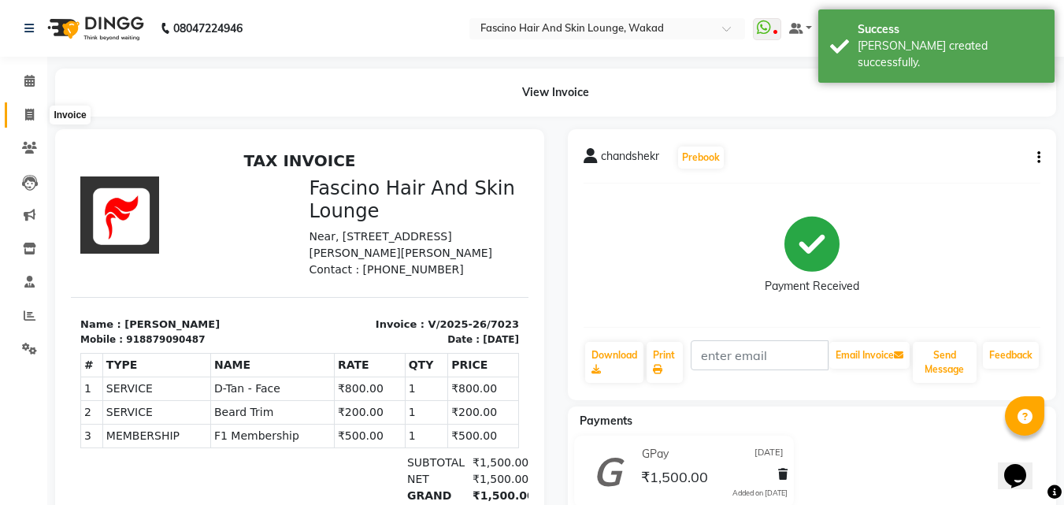
click at [35, 120] on span at bounding box center [30, 115] width 28 height 18
select select "service"
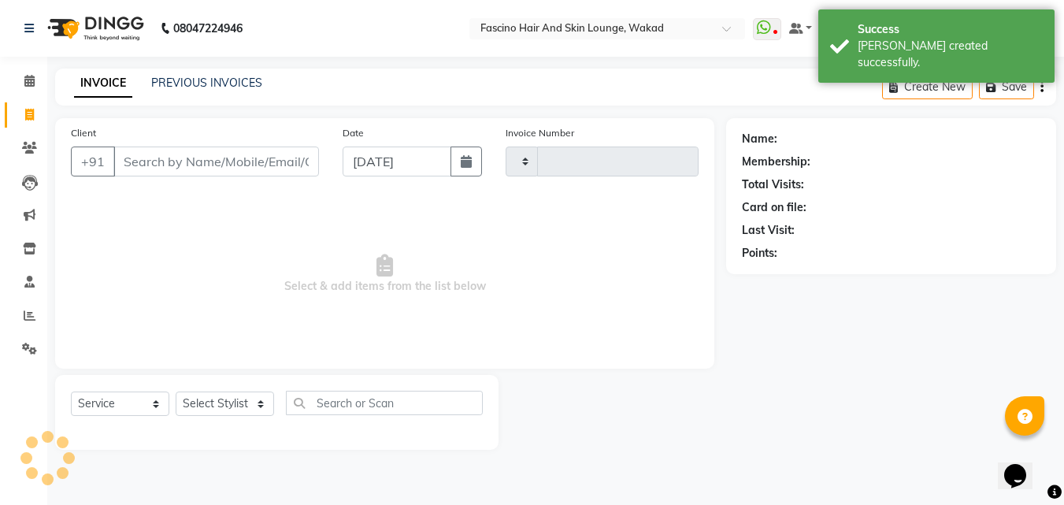
type input "7024"
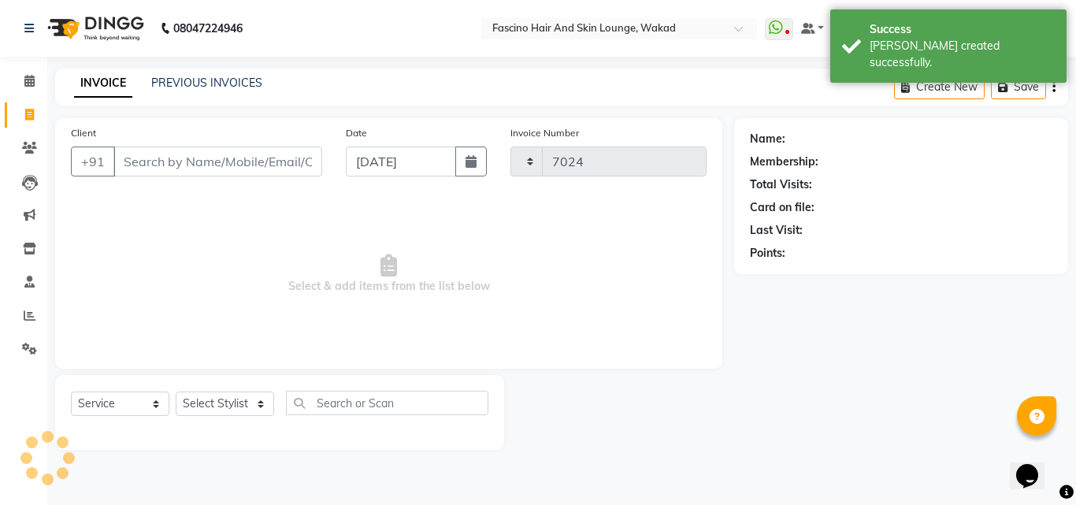
select select "126"
click at [477, 168] on button "button" at bounding box center [470, 161] width 31 height 30
select select "9"
select select "2025"
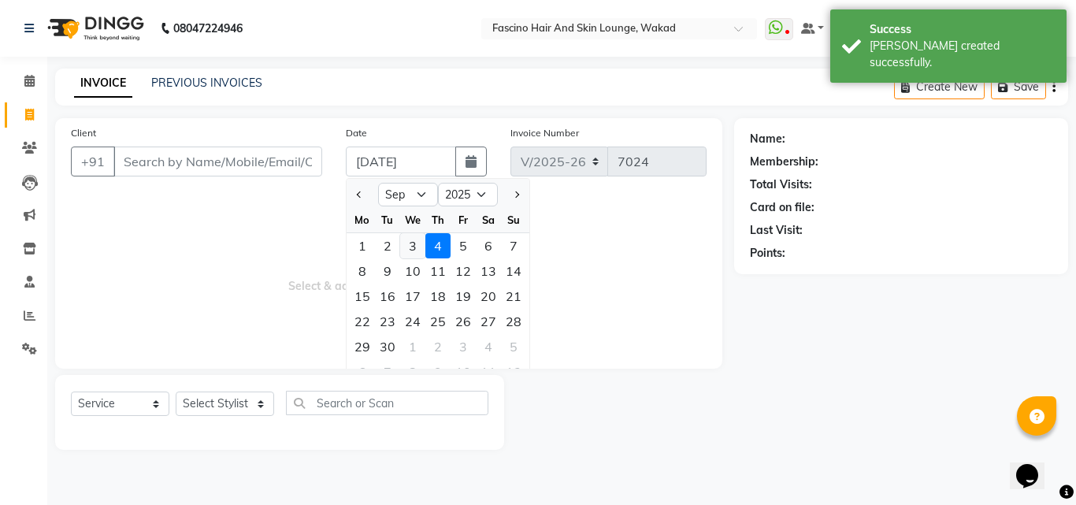
click at [415, 247] on div "3" at bounding box center [412, 245] width 25 height 25
type input "[DATE]"
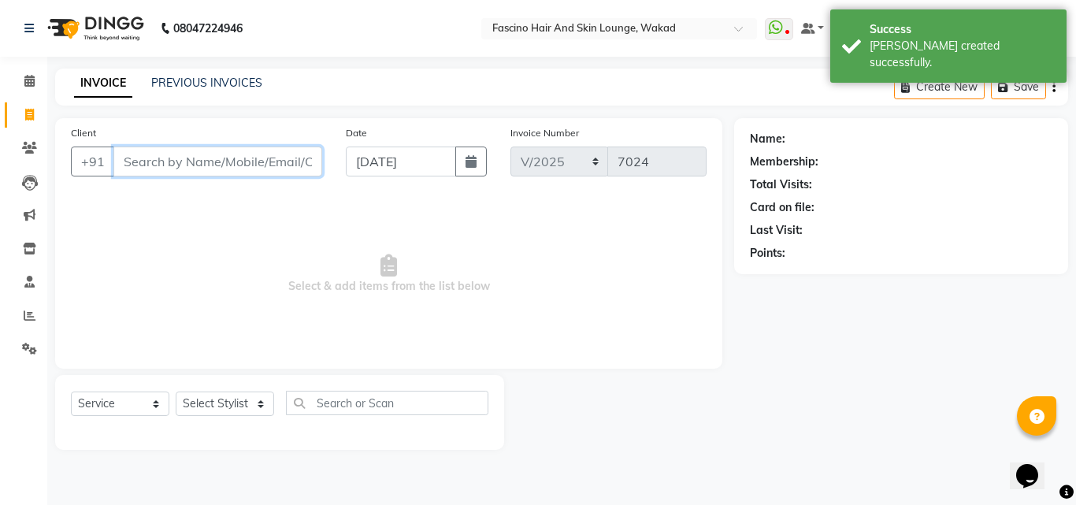
click at [272, 158] on input "Client" at bounding box center [217, 161] width 209 height 30
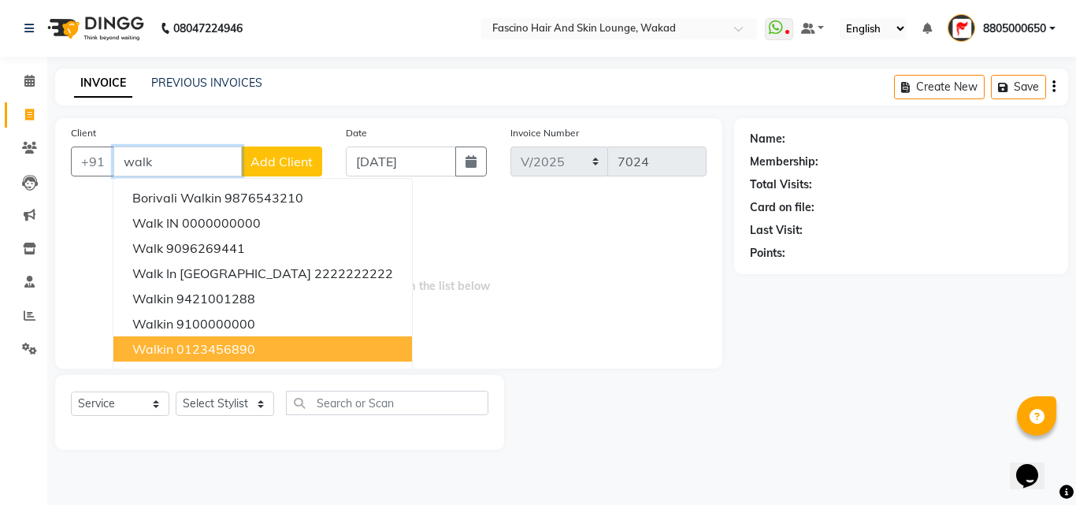
click at [150, 345] on span "walkin" at bounding box center [152, 349] width 41 height 16
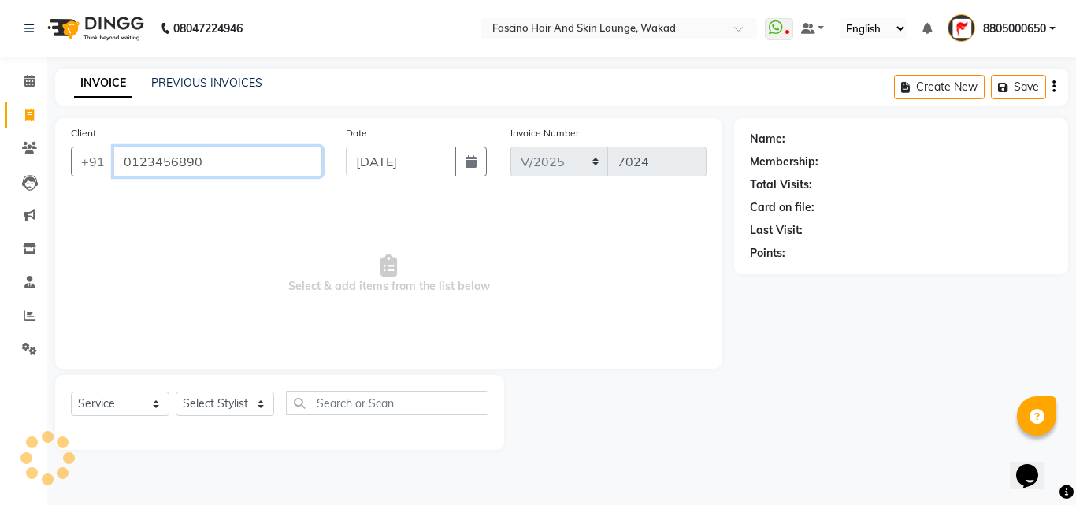
type input "0123456890"
select select "1: Object"
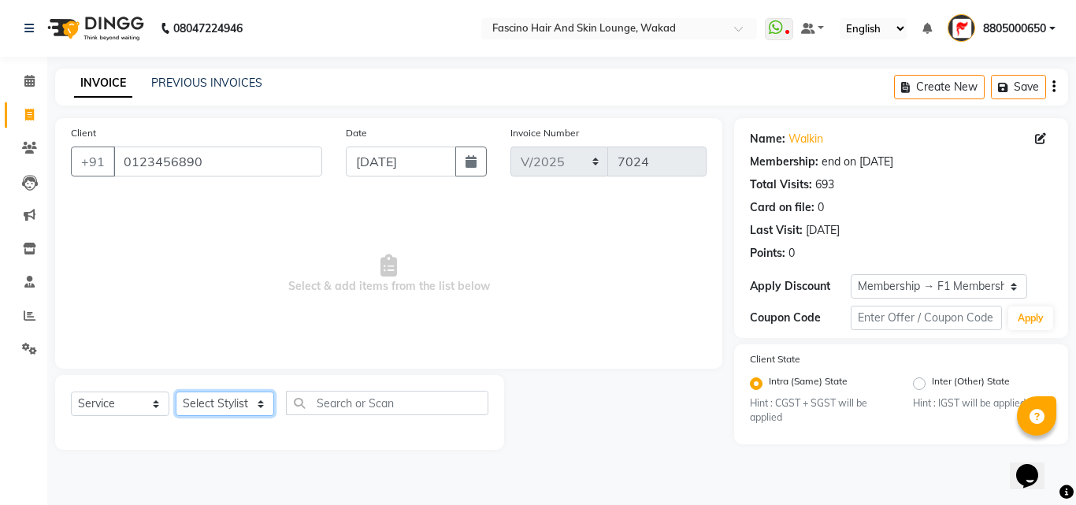
click at [220, 409] on select "Select Stylist 8805000650 Aarohi Chimu [PERSON_NAME] jh F1 Salon Ganesh F1 Gopa…" at bounding box center [225, 403] width 98 height 24
select select "23131"
click at [176, 391] on select "Select Stylist 8805000650 Aarohi Chimu [PERSON_NAME] jh F1 Salon Ganesh F1 Gopa…" at bounding box center [225, 403] width 98 height 24
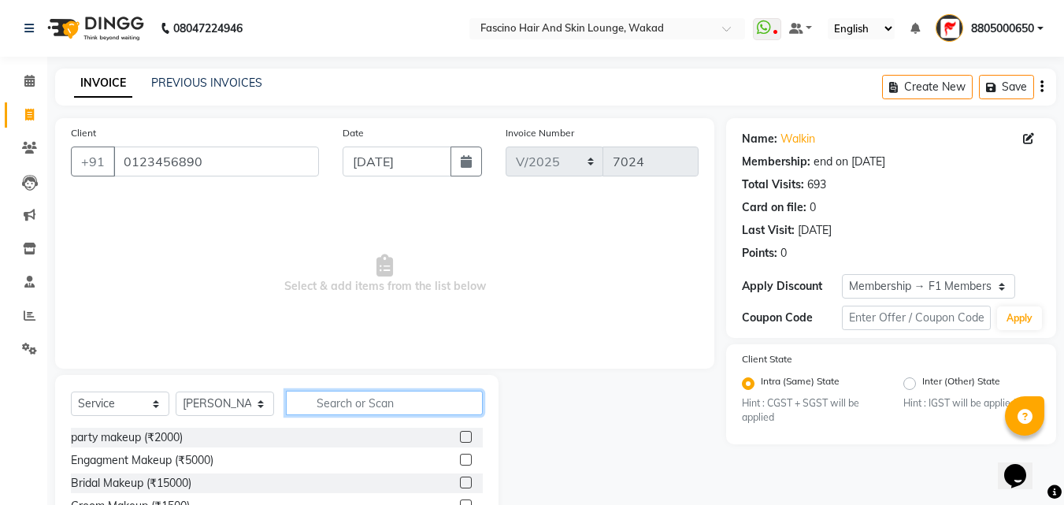
click at [351, 404] on input "text" at bounding box center [384, 403] width 197 height 24
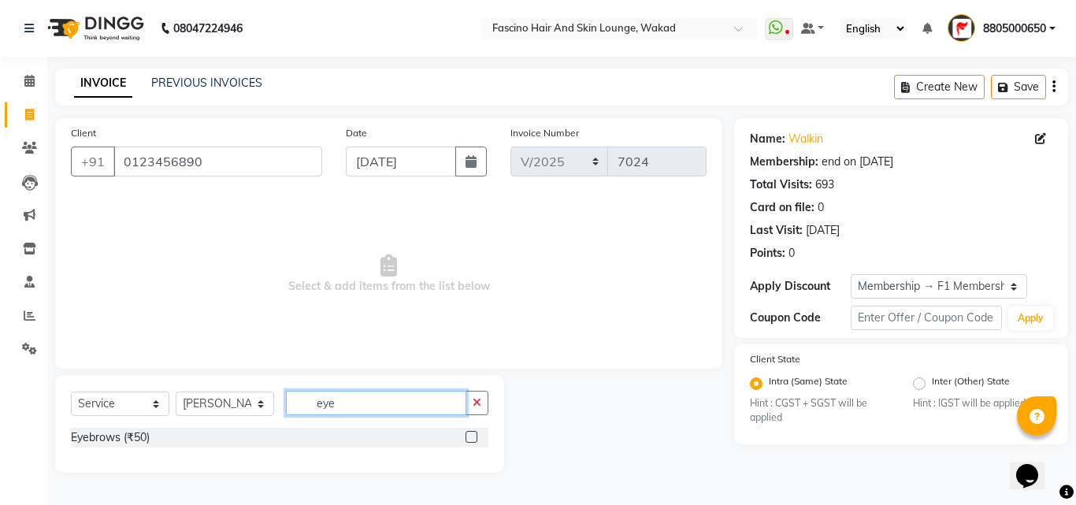
type input "eye"
click at [478, 437] on div at bounding box center [476, 438] width 23 height 20
click at [472, 437] on label at bounding box center [471, 437] width 12 height 12
click at [472, 437] on input "checkbox" at bounding box center [470, 437] width 10 height 10
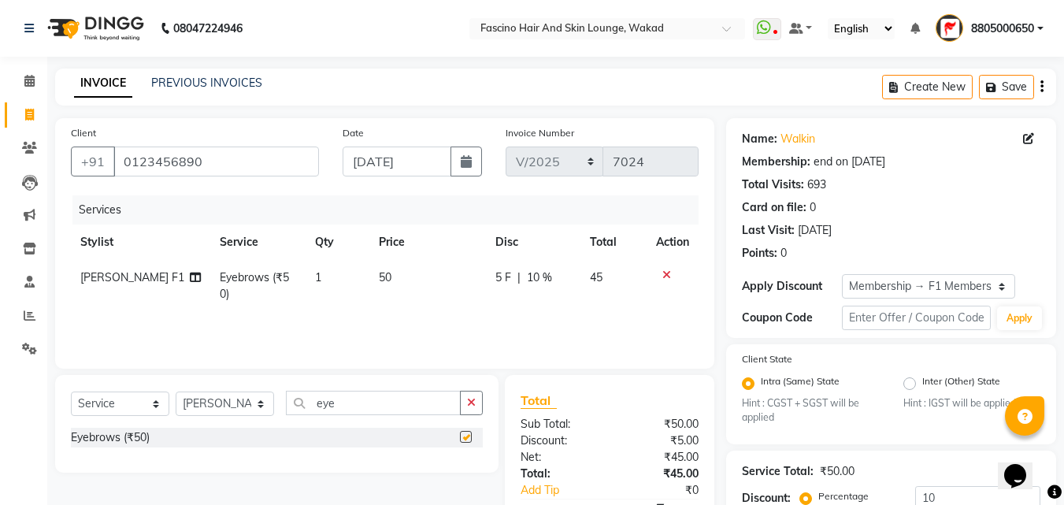
checkbox input "false"
click at [954, 486] on input "10" at bounding box center [977, 498] width 125 height 24
type input "1"
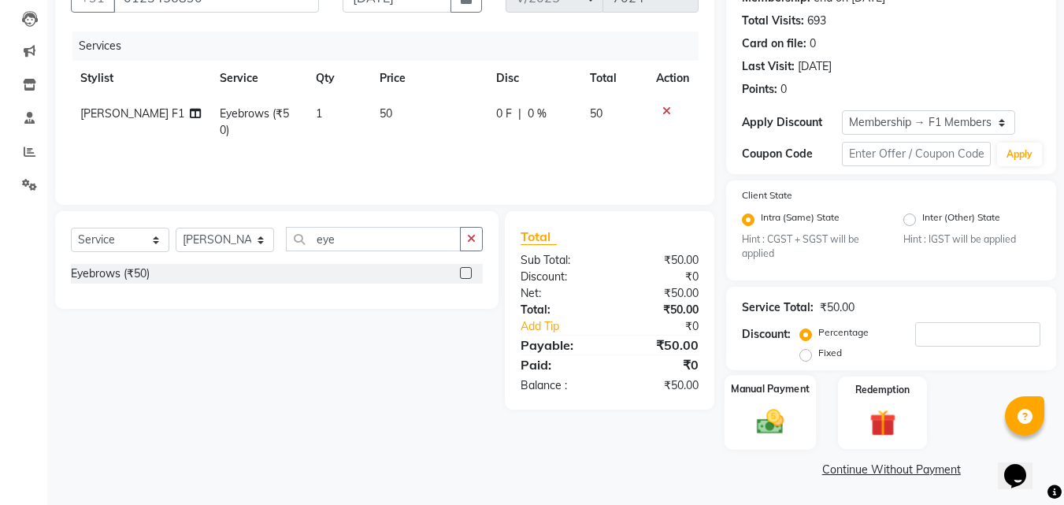
click at [765, 434] on img at bounding box center [770, 421] width 44 height 31
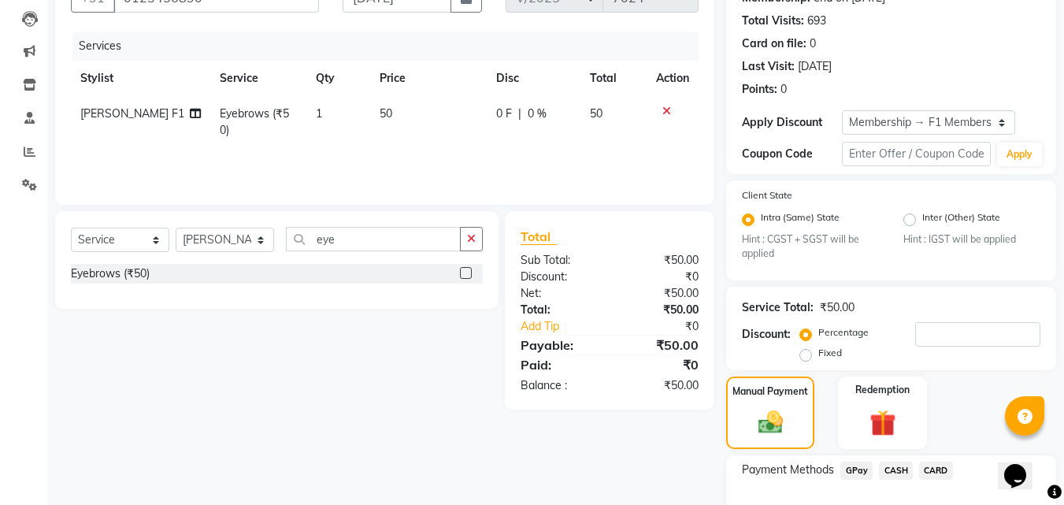
click at [851, 475] on span "GPay" at bounding box center [856, 470] width 32 height 18
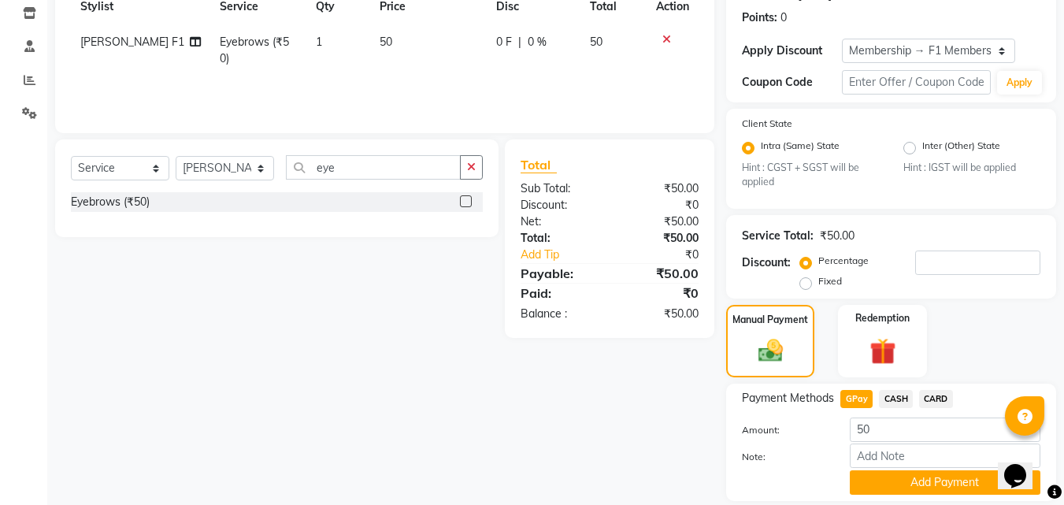
scroll to position [287, 0]
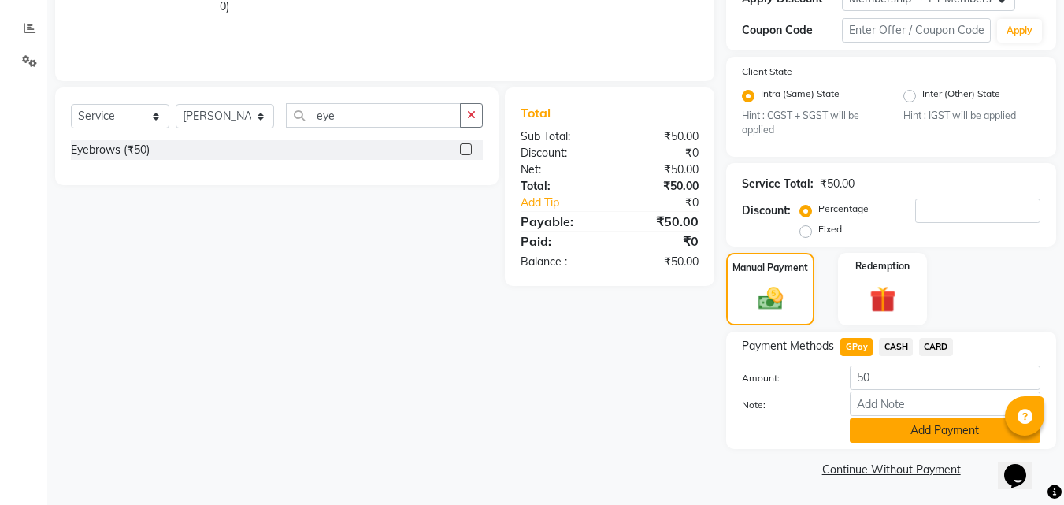
click at [966, 441] on button "Add Payment" at bounding box center [945, 430] width 191 height 24
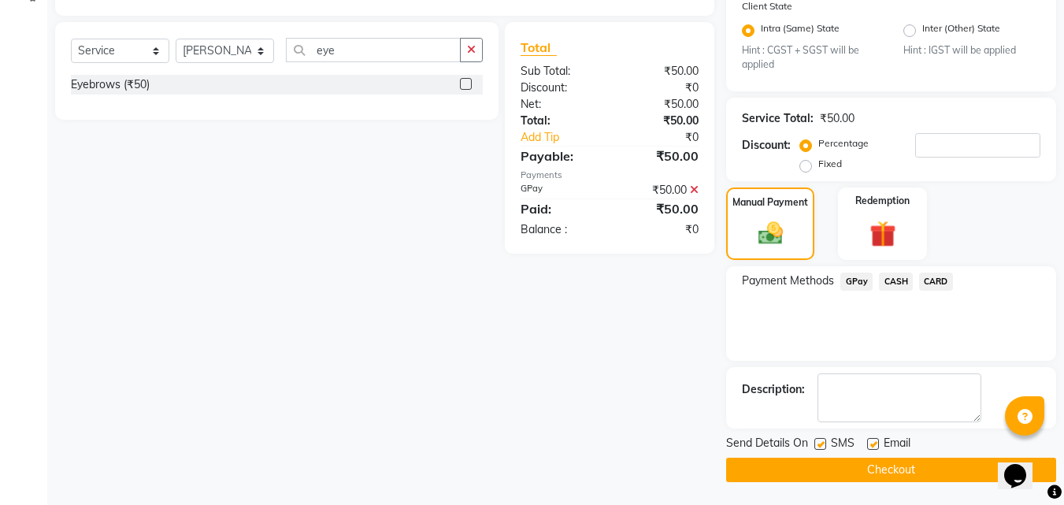
scroll to position [354, 0]
click at [819, 442] on label at bounding box center [820, 443] width 12 height 12
click at [819, 442] on input "checkbox" at bounding box center [819, 444] width 10 height 10
checkbox input "false"
click at [875, 443] on label at bounding box center [873, 443] width 12 height 12
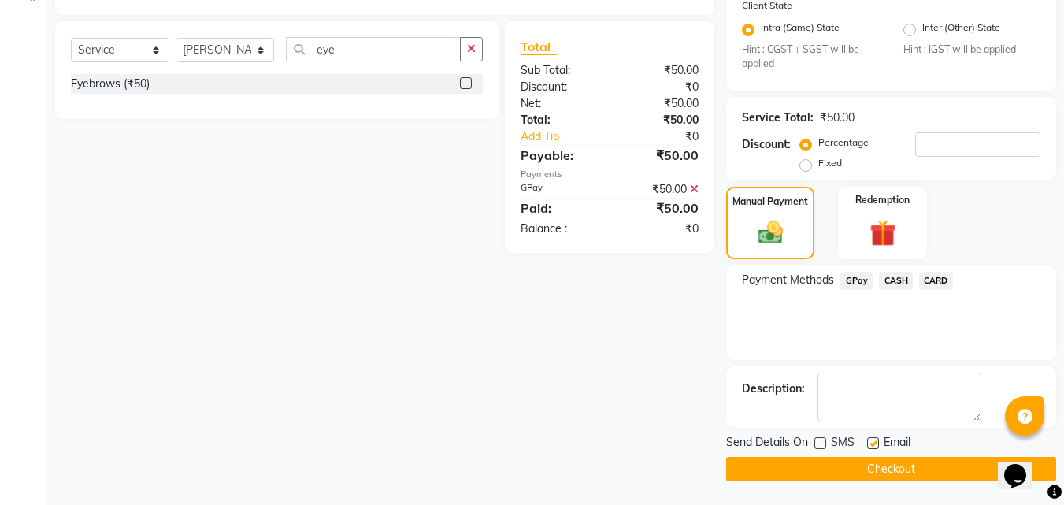
click at [875, 443] on input "checkbox" at bounding box center [872, 444] width 10 height 10
checkbox input "false"
click at [832, 472] on button "Checkout" at bounding box center [891, 469] width 330 height 24
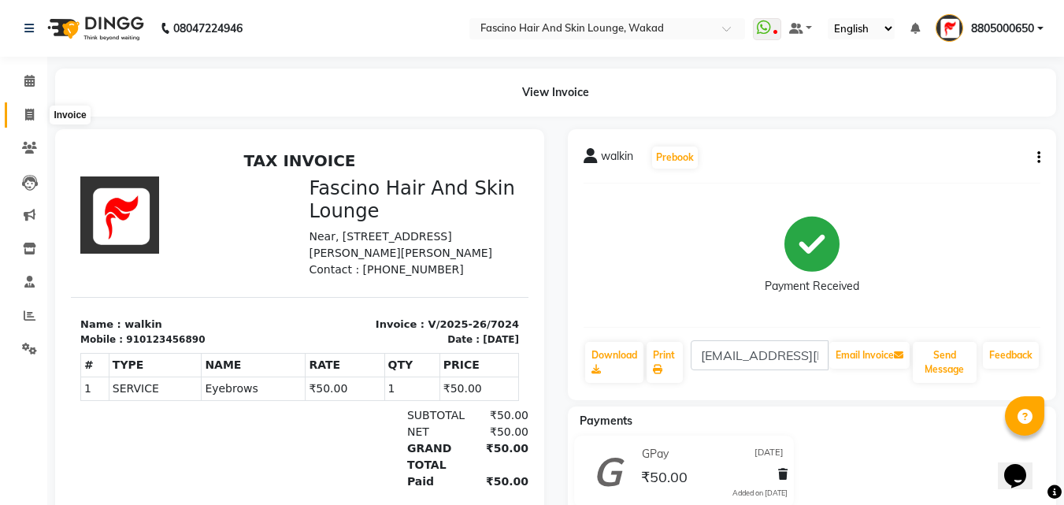
click at [25, 106] on span at bounding box center [30, 115] width 28 height 18
select select "126"
select select "service"
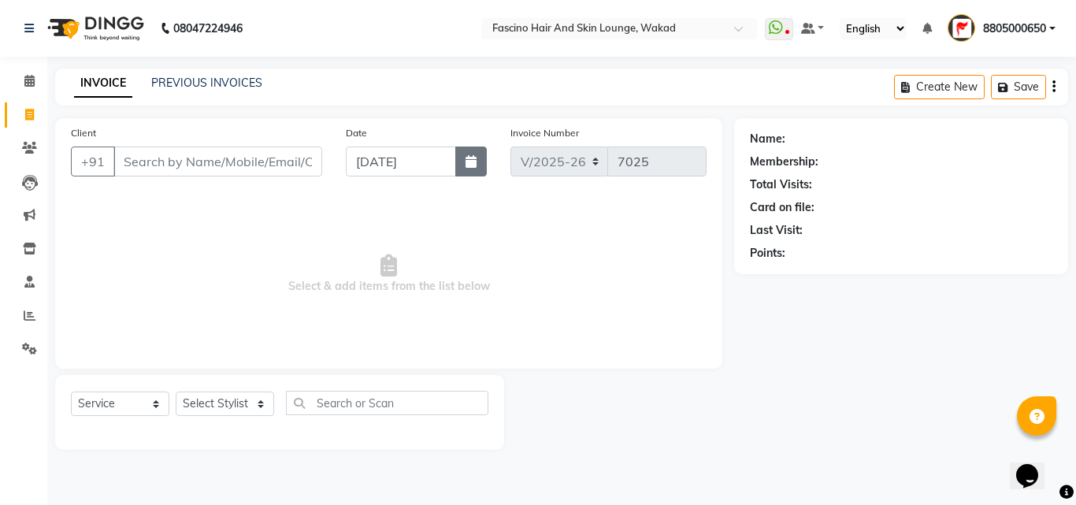
click at [472, 163] on icon "button" at bounding box center [470, 161] width 11 height 13
select select "9"
select select "2025"
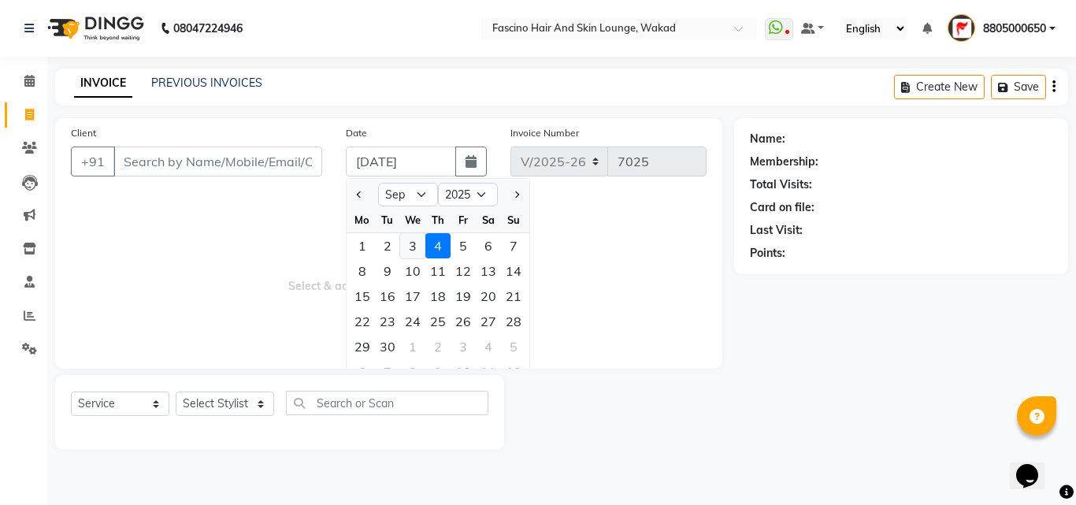
click at [413, 250] on div "3" at bounding box center [412, 245] width 25 height 25
type input "[DATE]"
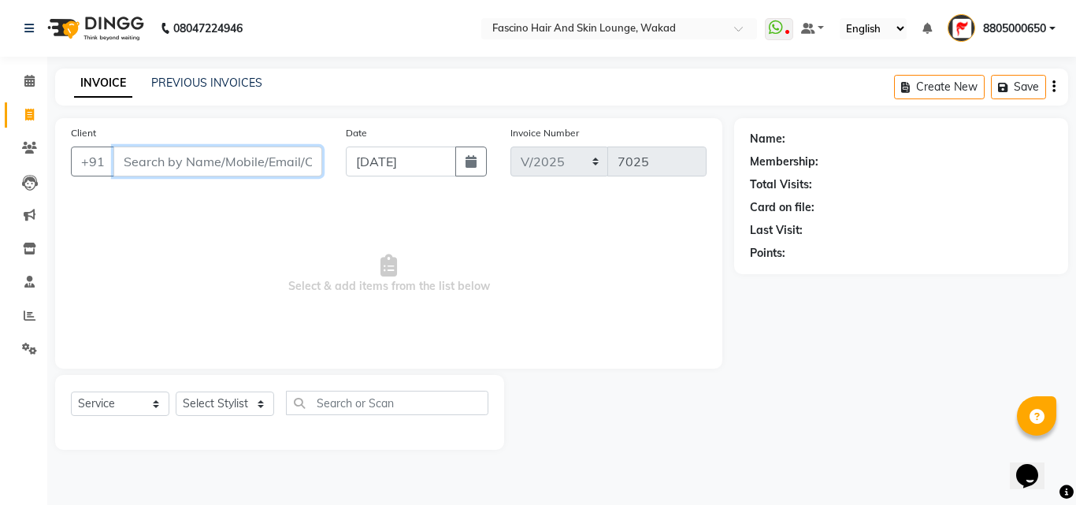
click at [255, 157] on input "Client" at bounding box center [217, 161] width 209 height 30
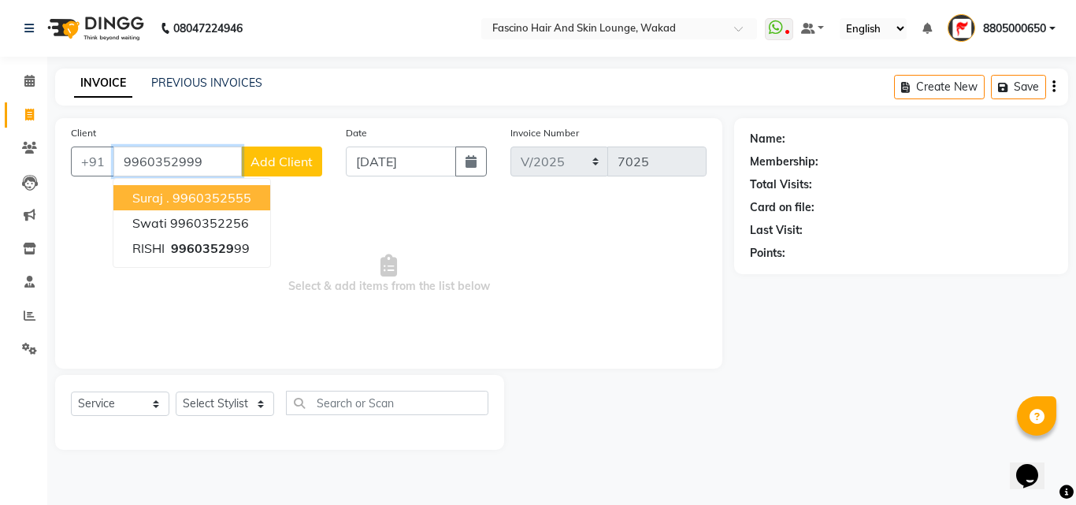
type input "9960352999"
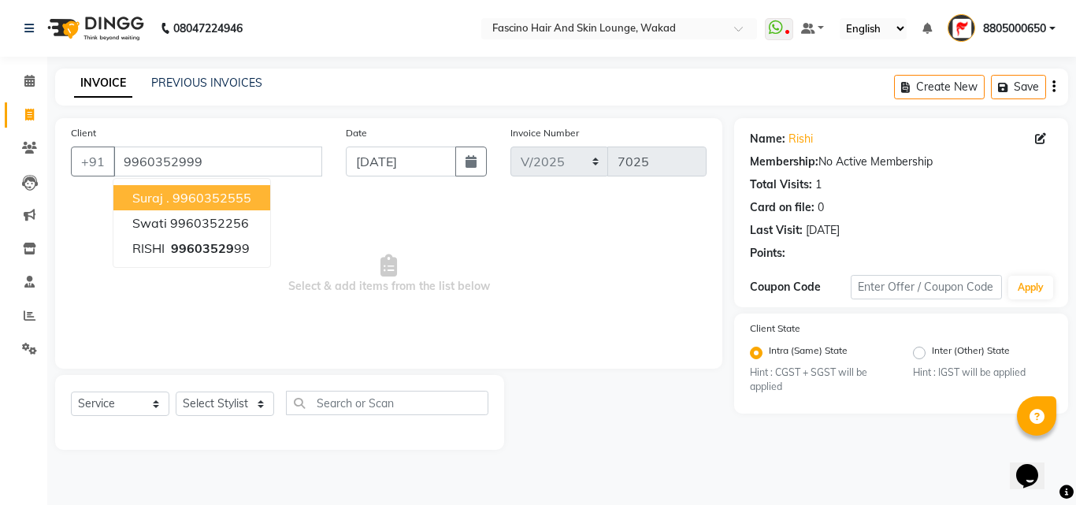
click at [424, 240] on span "Select & add items from the list below" at bounding box center [388, 273] width 635 height 157
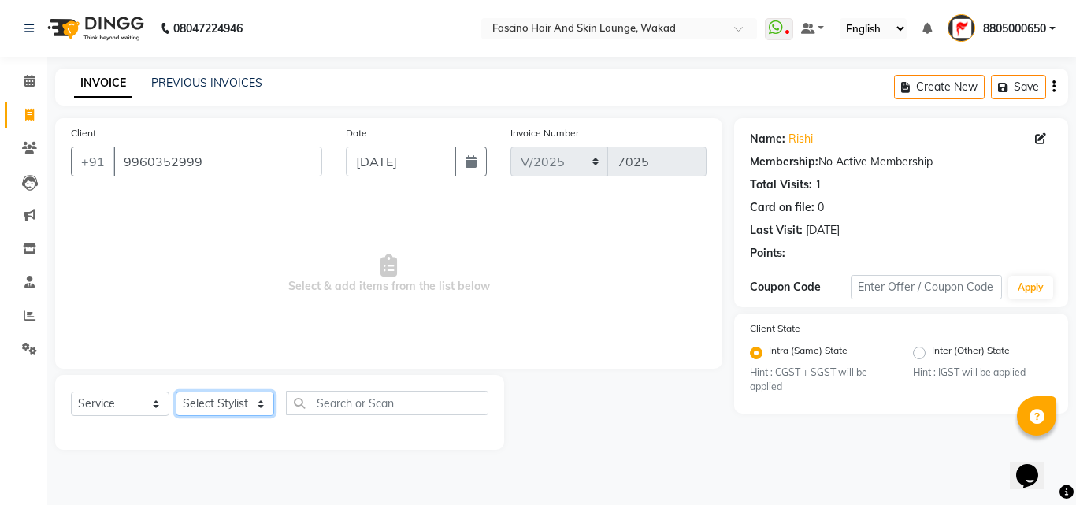
click at [228, 400] on select "Select Stylist 8805000650 Aarohi Chimu [PERSON_NAME] jh F1 Salon Ganesh F1 Gopa…" at bounding box center [225, 403] width 98 height 24
select select "15980"
click at [176, 391] on select "Select Stylist 8805000650 Aarohi Chimu [PERSON_NAME] jh F1 Salon Ganesh F1 Gopa…" at bounding box center [225, 403] width 98 height 24
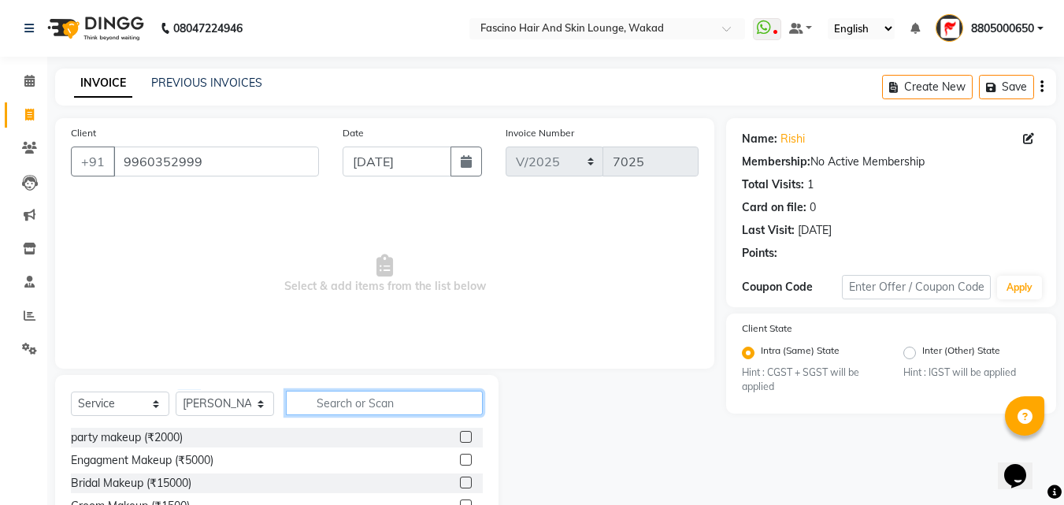
click at [327, 407] on input "text" at bounding box center [384, 403] width 197 height 24
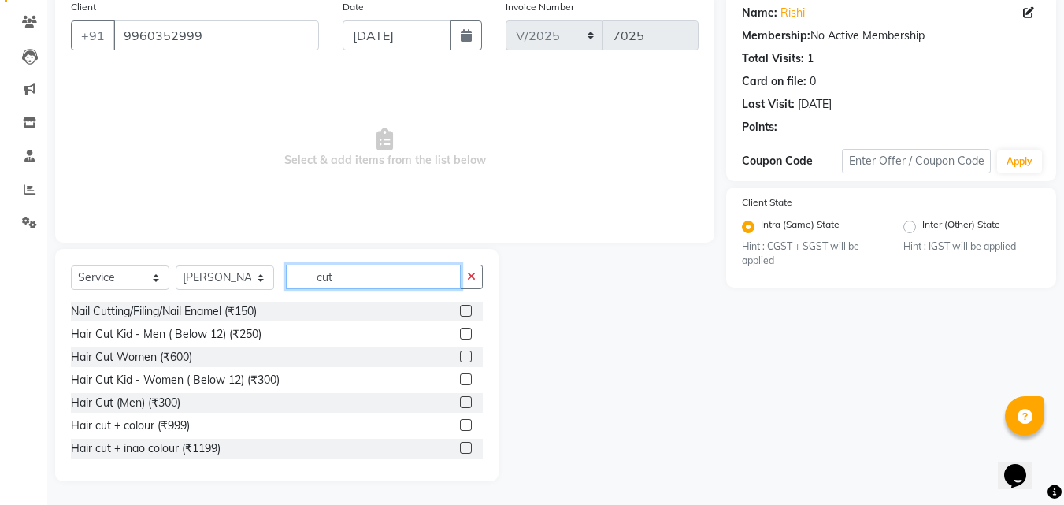
type input "cut"
click at [460, 401] on label at bounding box center [466, 402] width 12 height 12
click at [460, 401] on input "checkbox" at bounding box center [465, 403] width 10 height 10
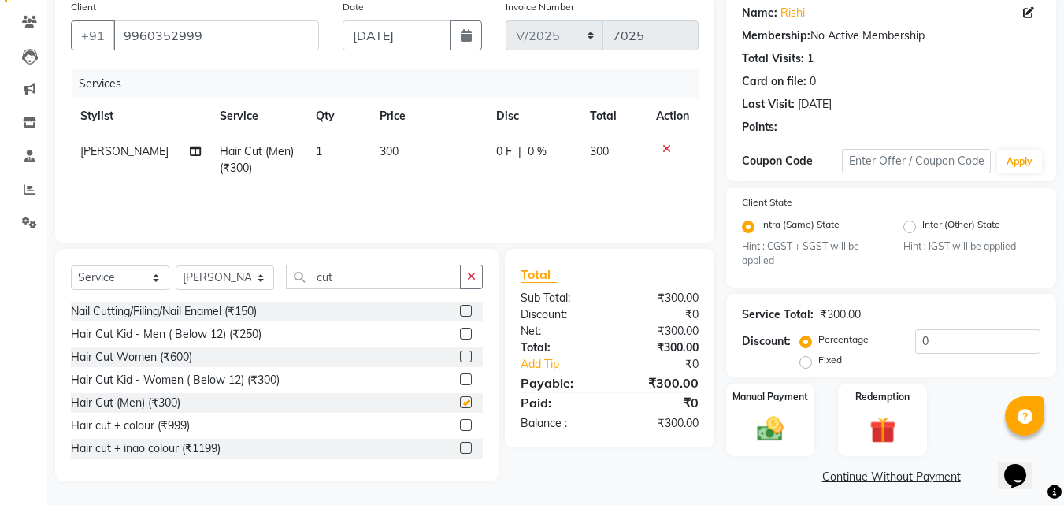
checkbox input "false"
click at [256, 270] on select "Select Stylist 8805000650 Aarohi Chimu [PERSON_NAME] jh F1 Salon Ganesh F1 Gopa…" at bounding box center [225, 277] width 98 height 24
select select "83546"
click at [176, 265] on select "Select Stylist 8805000650 Aarohi Chimu [PERSON_NAME] jh F1 Salon Ganesh F1 Gopa…" at bounding box center [225, 277] width 98 height 24
click at [366, 289] on div "Select Service Product Membership Package Voucher Prepaid Gift Card Select Styl…" at bounding box center [277, 283] width 412 height 37
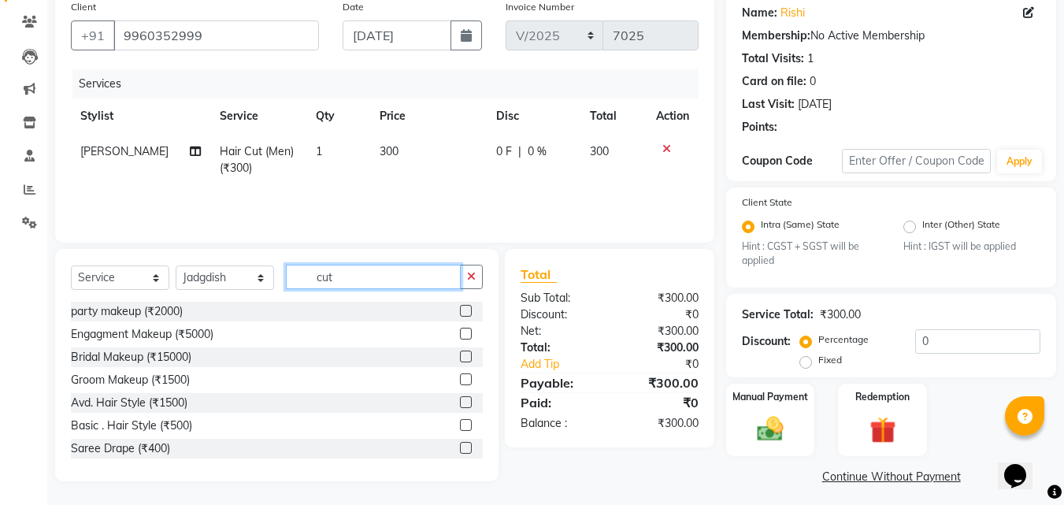
click at [366, 280] on input "cut" at bounding box center [373, 277] width 175 height 24
type input "c"
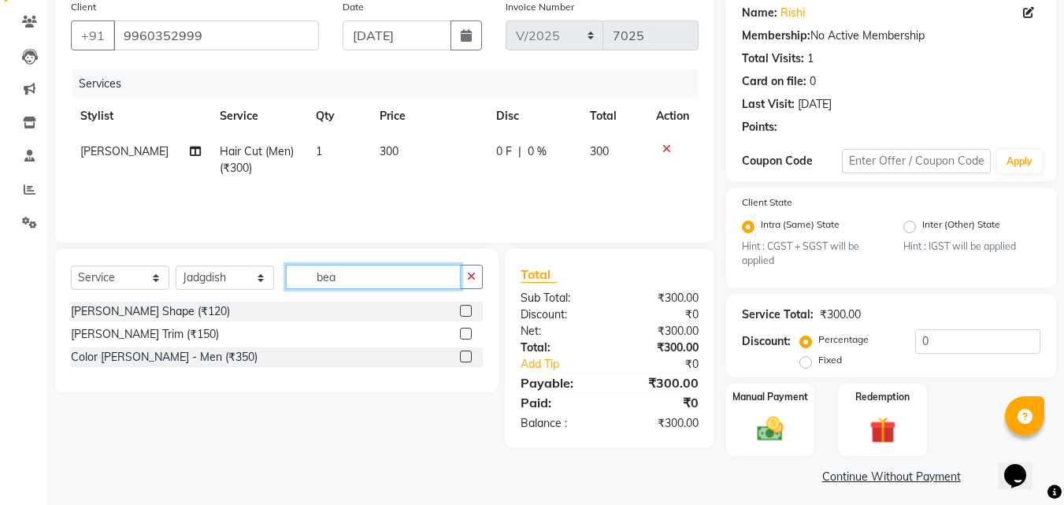
type input "bea"
click at [462, 331] on label at bounding box center [466, 334] width 12 height 12
click at [462, 331] on input "checkbox" at bounding box center [465, 334] width 10 height 10
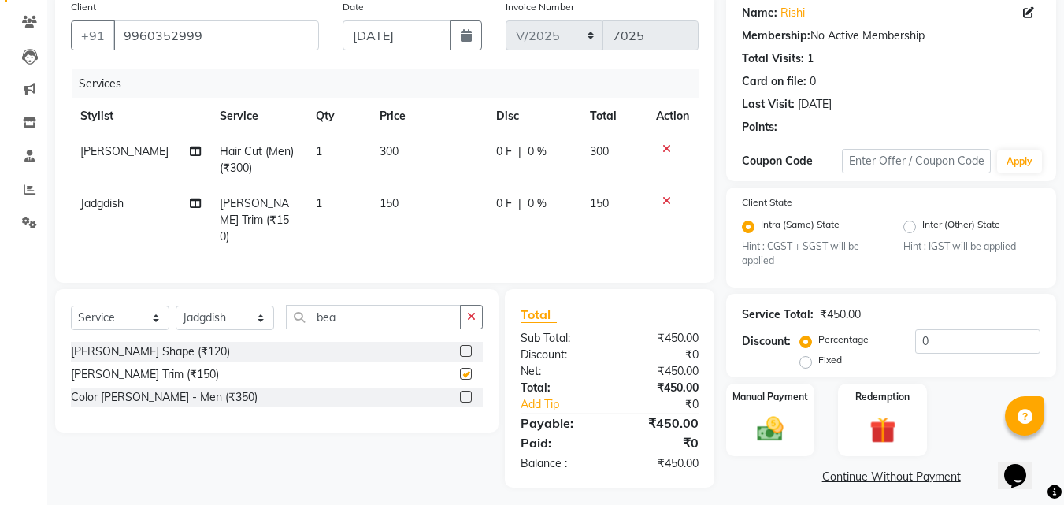
checkbox input "false"
click at [424, 217] on td "150" at bounding box center [428, 220] width 117 height 69
select select "83546"
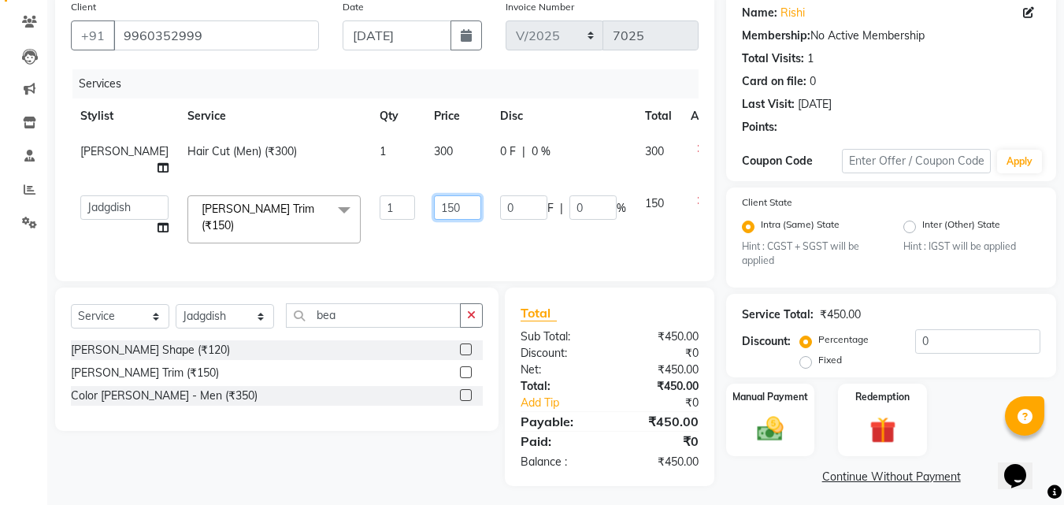
click at [434, 217] on input "150" at bounding box center [457, 207] width 47 height 24
type input "1"
type input "200"
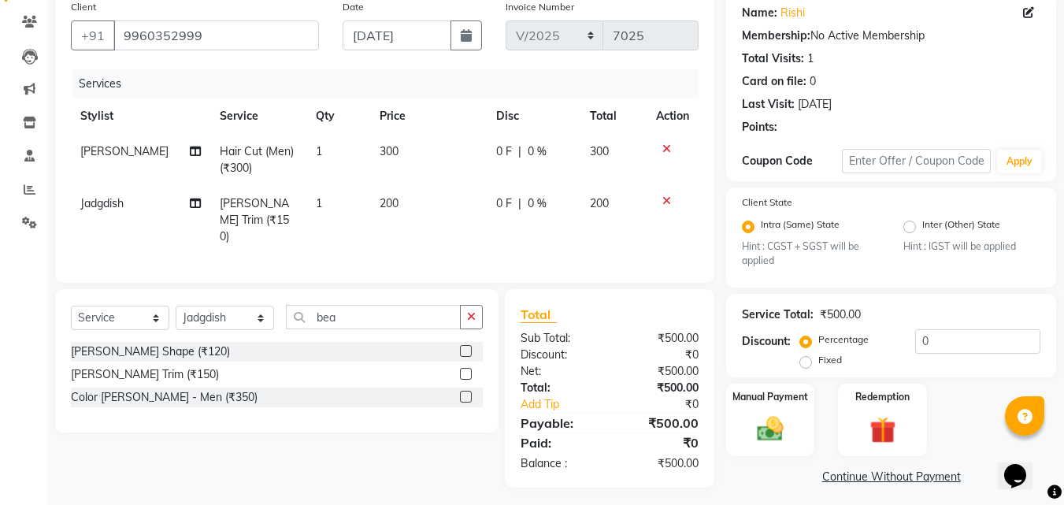
click at [424, 253] on div "Services Stylist Service Qty Price Disc Total Action Ram [PERSON_NAME] Hair Cut…" at bounding box center [385, 168] width 628 height 198
click at [758, 435] on img at bounding box center [770, 428] width 44 height 31
click at [877, 478] on div "CASH" at bounding box center [892, 479] width 40 height 21
click at [897, 476] on span "CASH" at bounding box center [896, 478] width 34 height 18
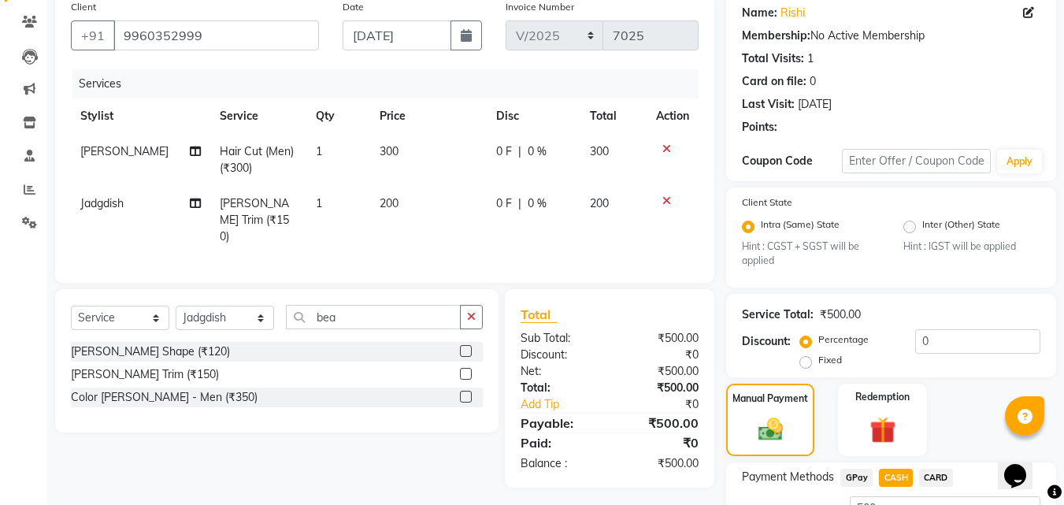
scroll to position [257, 0]
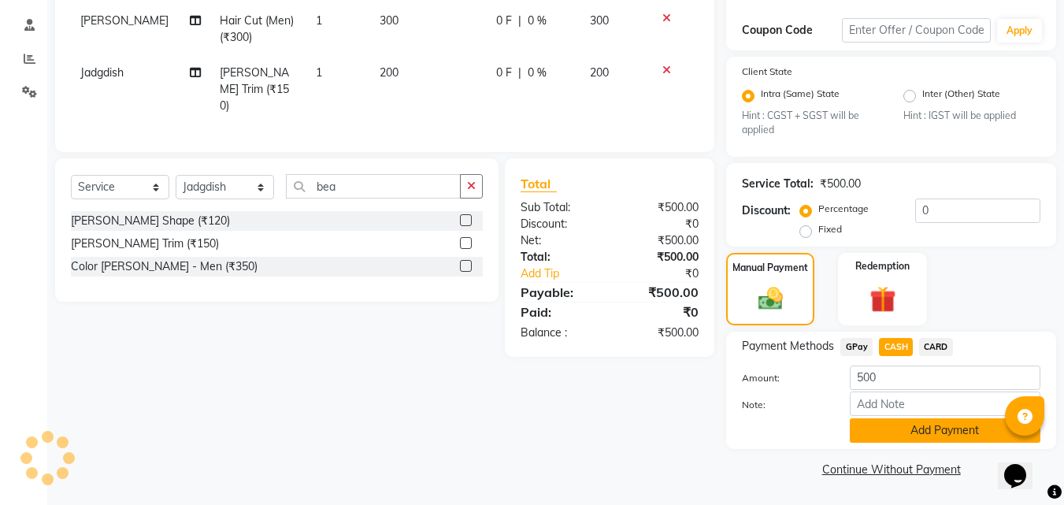
click at [936, 419] on button "Add Payment" at bounding box center [945, 430] width 191 height 24
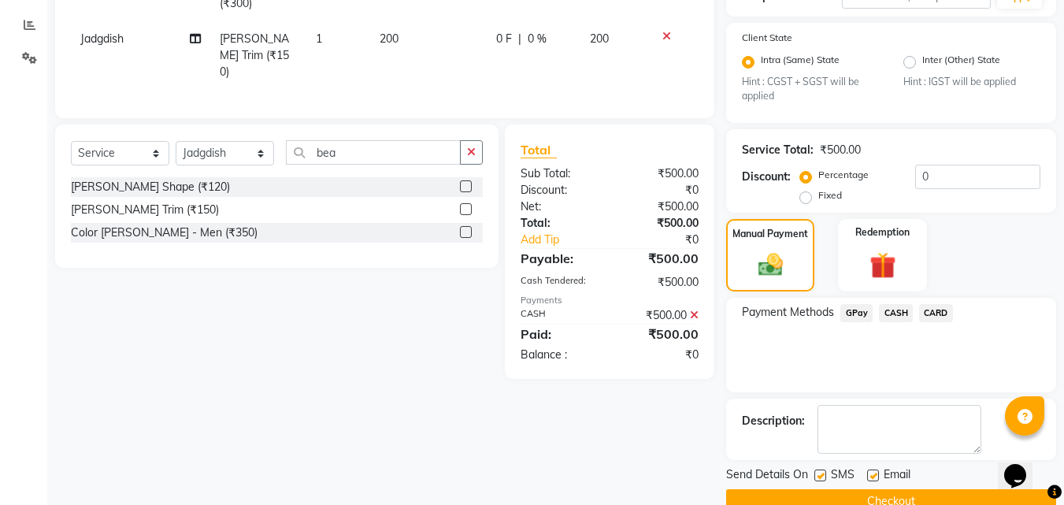
scroll to position [323, 0]
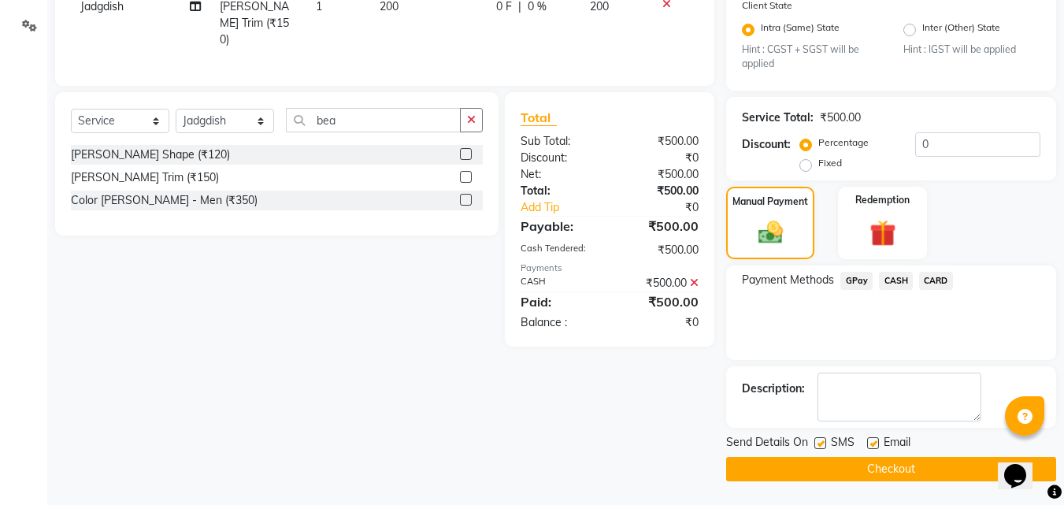
click at [822, 441] on label at bounding box center [820, 443] width 12 height 12
click at [822, 441] on input "checkbox" at bounding box center [819, 444] width 10 height 10
checkbox input "false"
click at [784, 465] on button "Checkout" at bounding box center [891, 469] width 330 height 24
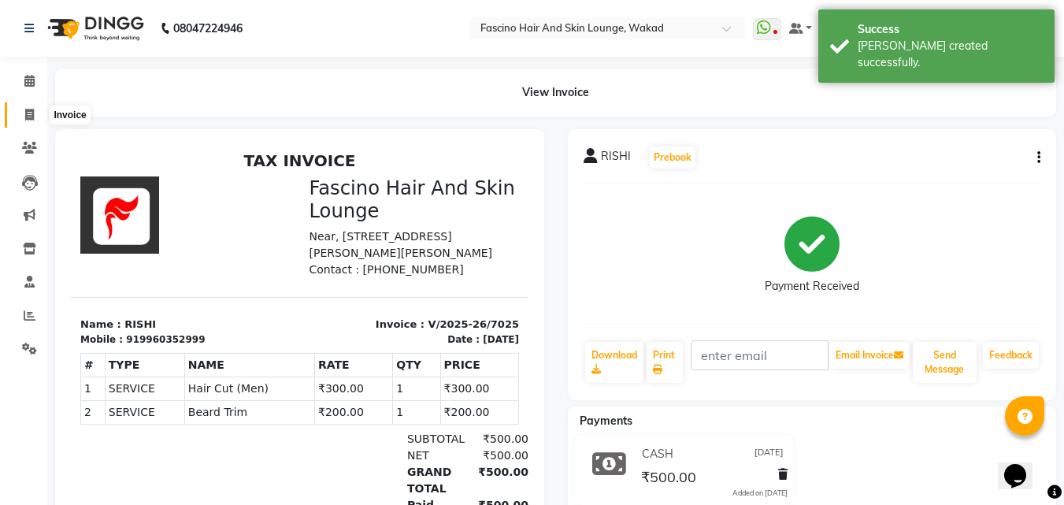
click at [35, 109] on span at bounding box center [30, 115] width 28 height 18
select select "service"
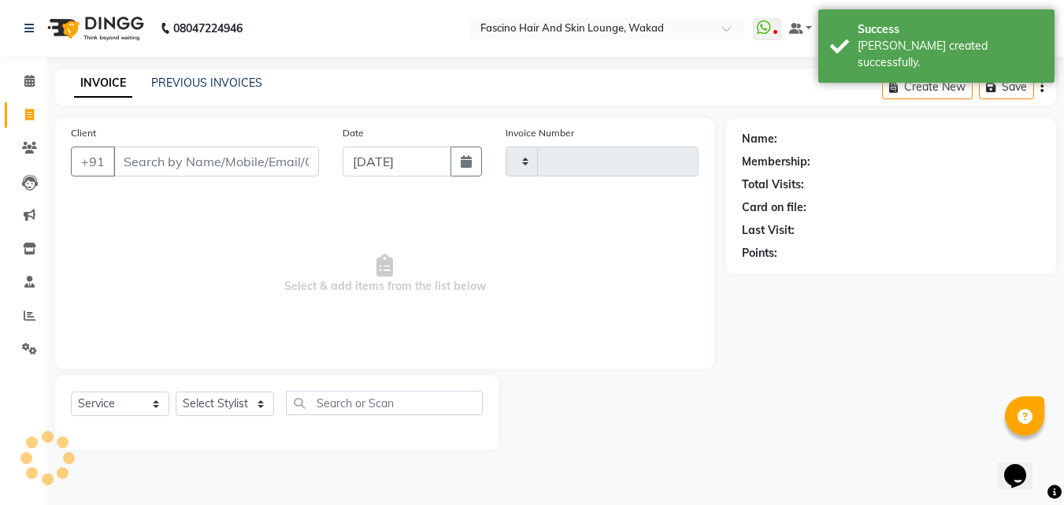
type input "7026"
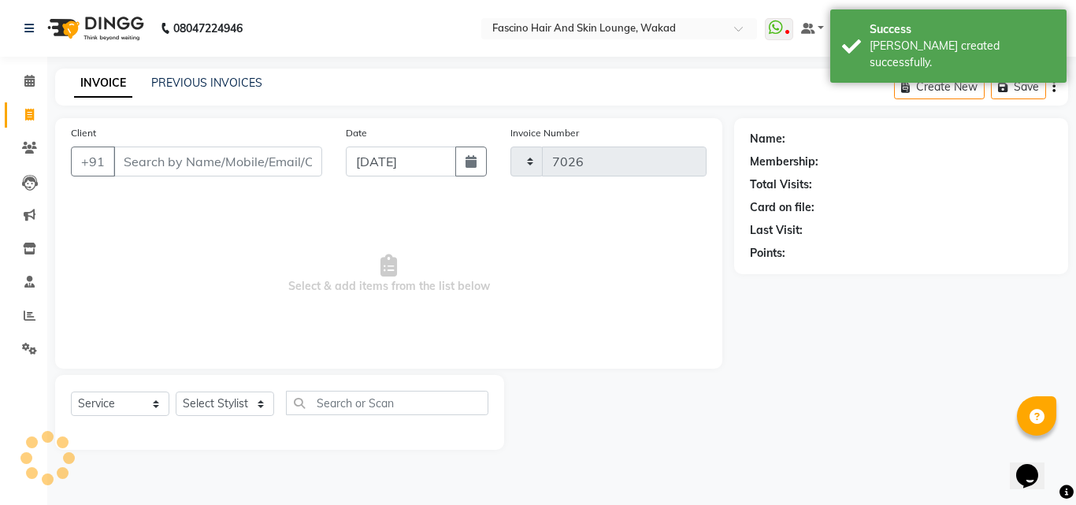
select select "126"
click at [471, 174] on button "button" at bounding box center [470, 161] width 31 height 30
select select "9"
select select "2025"
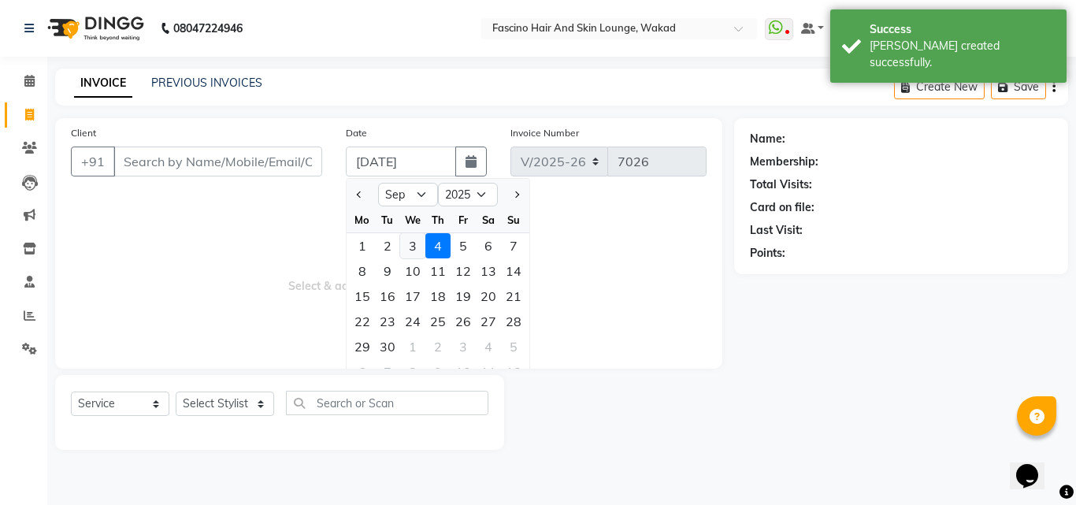
click at [413, 244] on div "3" at bounding box center [412, 245] width 25 height 25
type input "[DATE]"
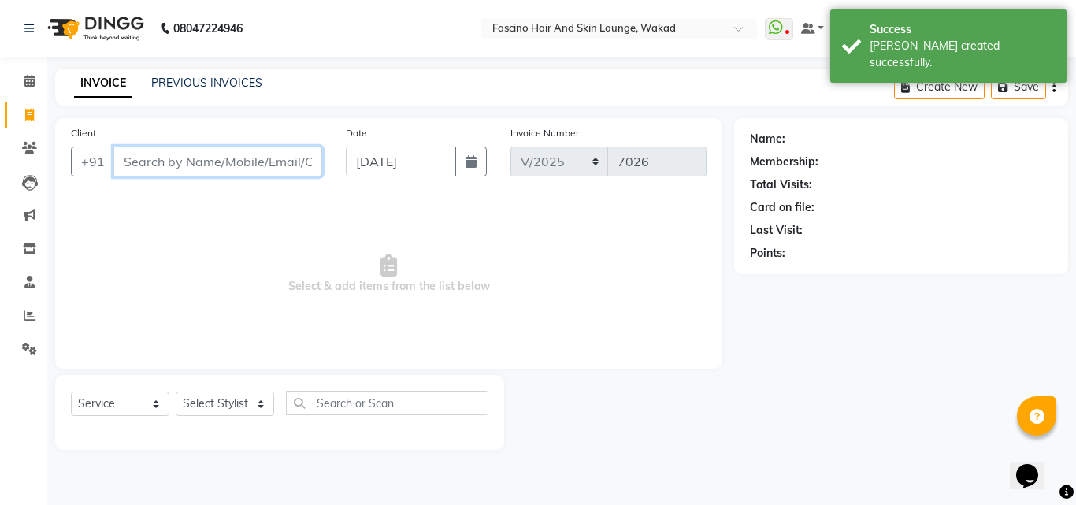
click at [266, 168] on input "Client" at bounding box center [217, 161] width 209 height 30
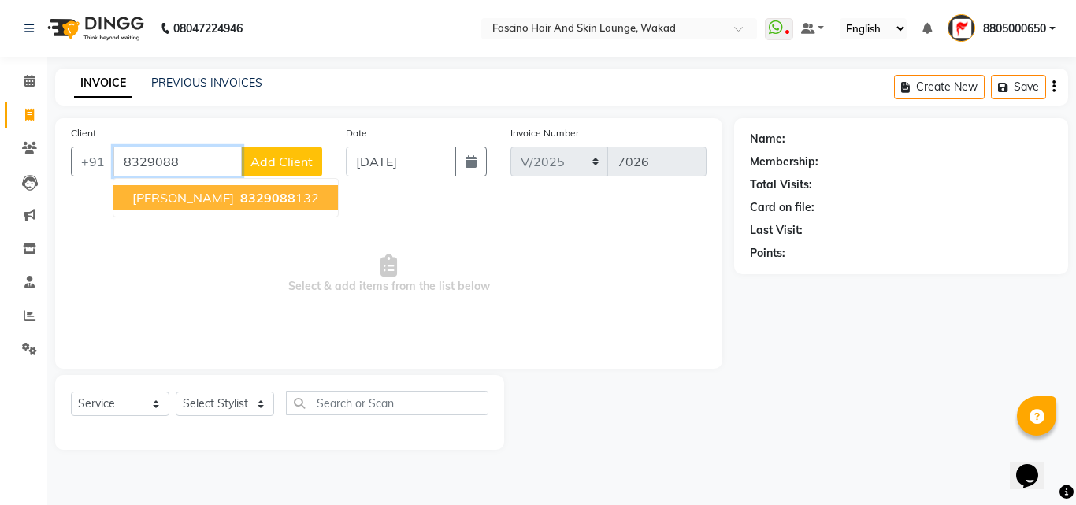
click at [207, 200] on span "[PERSON_NAME]" at bounding box center [183, 198] width 102 height 16
type input "8329088132"
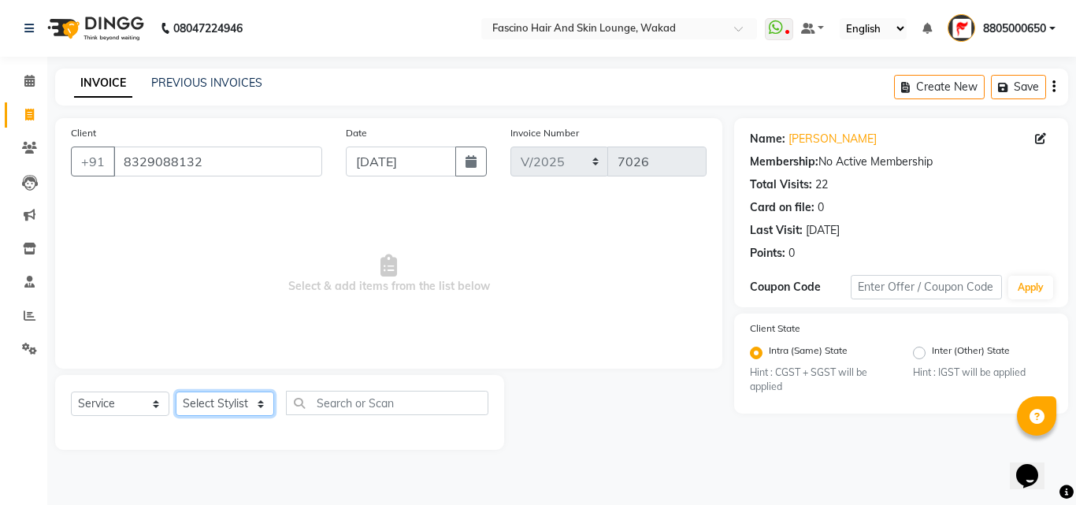
click at [235, 398] on select "Select Stylist 8805000650 Aarohi Chimu [PERSON_NAME] jh F1 Salon Ganesh F1 Gopa…" at bounding box center [225, 403] width 98 height 24
select select "15980"
click at [176, 391] on select "Select Stylist 8805000650 Aarohi Chimu [PERSON_NAME] jh F1 Salon Ganesh F1 Gopa…" at bounding box center [225, 403] width 98 height 24
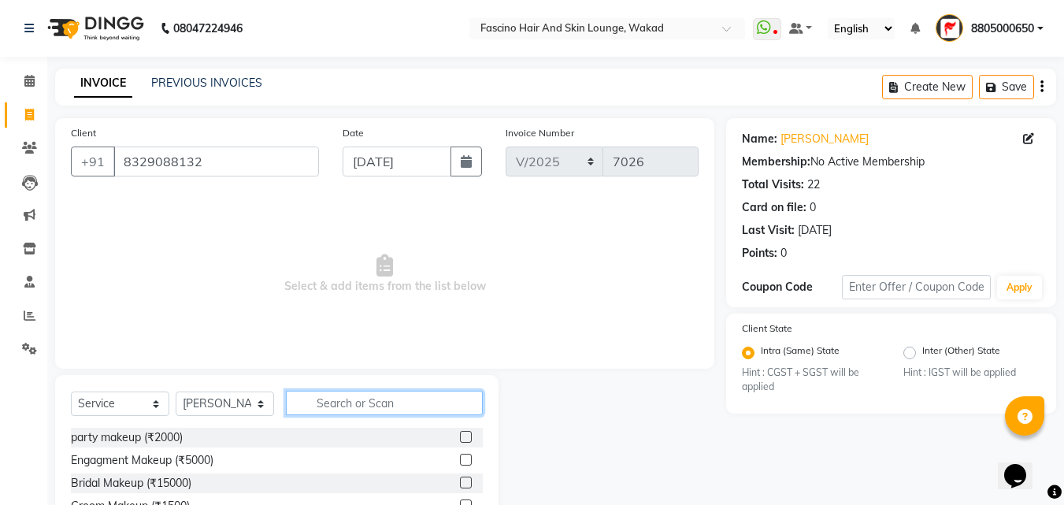
click at [335, 405] on input "text" at bounding box center [384, 403] width 197 height 24
type input "bea"
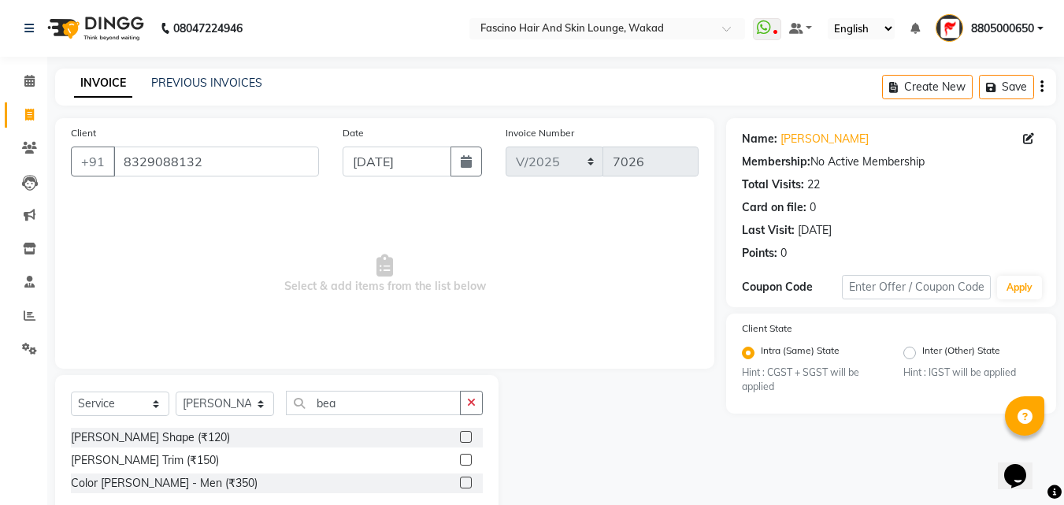
click at [465, 461] on label at bounding box center [466, 460] width 12 height 12
click at [465, 461] on input "checkbox" at bounding box center [465, 460] width 10 height 10
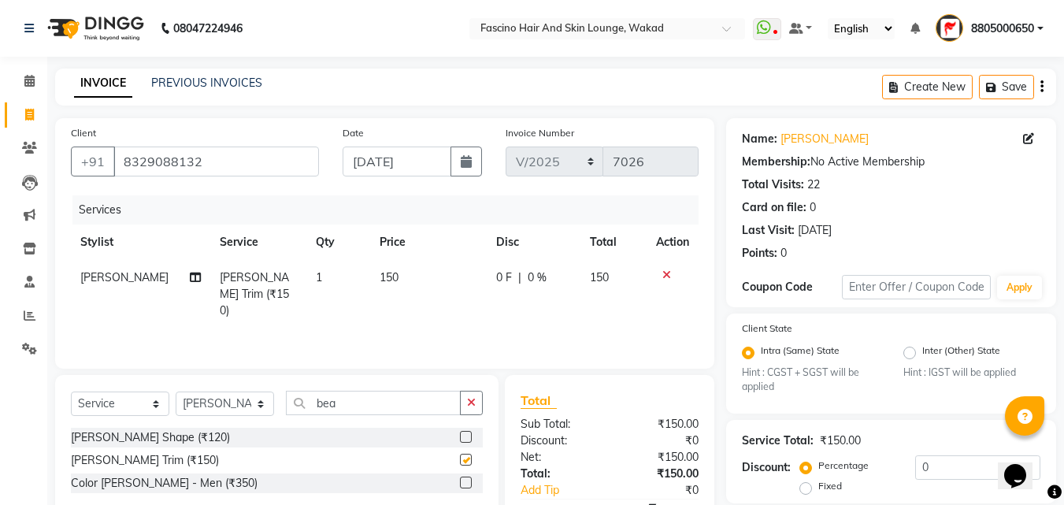
checkbox input "false"
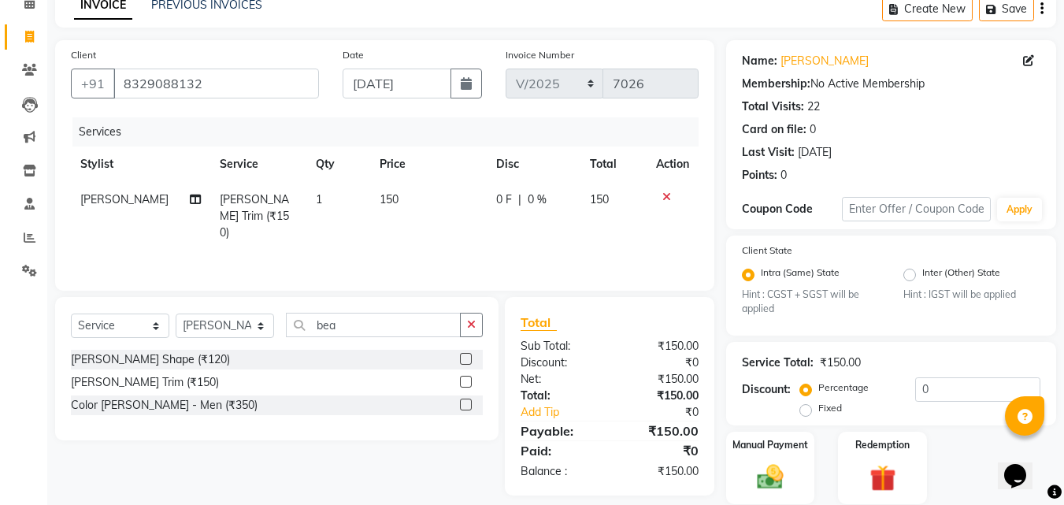
scroll to position [133, 0]
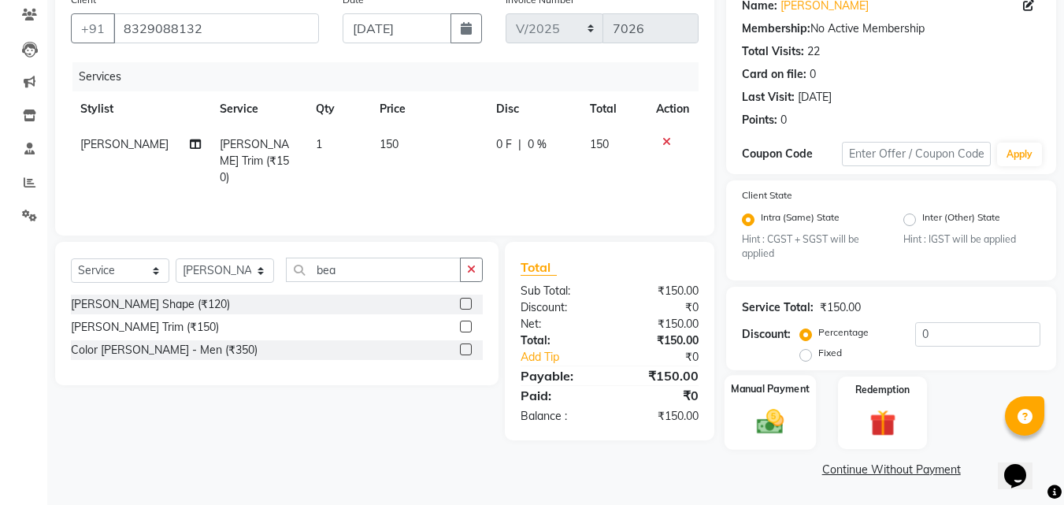
click at [784, 416] on img at bounding box center [770, 421] width 44 height 31
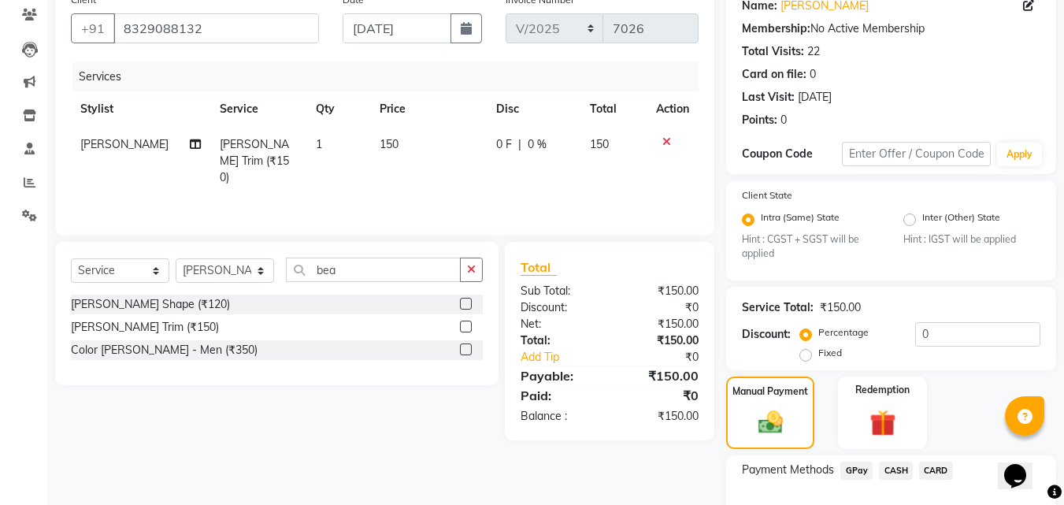
click at [855, 469] on span "GPay" at bounding box center [856, 470] width 32 height 18
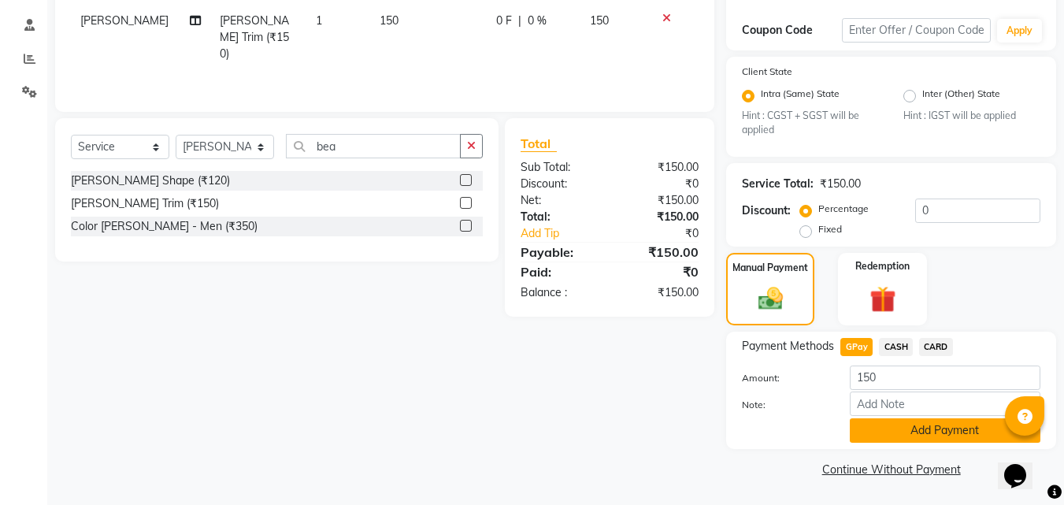
click at [955, 419] on button "Add Payment" at bounding box center [945, 430] width 191 height 24
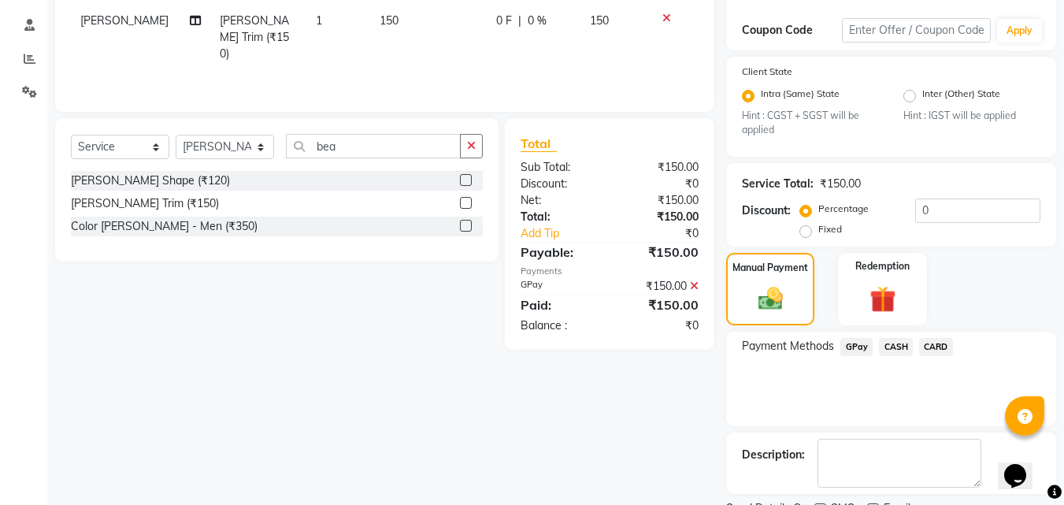
scroll to position [323, 0]
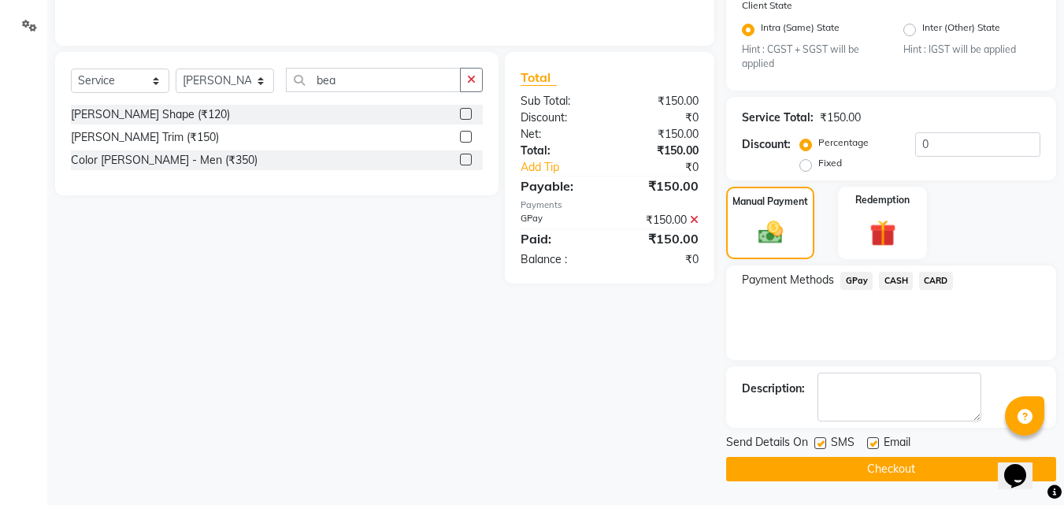
click at [824, 443] on label at bounding box center [820, 443] width 12 height 12
click at [824, 443] on input "checkbox" at bounding box center [819, 444] width 10 height 10
checkbox input "false"
click at [792, 458] on button "Checkout" at bounding box center [891, 469] width 330 height 24
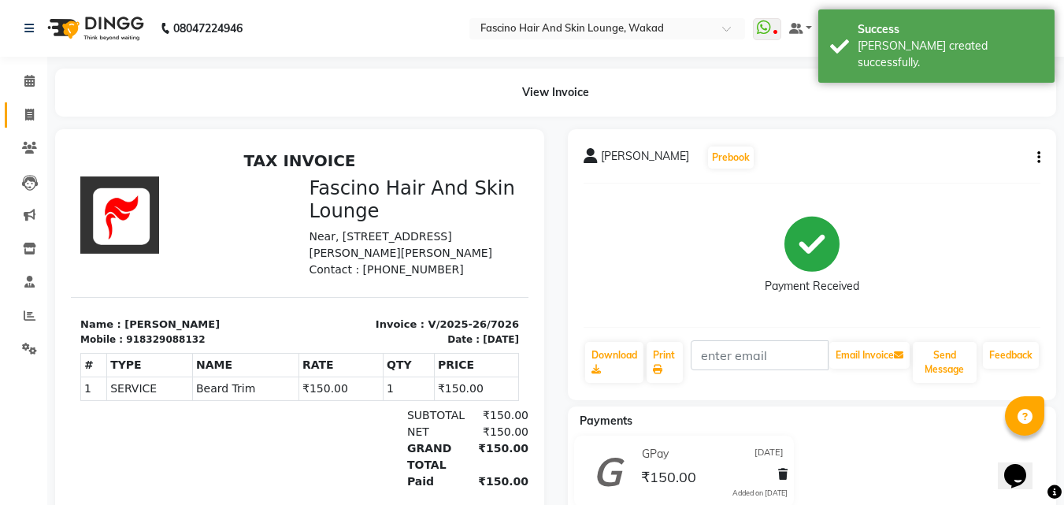
click at [19, 105] on link "Invoice" at bounding box center [24, 115] width 38 height 26
select select "service"
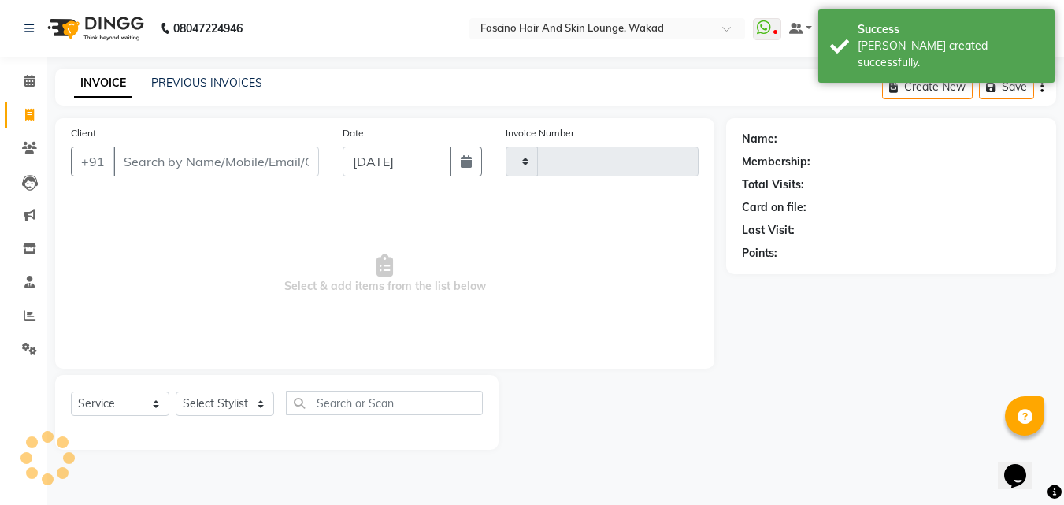
type input "7027"
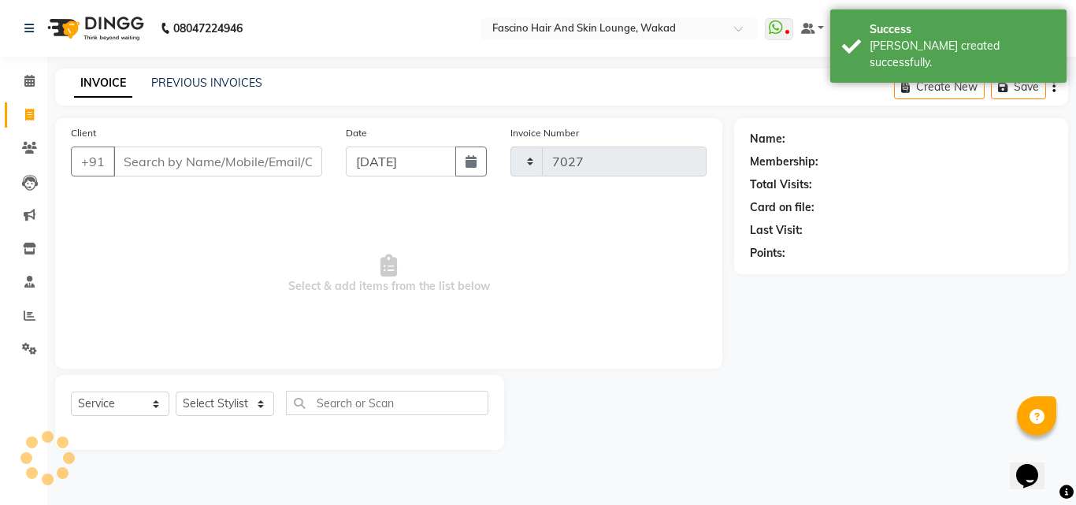
select select "126"
click at [468, 154] on button "button" at bounding box center [470, 161] width 31 height 30
select select "9"
select select "2025"
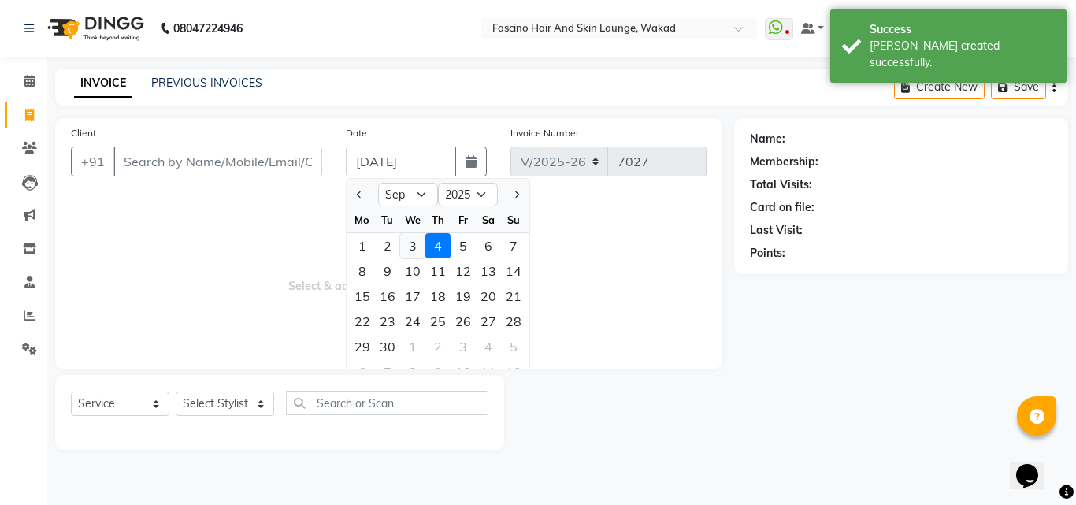
click at [407, 252] on div "3" at bounding box center [412, 245] width 25 height 25
type input "[DATE]"
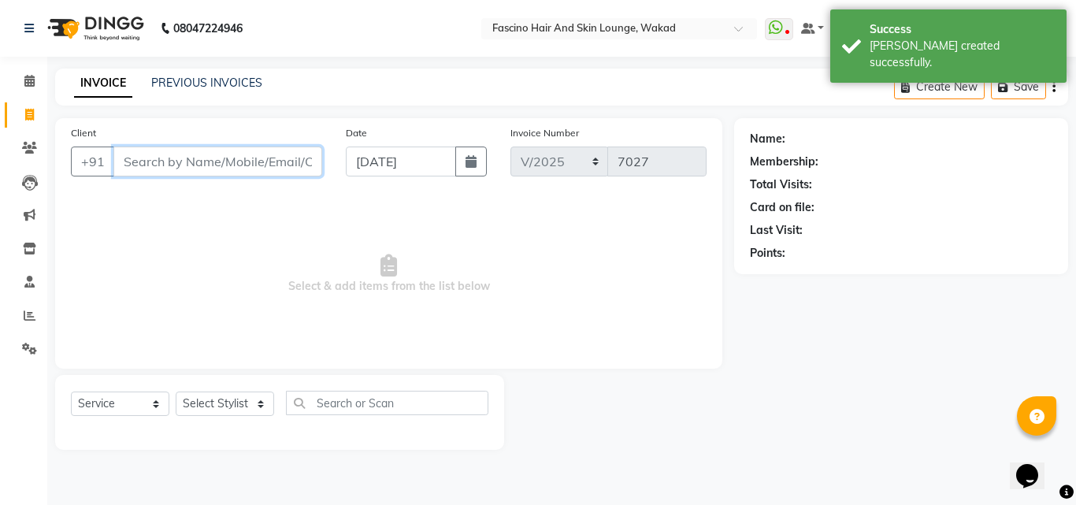
click at [207, 162] on input "Client" at bounding box center [217, 161] width 209 height 30
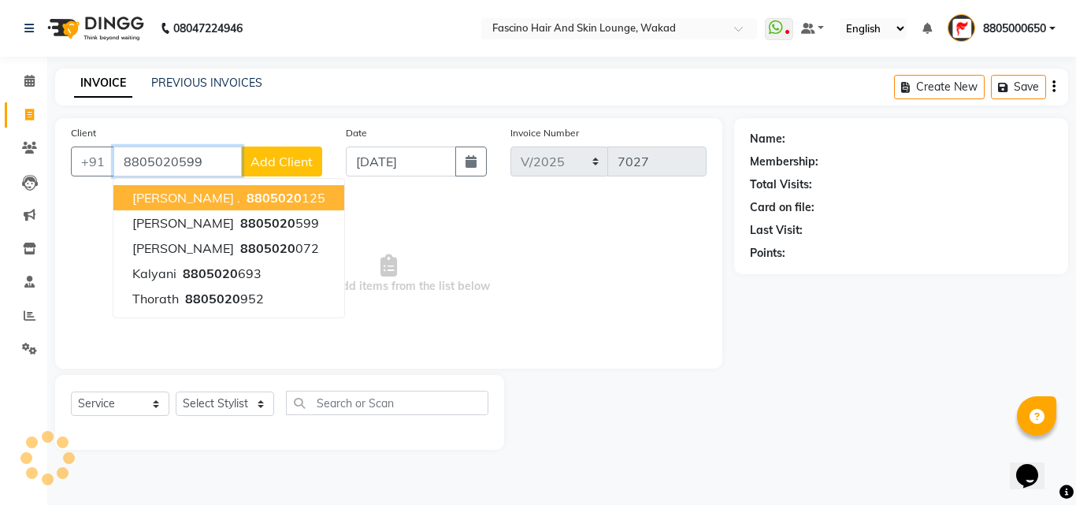
type input "8805020599"
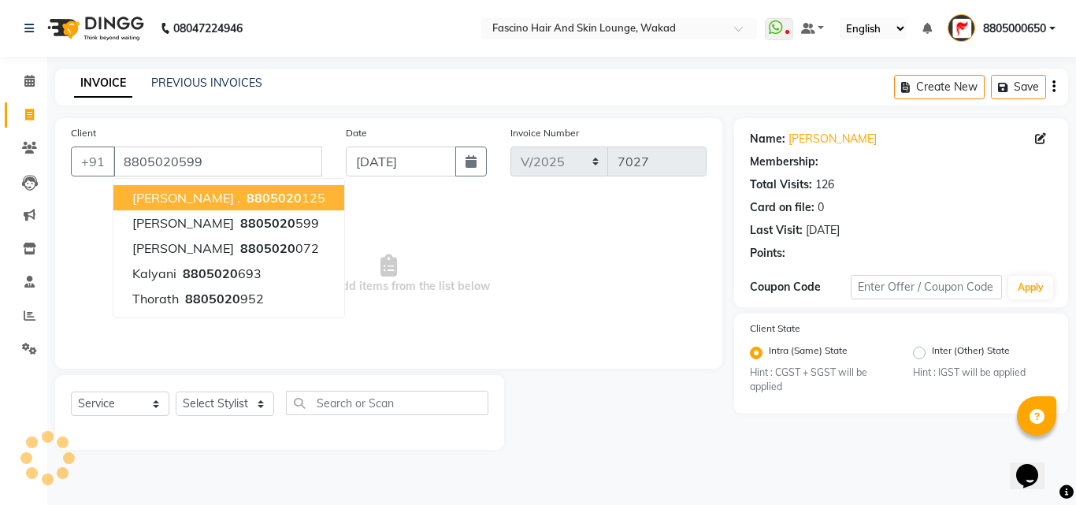
select select "1: Object"
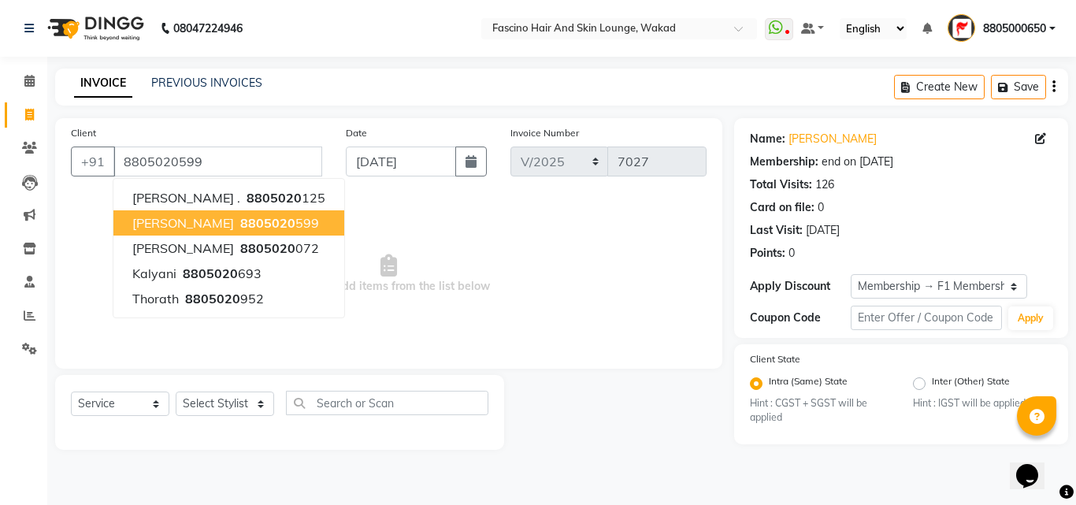
click at [470, 328] on span "Select & add items from the list below" at bounding box center [388, 273] width 635 height 157
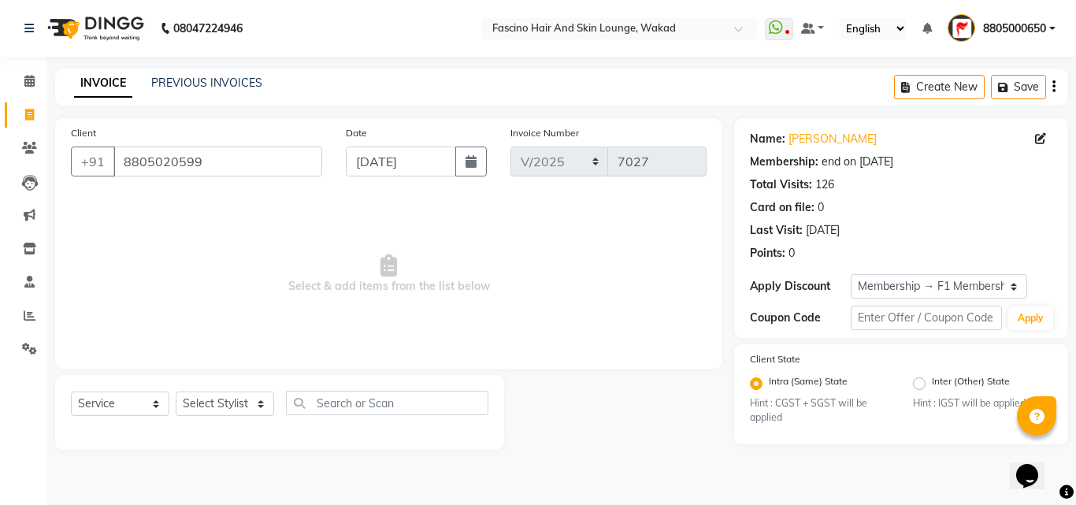
click at [247, 421] on div "Select Service Product Membership Package Voucher Prepaid Gift Card Select Styl…" at bounding box center [279, 409] width 417 height 37
click at [251, 409] on select "Select Stylist 8805000650 Aarohi Chimu [PERSON_NAME] jh F1 Salon Ganesh F1 Gopa…" at bounding box center [225, 403] width 98 height 24
select select "83546"
click at [176, 391] on select "Select Stylist 8805000650 Aarohi Chimu [PERSON_NAME] jh F1 Salon Ganesh F1 Gopa…" at bounding box center [225, 403] width 98 height 24
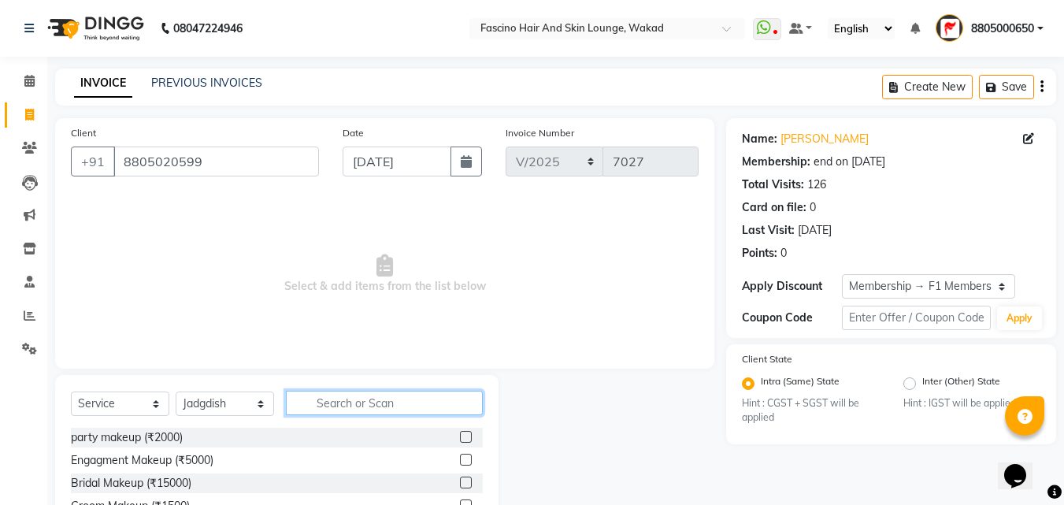
click at [331, 399] on input "text" at bounding box center [384, 403] width 197 height 24
type input "wash"
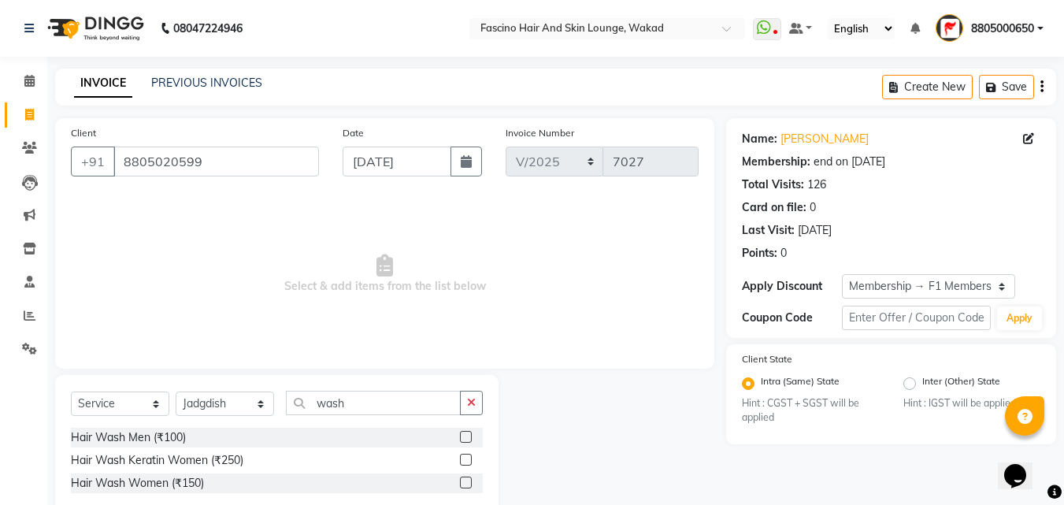
click at [463, 482] on label at bounding box center [466, 482] width 12 height 12
click at [463, 482] on input "checkbox" at bounding box center [465, 483] width 10 height 10
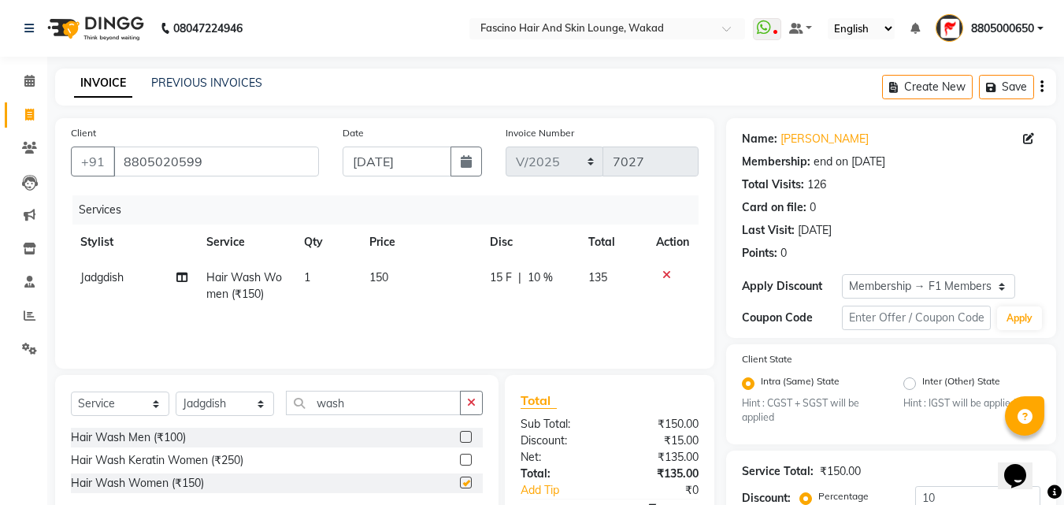
checkbox input "false"
click at [941, 494] on input "10" at bounding box center [977, 498] width 125 height 24
type input "1"
click at [430, 269] on td "150" at bounding box center [421, 286] width 121 height 52
select select "83546"
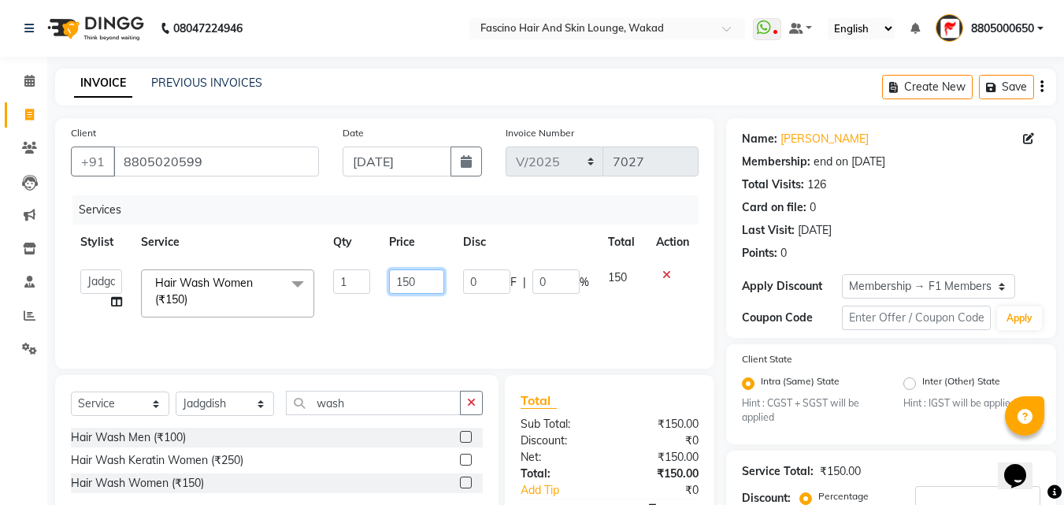
click at [428, 273] on input "150" at bounding box center [416, 281] width 54 height 24
type input "170"
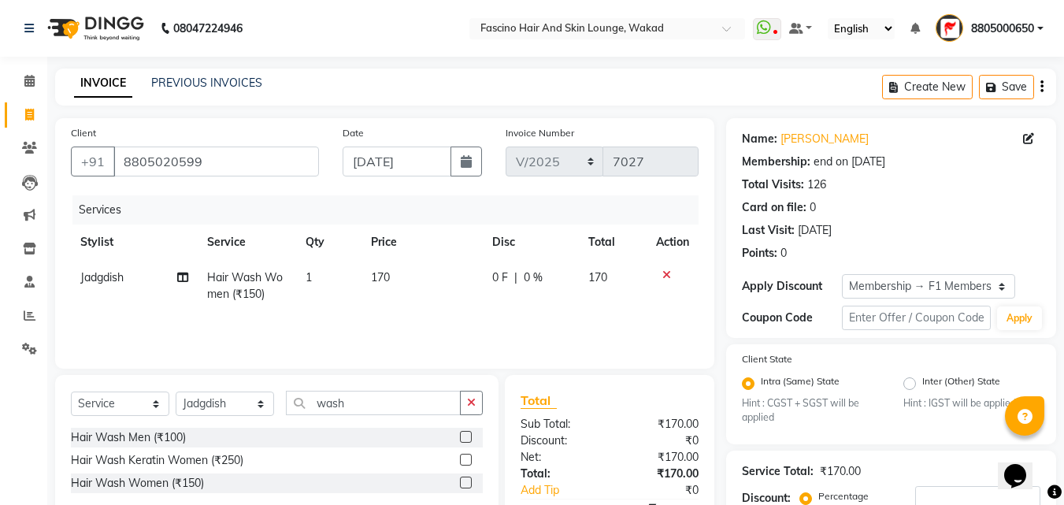
click at [438, 335] on div "Services Stylist Service Qty Price Disc Total Action Jadgdish Hair Wash Women (…" at bounding box center [385, 273] width 628 height 157
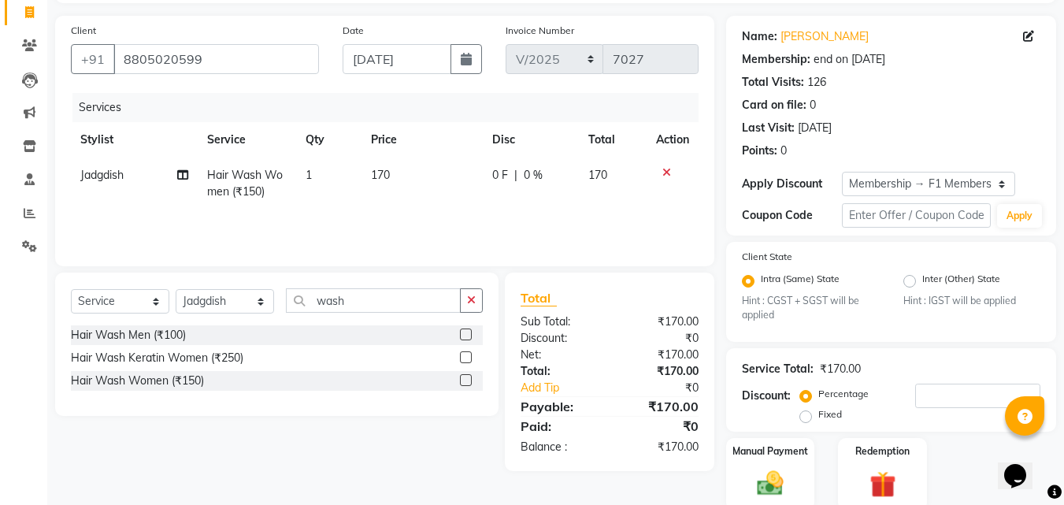
scroll to position [164, 0]
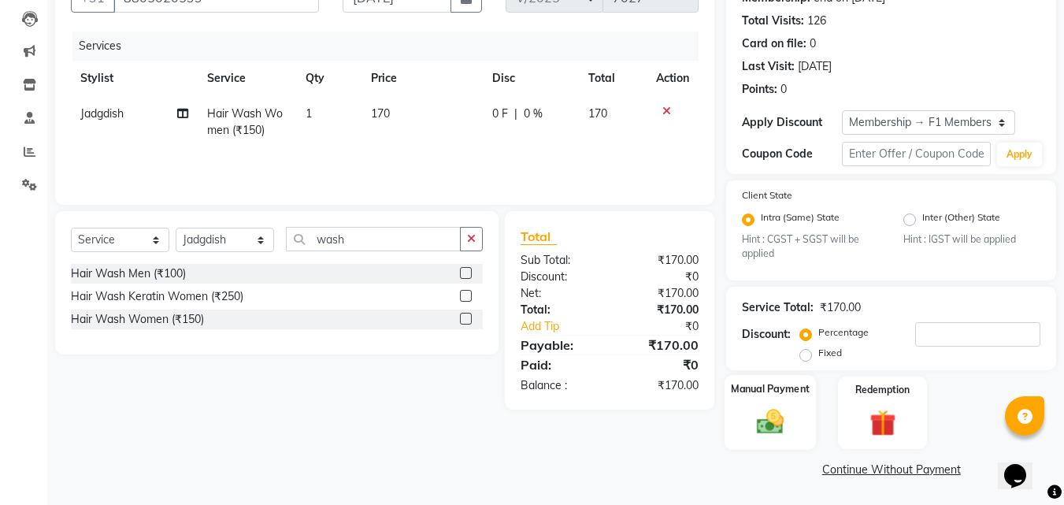
click at [775, 432] on img at bounding box center [770, 421] width 44 height 31
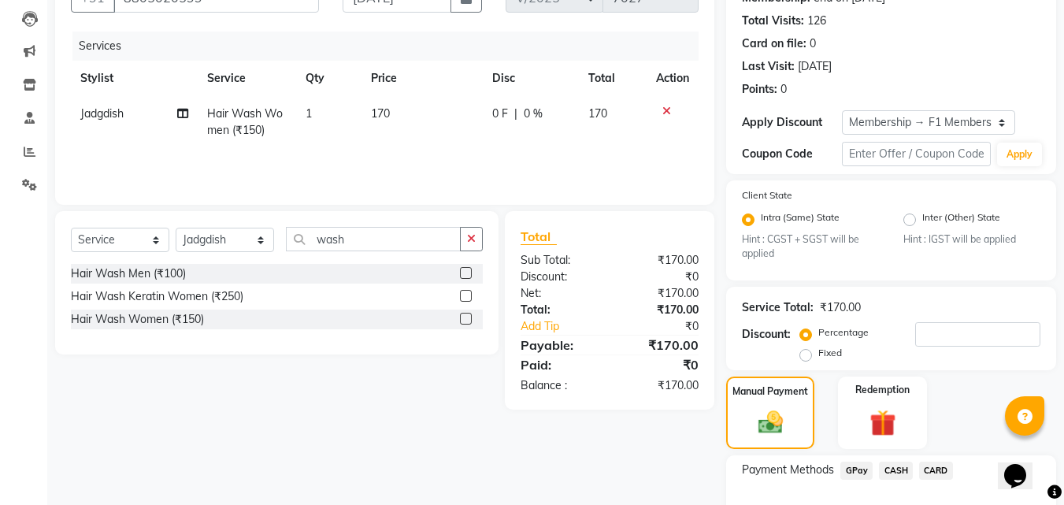
click at [859, 466] on span "GPay" at bounding box center [856, 470] width 32 height 18
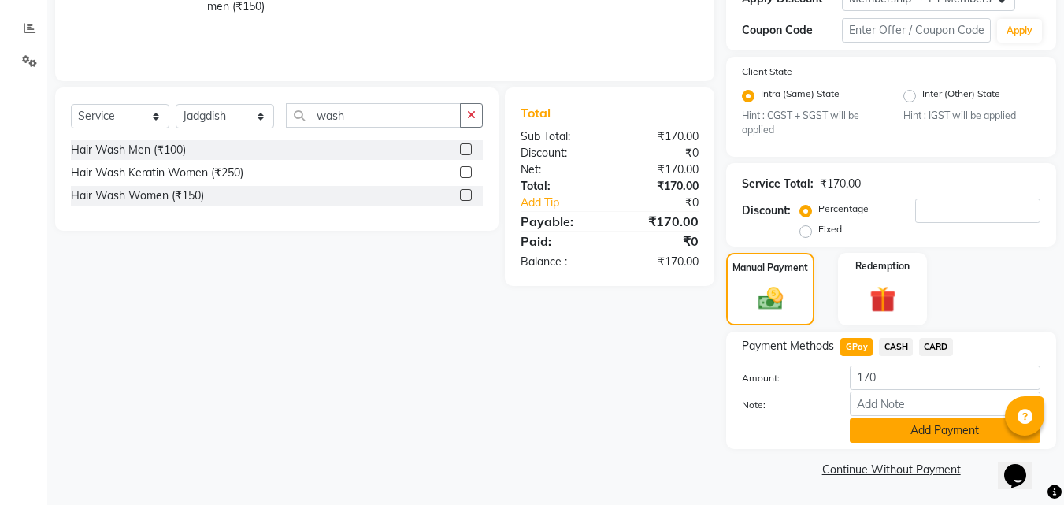
click at [918, 439] on button "Add Payment" at bounding box center [945, 430] width 191 height 24
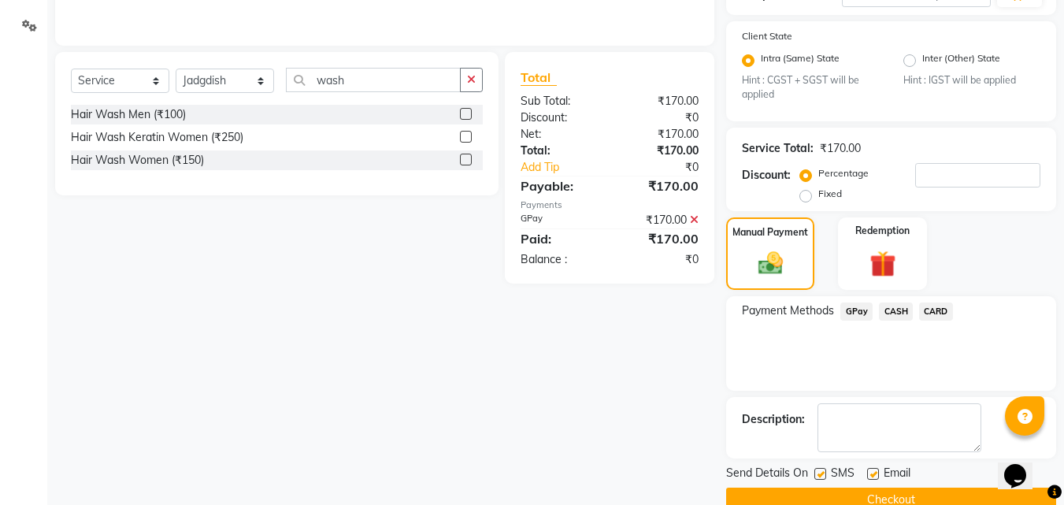
scroll to position [354, 0]
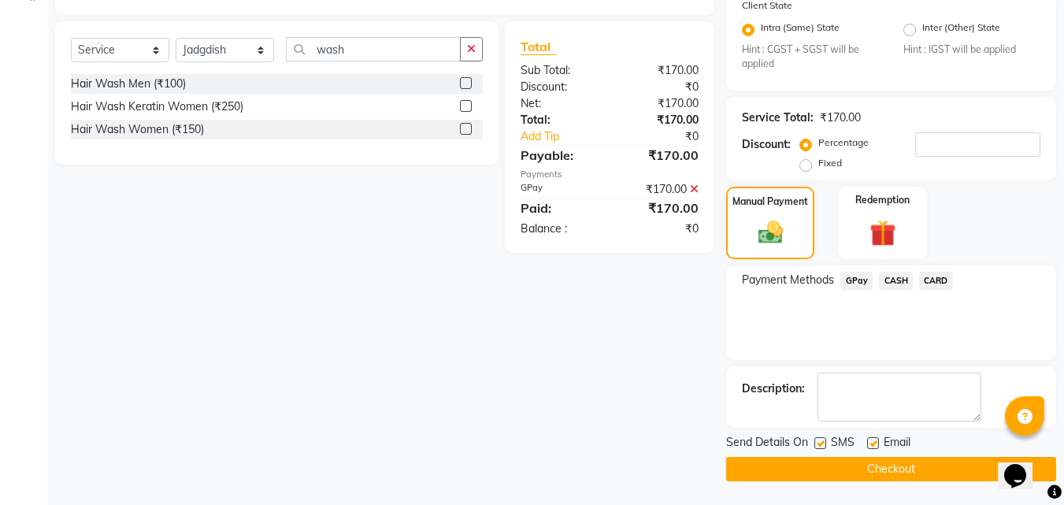
click at [820, 440] on label at bounding box center [820, 443] width 12 height 12
click at [820, 440] on input "checkbox" at bounding box center [819, 444] width 10 height 10
checkbox input "false"
click at [780, 467] on button "Checkout" at bounding box center [891, 469] width 330 height 24
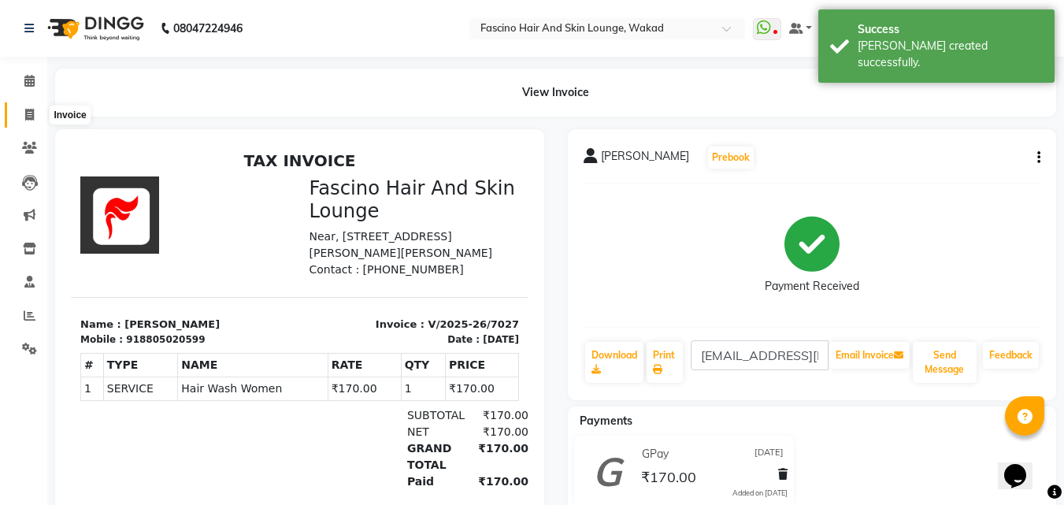
click at [35, 108] on span at bounding box center [30, 115] width 28 height 18
select select "service"
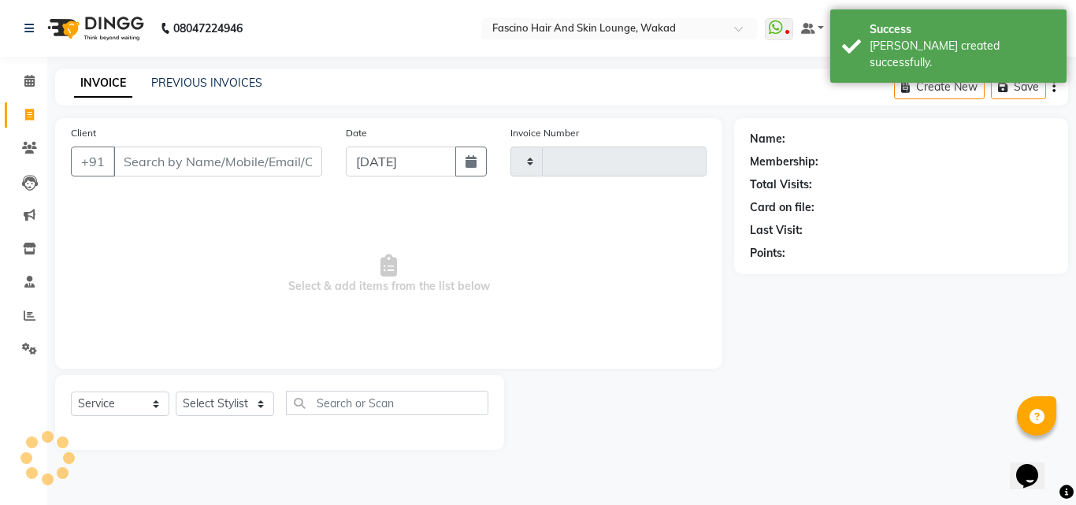
type input "7028"
select select "126"
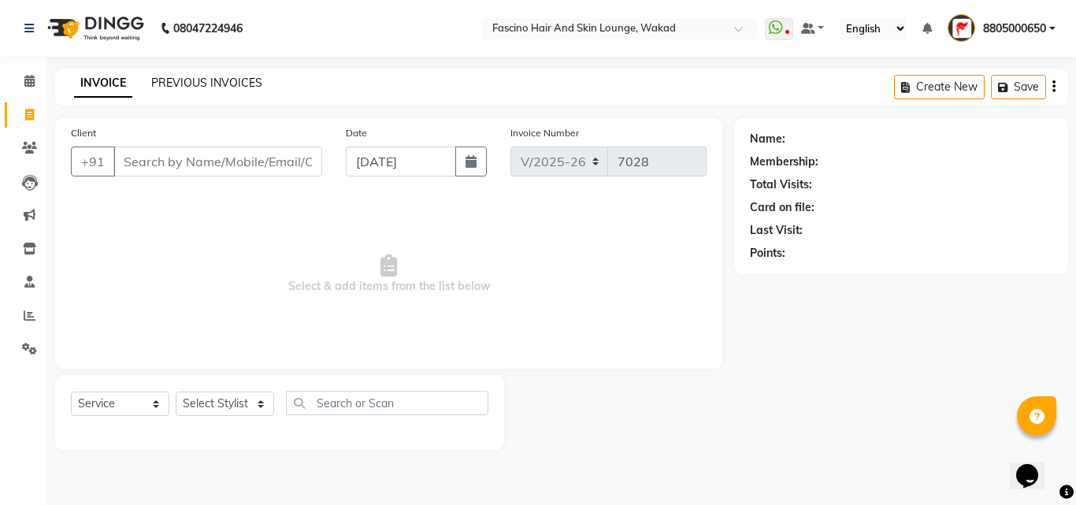
click at [161, 83] on link "PREVIOUS INVOICES" at bounding box center [206, 83] width 111 height 14
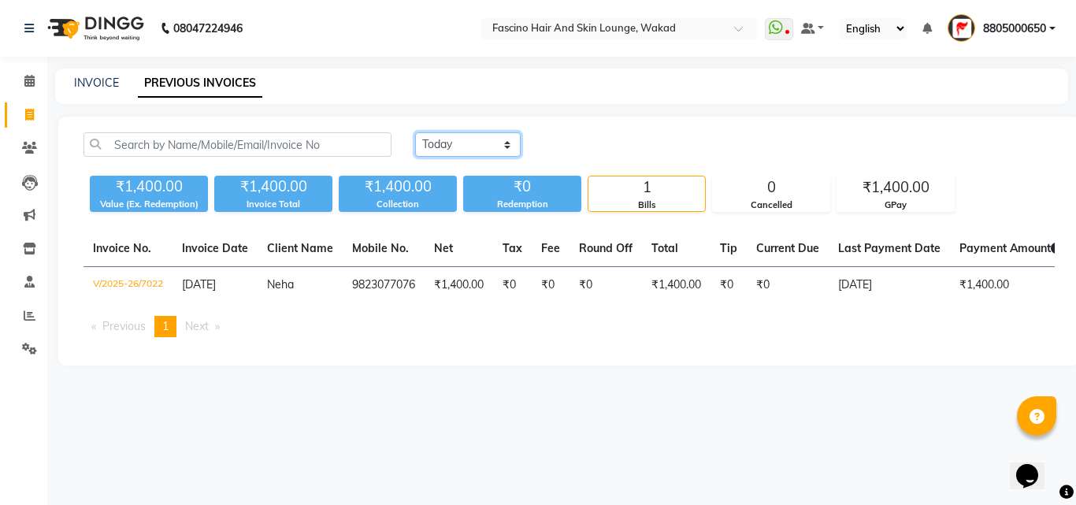
click at [450, 146] on select "[DATE] [DATE] Custom Range" at bounding box center [468, 144] width 106 height 24
select select "[DATE]"
click at [415, 132] on select "[DATE] [DATE] Custom Range" at bounding box center [468, 144] width 106 height 24
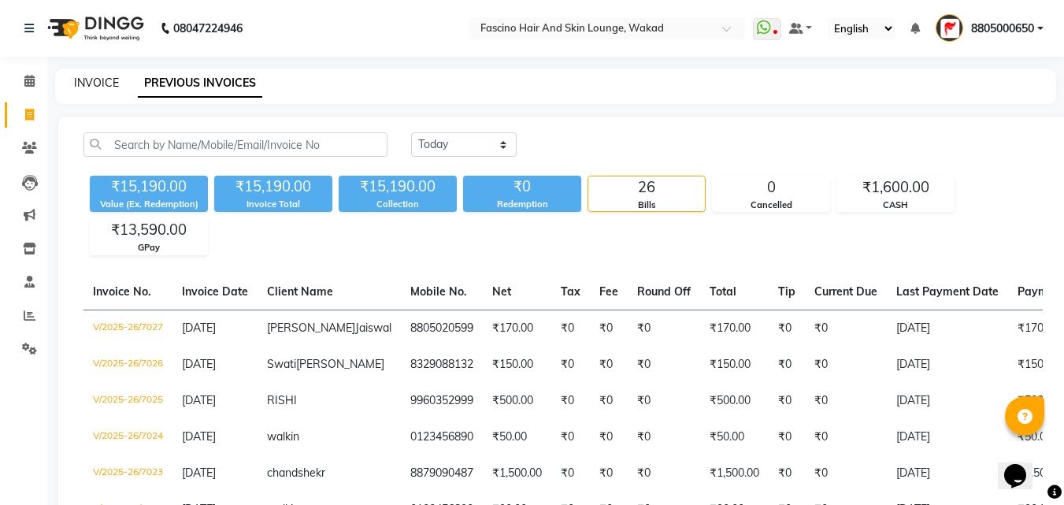
click at [101, 80] on link "INVOICE" at bounding box center [96, 83] width 45 height 14
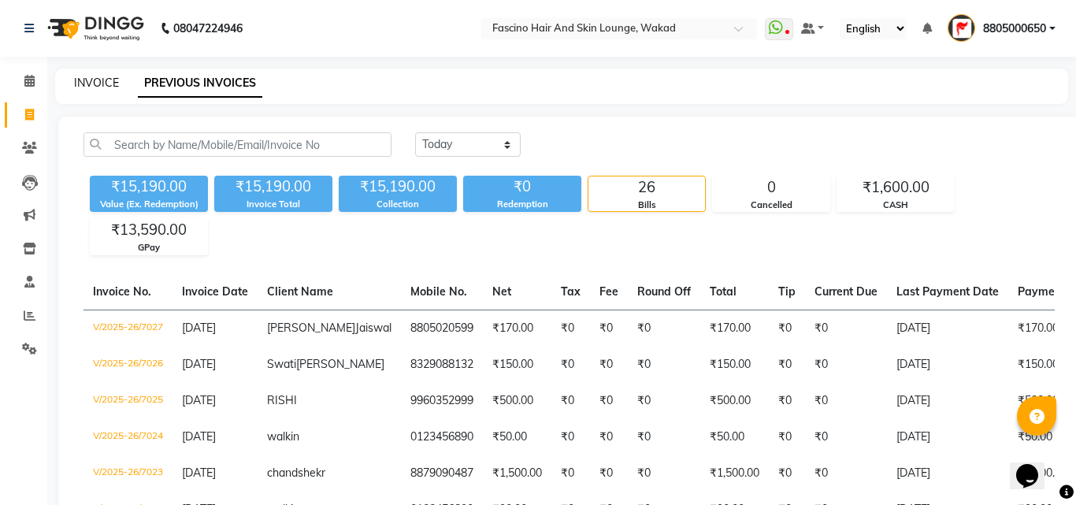
select select "service"
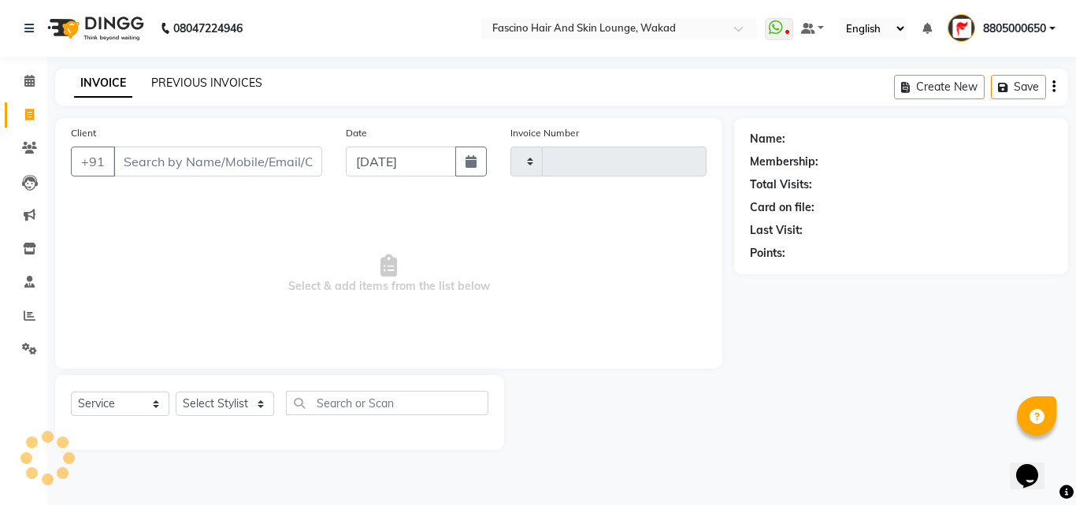
type input "7028"
select select "126"
click at [168, 83] on link "PREVIOUS INVOICES" at bounding box center [206, 83] width 111 height 14
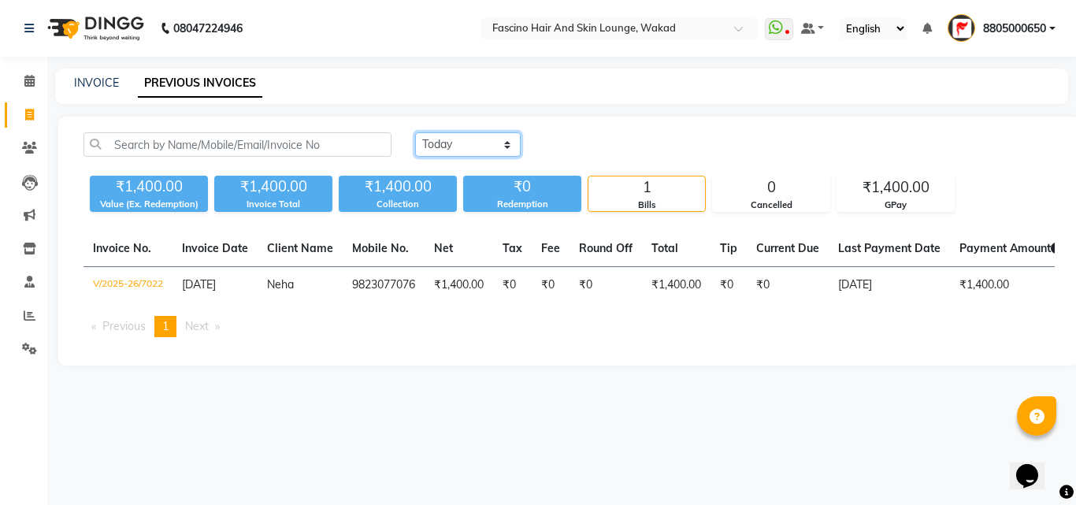
click at [450, 149] on select "[DATE] [DATE] Custom Range" at bounding box center [468, 144] width 106 height 24
select select "[DATE]"
click at [415, 132] on select "[DATE] [DATE] Custom Range" at bounding box center [468, 144] width 106 height 24
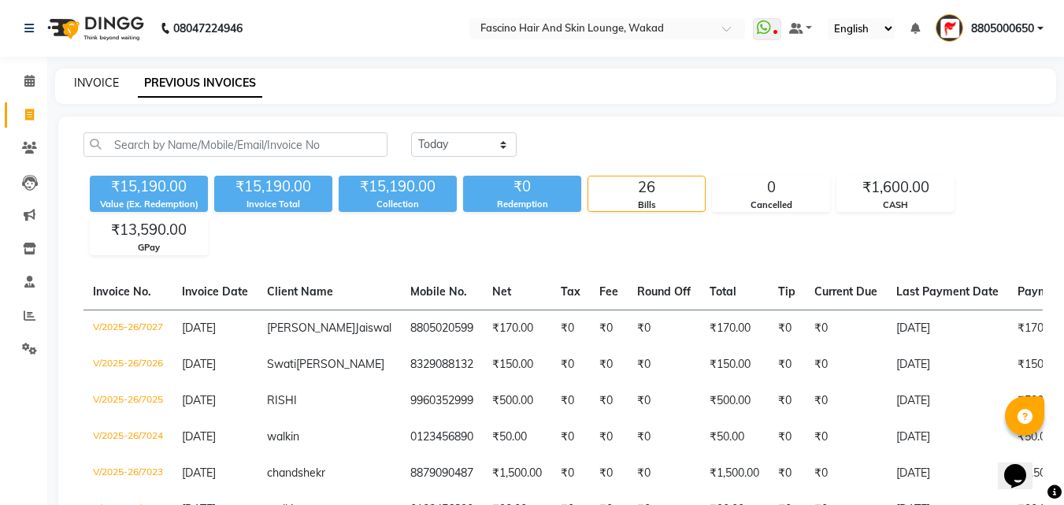
click at [108, 79] on link "INVOICE" at bounding box center [96, 83] width 45 height 14
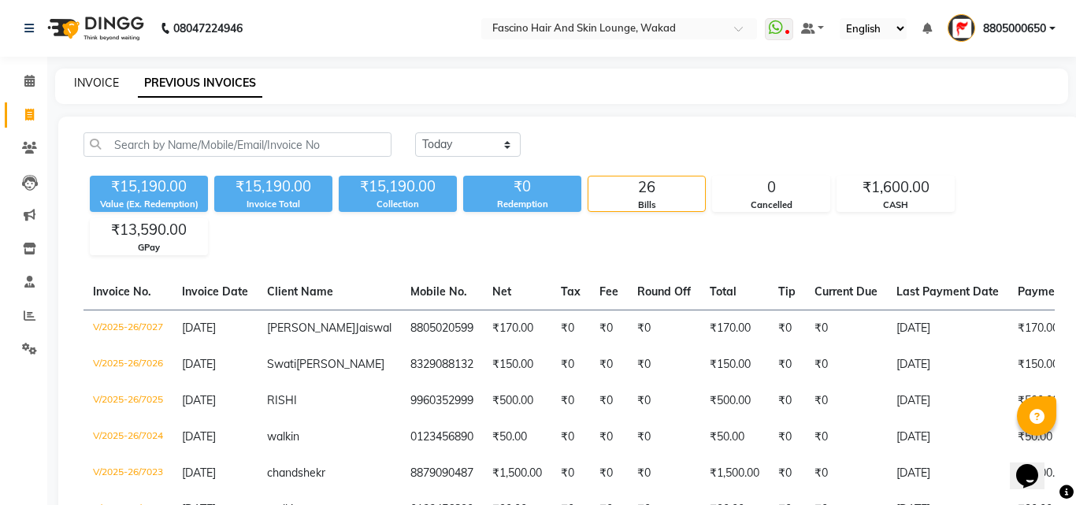
select select "126"
select select "service"
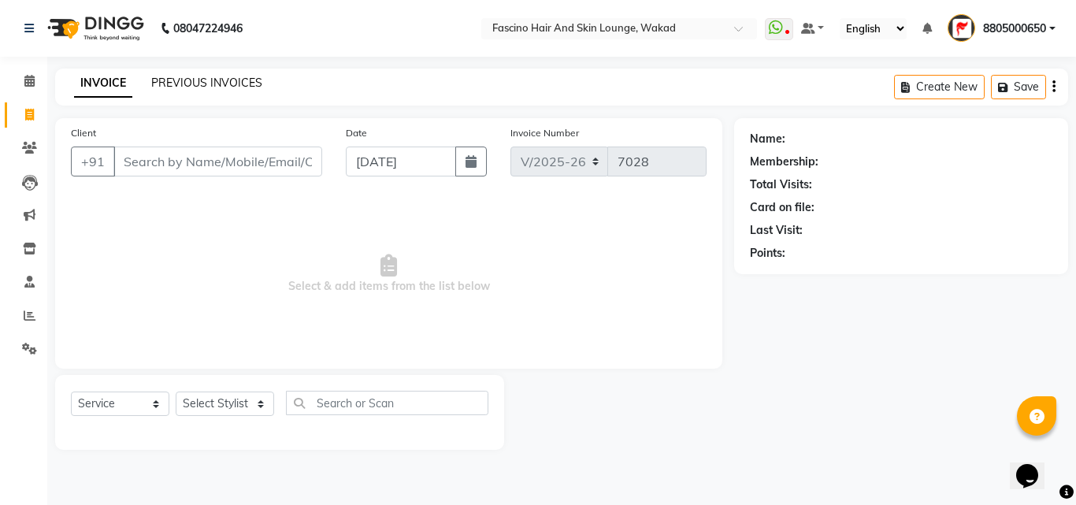
click at [240, 87] on link "PREVIOUS INVOICES" at bounding box center [206, 83] width 111 height 14
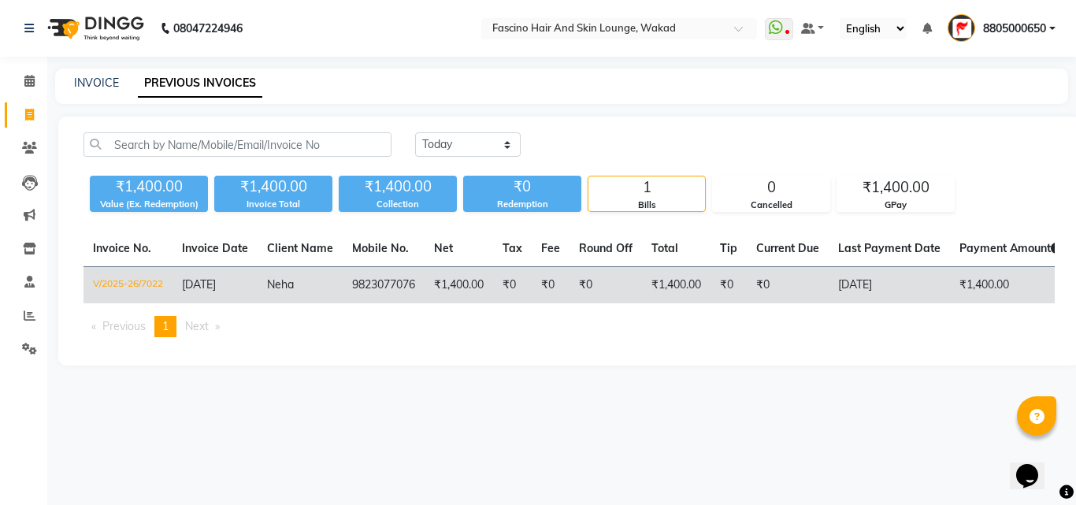
click at [361, 287] on td "9823077076" at bounding box center [384, 285] width 82 height 37
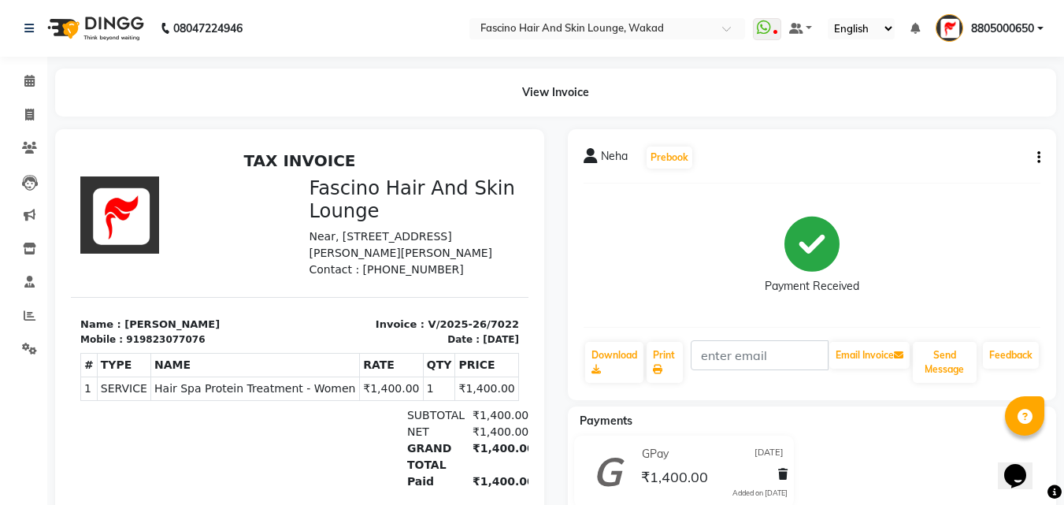
click at [1035, 157] on button "button" at bounding box center [1035, 158] width 9 height 17
click at [987, 169] on div "Edit Invoice" at bounding box center [974, 167] width 79 height 20
select select "service"
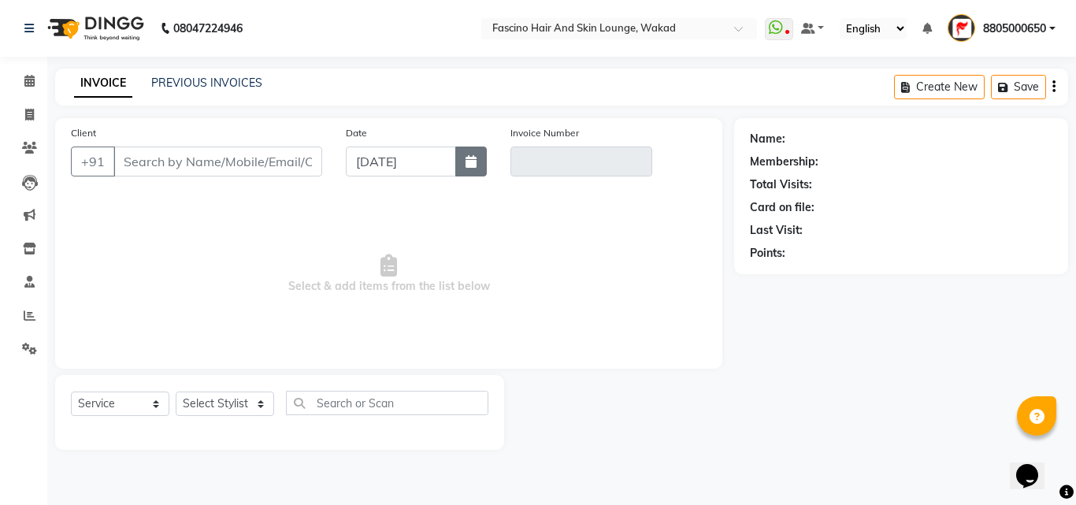
type input "9823077076"
type input "V/2025-26/7022"
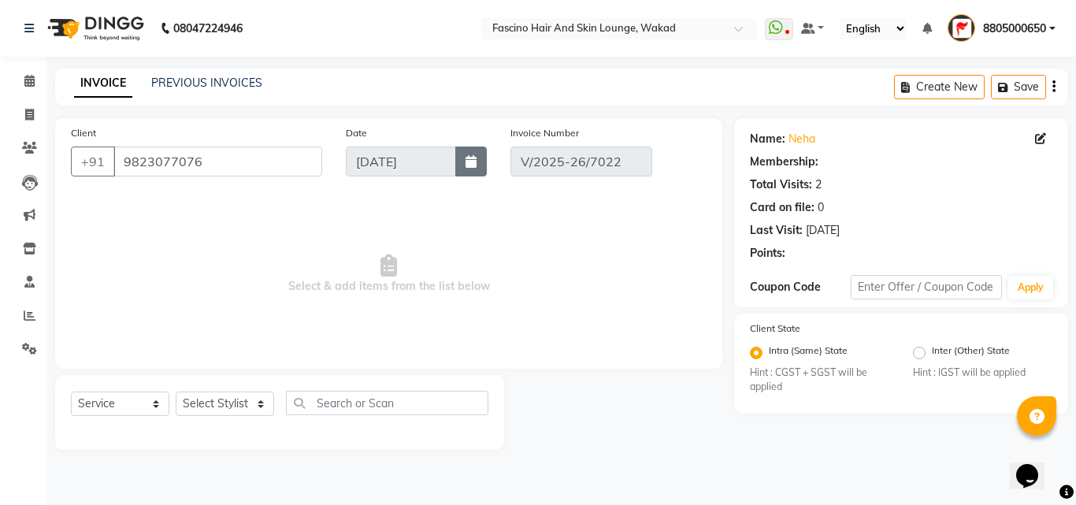
select select "select"
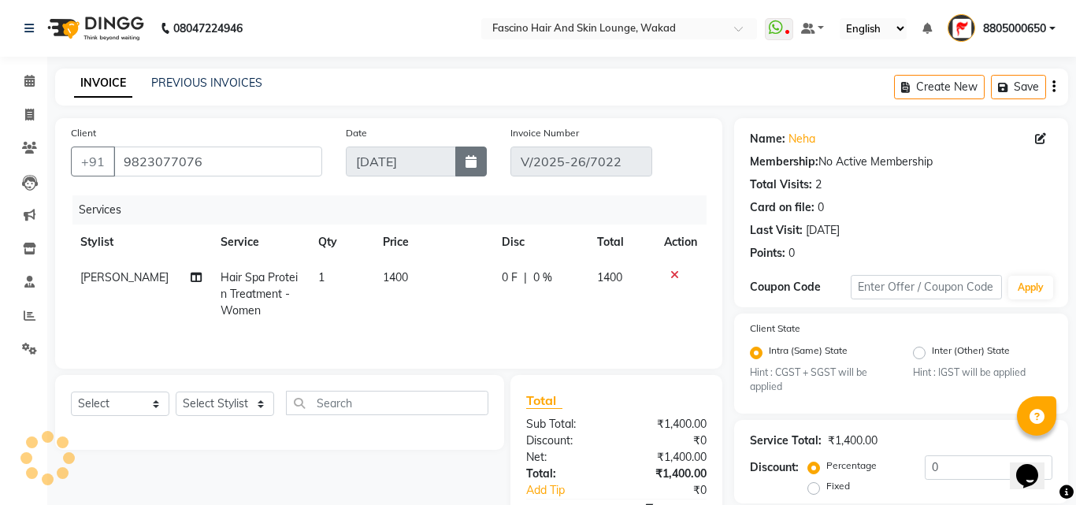
click at [481, 164] on button "button" at bounding box center [470, 161] width 31 height 30
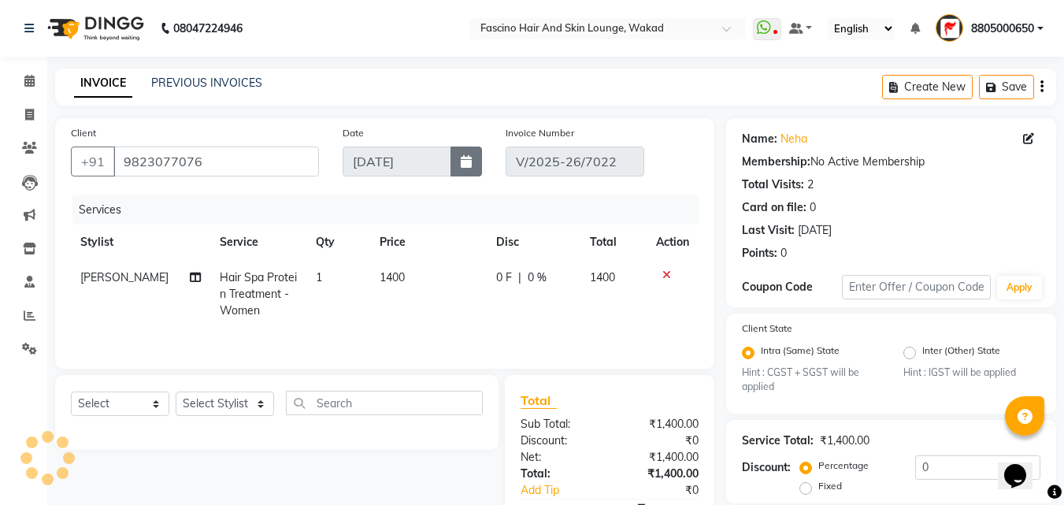
select select "9"
select select "2025"
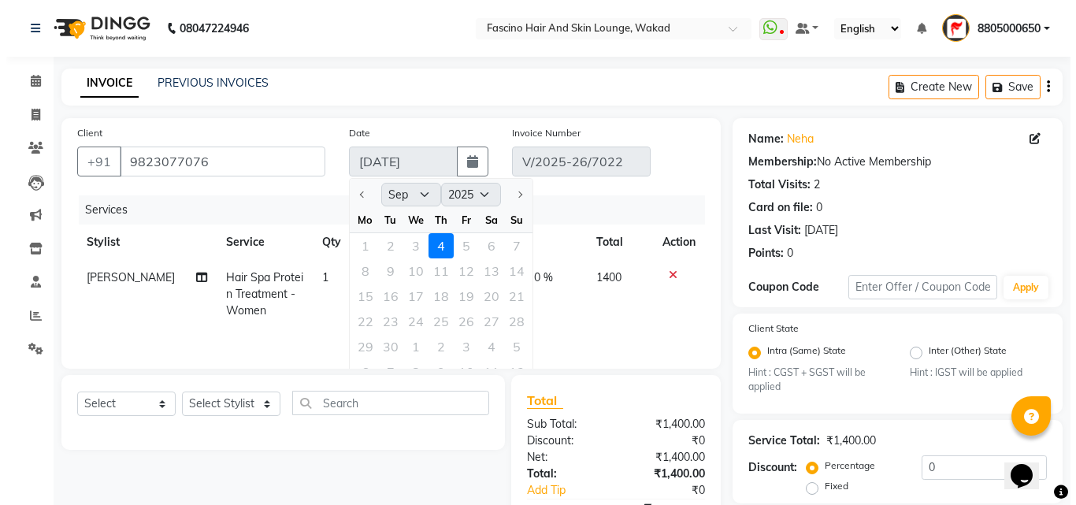
scroll to position [199, 0]
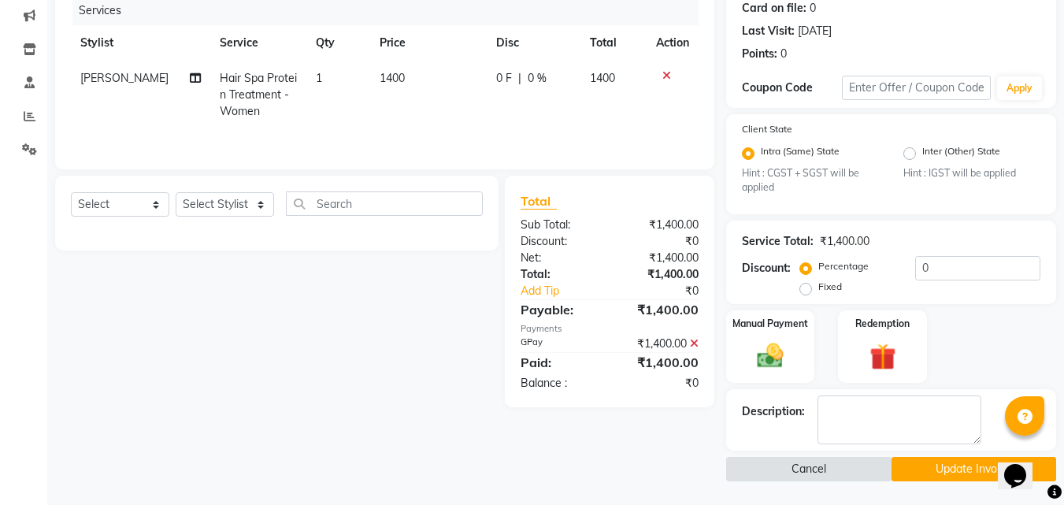
click at [828, 463] on button "Cancel" at bounding box center [808, 469] width 165 height 24
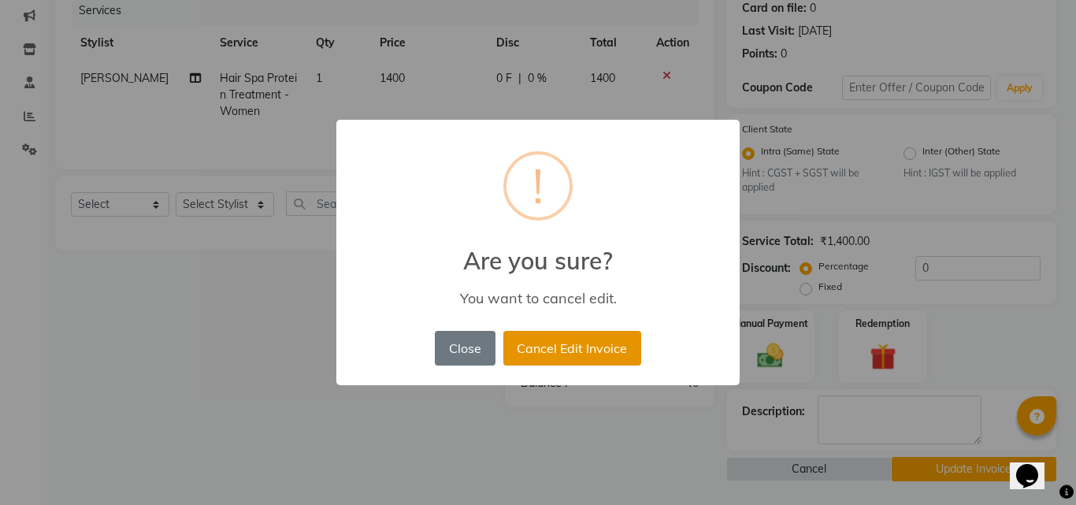
click at [565, 357] on button "Cancel Edit Invoice" at bounding box center [572, 348] width 138 height 35
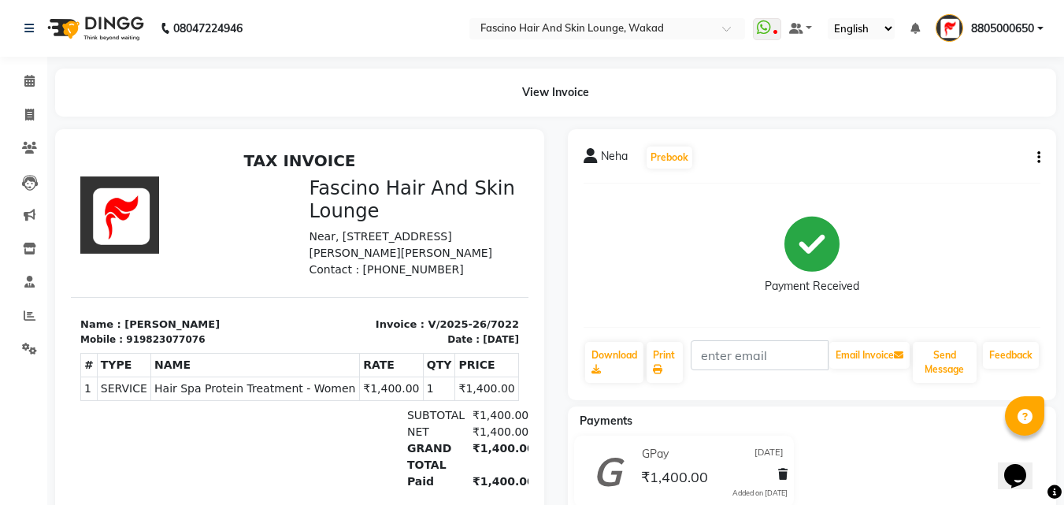
click at [1037, 157] on icon "button" at bounding box center [1038, 157] width 3 height 1
click at [973, 147] on div "Cancel Invoice" at bounding box center [974, 148] width 79 height 20
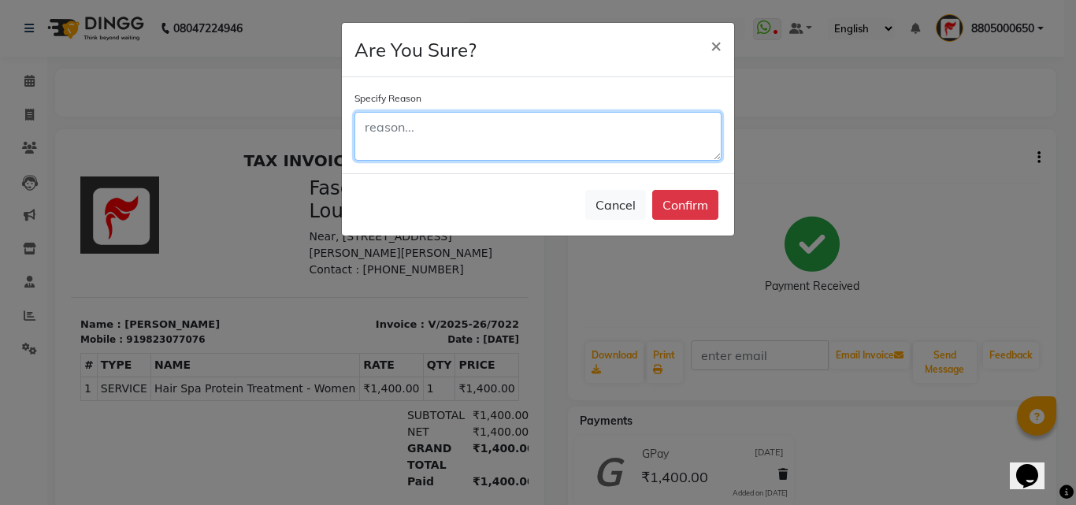
click at [501, 138] on textarea at bounding box center [537, 136] width 367 height 49
type textarea "d"
type textarea "w"
type textarea "date wrong entrt"
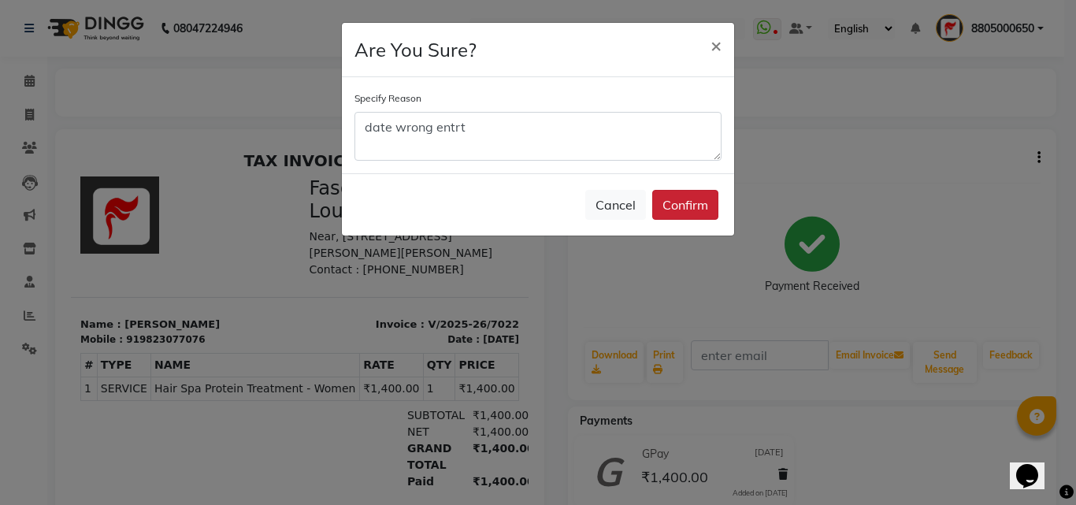
click at [676, 213] on button "Confirm" at bounding box center [685, 205] width 66 height 30
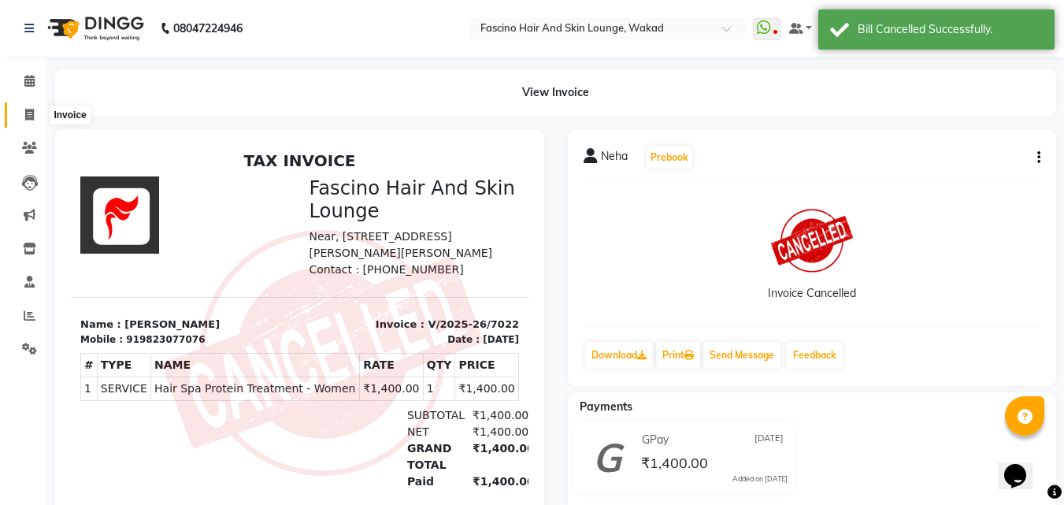
click at [28, 116] on icon at bounding box center [29, 115] width 9 height 12
select select "126"
select select "service"
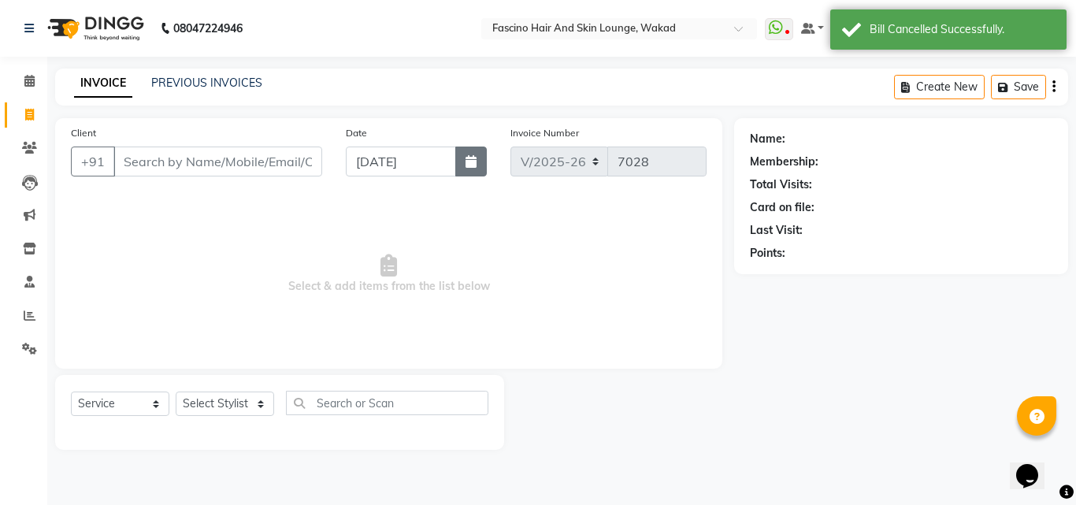
click at [475, 163] on icon "button" at bounding box center [470, 161] width 11 height 13
select select "9"
select select "2025"
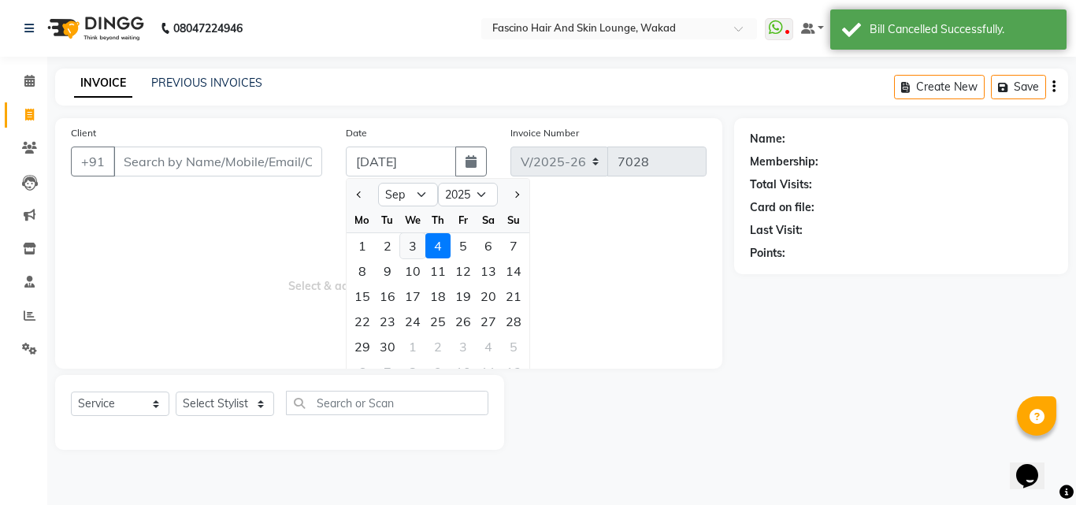
click at [414, 250] on div "3" at bounding box center [412, 245] width 25 height 25
type input "[DATE]"
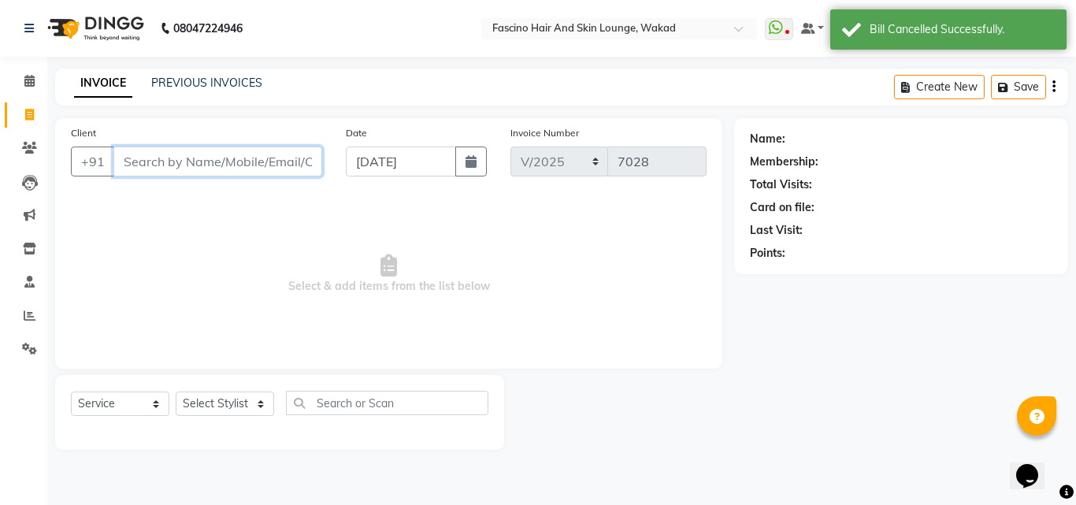
click at [242, 155] on input "Client" at bounding box center [217, 161] width 209 height 30
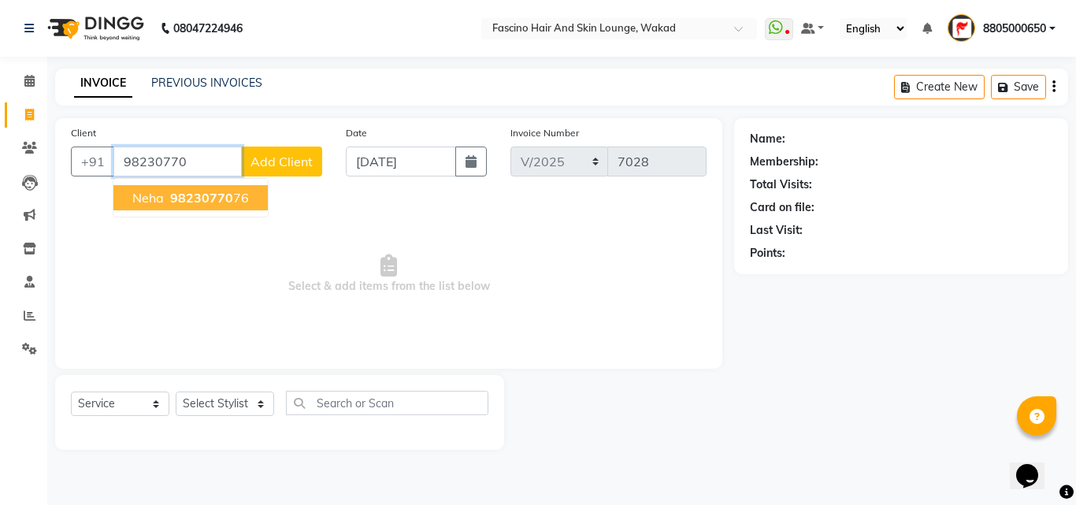
click at [206, 198] on span "98230770" at bounding box center [201, 198] width 63 height 16
type input "9823077076"
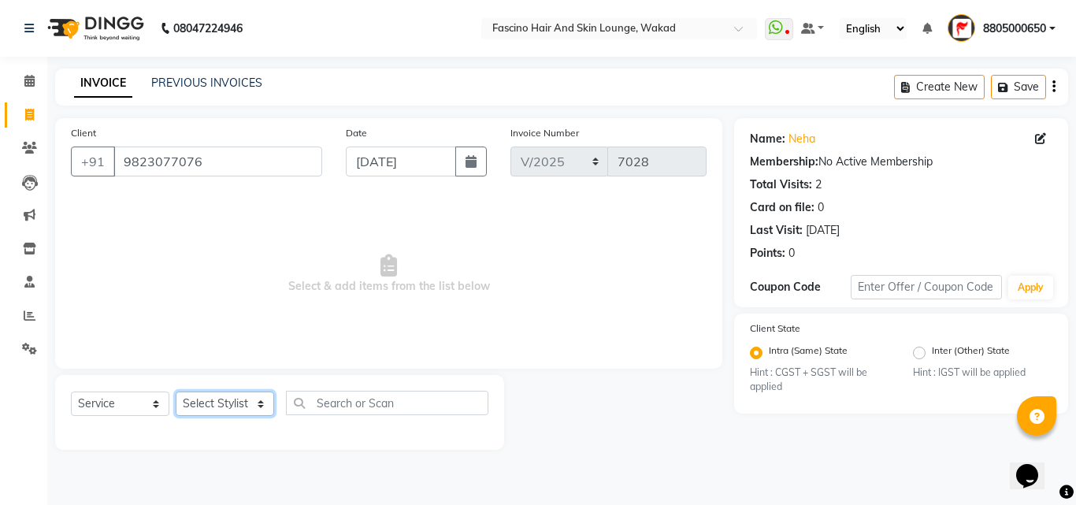
click at [225, 404] on select "Select Stylist 8805000650 Aarohi Chimu [PERSON_NAME] jh F1 Salon Ganesh F1 Gopa…" at bounding box center [225, 403] width 98 height 24
select select "15980"
click at [176, 391] on select "Select Stylist 8805000650 Aarohi Chimu [PERSON_NAME] jh F1 Salon Ganesh F1 Gopa…" at bounding box center [225, 403] width 98 height 24
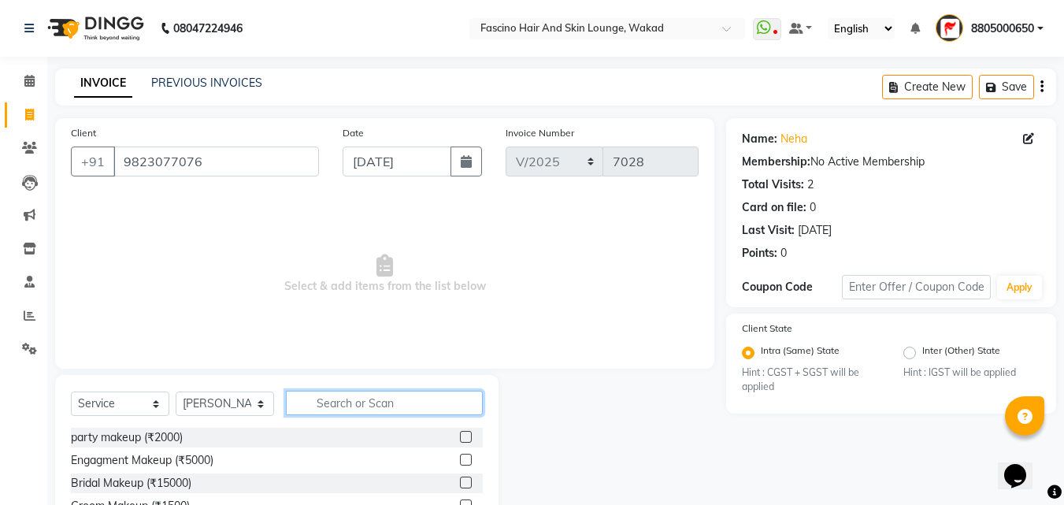
click at [334, 406] on input "text" at bounding box center [384, 403] width 197 height 24
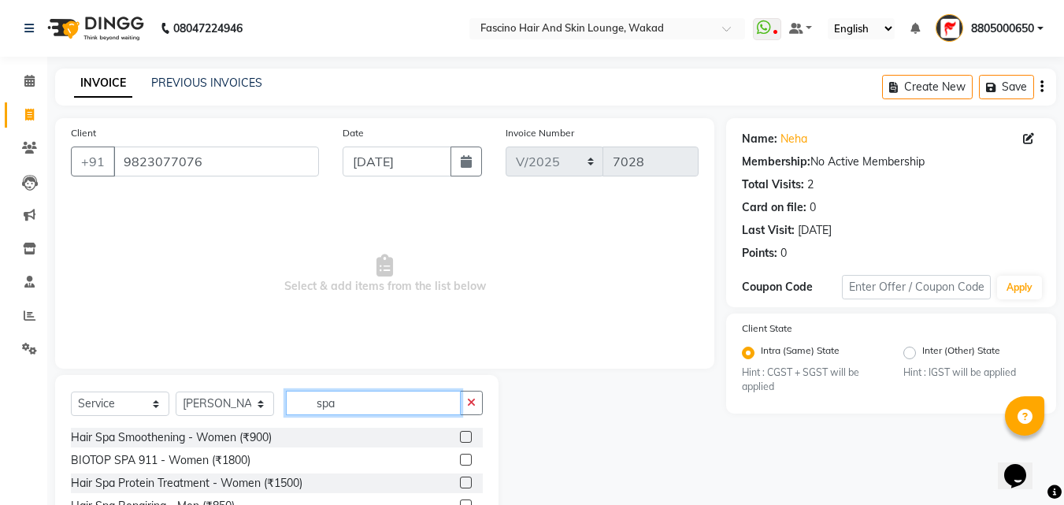
type input "spa"
click at [460, 481] on label at bounding box center [466, 482] width 12 height 12
click at [460, 481] on input "checkbox" at bounding box center [465, 483] width 10 height 10
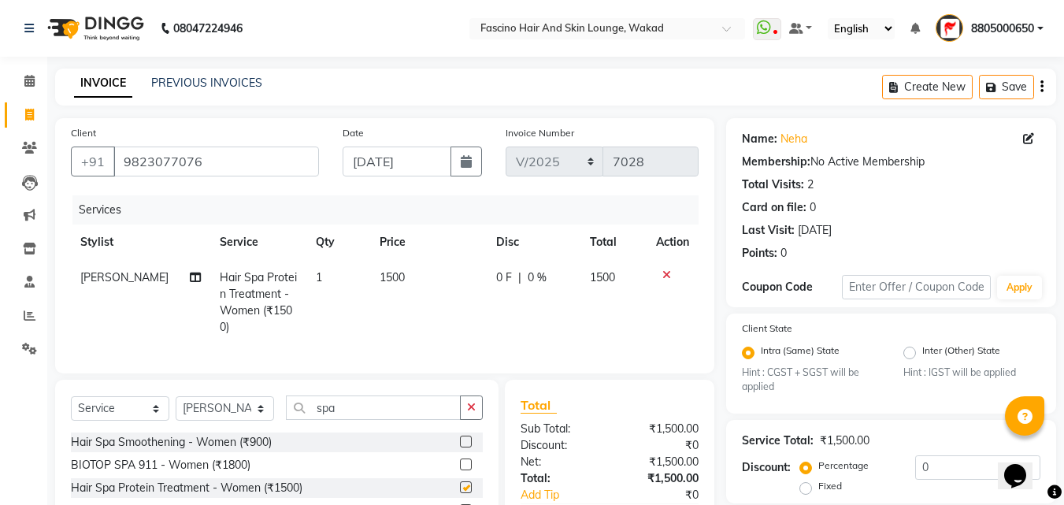
checkbox input "false"
click at [429, 295] on td "1500" at bounding box center [428, 302] width 117 height 85
select select "15980"
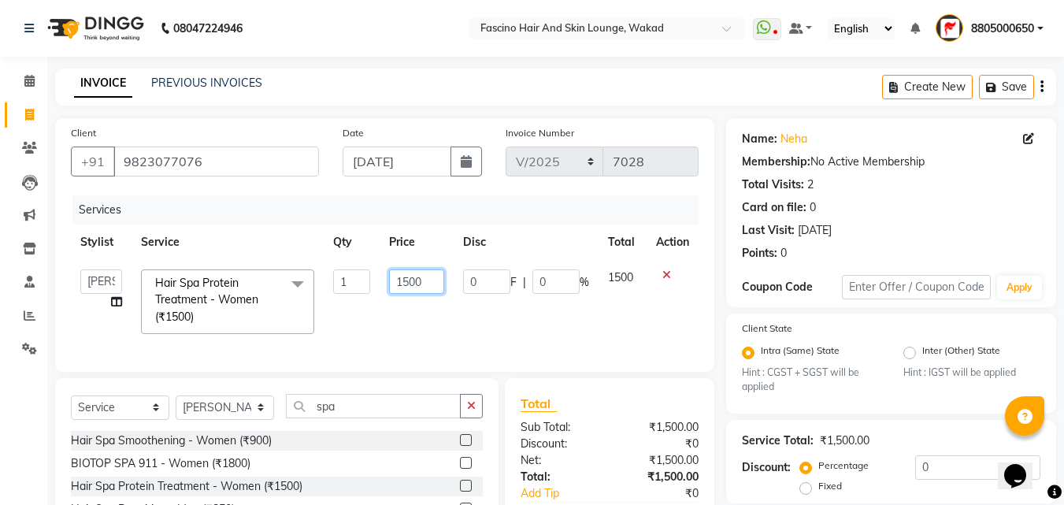
click at [436, 278] on input "1500" at bounding box center [416, 281] width 54 height 24
type input "1400"
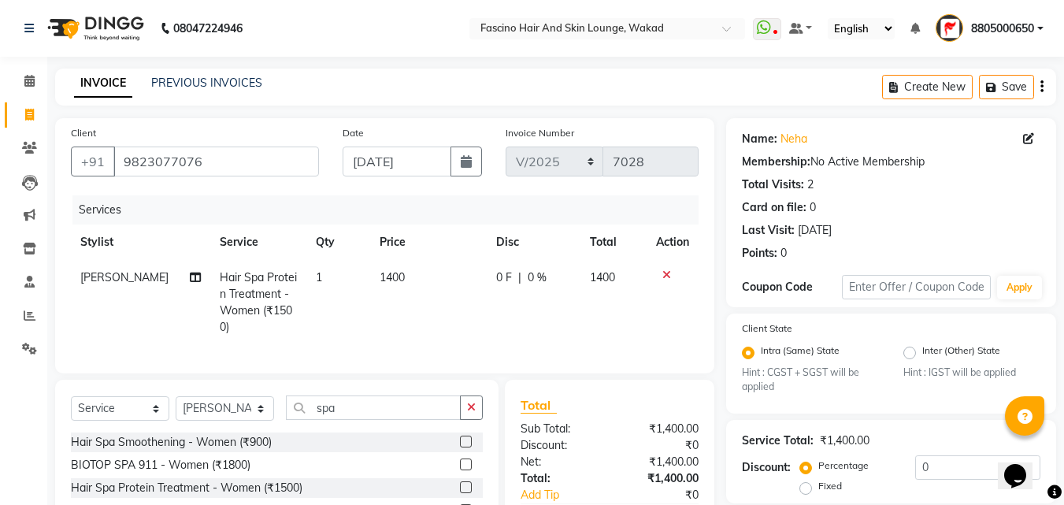
click at [427, 328] on td "1400" at bounding box center [428, 302] width 117 height 85
select select "15980"
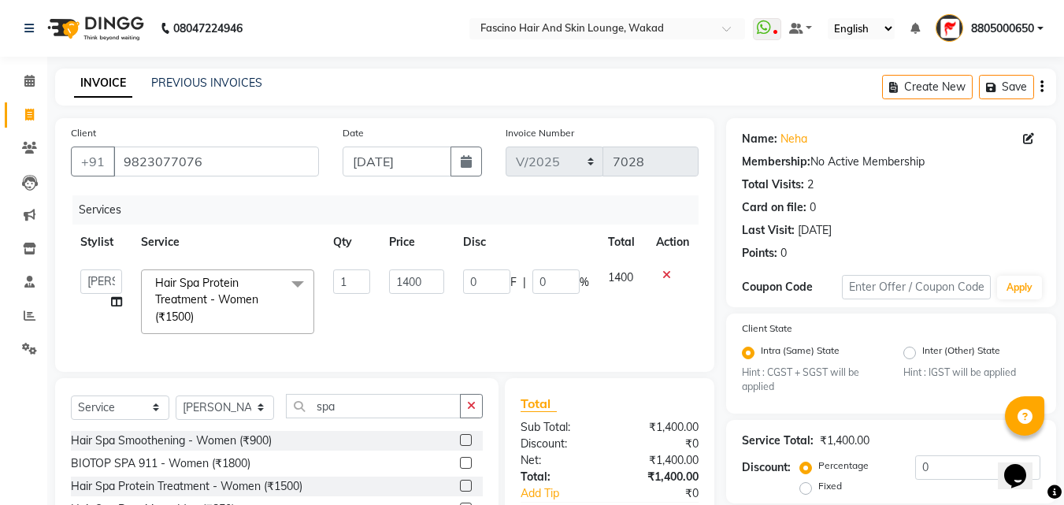
scroll to position [141, 0]
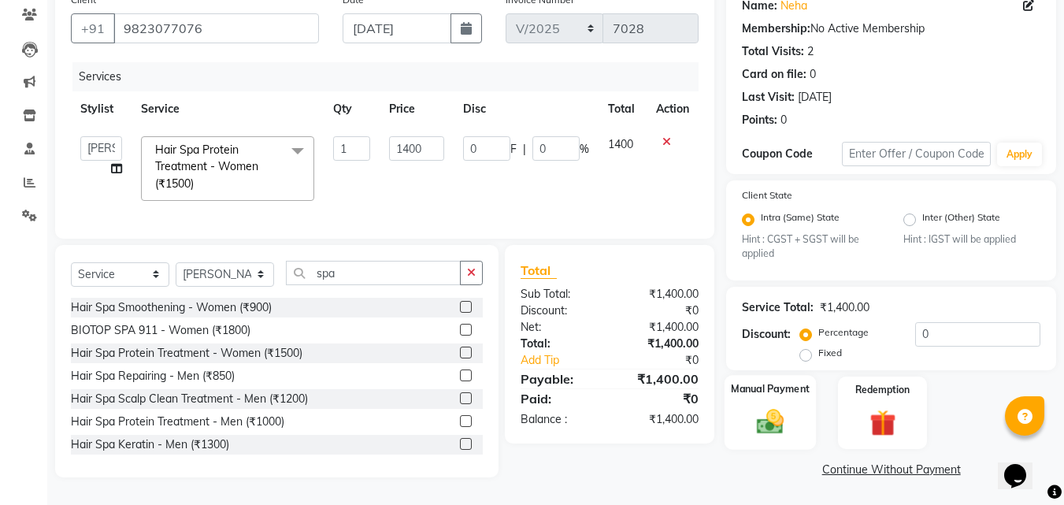
click at [767, 413] on img at bounding box center [770, 421] width 44 height 31
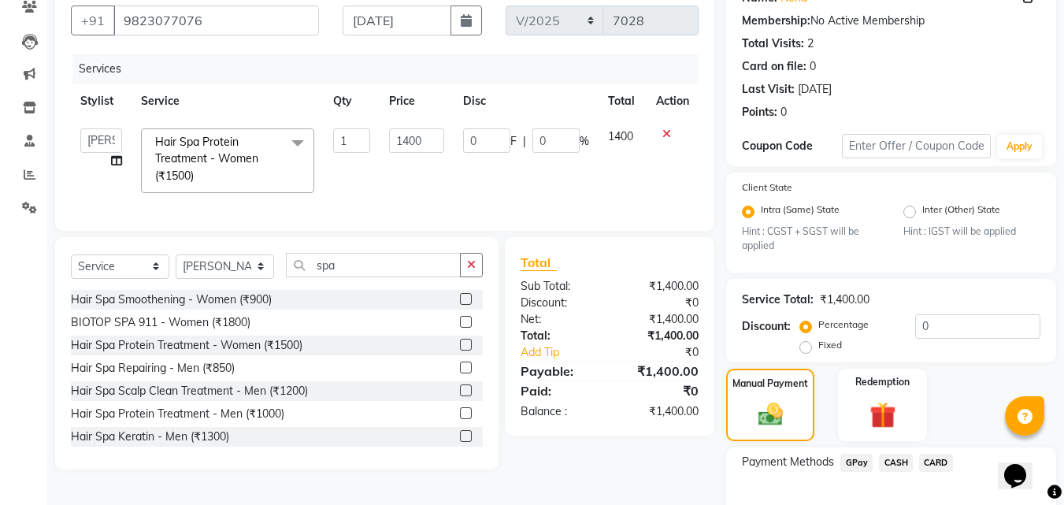
click at [854, 458] on span "GPay" at bounding box center [856, 463] width 32 height 18
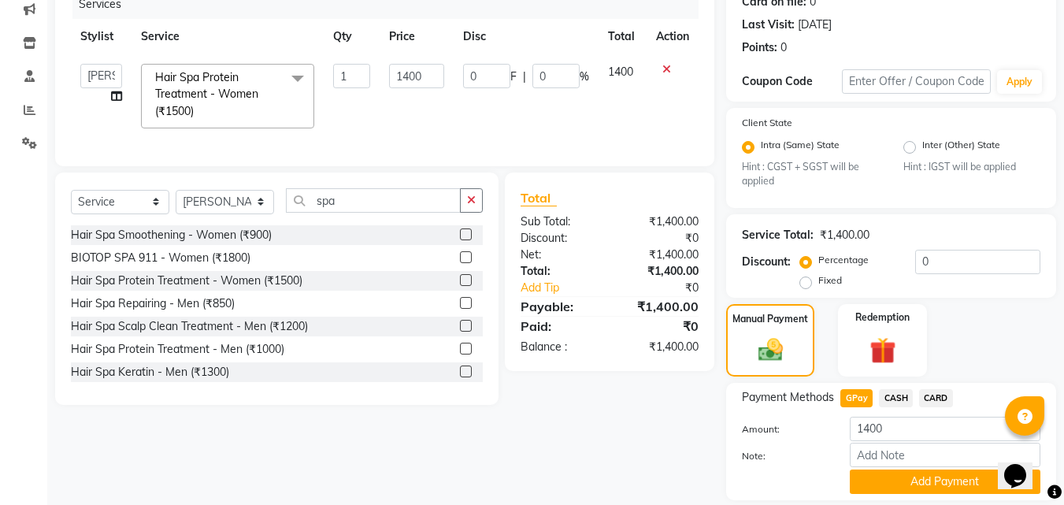
scroll to position [257, 0]
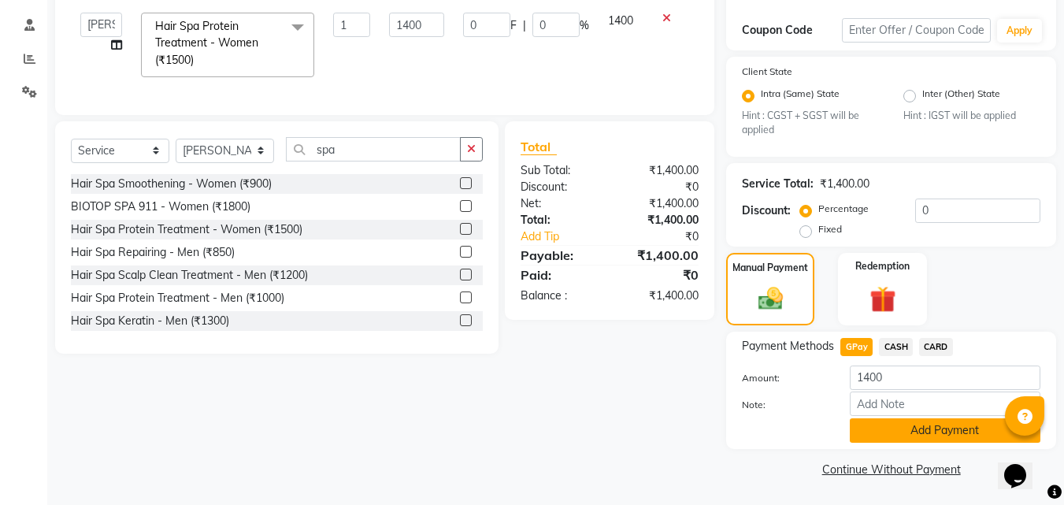
click at [949, 432] on button "Add Payment" at bounding box center [945, 430] width 191 height 24
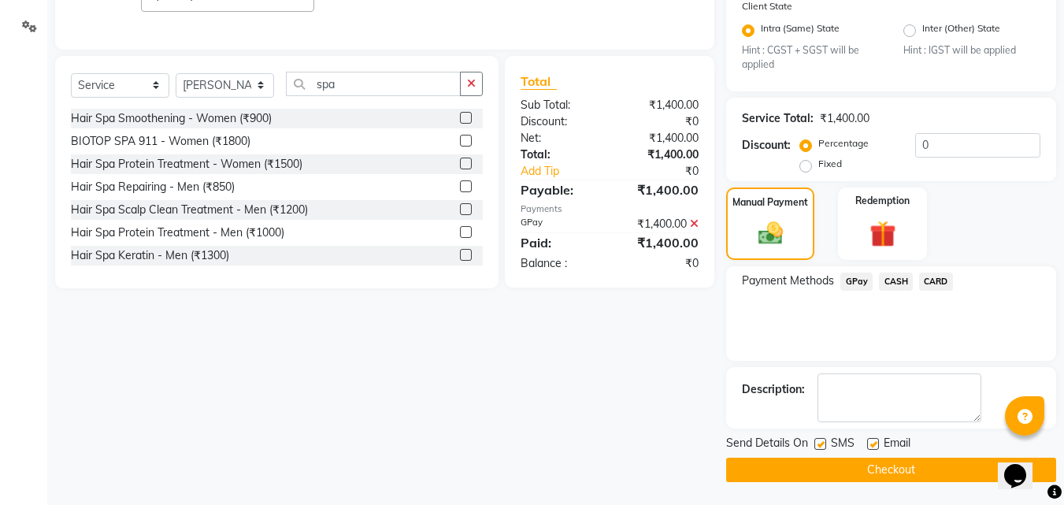
scroll to position [323, 0]
click at [819, 444] on label at bounding box center [820, 443] width 12 height 12
click at [819, 444] on input "checkbox" at bounding box center [819, 444] width 10 height 10
checkbox input "false"
click at [801, 466] on button "Checkout" at bounding box center [891, 469] width 330 height 24
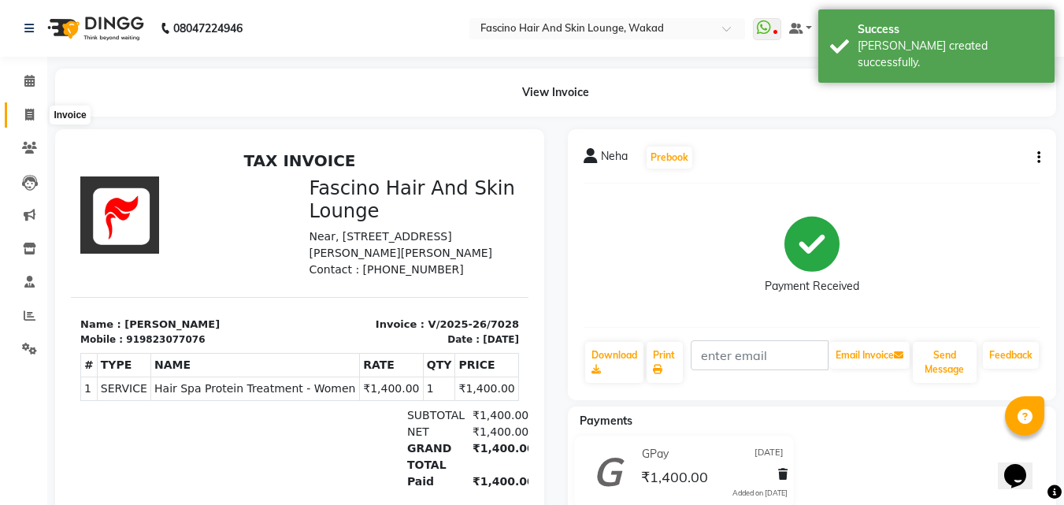
click at [22, 109] on span at bounding box center [30, 115] width 28 height 18
select select "service"
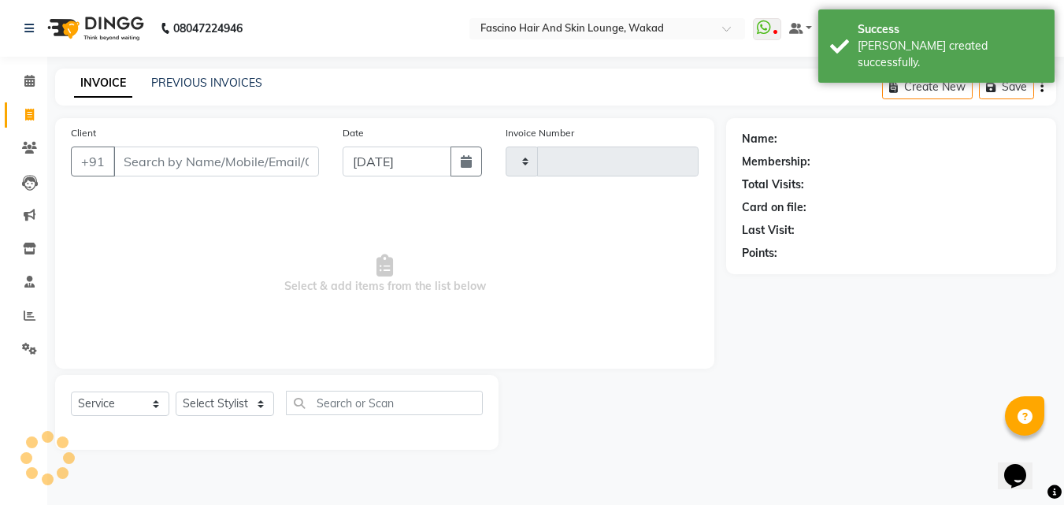
type input "7029"
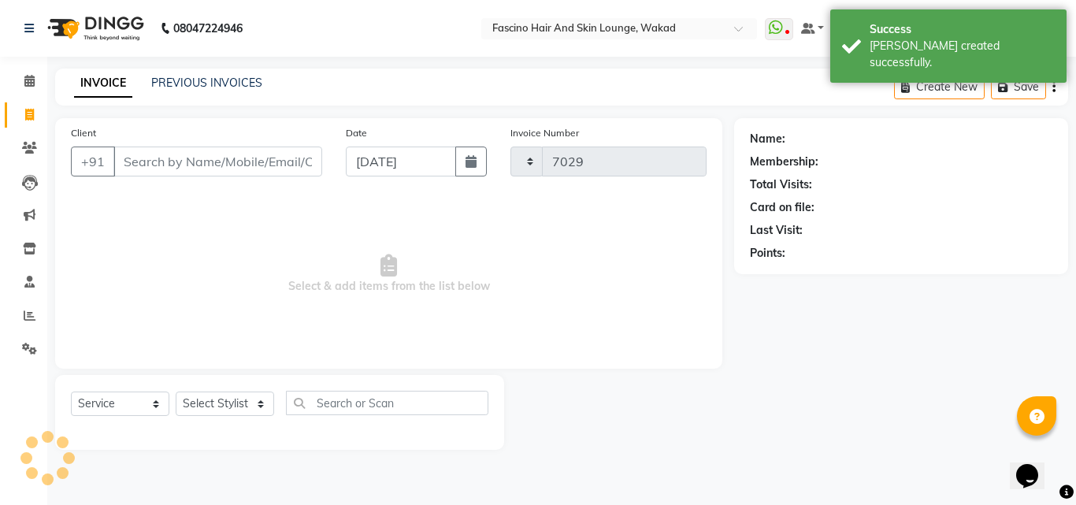
select select "126"
click at [172, 88] on link "PREVIOUS INVOICES" at bounding box center [206, 83] width 111 height 14
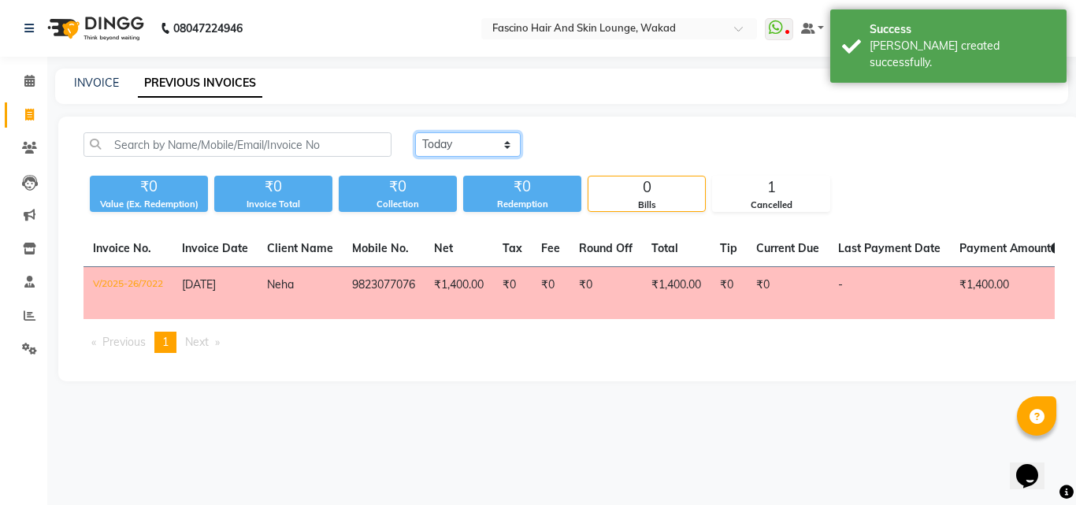
click at [450, 141] on select "[DATE] [DATE] Custom Range" at bounding box center [468, 144] width 106 height 24
click at [415, 132] on select "[DATE] [DATE] Custom Range" at bounding box center [468, 144] width 106 height 24
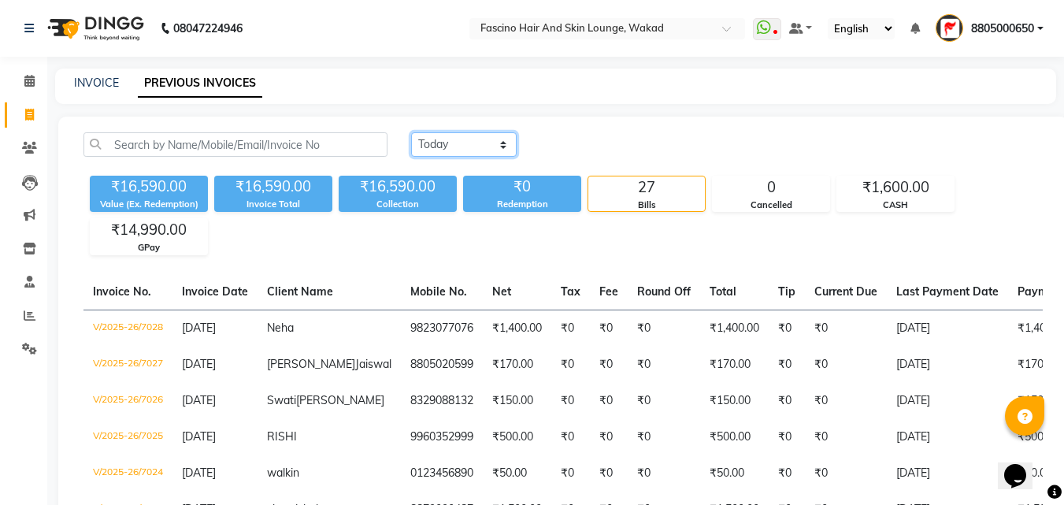
click at [454, 143] on select "[DATE] [DATE] Custom Range" at bounding box center [464, 144] width 106 height 24
select select "range"
click at [411, 132] on select "[DATE] [DATE] Custom Range" at bounding box center [464, 144] width 106 height 24
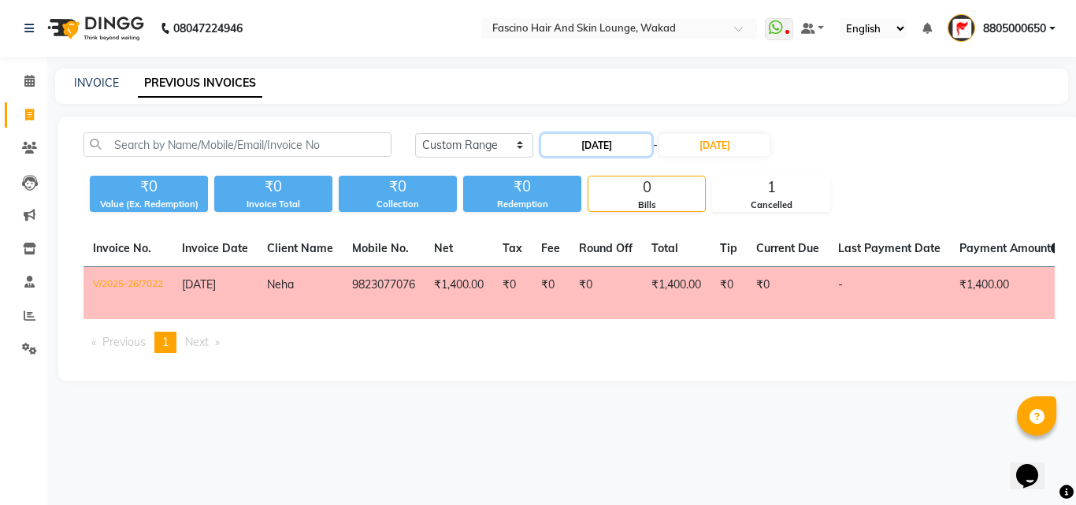
click at [613, 143] on input "[DATE]" at bounding box center [596, 145] width 110 height 22
select select "9"
select select "2025"
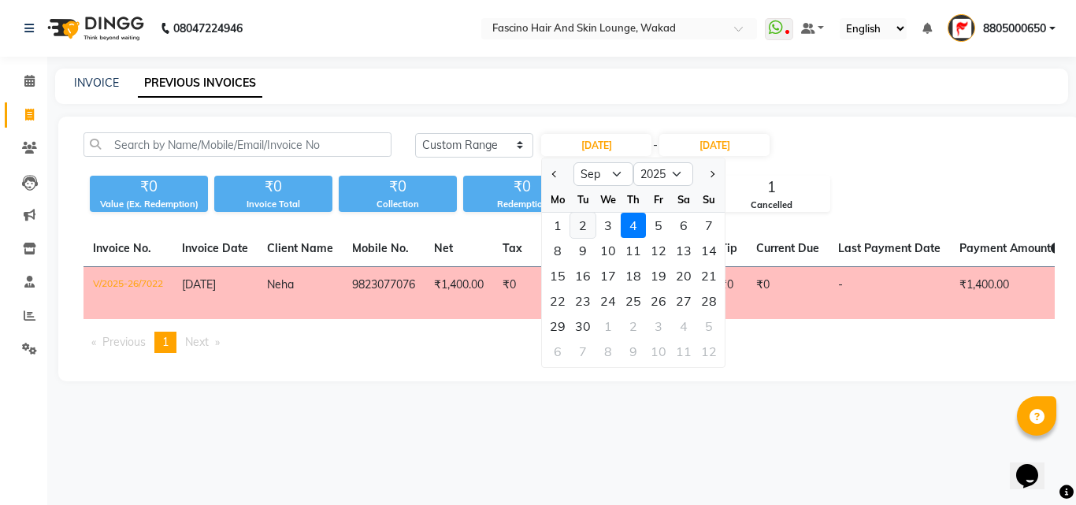
click at [577, 228] on div "2" at bounding box center [582, 225] width 25 height 25
type input "02-09-2025"
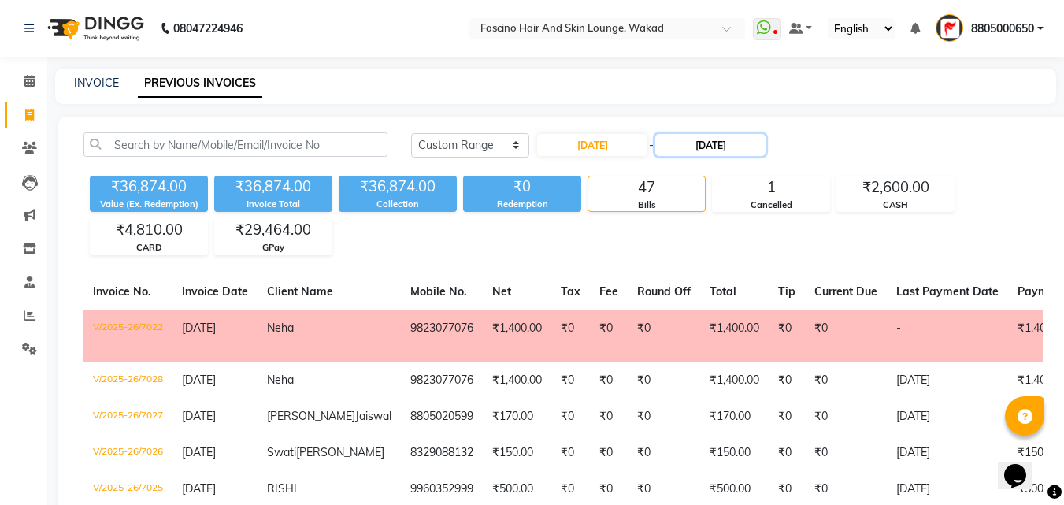
click at [706, 146] on input "[DATE]" at bounding box center [710, 145] width 110 height 22
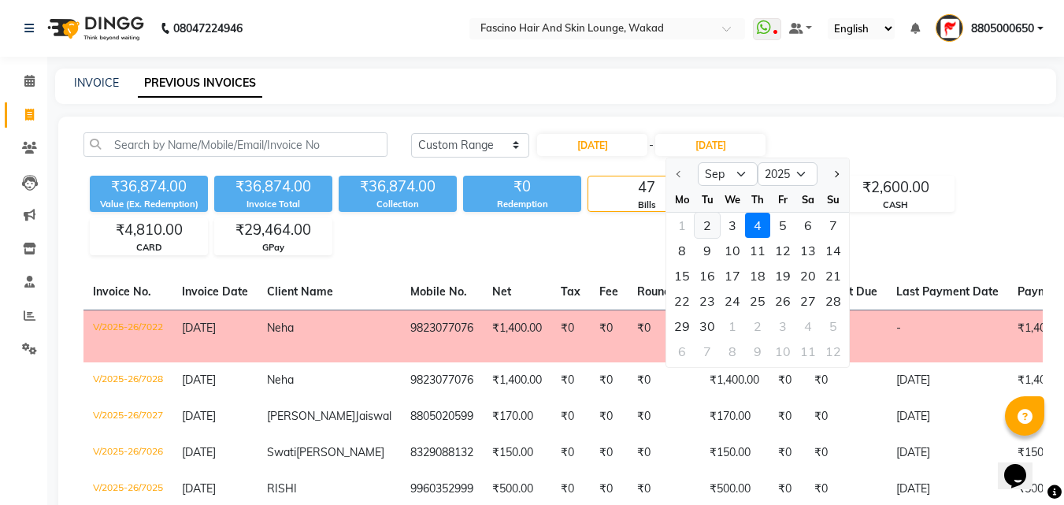
click at [713, 232] on div "2" at bounding box center [707, 225] width 25 height 25
type input "02-09-2025"
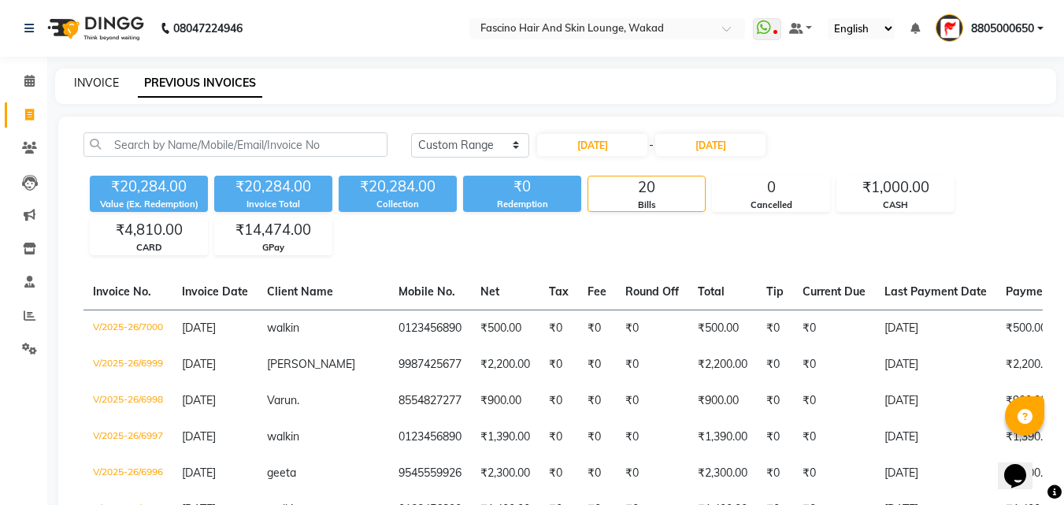
click at [114, 79] on link "INVOICE" at bounding box center [96, 83] width 45 height 14
select select "126"
select select "service"
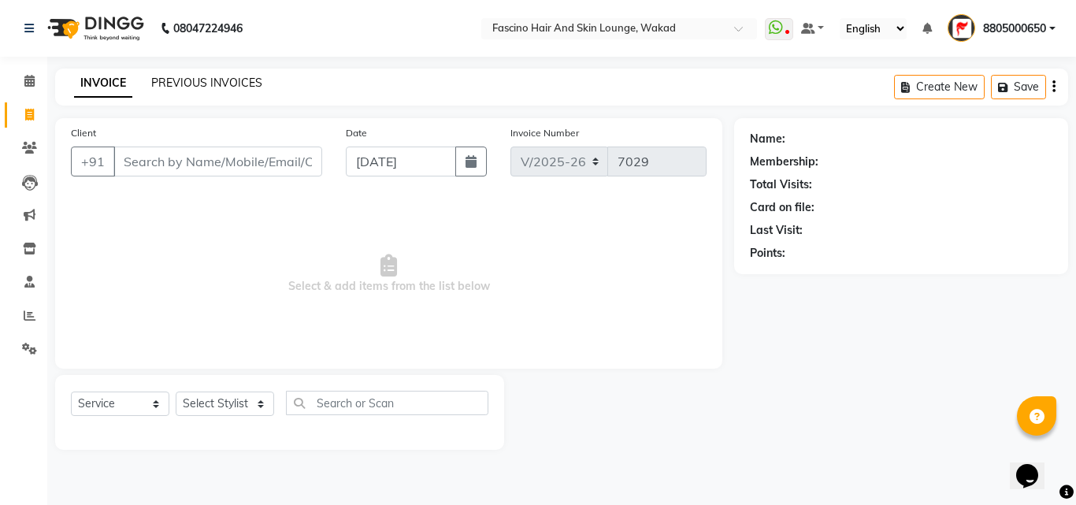
click at [241, 81] on link "PREVIOUS INVOICES" at bounding box center [206, 83] width 111 height 14
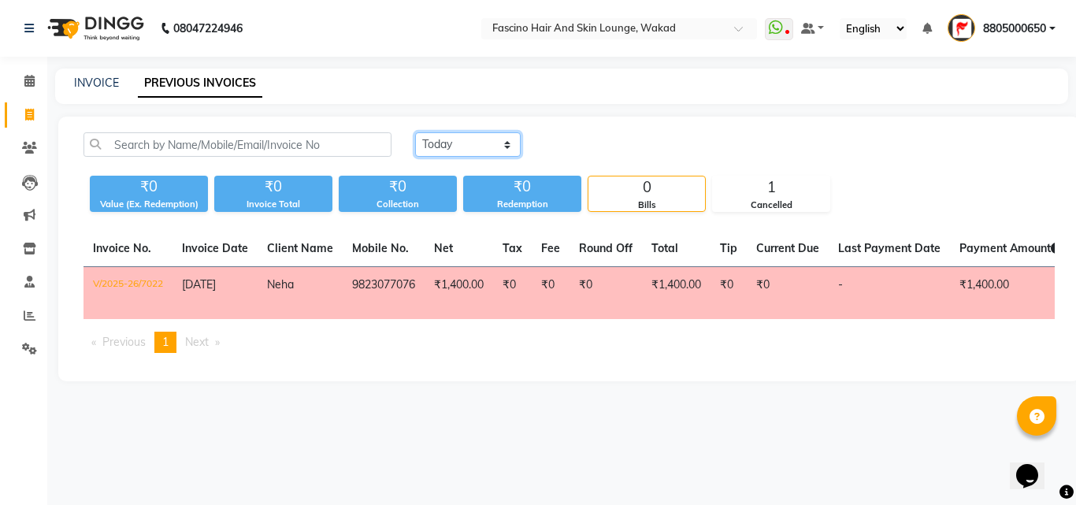
click at [441, 147] on select "[DATE] [DATE] Custom Range" at bounding box center [468, 144] width 106 height 24
select select "[DATE]"
click at [415, 132] on select "[DATE] [DATE] Custom Range" at bounding box center [468, 144] width 106 height 24
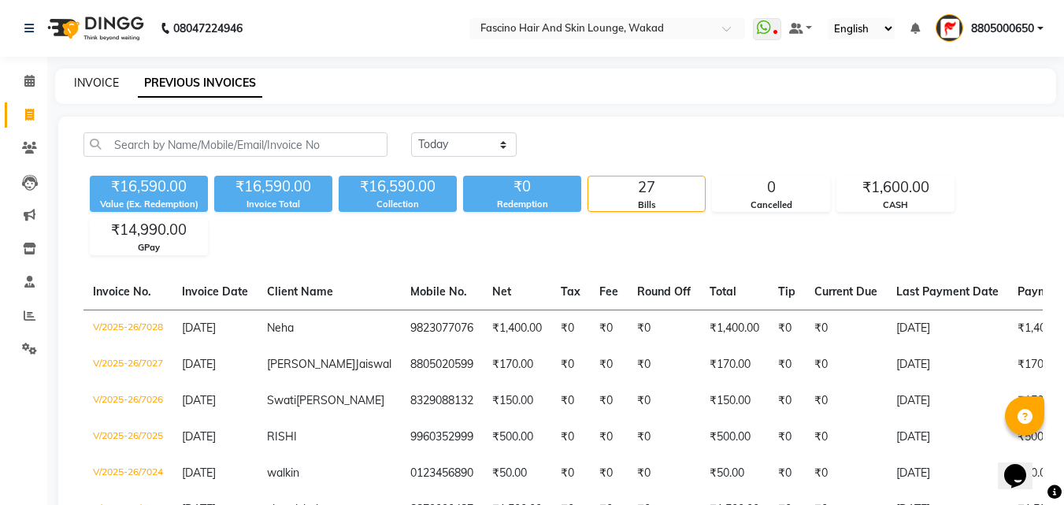
click at [106, 80] on link "INVOICE" at bounding box center [96, 83] width 45 height 14
select select "service"
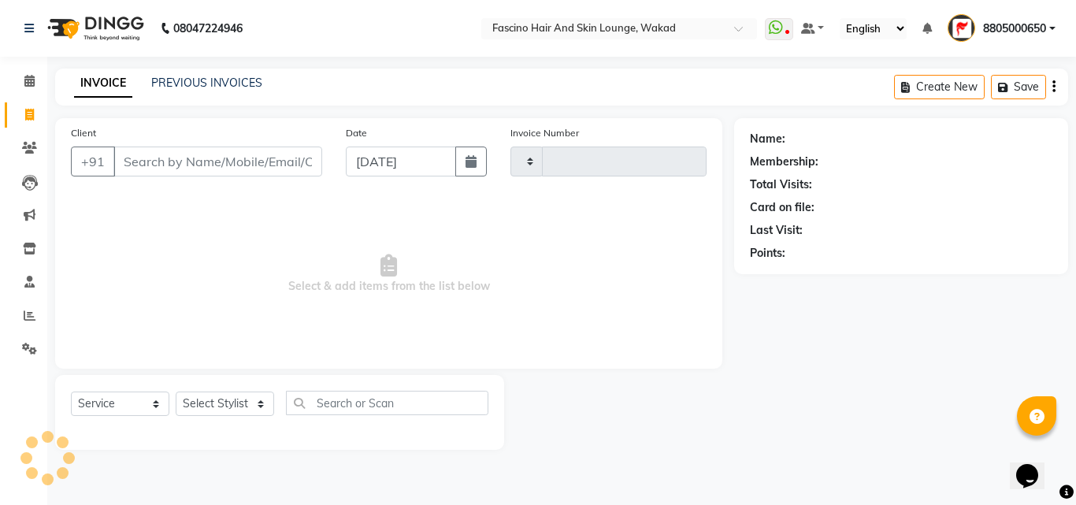
type input "7029"
select select "126"
click at [143, 170] on input "Client" at bounding box center [217, 161] width 209 height 30
click at [203, 79] on link "PREVIOUS INVOICES" at bounding box center [206, 83] width 111 height 14
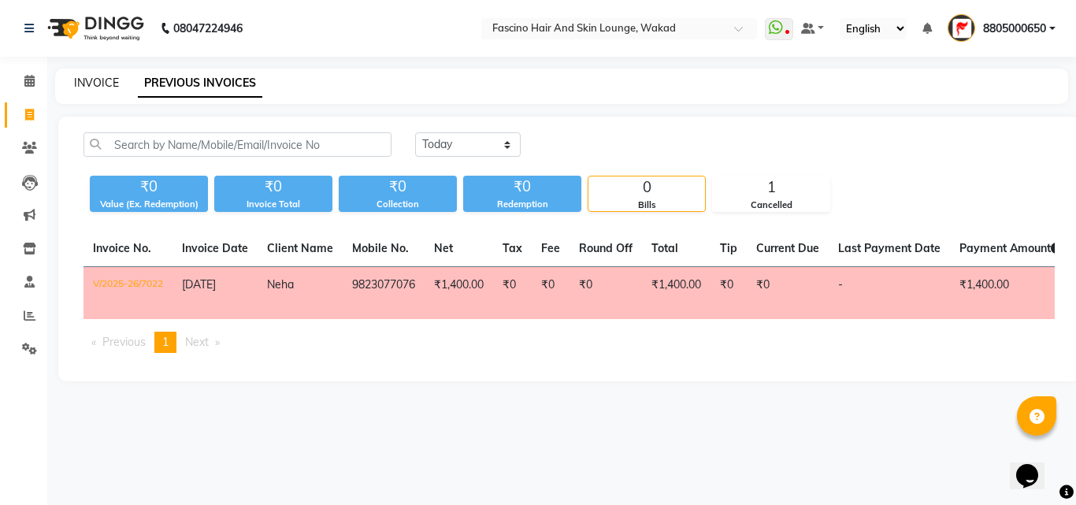
click at [94, 85] on link "INVOICE" at bounding box center [96, 83] width 45 height 14
select select "service"
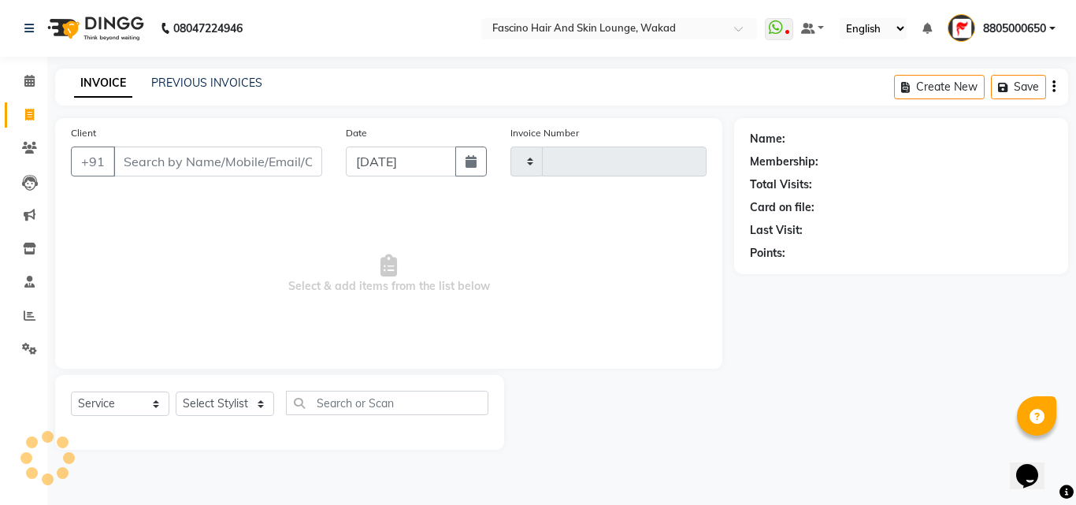
type input "7029"
select select "126"
click at [26, 324] on link "Reports" at bounding box center [24, 316] width 38 height 26
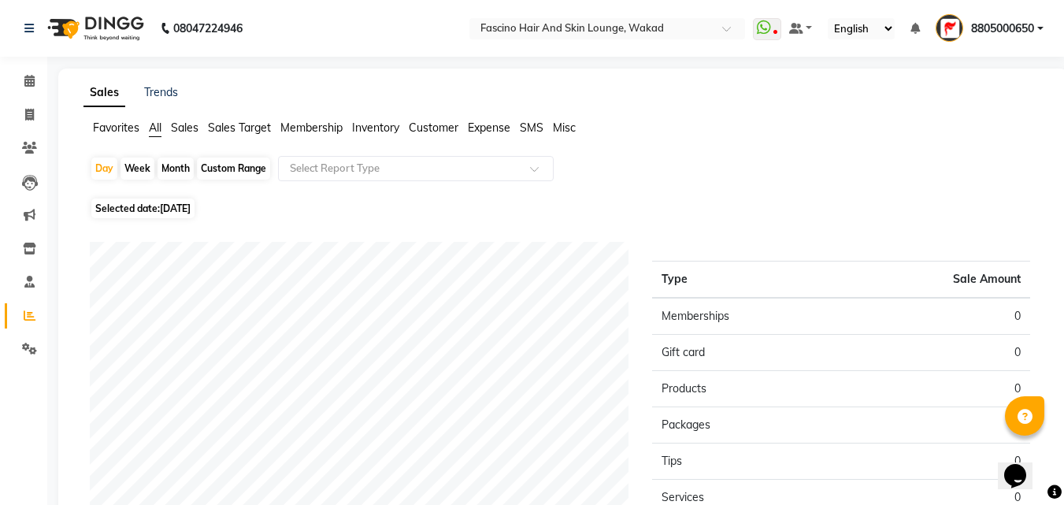
click at [175, 172] on div "Month" at bounding box center [175, 168] width 36 height 22
select select "9"
select select "2025"
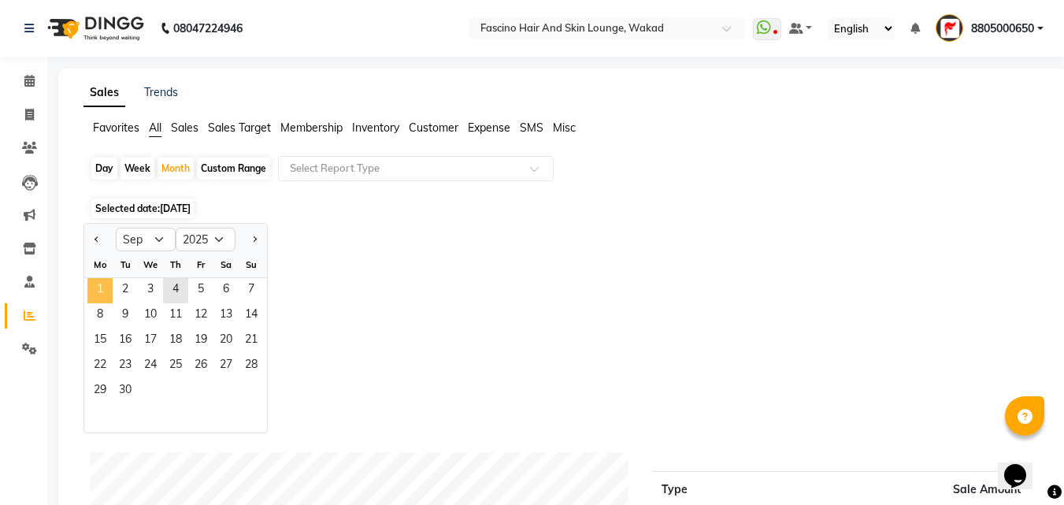
click at [106, 287] on span "1" at bounding box center [99, 290] width 25 height 25
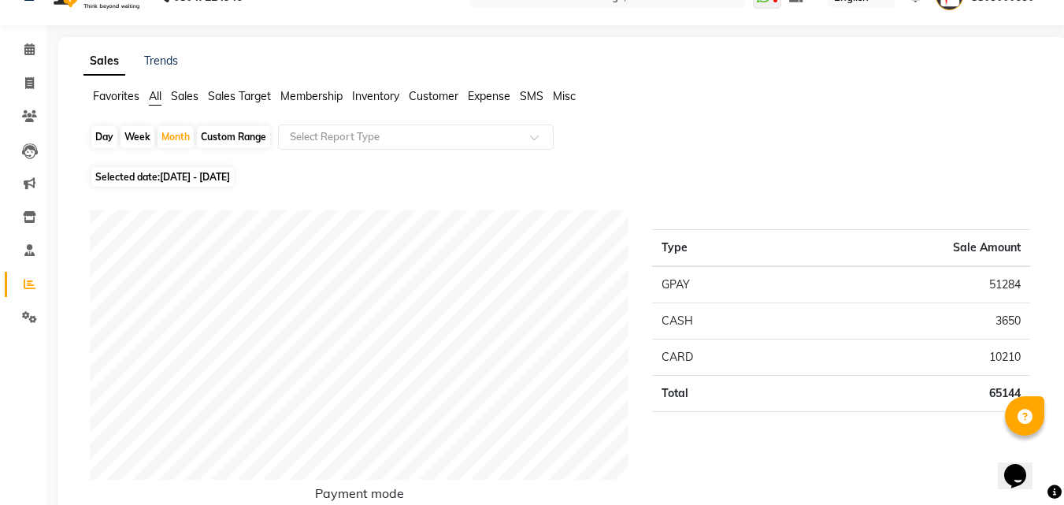
scroll to position [63, 0]
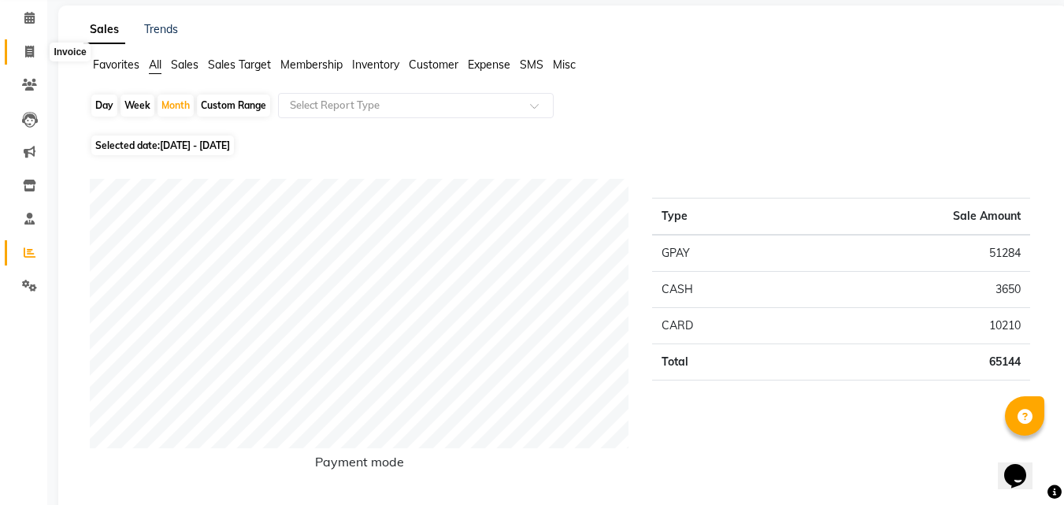
click at [38, 54] on span at bounding box center [30, 52] width 28 height 18
select select "126"
select select "service"
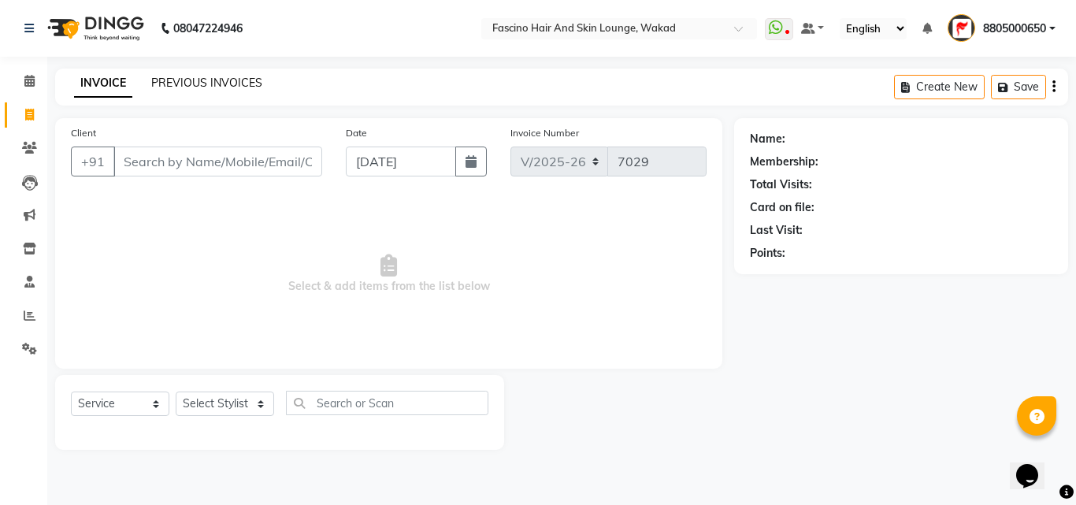
click at [184, 82] on link "PREVIOUS INVOICES" at bounding box center [206, 83] width 111 height 14
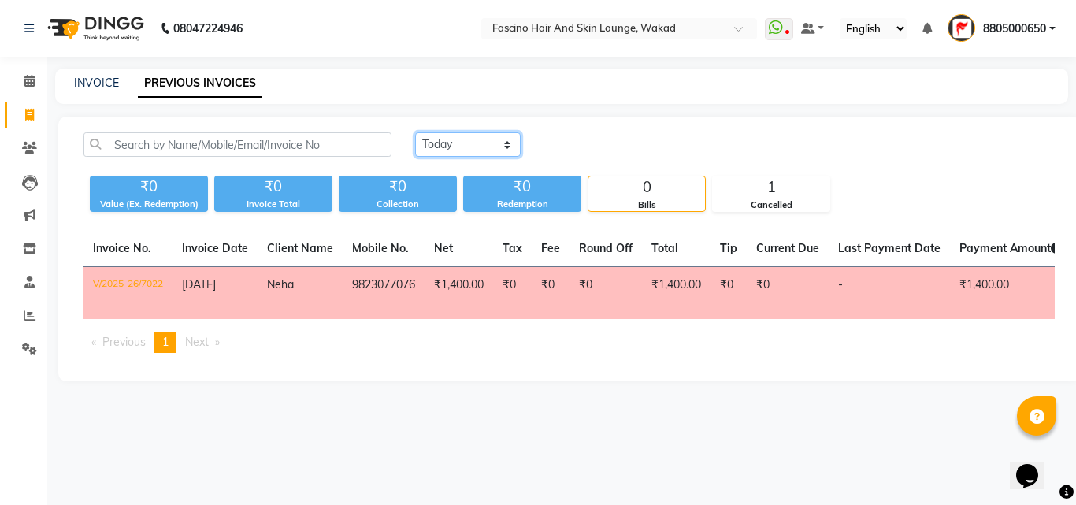
click at [446, 152] on select "[DATE] [DATE] Custom Range" at bounding box center [468, 144] width 106 height 24
select select "range"
click at [415, 132] on select "[DATE] [DATE] Custom Range" at bounding box center [468, 144] width 106 height 24
click at [111, 80] on link "INVOICE" at bounding box center [96, 83] width 45 height 14
select select "service"
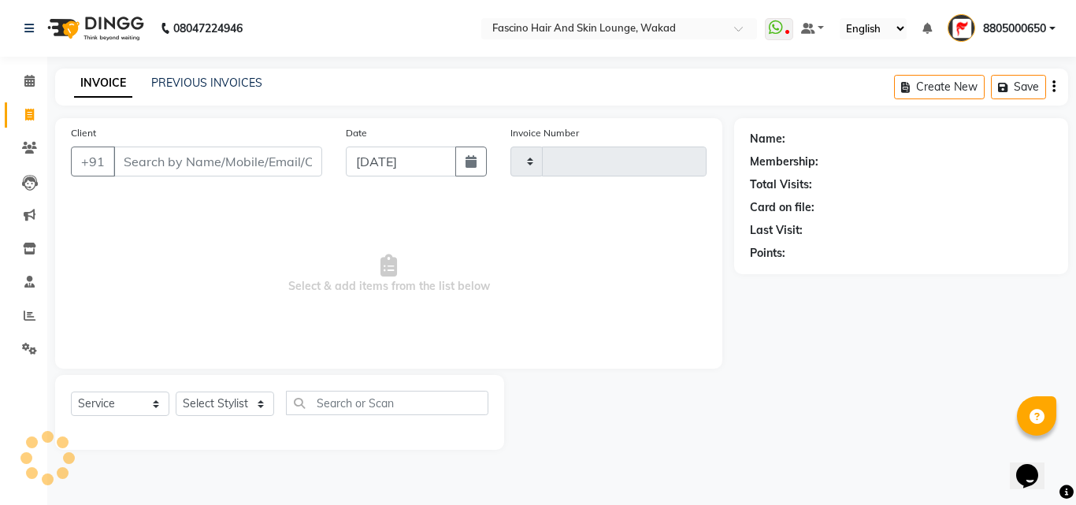
type input "7029"
select select "126"
click at [694, 245] on span "Select & add items from the list below" at bounding box center [388, 273] width 635 height 157
click at [269, 168] on input "Client" at bounding box center [217, 161] width 209 height 30
click at [710, 269] on div "Client +91 Date 04-09-2025 Invoice Number V/2025 V/2025-26 7029 Select & add it…" at bounding box center [388, 243] width 667 height 250
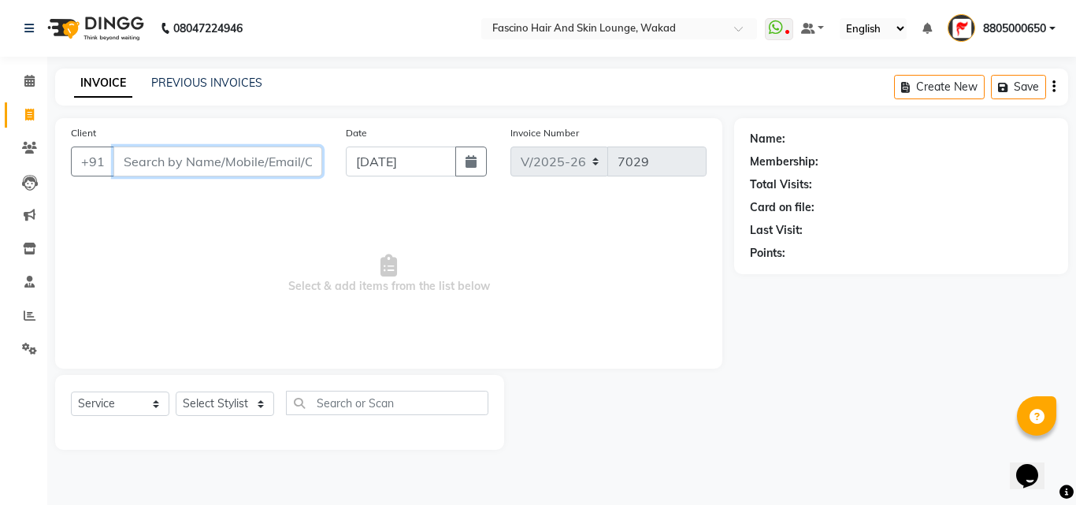
click at [239, 157] on input "Client" at bounding box center [217, 161] width 209 height 30
click at [30, 304] on link "Reports" at bounding box center [24, 316] width 38 height 26
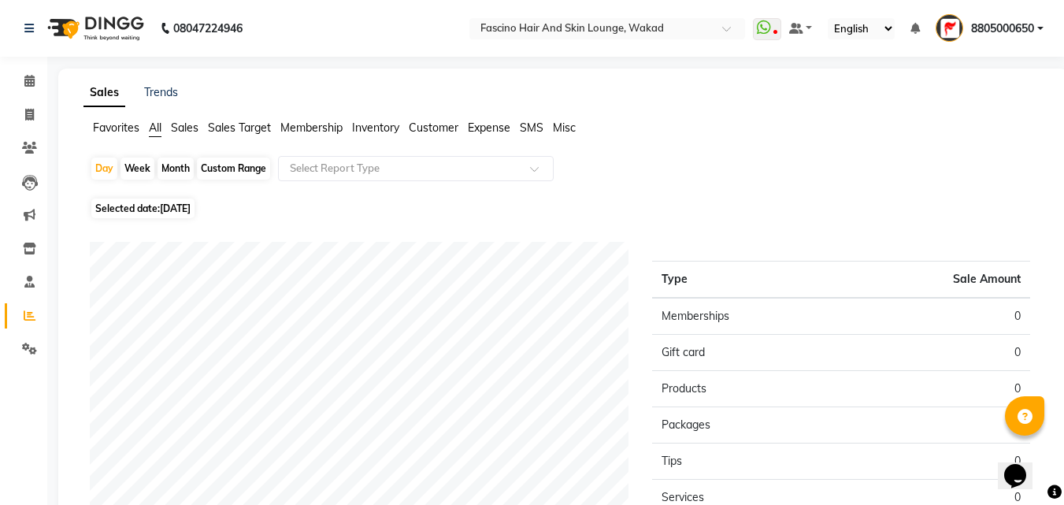
click at [175, 173] on div "Month" at bounding box center [175, 168] width 36 height 22
select select "9"
select select "2025"
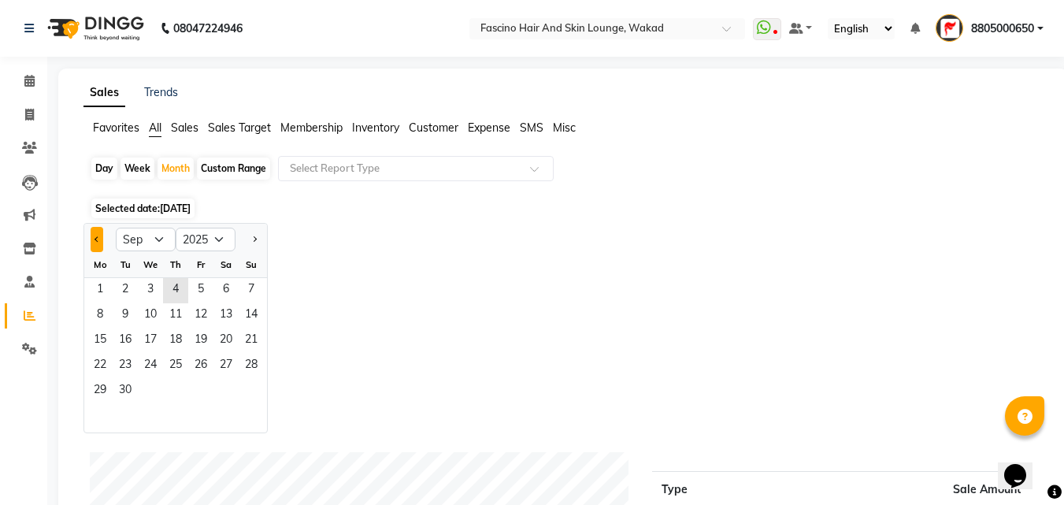
click at [94, 239] on span "Previous month" at bounding box center [97, 238] width 6 height 6
select select "8"
click at [199, 291] on span "1" at bounding box center [200, 290] width 25 height 25
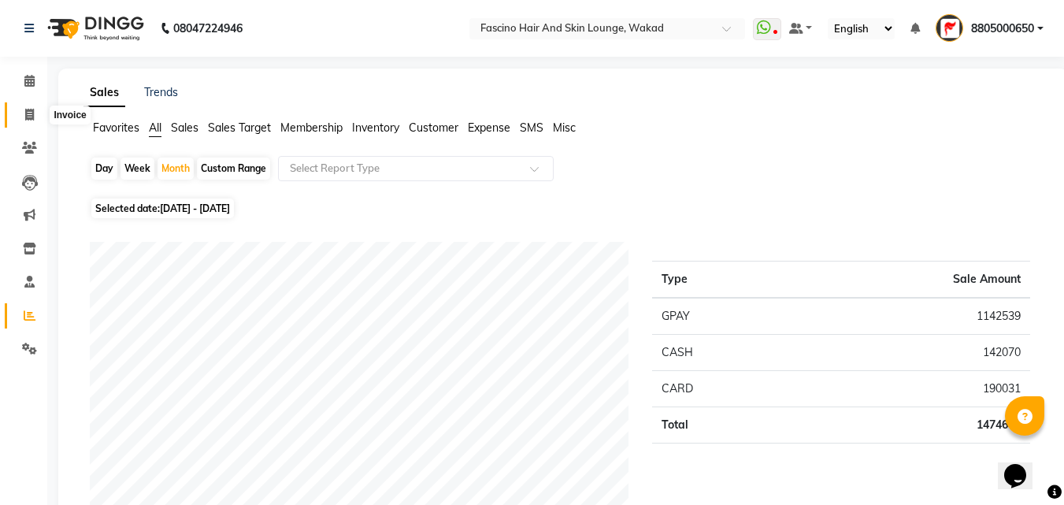
click at [25, 113] on icon at bounding box center [29, 115] width 9 height 12
select select "service"
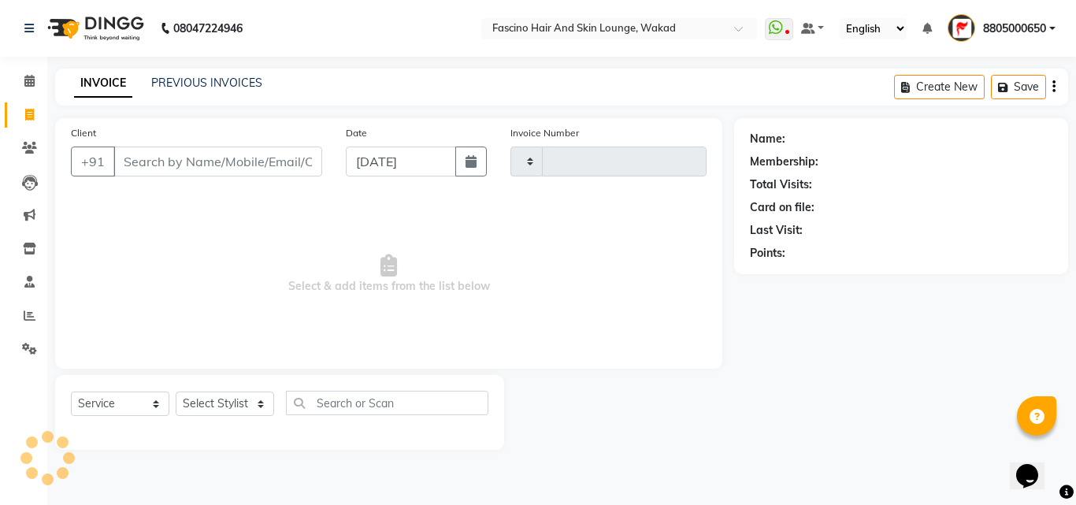
click at [145, 171] on input "Client" at bounding box center [217, 161] width 209 height 30
type input "7029"
select select "126"
drag, startPoint x: 649, startPoint y: 246, endPoint x: 574, endPoint y: 224, distance: 78.2
click at [649, 246] on span "Select & add items from the list below" at bounding box center [388, 273] width 635 height 157
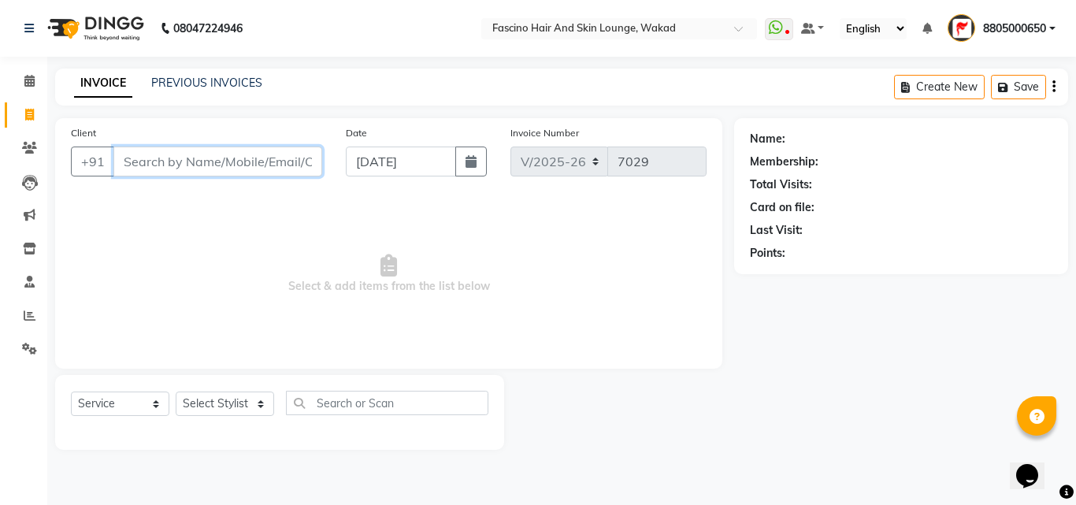
click at [220, 161] on input "Client" at bounding box center [217, 161] width 209 height 30
click at [206, 79] on link "PREVIOUS INVOICES" at bounding box center [206, 83] width 111 height 14
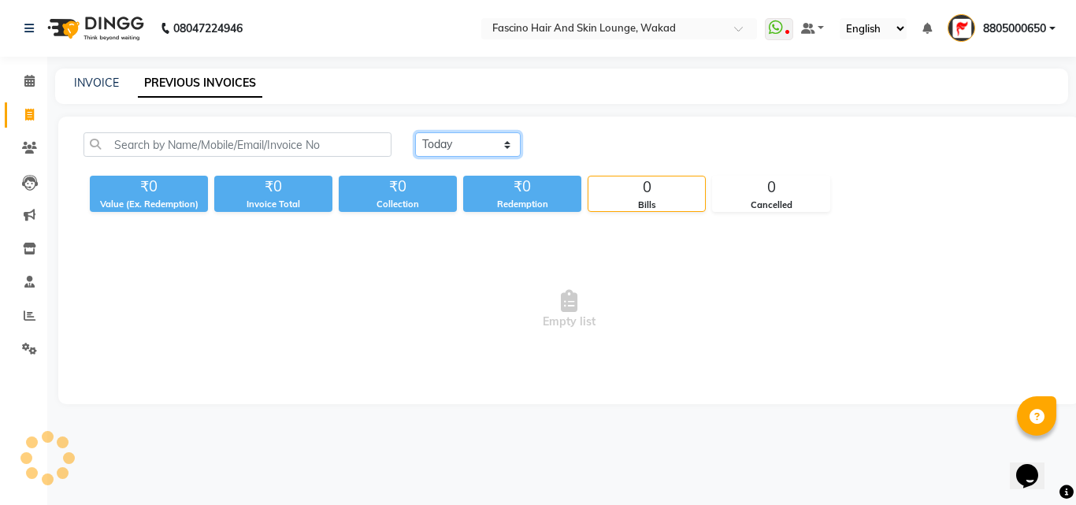
click at [450, 141] on select "[DATE] [DATE] Custom Range" at bounding box center [468, 144] width 106 height 24
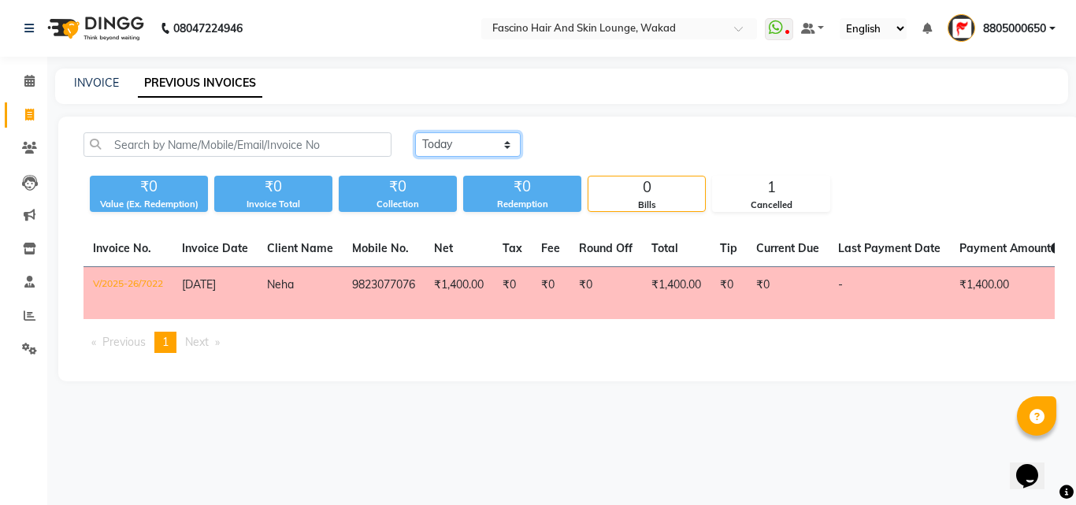
select select "[DATE]"
click at [415, 132] on select "[DATE] [DATE] Custom Range" at bounding box center [468, 144] width 106 height 24
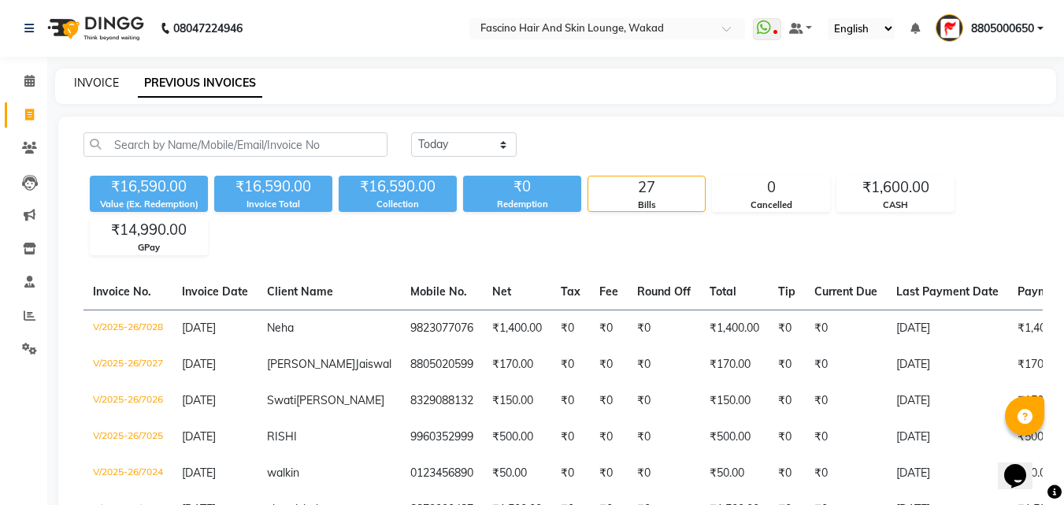
click at [105, 87] on link "INVOICE" at bounding box center [96, 83] width 45 height 14
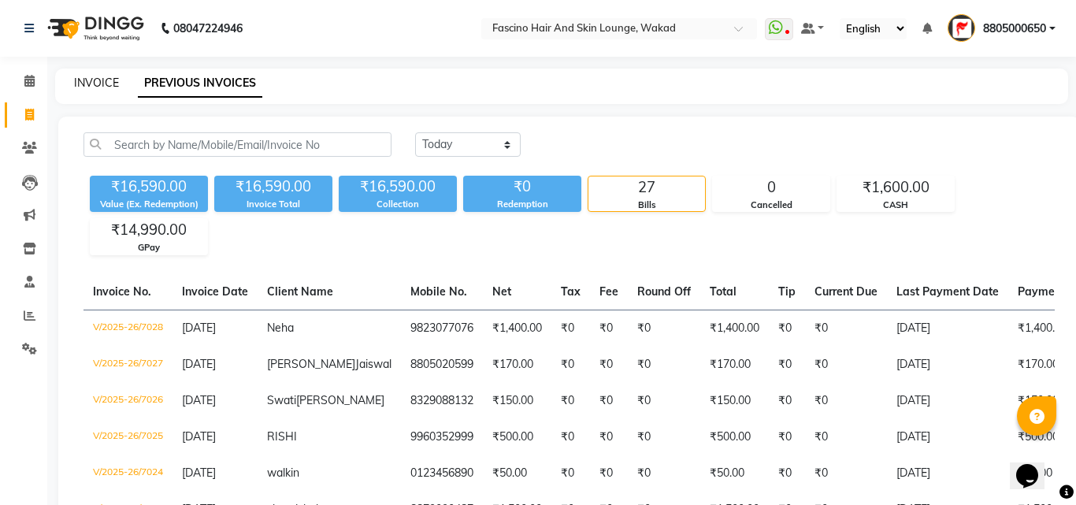
select select "126"
select select "service"
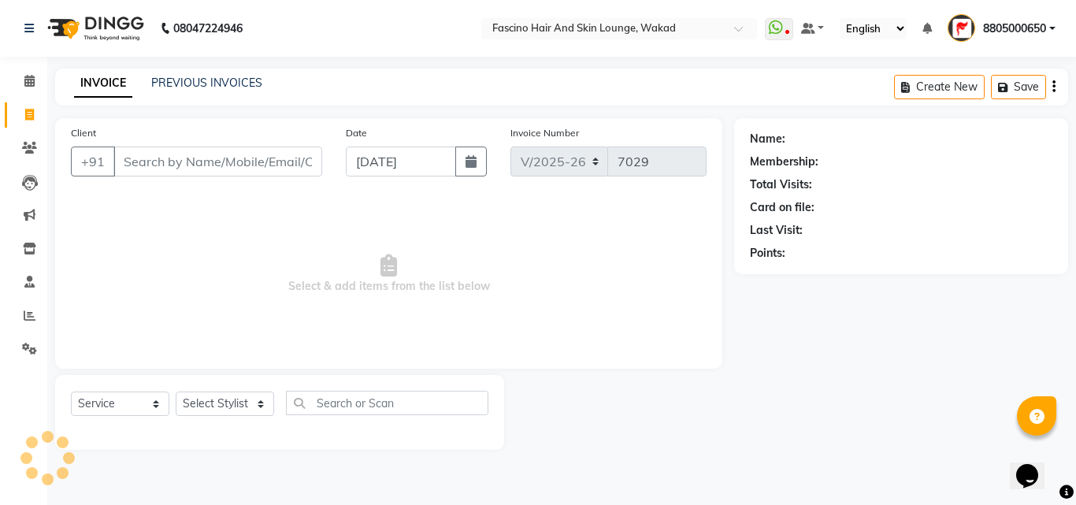
click at [173, 157] on input "Client" at bounding box center [217, 161] width 209 height 30
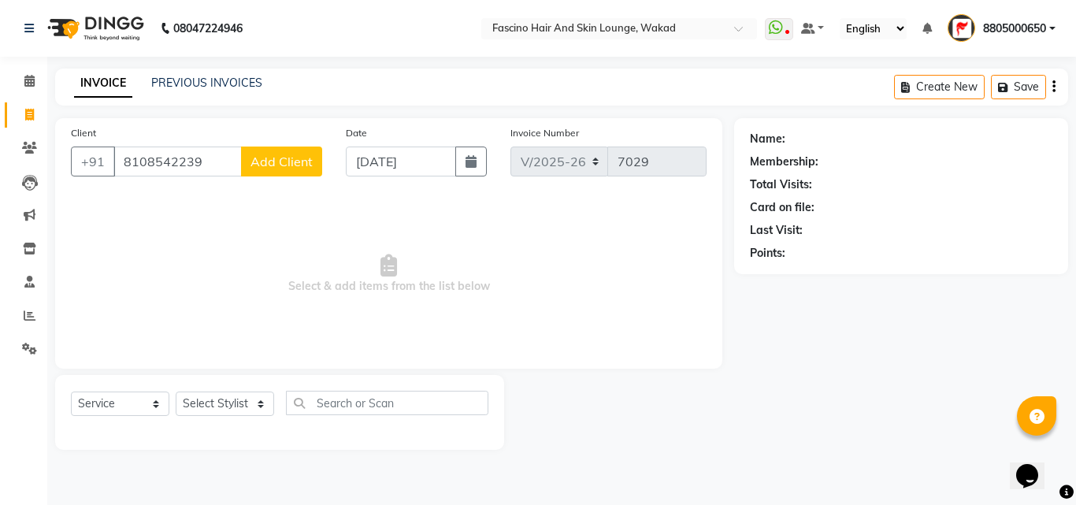
type input "8108542239"
click at [270, 172] on button "Add Client" at bounding box center [281, 161] width 81 height 30
select select "22"
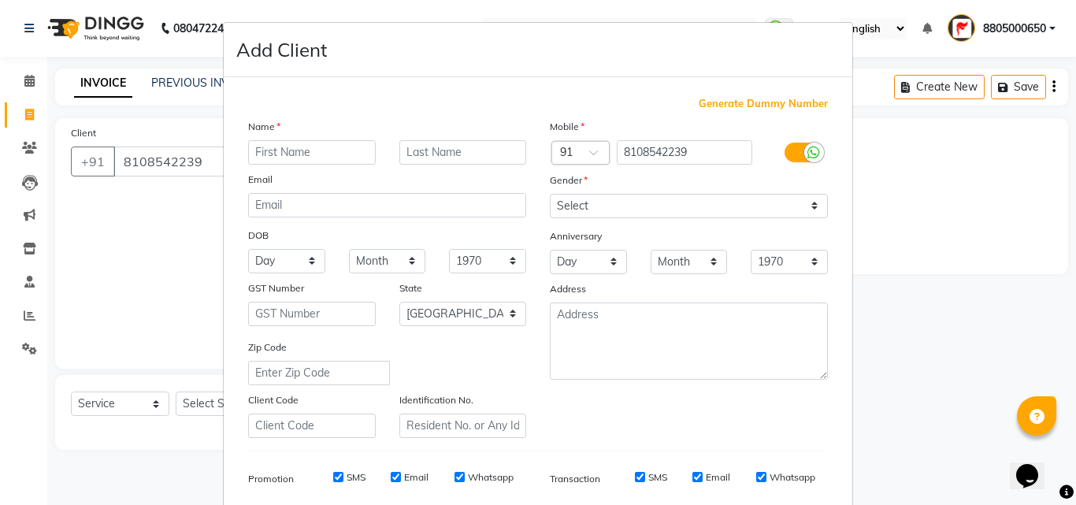
click at [298, 148] on input "text" at bounding box center [312, 152] width 128 height 24
type input "Rahul"
click at [570, 198] on select "Select [DEMOGRAPHIC_DATA] [DEMOGRAPHIC_DATA] Other Prefer Not To Say" at bounding box center [689, 206] width 278 height 24
select select "[DEMOGRAPHIC_DATA]"
click at [550, 194] on select "Select [DEMOGRAPHIC_DATA] [DEMOGRAPHIC_DATA] Other Prefer Not To Say" at bounding box center [689, 206] width 278 height 24
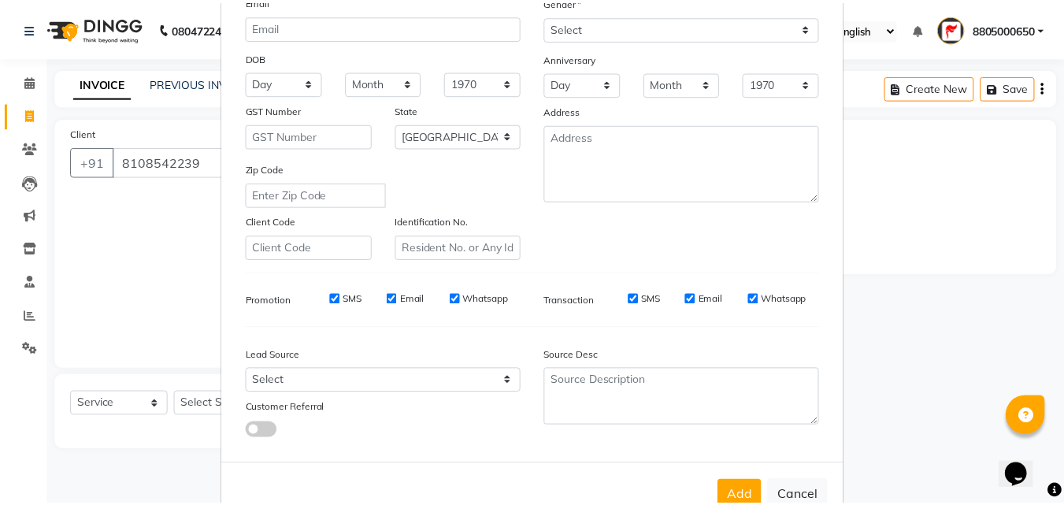
scroll to position [222, 0]
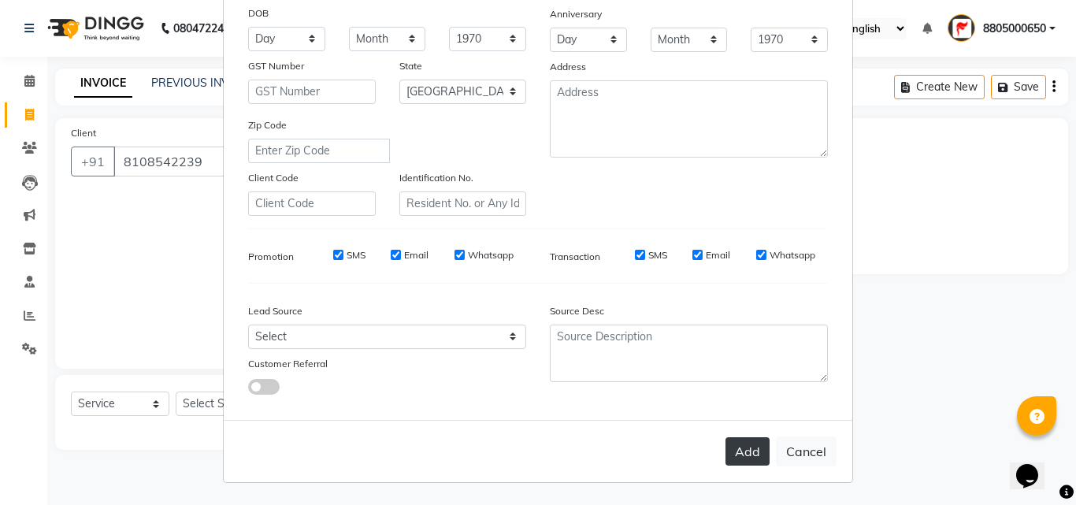
click at [739, 460] on button "Add" at bounding box center [747, 451] width 44 height 28
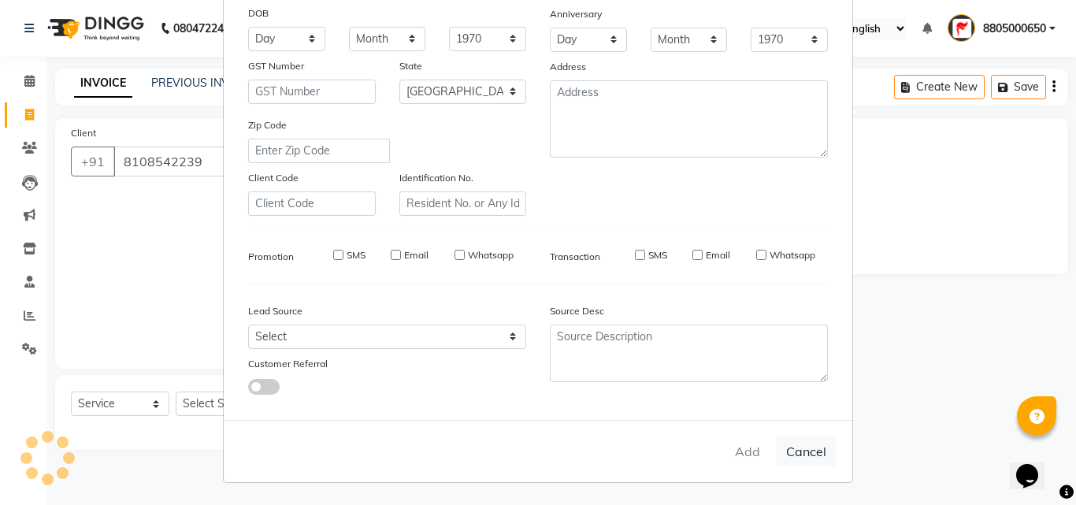
select select
select select "null"
select select
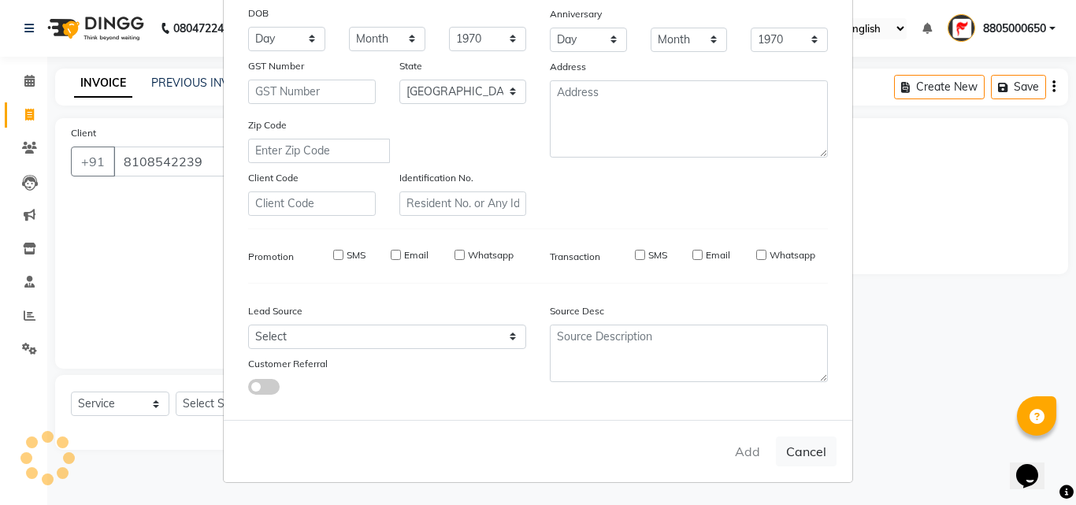
select select
checkbox input "false"
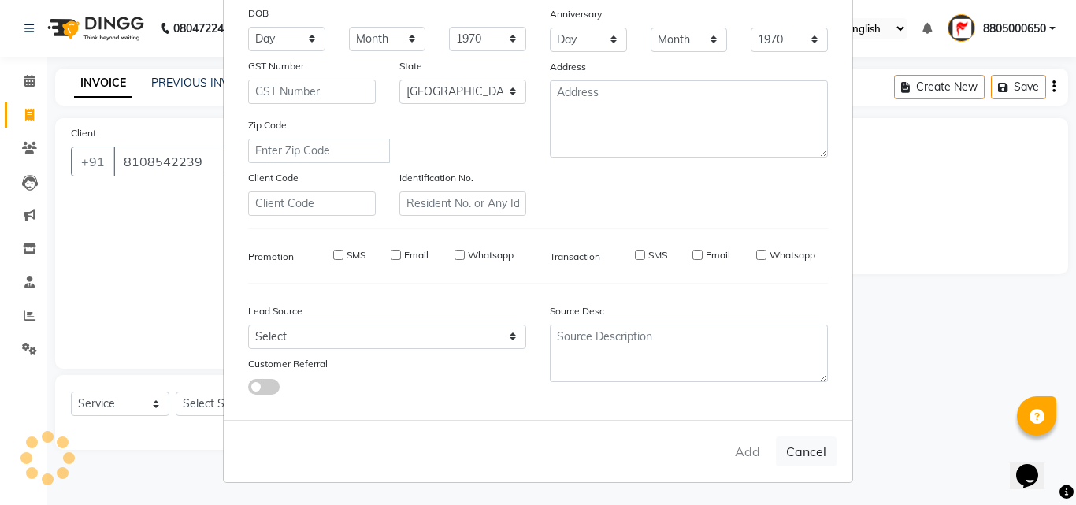
checkbox input "false"
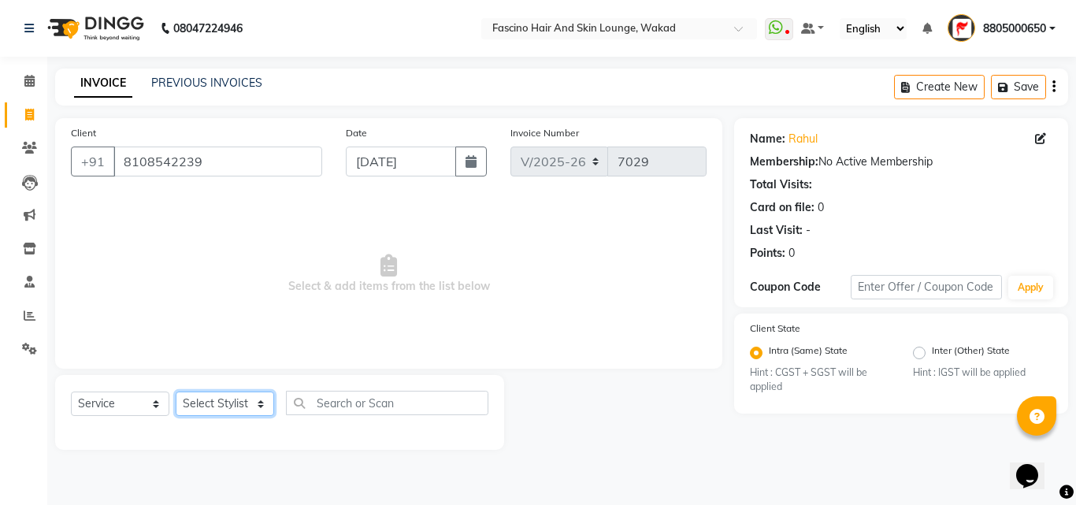
click at [261, 395] on select "Select Stylist 8805000650 Aarohi Chimu [PERSON_NAME] jh F1 Salon Ganesh F1 Gopa…" at bounding box center [225, 403] width 98 height 24
select select "32272"
click at [176, 391] on select "Select Stylist 8805000650 Aarohi Chimu [PERSON_NAME] jh F1 Salon Ganesh F1 Gopa…" at bounding box center [225, 403] width 98 height 24
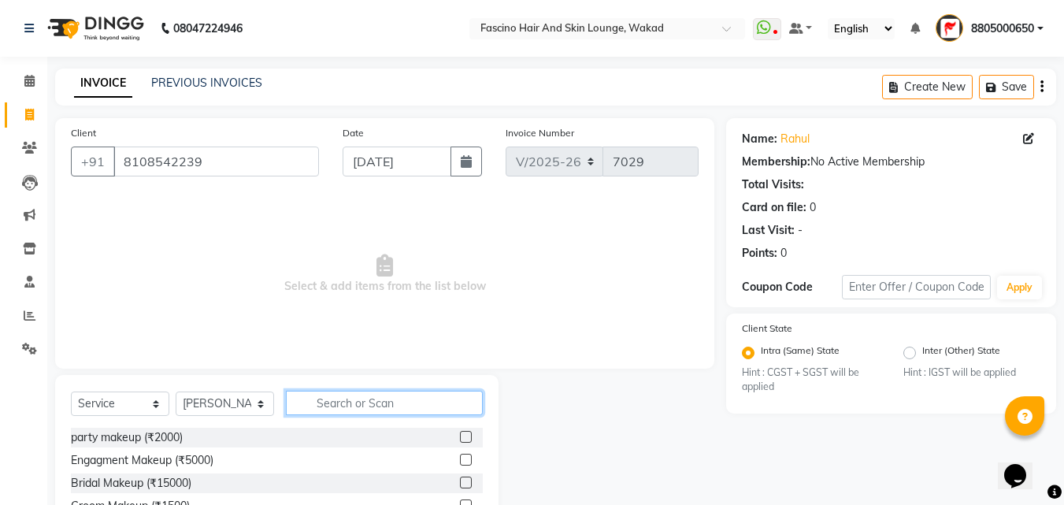
click at [337, 402] on input "text" at bounding box center [384, 403] width 197 height 24
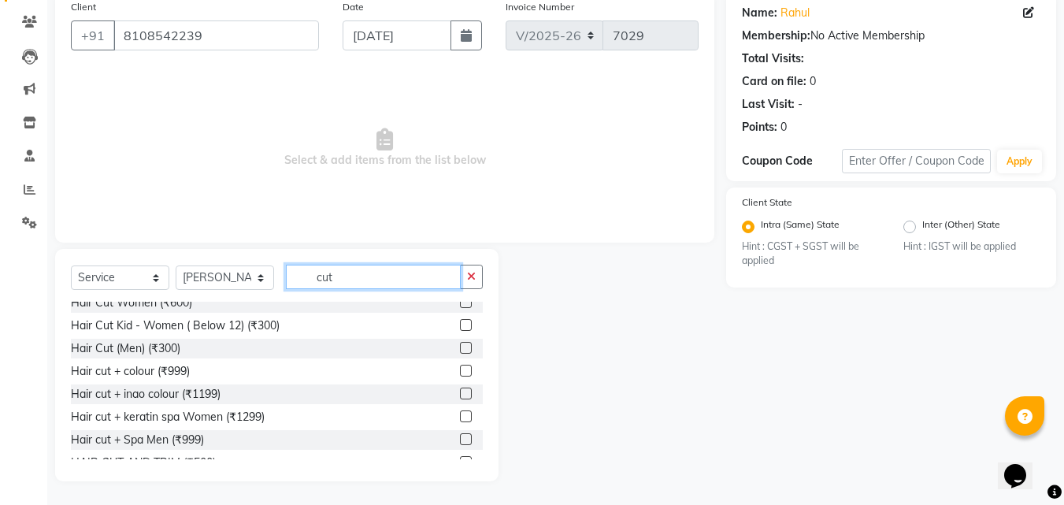
scroll to position [94, 0]
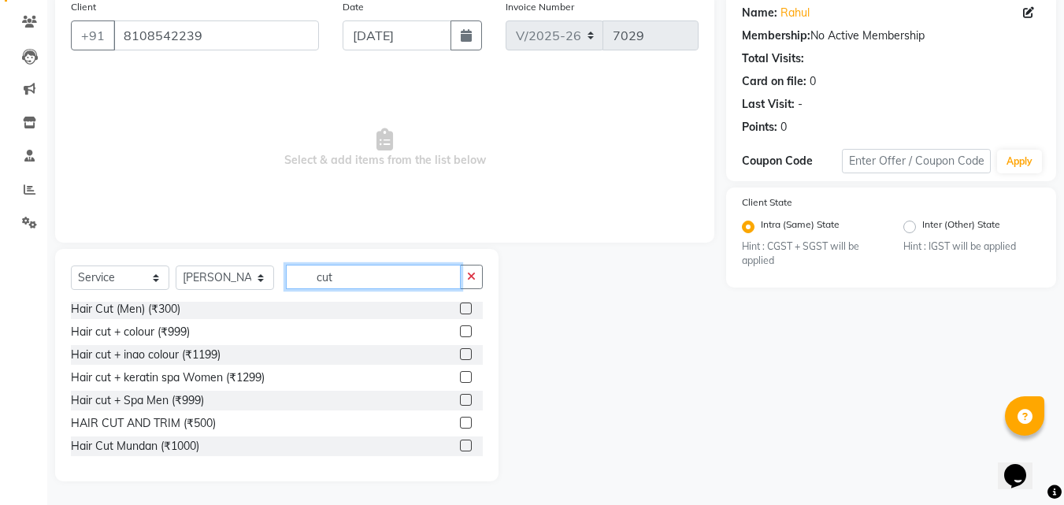
type input "cut"
click at [460, 423] on label at bounding box center [466, 423] width 12 height 12
click at [460, 423] on input "checkbox" at bounding box center [465, 423] width 10 height 10
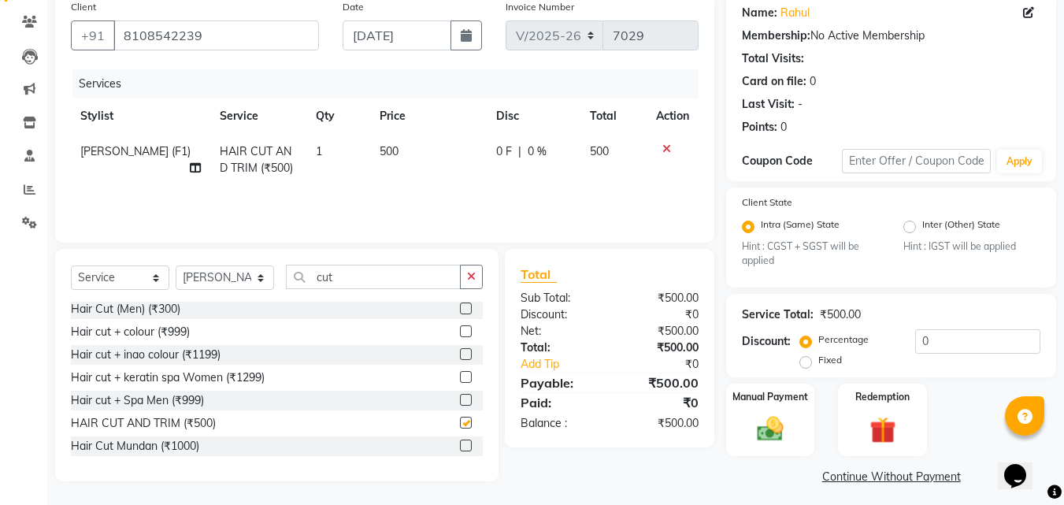
checkbox input "false"
click at [772, 441] on img at bounding box center [770, 428] width 44 height 31
click at [925, 475] on span "CARD" at bounding box center [936, 478] width 34 height 18
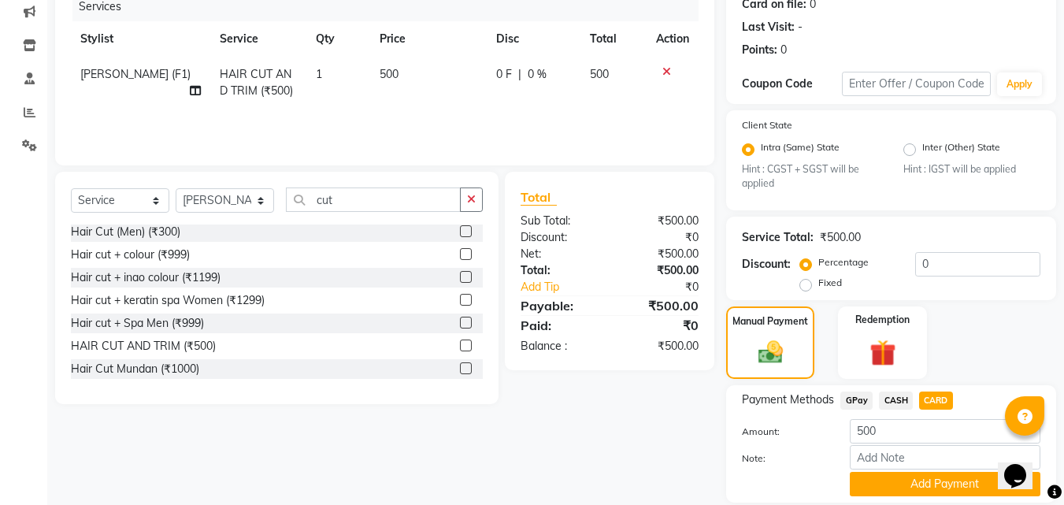
scroll to position [257, 0]
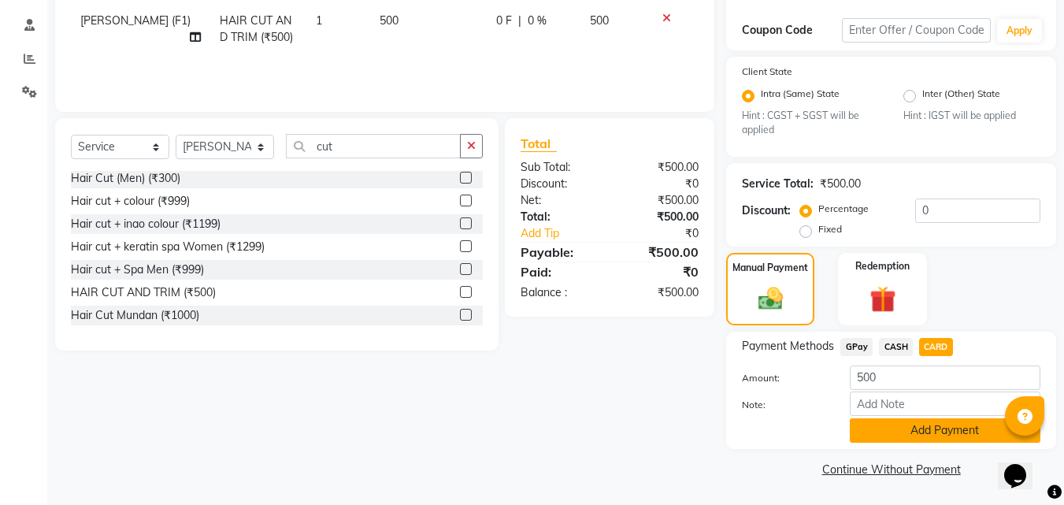
click at [985, 420] on button "Add Payment" at bounding box center [945, 430] width 191 height 24
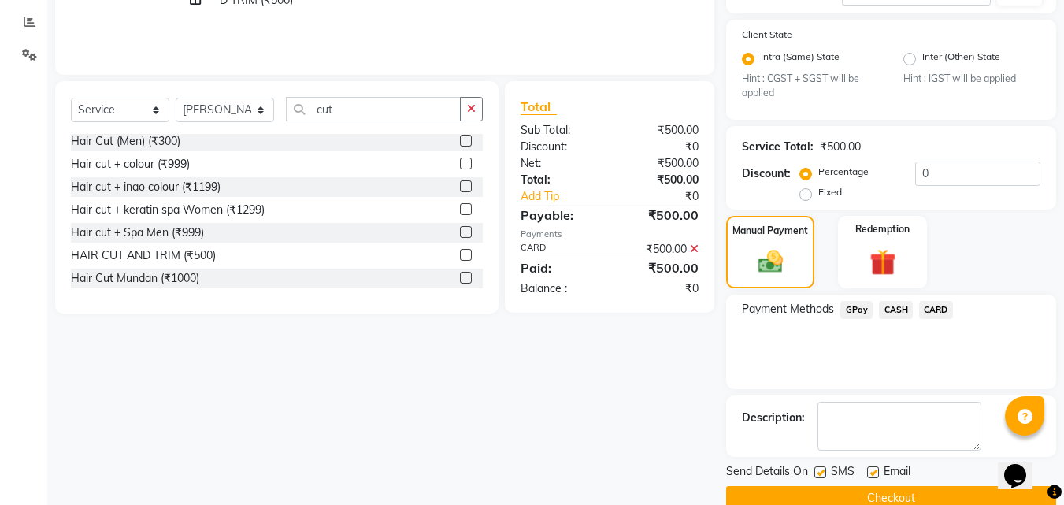
scroll to position [323, 0]
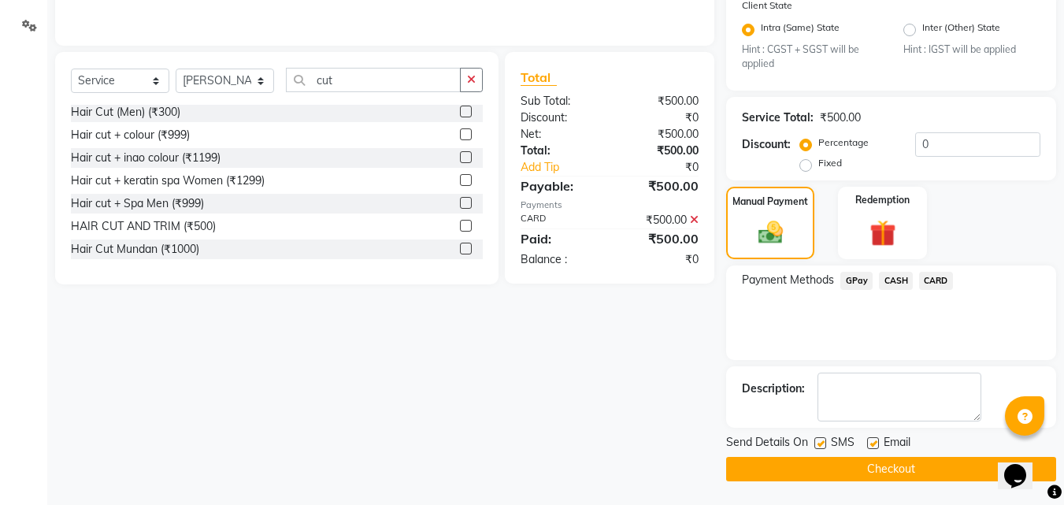
click at [820, 443] on label at bounding box center [820, 443] width 12 height 12
click at [820, 443] on input "checkbox" at bounding box center [819, 444] width 10 height 10
checkbox input "false"
click at [795, 464] on button "Checkout" at bounding box center [891, 469] width 330 height 24
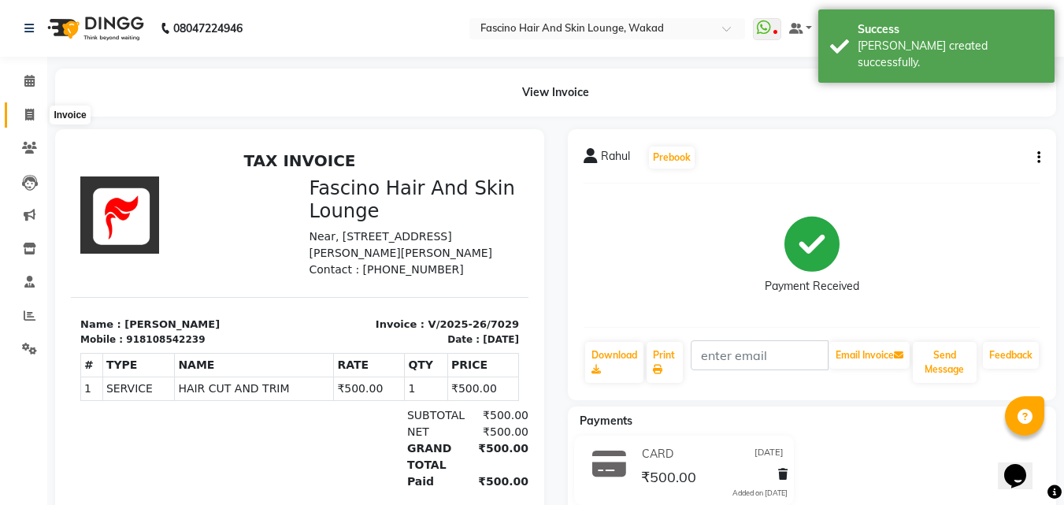
click at [34, 113] on icon at bounding box center [29, 115] width 9 height 12
select select "126"
select select "service"
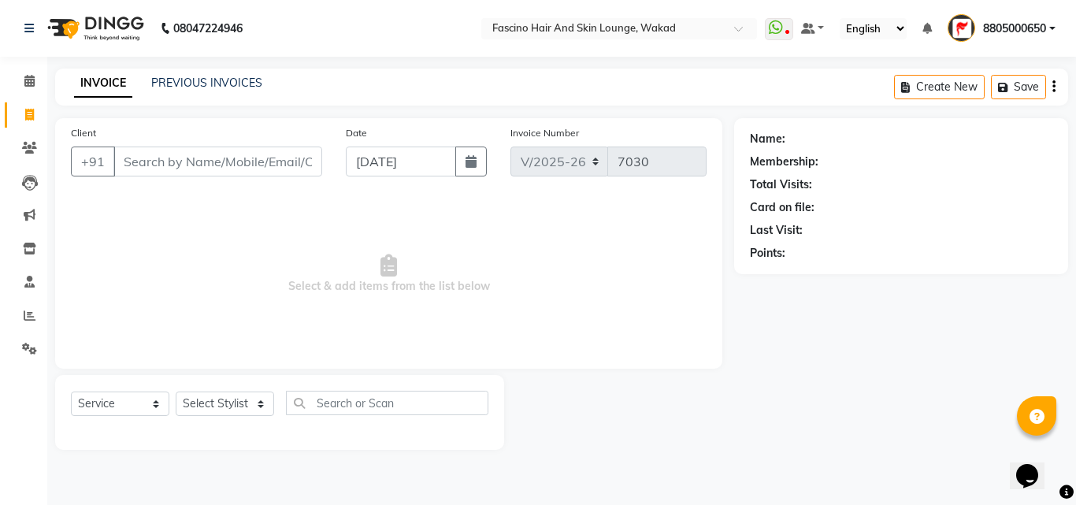
click at [400, 217] on span "Select & add items from the list below" at bounding box center [388, 273] width 635 height 157
click at [610, 261] on span "Select & add items from the list below" at bounding box center [388, 273] width 635 height 157
click at [255, 169] on input "Client" at bounding box center [217, 161] width 209 height 30
click at [214, 161] on input "8888082657" at bounding box center [177, 161] width 128 height 30
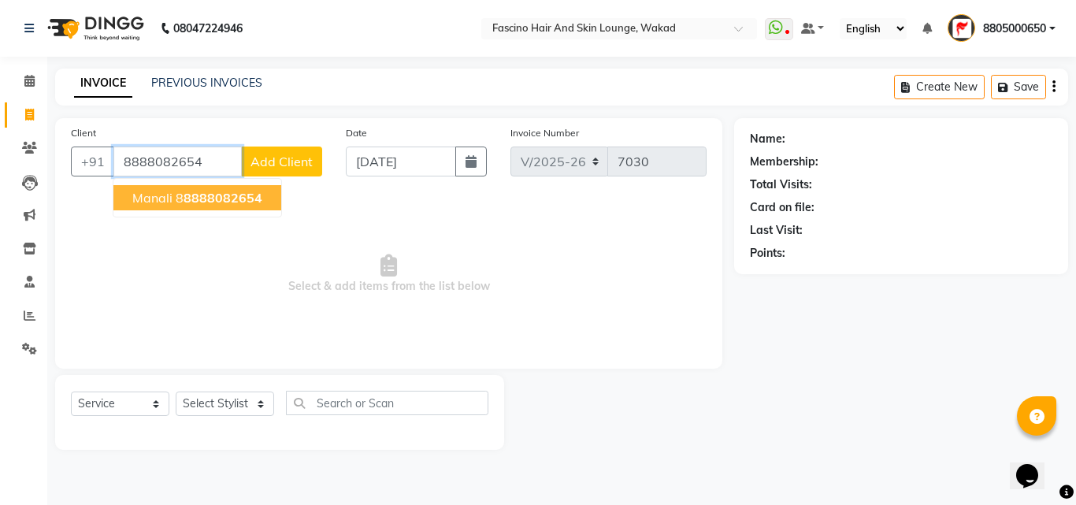
click at [199, 189] on button "Manali 8 8888082654" at bounding box center [197, 197] width 168 height 25
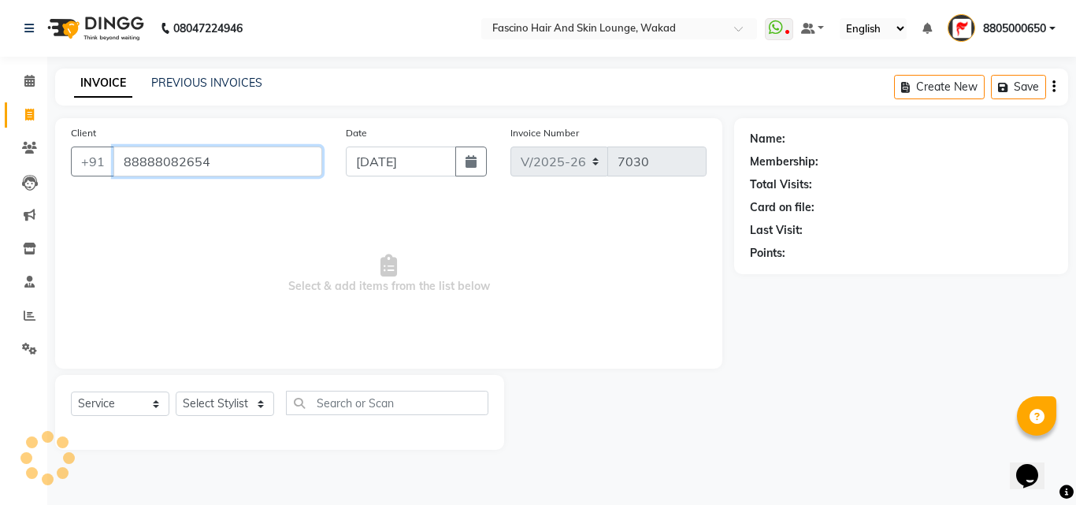
type input "88888082654"
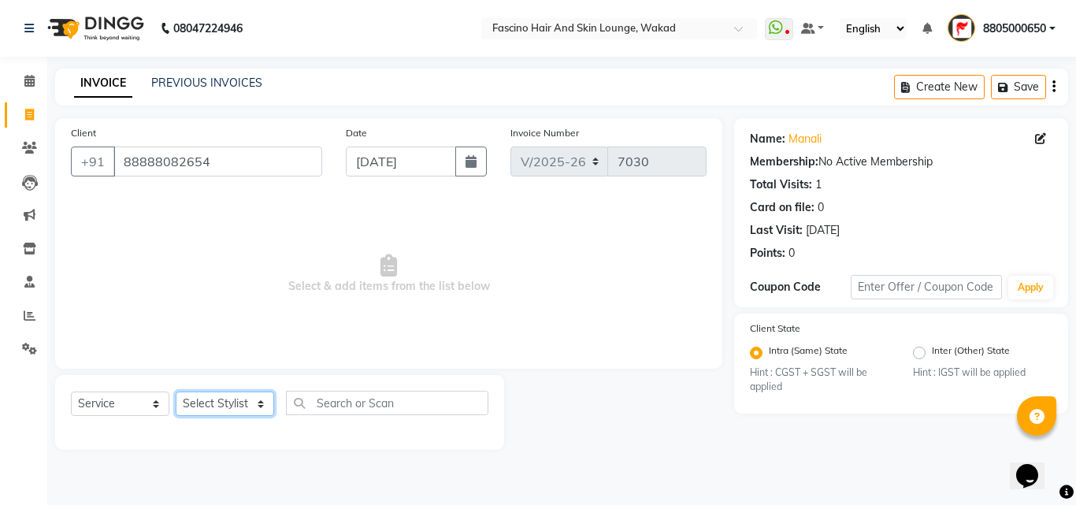
click at [222, 405] on select "Select Stylist 8805000650 Aarohi Chimu [PERSON_NAME] jh F1 Salon Ganesh F1 Gopa…" at bounding box center [225, 403] width 98 height 24
select select "83546"
click at [176, 391] on select "Select Stylist 8805000650 Aarohi Chimu [PERSON_NAME] jh F1 Salon Ganesh F1 Gopa…" at bounding box center [225, 403] width 98 height 24
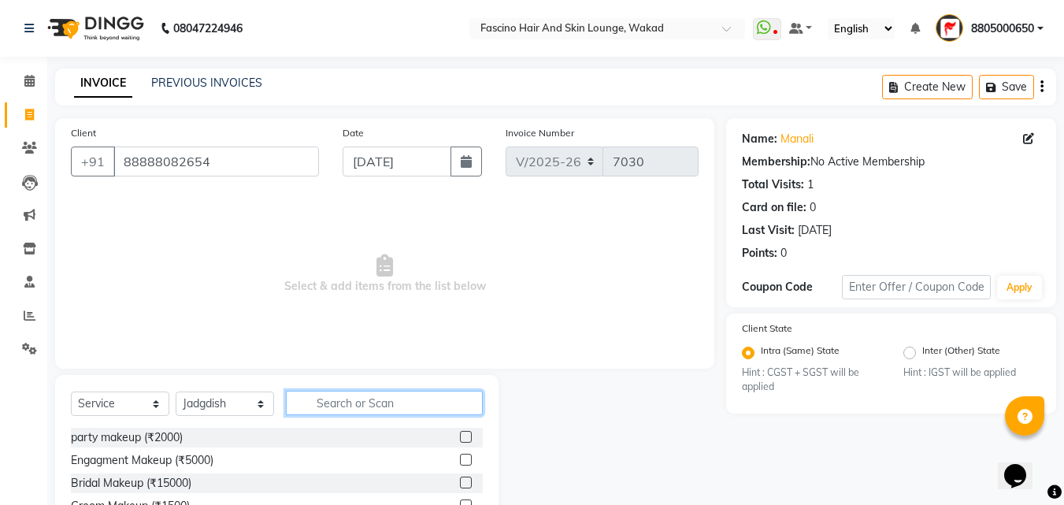
click at [328, 397] on input "text" at bounding box center [384, 403] width 197 height 24
type input "blow"
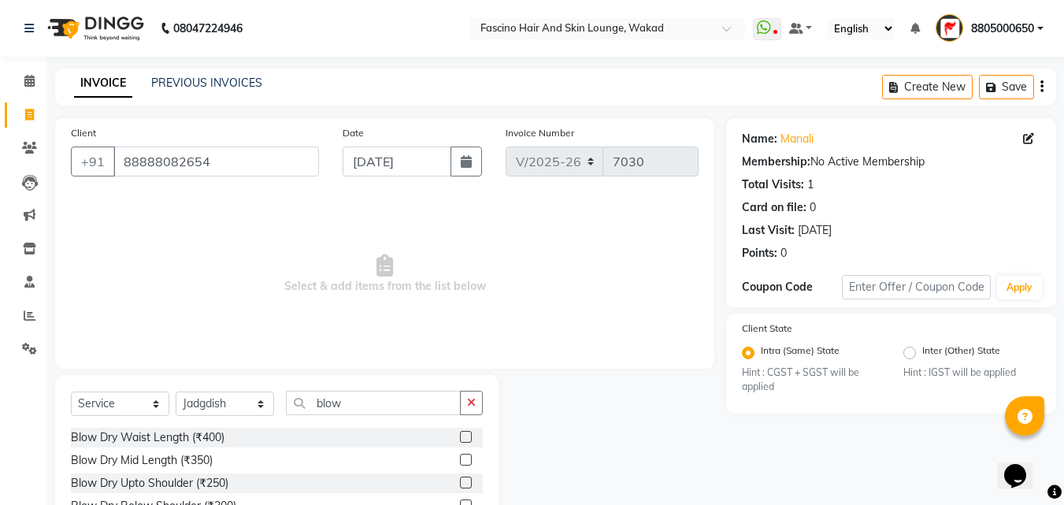
click at [466, 437] on label at bounding box center [466, 437] width 12 height 12
click at [466, 437] on input "checkbox" at bounding box center [465, 437] width 10 height 10
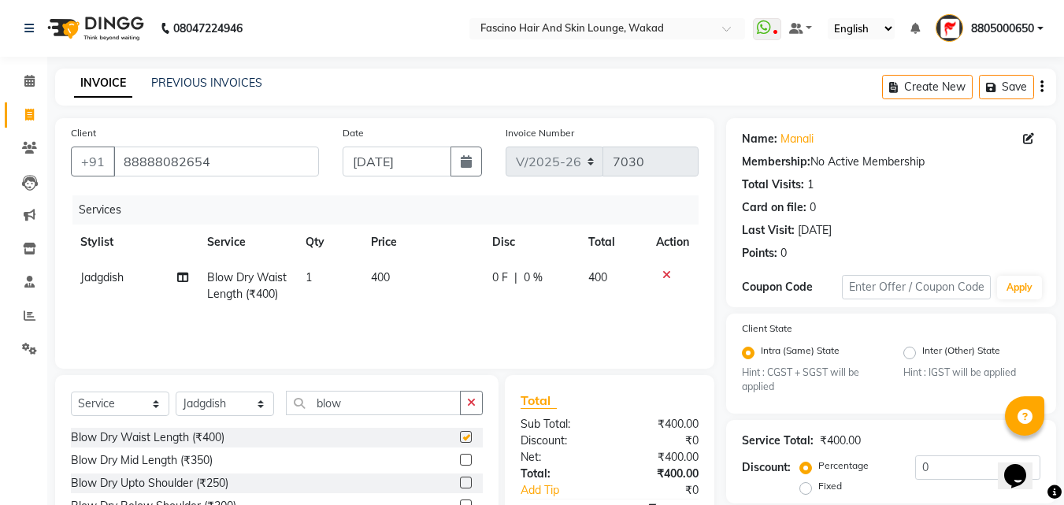
checkbox input "false"
drag, startPoint x: 467, startPoint y: 460, endPoint x: 457, endPoint y: 454, distance: 11.6
click at [467, 461] on label at bounding box center [466, 460] width 12 height 12
click at [467, 461] on input "checkbox" at bounding box center [465, 460] width 10 height 10
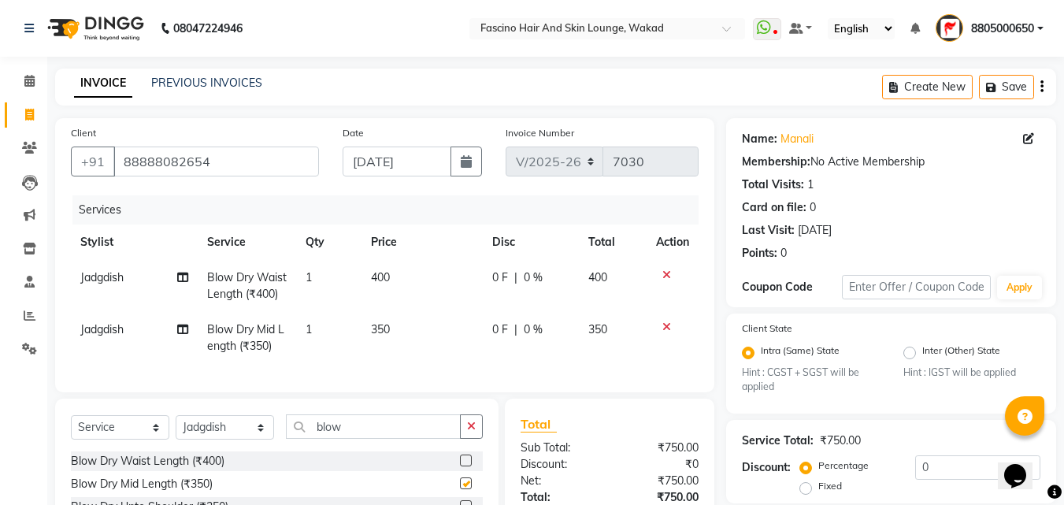
checkbox input "false"
click at [662, 274] on icon at bounding box center [666, 274] width 9 height 11
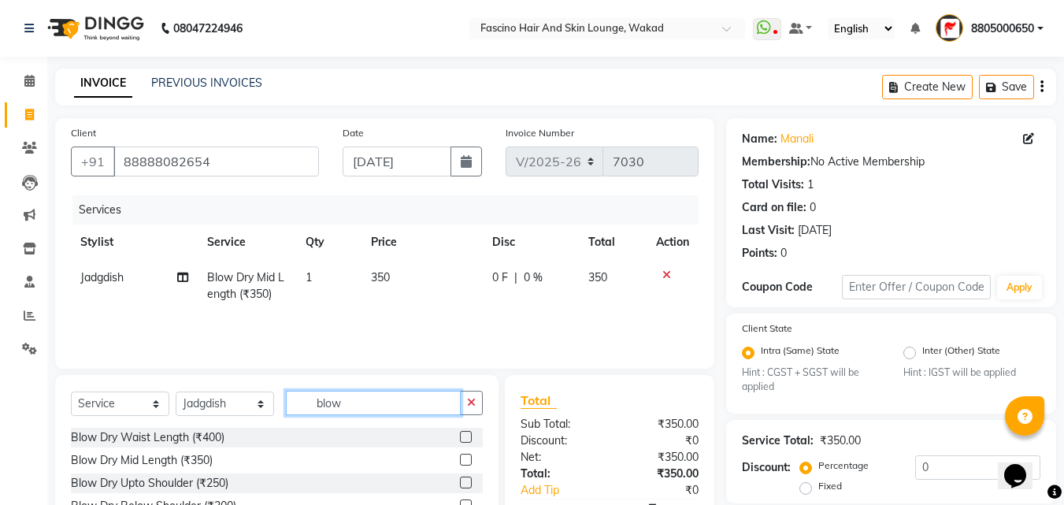
click at [396, 402] on input "blow" at bounding box center [373, 403] width 175 height 24
type input "b"
type input "wash"
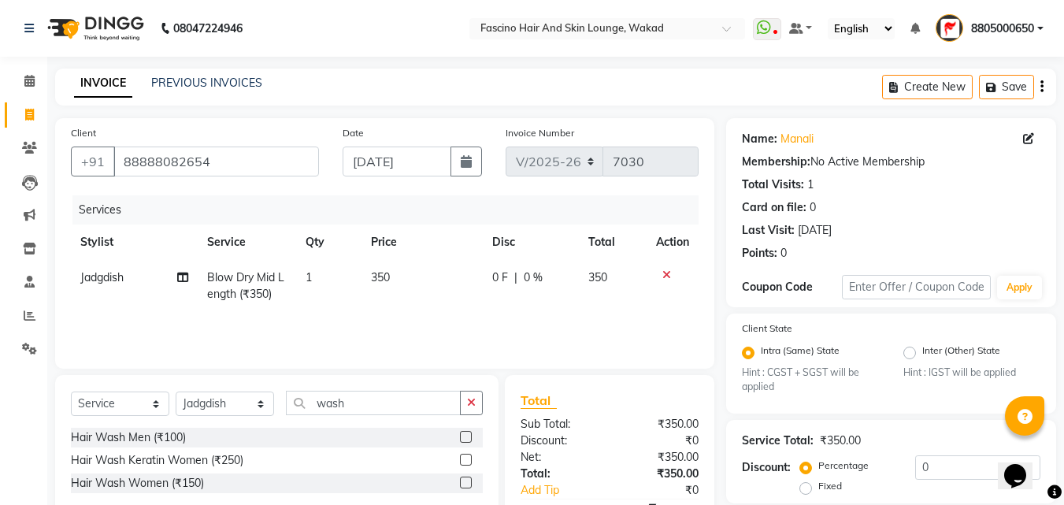
click at [465, 480] on label at bounding box center [466, 482] width 12 height 12
click at [465, 480] on input "checkbox" at bounding box center [465, 483] width 10 height 10
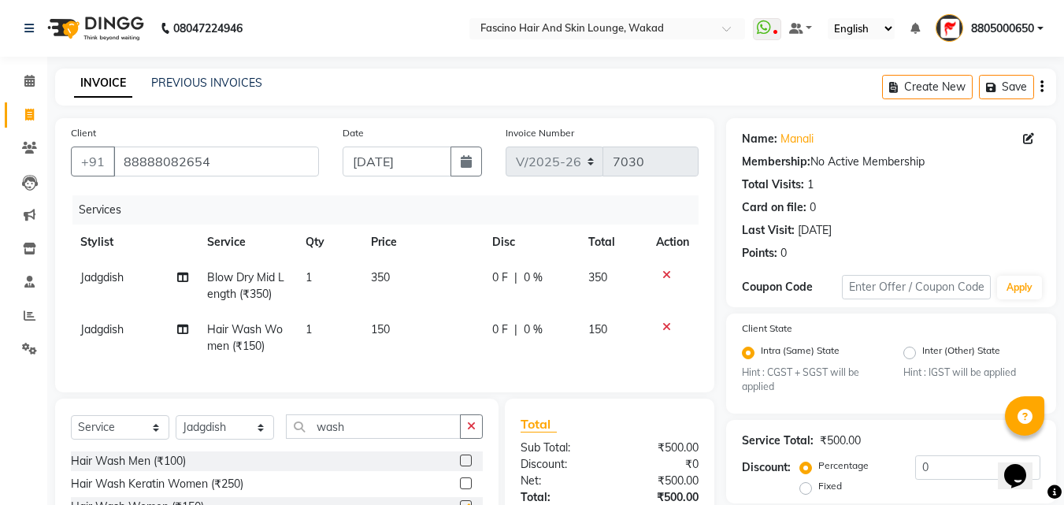
checkbox input "false"
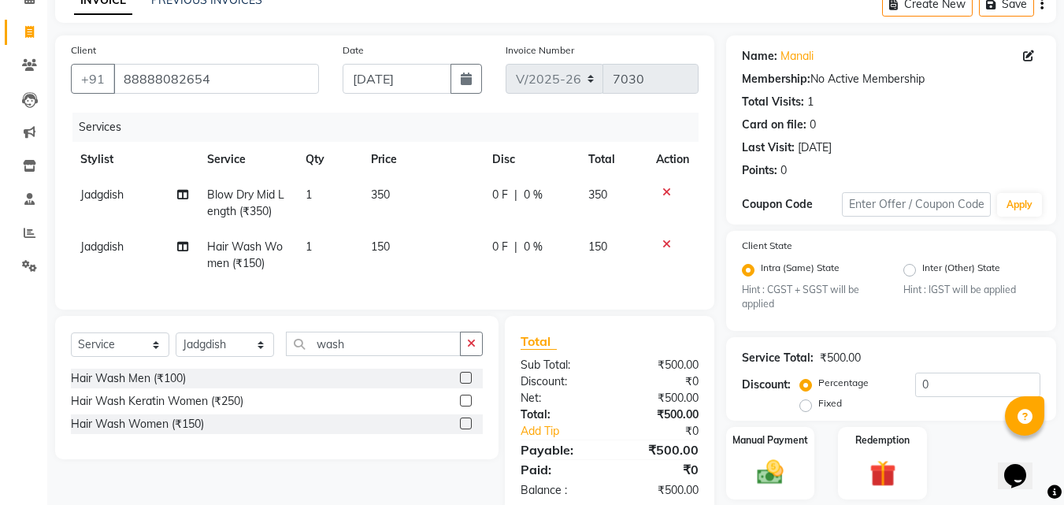
scroll to position [133, 0]
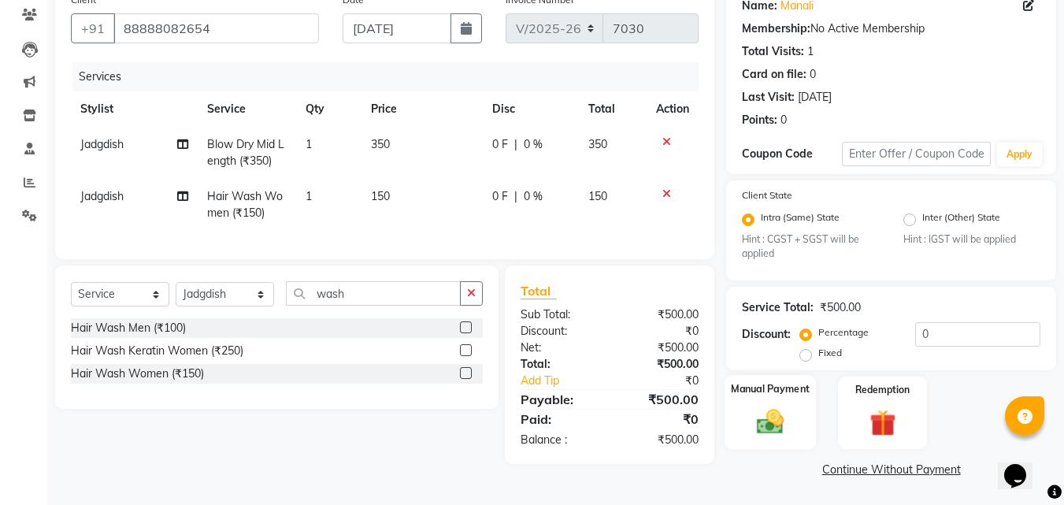
click at [782, 409] on img at bounding box center [770, 421] width 44 height 31
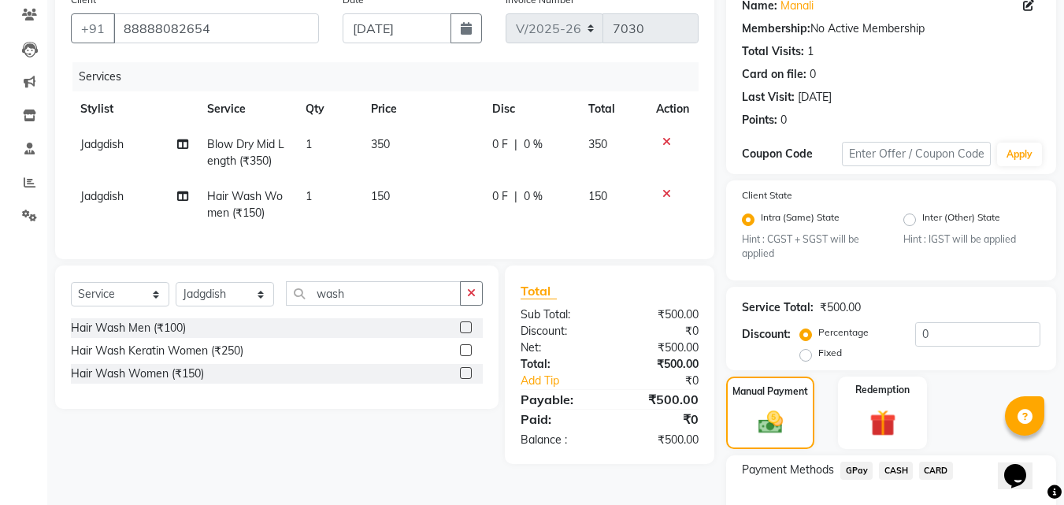
click at [890, 469] on span "CASH" at bounding box center [896, 470] width 34 height 18
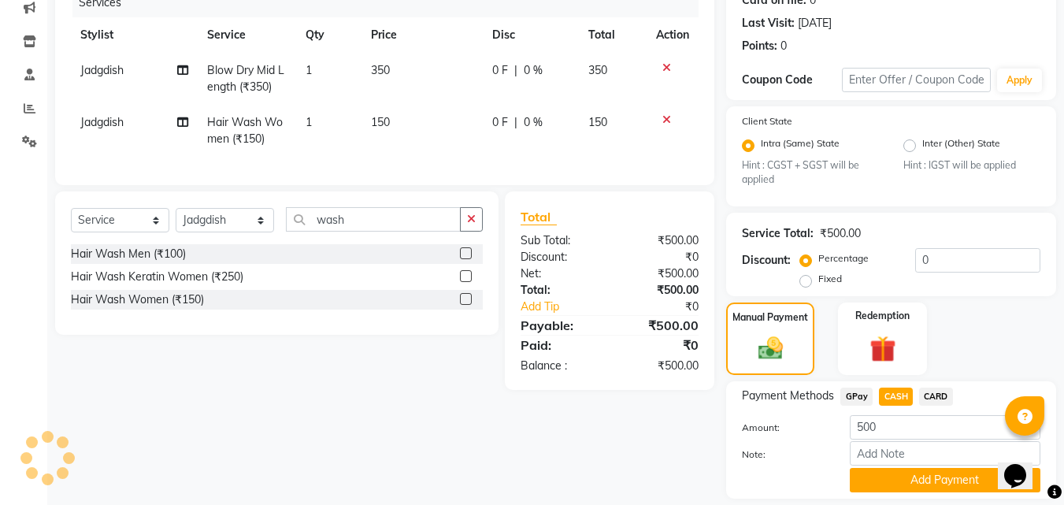
scroll to position [257, 0]
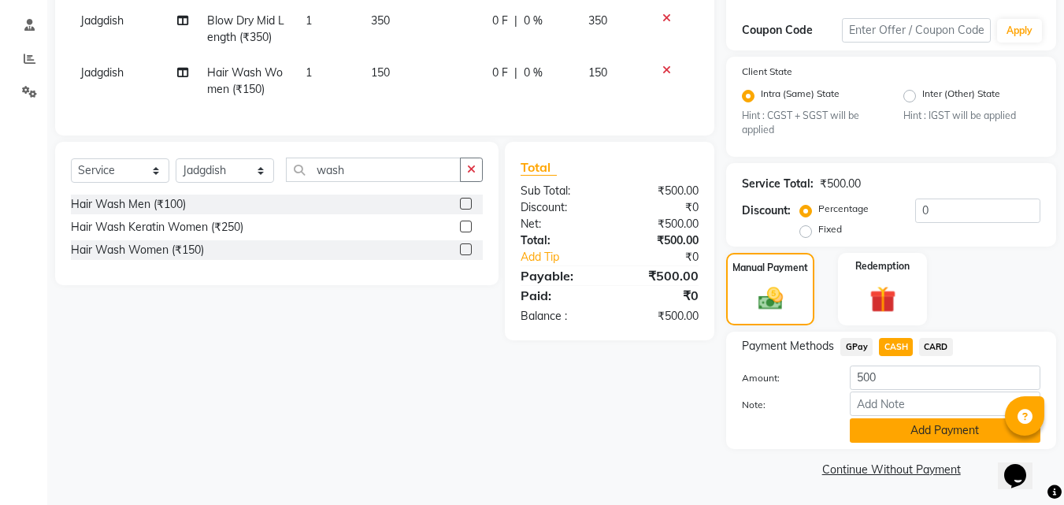
click at [964, 435] on button "Add Payment" at bounding box center [945, 430] width 191 height 24
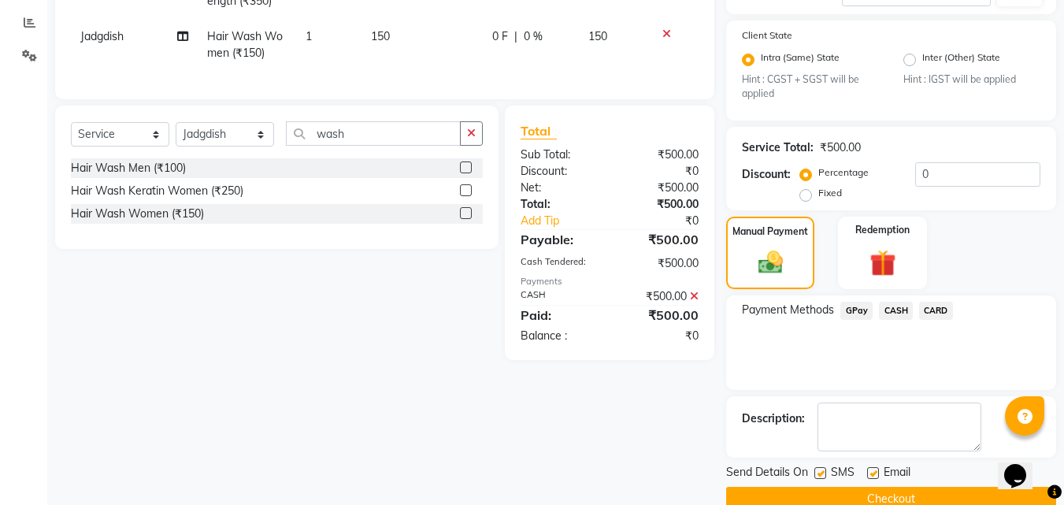
scroll to position [323, 0]
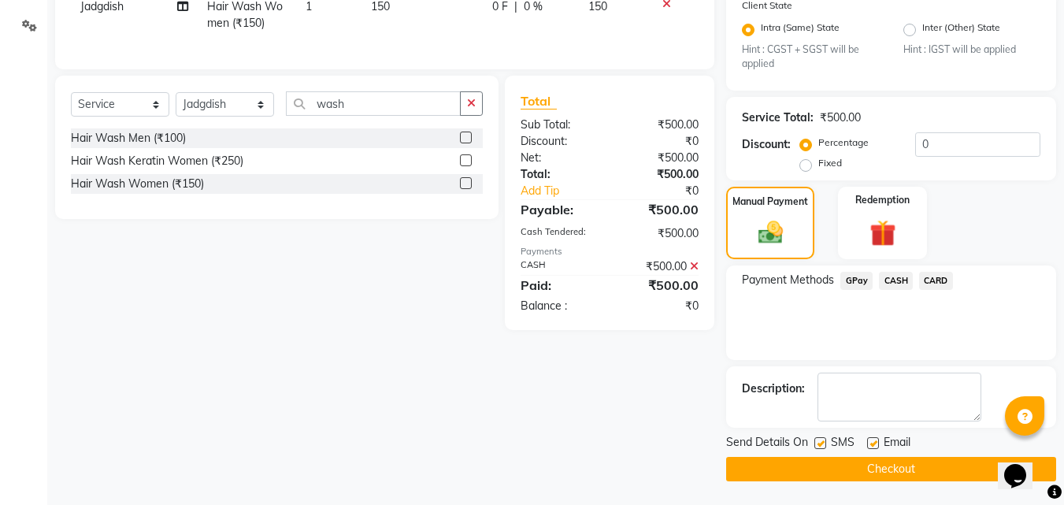
click at [824, 444] on label at bounding box center [820, 443] width 12 height 12
click at [824, 444] on input "checkbox" at bounding box center [819, 444] width 10 height 10
checkbox input "false"
click at [802, 472] on button "Checkout" at bounding box center [891, 469] width 330 height 24
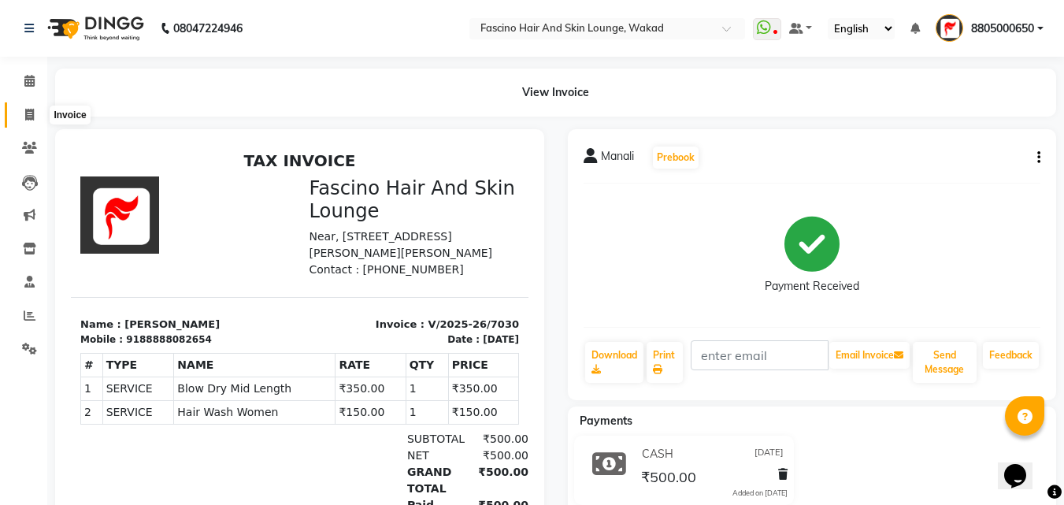
click at [26, 112] on icon at bounding box center [29, 115] width 9 height 12
select select "service"
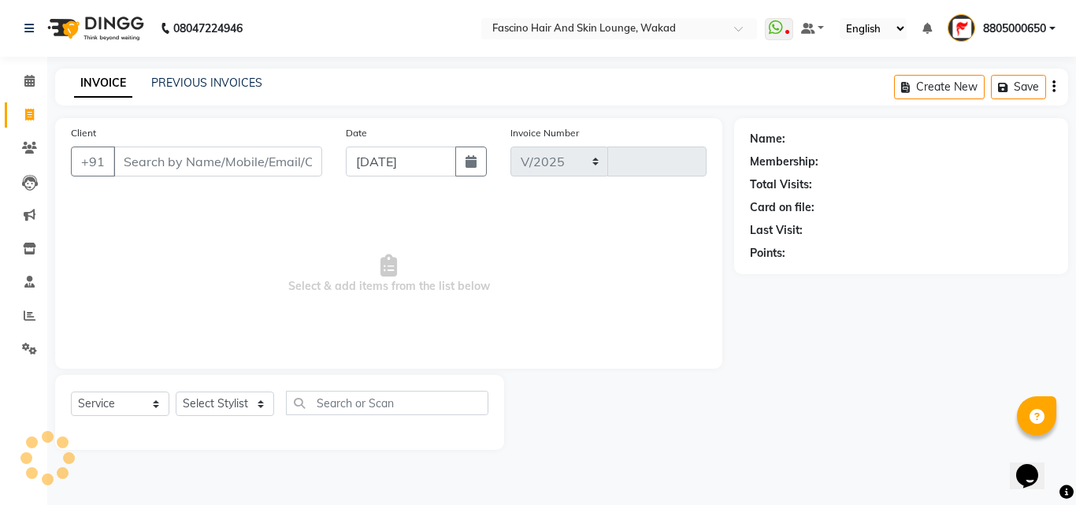
select select "126"
type input "7031"
click at [160, 161] on input "Client" at bounding box center [217, 161] width 209 height 30
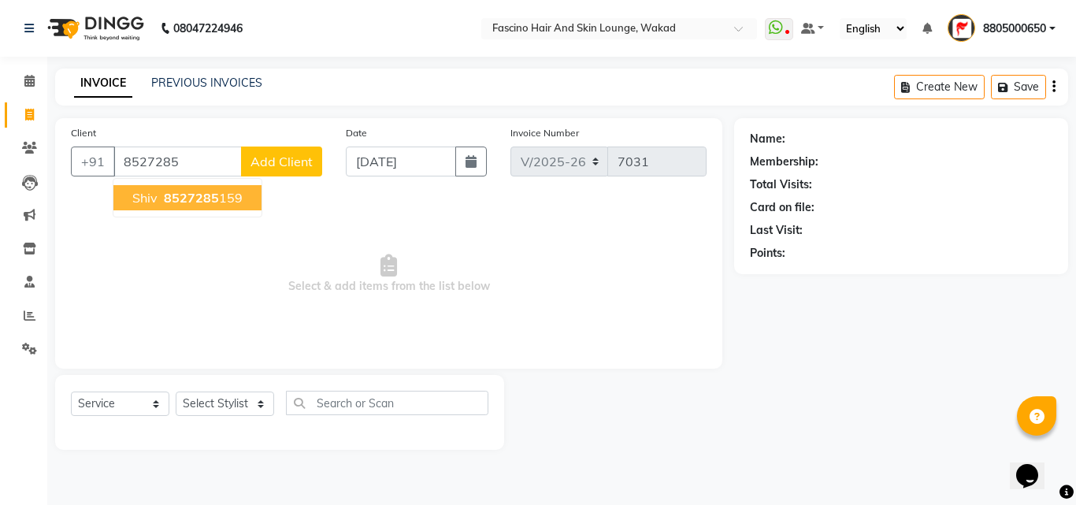
click at [152, 191] on span "Shiv" at bounding box center [144, 198] width 25 height 16
type input "8527285159"
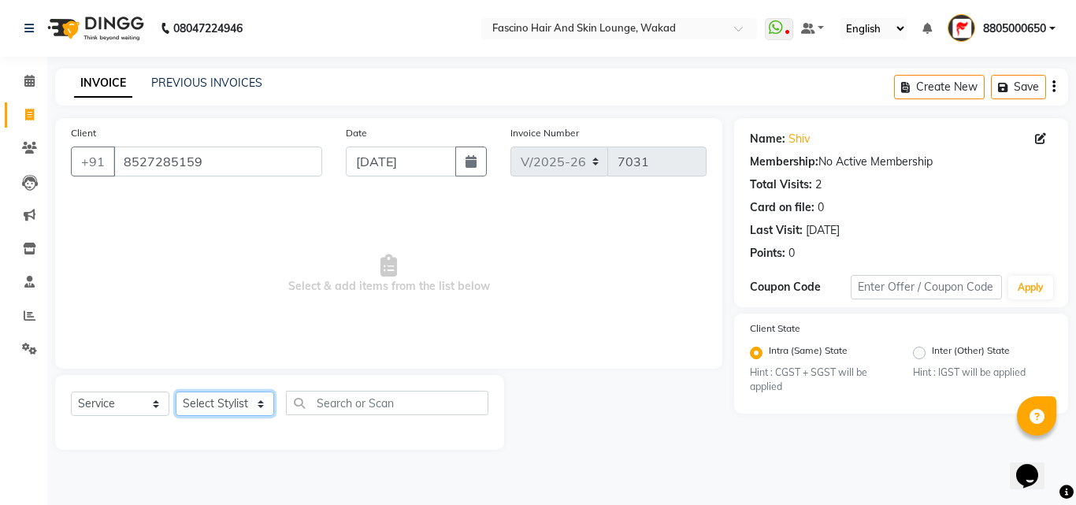
click at [230, 409] on select "Select Stylist 8805000650 Aarohi Chimu [PERSON_NAME] jh F1 Salon Ganesh F1 Gopa…" at bounding box center [225, 403] width 98 height 24
select select "57172"
click at [176, 391] on select "Select Stylist 8805000650 Aarohi Chimu [PERSON_NAME] jh F1 Salon Ganesh F1 Gopa…" at bounding box center [225, 403] width 98 height 24
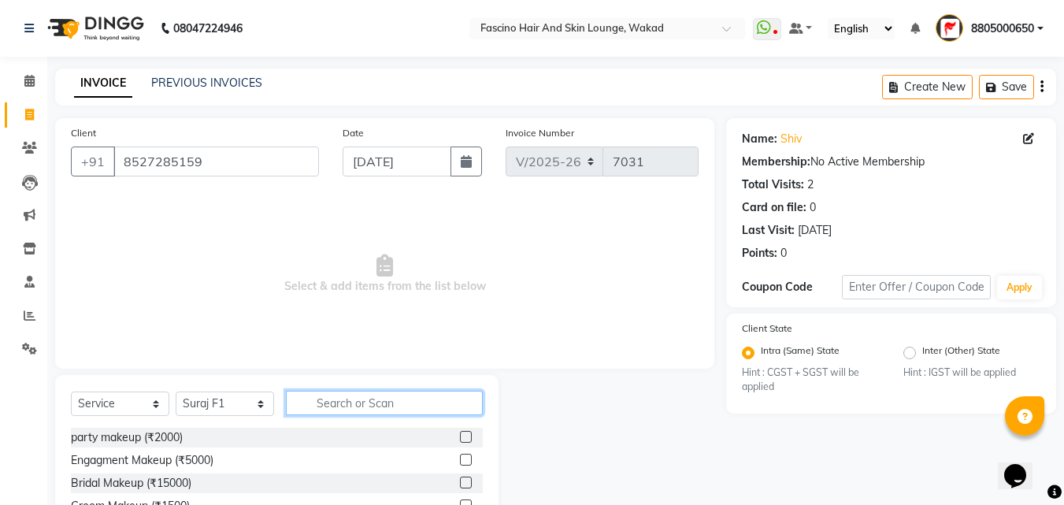
click at [357, 401] on input "text" at bounding box center [384, 403] width 197 height 24
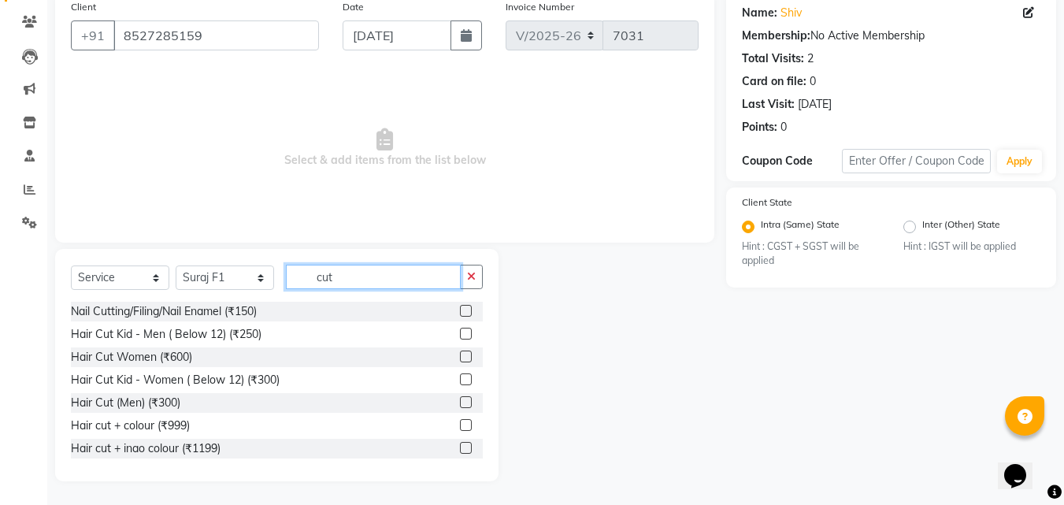
type input "cut"
click at [460, 399] on label at bounding box center [466, 402] width 12 height 12
click at [460, 399] on input "checkbox" at bounding box center [465, 403] width 10 height 10
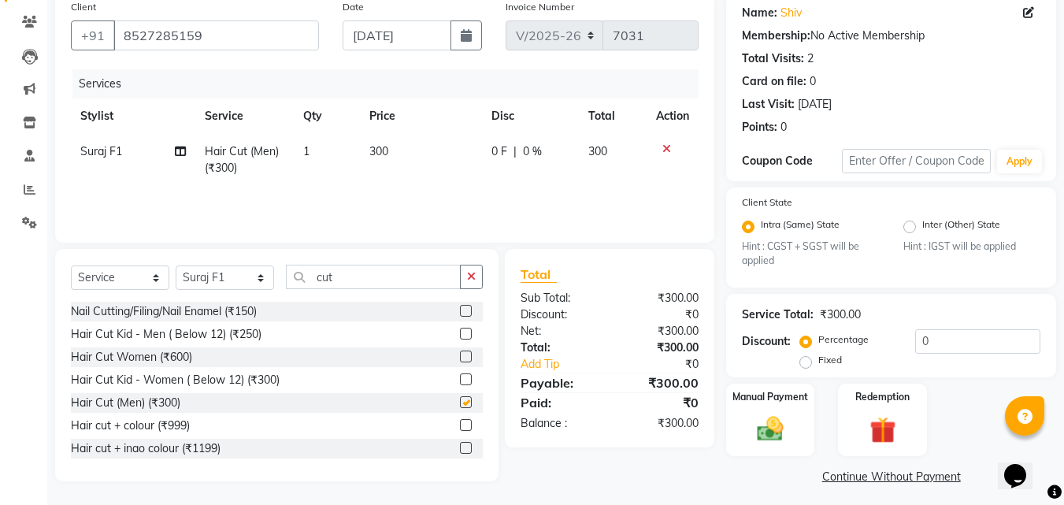
checkbox input "false"
click at [750, 438] on img at bounding box center [770, 428] width 44 height 31
click at [846, 477] on span "GPay" at bounding box center [856, 478] width 32 height 18
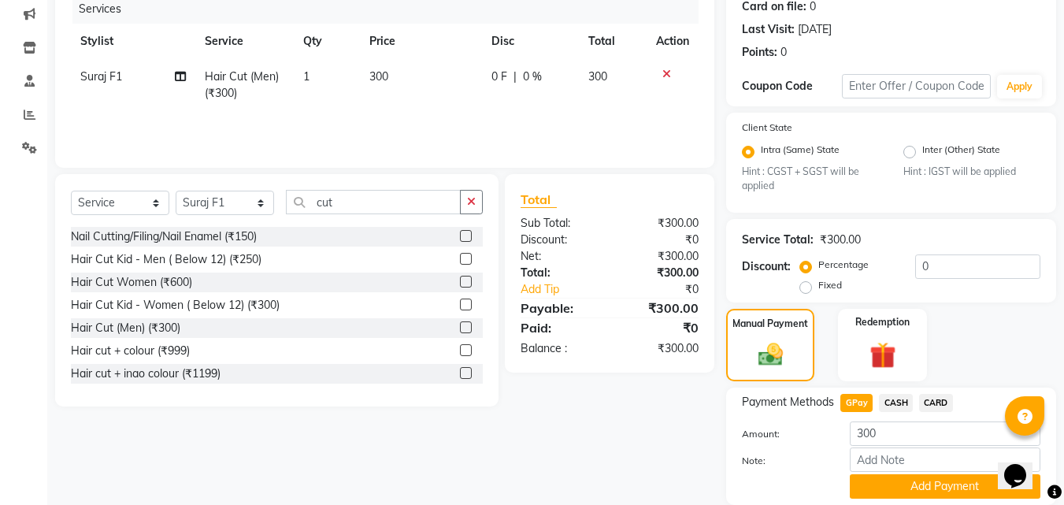
scroll to position [257, 0]
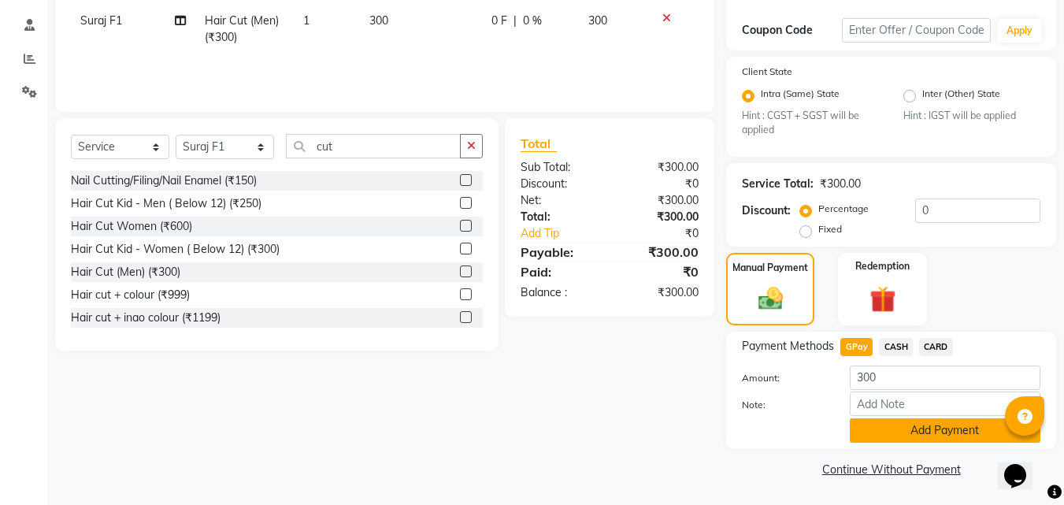
click at [941, 425] on button "Add Payment" at bounding box center [945, 430] width 191 height 24
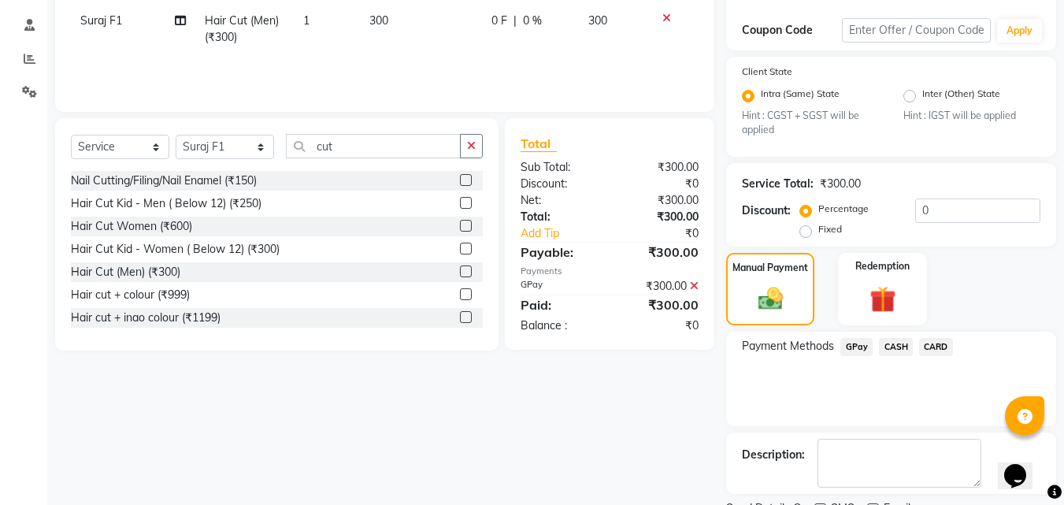
scroll to position [323, 0]
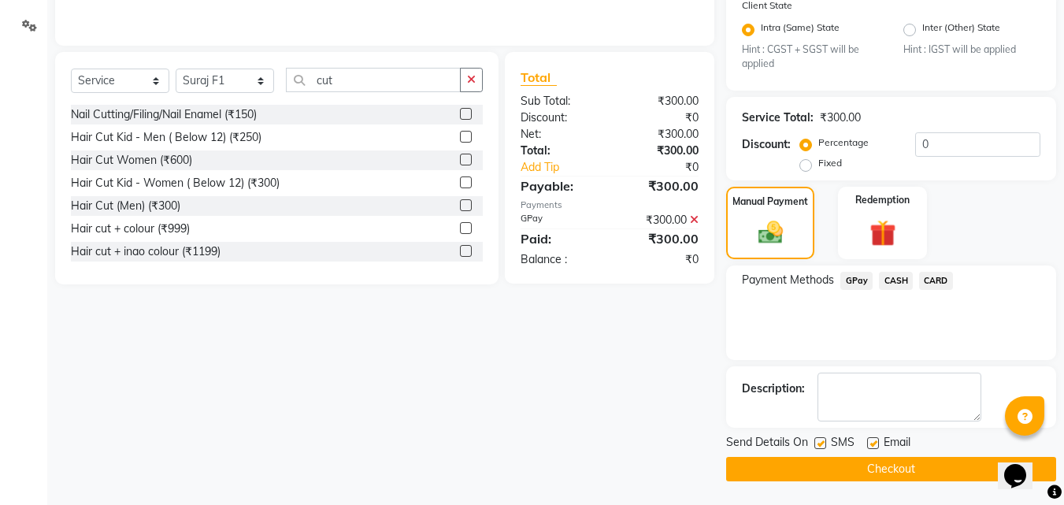
click at [819, 439] on div "SMS" at bounding box center [840, 444] width 53 height 20
click at [819, 439] on label at bounding box center [820, 443] width 12 height 12
click at [819, 439] on input "checkbox" at bounding box center [819, 444] width 10 height 10
checkbox input "false"
click at [780, 465] on button "Checkout" at bounding box center [891, 469] width 330 height 24
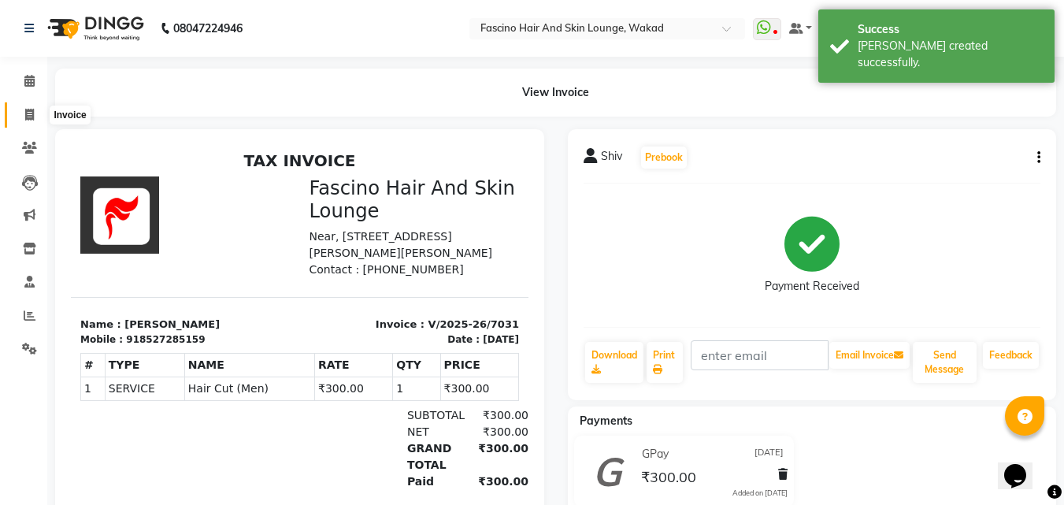
click at [26, 106] on span at bounding box center [30, 115] width 28 height 18
select select "service"
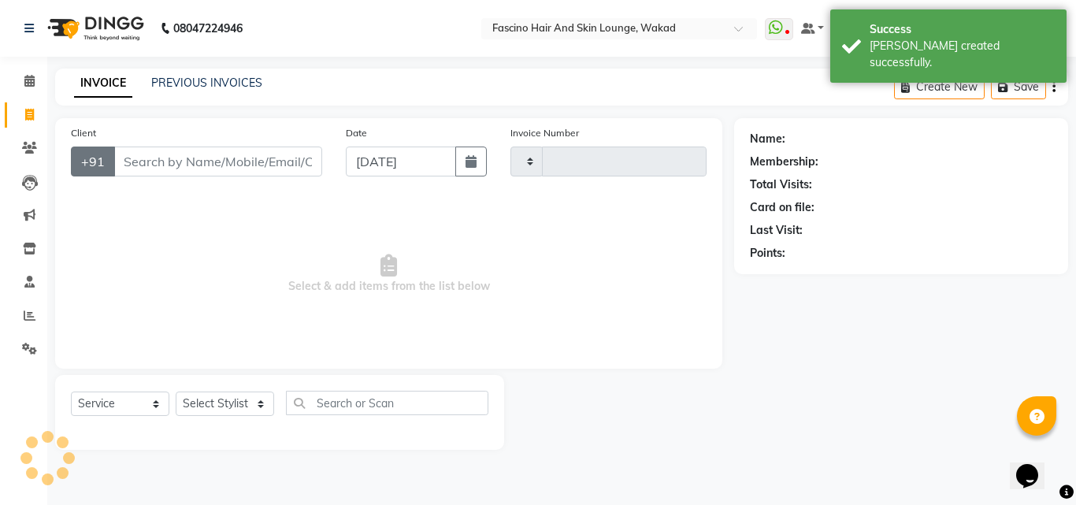
type input "7032"
select select "126"
click at [143, 152] on input "Client" at bounding box center [217, 161] width 209 height 30
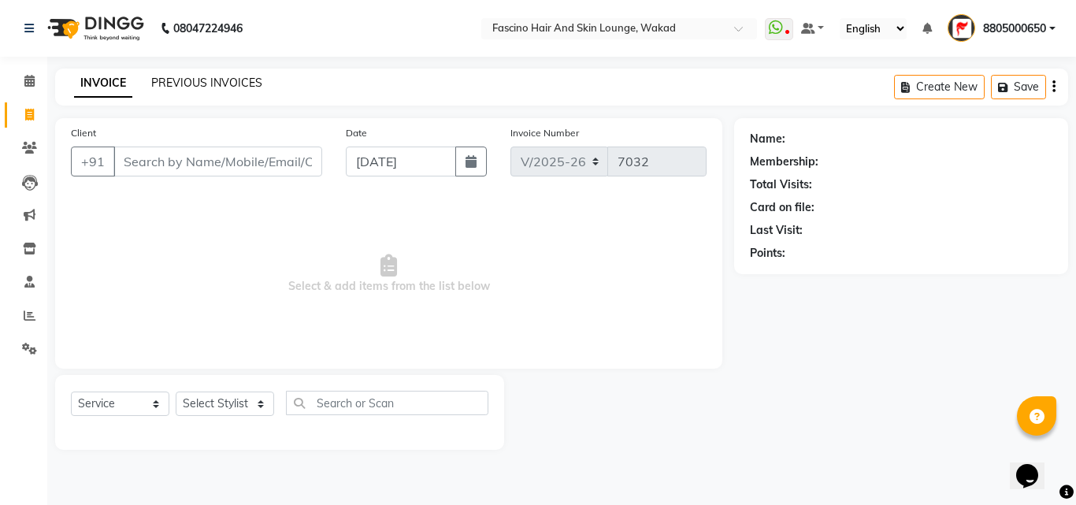
click at [200, 80] on link "PREVIOUS INVOICES" at bounding box center [206, 83] width 111 height 14
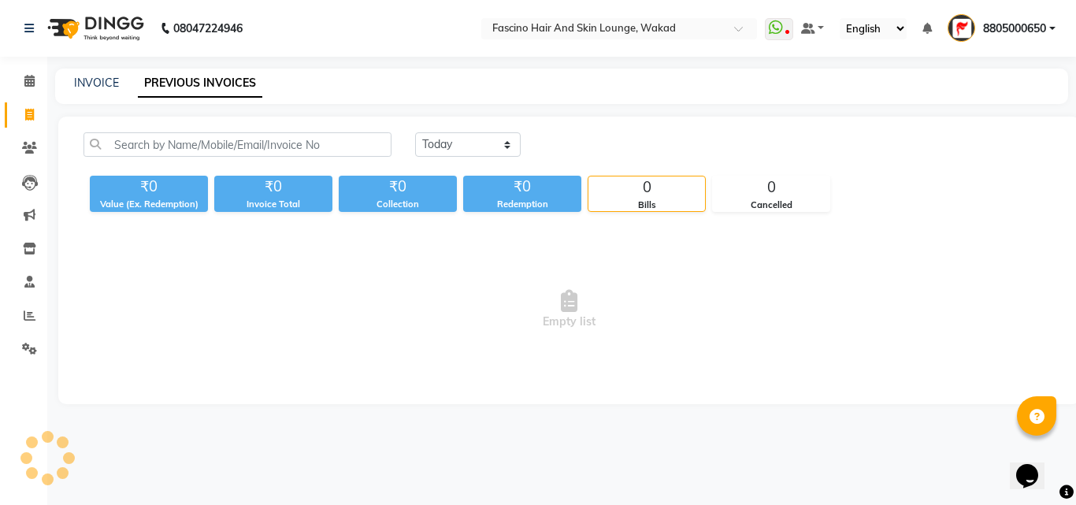
click at [1015, 26] on span "8805000650" at bounding box center [1014, 28] width 63 height 17
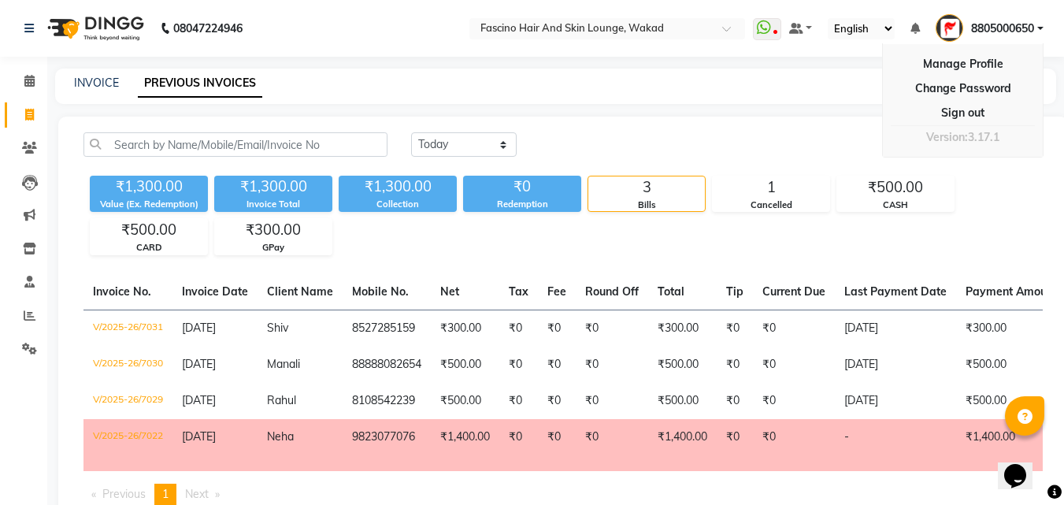
click at [813, 101] on div "INVOICE PREVIOUS INVOICES" at bounding box center [555, 86] width 1001 height 35
click at [94, 80] on link "INVOICE" at bounding box center [96, 83] width 45 height 14
select select "service"
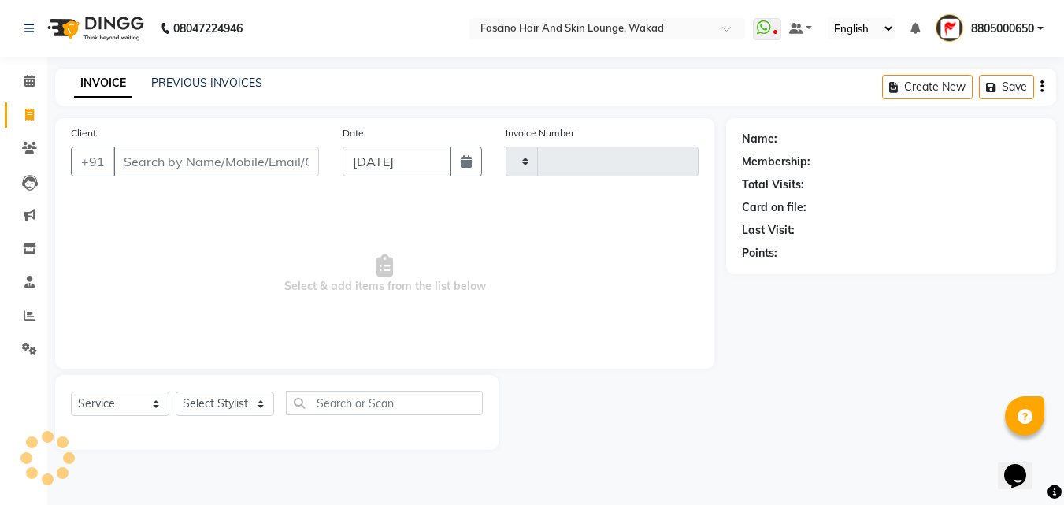
type input "7032"
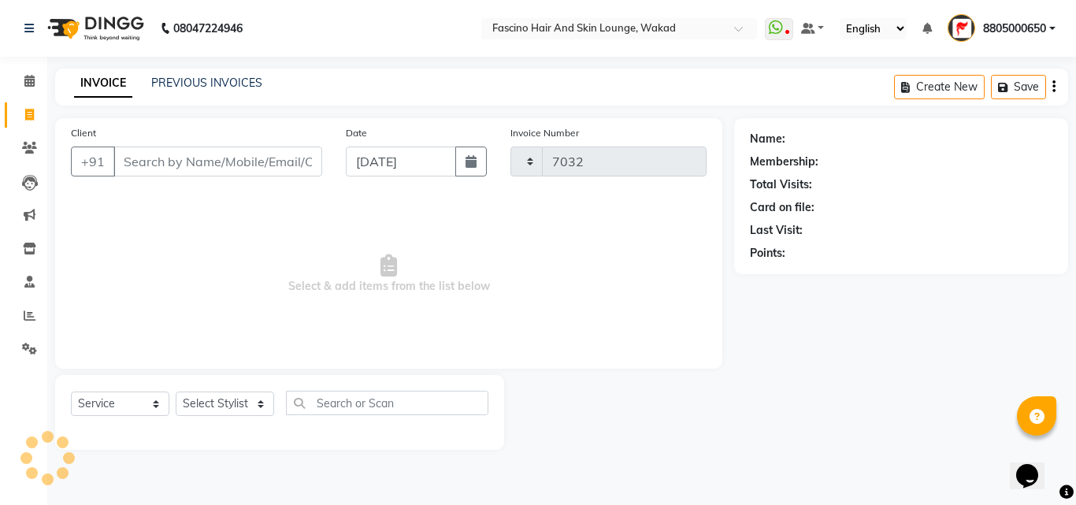
select select "126"
click at [205, 81] on link "PREVIOUS INVOICES" at bounding box center [206, 83] width 111 height 14
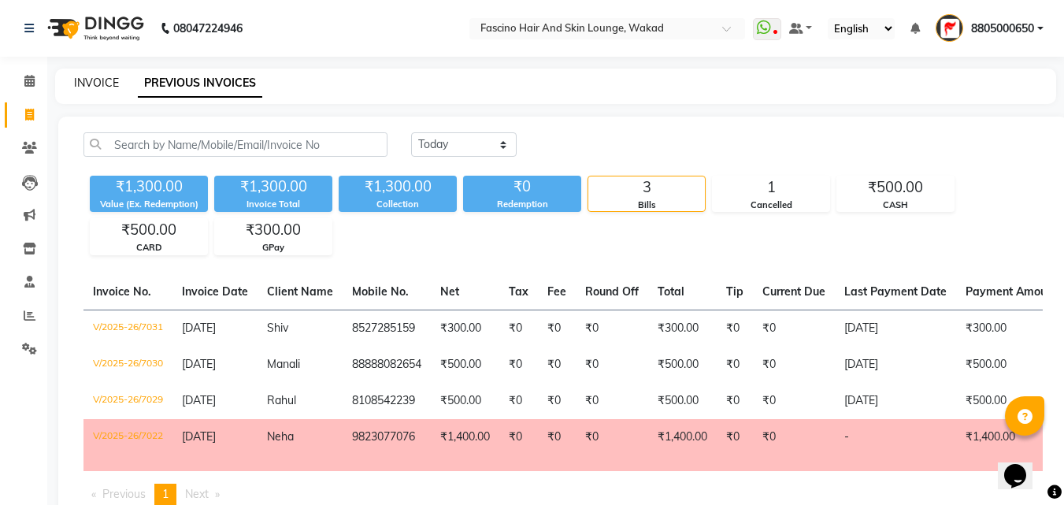
click at [106, 80] on link "INVOICE" at bounding box center [96, 83] width 45 height 14
select select "126"
select select "service"
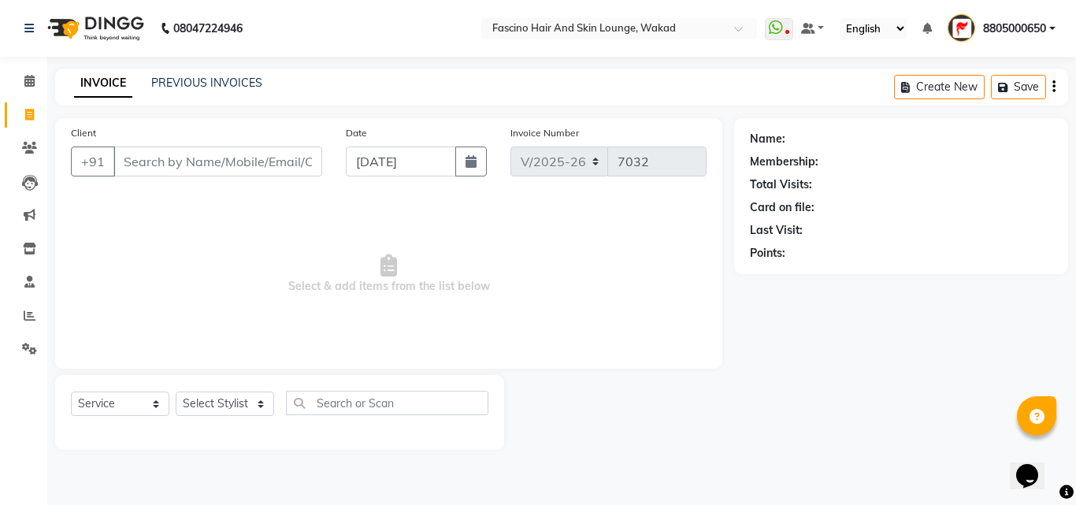
click at [243, 155] on input "Client" at bounding box center [217, 161] width 209 height 30
click at [255, 169] on input "Client" at bounding box center [217, 161] width 209 height 30
click at [191, 80] on link "PREVIOUS INVOICES" at bounding box center [206, 83] width 111 height 14
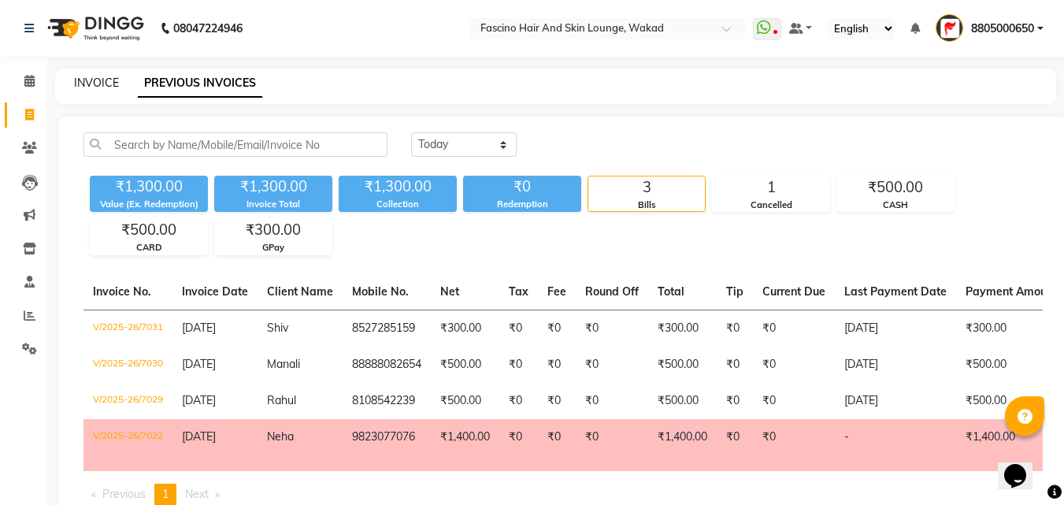
click at [95, 77] on link "INVOICE" at bounding box center [96, 83] width 45 height 14
select select "service"
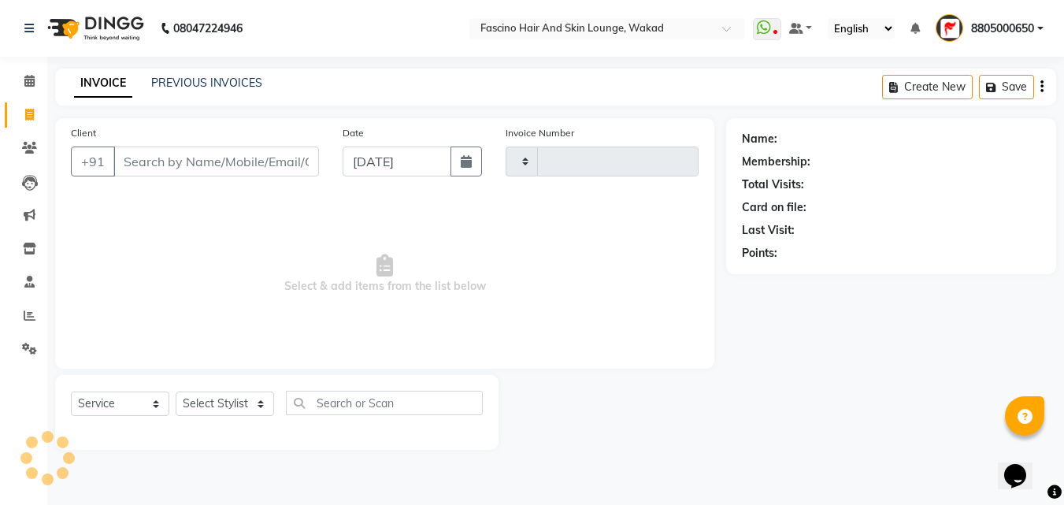
type input "7032"
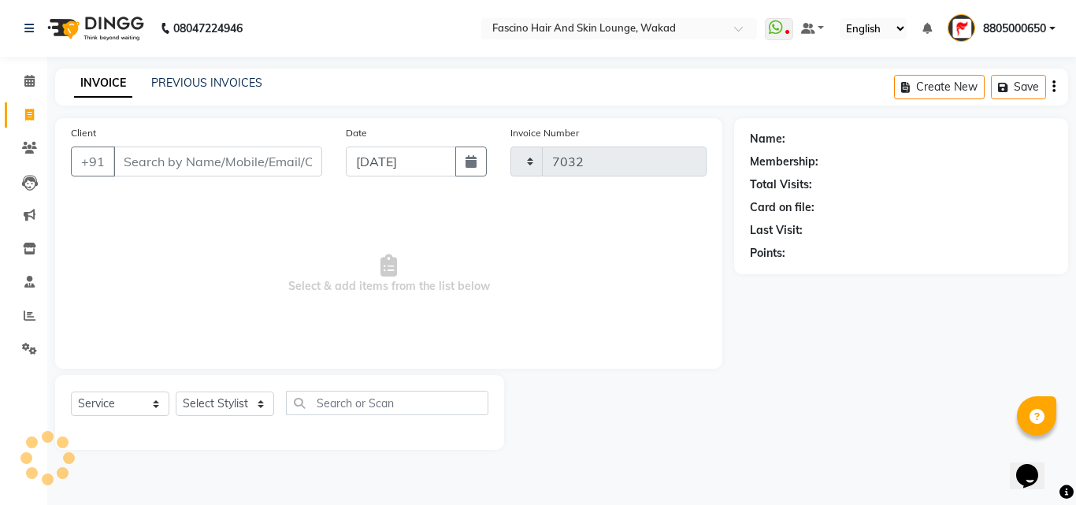
select select "126"
click at [137, 152] on input "Client" at bounding box center [217, 161] width 209 height 30
click at [208, 78] on link "PREVIOUS INVOICES" at bounding box center [206, 83] width 111 height 14
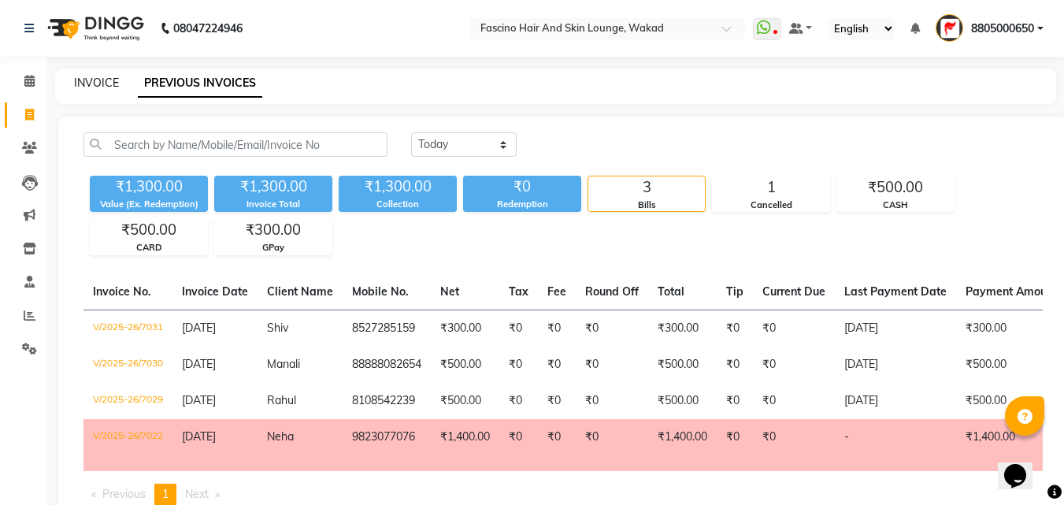
click at [104, 85] on link "INVOICE" at bounding box center [96, 83] width 45 height 14
select select "126"
select select "service"
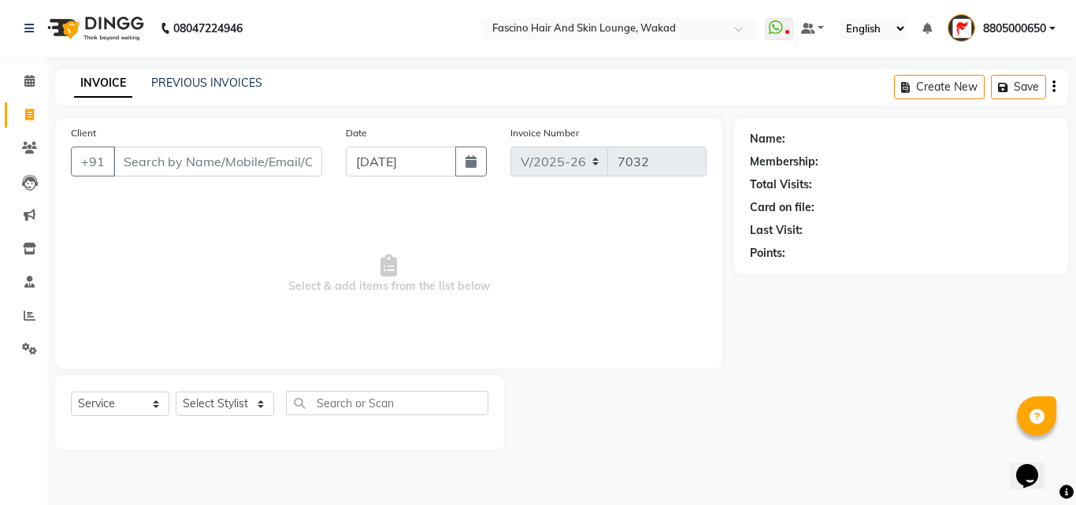
click at [158, 157] on input "Client" at bounding box center [217, 161] width 209 height 30
click at [135, 99] on div "INVOICE PREVIOUS INVOICES Create New Save" at bounding box center [561, 87] width 1013 height 37
click at [218, 76] on link "PREVIOUS INVOICES" at bounding box center [206, 83] width 111 height 14
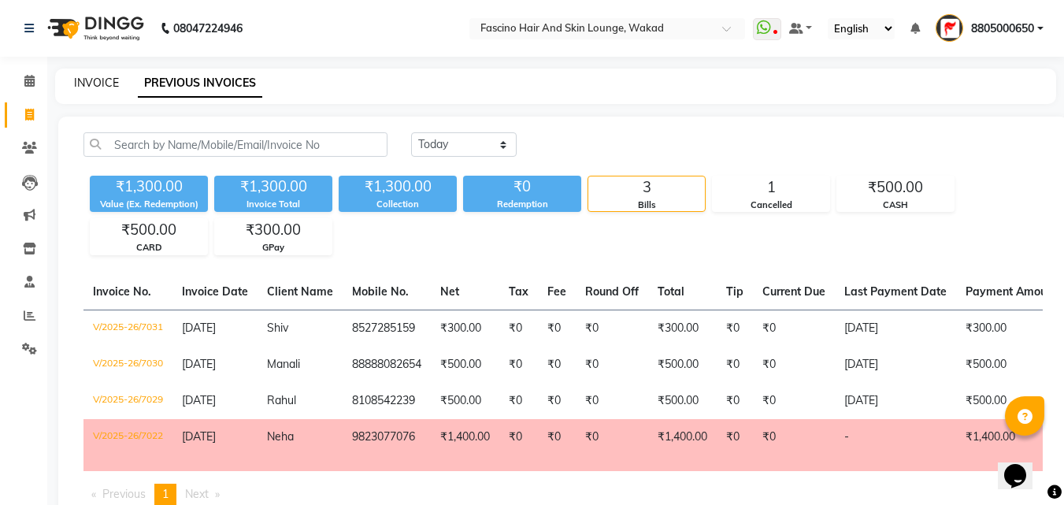
click at [94, 80] on link "INVOICE" at bounding box center [96, 83] width 45 height 14
select select "126"
select select "service"
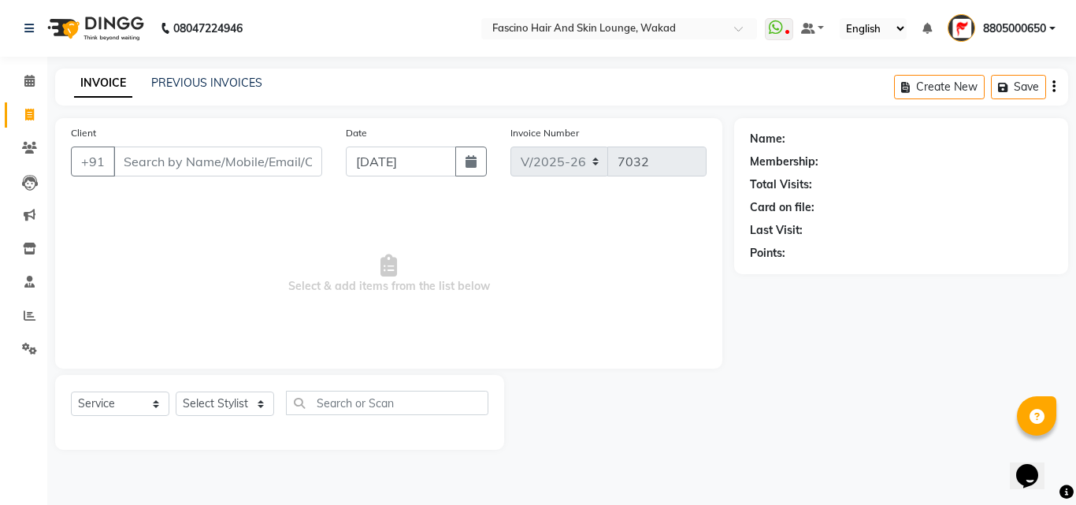
click at [173, 164] on input "Client" at bounding box center [217, 161] width 209 height 30
click at [211, 83] on link "PREVIOUS INVOICES" at bounding box center [206, 83] width 111 height 14
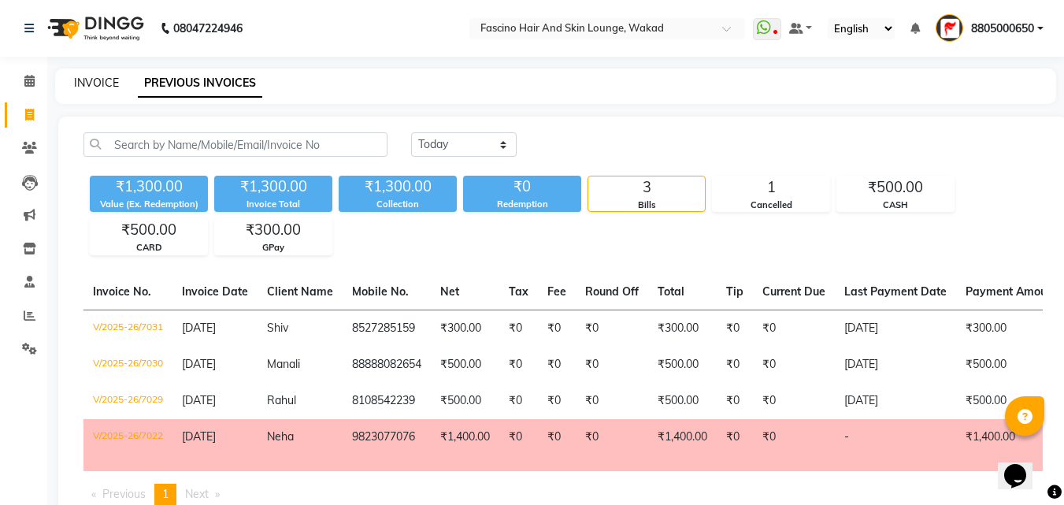
click at [96, 85] on link "INVOICE" at bounding box center [96, 83] width 45 height 14
select select "service"
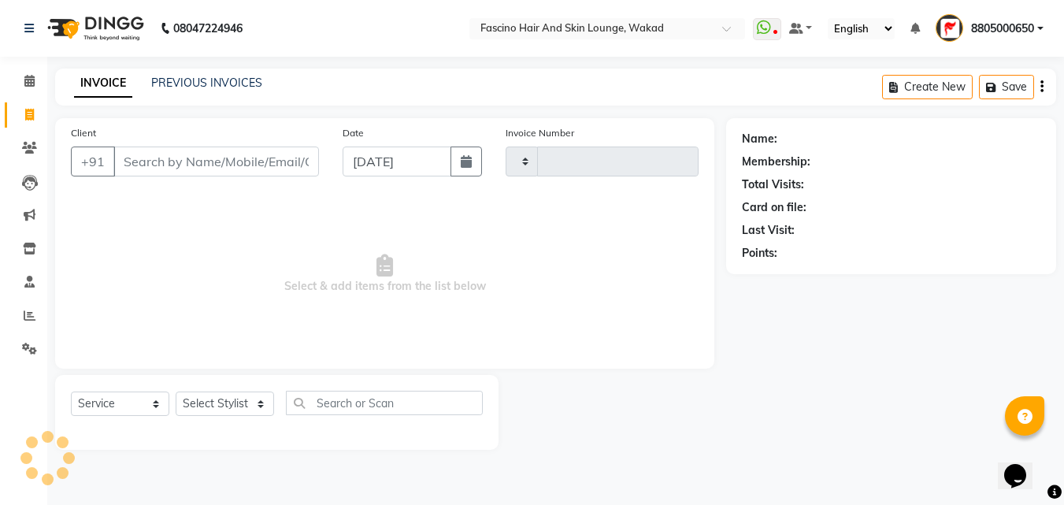
type input "7032"
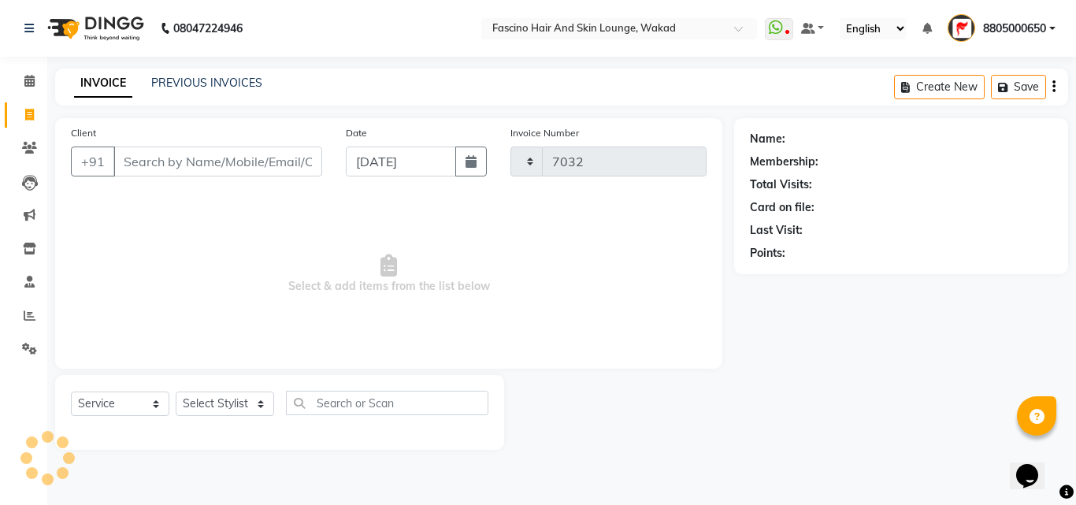
select select "126"
click at [194, 84] on link "PREVIOUS INVOICES" at bounding box center [206, 83] width 111 height 14
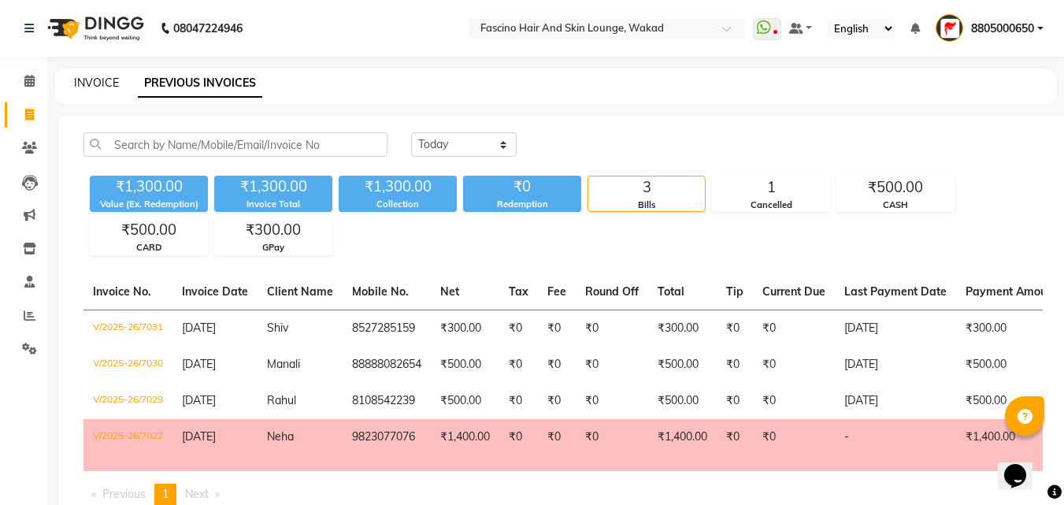
click at [90, 83] on link "INVOICE" at bounding box center [96, 83] width 45 height 14
select select "service"
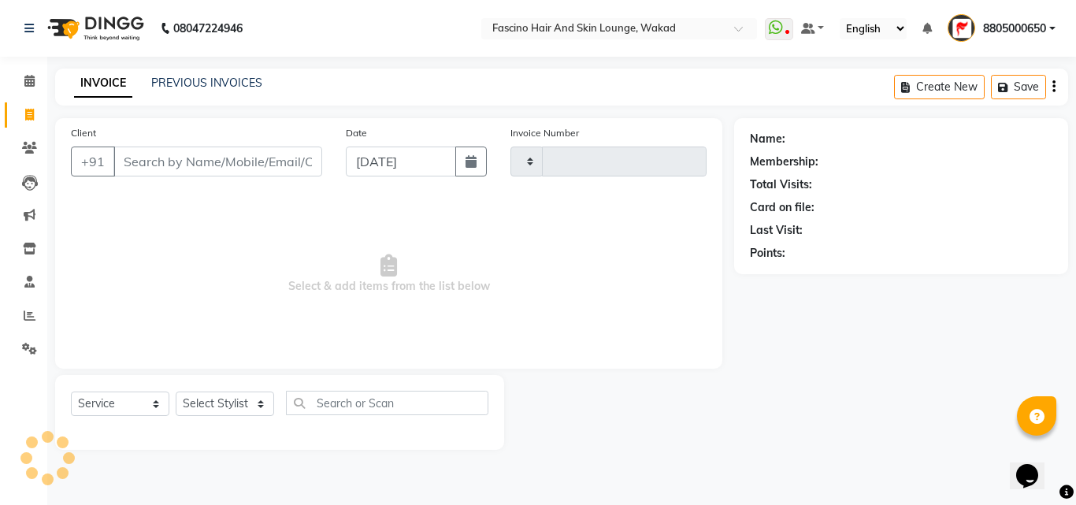
type input "7032"
select select "126"
click at [1016, 24] on span "8805000650" at bounding box center [1014, 28] width 63 height 17
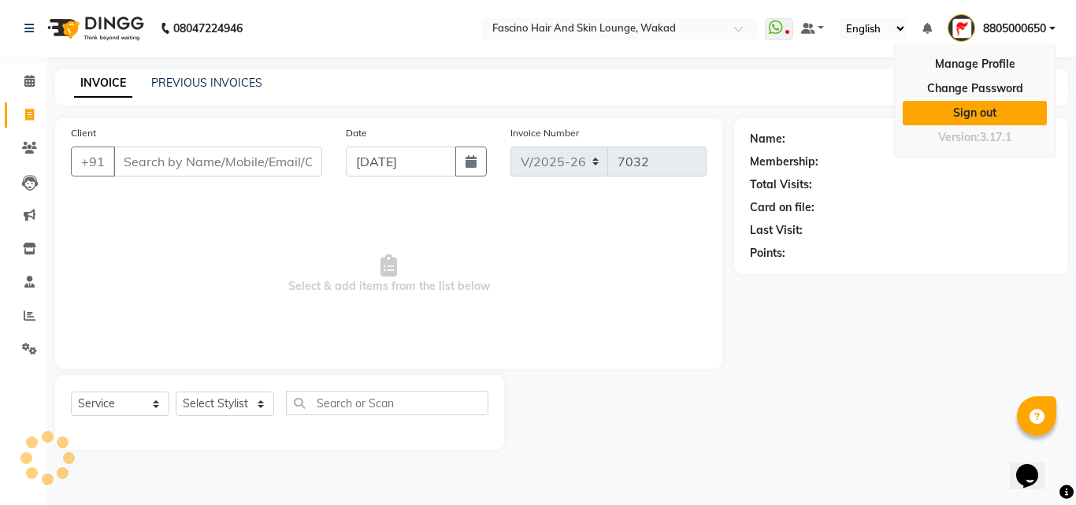
click at [962, 116] on link "Sign out" at bounding box center [974, 113] width 144 height 24
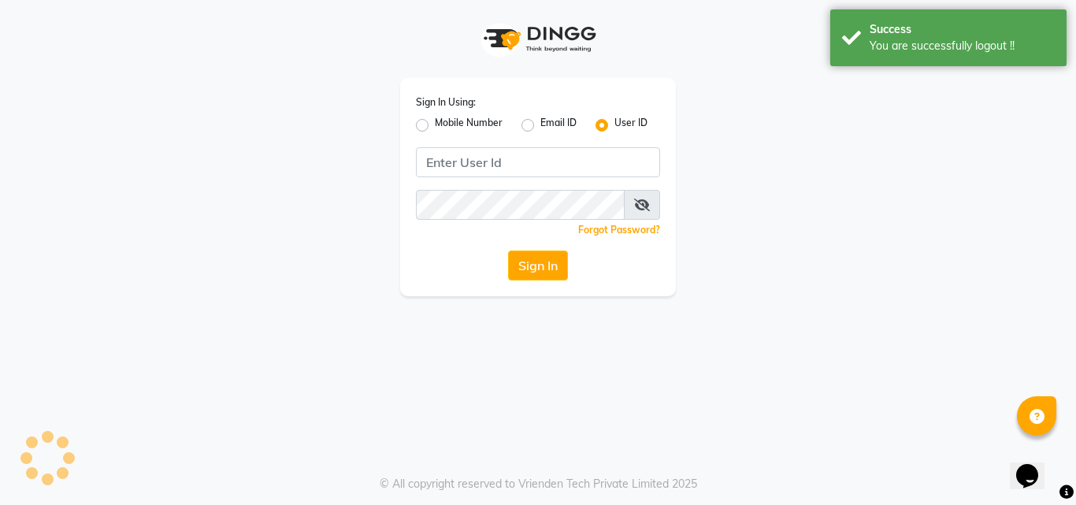
click at [435, 124] on label "Mobile Number" at bounding box center [469, 125] width 68 height 19
click at [435, 124] on input "Mobile Number" at bounding box center [440, 121] width 10 height 10
radio input "true"
radio input "false"
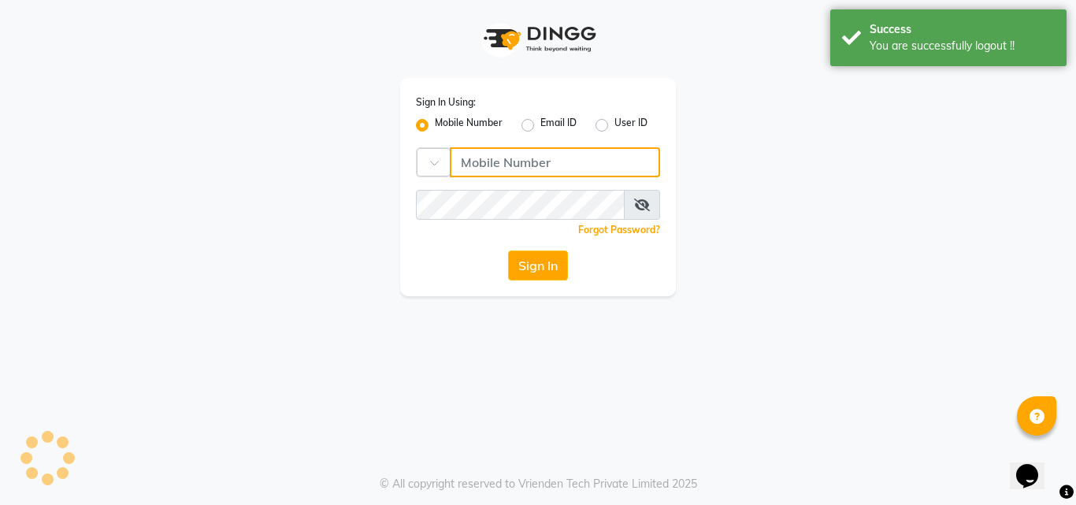
click at [504, 163] on input "Username" at bounding box center [555, 162] width 210 height 30
type input "8805000657"
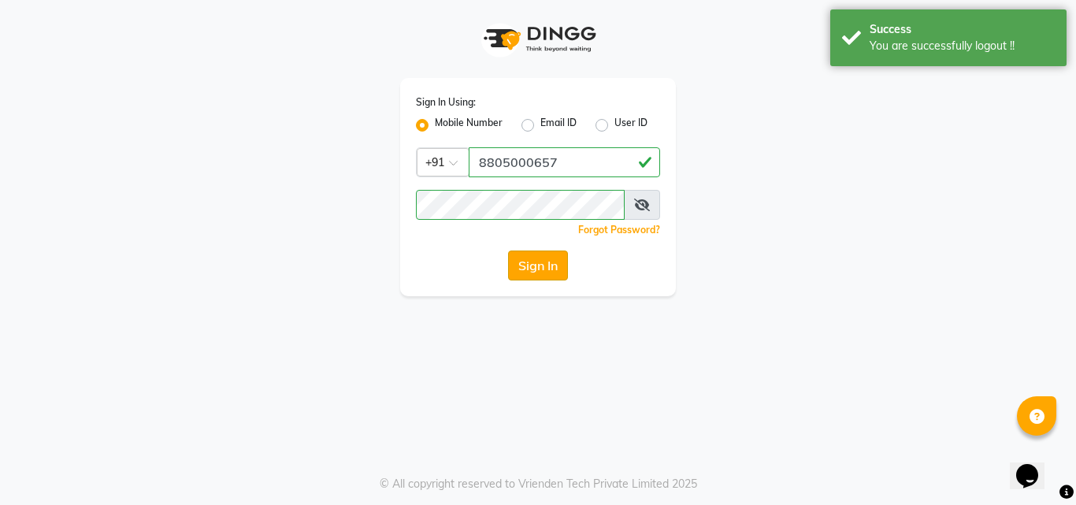
click at [523, 269] on button "Sign In" at bounding box center [538, 265] width 60 height 30
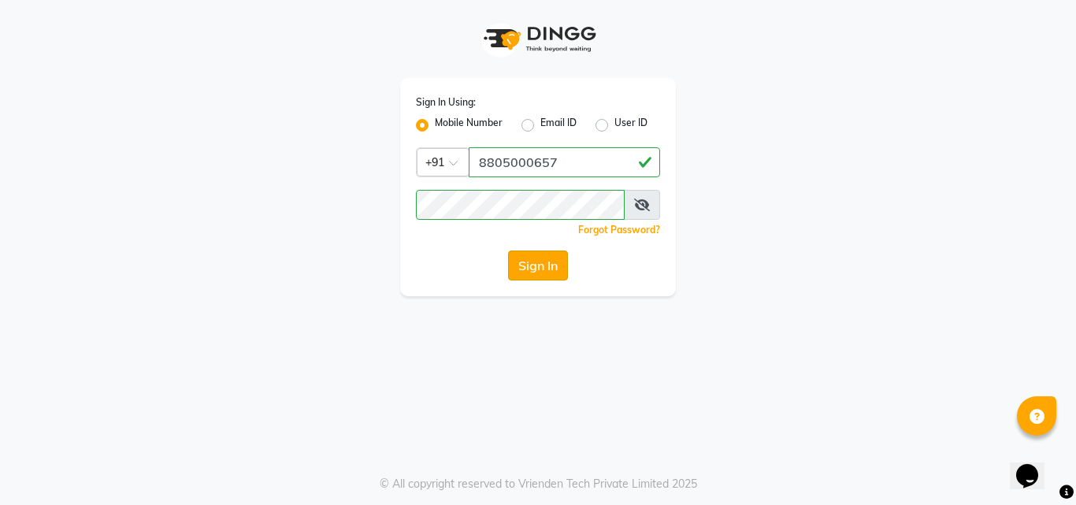
click at [523, 269] on button "Sign In" at bounding box center [538, 265] width 60 height 30
